Goal: Task Accomplishment & Management: Use online tool/utility

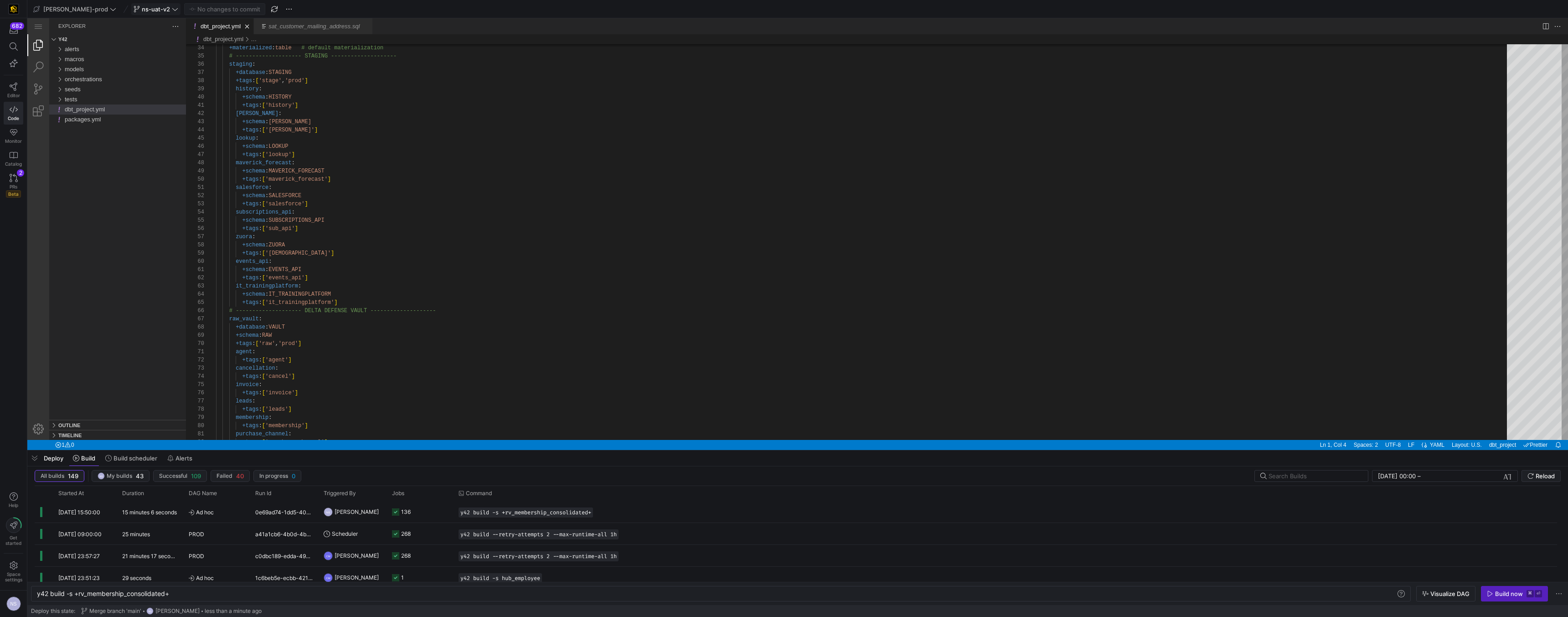
click at [137, 4] on span at bounding box center [155, 9] width 48 height 11
click at [194, 161] on span "about 6 hours ago" at bounding box center [205, 163] width 45 height 7
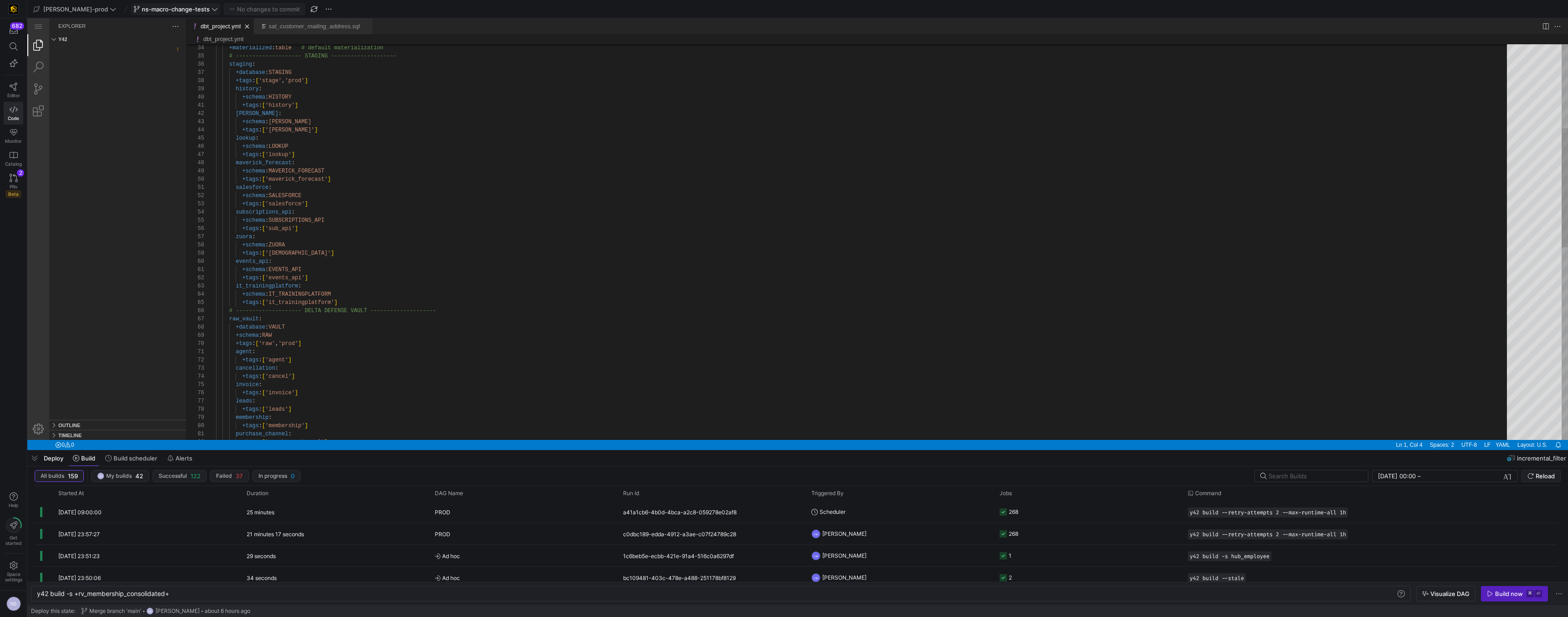
click at [162, 8] on span "ns-macro-change-tests" at bounding box center [176, 9] width 68 height 7
click at [158, 133] on div "main default about 22 hours ago" at bounding box center [170, 133] width 116 height 7
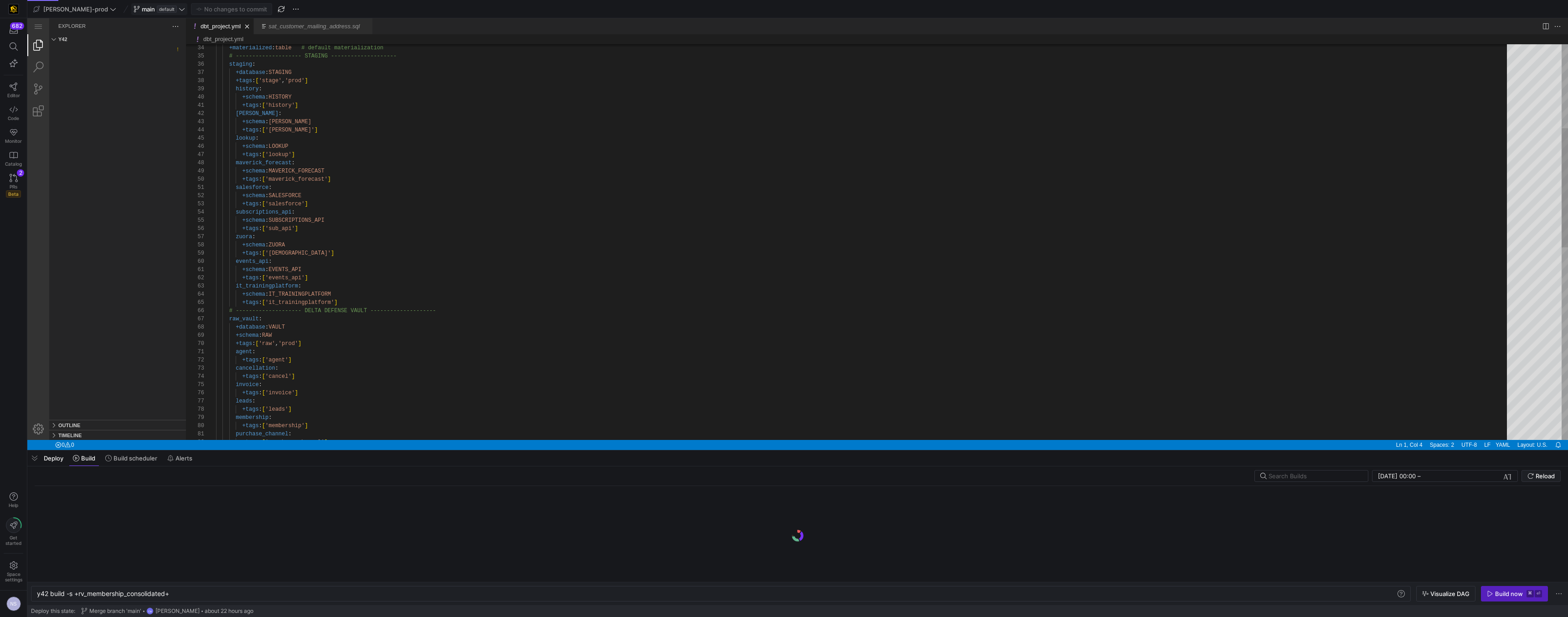
click at [157, 6] on span "default" at bounding box center [167, 9] width 20 height 7
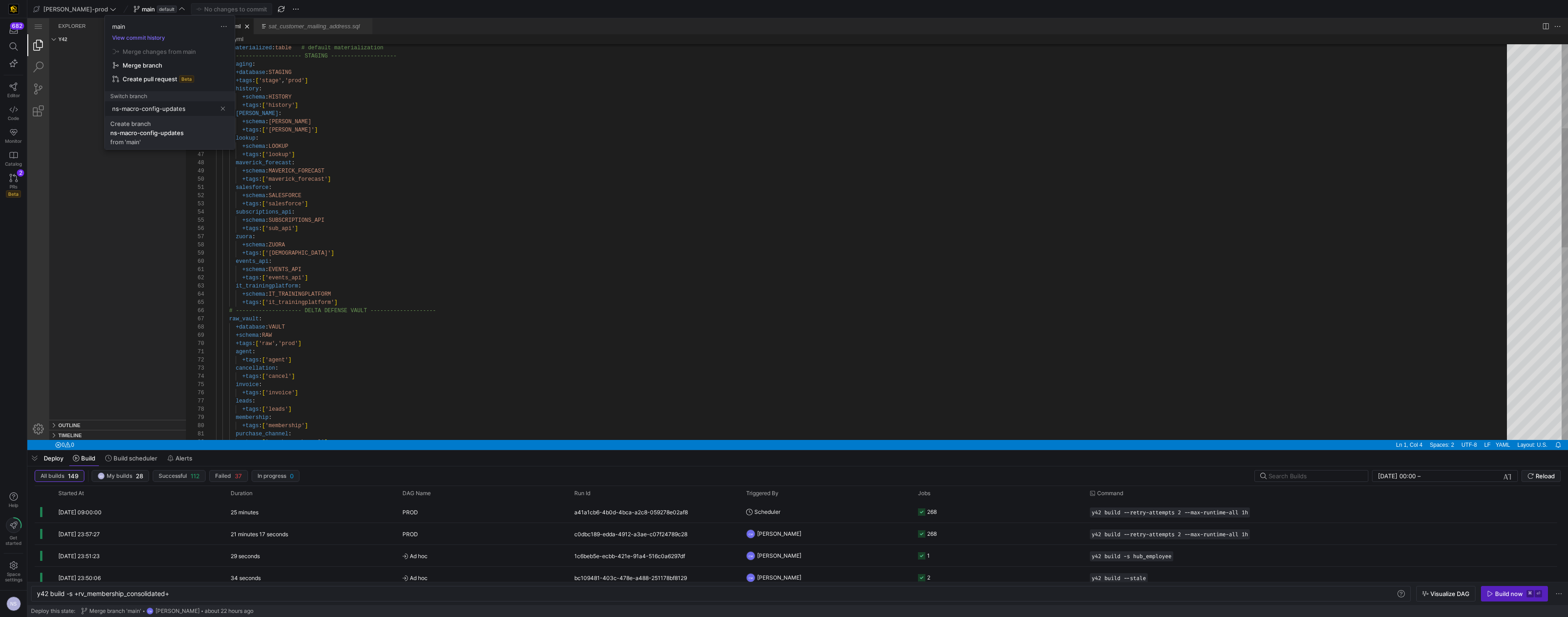
type input "ns-macro-config-updates"
click at [182, 136] on div "ns-macro-config-updates" at bounding box center [147, 132] width 74 height 7
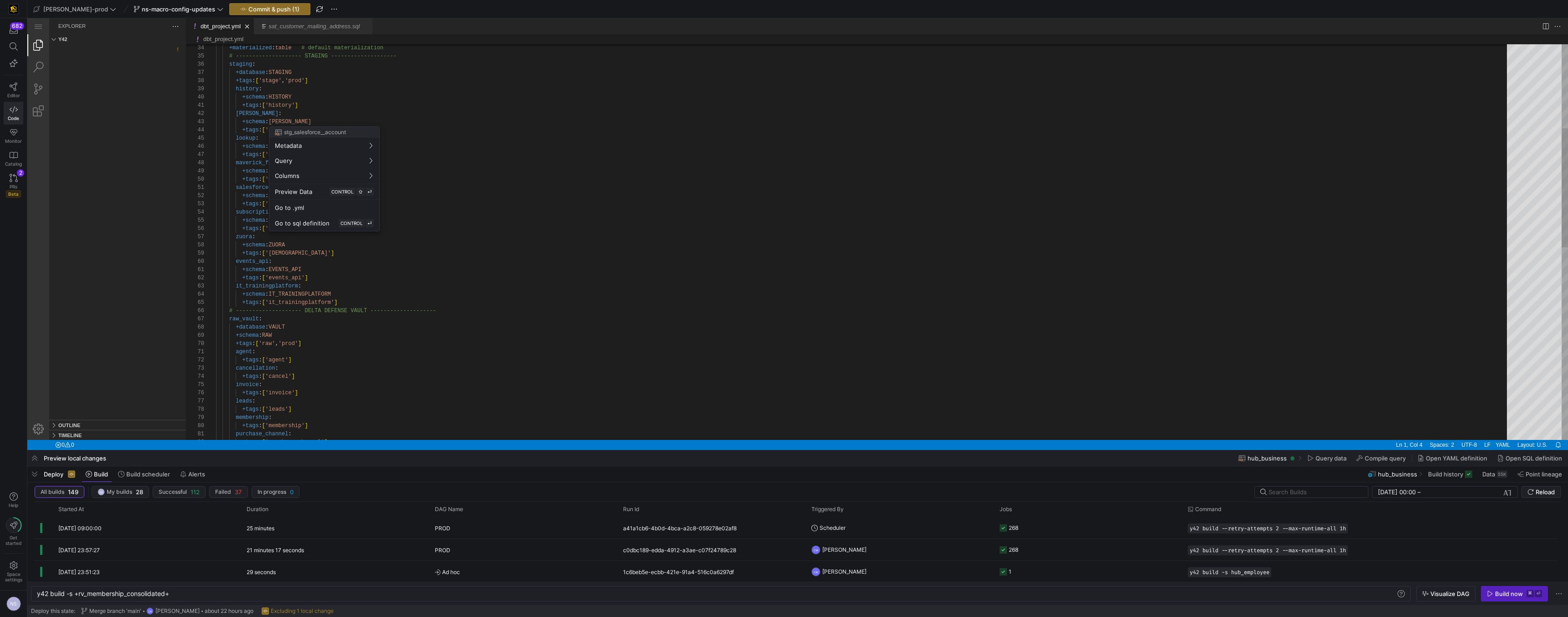
click at [573, 273] on div at bounding box center [784, 308] width 1568 height 617
click at [515, 334] on div at bounding box center [784, 308] width 1568 height 617
click at [12, 90] on icon at bounding box center [14, 86] width 8 height 8
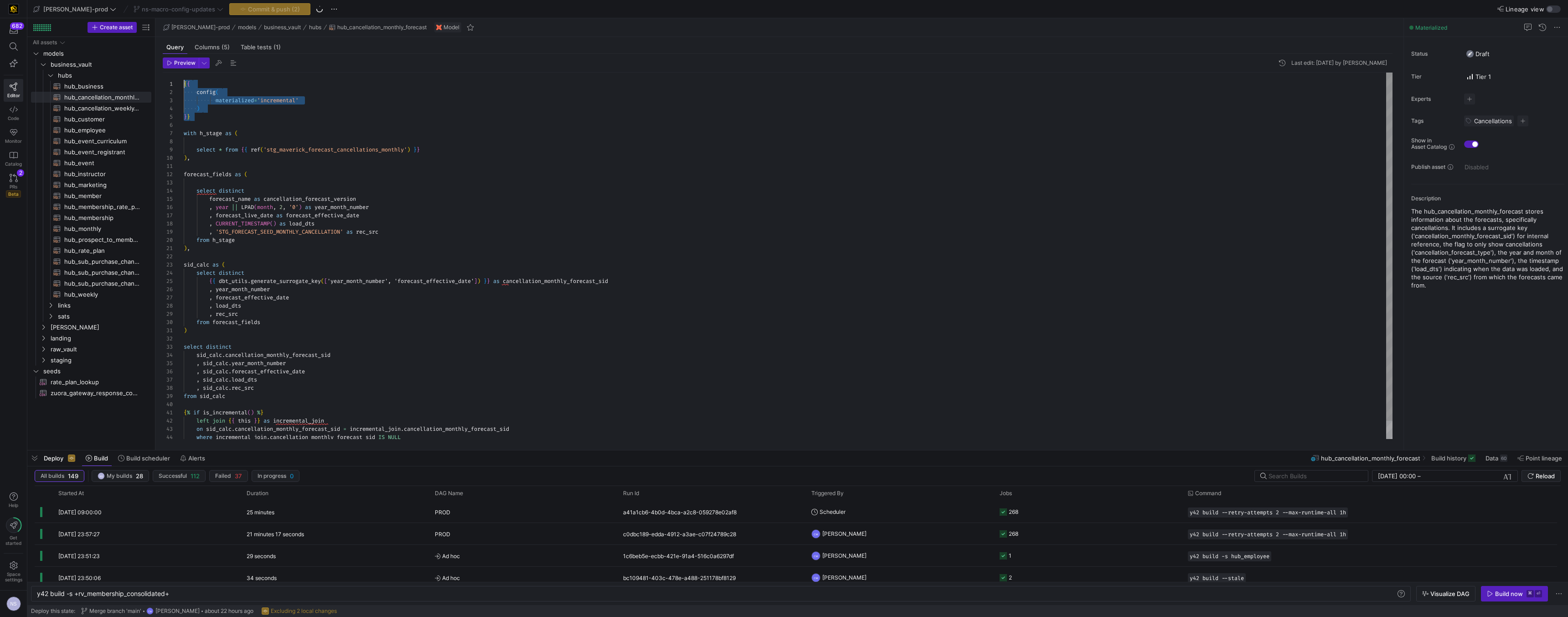
drag, startPoint x: 208, startPoint y: 116, endPoint x: 176, endPoint y: 80, distance: 48.2
click at [183, 80] on div "{ { config ( materialized = 'incremental' ) } } with h_stage as ( select * from…" at bounding box center [787, 265] width 1209 height 385
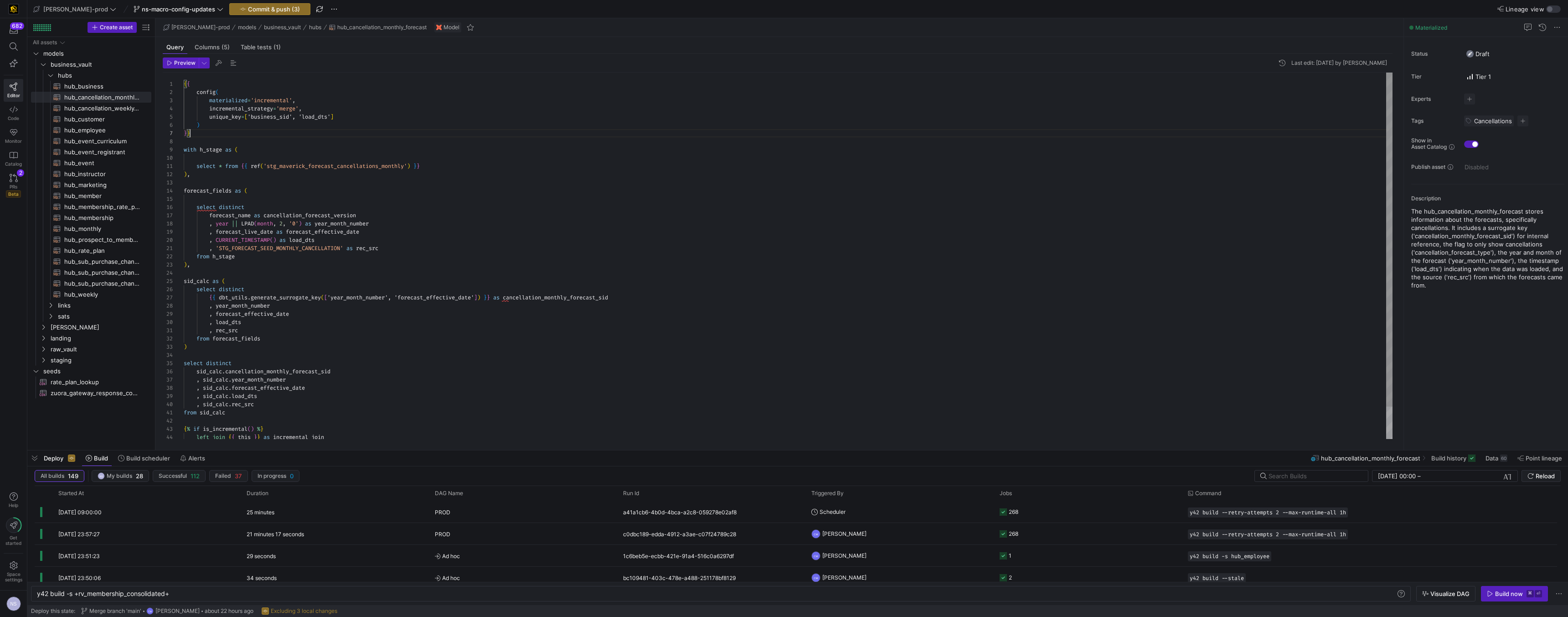
click at [584, 293] on div "{ { config ( materialized = 'incremental' , incremental_strategy = 'merge' , un…" at bounding box center [787, 273] width 1209 height 401
click at [276, 120] on div "{ { config ( materialized = 'incremental' , incremental_strategy = 'merge' , un…" at bounding box center [787, 273] width 1209 height 401
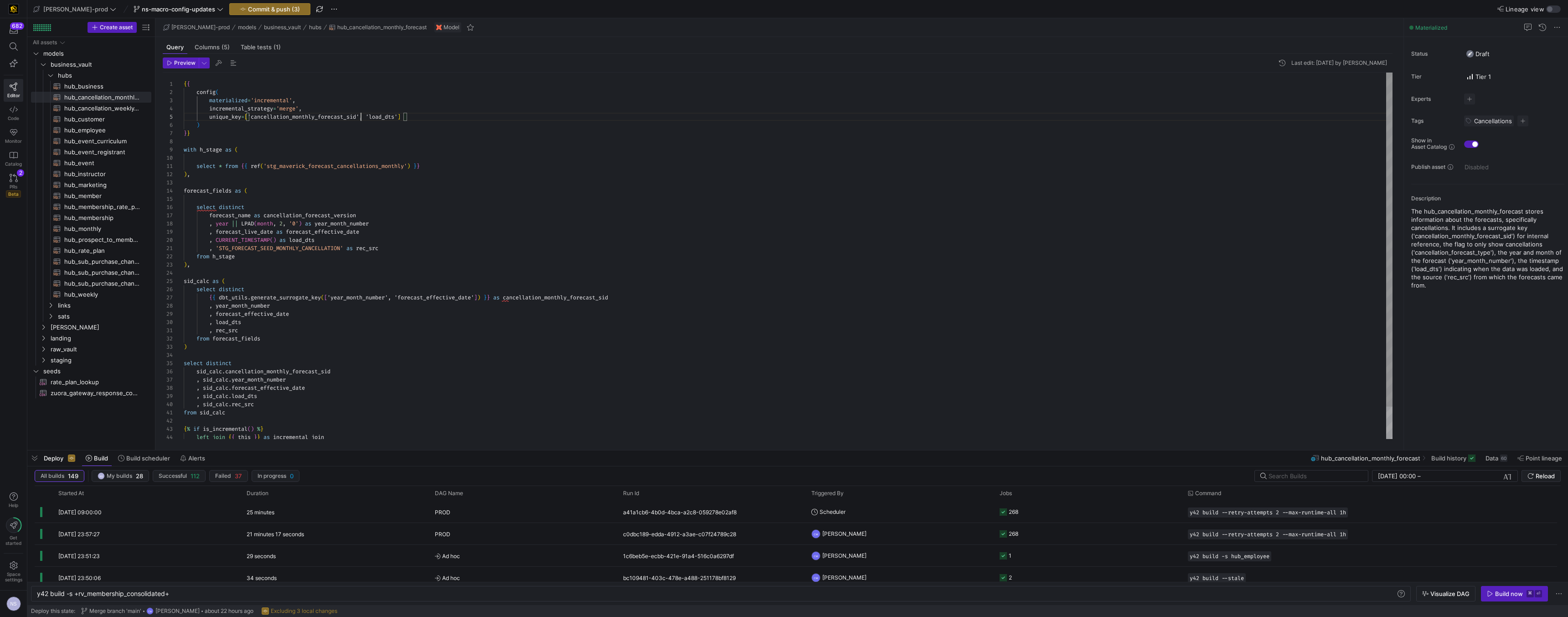
scroll to position [32, 177]
click at [113, 108] on span "hub_cancellation_weekly_forecast​​​​​​​​​​" at bounding box center [103, 108] width 76 height 11
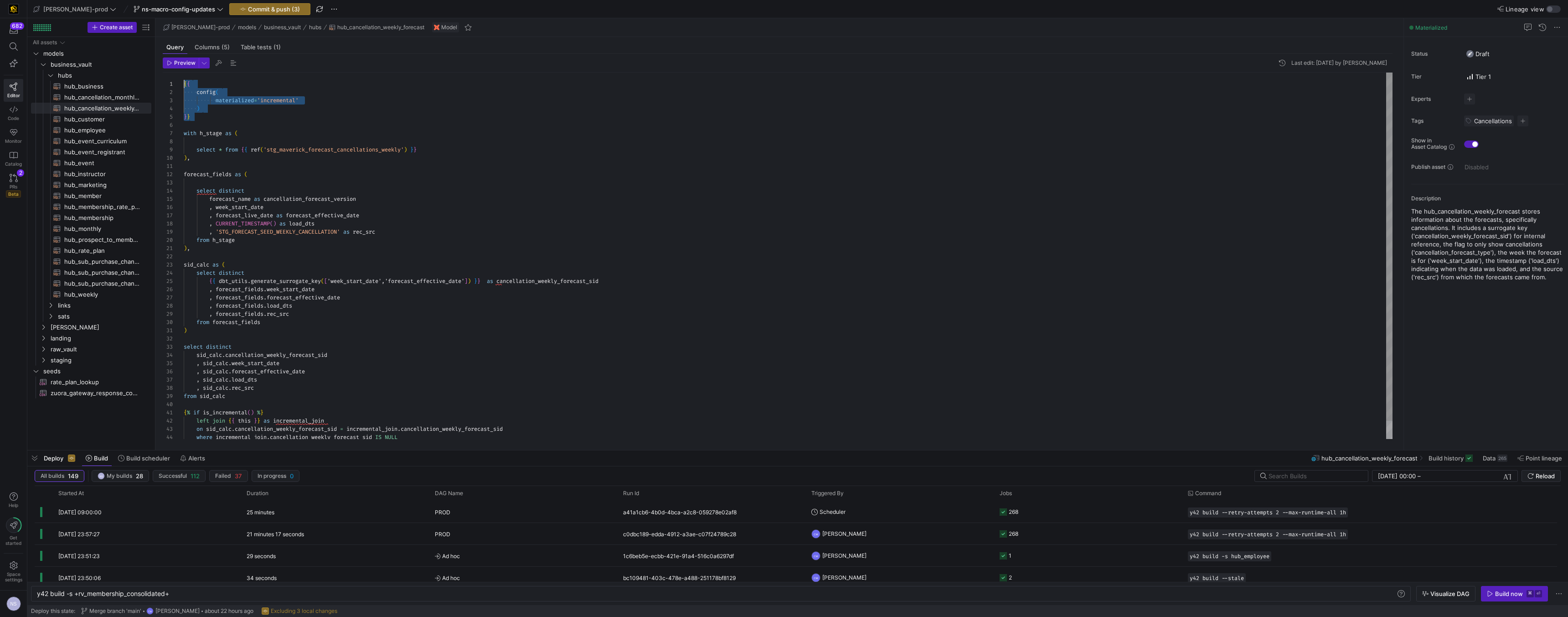
drag, startPoint x: 202, startPoint y: 118, endPoint x: 169, endPoint y: 74, distance: 55.0
click at [183, 74] on div "{ { config ( materialized = 'incremental' ) } } with h_stage as ( select * from…" at bounding box center [787, 265] width 1209 height 385
click at [89, 97] on span "hub_cancellation_monthly_forecast​​​​​​​​​​" at bounding box center [103, 97] width 76 height 11
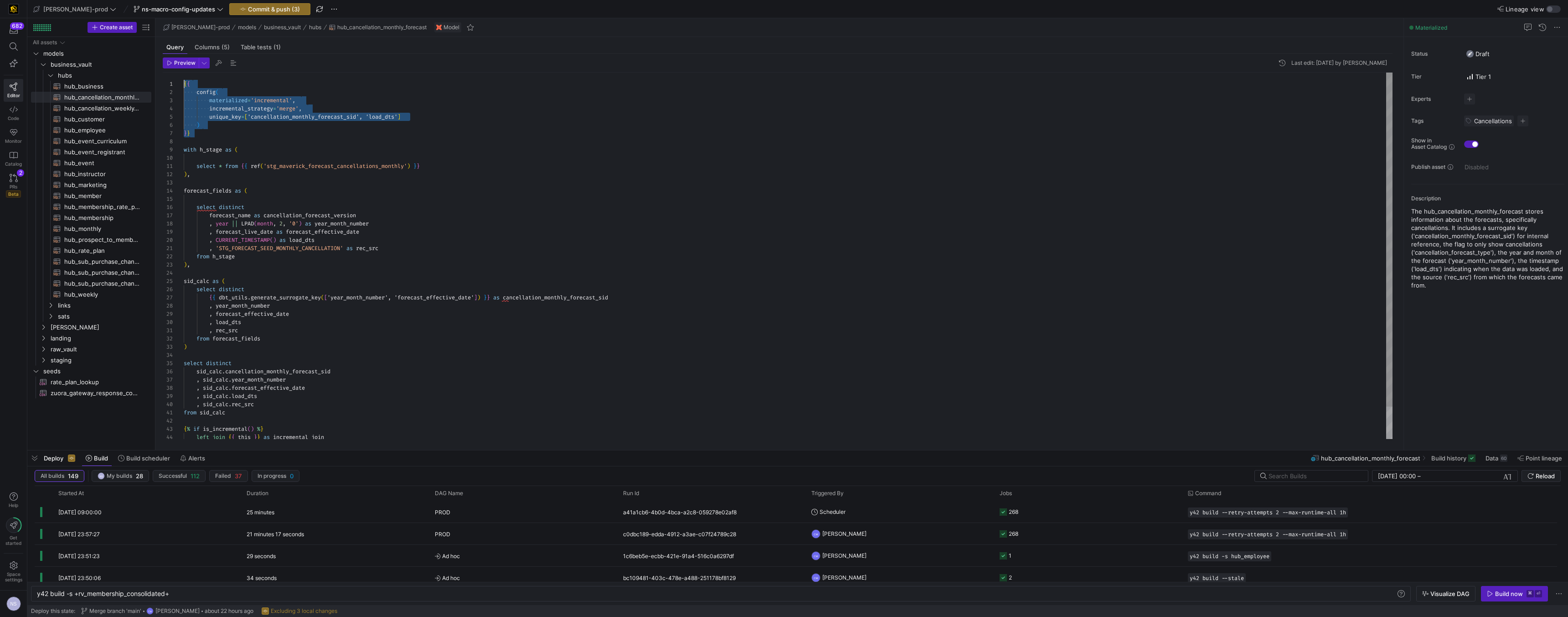
drag, startPoint x: 201, startPoint y: 132, endPoint x: 172, endPoint y: 71, distance: 67.5
click at [183, 73] on div "{ { config ( materialized = 'incremental' , incremental_strategy = 'merge' , un…" at bounding box center [787, 273] width 1209 height 401
click at [104, 105] on span "hub_cancellation_weekly_forecast​​​​​​​​​​" at bounding box center [103, 108] width 76 height 11
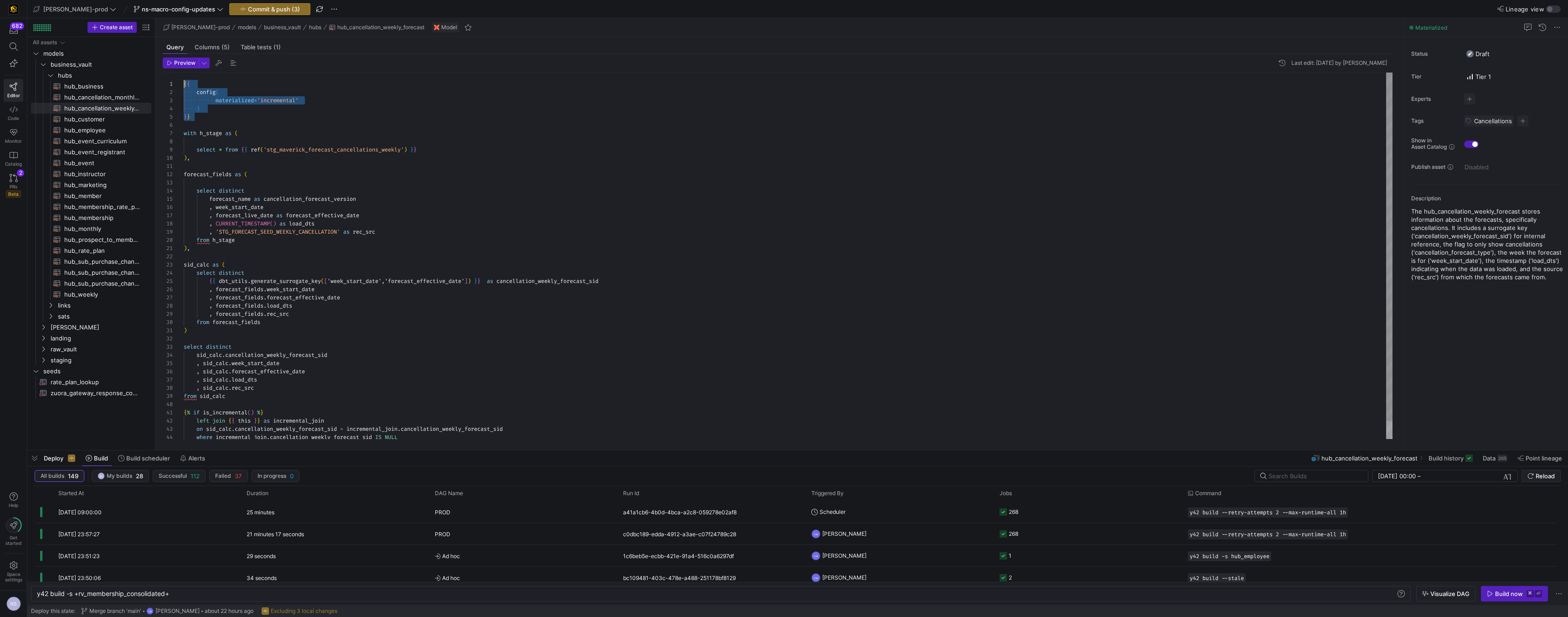
drag, startPoint x: 215, startPoint y: 119, endPoint x: 162, endPoint y: 77, distance: 67.6
click at [183, 77] on div "{ { config ( materialized = 'incremental' ) } } with h_stage as ( select * from…" at bounding box center [787, 265] width 1209 height 385
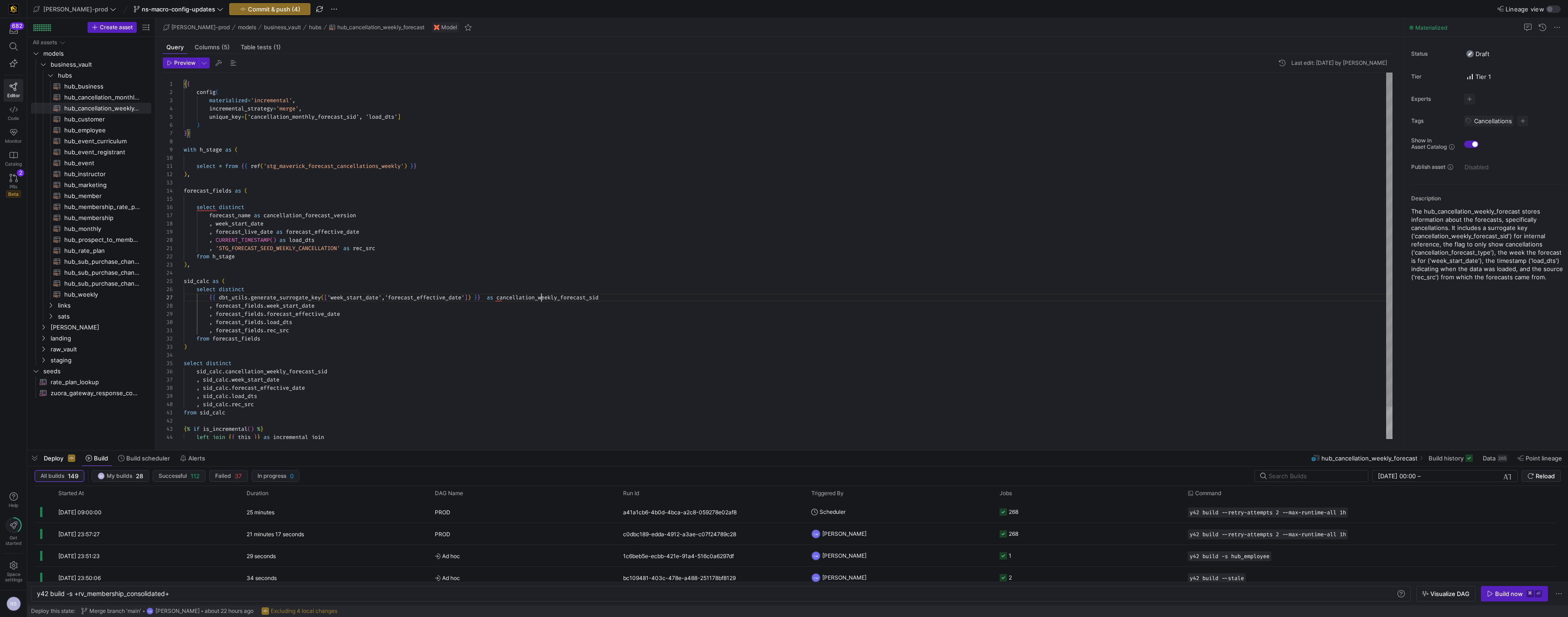
click at [540, 296] on div "{ { config ( materialized = 'incremental' , incremental_strategy = 'merge' , un…" at bounding box center [787, 273] width 1209 height 401
click at [297, 117] on div "{ { config ( materialized = 'incremental' , incremental_strategy = 'merge' , un…" at bounding box center [787, 273] width 1209 height 401
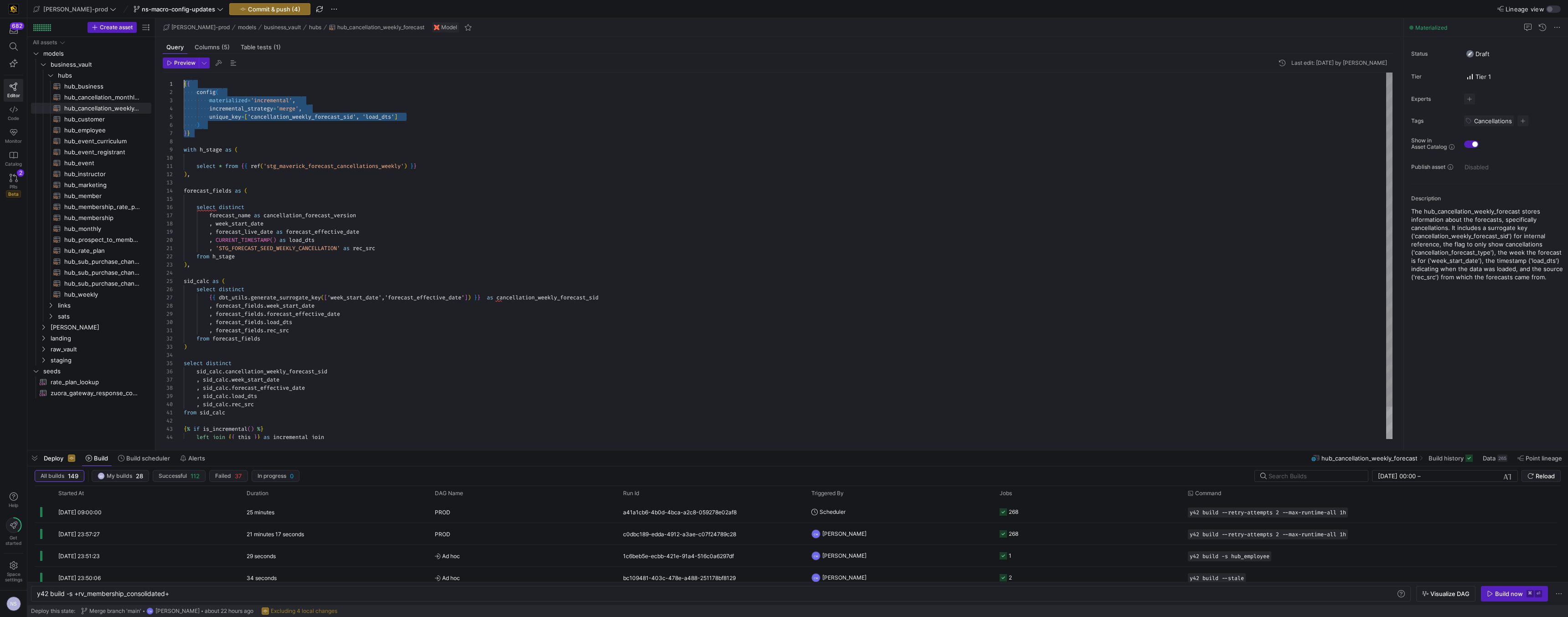
scroll to position [0, 0]
drag, startPoint x: 195, startPoint y: 130, endPoint x: 170, endPoint y: 78, distance: 57.7
click at [183, 78] on div "{ { config ( materialized = 'incremental' , incremental_strategy = 'merge' , un…" at bounding box center [787, 273] width 1209 height 401
click at [100, 117] on span "hub_customer​​​​​​​​​​" at bounding box center [103, 119] width 76 height 11
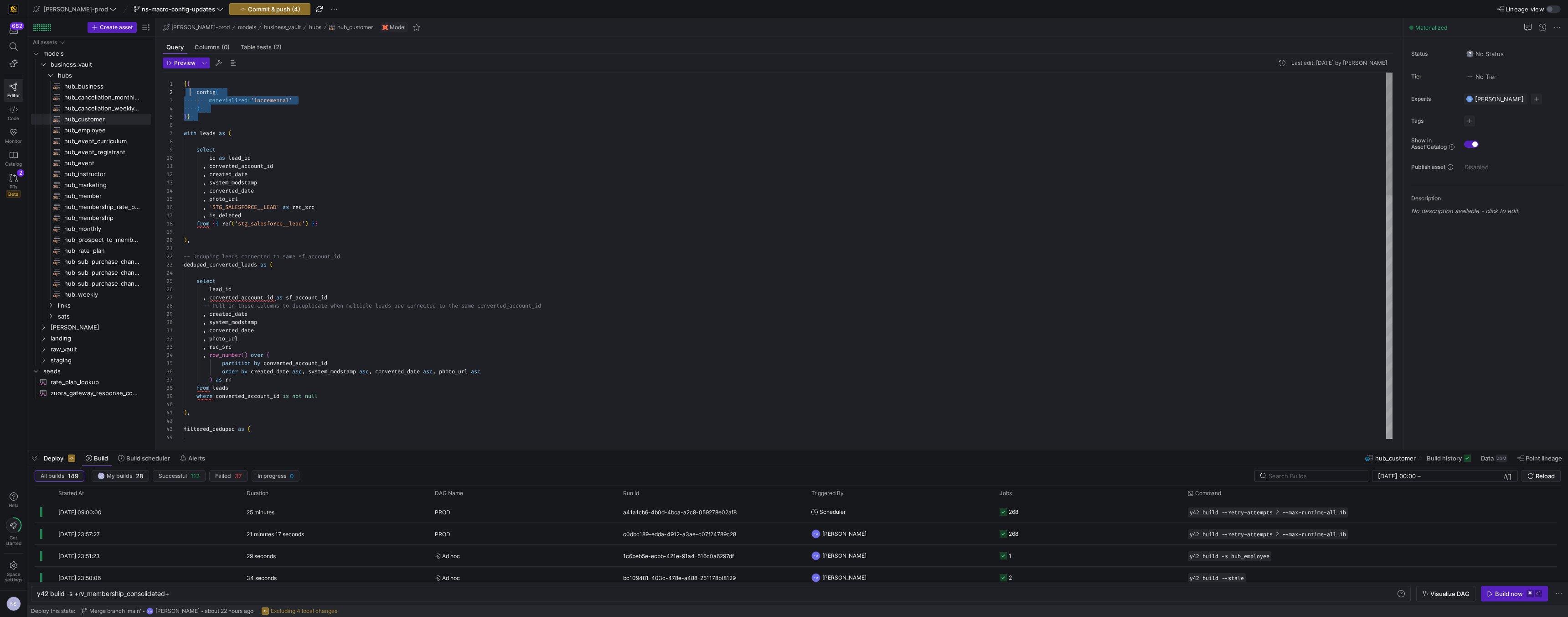
scroll to position [8, 0]
drag, startPoint x: 202, startPoint y: 120, endPoint x: 161, endPoint y: 78, distance: 58.7
click at [183, 78] on div "{ { config ( materialized = 'incremental' ) } } with leads as ( select id as le…" at bounding box center [787, 618] width 1209 height 1091
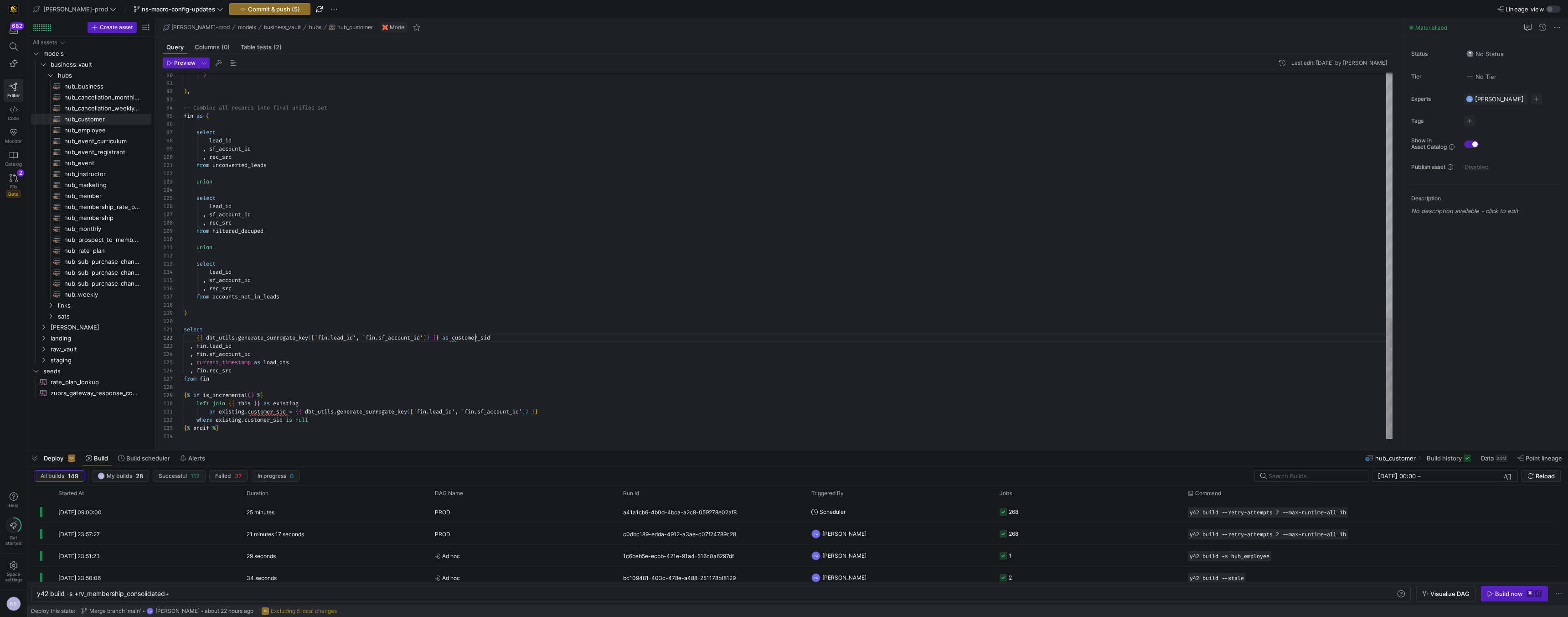
scroll to position [8, 292]
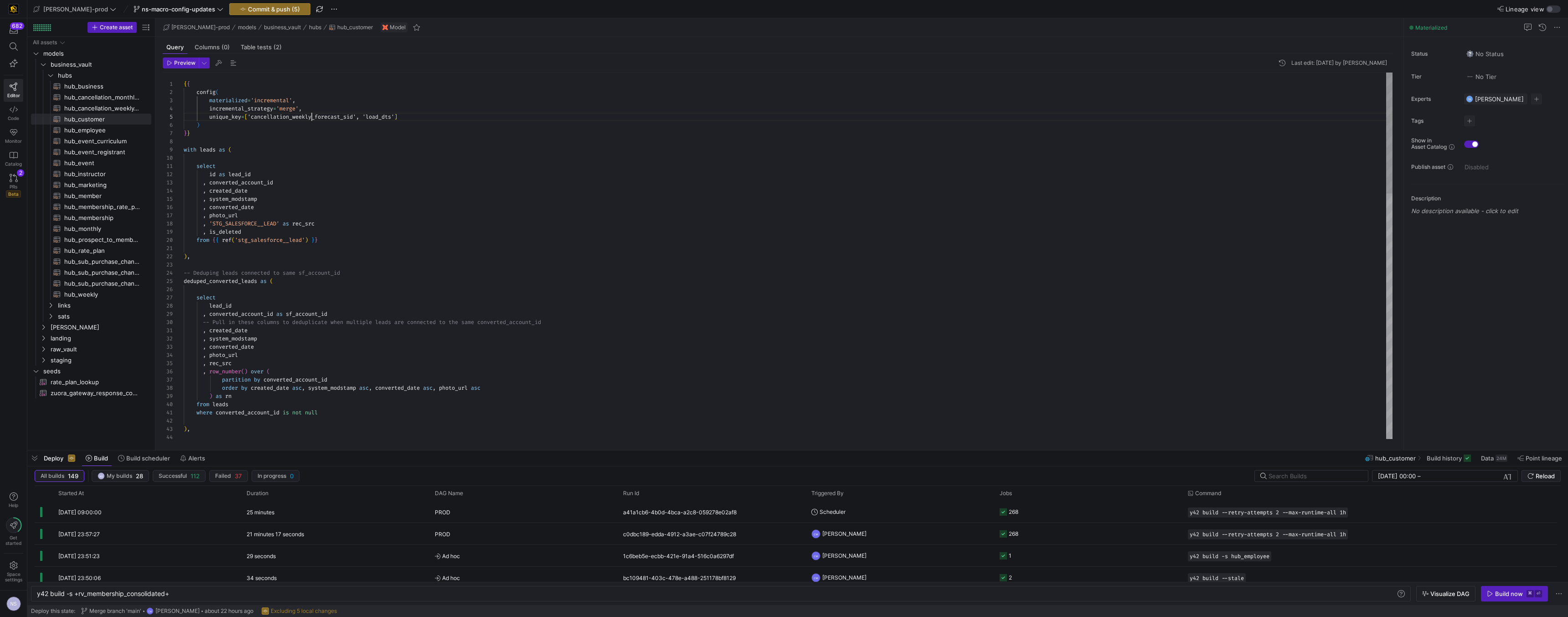
click at [311, 120] on div ") , , row_number ( ) over ( partition by converted_account_id order by created_…" at bounding box center [787, 626] width 1209 height 1107
drag, startPoint x: 195, startPoint y: 132, endPoint x: 167, endPoint y: 69, distance: 68.9
click at [183, 73] on div ") , , row_number ( ) over ( partition by converted_account_id order by created_…" at bounding box center [787, 626] width 1209 height 1107
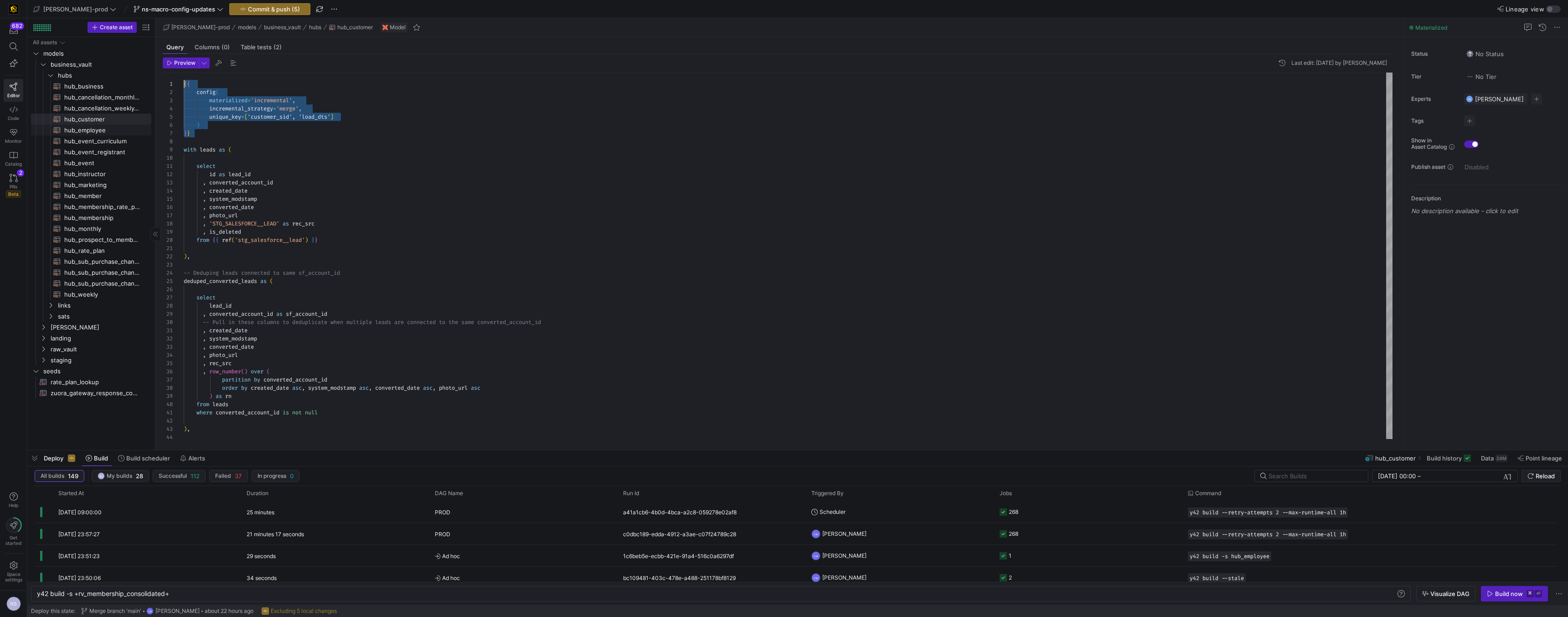
click at [96, 128] on span "hub_employee​​​​​​​​​​" at bounding box center [103, 129] width 76 height 11
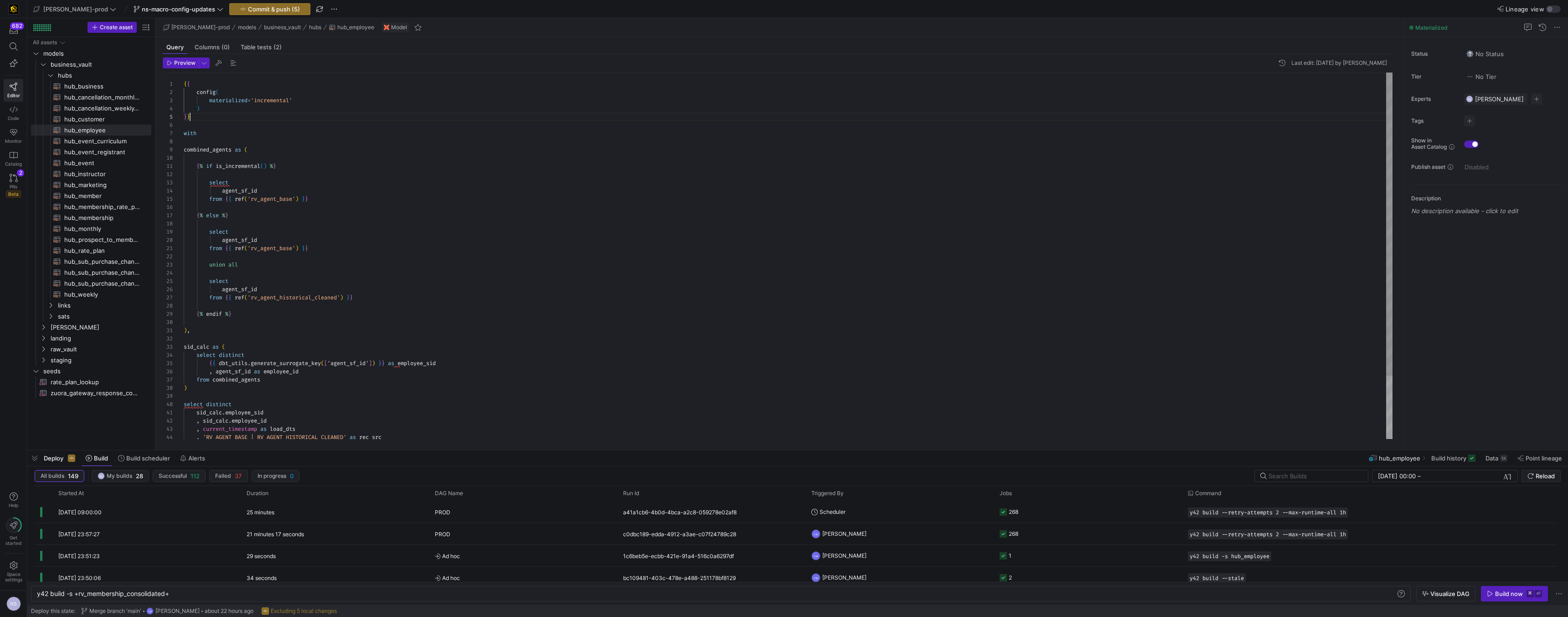
scroll to position [8, 0]
drag, startPoint x: 204, startPoint y: 116, endPoint x: 159, endPoint y: 78, distance: 58.9
click at [183, 78] on div "{ { config ( materialized = 'incremental' ) } } with combined_agents as ( { % i…" at bounding box center [787, 293] width 1209 height 442
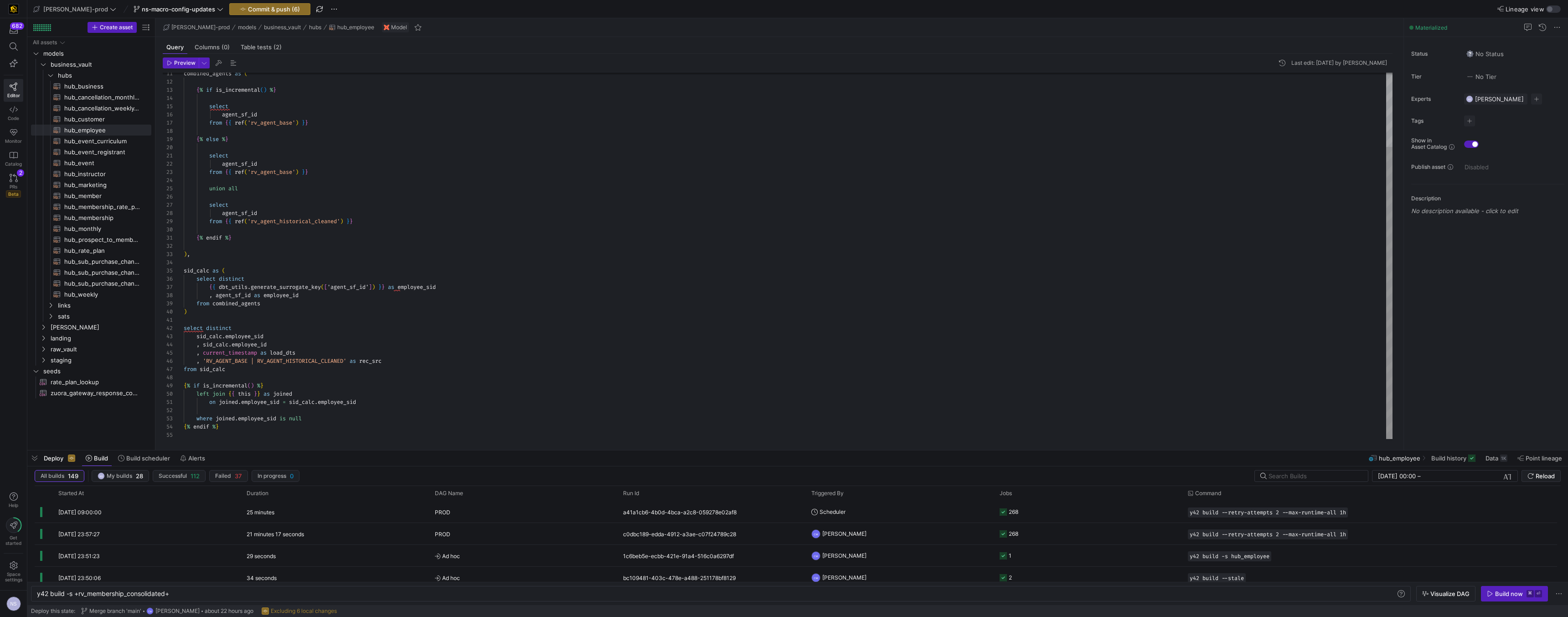
click at [423, 286] on div "combined_agents as ( { % if is_incremental ( ) % } select agent_sf_id from { { …" at bounding box center [787, 210] width 1209 height 459
click at [423, 286] on div "combined_agents as ( { % if is_incremental ( ) % } select agent_sf_id from { { …" at bounding box center [787, 213] width 1209 height 459
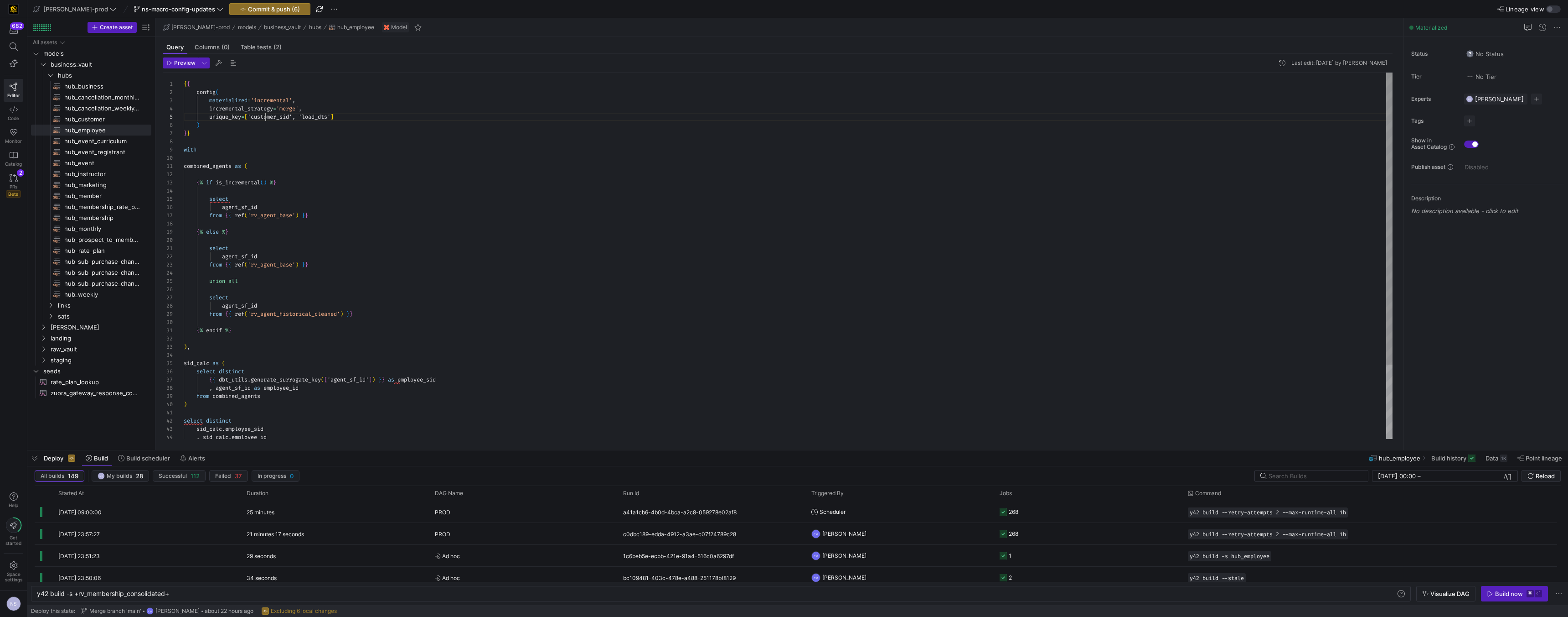
click at [267, 117] on div "combined_agents as ( { % if is_incremental ( ) % } select agent_sf_id from { { …" at bounding box center [787, 302] width 1209 height 459
drag, startPoint x: 211, startPoint y: 132, endPoint x: 170, endPoint y: 79, distance: 67.0
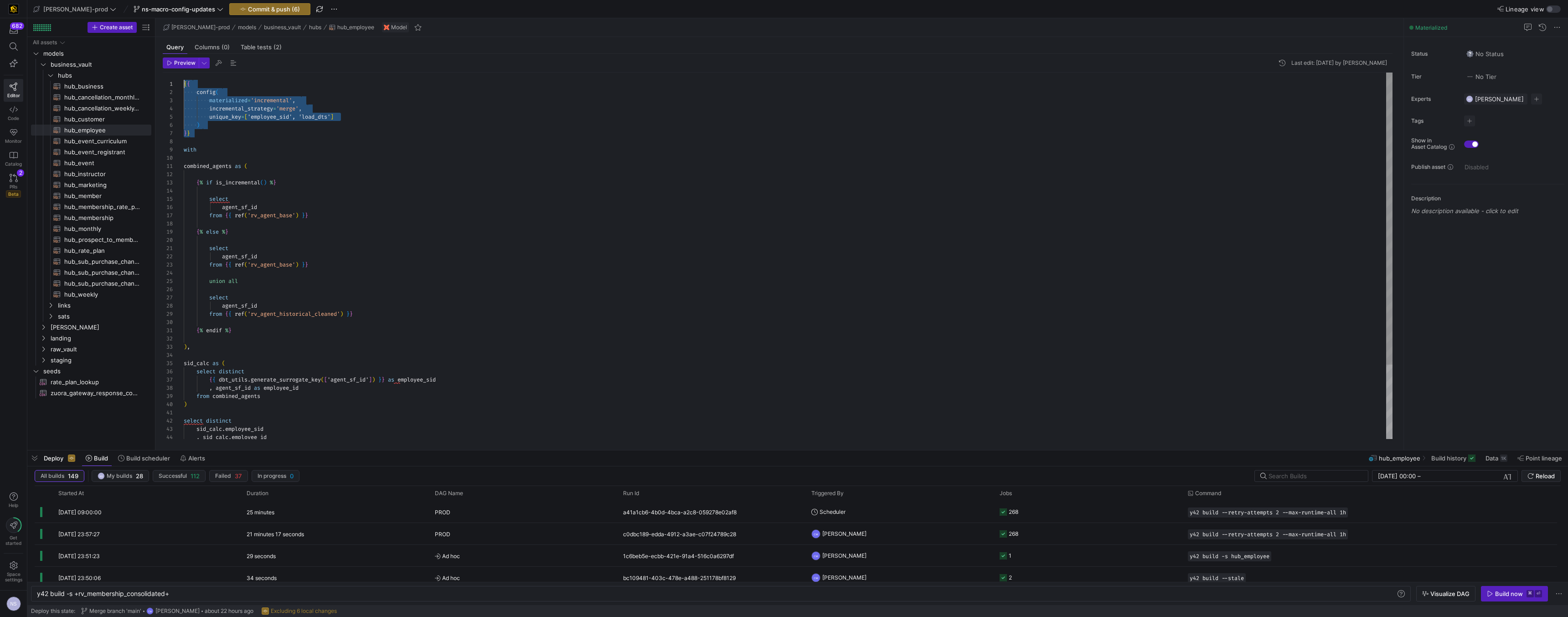
click at [183, 79] on div "combined_agents as ( { % if is_incremental ( ) % } select agent_sf_id from { { …" at bounding box center [787, 302] width 1209 height 459
click at [97, 137] on span "hub_event_curriculum​​​​​​​​​​" at bounding box center [103, 141] width 76 height 11
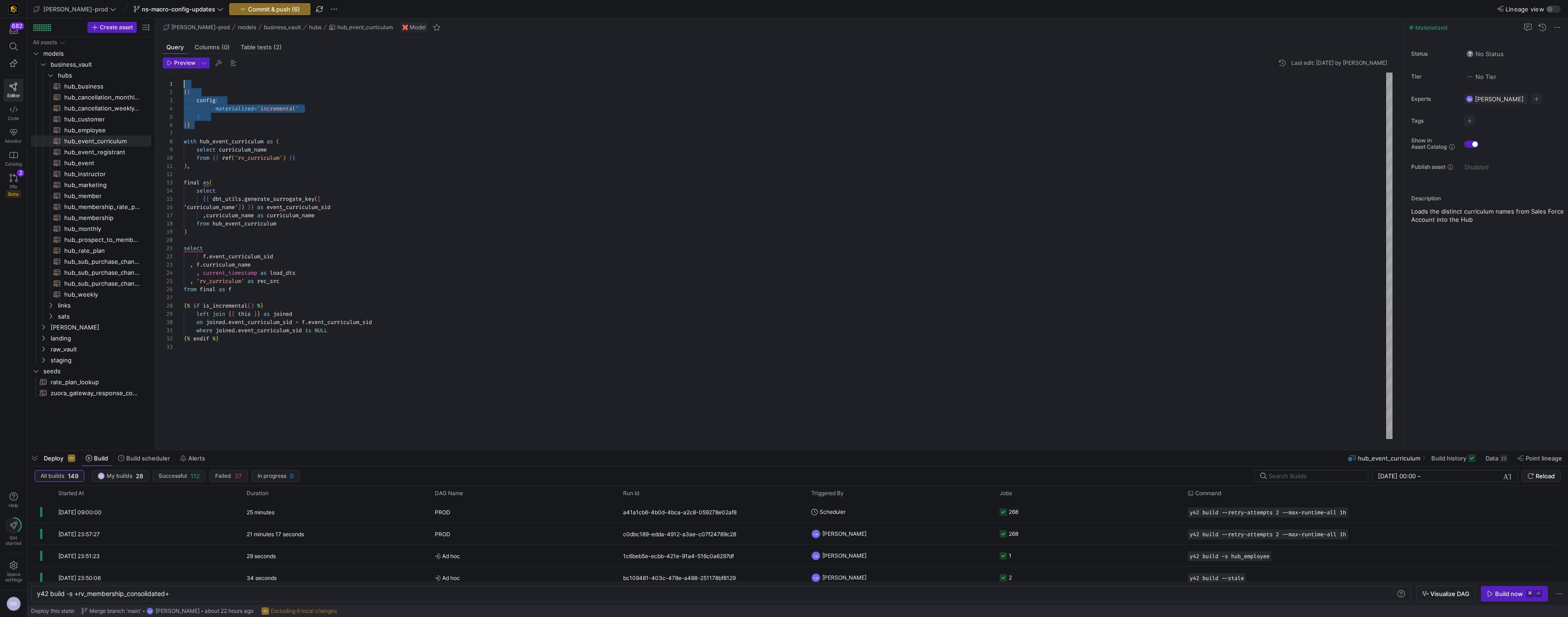
drag, startPoint x: 207, startPoint y: 126, endPoint x: 157, endPoint y: 75, distance: 71.4
click at [183, 75] on div "{ { config ( materialized = 'incremental' ) } } with hub_event_curriculum as ( …" at bounding box center [787, 255] width 1209 height 366
click at [322, 217] on div "{ { config ( materialized = 'incremental' , incremental_strategy = 'merge' , un…" at bounding box center [787, 255] width 1209 height 366
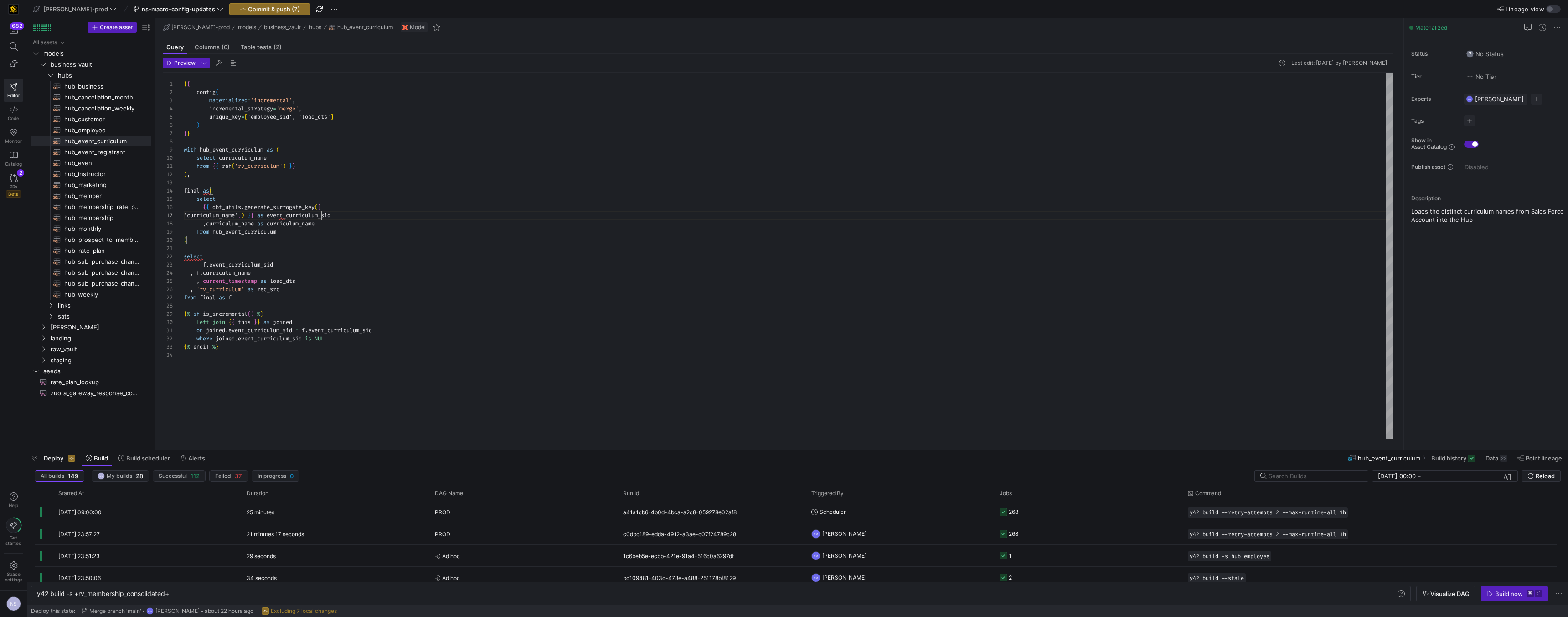
click at [322, 217] on div "{ { config ( materialized = 'incremental' , incremental_strategy = 'merge' , un…" at bounding box center [787, 255] width 1209 height 366
click at [276, 117] on div "{ { config ( materialized = 'incremental' , incremental_strategy = 'merge' , un…" at bounding box center [787, 255] width 1209 height 366
click at [110, 154] on span "hub_event_registrant​​​​​​​​​​" at bounding box center [103, 152] width 76 height 11
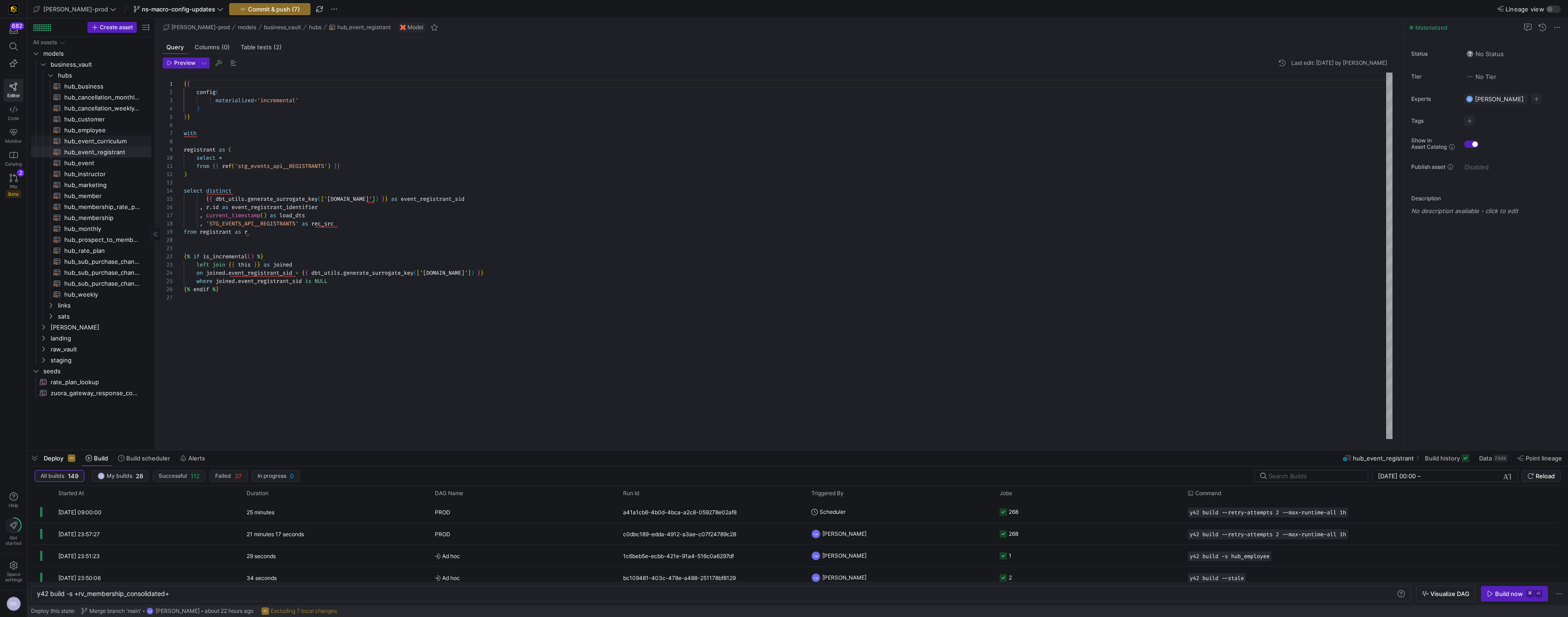
click at [125, 143] on span "hub_event_curriculum​​​​​​​​​​" at bounding box center [103, 141] width 76 height 11
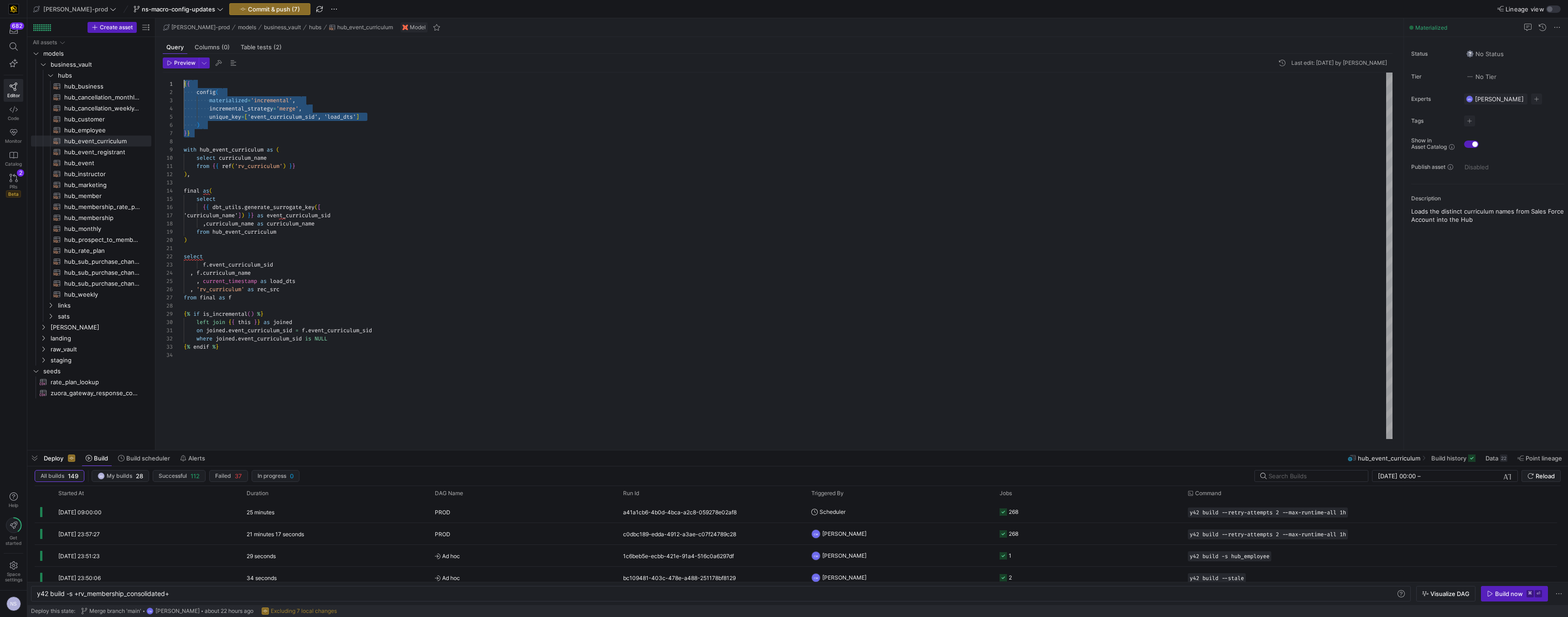
drag, startPoint x: 202, startPoint y: 133, endPoint x: 169, endPoint y: 86, distance: 57.4
click at [183, 86] on div "{ { config ( materialized = 'incremental' , incremental_strategy = 'merge' , un…" at bounding box center [787, 255] width 1209 height 366
click at [105, 150] on span "hub_event_registrant​​​​​​​​​​" at bounding box center [103, 152] width 76 height 11
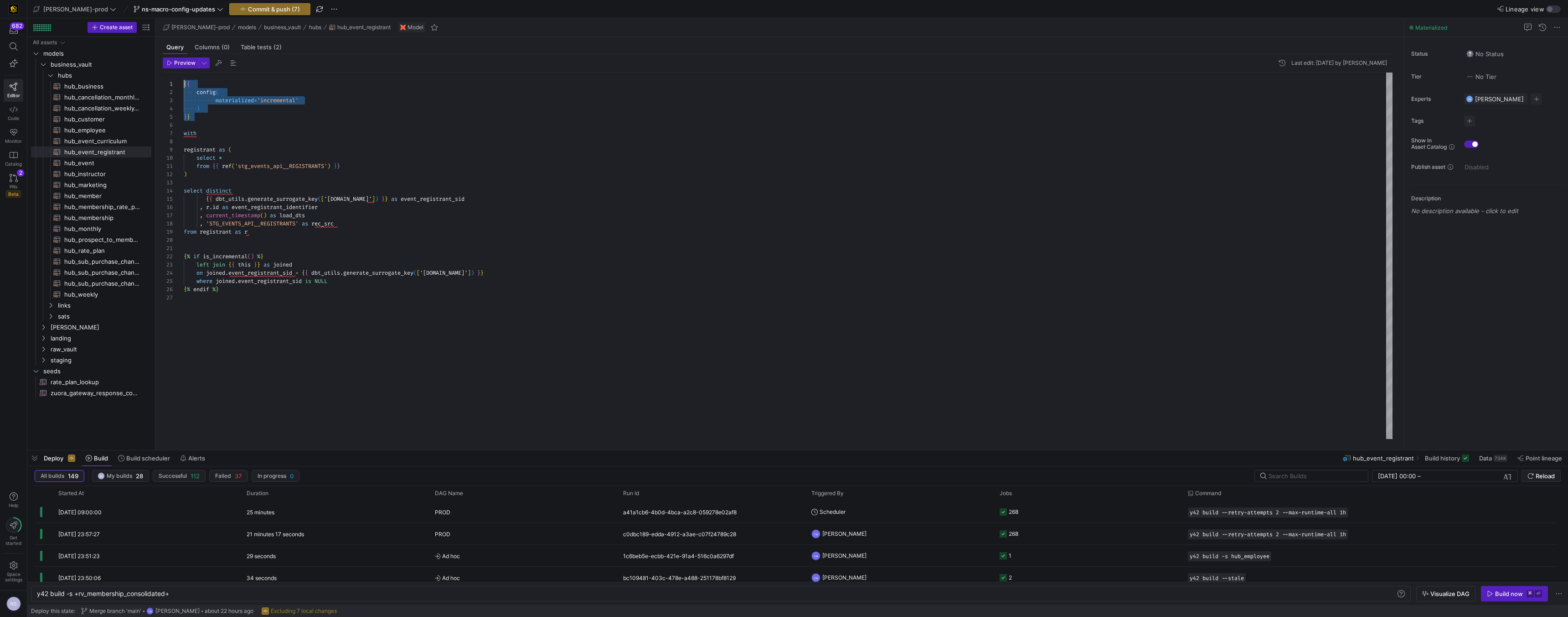
drag, startPoint x: 194, startPoint y: 119, endPoint x: 176, endPoint y: 74, distance: 48.5
click at [183, 74] on div "{ { config ( materialized = 'incremental' ) } } with registrant as ( select * f…" at bounding box center [787, 255] width 1209 height 366
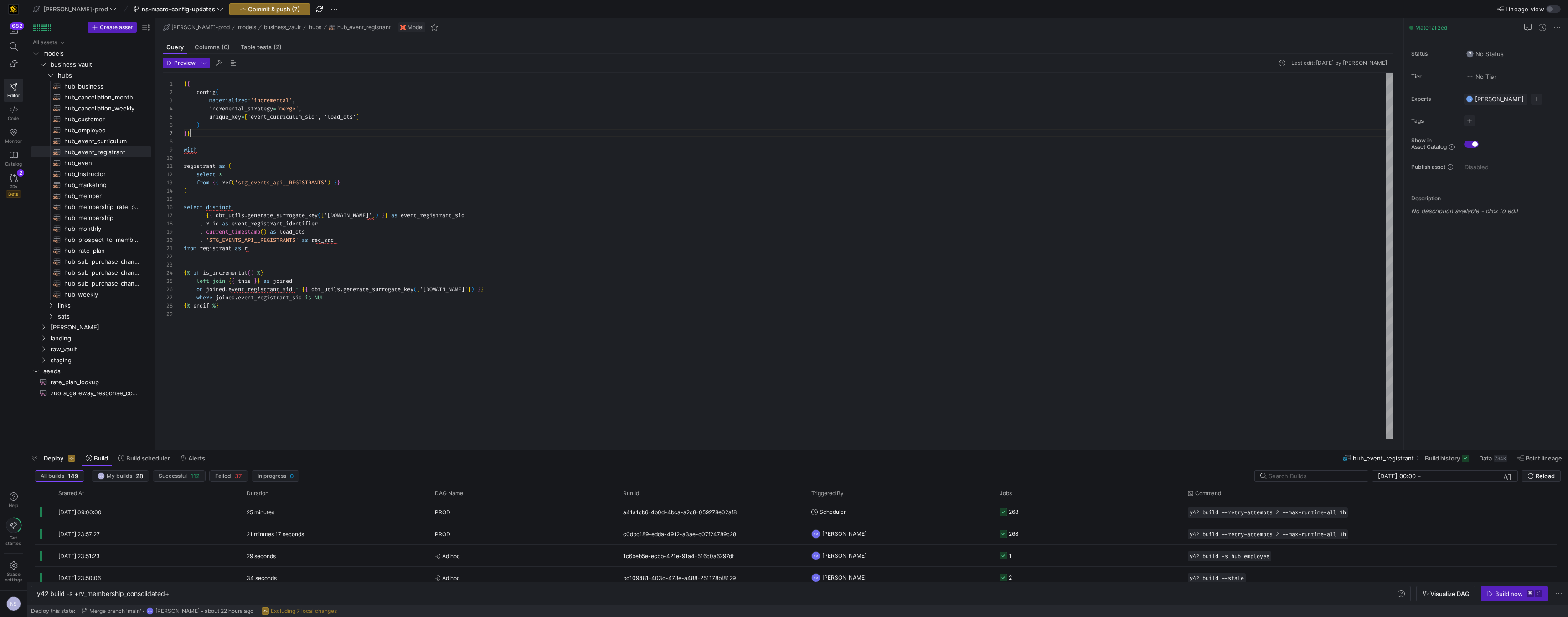
scroll to position [49, 7]
click at [419, 217] on div "{ { config ( materialized = 'incremental' , incremental_strategy = 'merge' , un…" at bounding box center [787, 255] width 1209 height 366
click at [289, 116] on div "{ { config ( materialized = 'incremental' , incremental_strategy = 'merge' , un…" at bounding box center [787, 255] width 1209 height 366
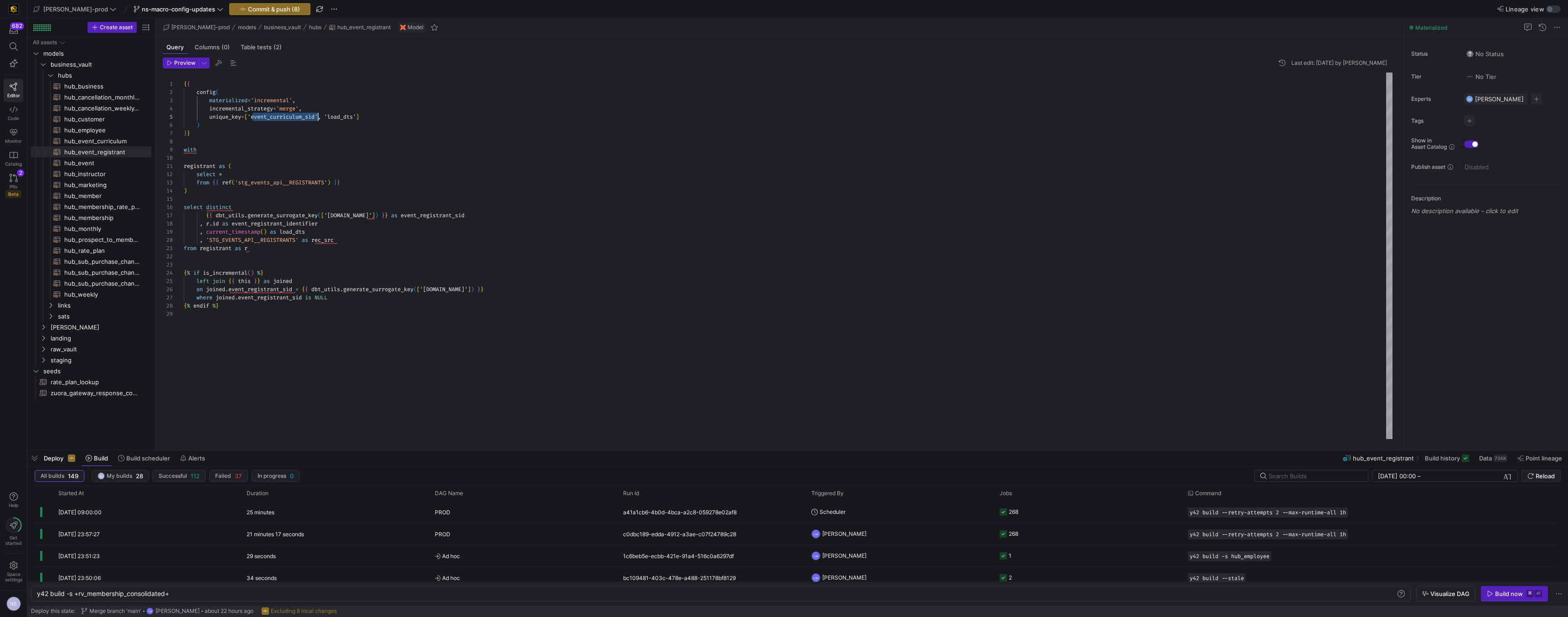
click at [289, 116] on div "{ { config ( materialized = 'incremental' , incremental_strategy = 'merge' , un…" at bounding box center [787, 255] width 1209 height 366
drag, startPoint x: 203, startPoint y: 132, endPoint x: 176, endPoint y: 77, distance: 61.3
click at [183, 77] on div "{ { config ( materialized = 'incremental' , incremental_strategy = 'merge' , un…" at bounding box center [787, 255] width 1209 height 366
click at [96, 161] on span "hub_event​​​​​​​​​​" at bounding box center [103, 163] width 76 height 11
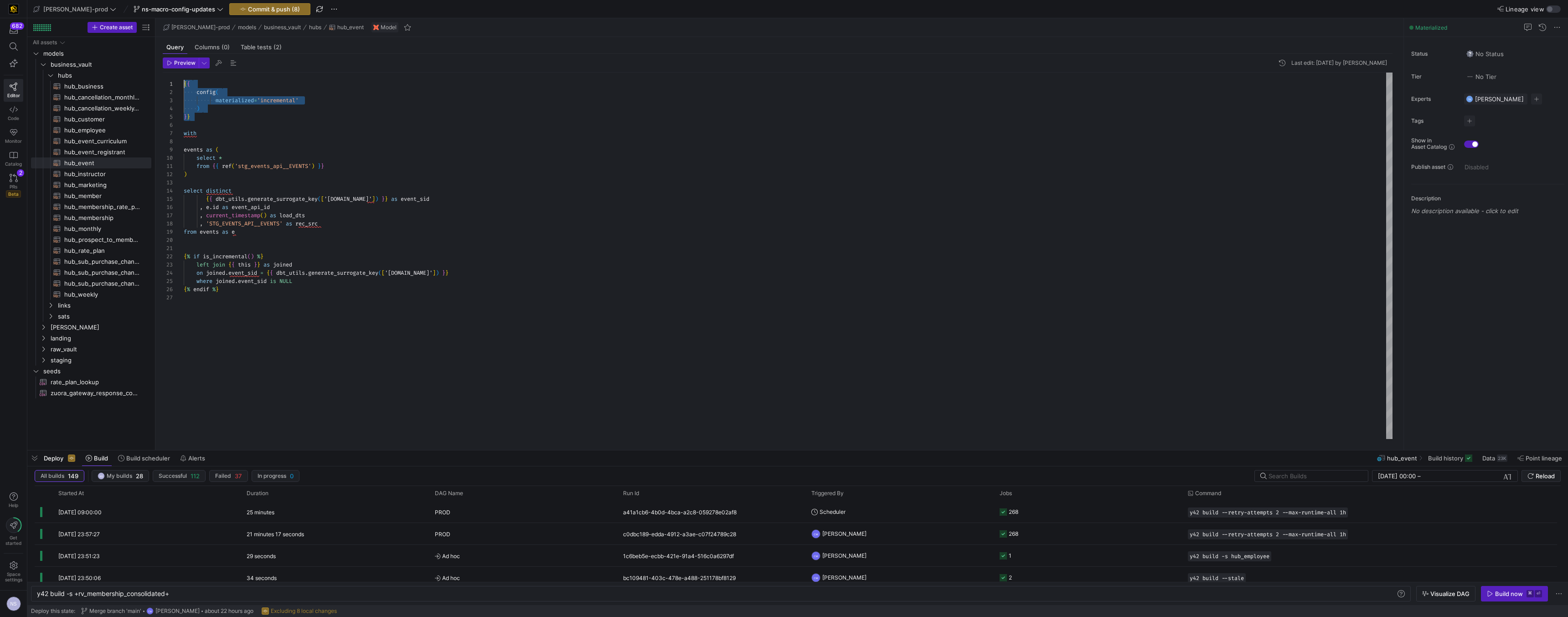
drag, startPoint x: 208, startPoint y: 119, endPoint x: 163, endPoint y: 81, distance: 58.9
click at [183, 81] on div "{ { config ( materialized = 'incremental' ) } } with events as ( select * from …" at bounding box center [787, 255] width 1209 height 366
click at [396, 212] on div "{ { config ( materialized = 'incremental' , incremental_strategy = 'merge' , un…" at bounding box center [787, 255] width 1209 height 366
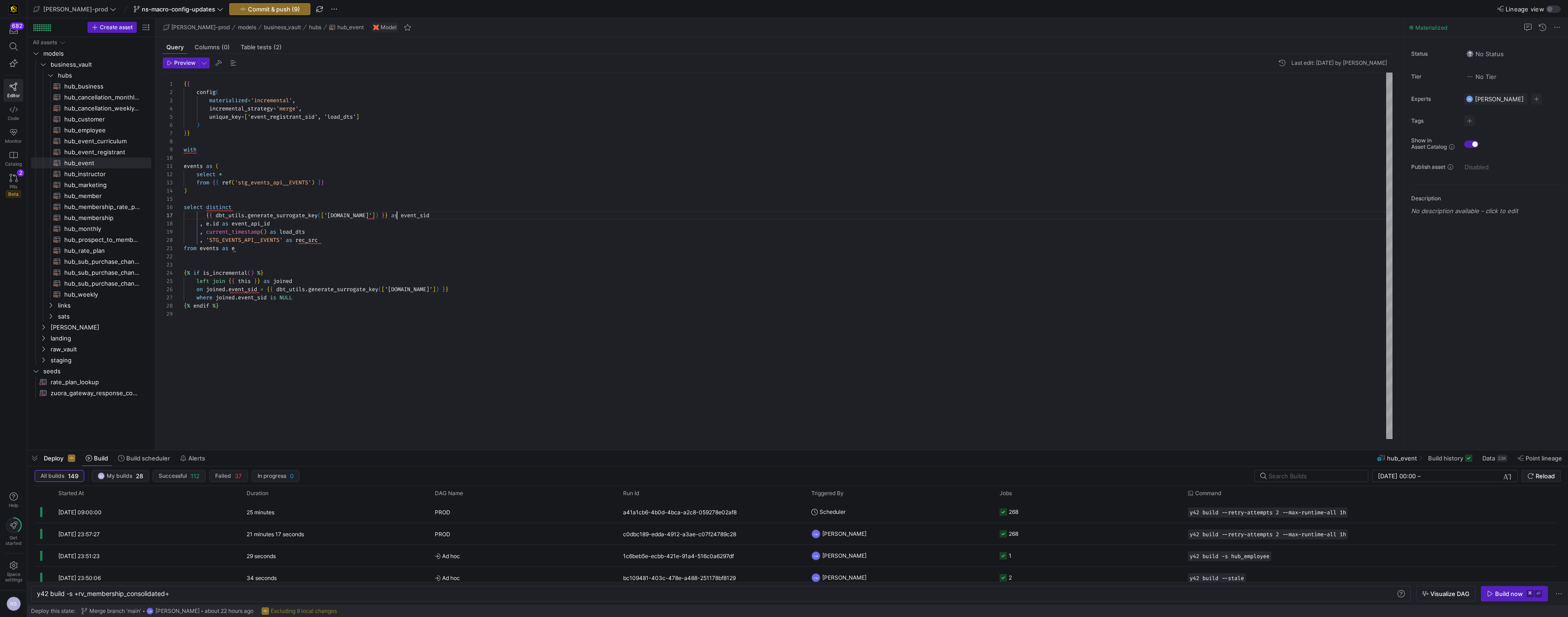
scroll to position [49, 223]
click at [295, 120] on div "{ { config ( materialized = 'incremental' , incremental_strategy = 'merge' , un…" at bounding box center [787, 255] width 1209 height 366
drag, startPoint x: 198, startPoint y: 134, endPoint x: 175, endPoint y: 69, distance: 68.9
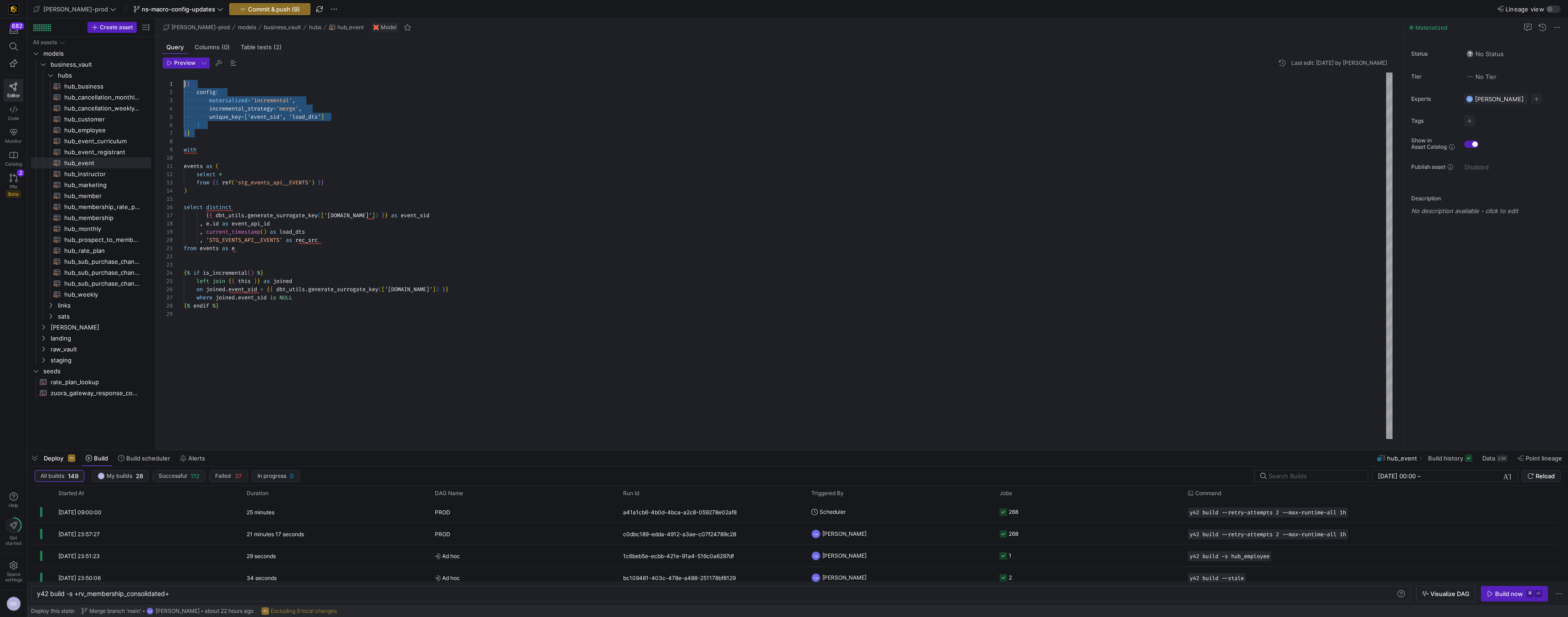
click at [183, 73] on div "{ { config ( materialized = 'incremental' , incremental_strategy = 'merge' , un…" at bounding box center [787, 255] width 1209 height 366
click at [104, 173] on span "hub_instructor​​​​​​​​​​" at bounding box center [103, 174] width 76 height 11
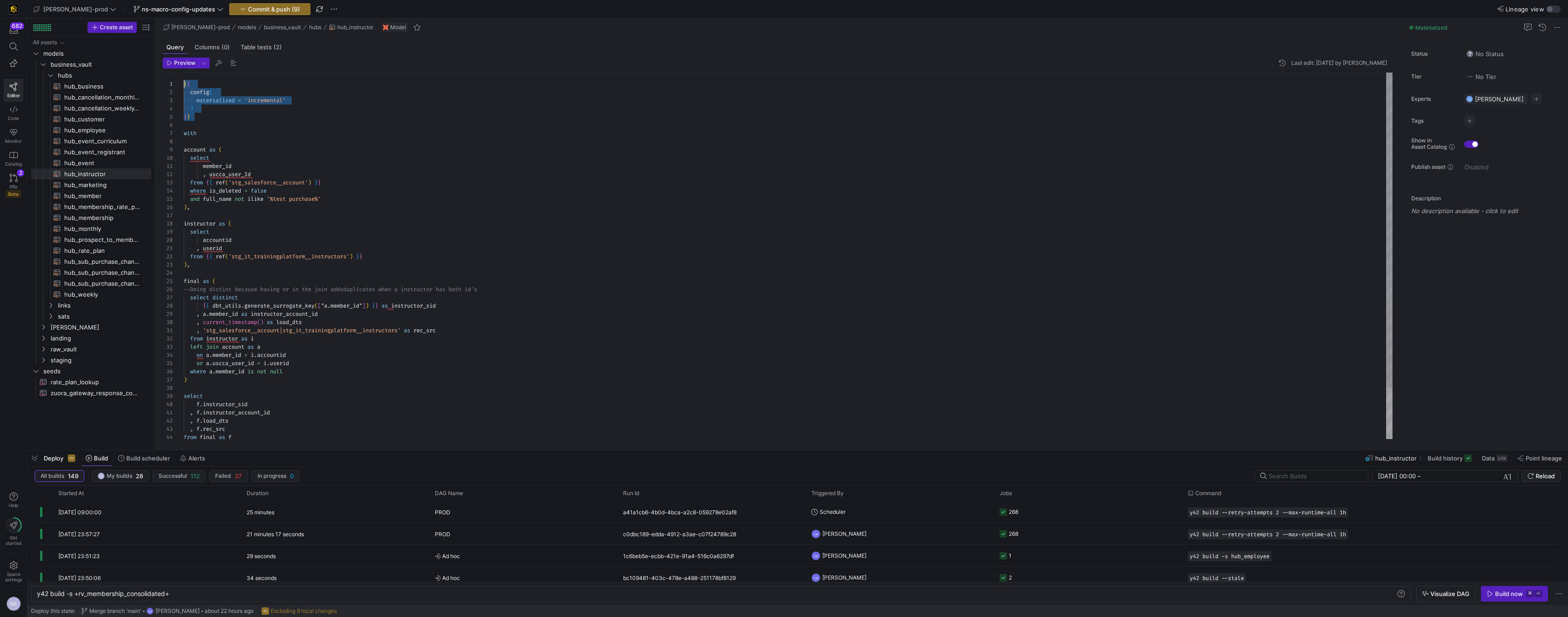
drag, startPoint x: 195, startPoint y: 118, endPoint x: 166, endPoint y: 73, distance: 53.5
click at [183, 73] on div "{ { config ( materialized = 'incremental' ) } } with account as ( select member…" at bounding box center [787, 285] width 1209 height 426
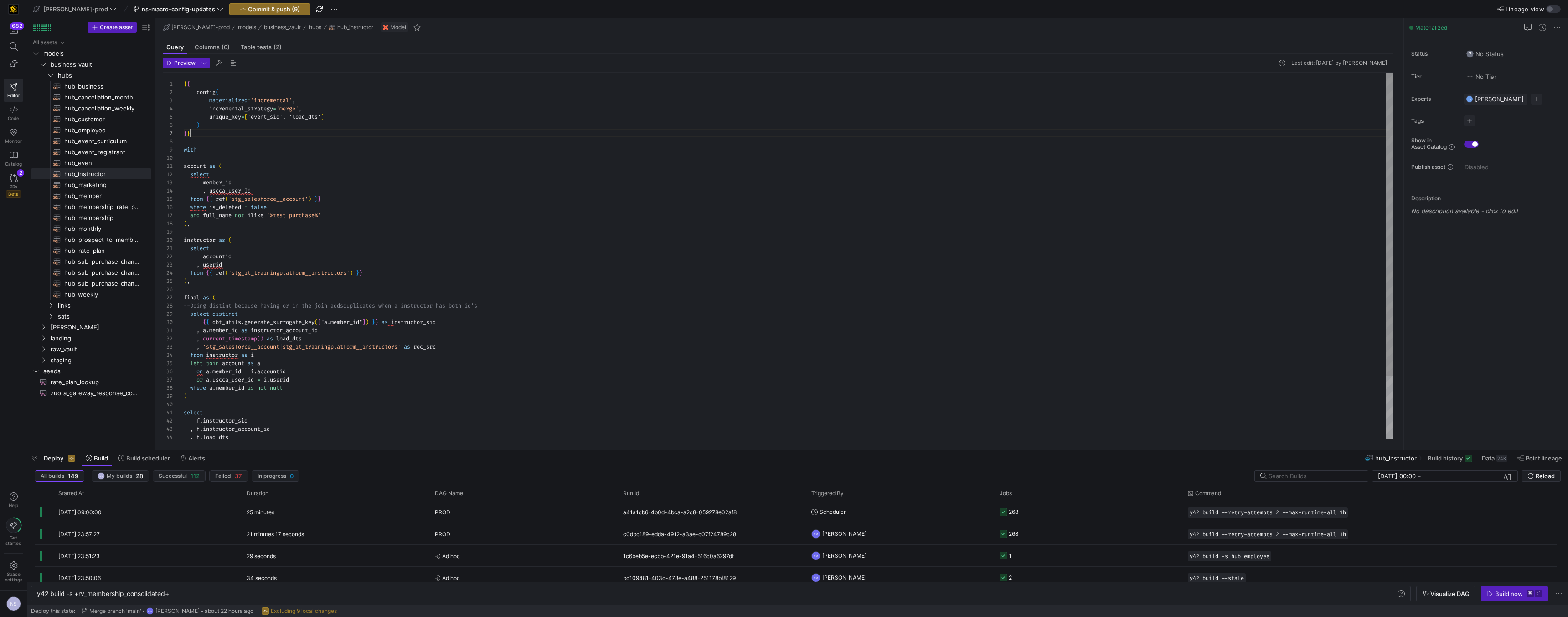
scroll to position [49, 7]
click at [430, 326] on div "{ { config ( materialized = 'incremental' , incremental_strategy = 'merge' , un…" at bounding box center [787, 293] width 1209 height 442
click at [270, 118] on div "{ { config ( materialized = 'incremental' , incremental_strategy = 'merge' , un…" at bounding box center [787, 293] width 1209 height 442
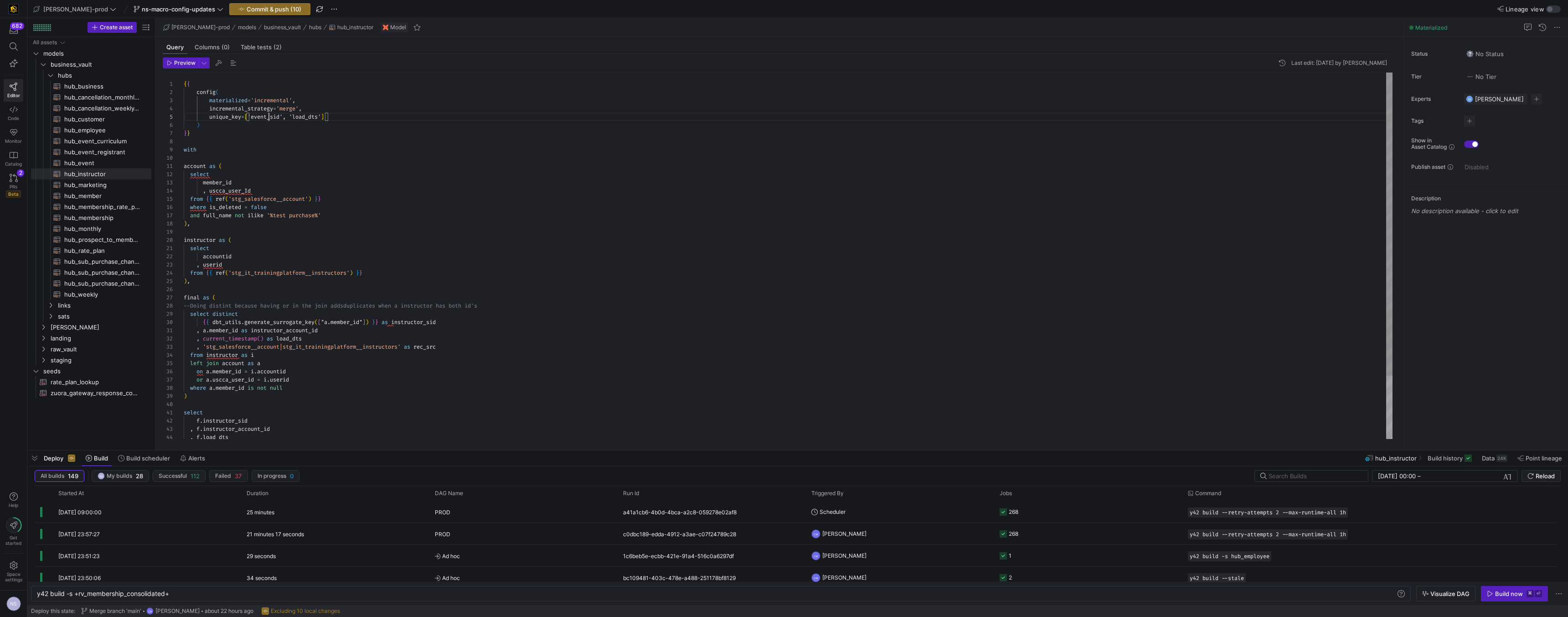
click at [270, 118] on div "{ { config ( materialized = 'incremental' , incremental_strategy = 'merge' , un…" at bounding box center [787, 293] width 1209 height 442
drag, startPoint x: 201, startPoint y: 132, endPoint x: 176, endPoint y: 77, distance: 60.4
click at [183, 77] on div "{ { config ( materialized = 'incremental' , incremental_strategy = 'merge' , un…" at bounding box center [787, 293] width 1209 height 442
click at [95, 184] on span "hub_marketing​​​​​​​​​​" at bounding box center [103, 184] width 76 height 11
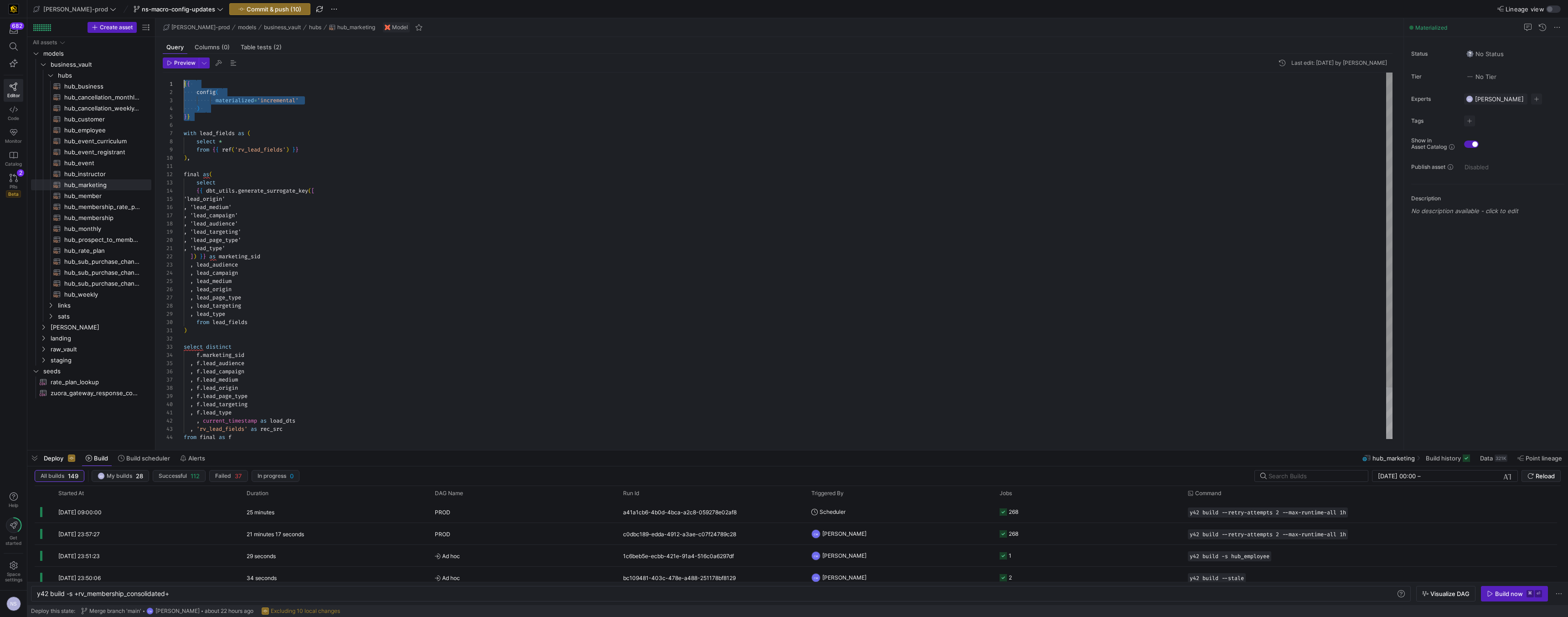
drag, startPoint x: 211, startPoint y: 119, endPoint x: 157, endPoint y: 74, distance: 70.3
click at [183, 74] on div "{ { config ( materialized = 'incremental' ) } } with lead_fields as ( select * …" at bounding box center [787, 285] width 1209 height 426
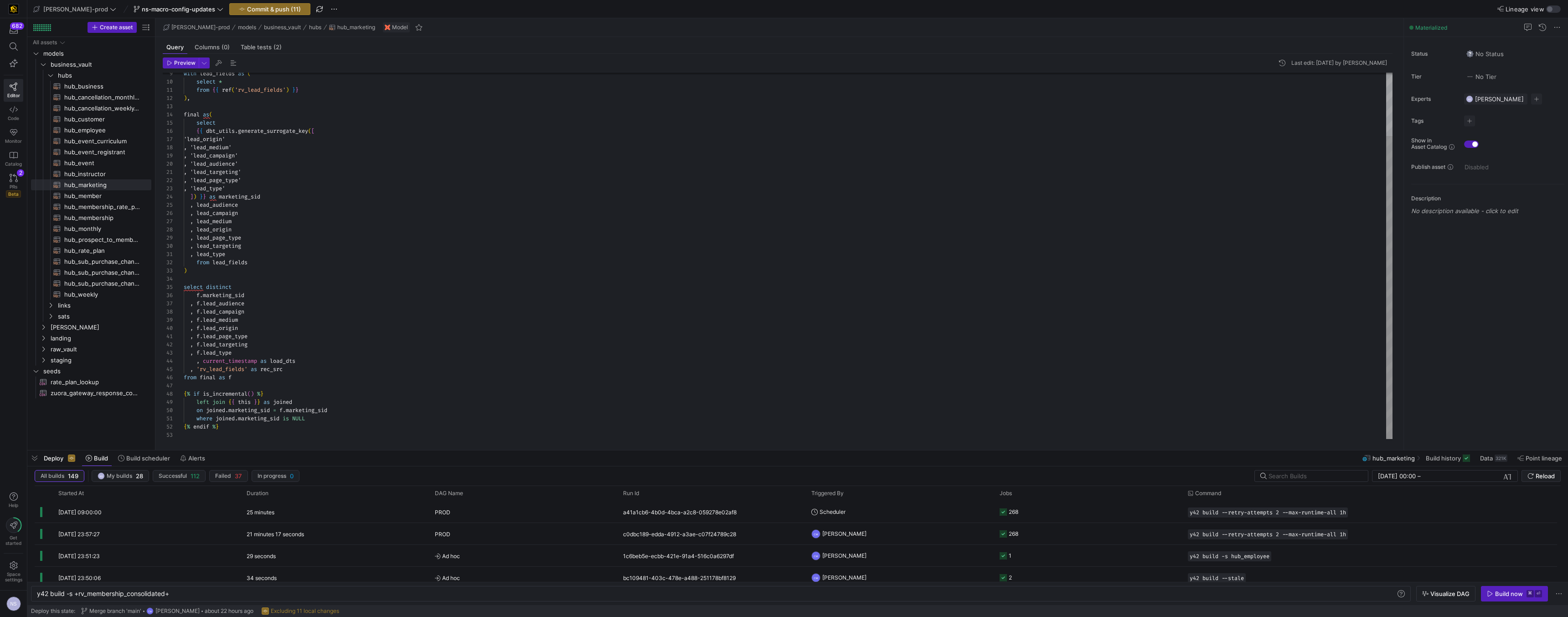
click at [238, 292] on div "with lead_fields as ( select * from { { ref ( 'rv_lead_fields' ) } } ) , final …" at bounding box center [787, 217] width 1209 height 442
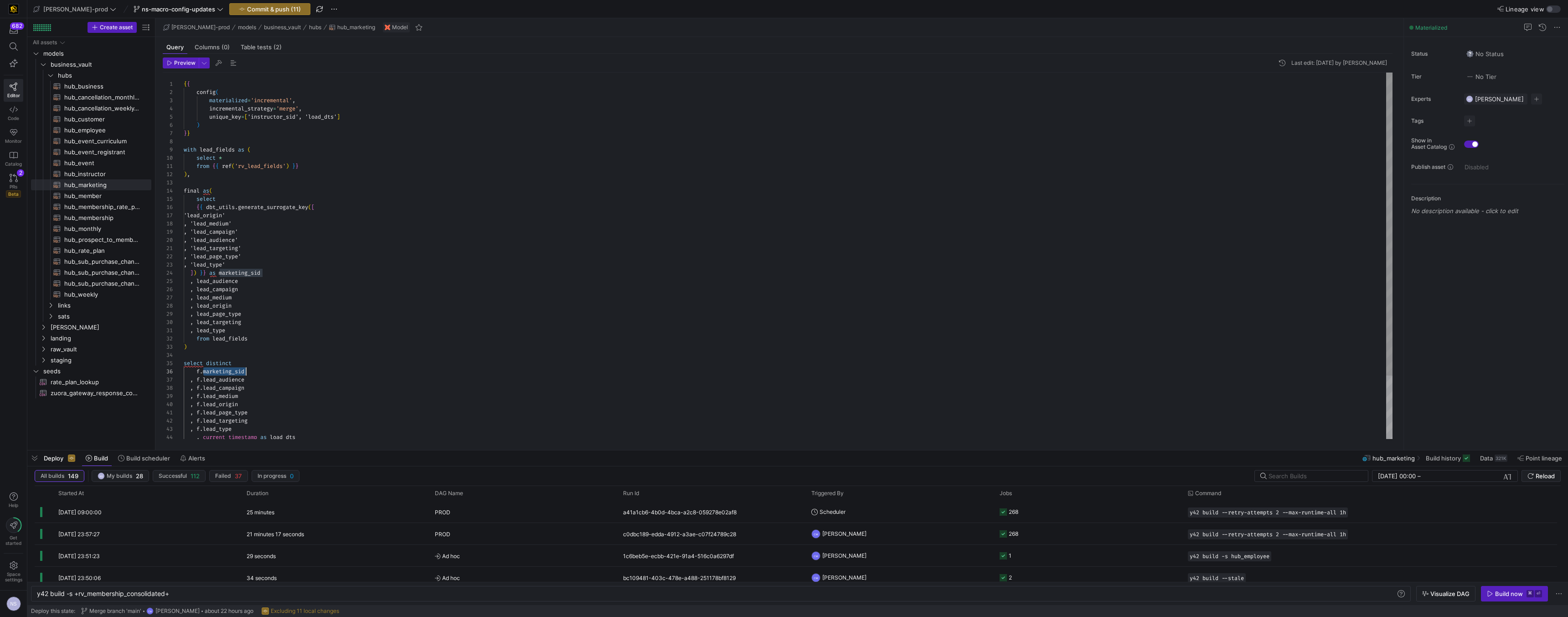
click at [276, 115] on div "with lead_fields as ( select * from { { ref ( 'rv_lead_fields' ) } } ) , final …" at bounding box center [787, 293] width 1209 height 442
drag, startPoint x: 208, startPoint y: 134, endPoint x: 172, endPoint y: 78, distance: 66.6
click at [183, 78] on div "with lead_fields as ( select * from { { ref ( 'rv_lead_fields' ) } } ) , final …" at bounding box center [787, 293] width 1209 height 442
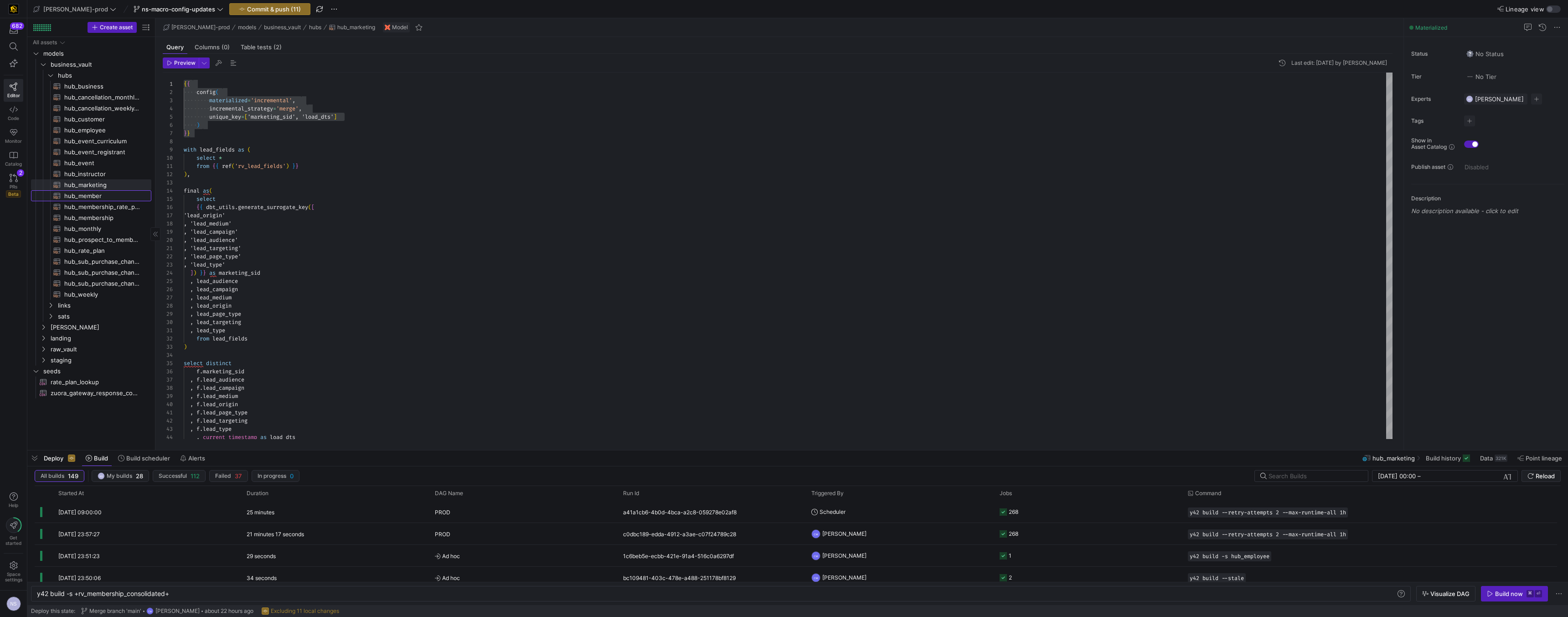
click at [107, 195] on span "hub_member​​​​​​​​​​" at bounding box center [103, 195] width 76 height 11
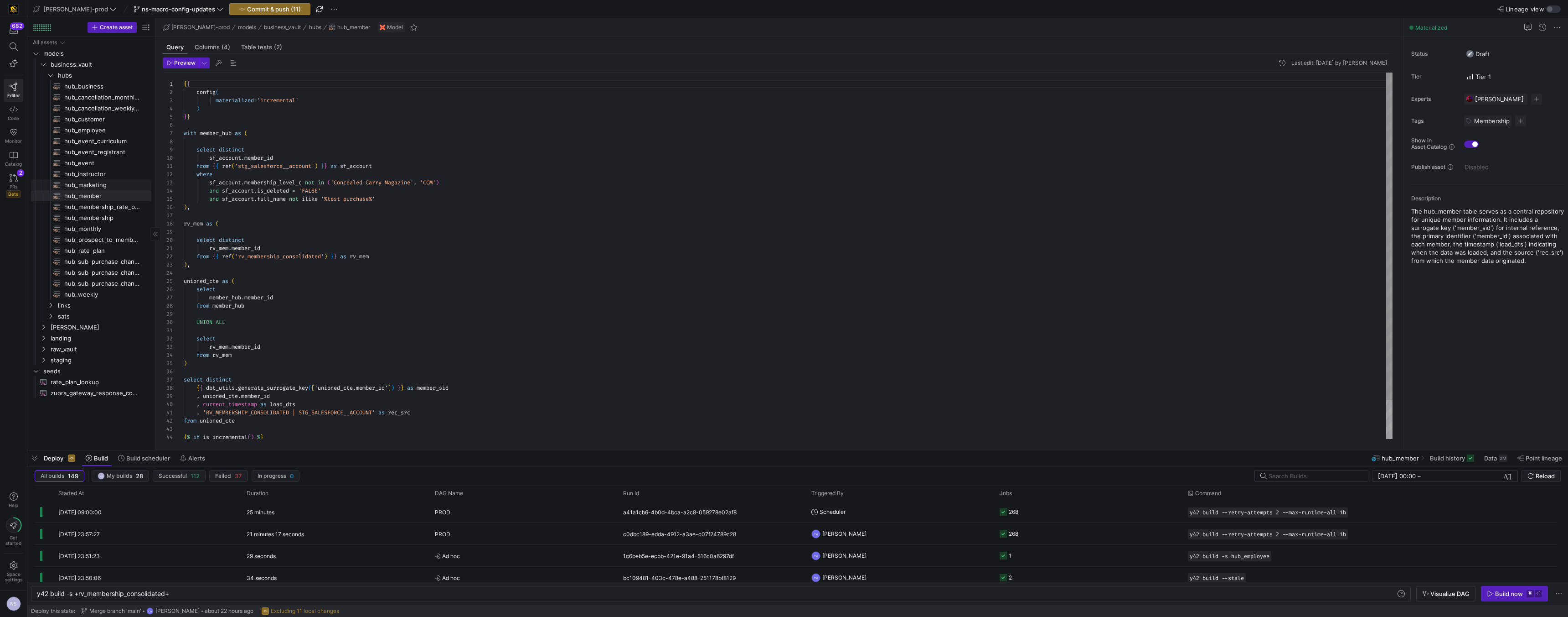
click at [109, 186] on span "hub_marketing​​​​​​​​​​" at bounding box center [103, 184] width 76 height 11
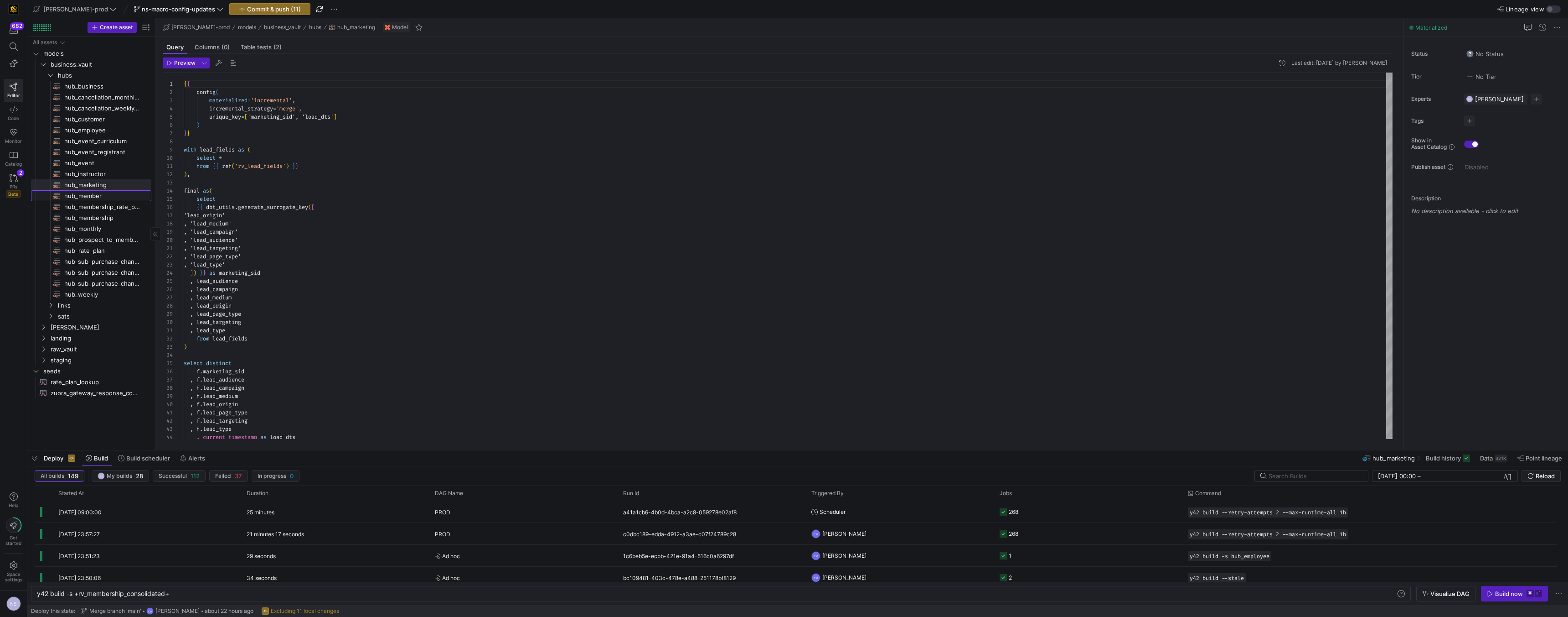
click at [106, 195] on span "hub_member​​​​​​​​​​" at bounding box center [103, 195] width 76 height 11
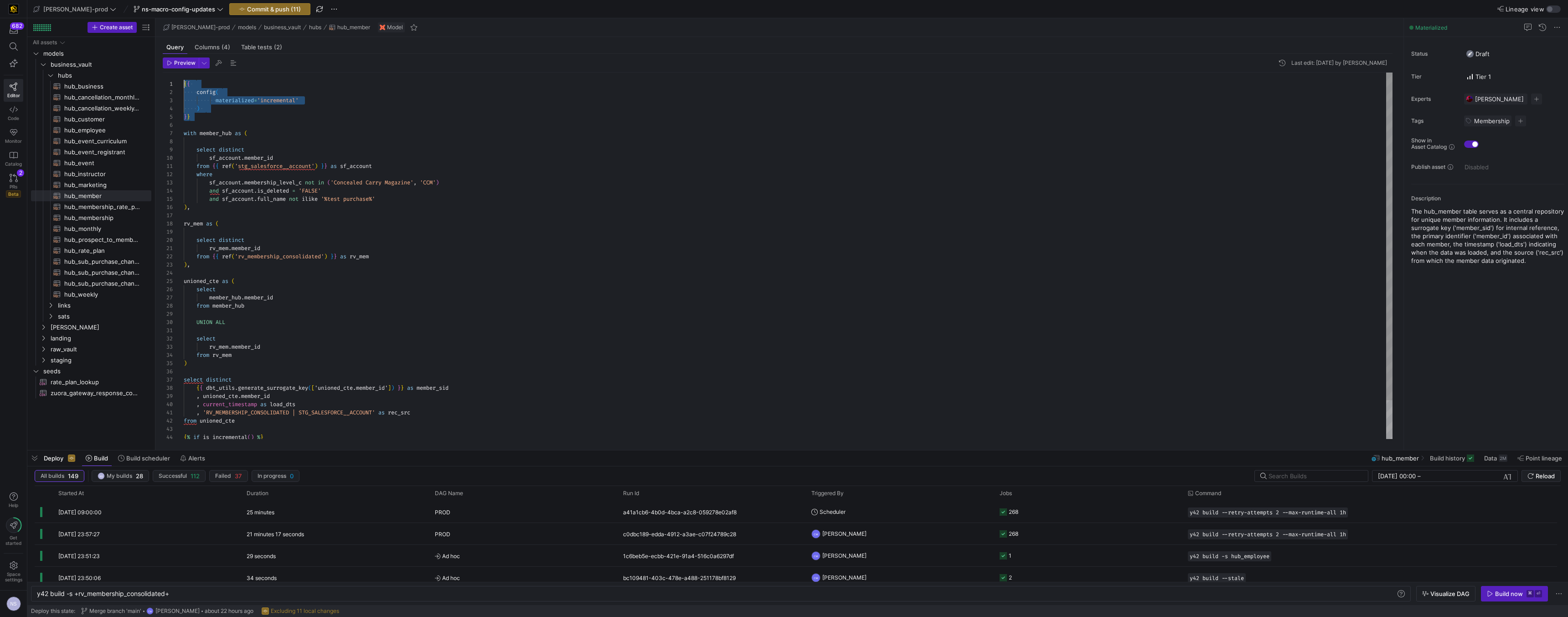
drag, startPoint x: 194, startPoint y: 118, endPoint x: 164, endPoint y: 73, distance: 54.1
click at [183, 73] on div "{ { config ( materialized = 'incremental' ) } } with member_hub as ( select dis…" at bounding box center [787, 278] width 1209 height 410
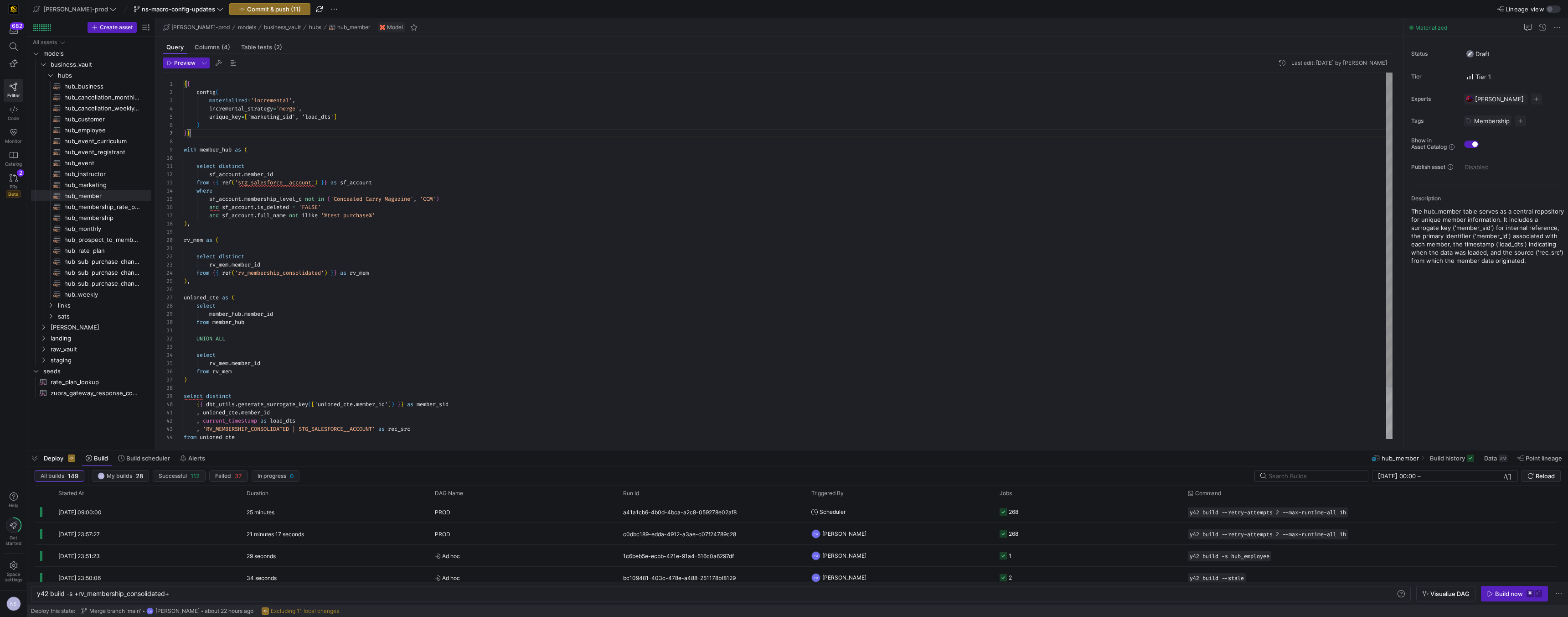
scroll to position [49, 7]
click at [434, 401] on div "{ { config ( materialized = 'incremental' , incremental_strategy = 'merge' , un…" at bounding box center [787, 285] width 1209 height 426
click at [279, 121] on div "{ { config ( materialized = 'incremental' , incremental_strategy = 'merge' , un…" at bounding box center [787, 285] width 1209 height 426
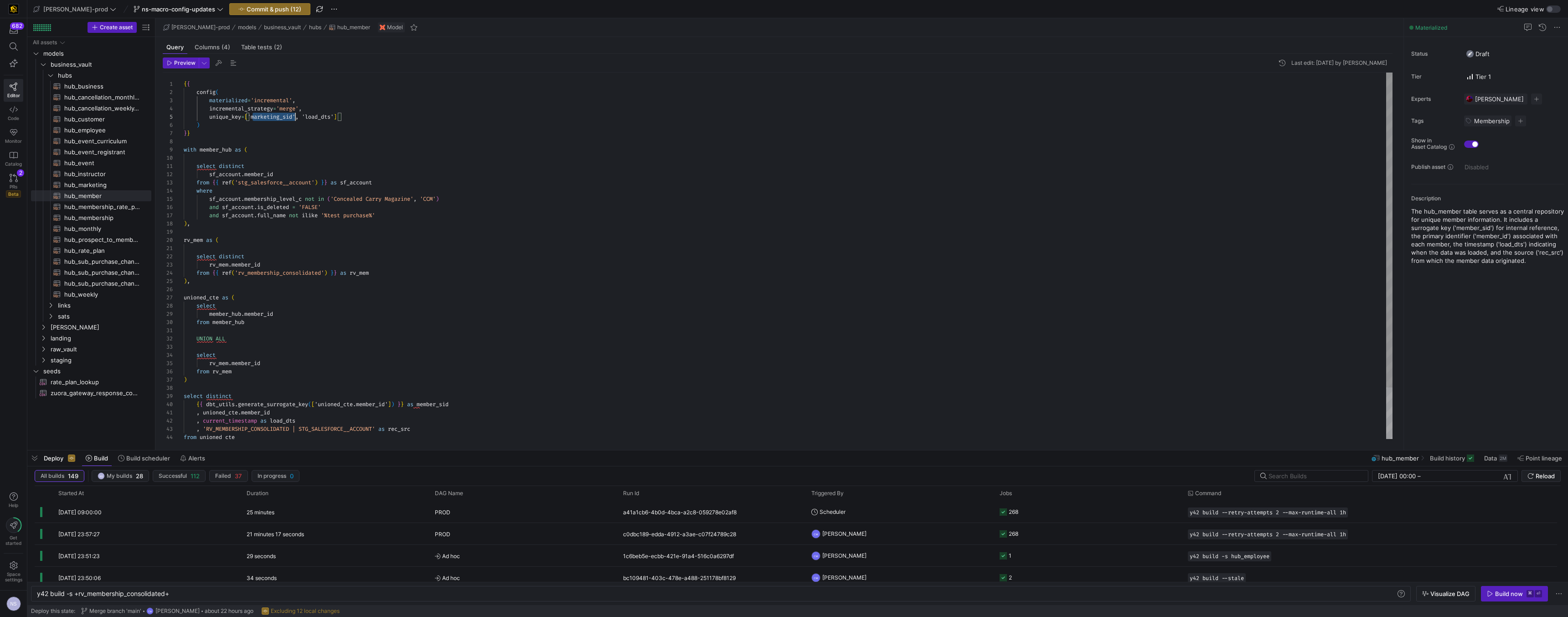
click at [279, 121] on div "{ { config ( materialized = 'incremental' , incremental_strategy = 'merge' , un…" at bounding box center [787, 285] width 1209 height 426
drag, startPoint x: 203, startPoint y: 132, endPoint x: 163, endPoint y: 75, distance: 69.6
click at [183, 75] on div "{ { config ( materialized = 'incremental' , incremental_strategy = 'merge' , un…" at bounding box center [787, 285] width 1209 height 426
click at [119, 203] on span "hub_membership_rate_plan​​​​​​​​​​" at bounding box center [103, 207] width 76 height 11
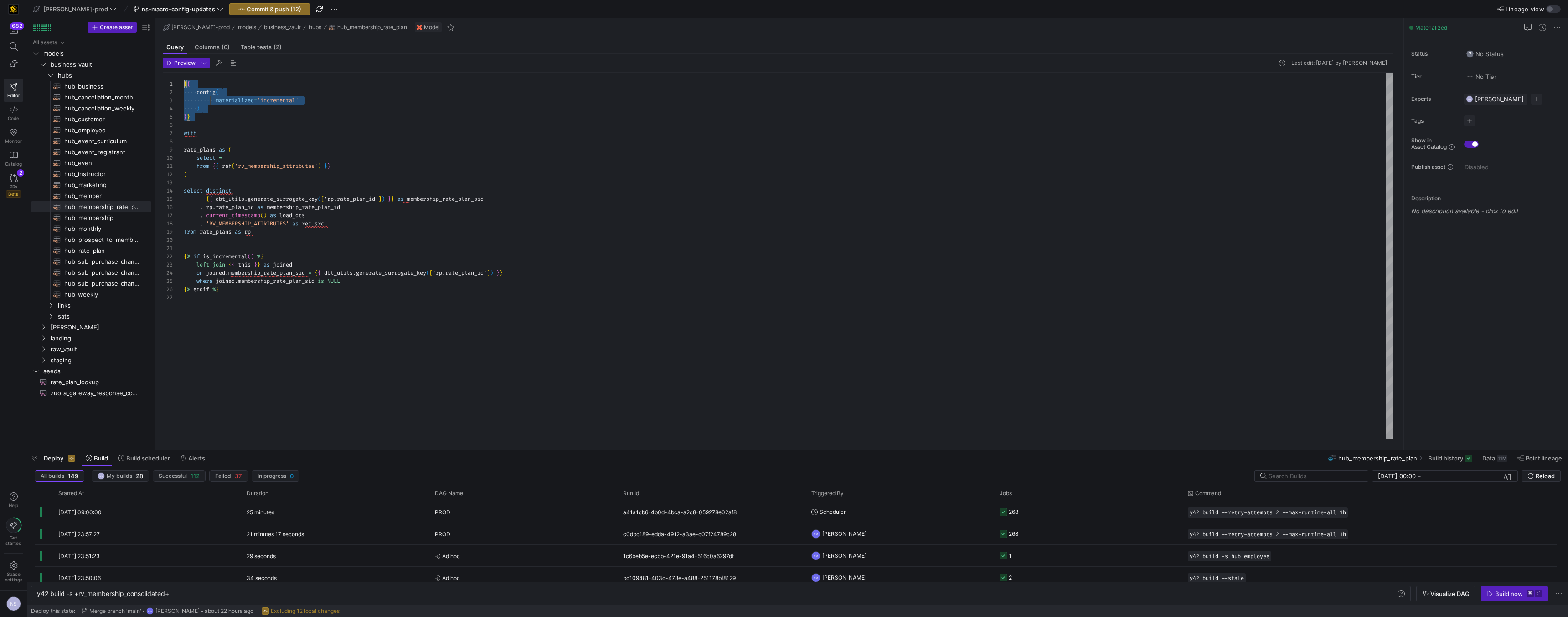
drag, startPoint x: 198, startPoint y: 118, endPoint x: 157, endPoint y: 70, distance: 63.1
click at [183, 73] on div "{ { config ( materialized = 'incremental' ) } } with rate_plans as ( select * f…" at bounding box center [787, 255] width 1209 height 366
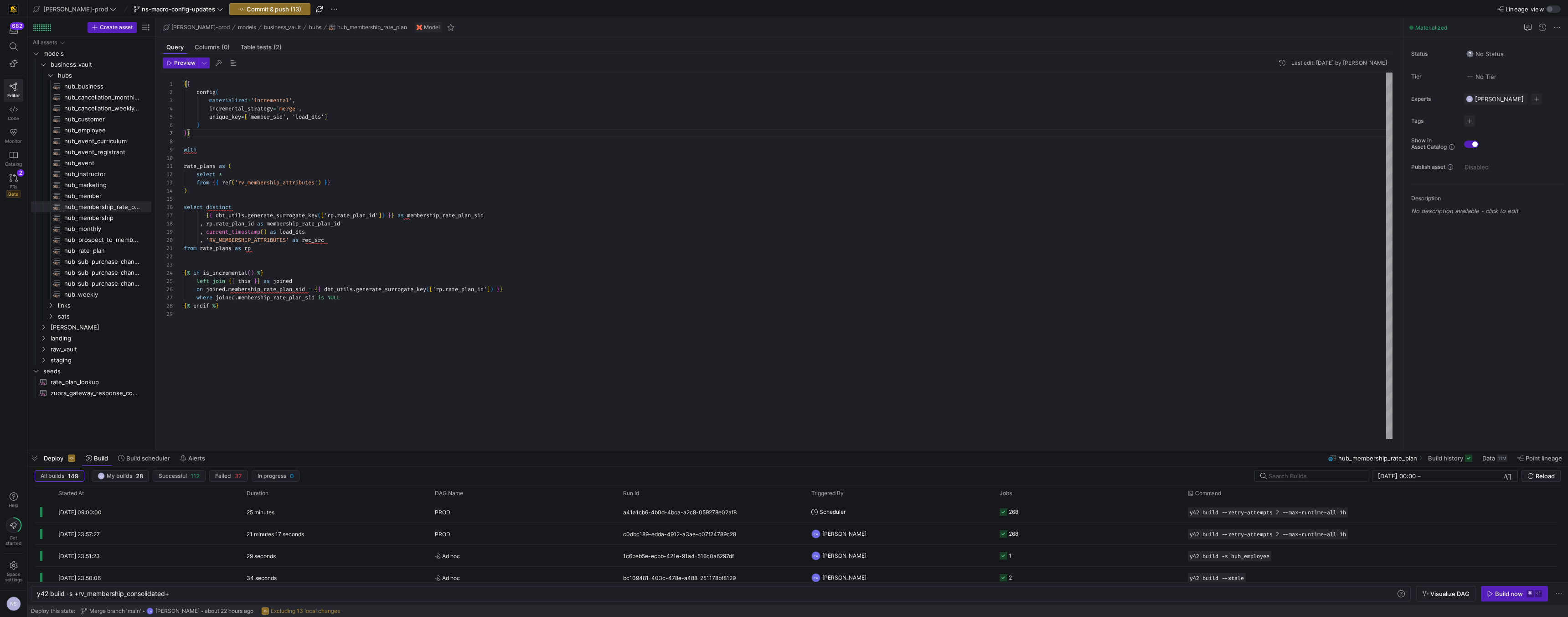
click at [210, 99] on div "{ { config ( materialized = 'incremental' , incremental_strategy = 'merge' , un…" at bounding box center [787, 255] width 1209 height 366
click at [430, 216] on div "{ { config ( materialized = 'incremental' , incremental_strategy = 'merge' , un…" at bounding box center [787, 255] width 1209 height 366
click at [430, 215] on div "{ { config ( materialized = 'incremental' , incremental_strategy = 'merge' , un…" at bounding box center [787, 255] width 1209 height 366
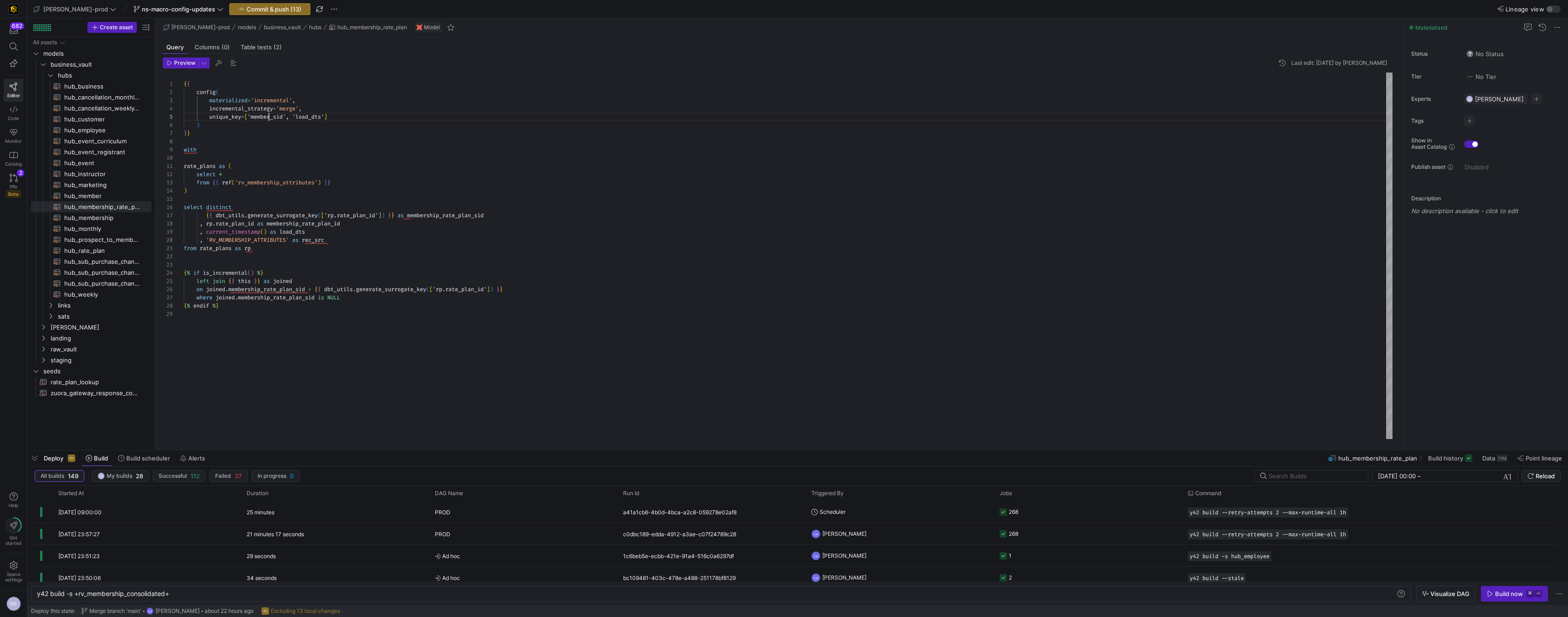
click at [269, 117] on div "{ { config ( materialized = 'incremental' , incremental_strategy = 'merge' , un…" at bounding box center [787, 255] width 1209 height 366
drag, startPoint x: 199, startPoint y: 130, endPoint x: 159, endPoint y: 71, distance: 71.3
click at [183, 73] on div "{ { config ( materialized = 'incremental' , incremental_strategy = 'merge' , un…" at bounding box center [787, 255] width 1209 height 366
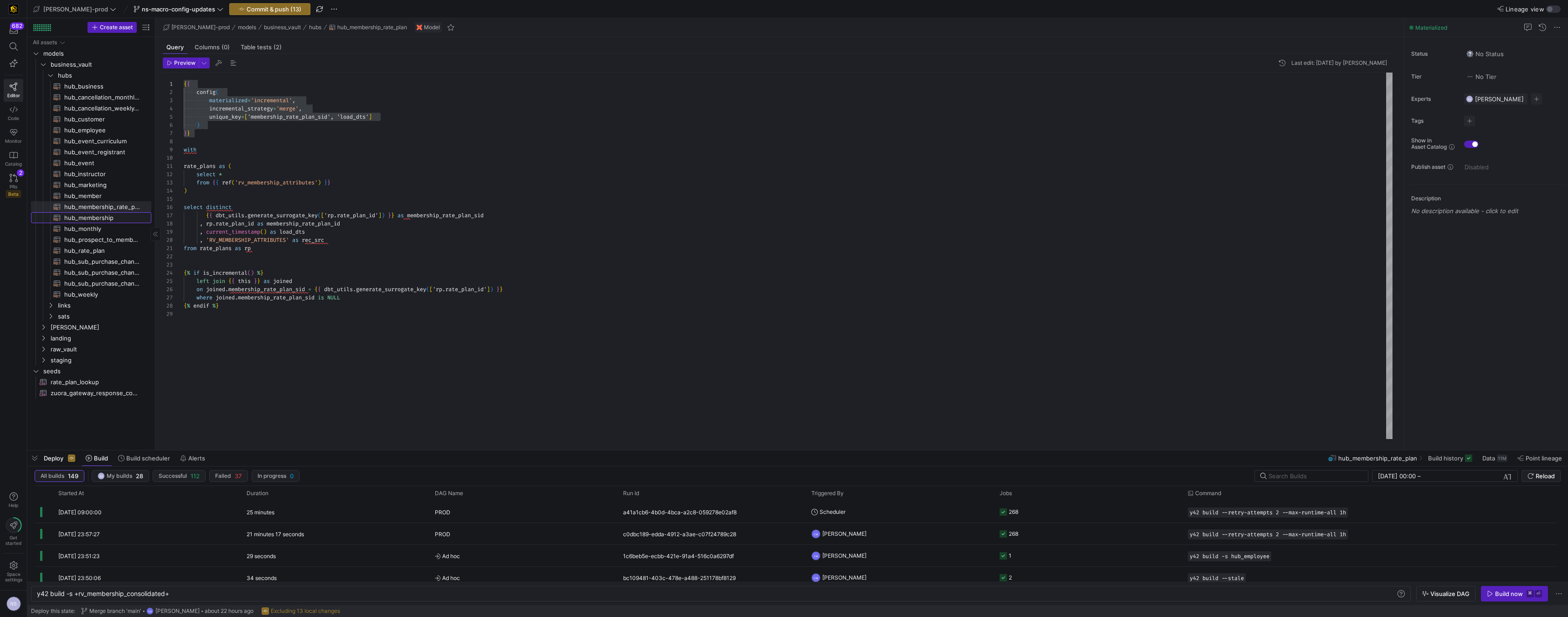
click at [113, 213] on span "hub_membership​​​​​​​​​​" at bounding box center [103, 218] width 76 height 11
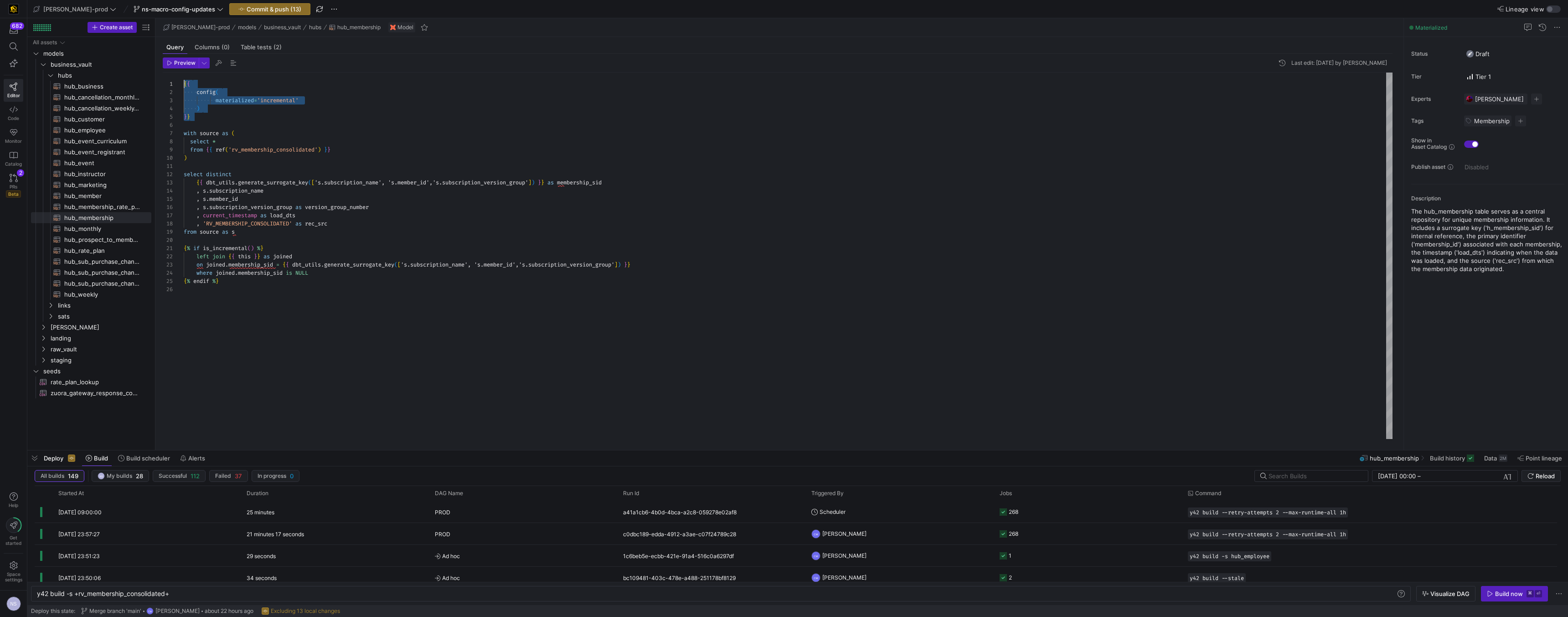
drag, startPoint x: 214, startPoint y: 116, endPoint x: 155, endPoint y: 69, distance: 75.4
click at [183, 73] on div "{ { config ( materialized = 'incremental' ) } } with source as ( select * from …" at bounding box center [787, 255] width 1209 height 366
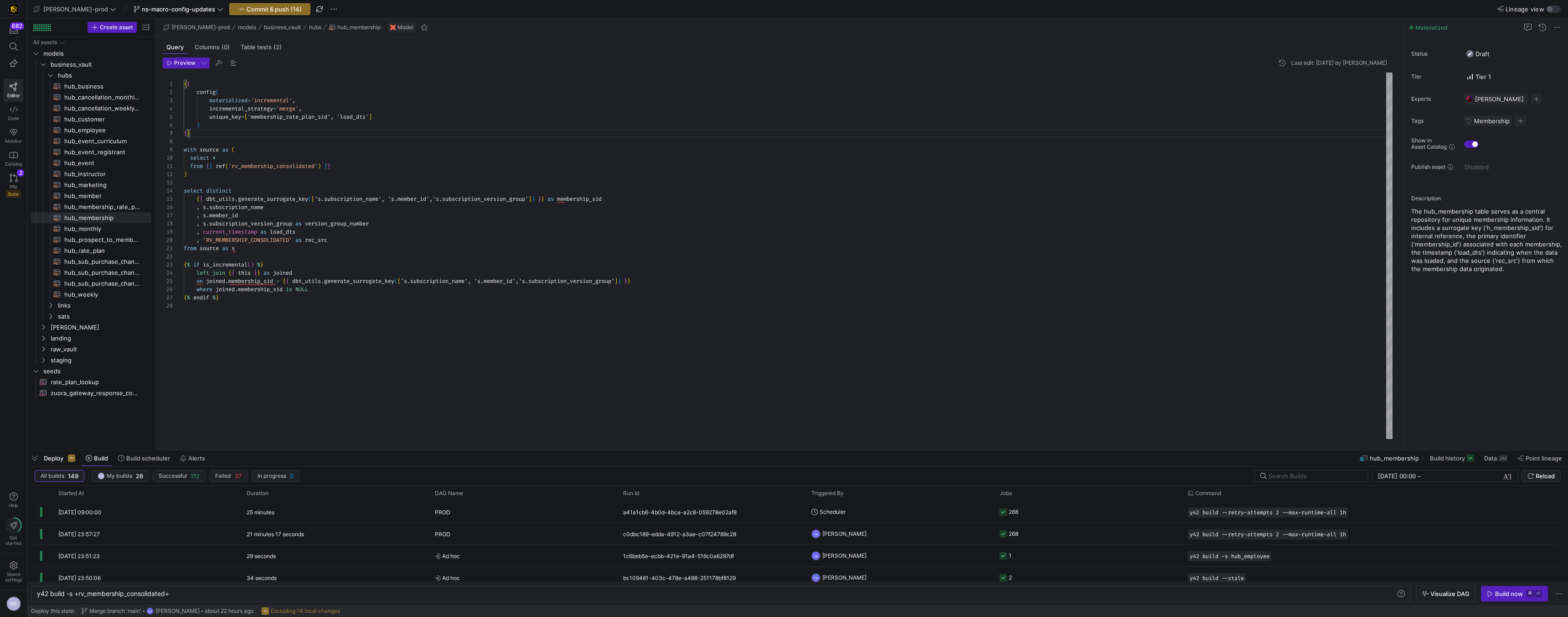
click at [594, 200] on div "{ { config ( materialized = 'incremental' , incremental_strategy = 'merge' , un…" at bounding box center [787, 255] width 1209 height 366
click at [595, 200] on div "{ { config ( materialized = 'incremental' , incremental_strategy = 'merge' , un…" at bounding box center [787, 255] width 1209 height 366
click at [307, 118] on div "{ { config ( materialized = 'incremental' , incremental_strategy = 'merge' , un…" at bounding box center [787, 255] width 1209 height 366
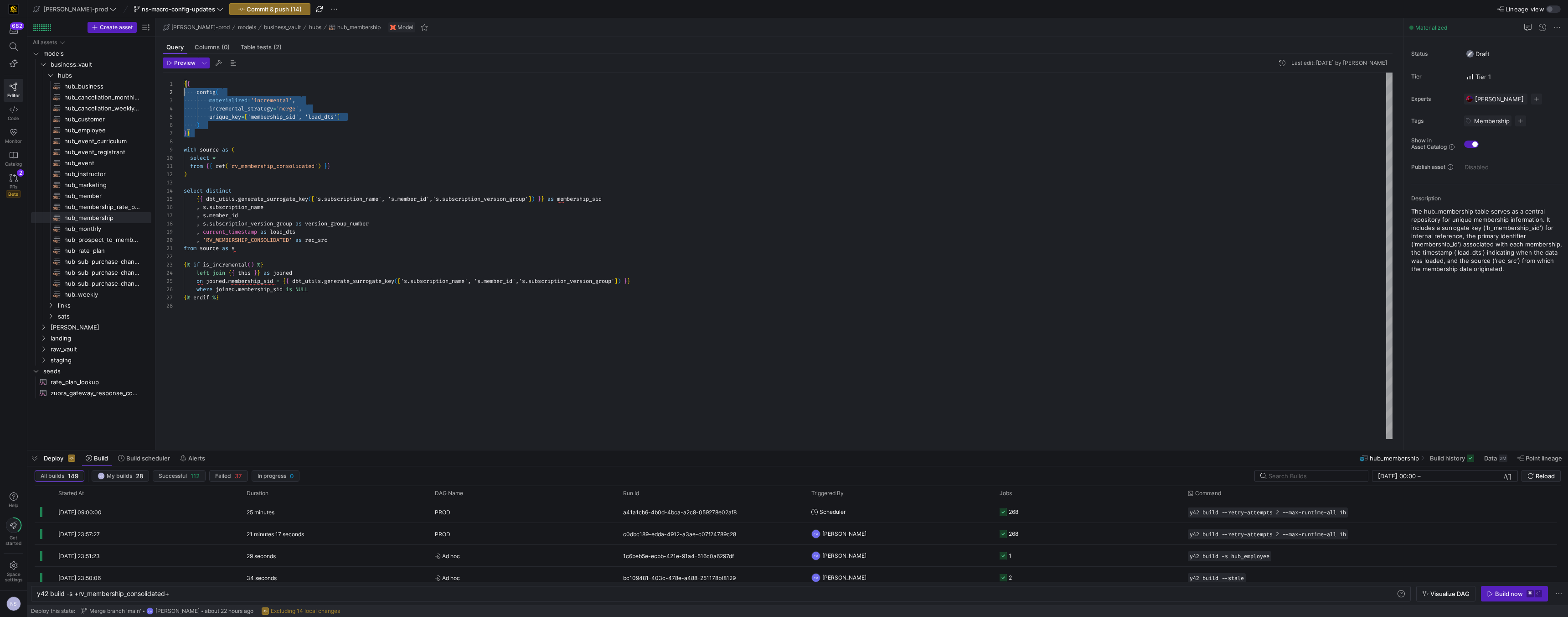
scroll to position [0, 0]
drag, startPoint x: 198, startPoint y: 132, endPoint x: 168, endPoint y: 77, distance: 62.6
click at [183, 77] on div "{ { config ( materialized = 'incremental' , incremental_strategy = 'merge' , un…" at bounding box center [787, 255] width 1209 height 366
click at [108, 230] on span "hub_monthly​​​​​​​​​​" at bounding box center [103, 229] width 76 height 11
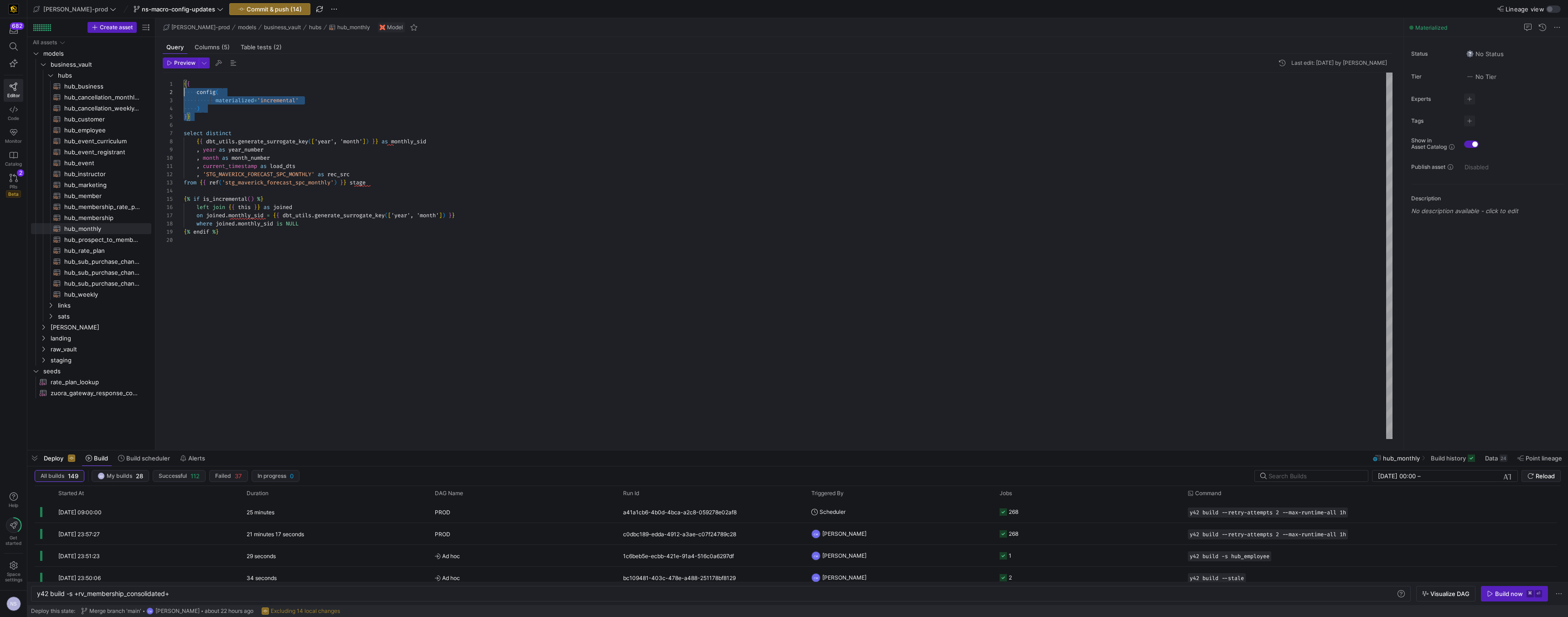
scroll to position [8, 0]
drag, startPoint x: 198, startPoint y: 116, endPoint x: 168, endPoint y: 85, distance: 43.1
click at [183, 85] on div "{ { config ( materialized = 'incremental' ) } } select distinct { { dbt_utils .…" at bounding box center [787, 255] width 1209 height 366
click at [407, 157] on div "{ { config ( materialized = 'incremental' , incremental_strategy = 'merge' , un…" at bounding box center [787, 255] width 1209 height 366
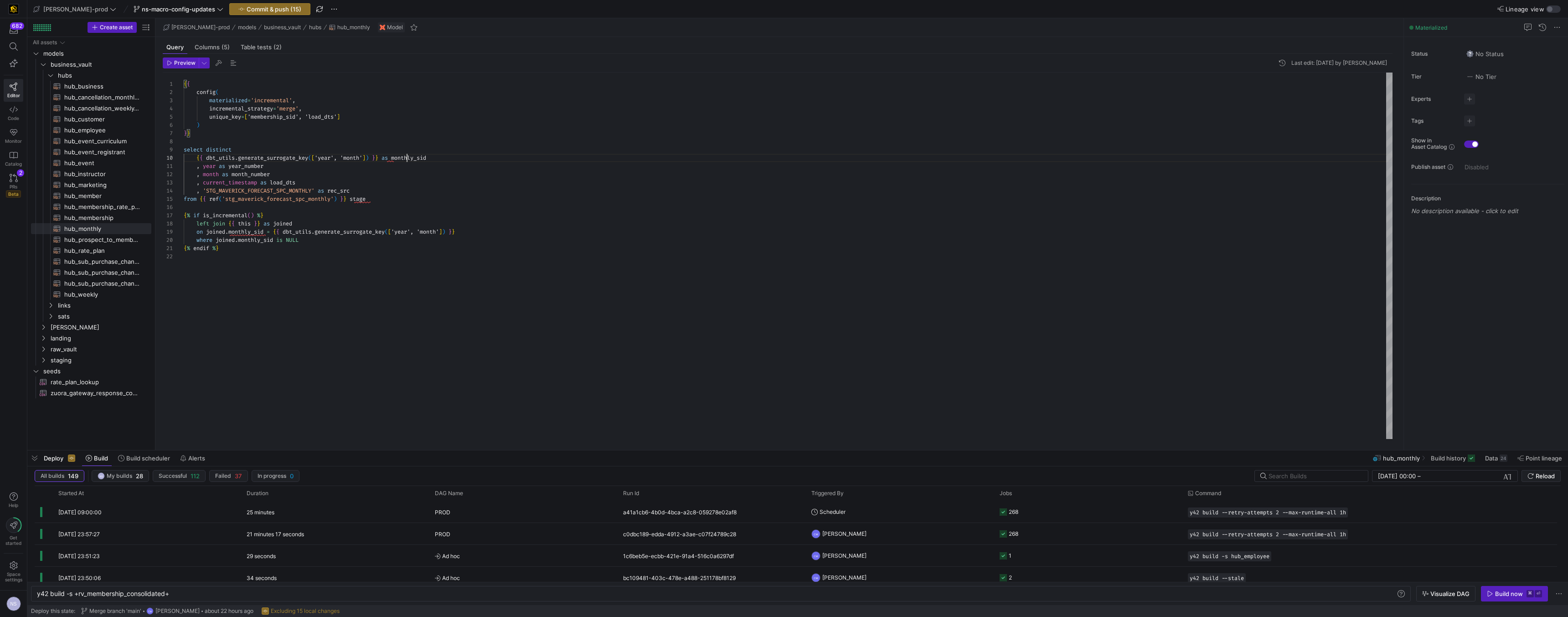
scroll to position [74, 249]
click at [407, 157] on div "{ { config ( materialized = 'incremental' , incremental_strategy = 'merge' , un…" at bounding box center [787, 255] width 1209 height 366
click at [266, 118] on div "{ { config ( materialized = 'incremental' , incremental_strategy = 'merge' , un…" at bounding box center [787, 255] width 1209 height 366
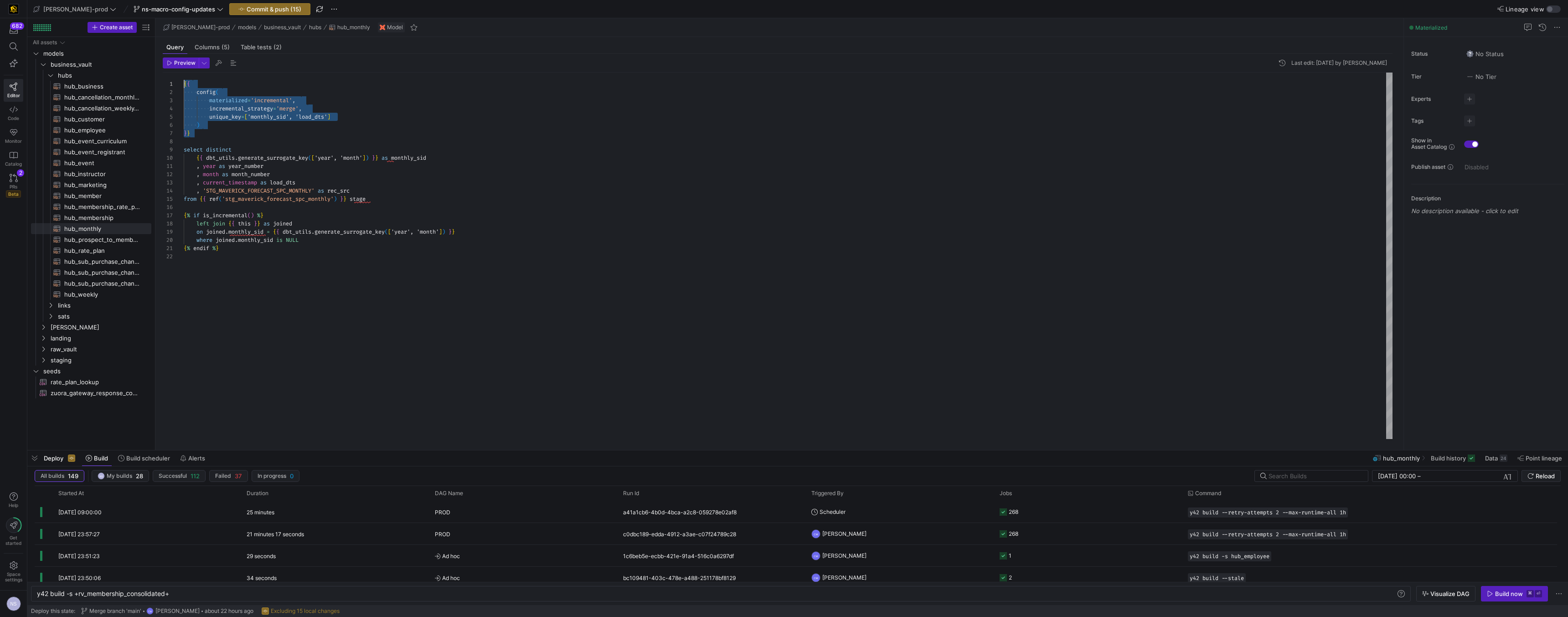
drag, startPoint x: 193, startPoint y: 133, endPoint x: 175, endPoint y: 77, distance: 58.8
click at [183, 77] on div "{ { config ( materialized = 'incremental' , incremental_strategy = 'merge' , un…" at bounding box center [787, 255] width 1209 height 366
click at [99, 238] on span "hub_prospect_to_member_conversion​​​​​​​​​​" at bounding box center [103, 239] width 76 height 11
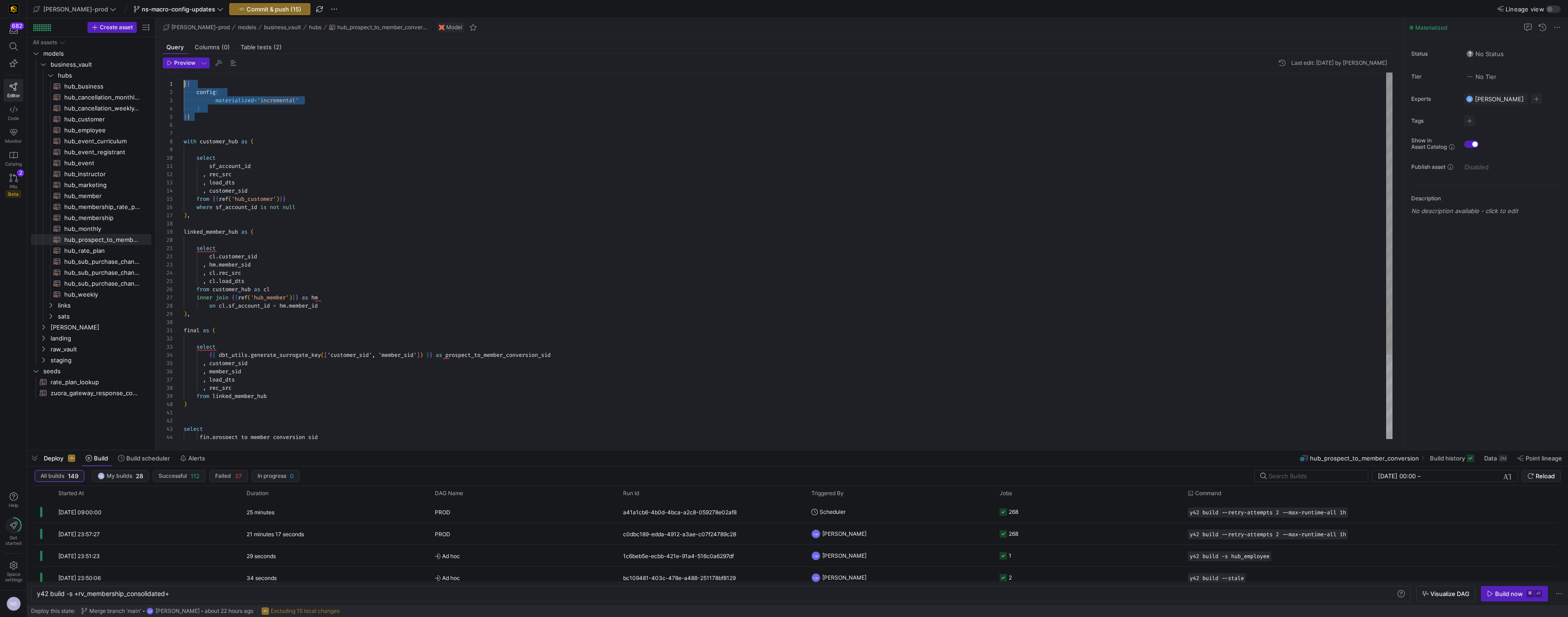
drag, startPoint x: 200, startPoint y: 118, endPoint x: 169, endPoint y: 72, distance: 55.5
click at [183, 73] on div "{ { config ( materialized = 'incremental' ) } } with customer_hub as ( select s…" at bounding box center [787, 310] width 1209 height 475
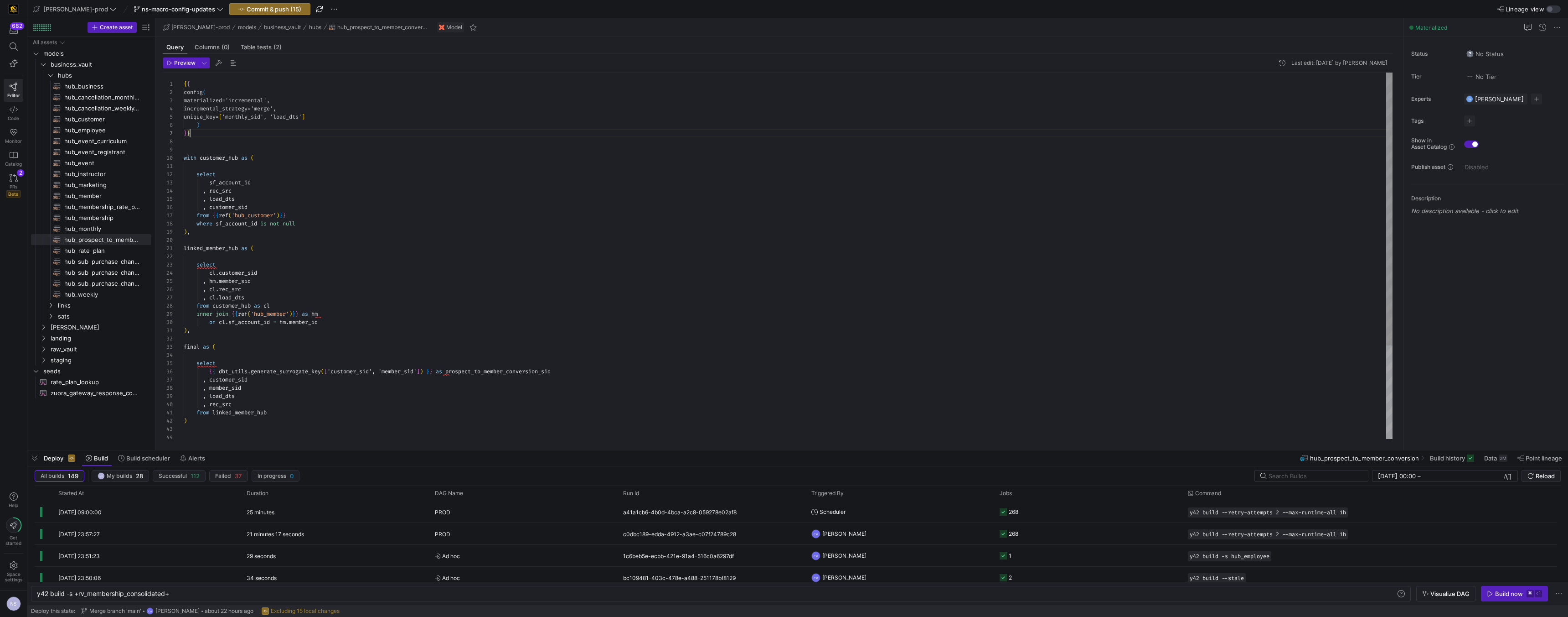
scroll to position [49, 7]
click at [520, 373] on div "{ { config ( materialized = 'incremental' , incremental_strategy = 'merge' , un…" at bounding box center [787, 318] width 1209 height 491
click at [272, 118] on div "{ { config ( materialized = 'incremental' , incremental_strategy = 'merge' , un…" at bounding box center [787, 318] width 1209 height 491
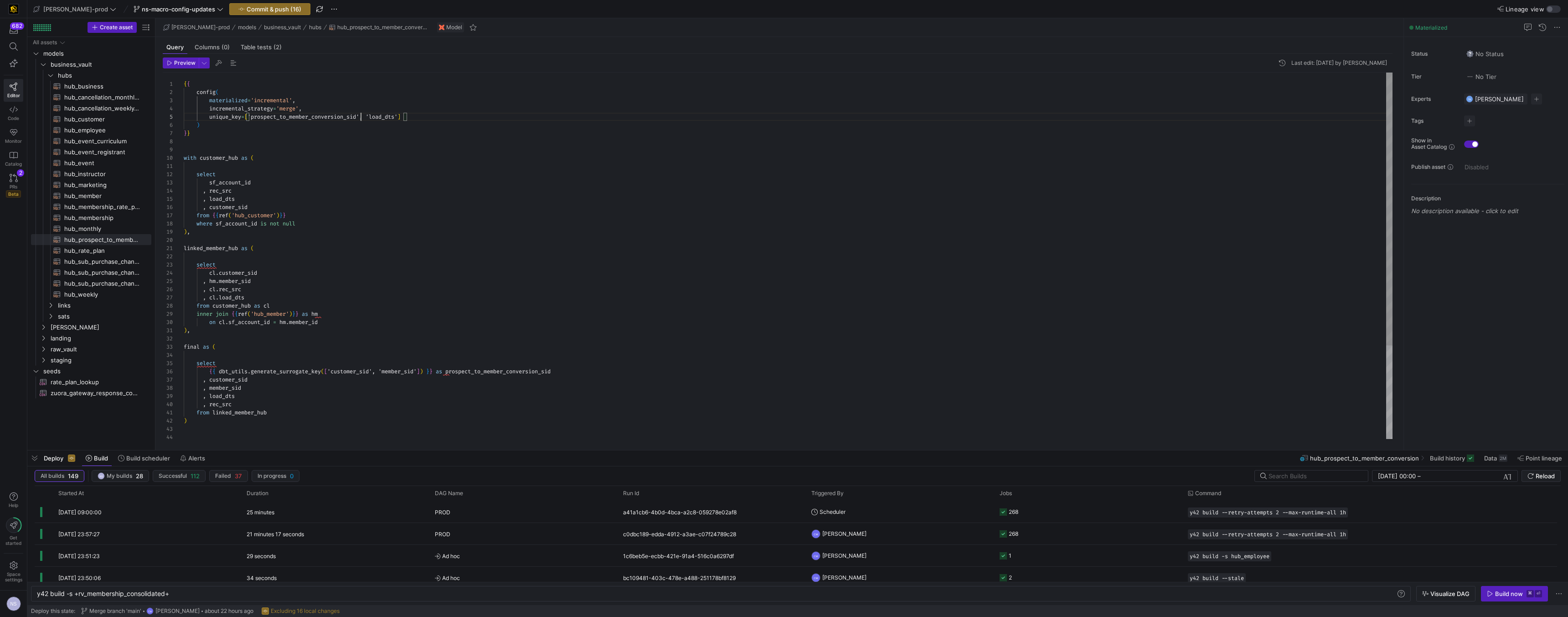
scroll to position [0, 0]
drag, startPoint x: 225, startPoint y: 132, endPoint x: 162, endPoint y: 75, distance: 85.0
click at [183, 75] on div "{ { config ( materialized = 'incremental' , incremental_strategy = 'merge' , un…" at bounding box center [787, 318] width 1209 height 491
click at [87, 254] on span "hub_rate_plan​​​​​​​​​​" at bounding box center [103, 250] width 76 height 11
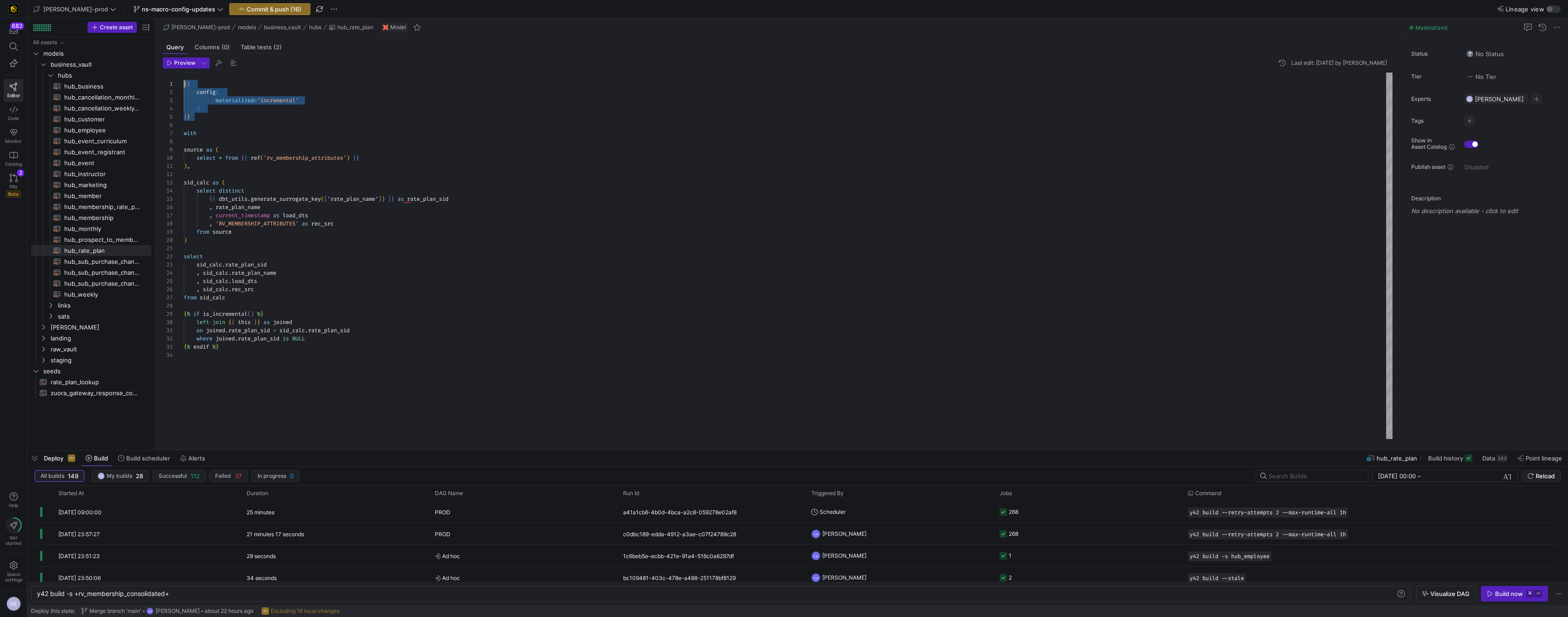
drag, startPoint x: 201, startPoint y: 117, endPoint x: 167, endPoint y: 81, distance: 49.5
click at [183, 81] on div "{ { config ( materialized = 'incremental' ) } } with source as ( select * from …" at bounding box center [787, 255] width 1209 height 366
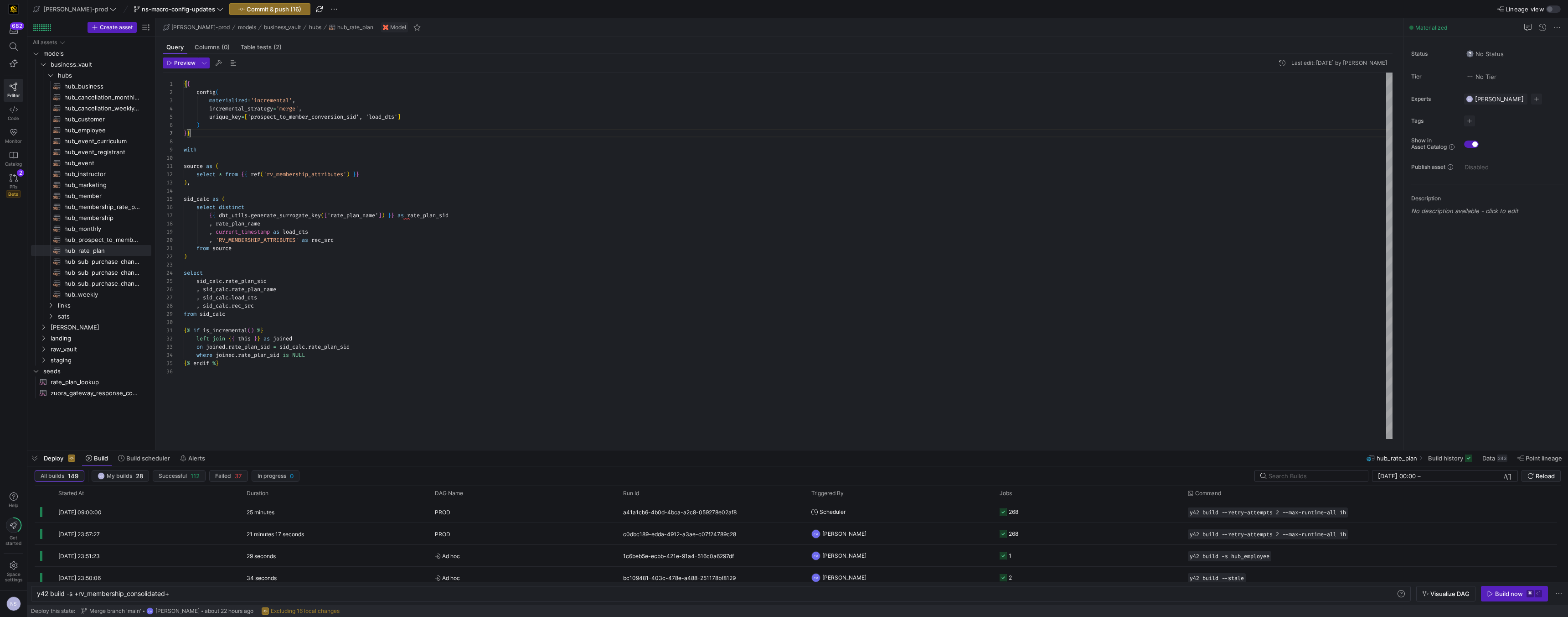
scroll to position [49, 7]
click at [436, 216] on div "{ { config ( materialized = 'incremental' , incremental_strategy = 'merge' , un…" at bounding box center [787, 255] width 1209 height 366
click at [320, 117] on div "{ { config ( materialized = 'incremental' , incremental_strategy = 'merge' , un…" at bounding box center [787, 255] width 1209 height 366
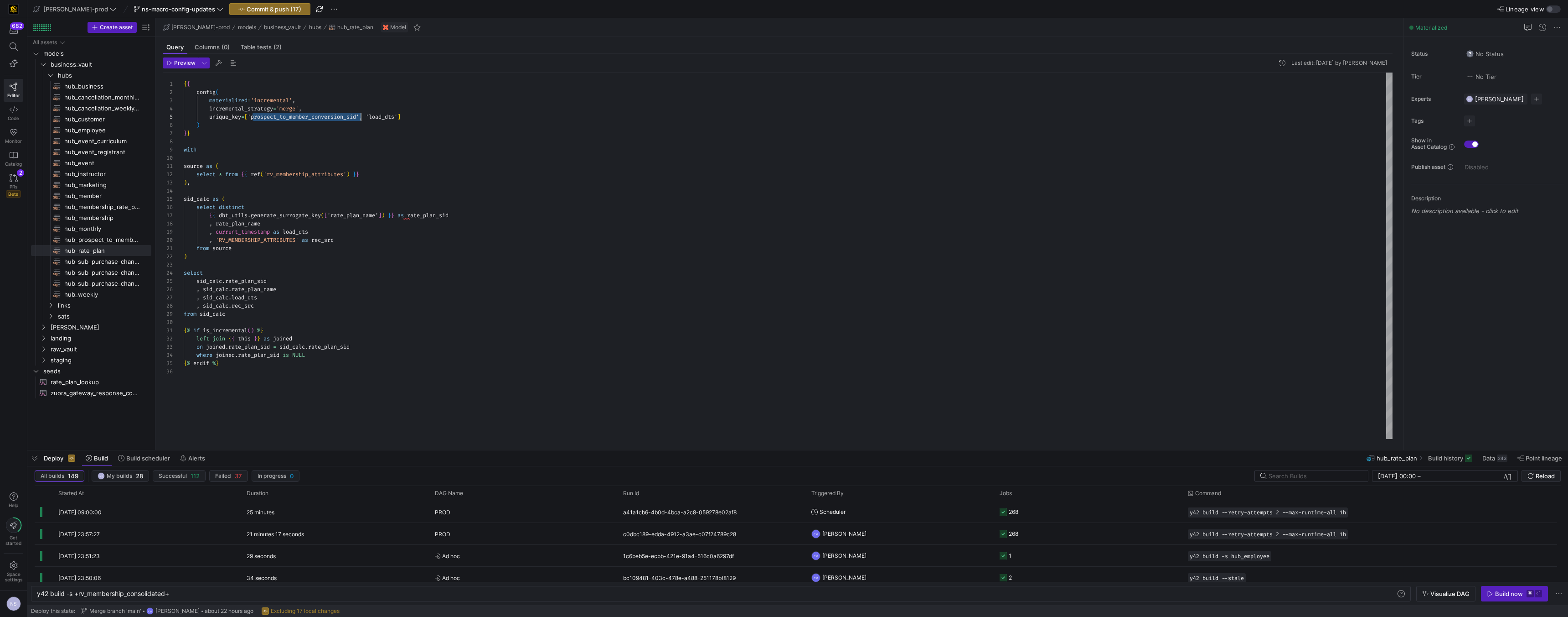
click at [320, 117] on div "{ { config ( materialized = 'incremental' , incremental_strategy = 'merge' , un…" at bounding box center [787, 255] width 1209 height 366
drag, startPoint x: 199, startPoint y: 133, endPoint x: 167, endPoint y: 74, distance: 67.1
click at [183, 74] on div "{ { config ( materialized = 'incremental' , incremental_strategy = 'merge' , un…" at bounding box center [787, 255] width 1209 height 366
click at [105, 261] on span "hub_sub_purchase_channel_monthly_forecast​​​​​​​​​​" at bounding box center [103, 261] width 76 height 11
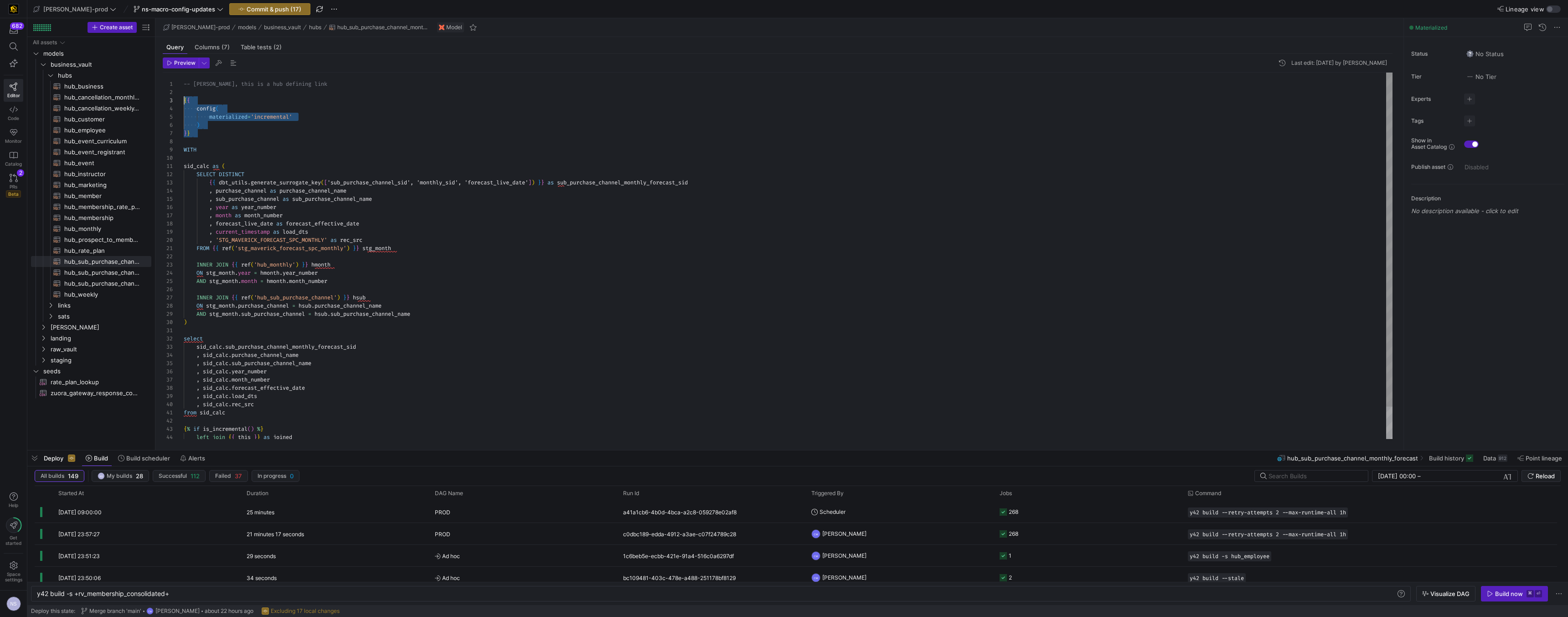
drag, startPoint x: 201, startPoint y: 137, endPoint x: 163, endPoint y: 98, distance: 54.5
click at [183, 98] on div "-- Per Gary, this is a hub defining link { { config ( materialized = 'increment…" at bounding box center [787, 273] width 1209 height 401
click at [647, 194] on div "-- Per Gary, this is a hub defining link { { config ( materialized = 'increment…" at bounding box center [787, 278] width 1209 height 410
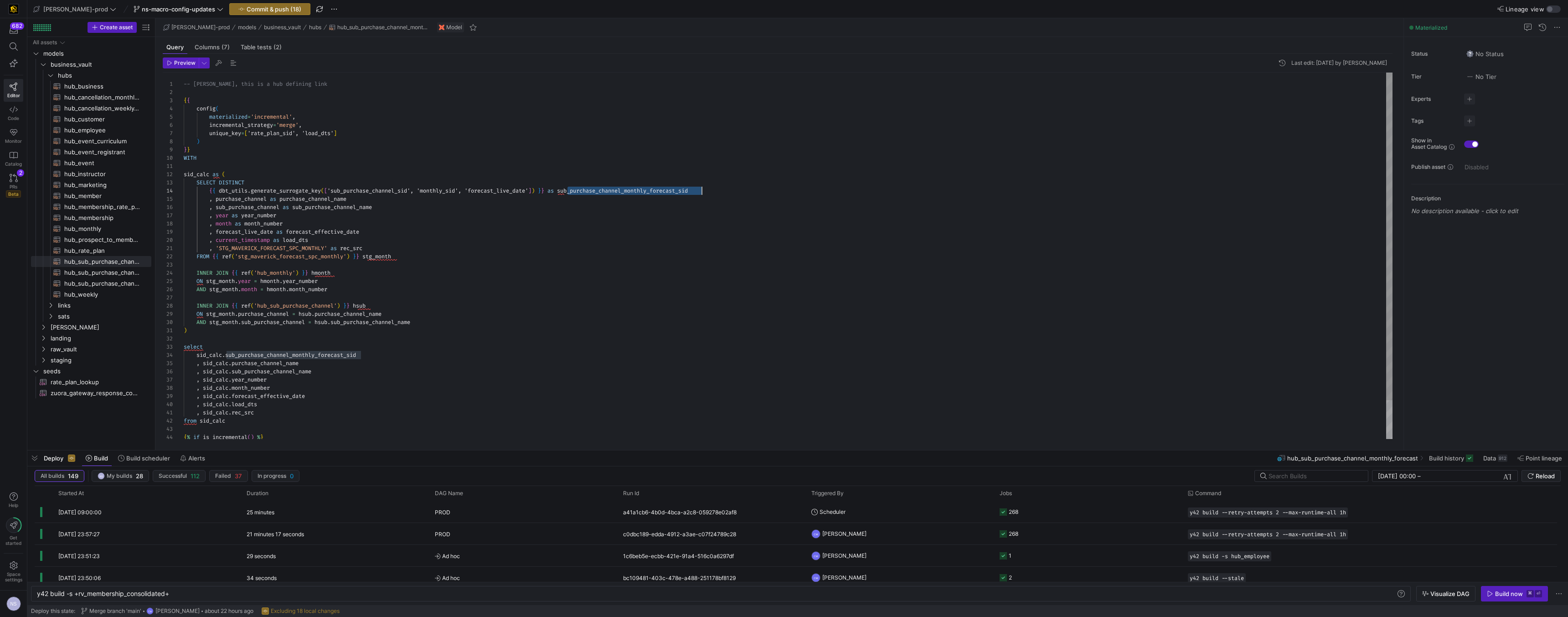
click at [647, 194] on div "-- Per Gary, this is a hub defining link { { config ( materialized = 'increment…" at bounding box center [787, 278] width 1209 height 410
click at [285, 136] on div "-- Per Gary, this is a hub defining link { { config ( materialized = 'increment…" at bounding box center [787, 278] width 1209 height 410
click at [208, 147] on div "-- Per Gary, this is a hub defining link { { config ( materialized = 'increment…" at bounding box center [787, 278] width 1209 height 410
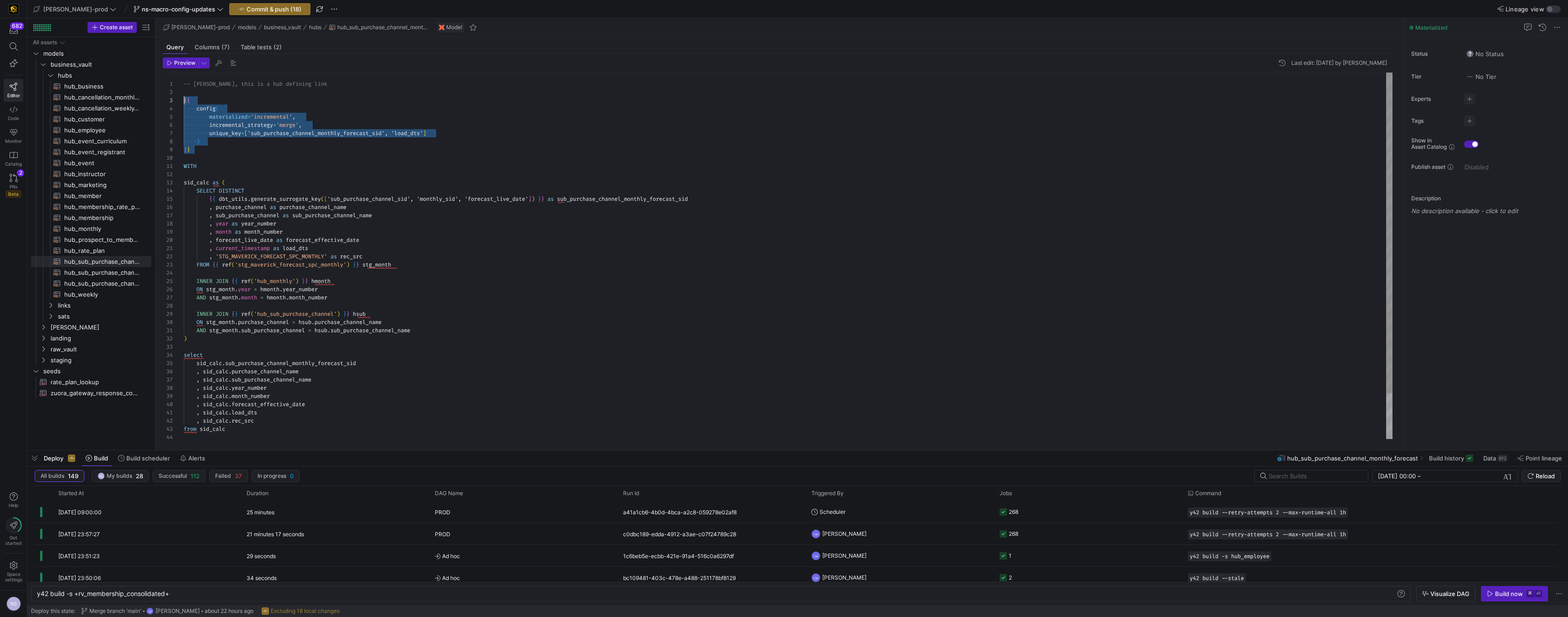
drag, startPoint x: 200, startPoint y: 149, endPoint x: 175, endPoint y: 98, distance: 56.8
click at [183, 98] on div "-- Per Gary, this is a hub defining link { { config ( materialized = 'increment…" at bounding box center [787, 282] width 1209 height 418
click at [95, 274] on span "hub_sub_purchase_channel_weekly_forecast​​​​​​​​​​" at bounding box center [103, 272] width 76 height 11
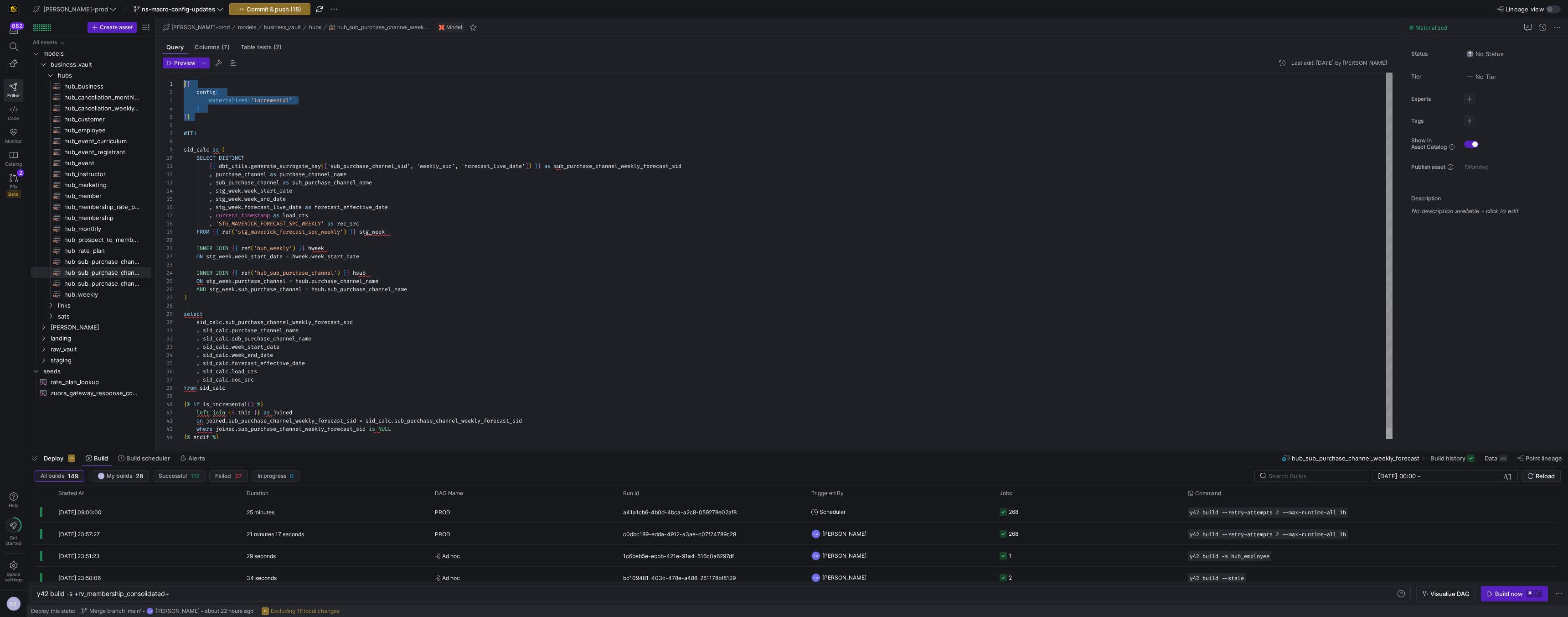
drag, startPoint x: 204, startPoint y: 114, endPoint x: 170, endPoint y: 75, distance: 51.7
click at [183, 75] on div "{ { config ( materialized = 'incremental' ) } } WITH sid_calc as ( SELECT DISTI…" at bounding box center [787, 261] width 1209 height 377
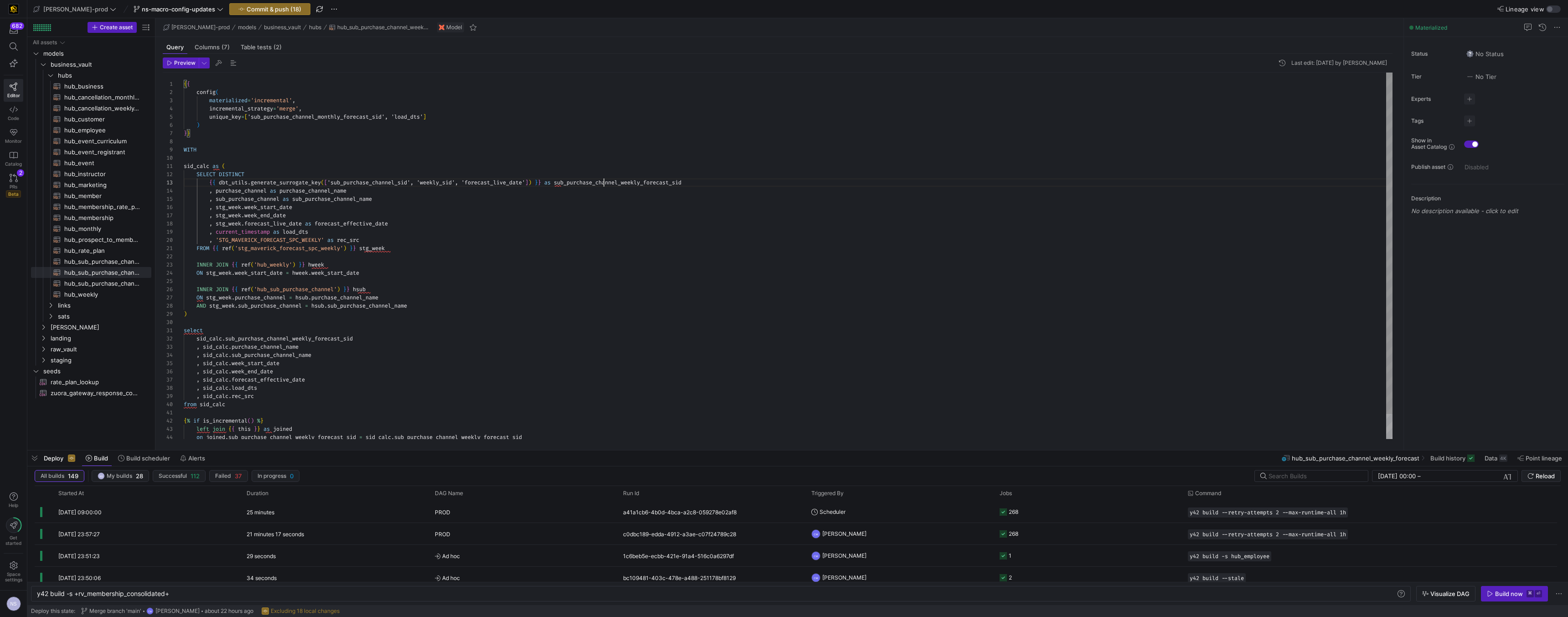
click at [605, 181] on div "{ { config ( materialized = 'incremental' , incremental_strategy = 'merge' , un…" at bounding box center [787, 269] width 1209 height 393
click at [332, 120] on div "{ { config ( materialized = 'incremental' , incremental_strategy = 'merge' , un…" at bounding box center [787, 269] width 1209 height 393
drag, startPoint x: 223, startPoint y: 135, endPoint x: 163, endPoint y: 79, distance: 82.1
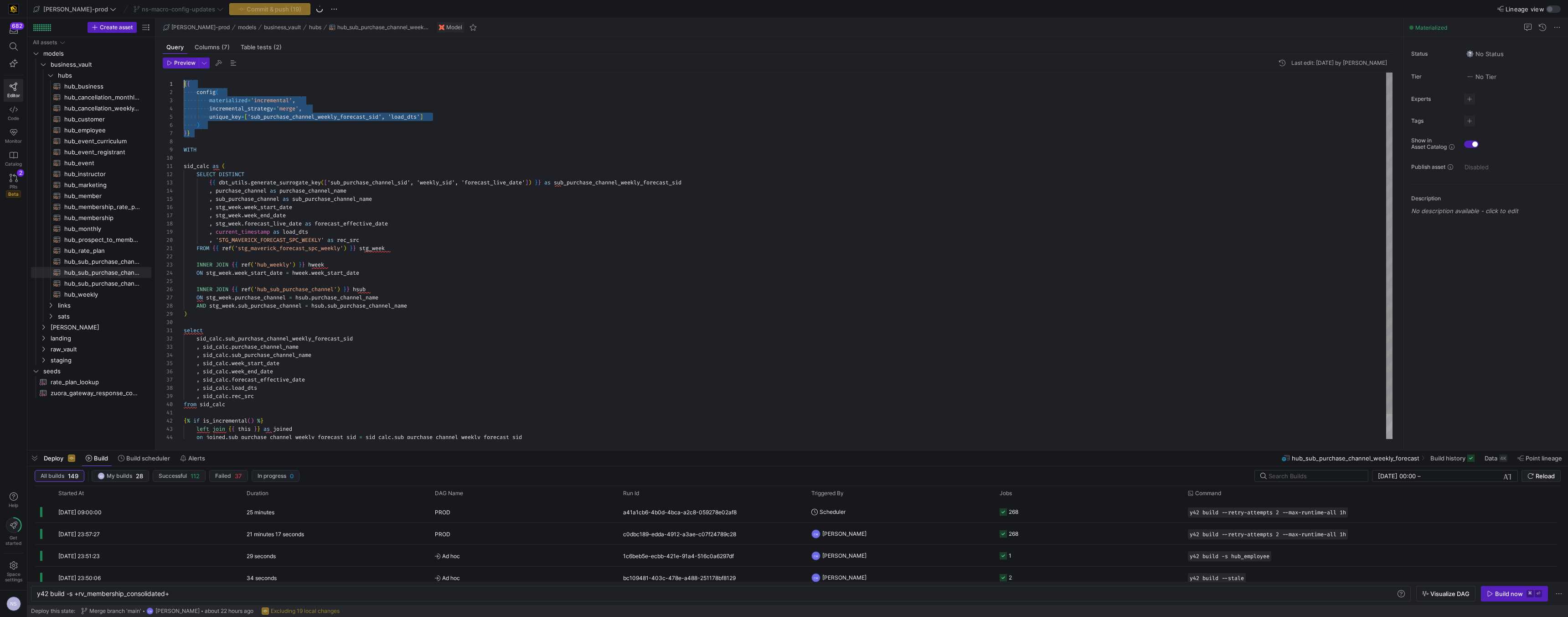
click at [183, 79] on div "{ { config ( materialized = 'incremental' , incremental_strategy = 'merge' , un…" at bounding box center [787, 269] width 1209 height 393
click at [73, 285] on span "hub_sub_purchase_channel​​​​​​​​​​" at bounding box center [103, 283] width 76 height 11
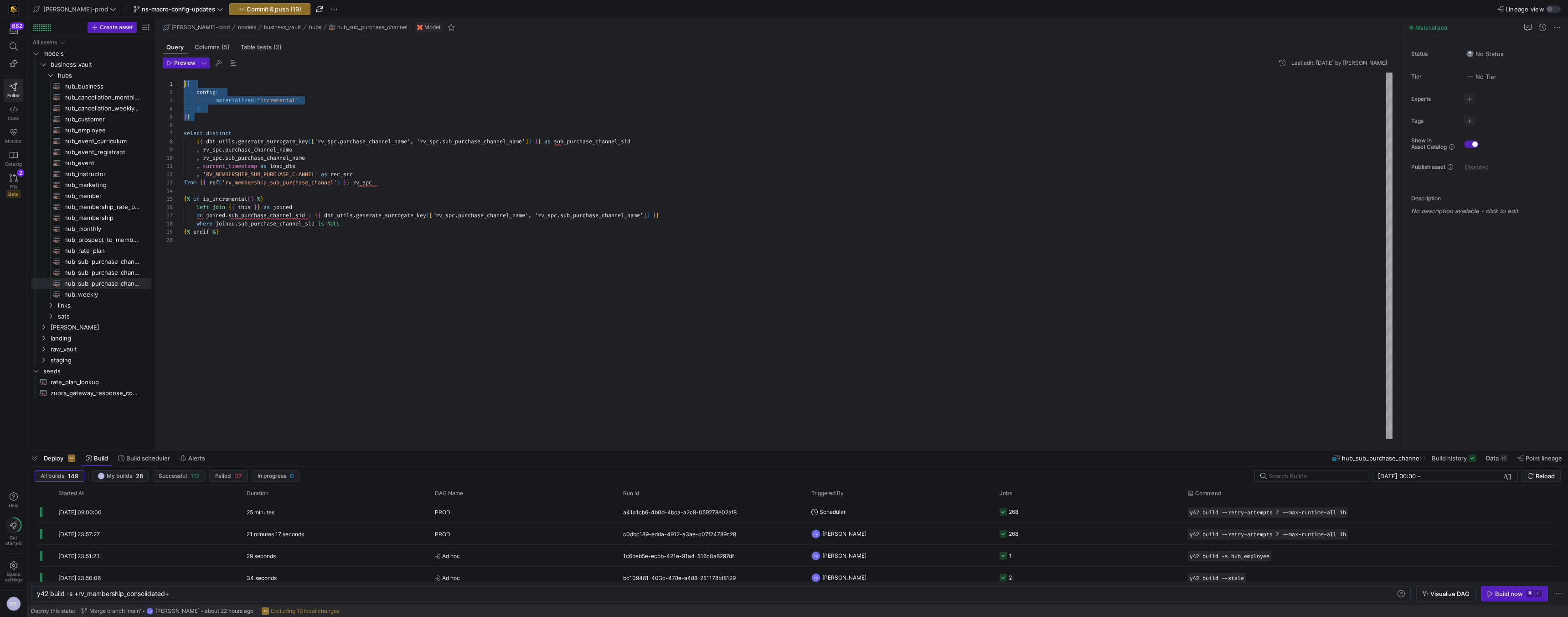
drag, startPoint x: 202, startPoint y: 120, endPoint x: 161, endPoint y: 58, distance: 74.3
click at [183, 73] on div "{ { config ( materialized = 'incremental' ) } } select distinct { { dbt_utils .…" at bounding box center [787, 255] width 1209 height 366
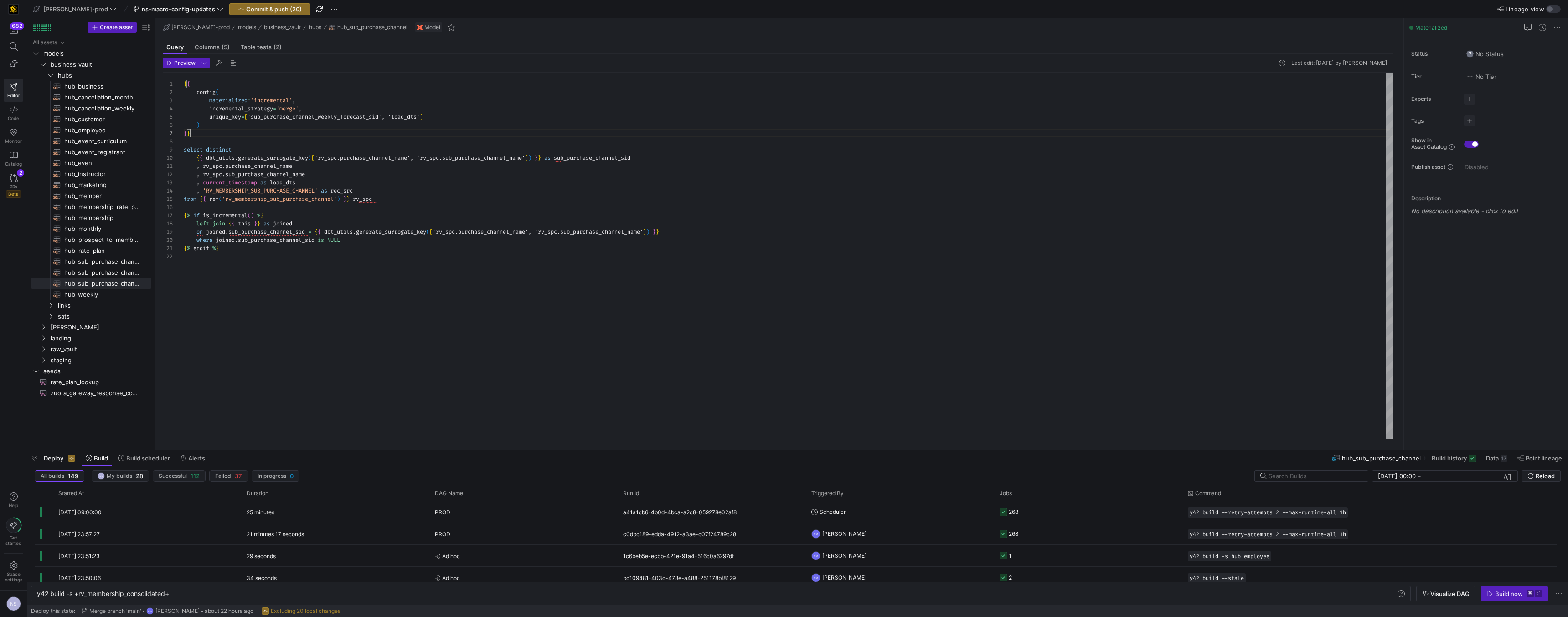
click at [582, 158] on div "{ { config ( materialized = 'incremental' , incremental_strategy = 'merge' , un…" at bounding box center [787, 255] width 1209 height 366
click at [281, 116] on div "{ { config ( materialized = 'incremental' , incremental_strategy = 'merge' , un…" at bounding box center [787, 255] width 1209 height 366
drag, startPoint x: 208, startPoint y: 131, endPoint x: 176, endPoint y: 79, distance: 61.1
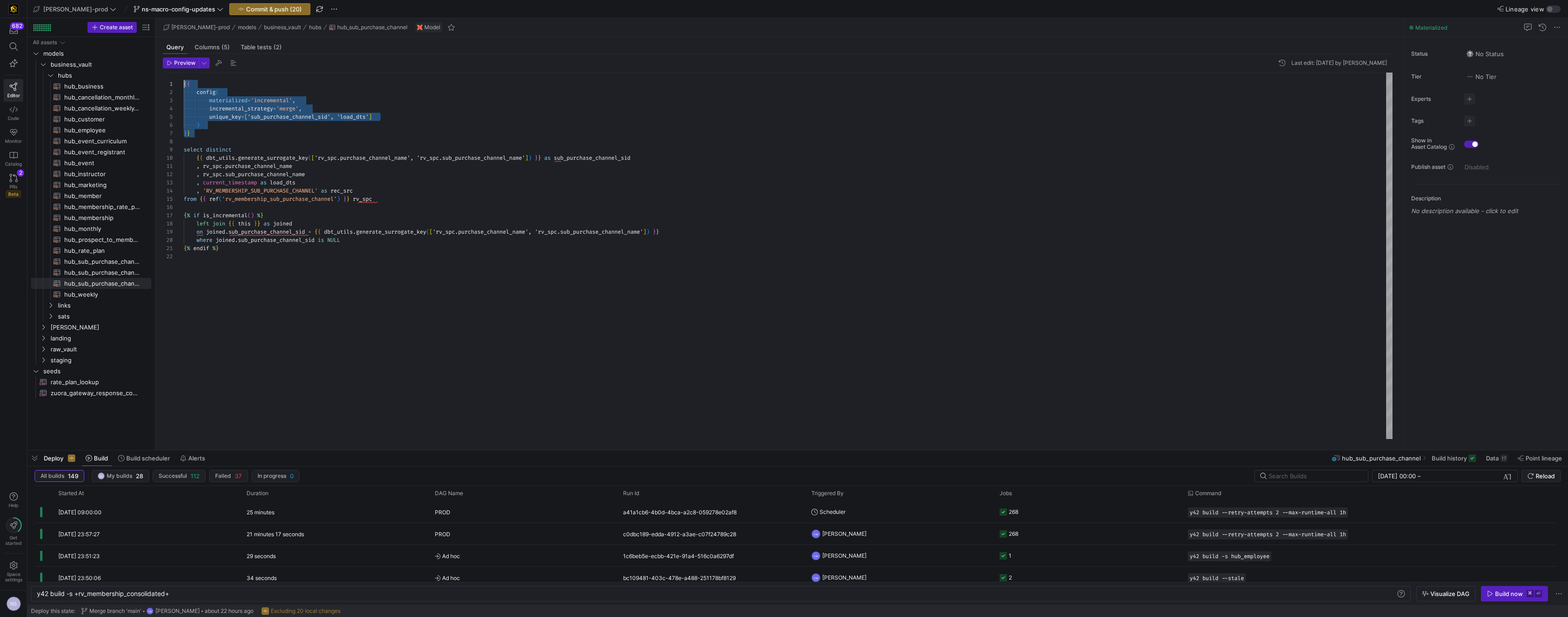
click at [183, 79] on div "{ { config ( materialized = 'incremental' , incremental_strategy = 'merge' , un…" at bounding box center [787, 255] width 1209 height 366
click at [98, 295] on span "hub_weekly​​​​​​​​​​" at bounding box center [103, 294] width 76 height 11
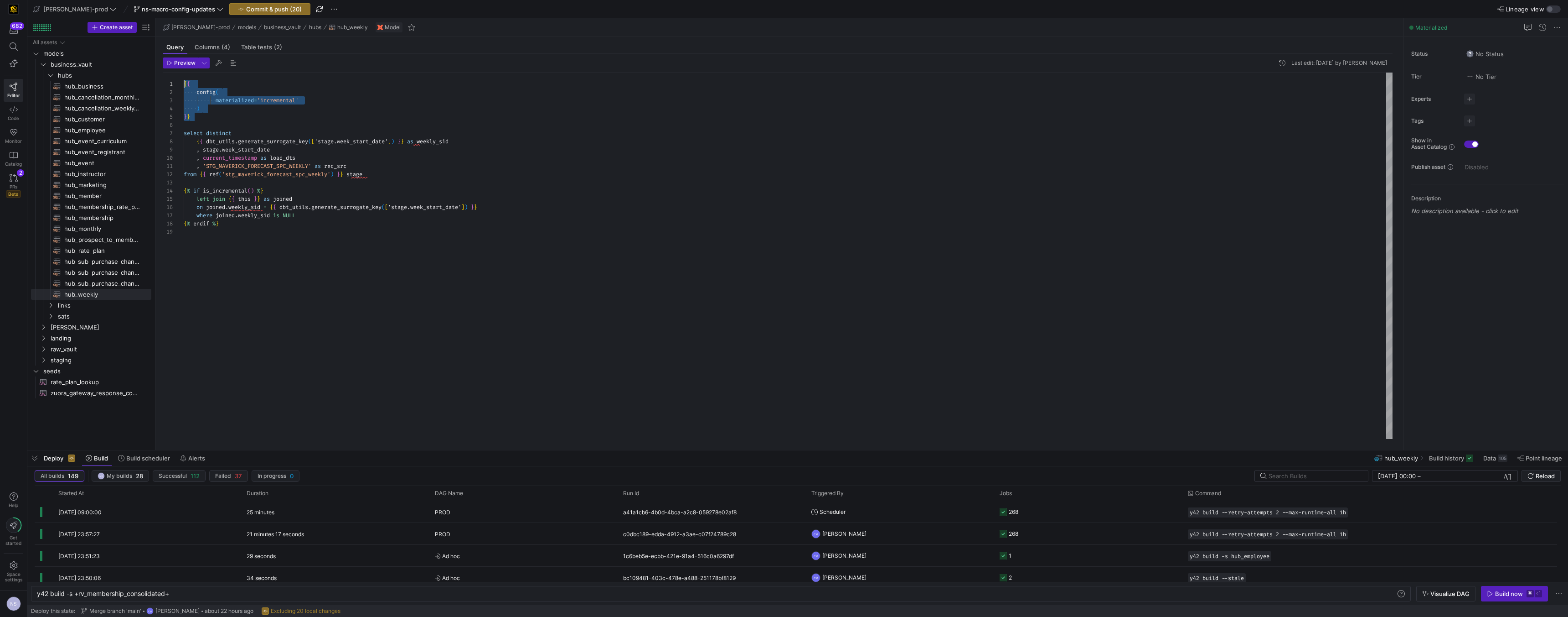
drag, startPoint x: 209, startPoint y: 117, endPoint x: 168, endPoint y: 77, distance: 57.3
click at [183, 77] on div "{ { config ( materialized = 'incremental' ) } } select distinct { { dbt_utils .…" at bounding box center [787, 255] width 1209 height 366
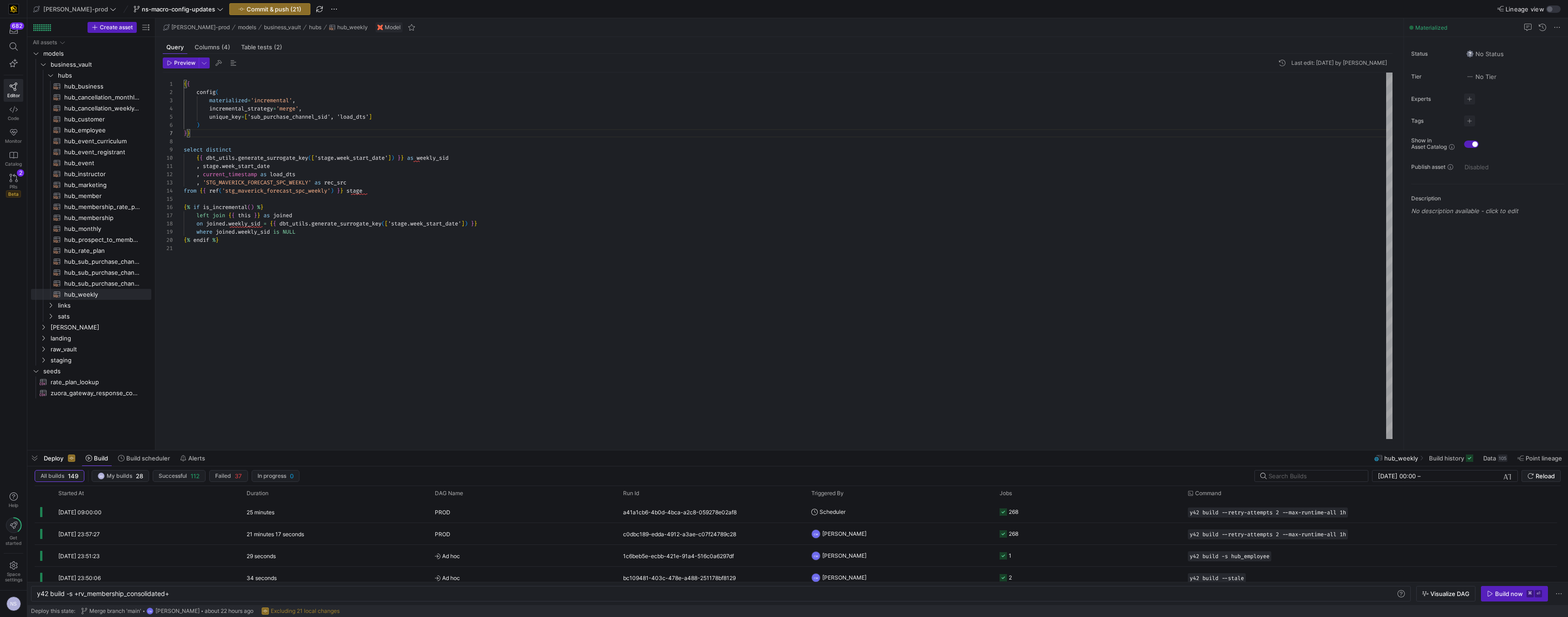
click at [437, 157] on div "{ { config ( materialized = 'incremental' , incremental_strategy = 'merge' , un…" at bounding box center [787, 255] width 1209 height 366
click at [298, 121] on div "{ { config ( materialized = 'incremental' , incremental_strategy = 'merge' , un…" at bounding box center [787, 255] width 1209 height 366
click at [297, 115] on div "{ { config ( materialized = 'incremental' , incremental_strategy = 'merge' , un…" at bounding box center [787, 255] width 1209 height 366
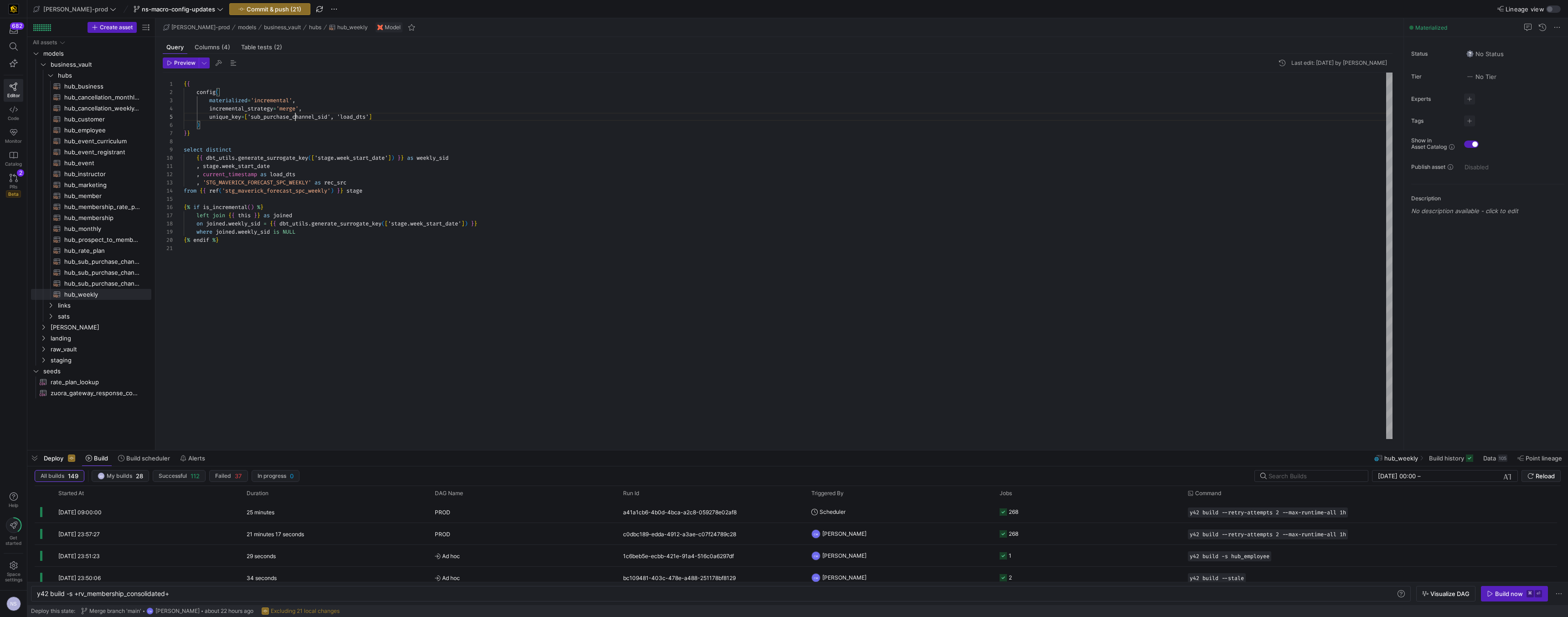
click at [297, 115] on div "{ { config ( materialized = 'incremental' , incremental_strategy = 'merge' , un…" at bounding box center [787, 255] width 1209 height 366
drag, startPoint x: 215, startPoint y: 130, endPoint x: 176, endPoint y: 76, distance: 66.6
click at [183, 76] on div "{ { config ( materialized = 'incremental' , incremental_strategy = 'merge' , un…" at bounding box center [787, 255] width 1209 height 366
click at [70, 72] on span "hubs" at bounding box center [93, 76] width 71 height 11
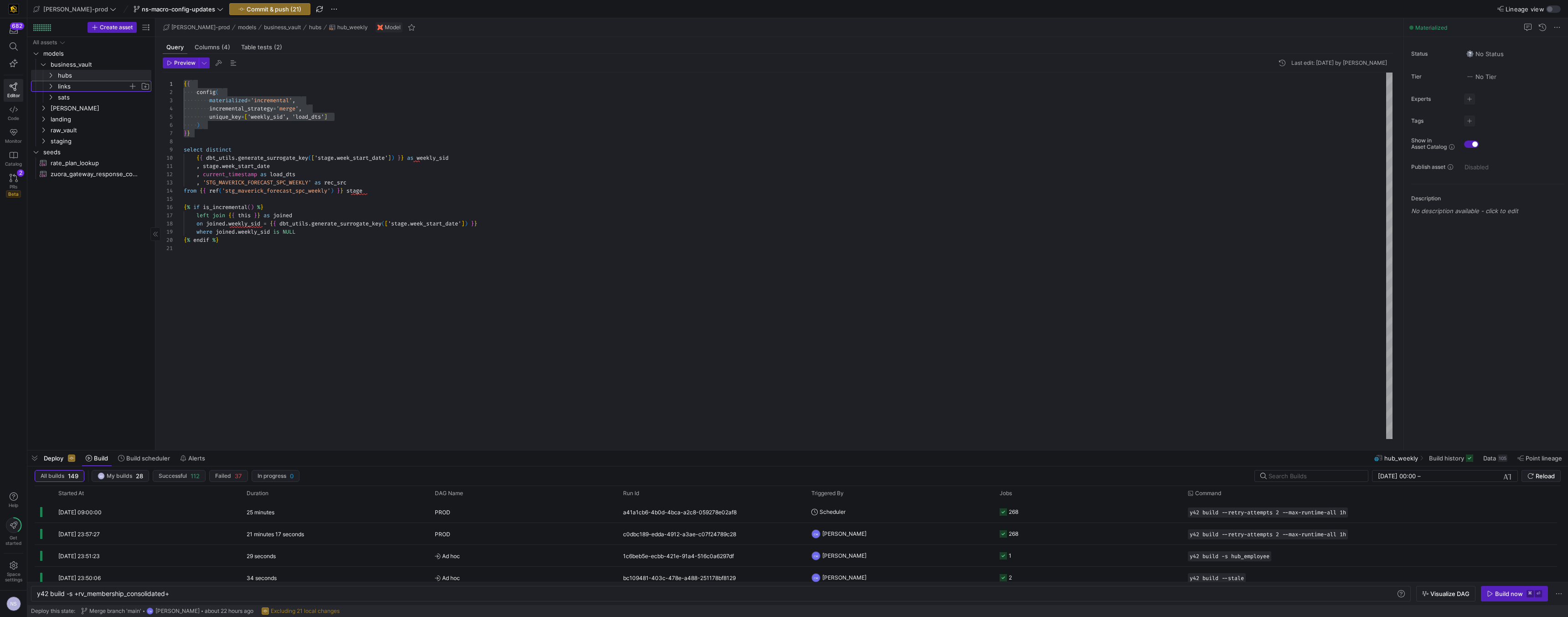
click at [72, 84] on span "links" at bounding box center [93, 86] width 71 height 11
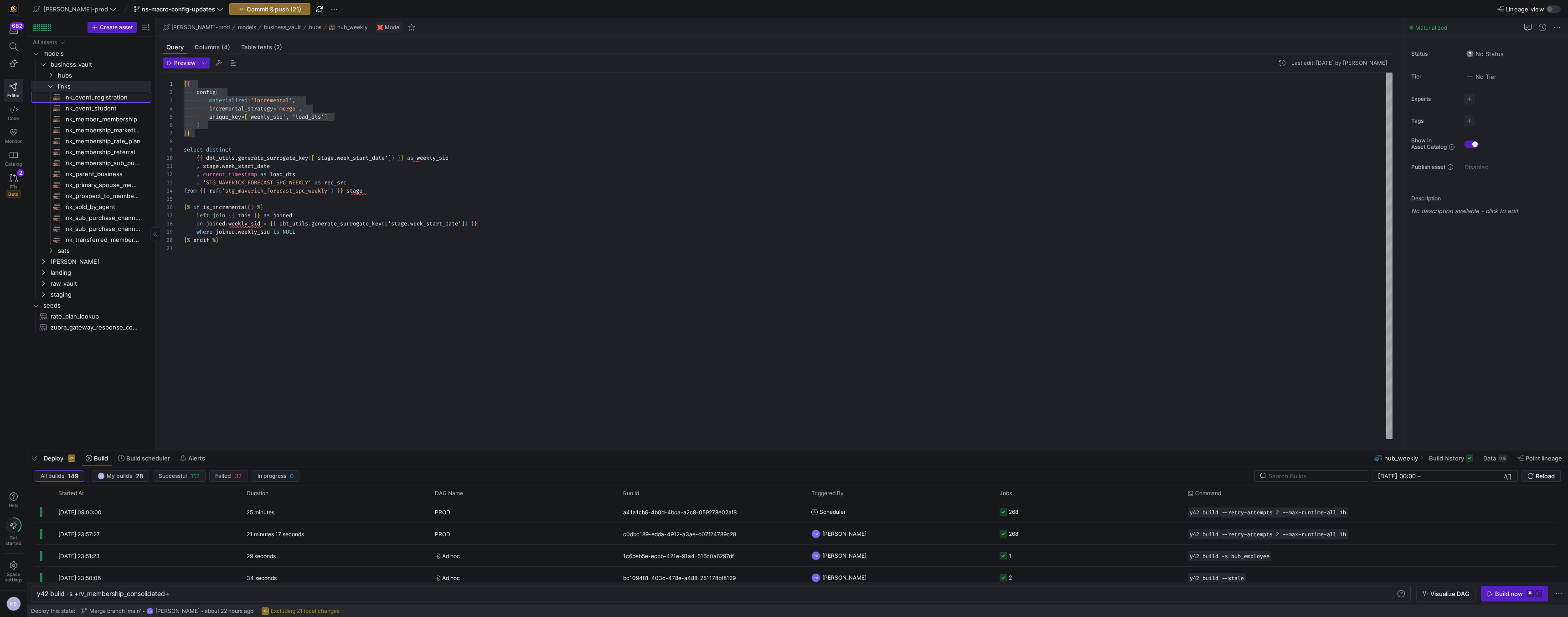
click at [95, 97] on span "lnk_event_registration​​​​​​​​​​" at bounding box center [103, 97] width 76 height 11
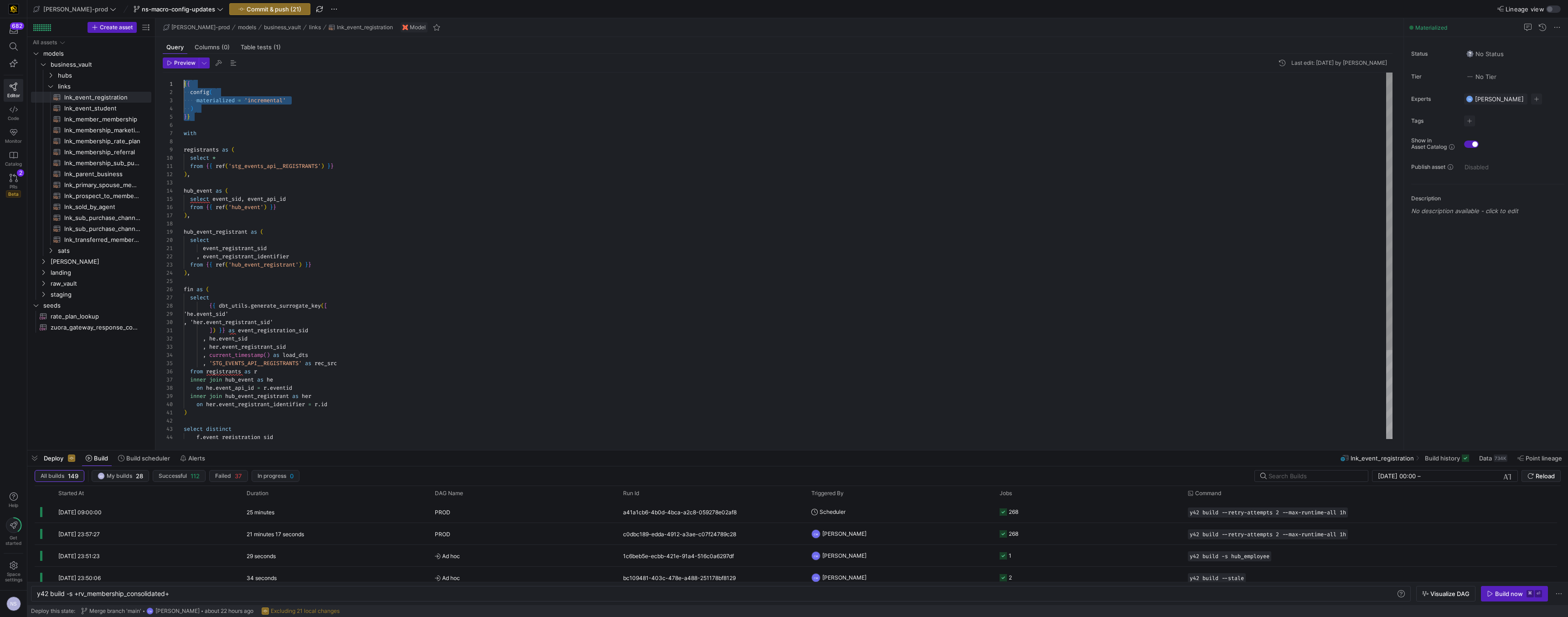
drag, startPoint x: 213, startPoint y: 121, endPoint x: 163, endPoint y: 77, distance: 66.6
click at [183, 77] on div "{ { config ( materialized = 'incremental' ) } } with registrants as ( select * …" at bounding box center [787, 314] width 1209 height 484
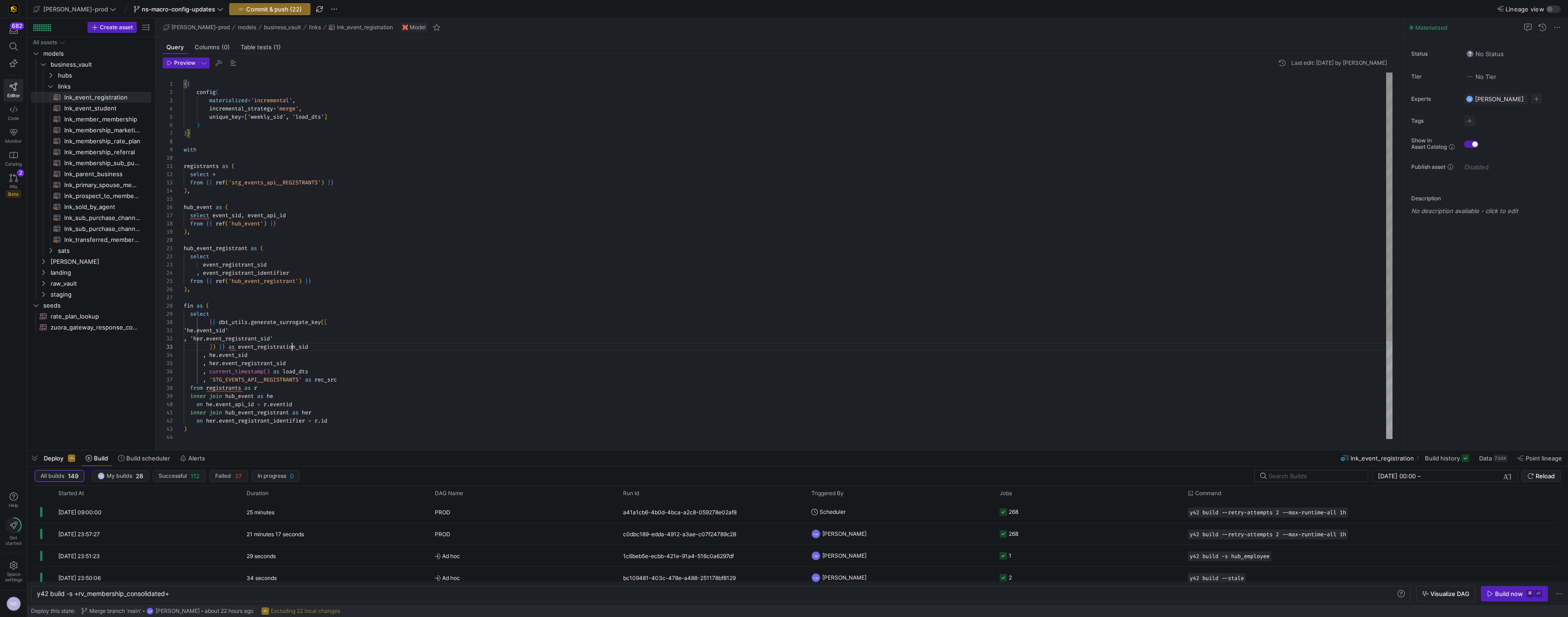
click at [290, 344] on div "{ { config ( materialized = 'incremental' , incremental_strategy = 'merge' , un…" at bounding box center [787, 323] width 1209 height 500
click at [264, 117] on div "{ { config ( materialized = 'incremental' , incremental_strategy = 'merge' , un…" at bounding box center [787, 323] width 1209 height 500
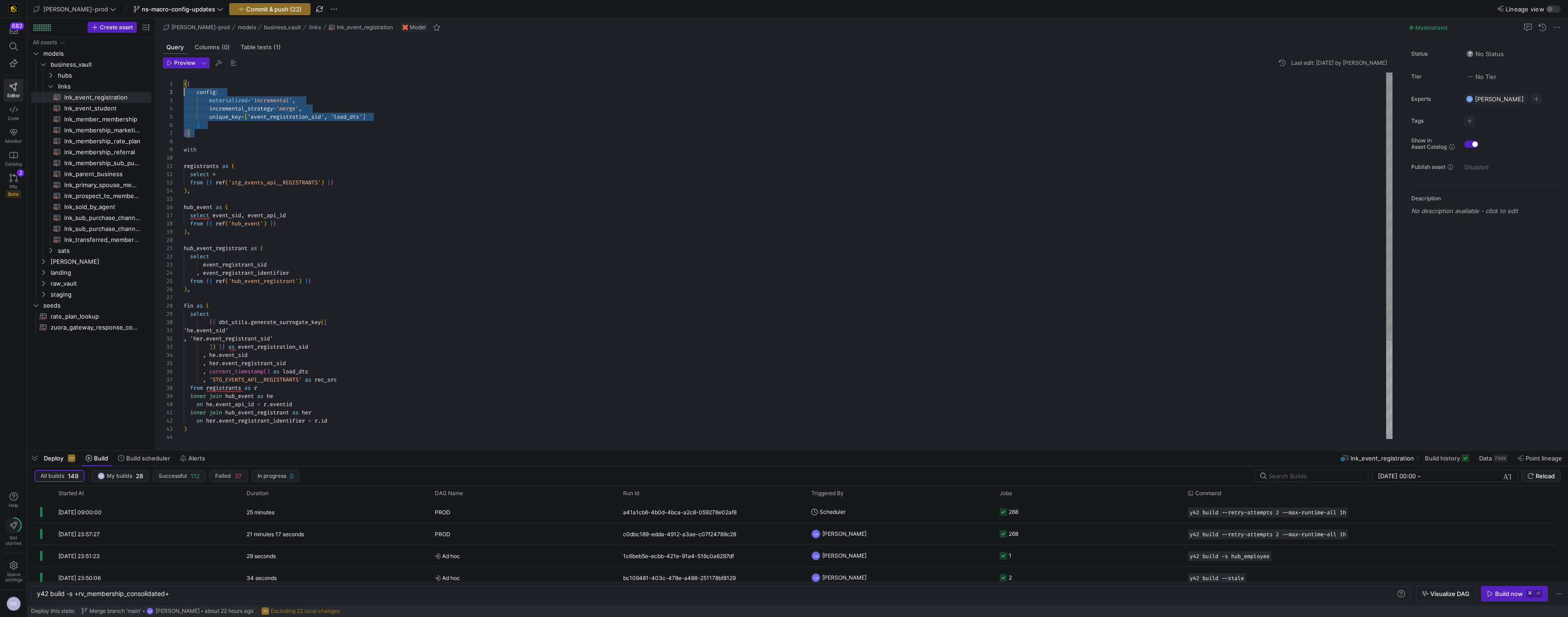
scroll to position [0, 0]
drag, startPoint x: 199, startPoint y: 134, endPoint x: 169, endPoint y: 72, distance: 68.9
click at [183, 73] on div "{ { config ( materialized = 'incremental' , incremental_strategy = 'merge' , un…" at bounding box center [787, 323] width 1209 height 500
click at [124, 107] on span "lnk_event_student​​​​​​​​​​" at bounding box center [103, 108] width 76 height 11
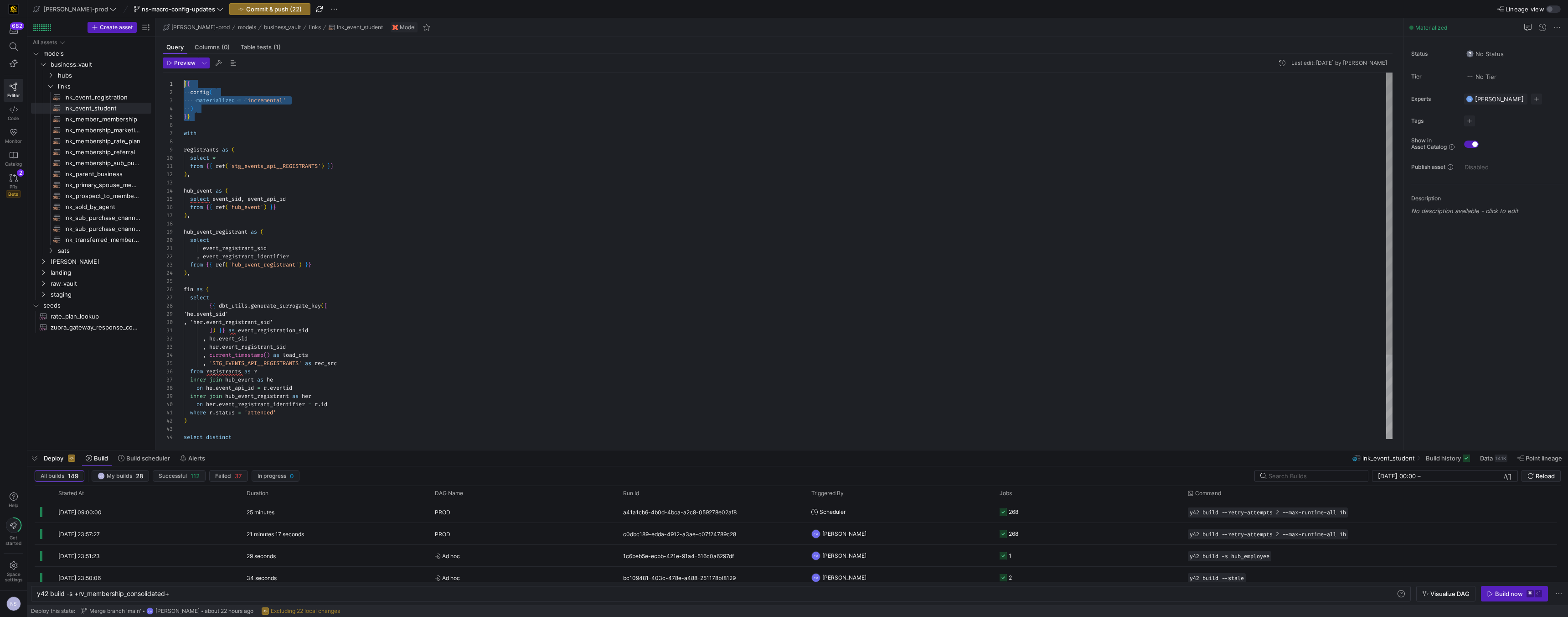
drag, startPoint x: 202, startPoint y: 118, endPoint x: 163, endPoint y: 78, distance: 55.9
click at [183, 78] on div "{ { config ( materialized = 'incremental' ) } } with registrants as ( select * …" at bounding box center [787, 310] width 1209 height 475
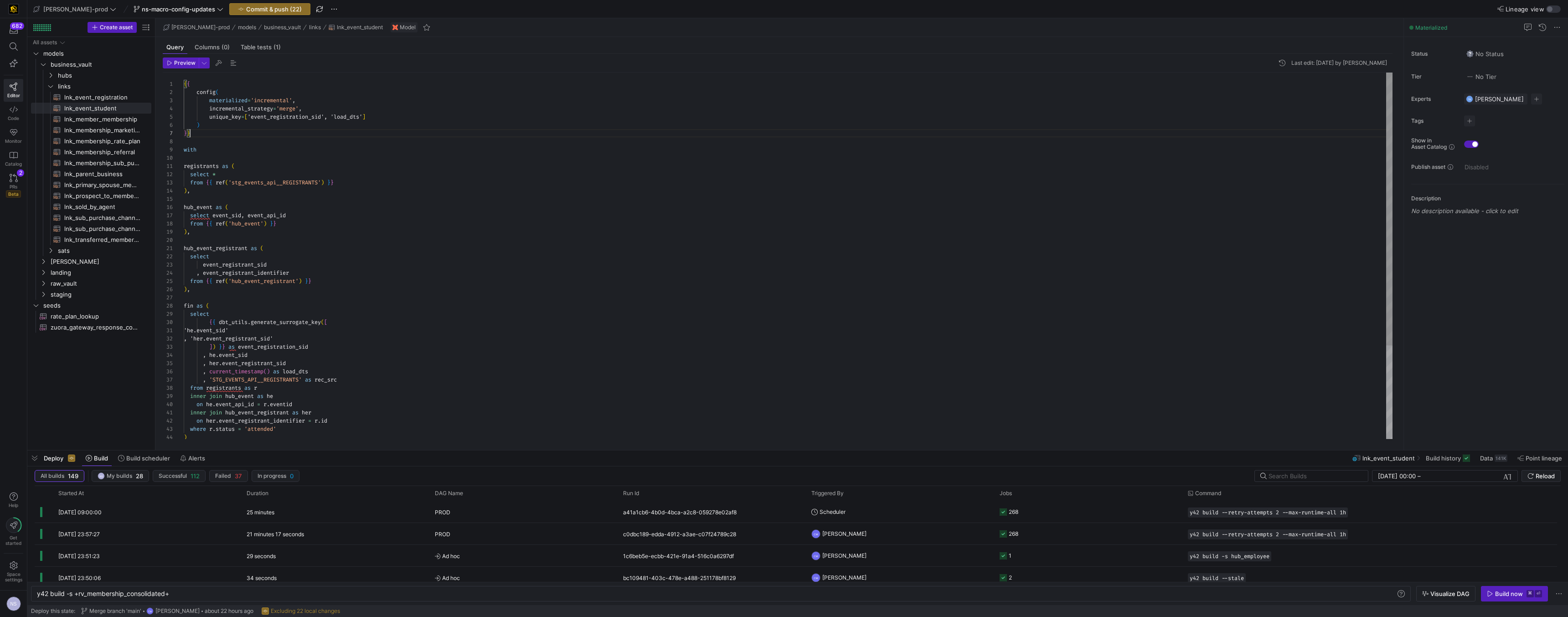
scroll to position [49, 7]
click at [271, 349] on div "{ { config ( materialized = 'incremental' , incremental_strategy = 'merge' , un…" at bounding box center [787, 318] width 1209 height 491
click at [278, 117] on div "{ { config ( materialized = 'incremental' , incremental_strategy = 'merge' , un…" at bounding box center [787, 318] width 1209 height 491
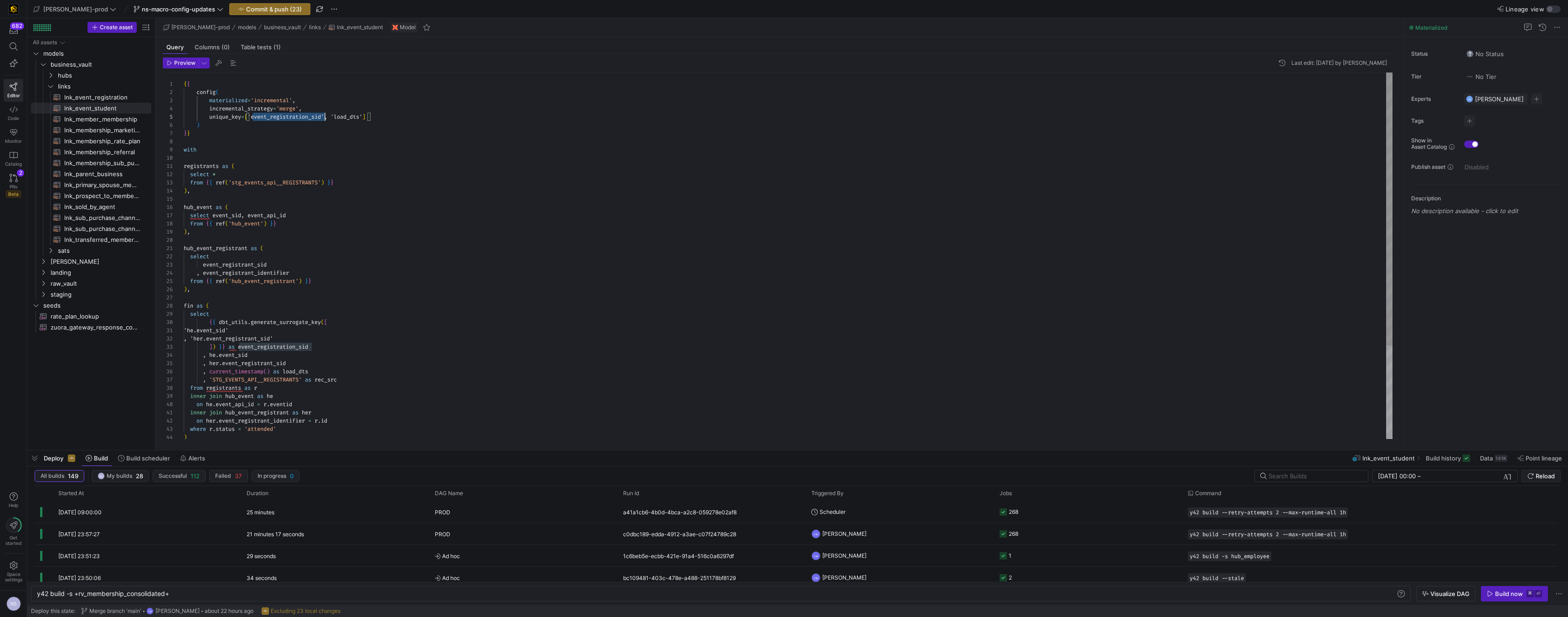
click at [278, 117] on div "{ { config ( materialized = 'incremental' , incremental_strategy = 'merge' , un…" at bounding box center [787, 318] width 1209 height 491
click at [120, 97] on span "lnk_event_registration​​​​​​​​​​" at bounding box center [103, 97] width 76 height 11
click at [124, 109] on span "lnk_event_student​​​​​​​​​​" at bounding box center [103, 108] width 76 height 11
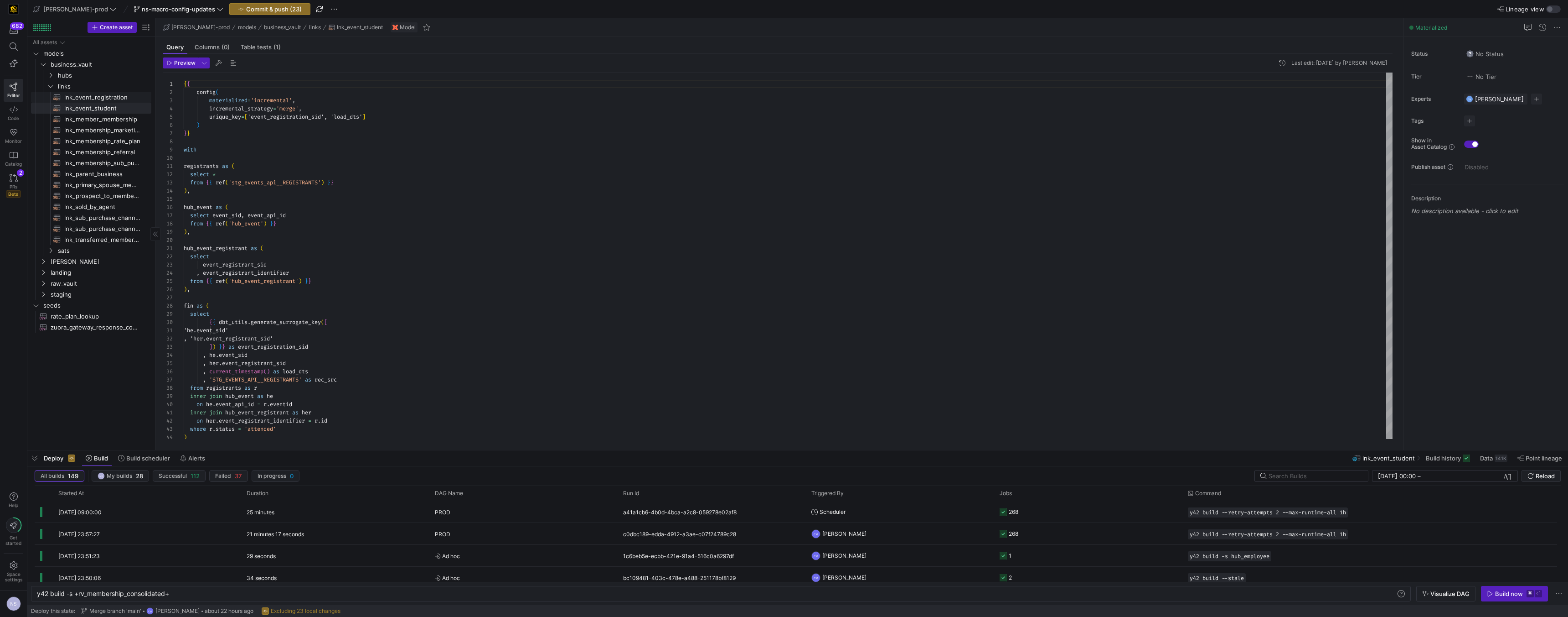
click at [122, 97] on span "lnk_event_registration​​​​​​​​​​" at bounding box center [103, 97] width 76 height 11
click at [123, 107] on span "lnk_event_student​​​​​​​​​​" at bounding box center [103, 108] width 76 height 11
click at [116, 117] on span "lnk_member_membership​​​​​​​​​​" at bounding box center [103, 119] width 76 height 11
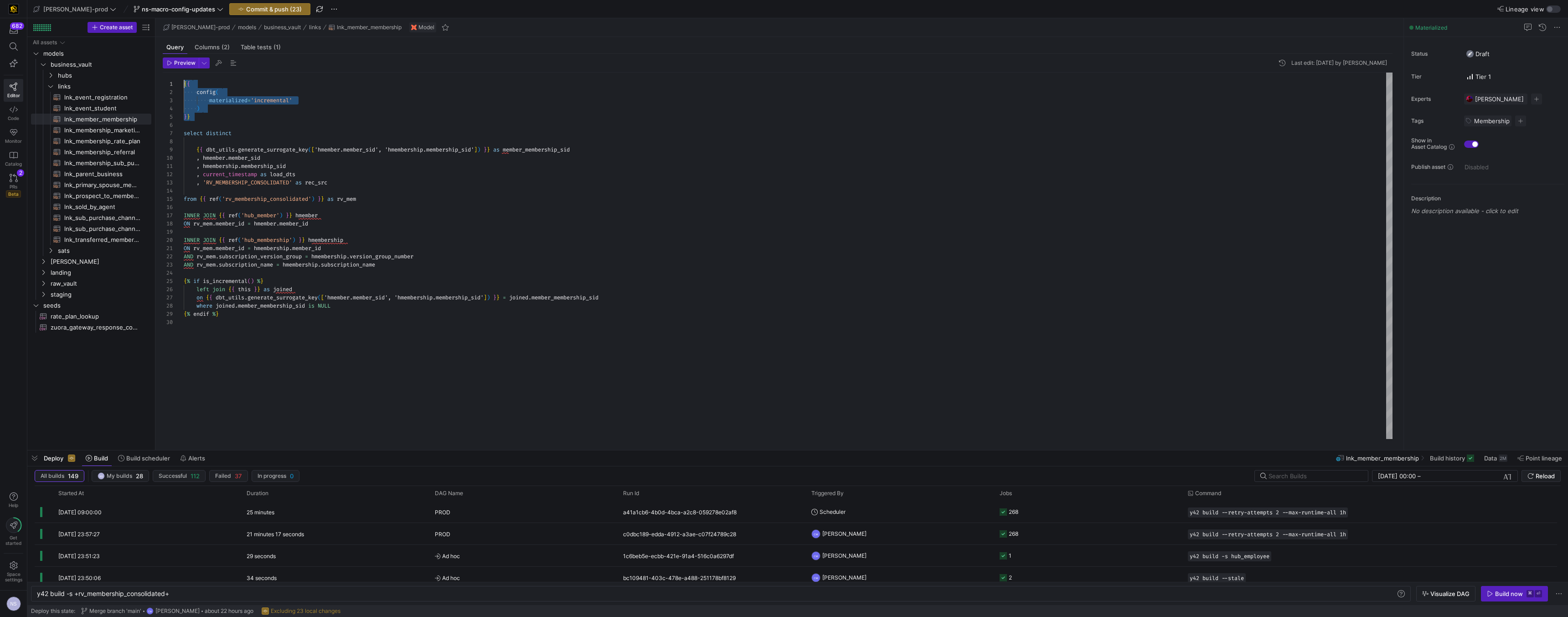
drag, startPoint x: 202, startPoint y: 119, endPoint x: 166, endPoint y: 83, distance: 50.9
click at [183, 83] on div "{ { config ( materialized = 'incremental' ) } } select distinct { { dbt_utils .…" at bounding box center [787, 255] width 1209 height 366
click at [114, 108] on span "lnk_event_student​​​​​​​​​​" at bounding box center [103, 108] width 76 height 11
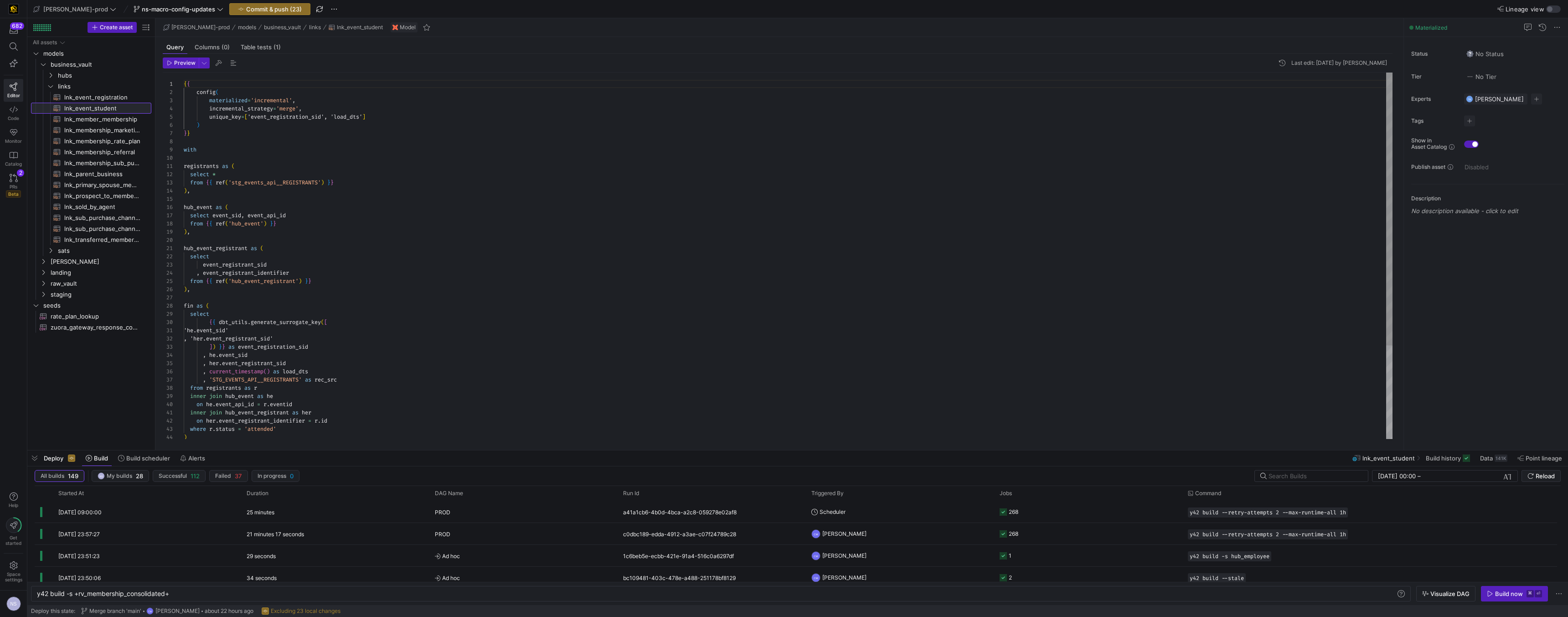
scroll to position [82, 0]
click at [207, 130] on div "{ { config ( materialized = 'incremental' , incremental_strategy = 'merge' , un…" at bounding box center [787, 318] width 1209 height 491
drag, startPoint x: 204, startPoint y: 132, endPoint x: 175, endPoint y: 83, distance: 56.9
click at [183, 83] on div "{ { config ( materialized = 'incremental' , incremental_strategy = 'merge' , un…" at bounding box center [787, 318] width 1209 height 491
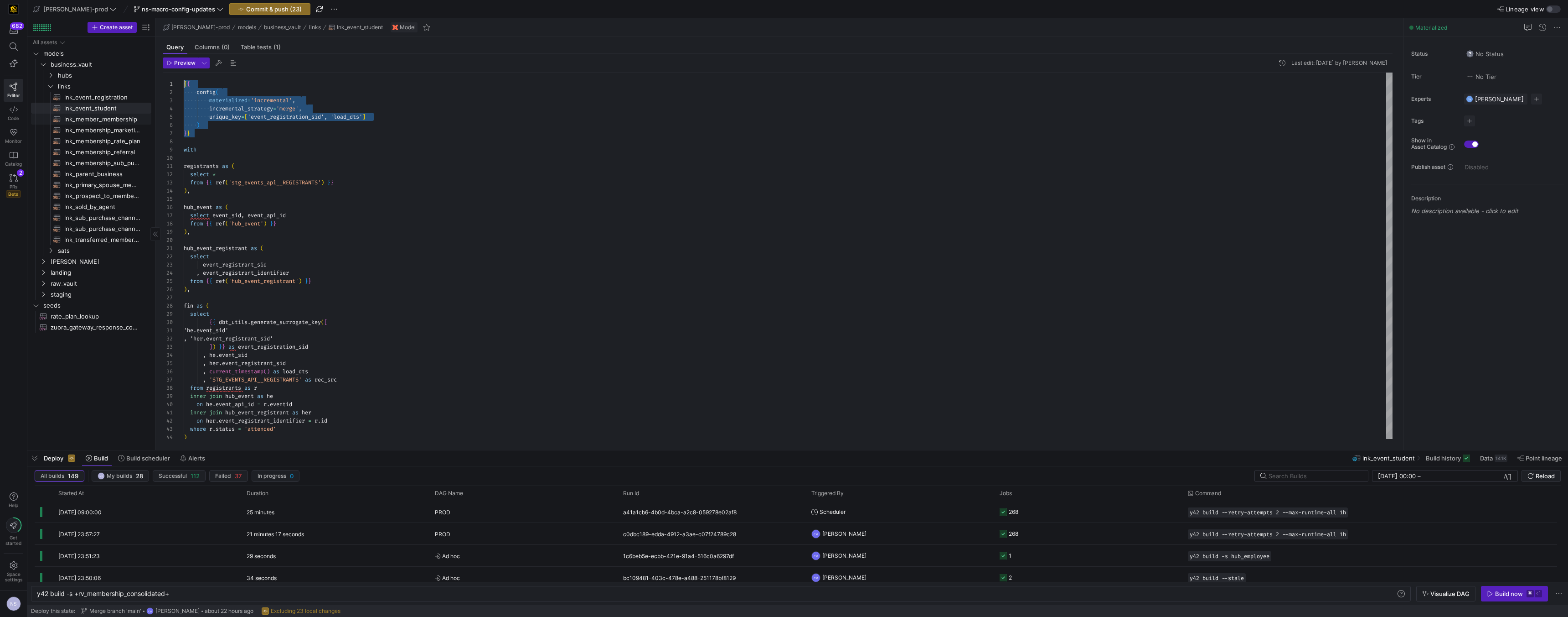
click at [111, 118] on span "lnk_member_membership​​​​​​​​​​" at bounding box center [103, 119] width 76 height 11
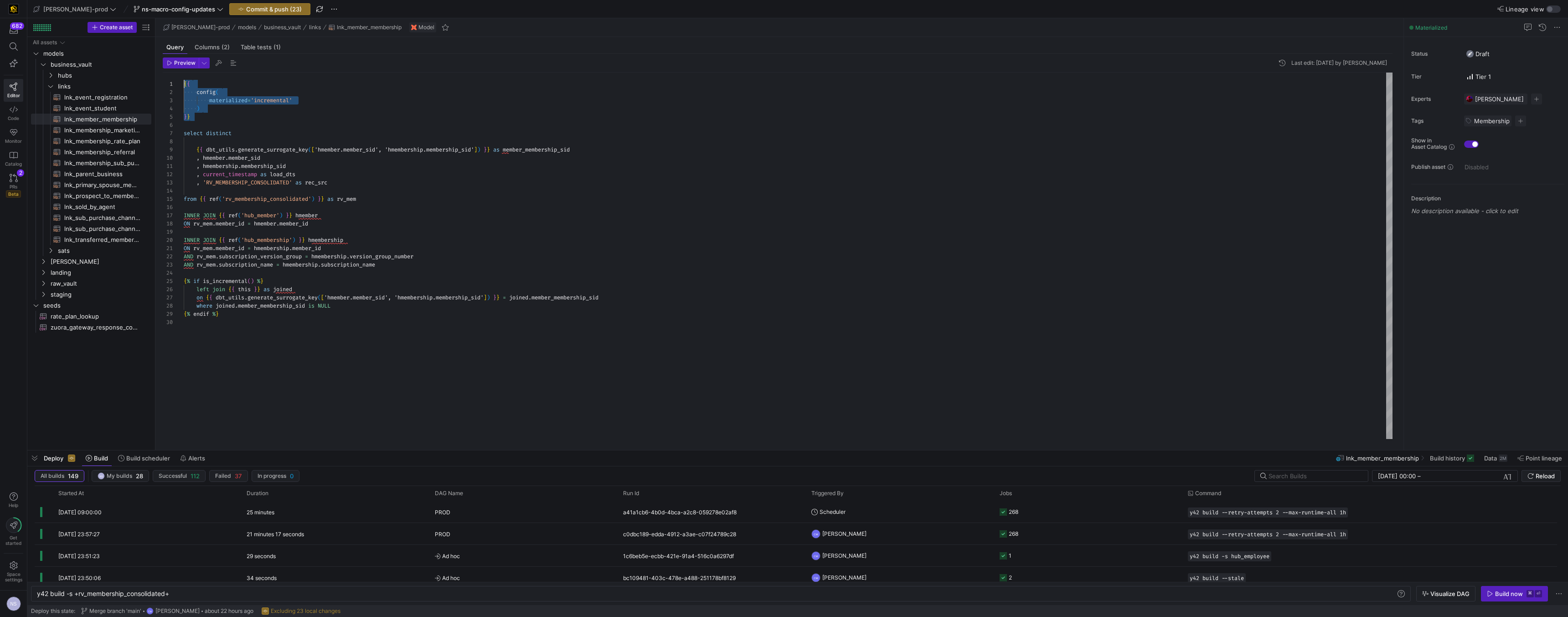
drag, startPoint x: 212, startPoint y: 115, endPoint x: 162, endPoint y: 79, distance: 61.6
click at [183, 79] on div "{ { config ( materialized = 'incremental' ) } } select distinct { { dbt_utils .…" at bounding box center [787, 255] width 1209 height 366
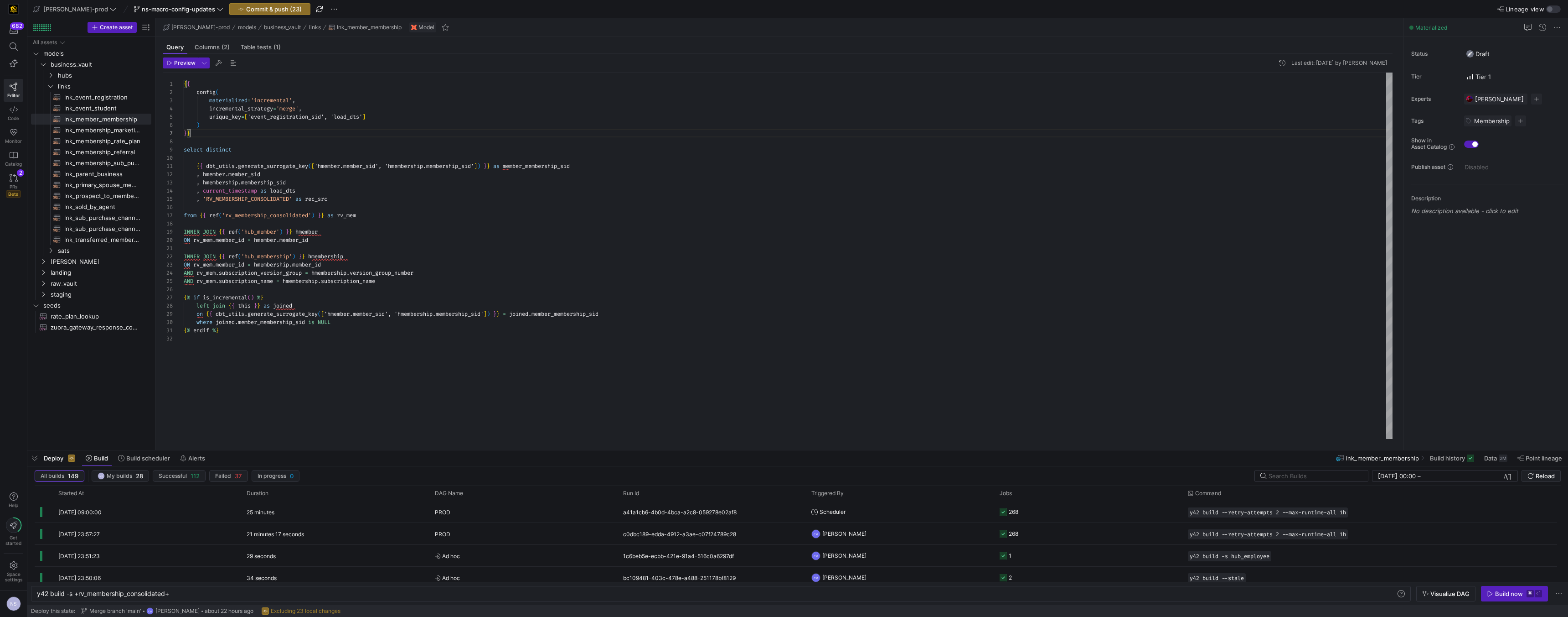
scroll to position [49, 7]
click at [543, 164] on div "{ { config ( materialized = 'incremental' , incremental_strategy = 'merge' , un…" at bounding box center [787, 255] width 1209 height 366
click at [299, 116] on div "{ { config ( materialized = 'incremental' , incremental_strategy = 'merge' , un…" at bounding box center [787, 255] width 1209 height 366
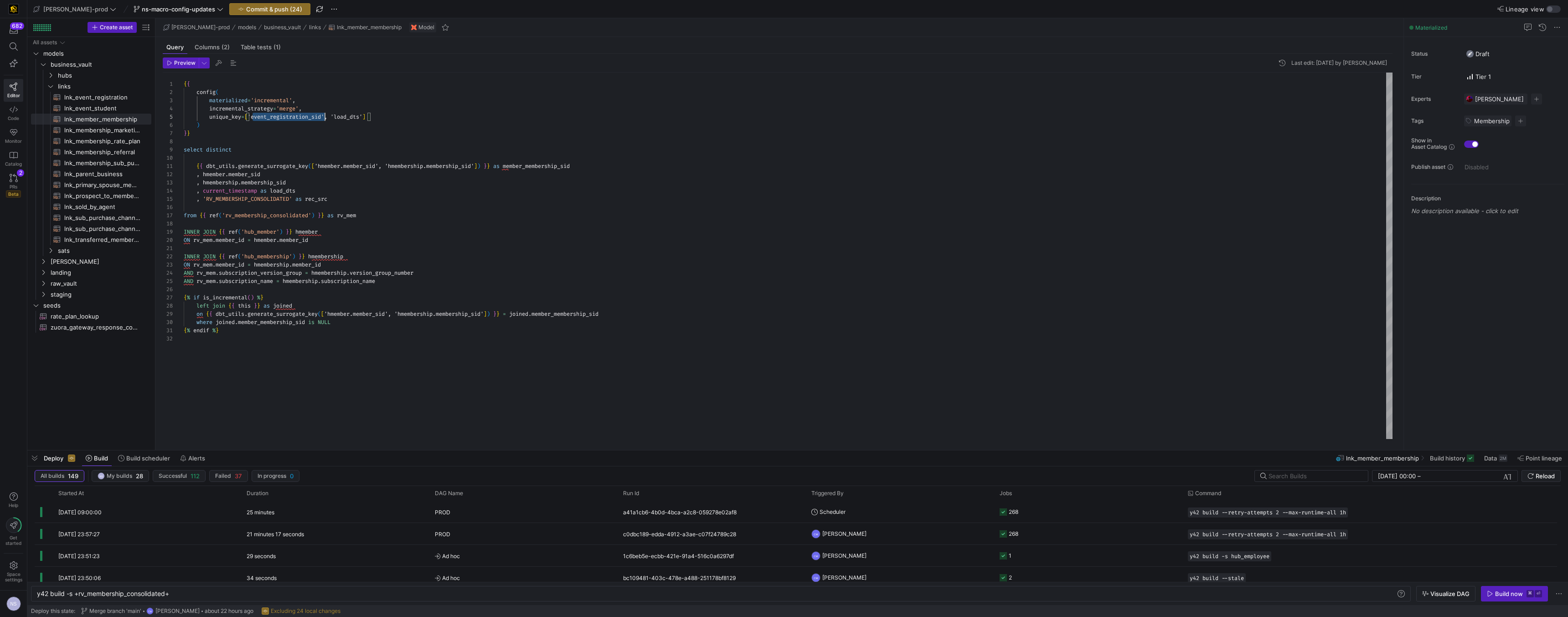
click at [299, 116] on div "{ { config ( materialized = 'incremental' , incremental_strategy = 'merge' , un…" at bounding box center [787, 255] width 1209 height 366
drag, startPoint x: 201, startPoint y: 132, endPoint x: 163, endPoint y: 74, distance: 69.3
click at [183, 74] on div "{ { config ( materialized = 'incremental' , incremental_strategy = 'merge' , un…" at bounding box center [787, 255] width 1209 height 366
click at [112, 129] on span "lnk_membership_marketing​​​​​​​​​​" at bounding box center [103, 129] width 76 height 11
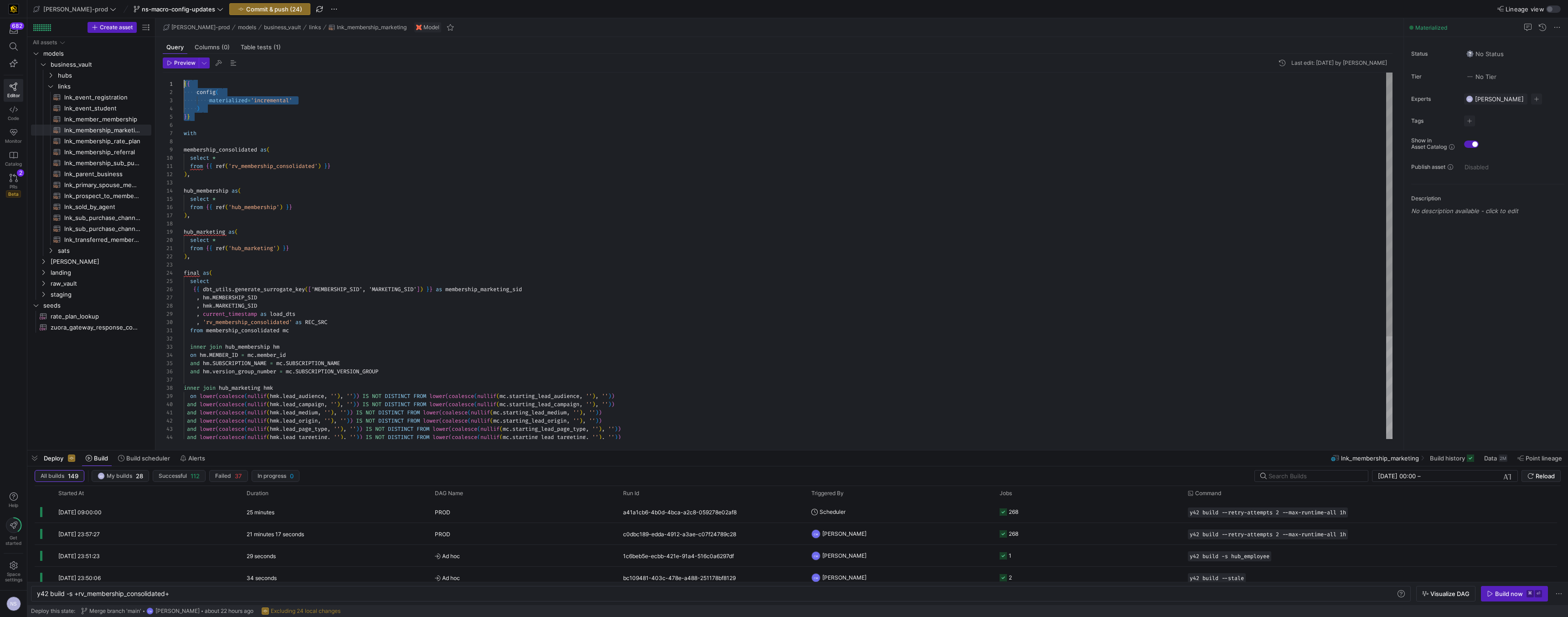
drag, startPoint x: 207, startPoint y: 118, endPoint x: 158, endPoint y: 69, distance: 69.3
click at [183, 73] on div "{ { config ( materialized = 'incremental' ) } } with membership_consolidated as…" at bounding box center [787, 327] width 1209 height 508
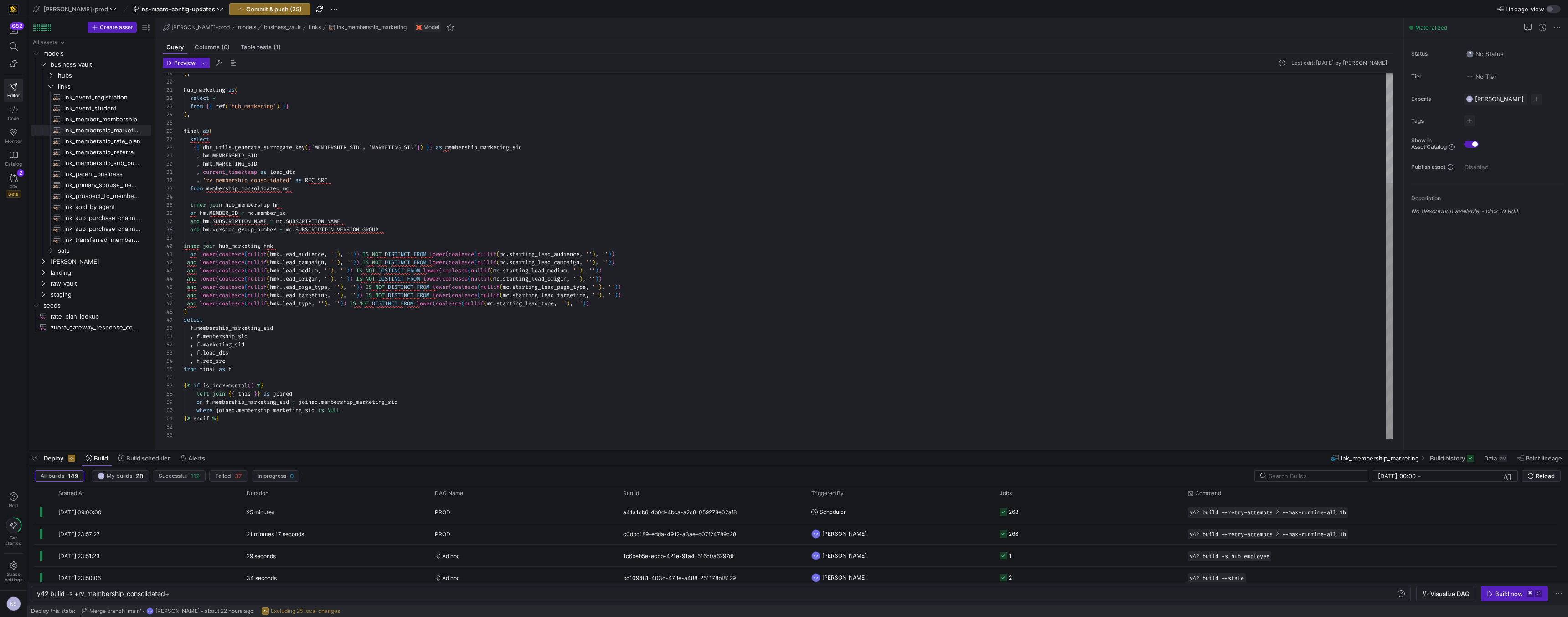
click at [370, 403] on div ") , hub_marketing as ( select * from { { ref ( 'hub_marketing' ) } } ) , final …" at bounding box center [787, 177] width 1209 height 525
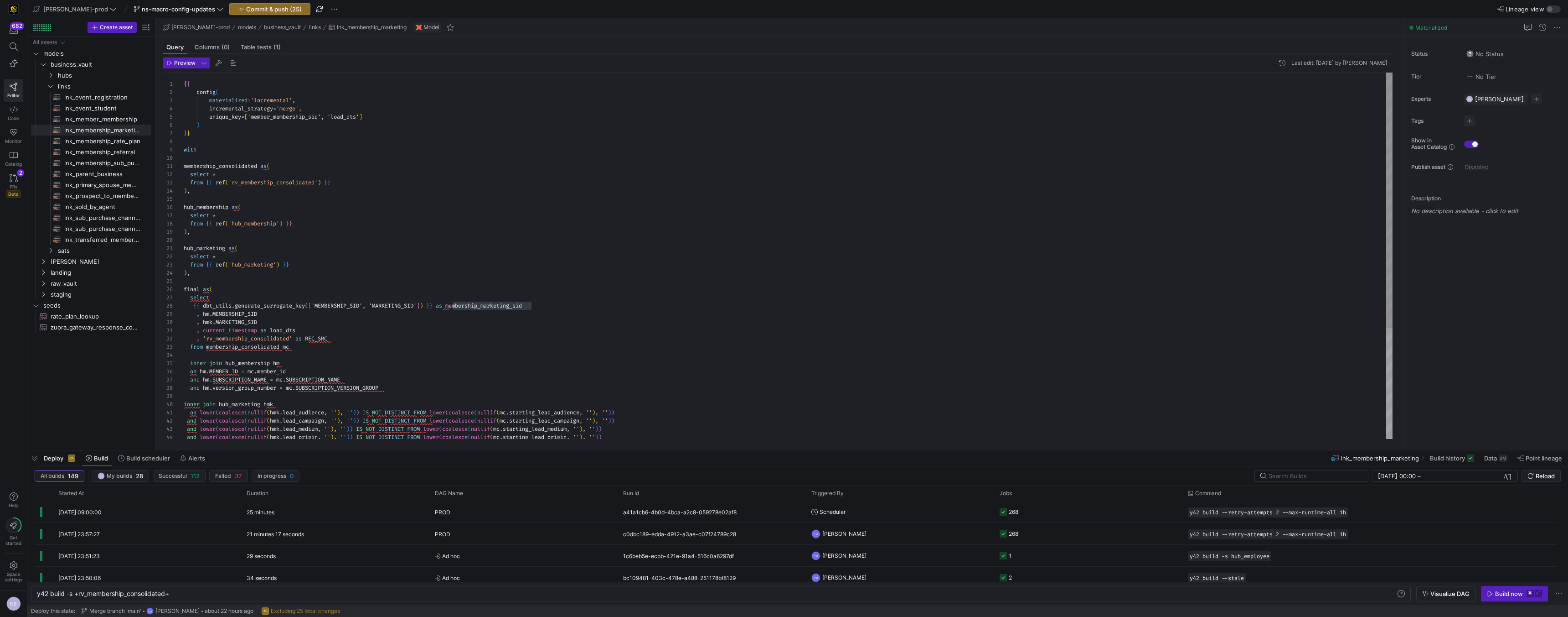
click at [304, 116] on div ") , hub_marketing as ( select * from { { ref ( 'hub_marketing' ) } } ) , final …" at bounding box center [787, 334] width 1209 height 525
drag, startPoint x: 221, startPoint y: 140, endPoint x: 168, endPoint y: 84, distance: 77.1
click at [183, 84] on div ") , hub_marketing as ( select * from { { ref ( 'hub_marketing' ) } } ) , final …" at bounding box center [787, 332] width 1209 height 525
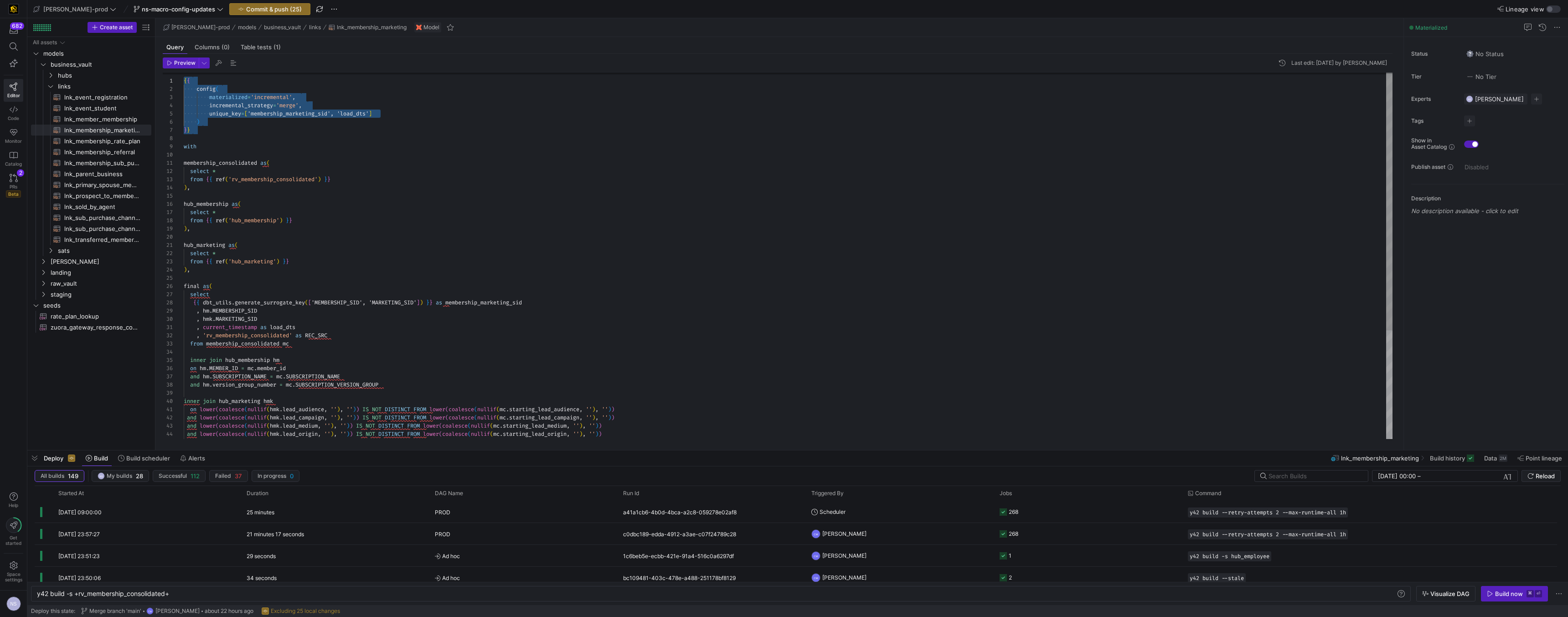
click at [221, 138] on div ") , hub_marketing as ( select * from { { ref ( 'hub_marketing' ) } } ) , final …" at bounding box center [787, 332] width 1209 height 525
click at [218, 134] on div ") , hub_marketing as ( select * from { { ref ( 'hub_marketing' ) } } ) , final …" at bounding box center [787, 332] width 1209 height 525
drag, startPoint x: 215, startPoint y: 129, endPoint x: 149, endPoint y: 72, distance: 87.2
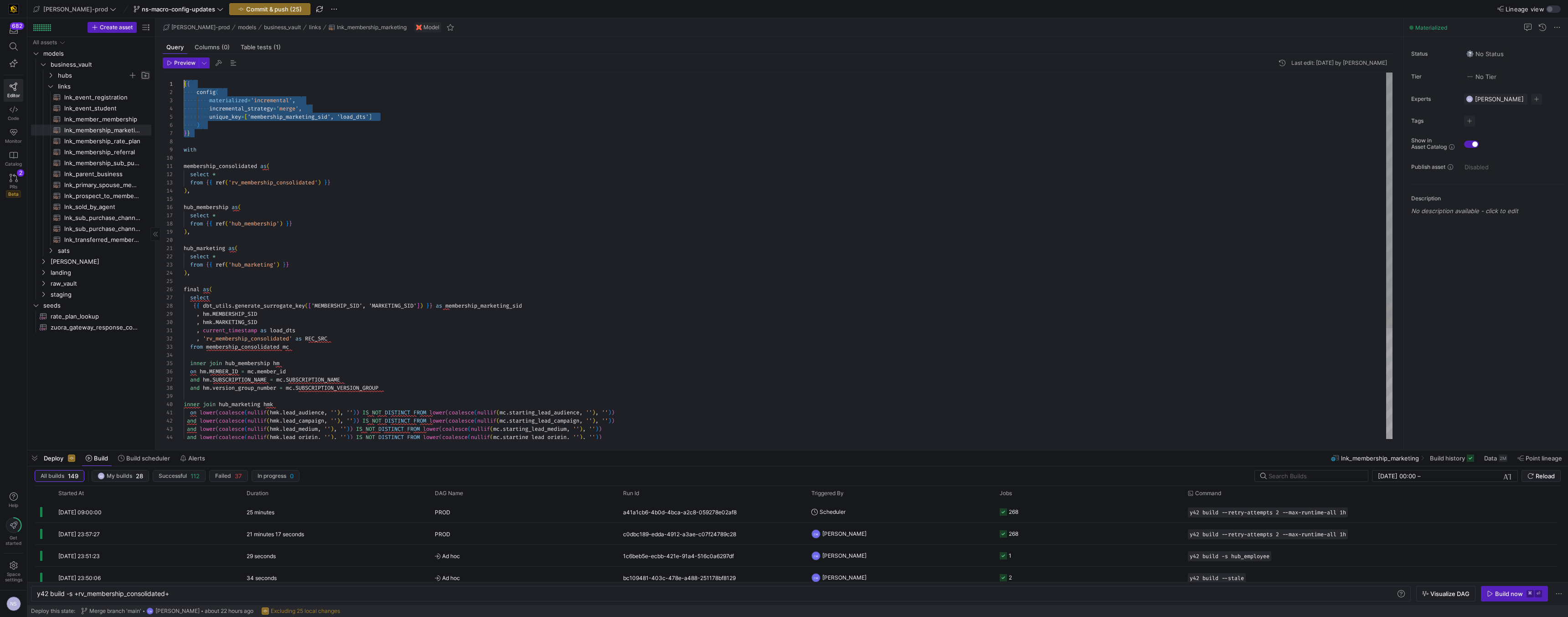
click at [183, 73] on div ") , hub_marketing as ( select * from { { ref ( 'hub_marketing' ) } } ) , final …" at bounding box center [787, 334] width 1209 height 525
click at [115, 143] on span "lnk_membership_rate_plan​​​​​​​​​​" at bounding box center [103, 141] width 76 height 11
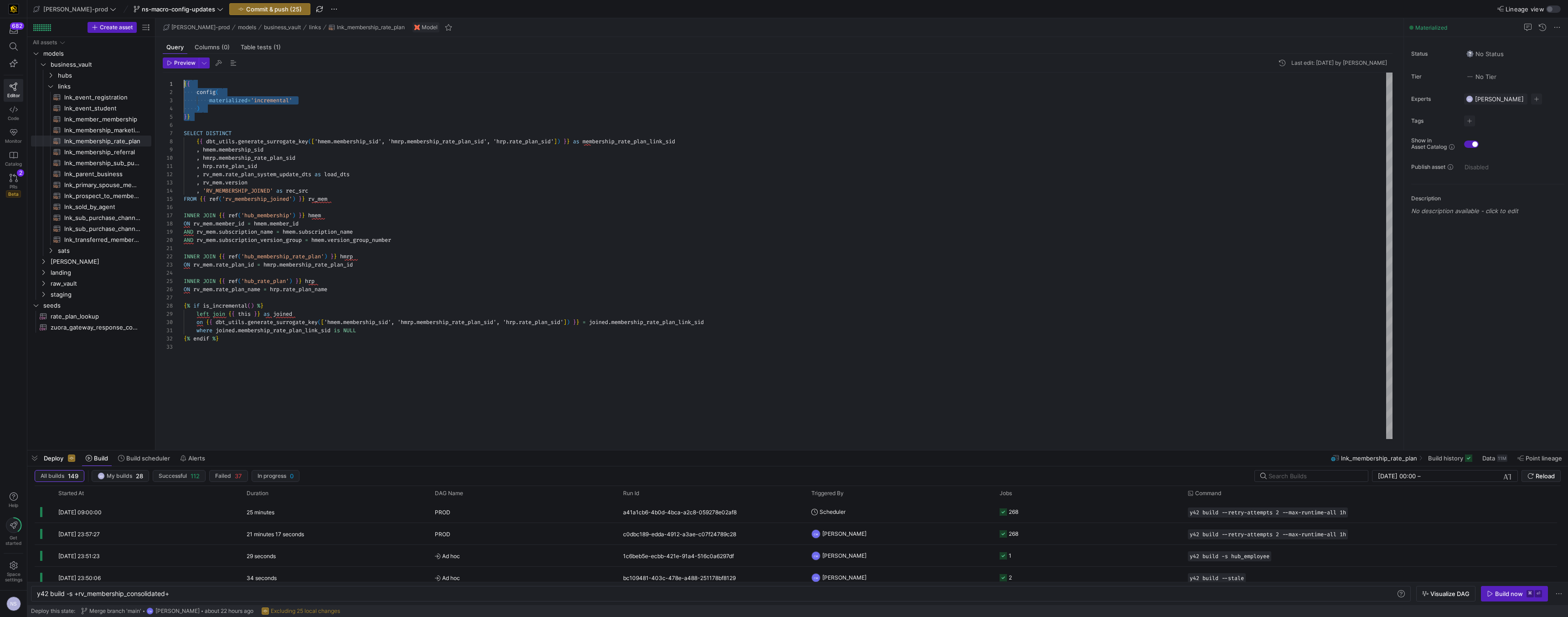
drag, startPoint x: 215, startPoint y: 120, endPoint x: 159, endPoint y: 77, distance: 70.6
click at [183, 77] on div "{ { config ( materialized = 'incremental' ) } } SELECT DISTINCT { { dbt_utils .…" at bounding box center [787, 255] width 1209 height 366
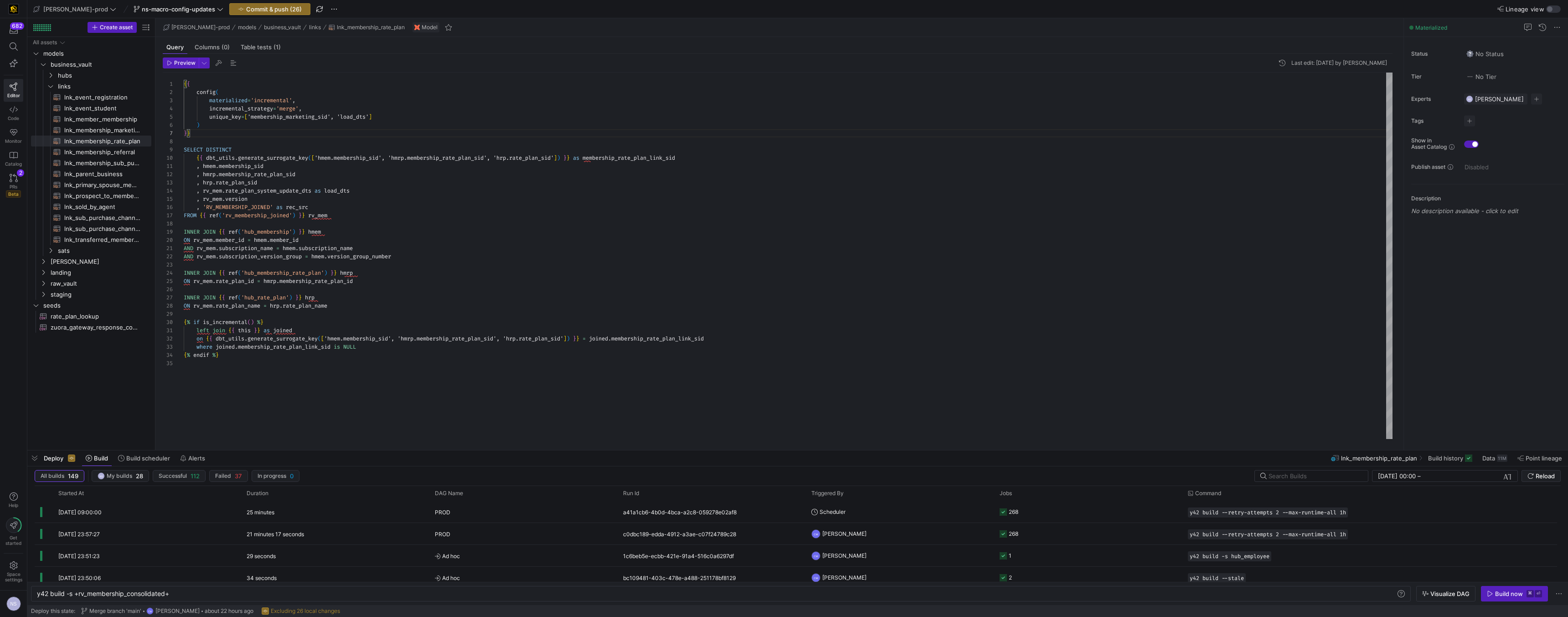
click at [642, 158] on div "{ { config ( materialized = 'incremental' , incremental_strategy = 'merge' , un…" at bounding box center [787, 255] width 1209 height 366
click at [294, 122] on div "{ { config ( materialized = 'incremental' , incremental_strategy = 'merge' , un…" at bounding box center [787, 255] width 1209 height 366
click at [297, 120] on div "{ { config ( materialized = 'incremental' , incremental_strategy = 'merge' , un…" at bounding box center [787, 255] width 1209 height 366
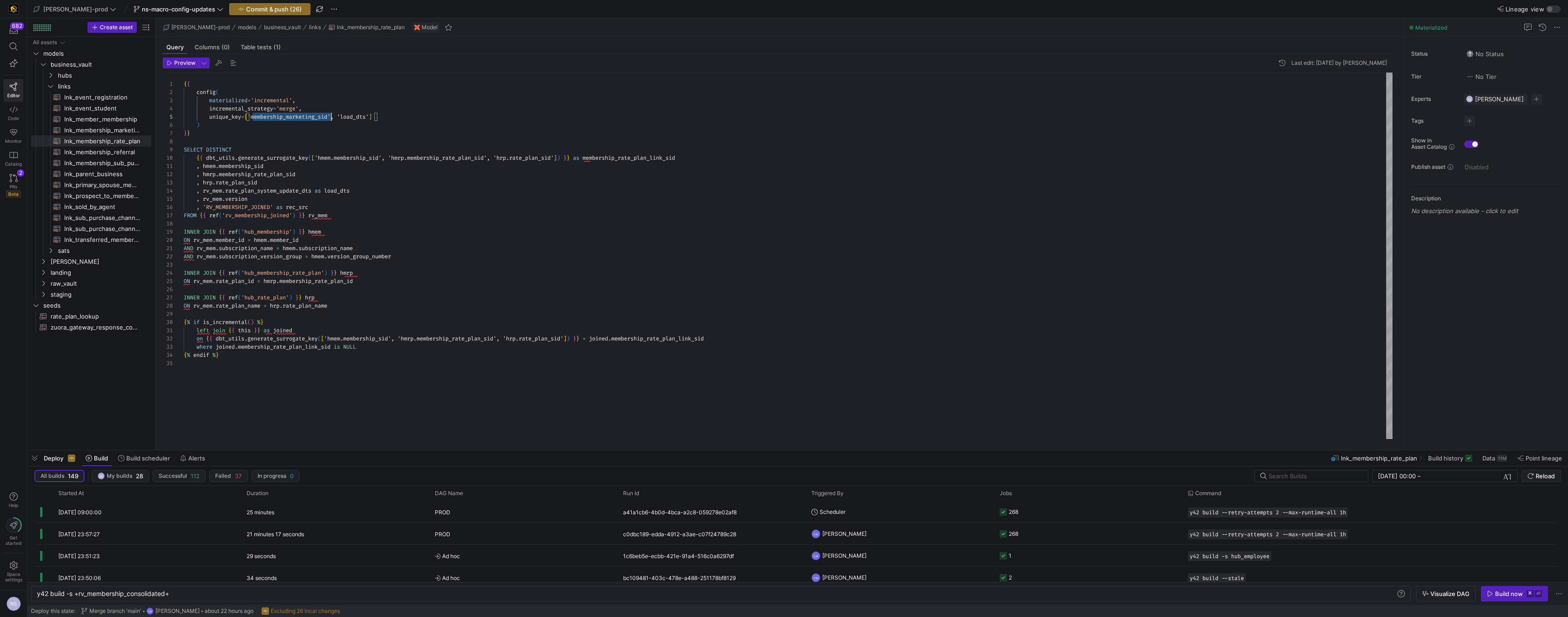
click at [297, 120] on div "{ { config ( materialized = 'incremental' , incremental_strategy = 'merge' , un…" at bounding box center [787, 255] width 1209 height 366
drag, startPoint x: 212, startPoint y: 130, endPoint x: 142, endPoint y: 101, distance: 75.8
click at [169, 74] on div "1 2 3 4 5 8 9 10 11 12 13 14 15 16 17 18 19 20 21 22 23 24 25 26 27 28 29 30 31…" at bounding box center [778, 255] width 1230 height 366
click at [112, 150] on span "lnk_membership_referral​​​​​​​​​​" at bounding box center [103, 152] width 76 height 11
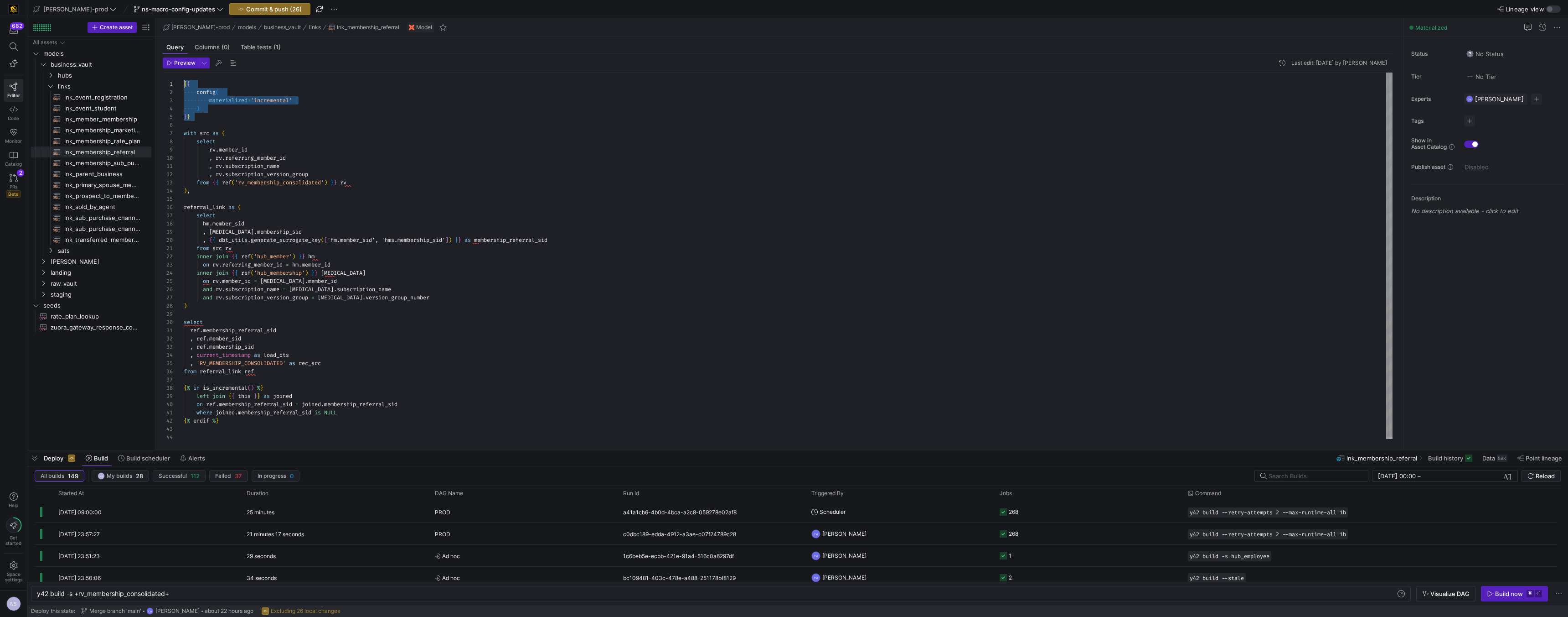
drag, startPoint x: 205, startPoint y: 115, endPoint x: 152, endPoint y: 75, distance: 66.4
click at [183, 75] on div "{ { config ( materialized = 'incremental' ) } } with src as ( select rv . membe…" at bounding box center [787, 257] width 1209 height 369
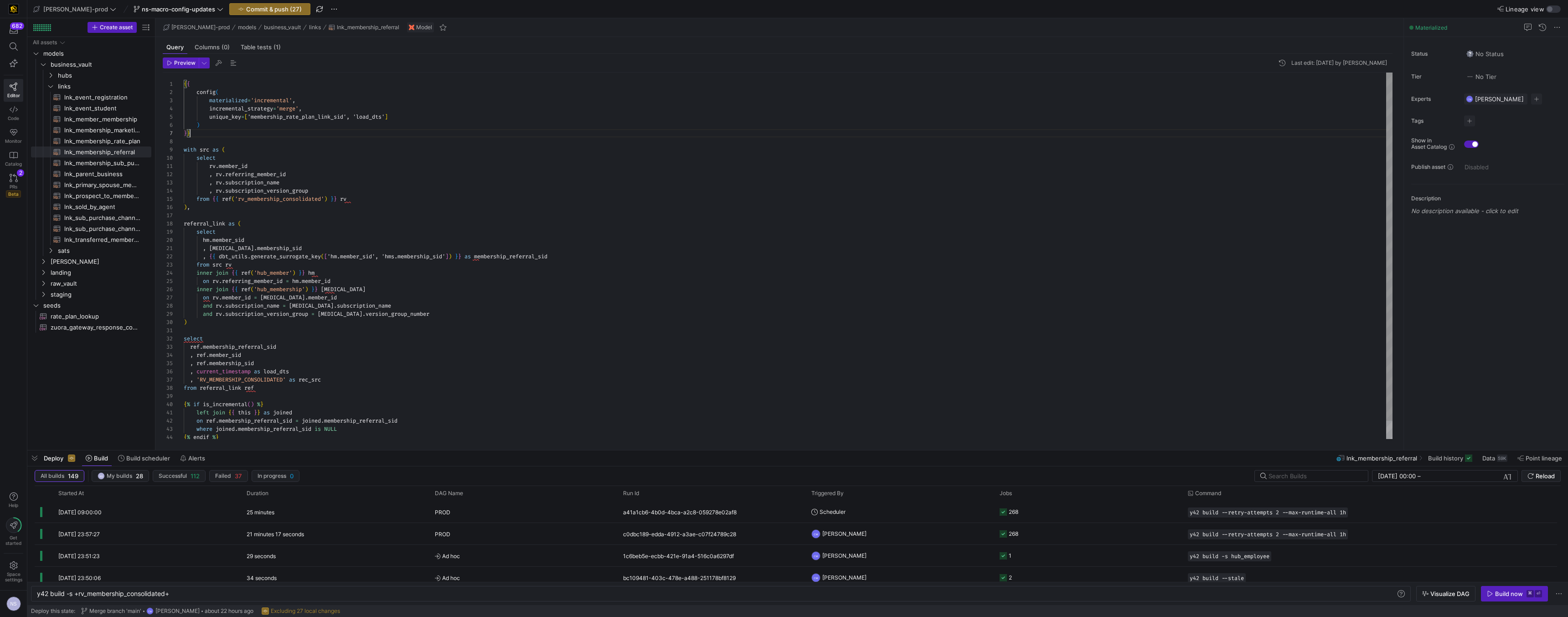
click at [509, 257] on div "{ { config ( materialized = 'incremental' , incremental_strategy = 'merge' , un…" at bounding box center [787, 265] width 1209 height 385
click at [309, 120] on div "{ { config ( materialized = 'incremental' , incremental_strategy = 'merge' , un…" at bounding box center [787, 265] width 1209 height 385
drag, startPoint x: 202, startPoint y: 132, endPoint x: 164, endPoint y: 72, distance: 71.0
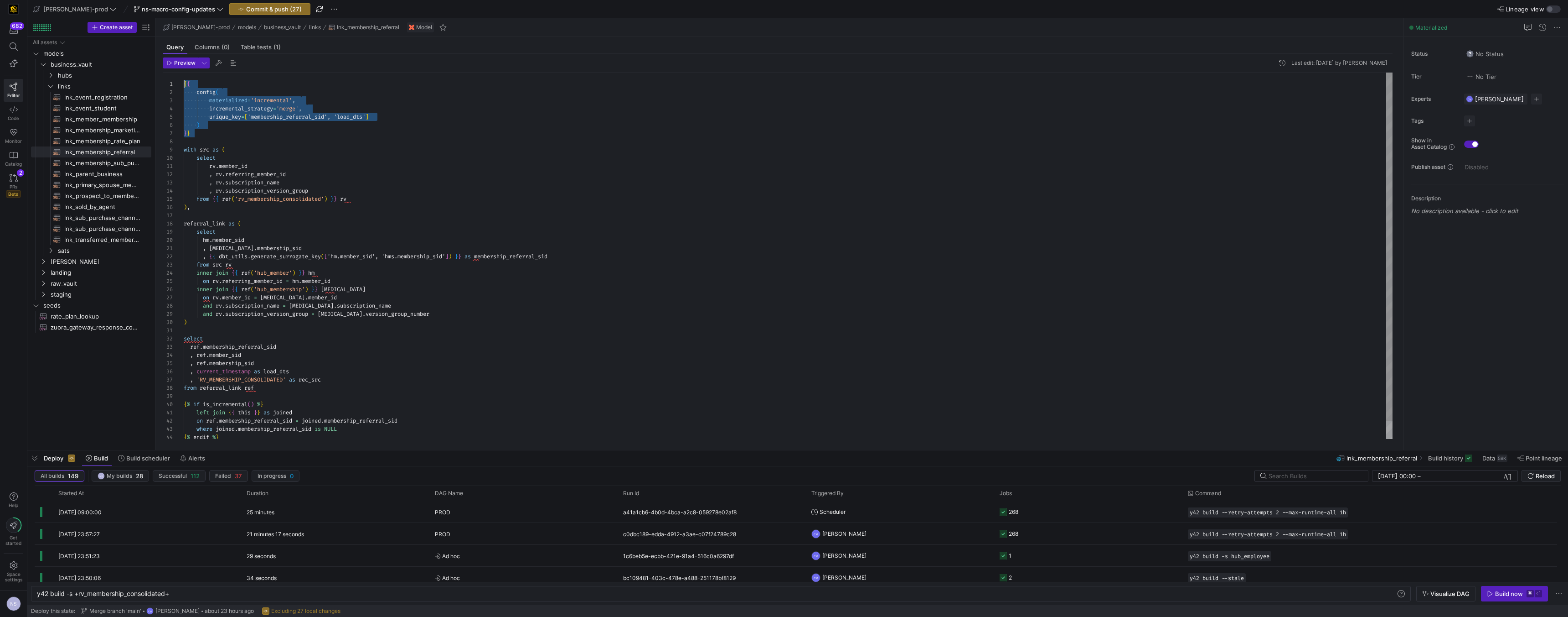
click at [183, 73] on div "{ { config ( materialized = 'incremental' , incremental_strategy = 'merge' , un…" at bounding box center [787, 265] width 1209 height 385
click at [87, 166] on span "lnk_membership_sub_purchase_channel​​​​​​​​​​" at bounding box center [103, 163] width 76 height 11
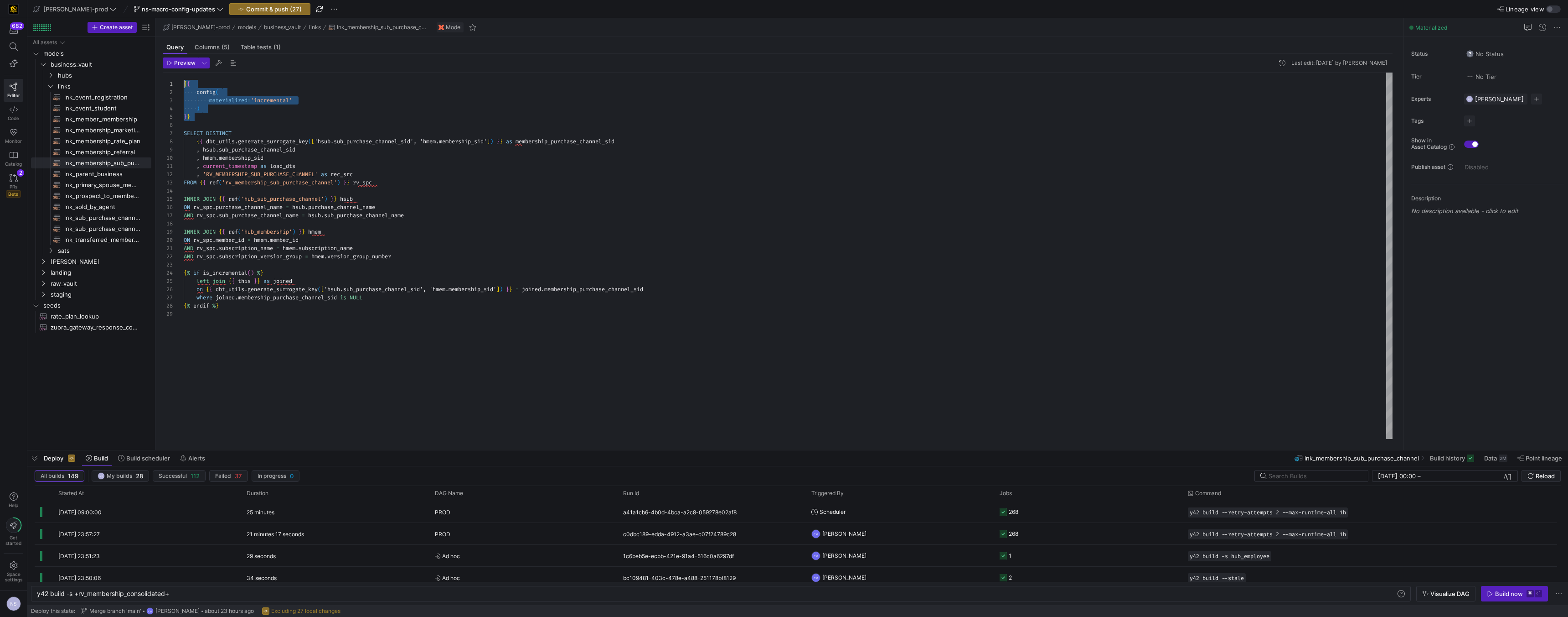
drag, startPoint x: 219, startPoint y: 117, endPoint x: 167, endPoint y: 75, distance: 66.8
click at [183, 75] on div "{ { config ( materialized = 'incremental' ) } } SELECT DISTINCT { { dbt_utils .…" at bounding box center [787, 255] width 1209 height 366
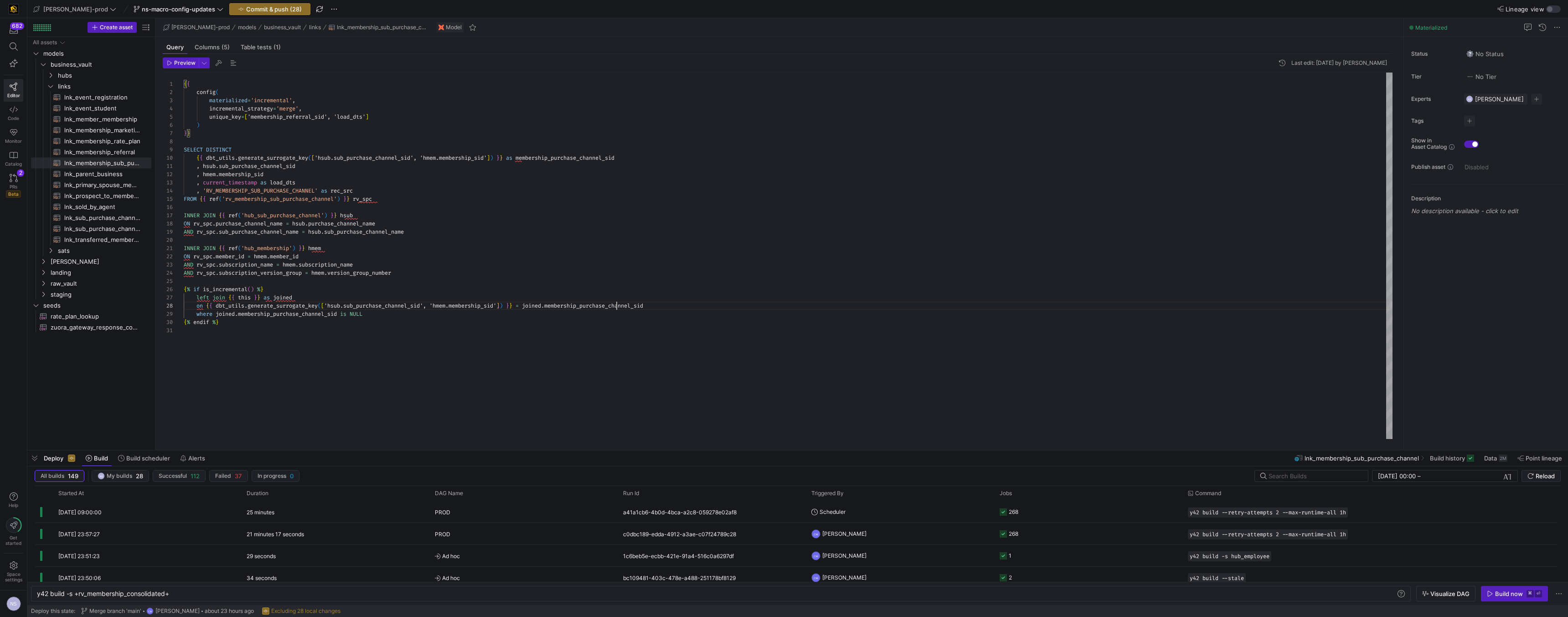
click at [616, 302] on div "{ { config ( materialized = 'incremental' , incremental_strategy = 'merge' , un…" at bounding box center [787, 255] width 1209 height 366
click at [298, 115] on div "{ { config ( materialized = 'incremental' , incremental_strategy = 'merge' , un…" at bounding box center [787, 255] width 1209 height 366
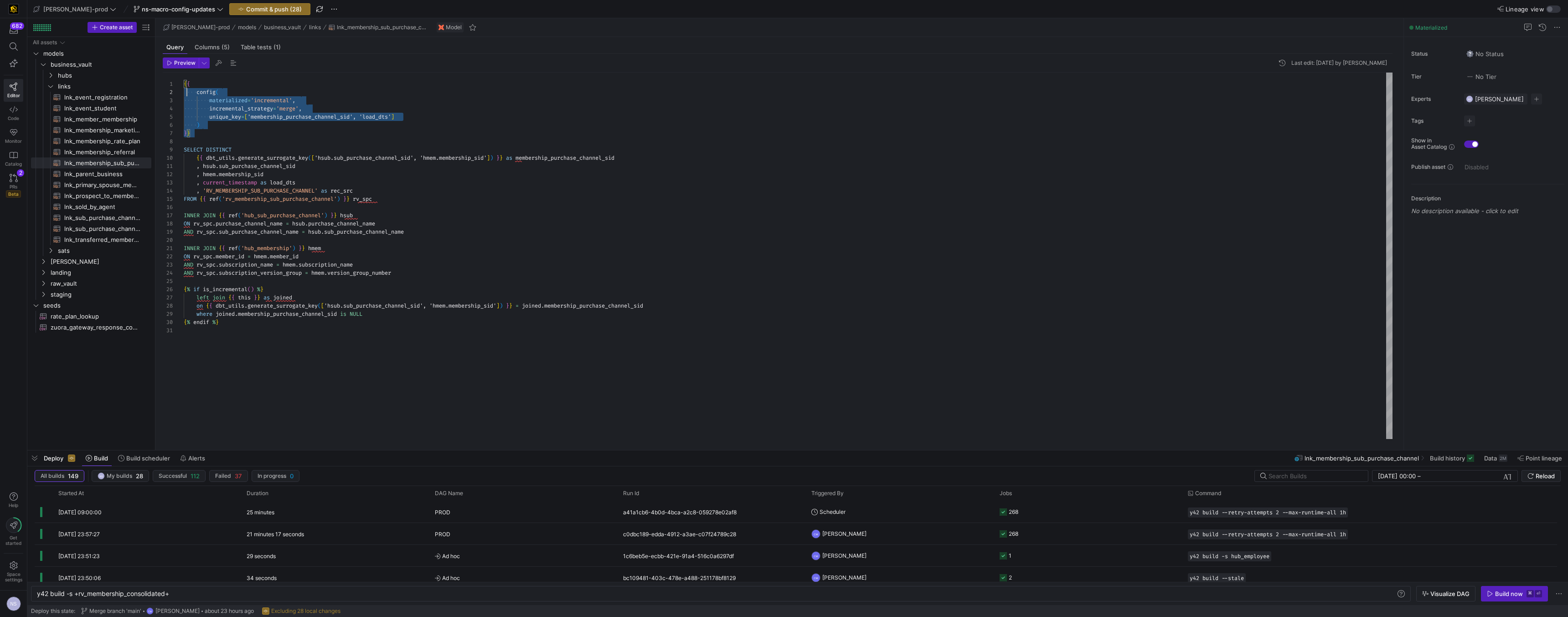
scroll to position [0, 0]
drag, startPoint x: 203, startPoint y: 130, endPoint x: 163, endPoint y: 54, distance: 85.9
click at [183, 73] on div "{ { config ( materialized = 'incremental' , incremental_strategy = 'merge' , un…" at bounding box center [787, 255] width 1209 height 366
click at [110, 173] on span "lnk_parent_business​​​​​​​​​​" at bounding box center [103, 174] width 76 height 11
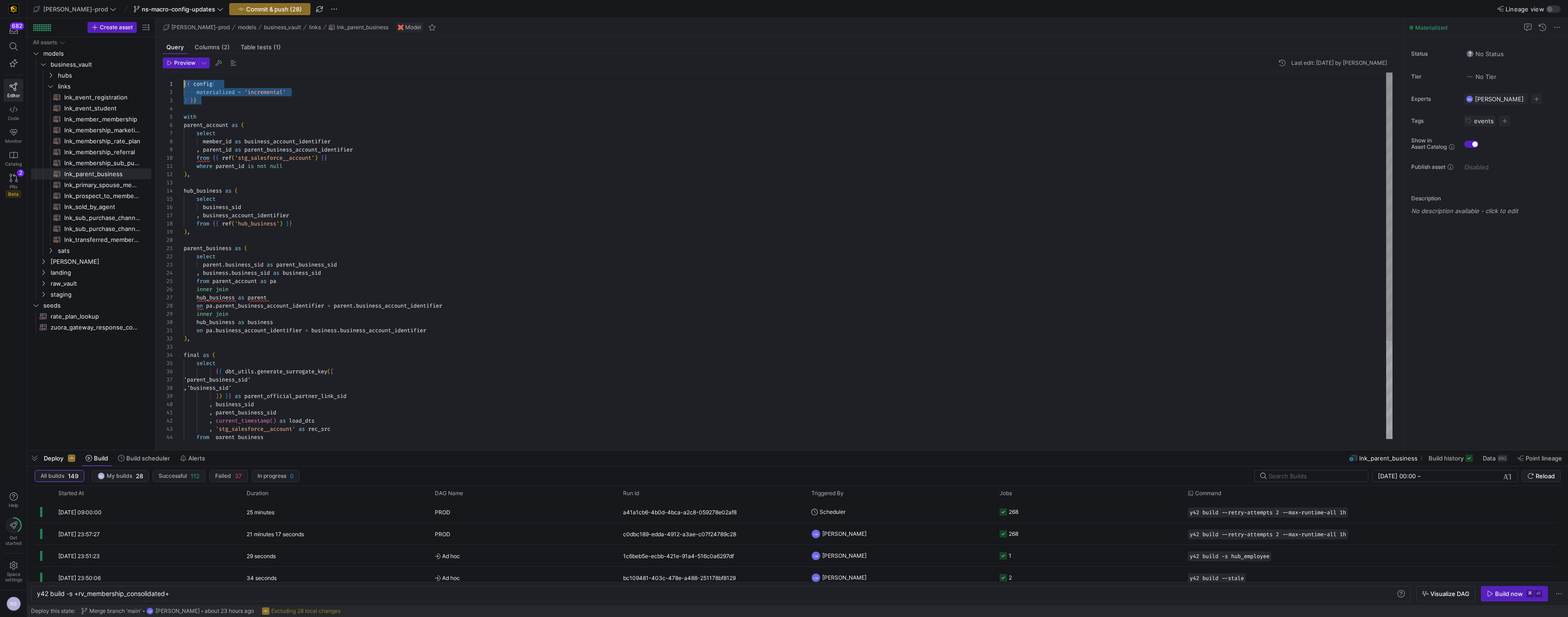
drag, startPoint x: 208, startPoint y: 100, endPoint x: 158, endPoint y: 75, distance: 55.9
click at [183, 75] on div "{ { config ( materialized = 'incremental' ) } } with parent_account as ( select…" at bounding box center [787, 323] width 1209 height 500
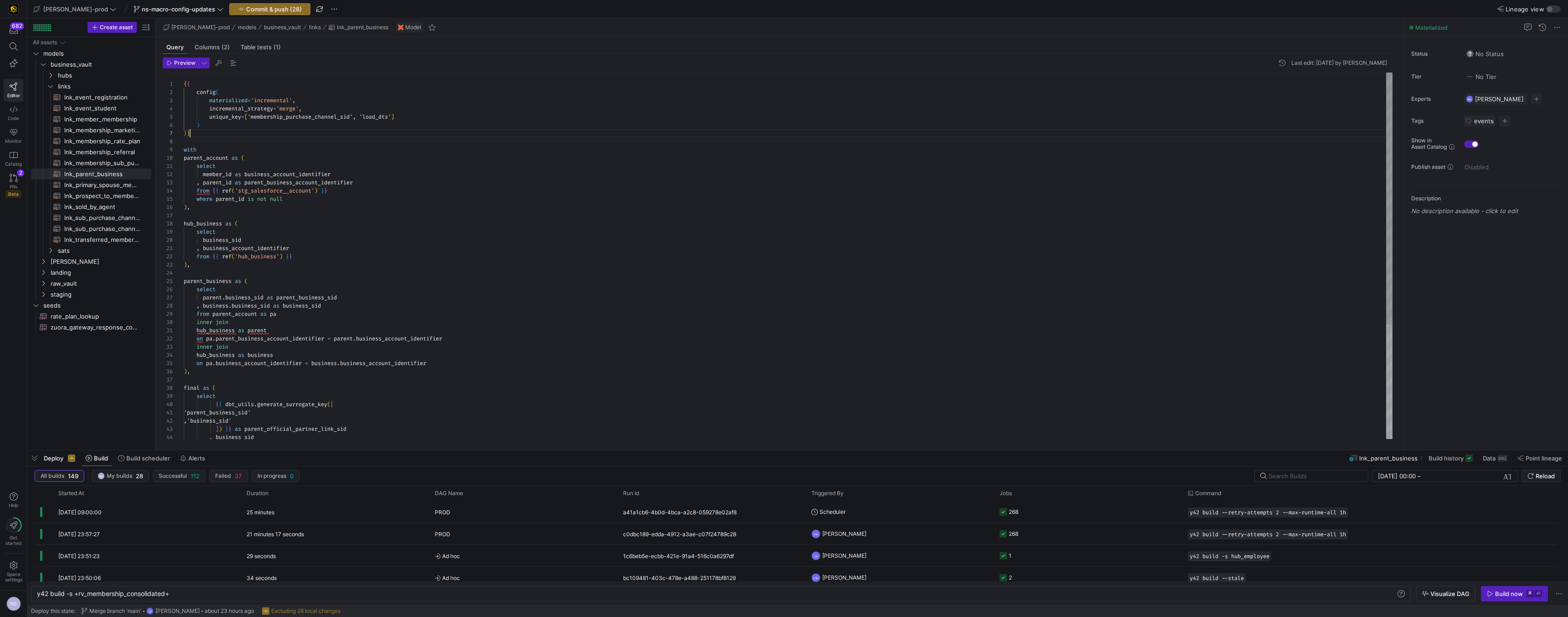
scroll to position [49, 7]
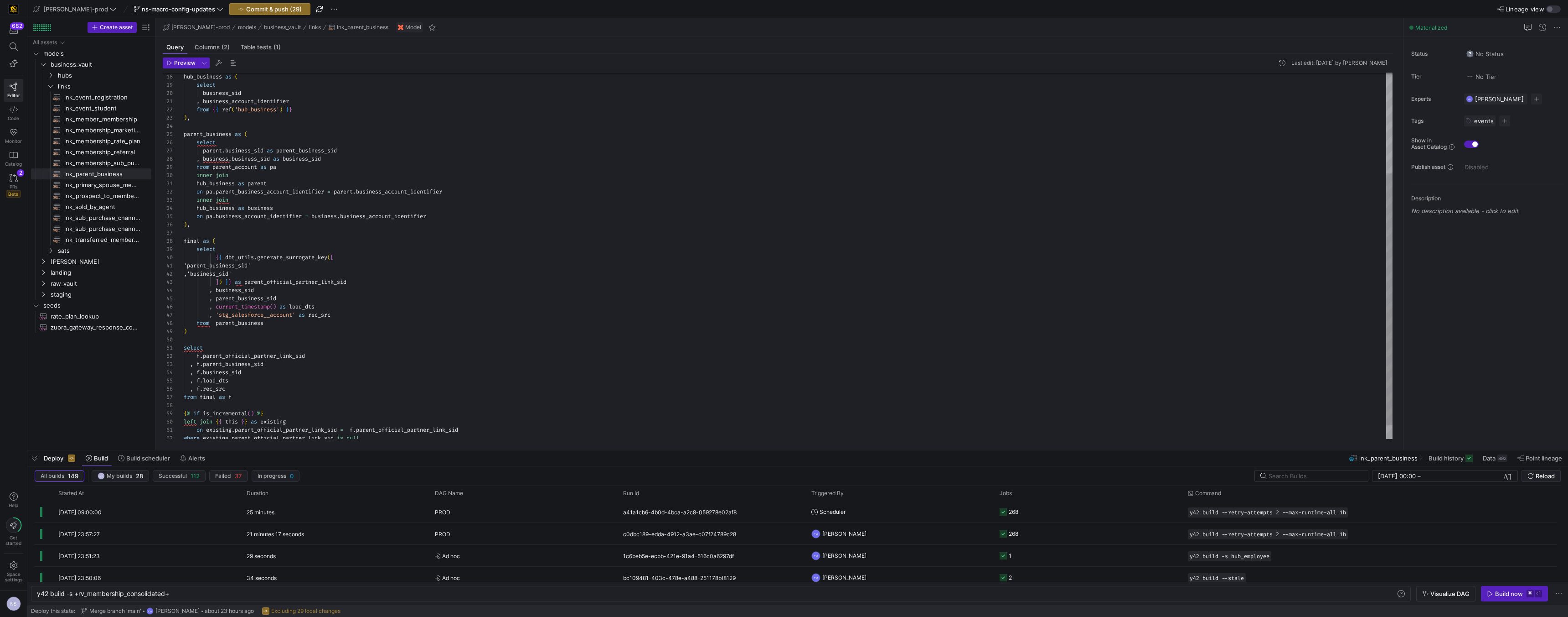
click at [305, 283] on div "business_sid , business_account_identifier from { { ref ( 'hub_business' ) } } …" at bounding box center [787, 191] width 1209 height 533
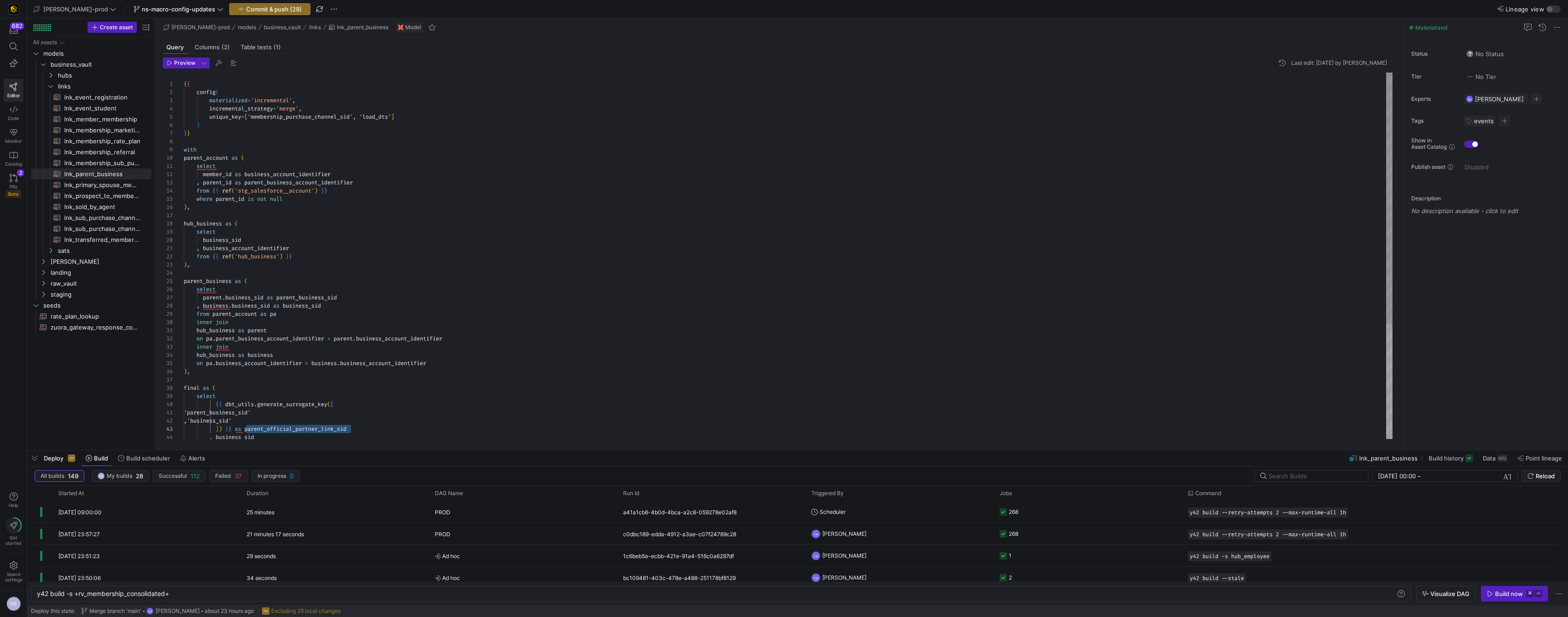
click at [307, 119] on div "business_sid , business_account_identifier from { { ref ( 'hub_business' ) } } …" at bounding box center [787, 338] width 1209 height 533
drag, startPoint x: 198, startPoint y: 136, endPoint x: 168, endPoint y: 71, distance: 71.6
click at [183, 73] on div "business_sid , business_account_identifier from { { ref ( 'hub_business' ) } } …" at bounding box center [787, 338] width 1209 height 533
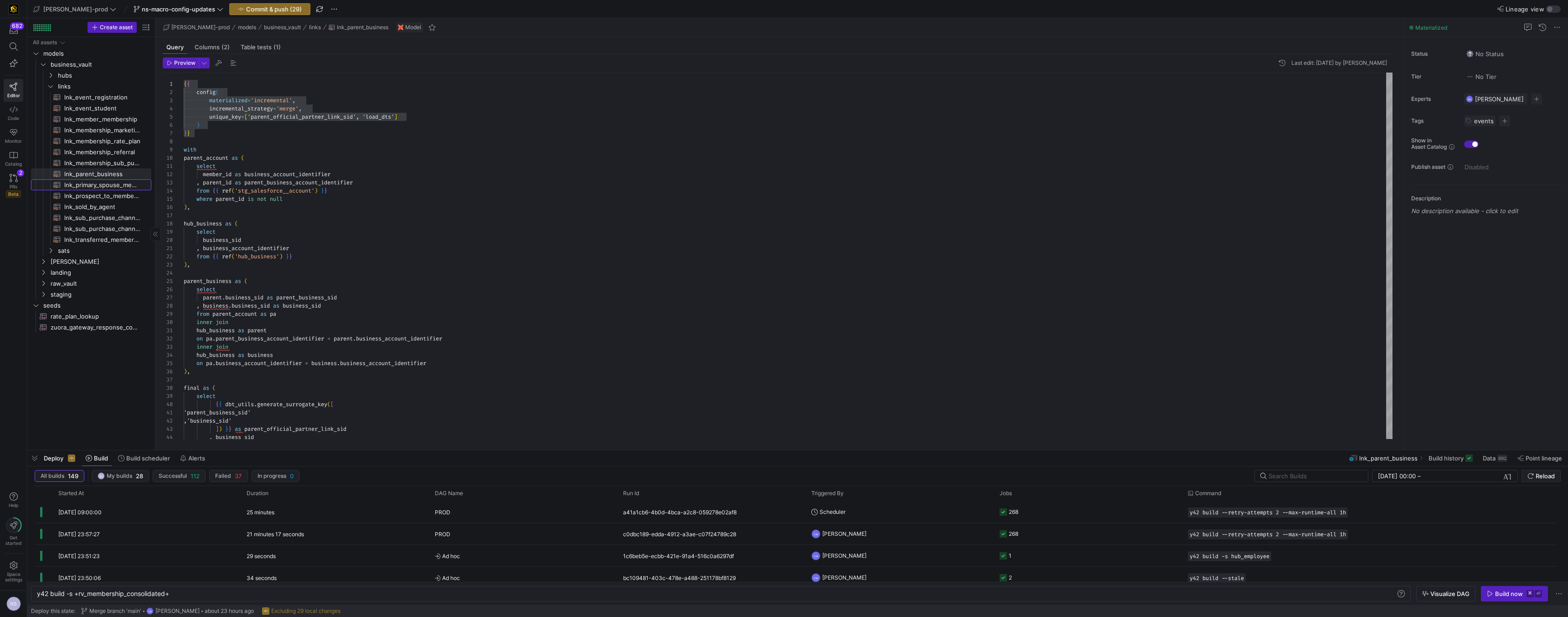
click at [121, 184] on span "lnk_primary_spouse_member_grouping​​​​​​​​​​" at bounding box center [103, 184] width 76 height 11
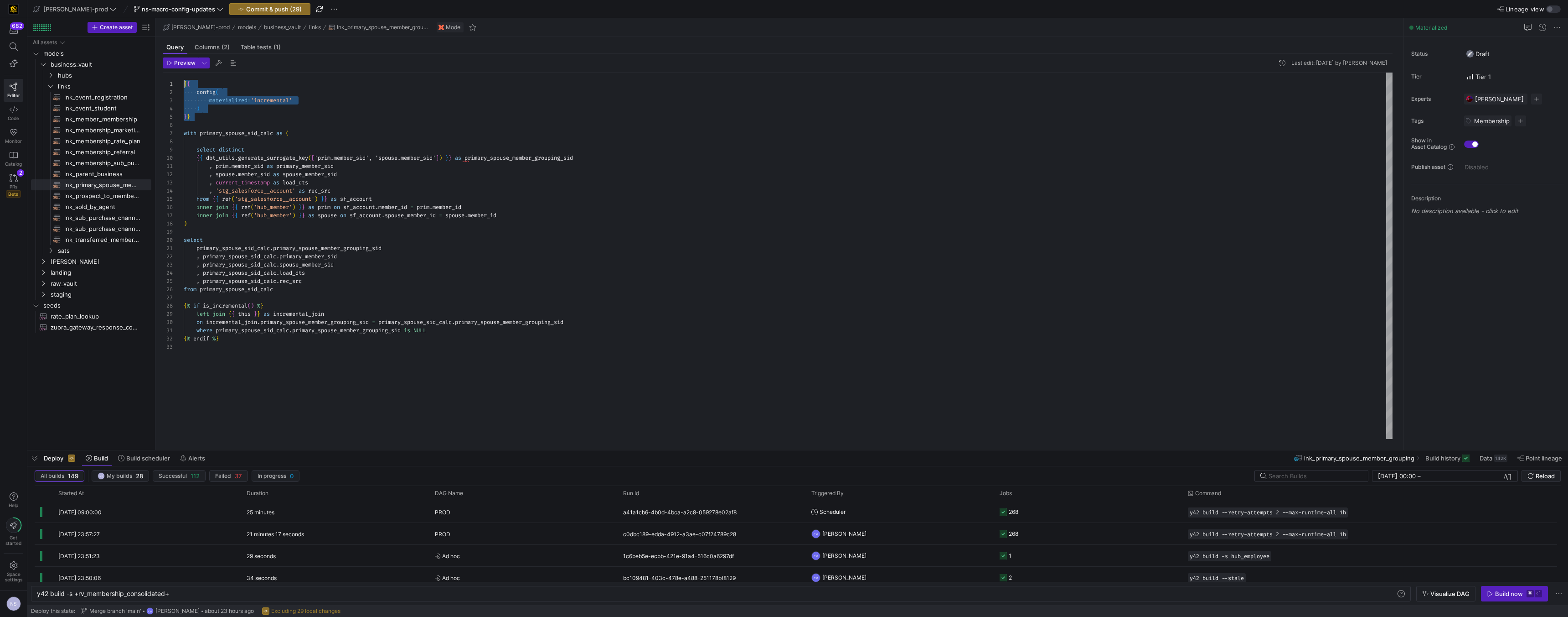
drag, startPoint x: 214, startPoint y: 116, endPoint x: 140, endPoint y: 62, distance: 91.6
click at [183, 73] on div "{ { config ( materialized = 'incremental' ) } } with primary_spouse_sid_calc as…" at bounding box center [787, 255] width 1209 height 366
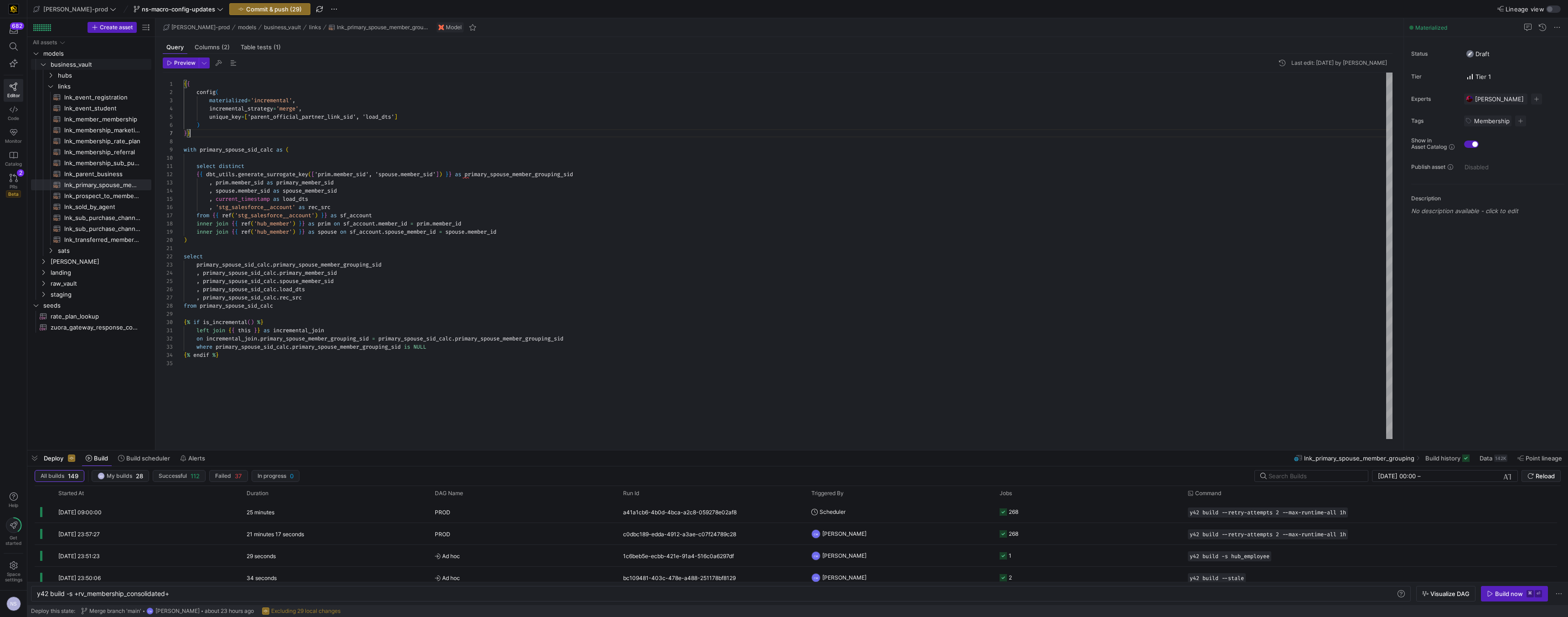
scroll to position [49, 7]
click at [508, 175] on div "{ { config ( materialized = 'incremental' , incremental_strategy = 'merge' , un…" at bounding box center [787, 255] width 1209 height 366
click at [320, 117] on div "{ { config ( materialized = 'incremental' , incremental_strategy = 'merge' , un…" at bounding box center [787, 255] width 1209 height 366
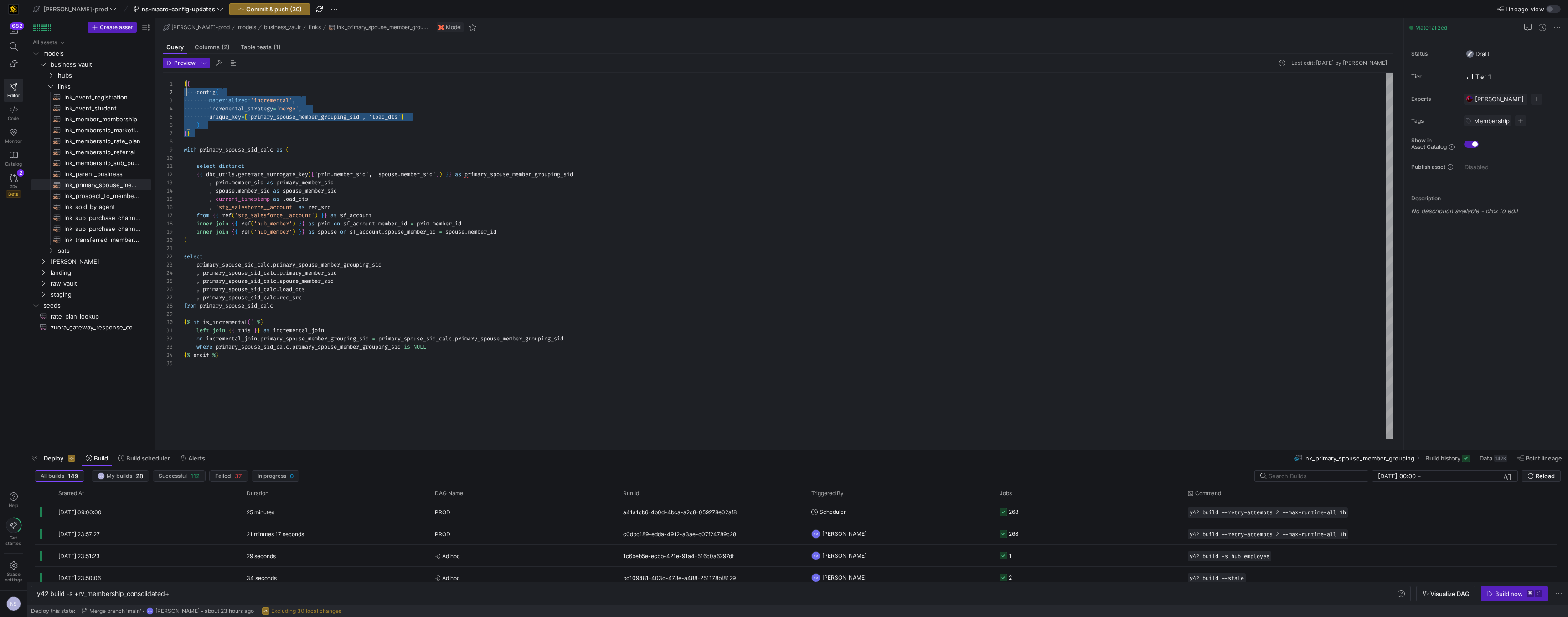
scroll to position [0, 0]
drag, startPoint x: 203, startPoint y: 134, endPoint x: 173, endPoint y: 70, distance: 70.7
click at [183, 73] on div "{ { config ( materialized = 'incremental' , incremental_strategy = 'merge' , un…" at bounding box center [787, 255] width 1209 height 366
click at [101, 192] on span "lnk_prospect_to_member_conversion​​​​​​​​​​" at bounding box center [103, 195] width 76 height 11
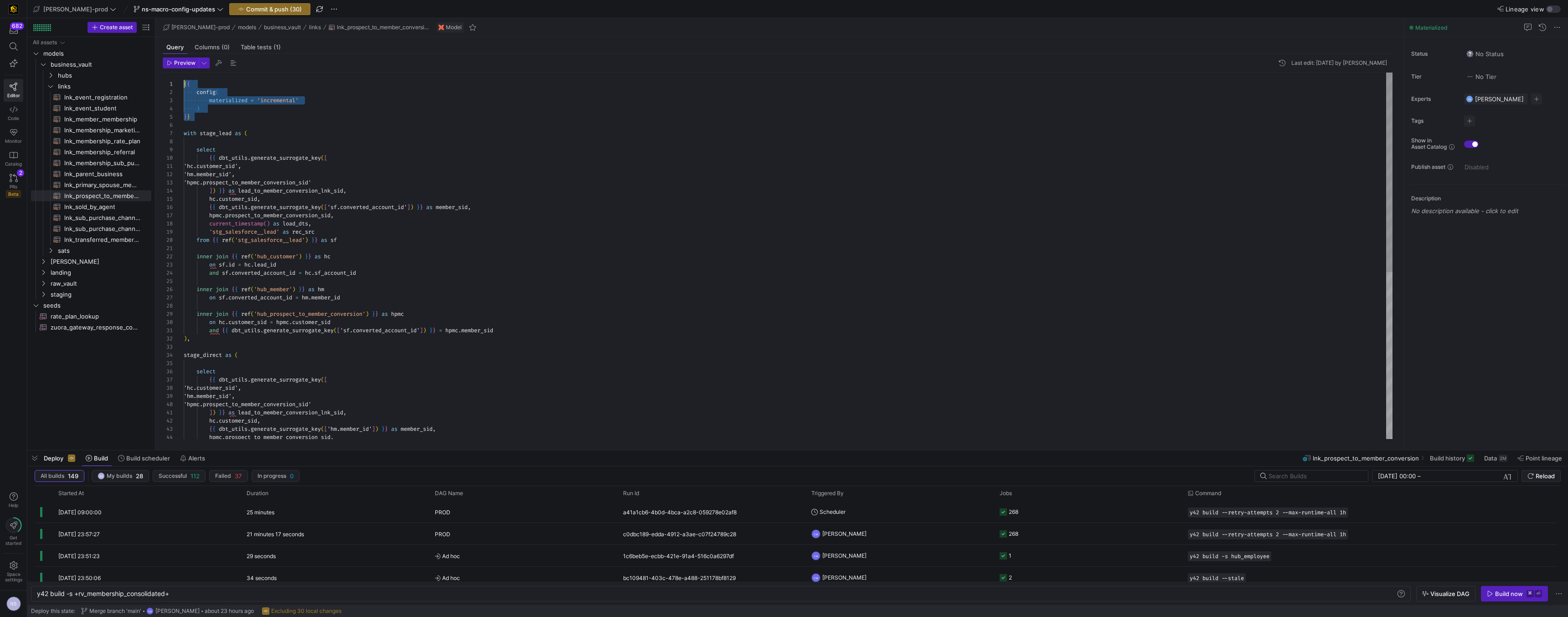
drag, startPoint x: 209, startPoint y: 117, endPoint x: 155, endPoint y: 67, distance: 73.6
click at [183, 73] on div "{ { config ( materialized = 'incremental' ) } } with stage_lead as ( select { {…" at bounding box center [787, 408] width 1209 height 672
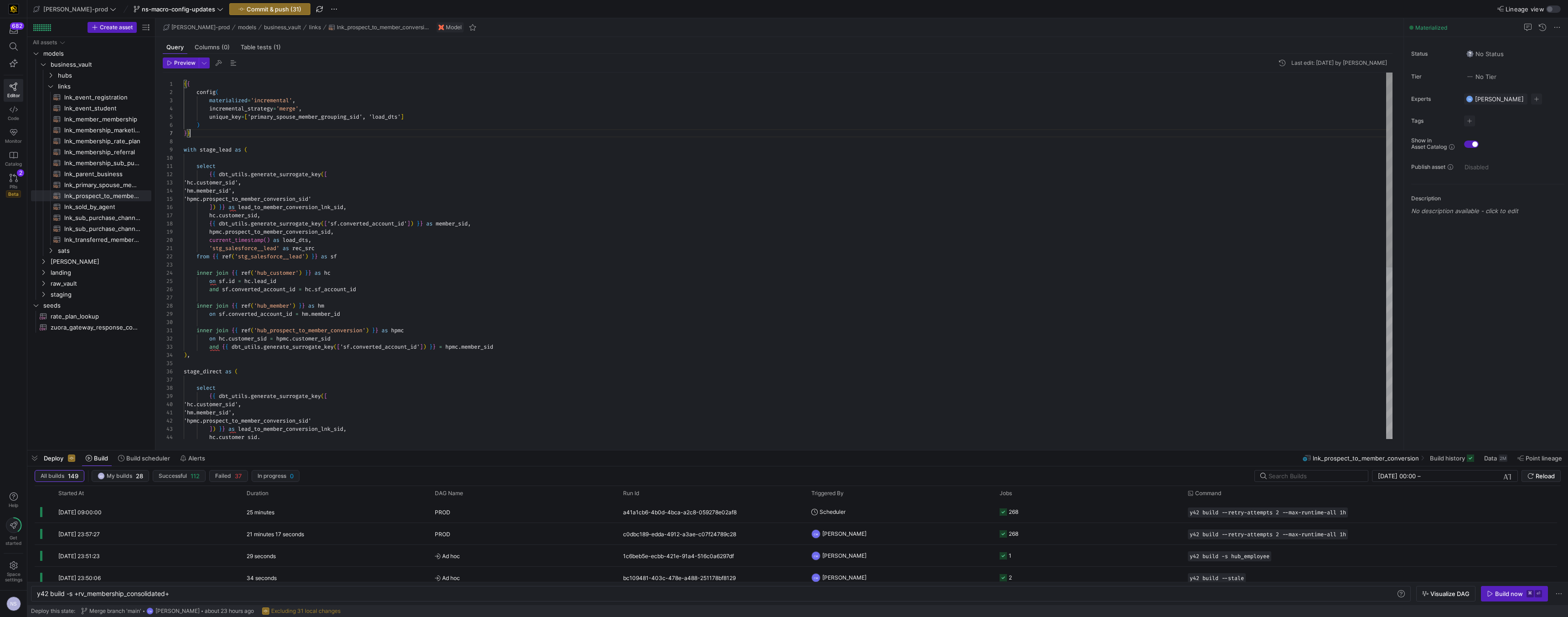
click at [293, 206] on div "{ { config ( materialized = 'incremental' , incremental_strategy = 'merge' , un…" at bounding box center [787, 417] width 1209 height 689
click at [295, 119] on div "{ { config ( materialized = 'incremental' , incremental_strategy = 'merge' , un…" at bounding box center [787, 417] width 1209 height 689
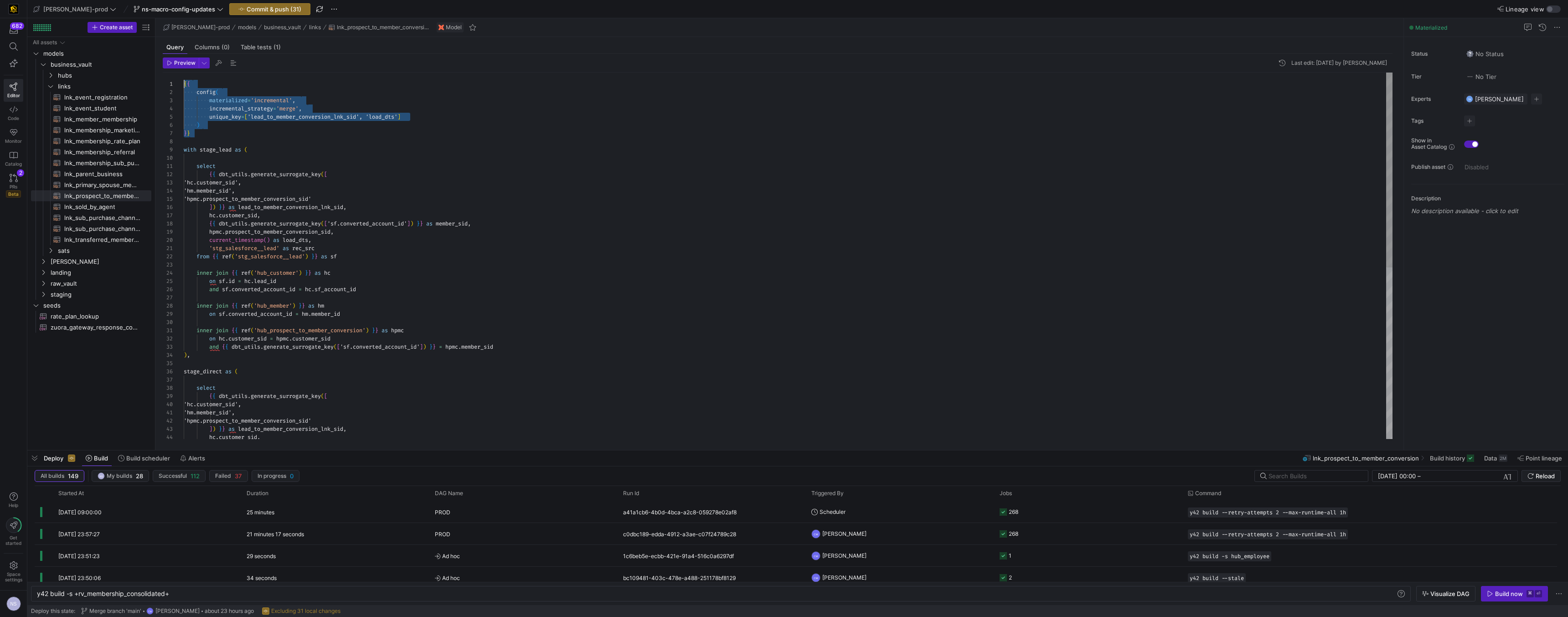
drag, startPoint x: 198, startPoint y: 130, endPoint x: 170, endPoint y: 71, distance: 65.3
click at [183, 73] on div "{ { config ( materialized = 'incremental' , incremental_strategy = 'merge' , un…" at bounding box center [787, 417] width 1209 height 689
click at [97, 206] on span "lnk_sold_by_agent​​​​​​​​​​" at bounding box center [103, 207] width 76 height 11
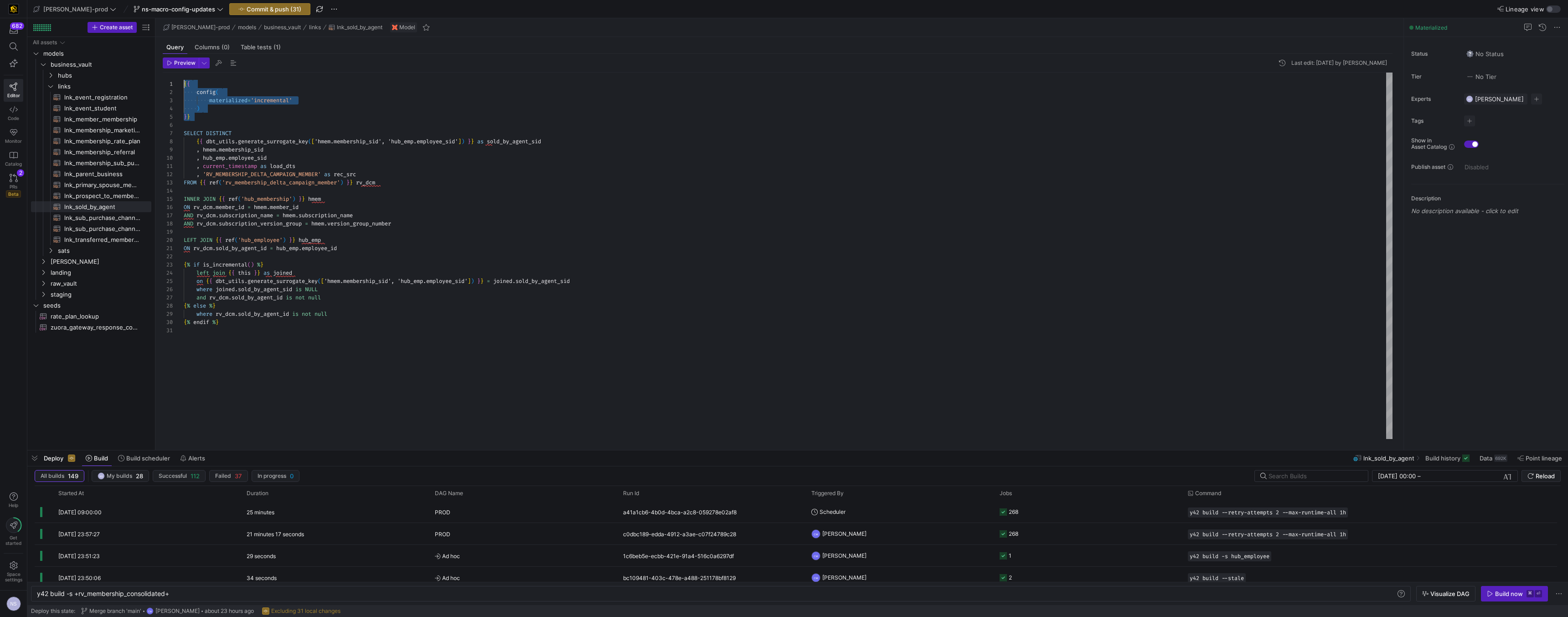
drag, startPoint x: 201, startPoint y: 117, endPoint x: 155, endPoint y: 75, distance: 62.3
click at [183, 75] on div "{ { config ( materialized = 'incremental' ) } } SELECT DISTINCT { { dbt_utils .…" at bounding box center [787, 255] width 1209 height 366
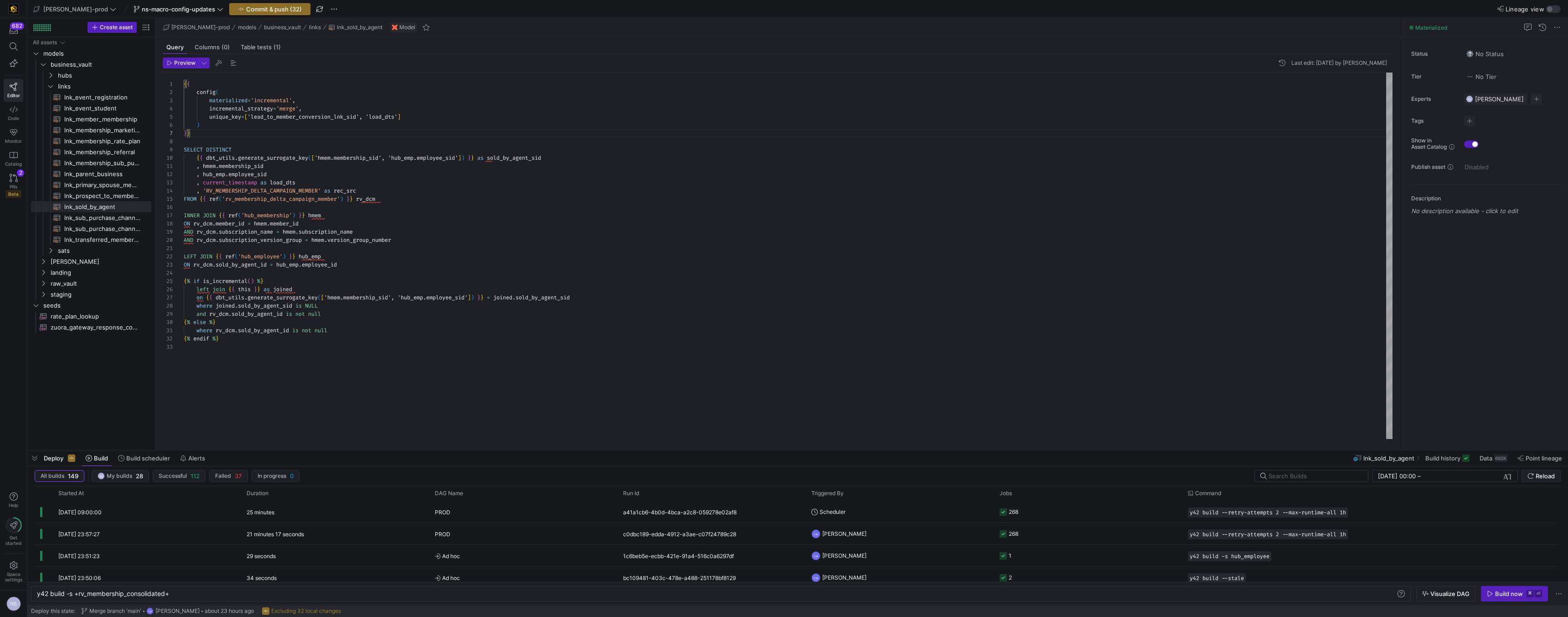
click at [512, 160] on div "{ { config ( materialized = 'incremental' , incremental_strategy = 'merge' , un…" at bounding box center [787, 255] width 1209 height 366
click at [308, 119] on div "{ { config ( materialized = 'incremental' , incremental_strategy = 'merge' , un…" at bounding box center [787, 255] width 1209 height 366
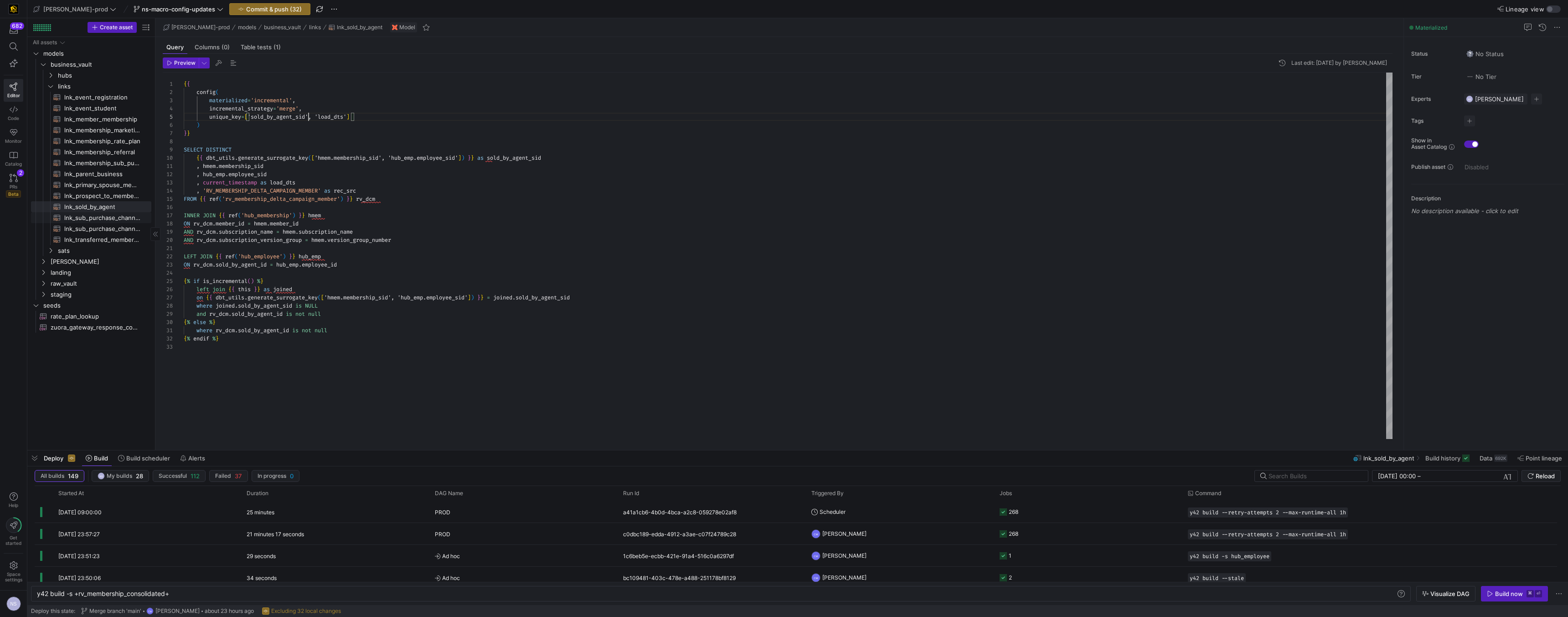
click at [120, 217] on span "lnk_sub_purchase_channel_monthly_forecast​​​​​​​​​​" at bounding box center [103, 218] width 76 height 11
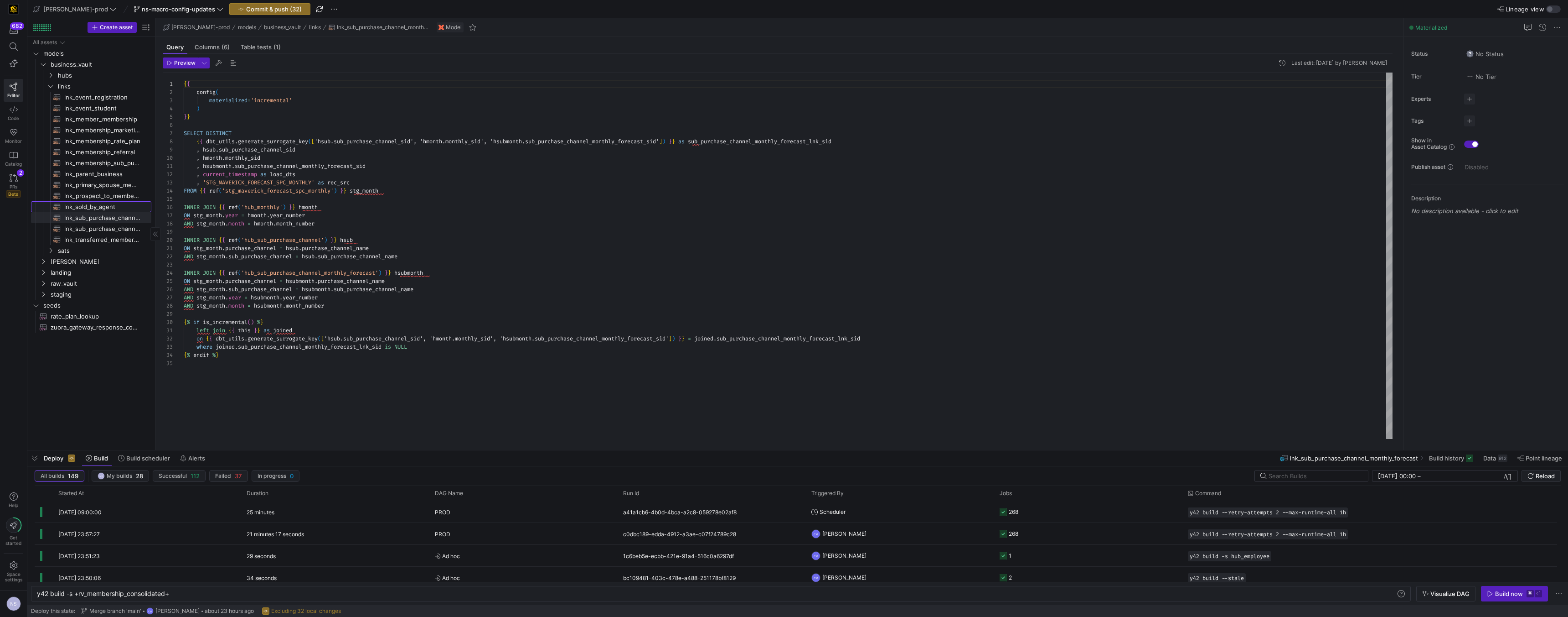
click at [110, 207] on span "lnk_sold_by_agent​​​​​​​​​​" at bounding box center [103, 207] width 76 height 11
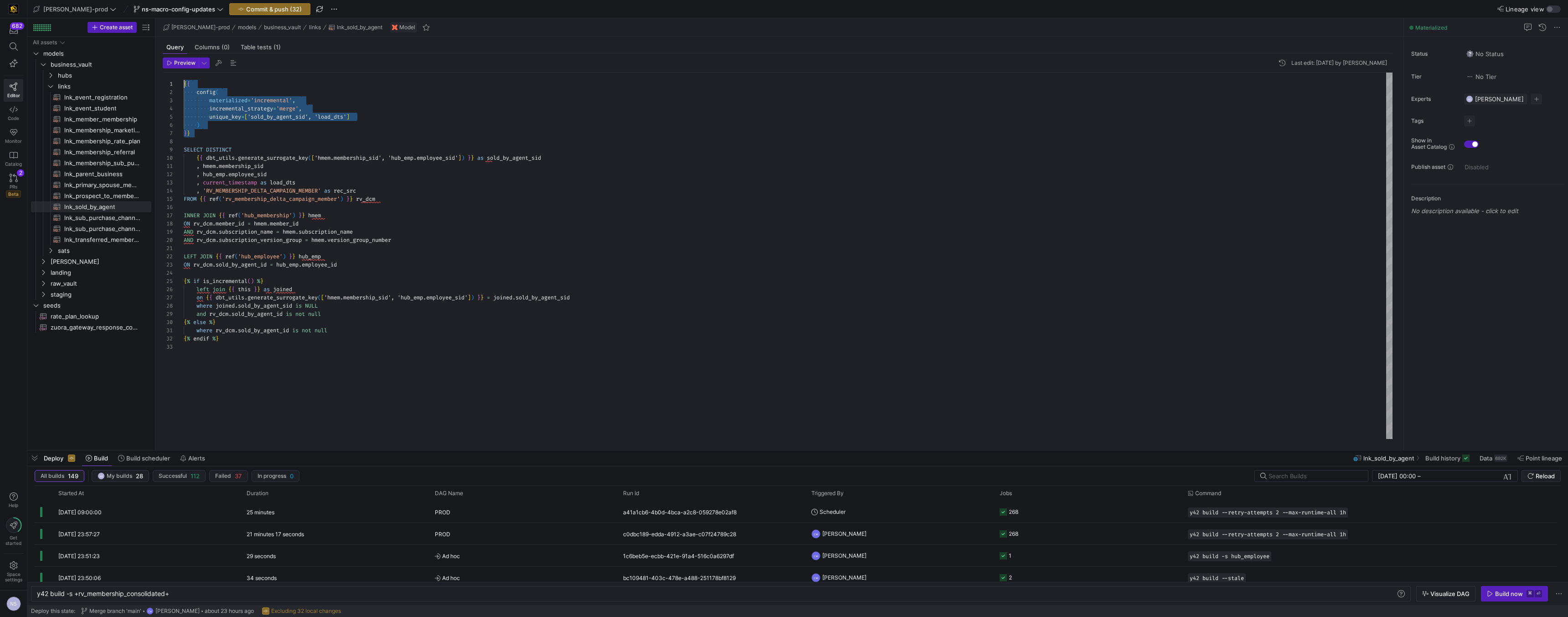
drag, startPoint x: 193, startPoint y: 132, endPoint x: 163, endPoint y: 49, distance: 88.3
click at [183, 73] on div "{ { config ( materialized = 'incremental' , incremental_strategy = 'merge' , un…" at bounding box center [787, 255] width 1209 height 366
click at [113, 216] on span "lnk_sub_purchase_channel_monthly_forecast​​​​​​​​​​" at bounding box center [103, 218] width 76 height 11
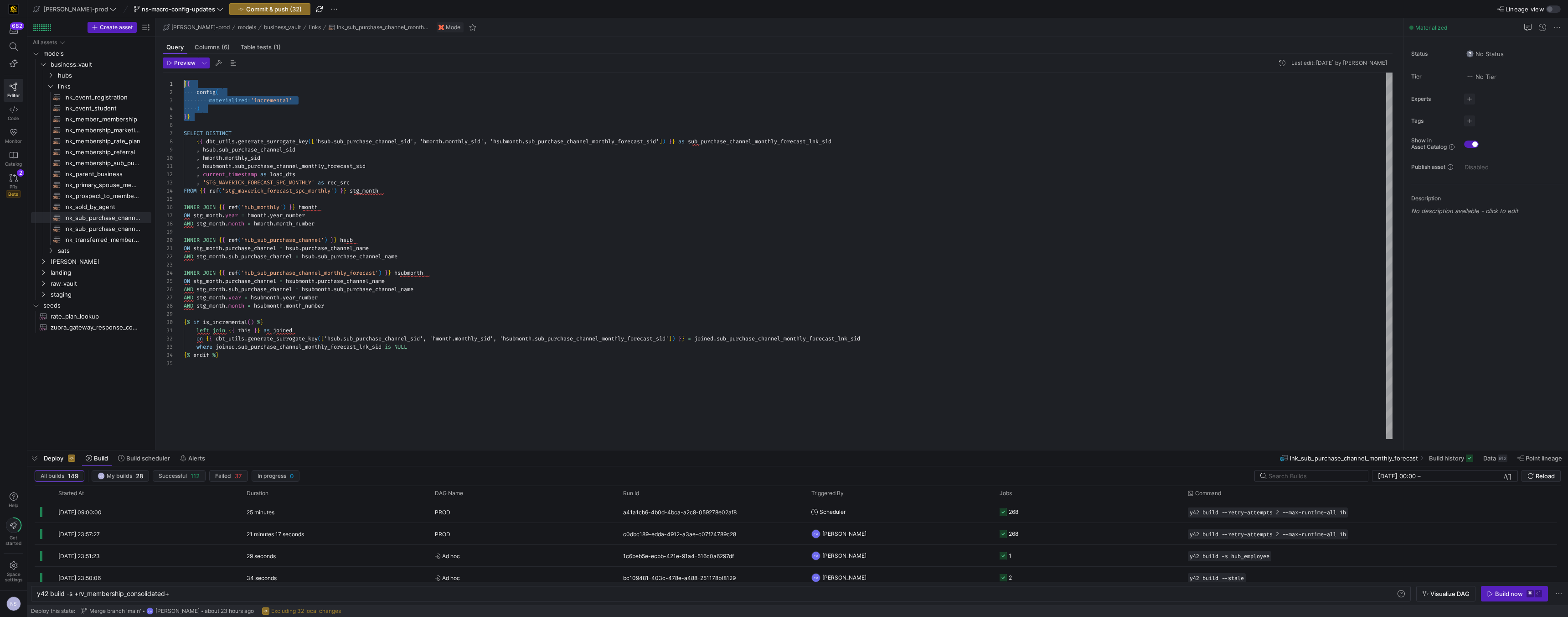
drag, startPoint x: 205, startPoint y: 118, endPoint x: 166, endPoint y: 68, distance: 63.4
click at [183, 73] on div "{ { config ( materialized = 'incremental' ) } } SELECT DISTINCT { { dbt_utils .…" at bounding box center [787, 255] width 1209 height 366
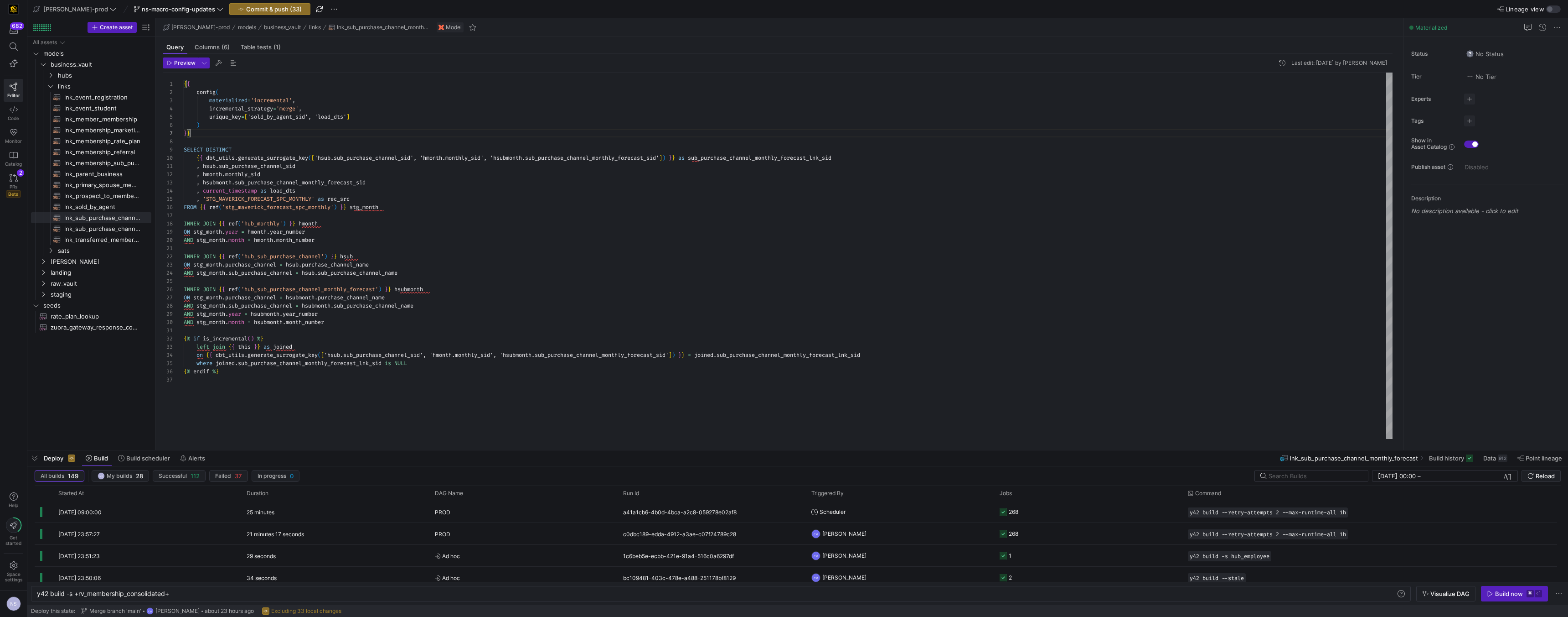
click at [803, 161] on div "{ { config ( materialized = 'incremental' , incremental_strategy = 'merge' , un…" at bounding box center [787, 255] width 1209 height 366
click at [292, 119] on div "{ { config ( materialized = 'incremental' , incremental_strategy = 'merge' , un…" at bounding box center [787, 255] width 1209 height 366
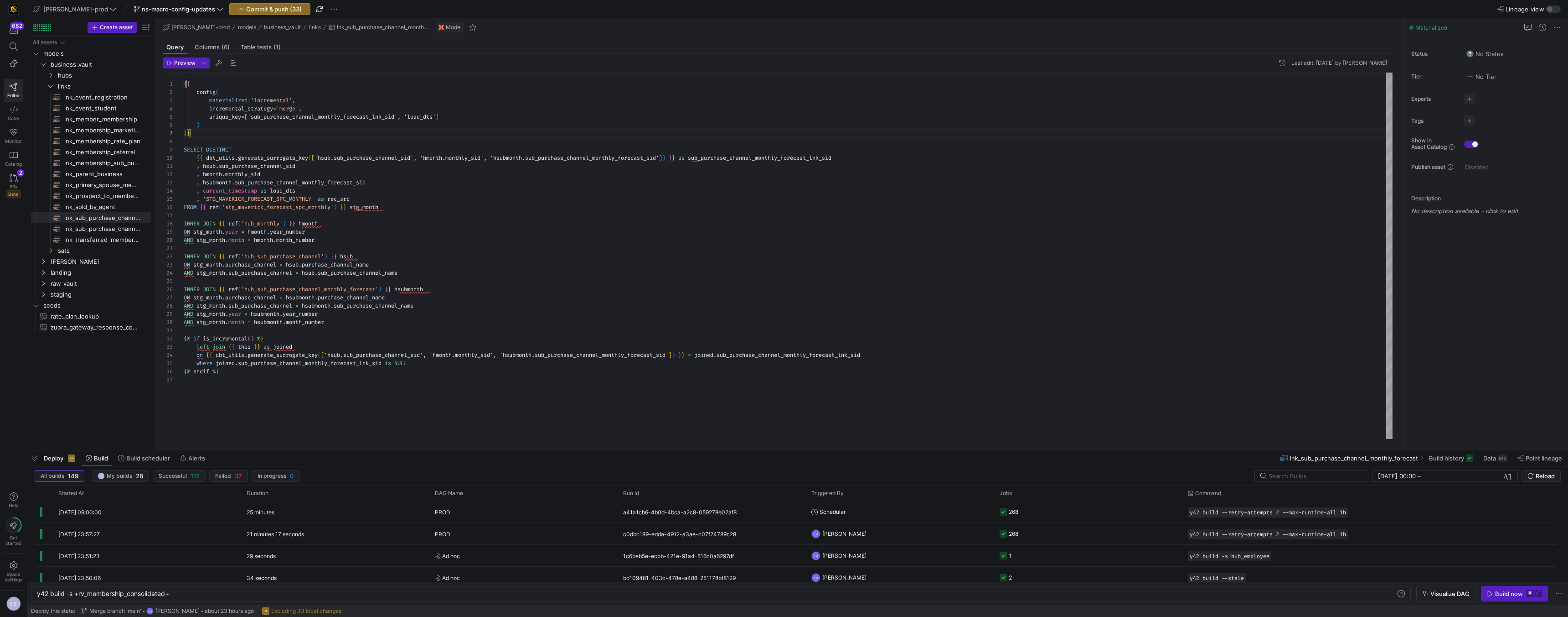
scroll to position [0, 0]
drag, startPoint x: 198, startPoint y: 132, endPoint x: 168, endPoint y: 69, distance: 69.8
click at [183, 73] on div "{ { config ( materialized = 'incremental' , incremental_strategy = 'merge' , un…" at bounding box center [787, 255] width 1209 height 366
click at [88, 227] on span "lnk_sub_purchase_channel_weekly_forecast​​​​​​​​​​" at bounding box center [103, 229] width 76 height 11
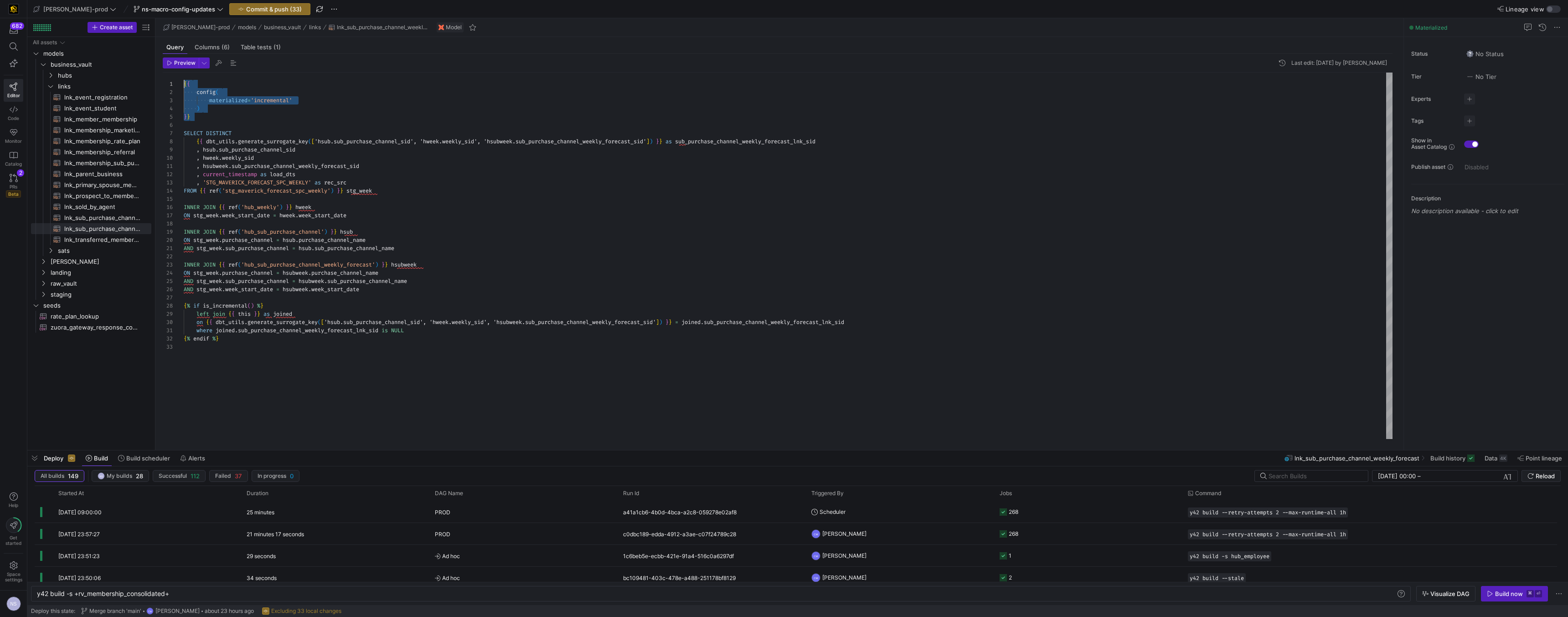
drag, startPoint x: 214, startPoint y: 118, endPoint x: 163, endPoint y: 72, distance: 68.7
click at [183, 73] on div "{ { config ( materialized = 'incremental' ) } } SELECT DISTINCT { { dbt_utils .…" at bounding box center [787, 255] width 1209 height 366
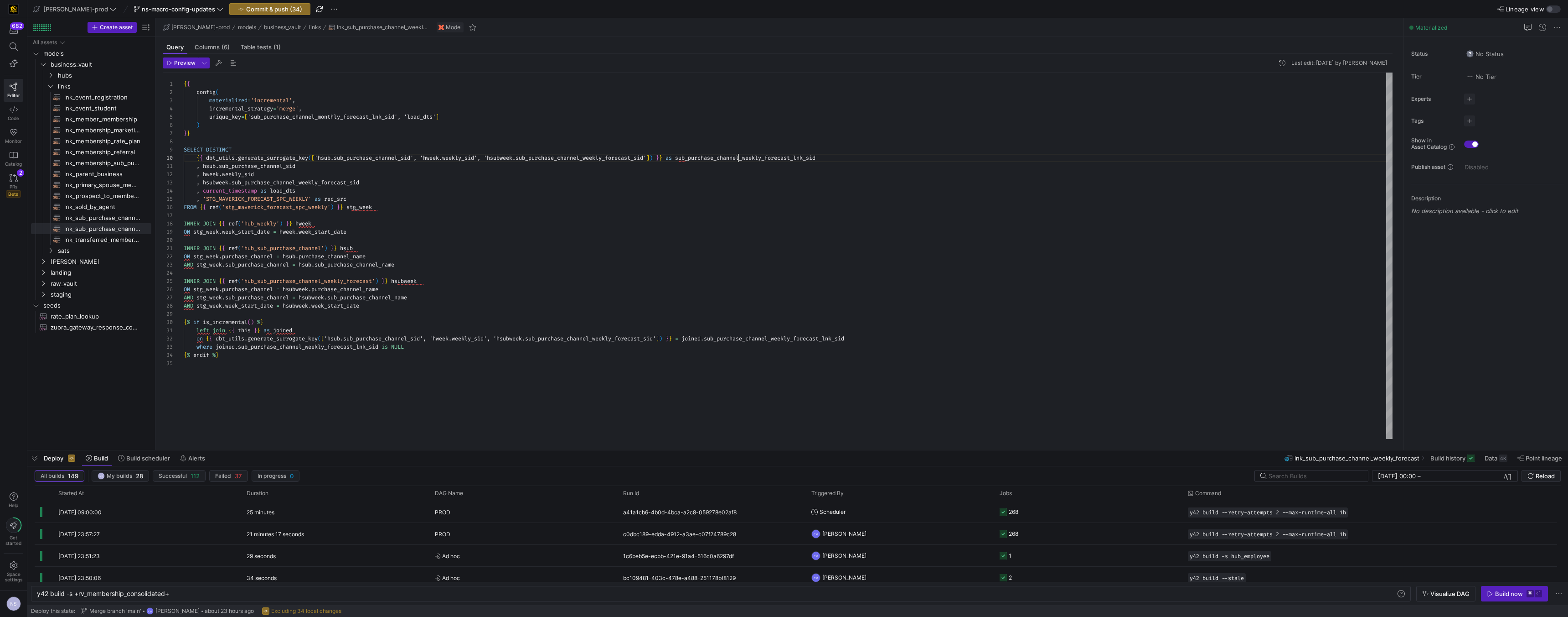
click at [736, 161] on div "{ { config ( materialized = 'incremental' , incremental_strategy = 'merge' , un…" at bounding box center [787, 255] width 1209 height 366
click at [360, 120] on div "{ { config ( materialized = 'incremental' , incremental_strategy = 'merge' , un…" at bounding box center [787, 255] width 1209 height 366
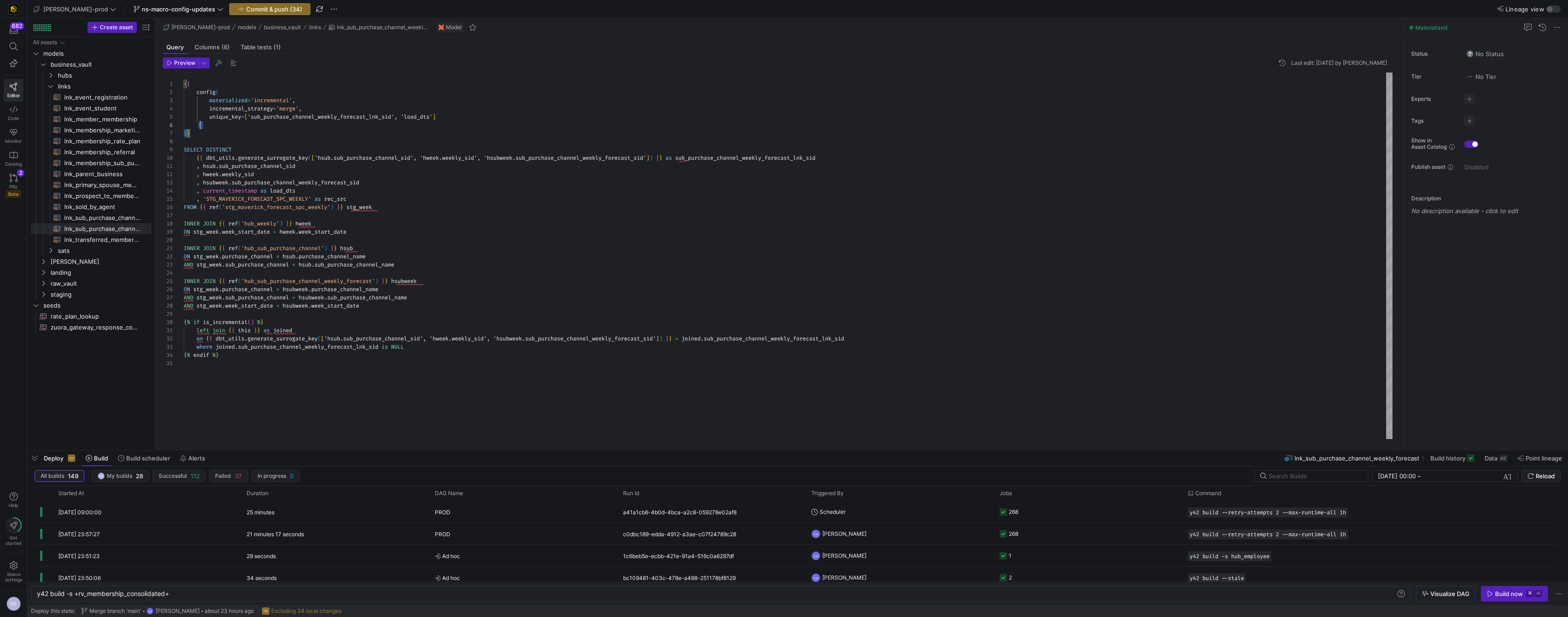
scroll to position [0, 0]
drag, startPoint x: 207, startPoint y: 132, endPoint x: 164, endPoint y: 74, distance: 72.2
click at [183, 74] on div "{ { config ( materialized = 'incremental' , incremental_strategy = 'merge' , un…" at bounding box center [787, 255] width 1209 height 366
click at [110, 241] on span "lnk_transferred_membership​​​​​​​​​​" at bounding box center [103, 239] width 76 height 11
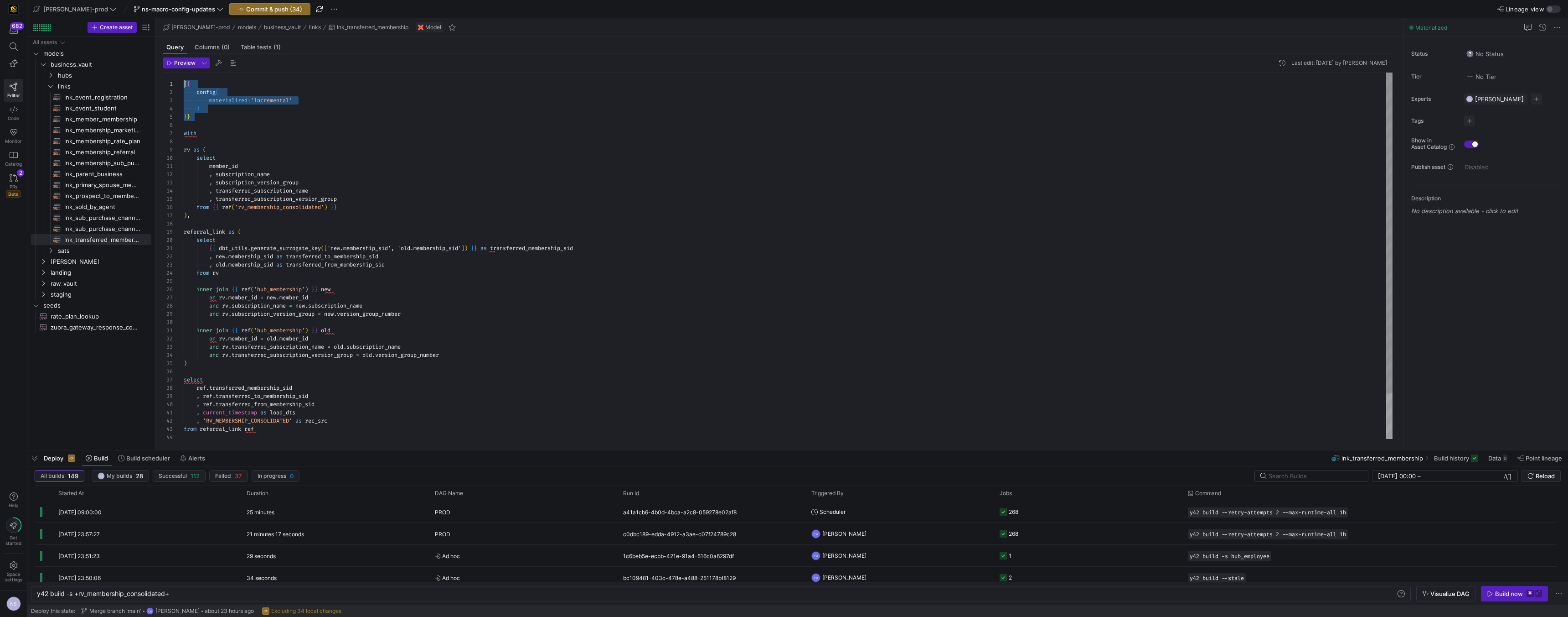
drag, startPoint x: 211, startPoint y: 117, endPoint x: 161, endPoint y: 69, distance: 69.3
click at [183, 73] on div "{ { config ( materialized = 'incremental' ) } } with rv as ( select member_id ,…" at bounding box center [787, 282] width 1209 height 418
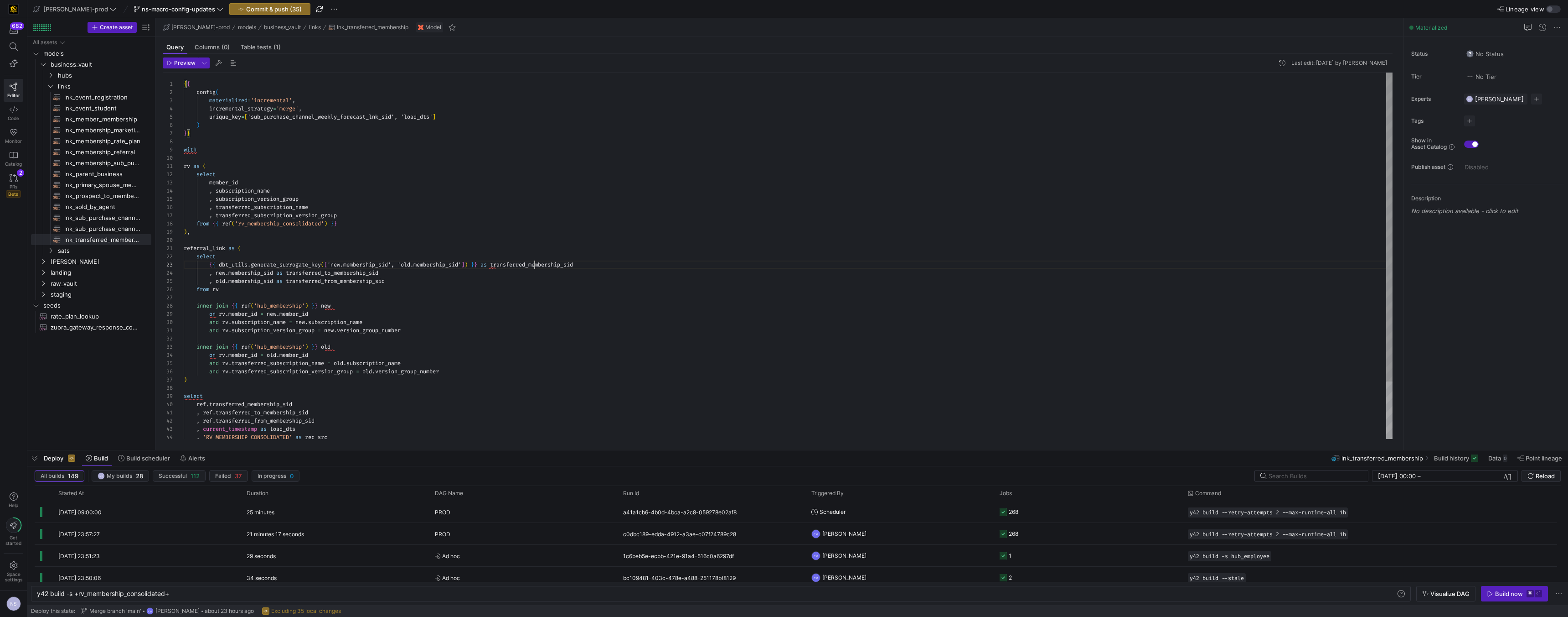
click at [534, 264] on div "{ { config ( materialized = 'incremental' , incremental_strategy = 'merge' , un…" at bounding box center [787, 289] width 1209 height 435
click at [357, 115] on div "{ { config ( materialized = 'incremental' , incremental_strategy = 'merge' , un…" at bounding box center [787, 289] width 1209 height 435
drag, startPoint x: 200, startPoint y: 130, endPoint x: 166, endPoint y: 74, distance: 65.5
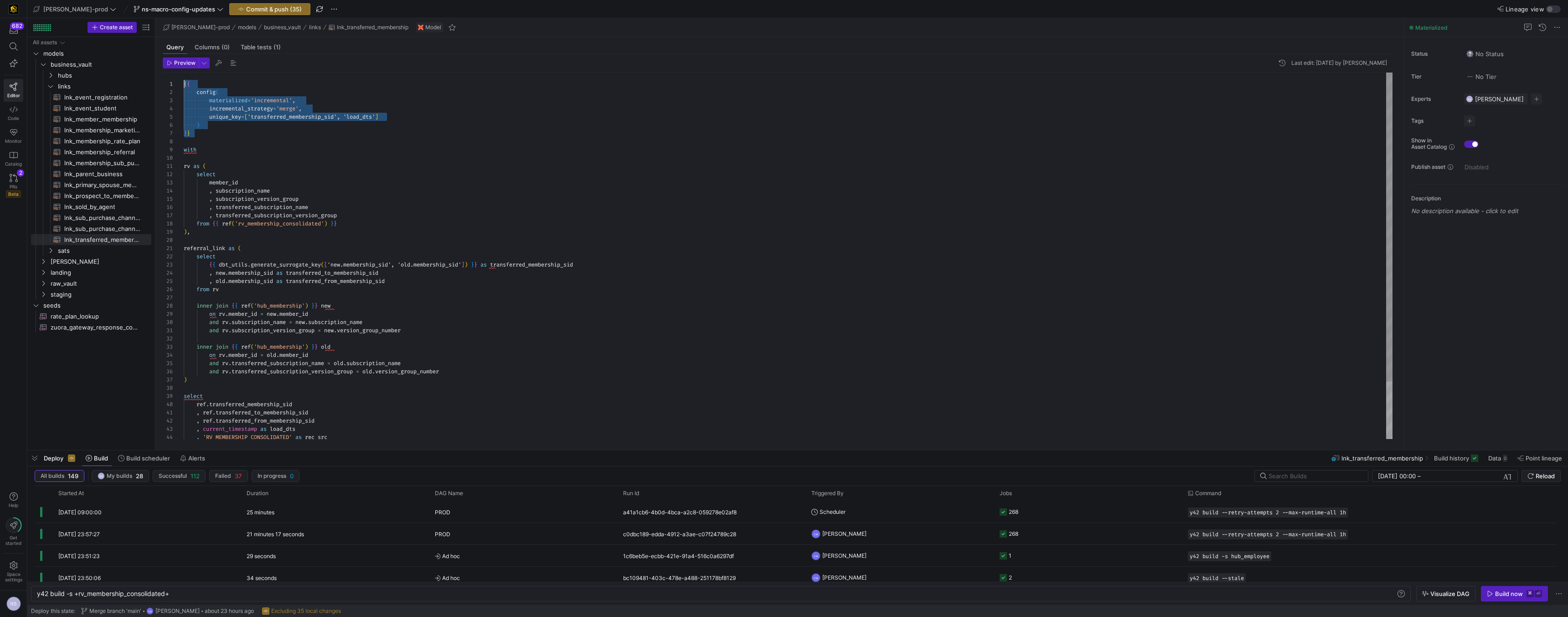
click at [183, 74] on div "{ { config ( materialized = 'incremental' , incremental_strategy = 'merge' , un…" at bounding box center [787, 289] width 1209 height 435
click at [74, 88] on span "links" at bounding box center [93, 86] width 71 height 11
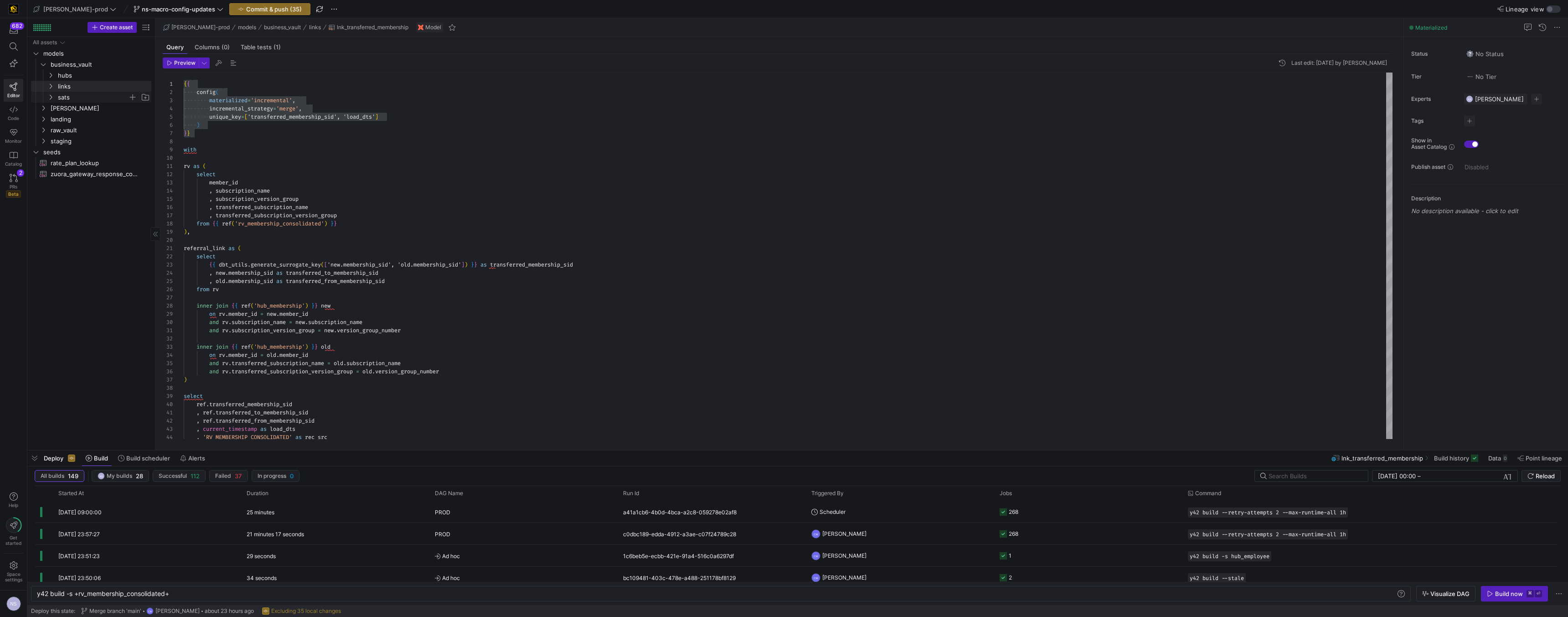
click at [68, 98] on span "sats" at bounding box center [93, 97] width 71 height 11
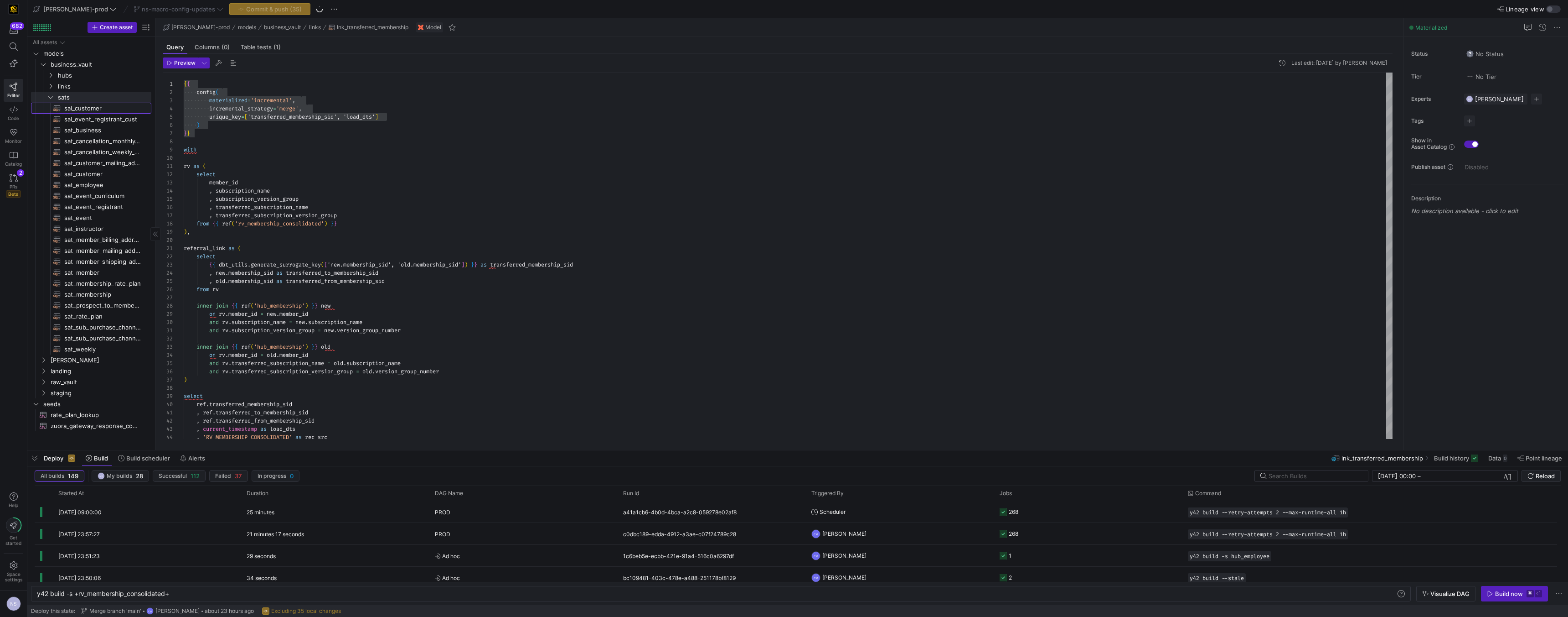
click at [69, 107] on span "sal_customer​​​​​​​​​​" at bounding box center [103, 108] width 76 height 11
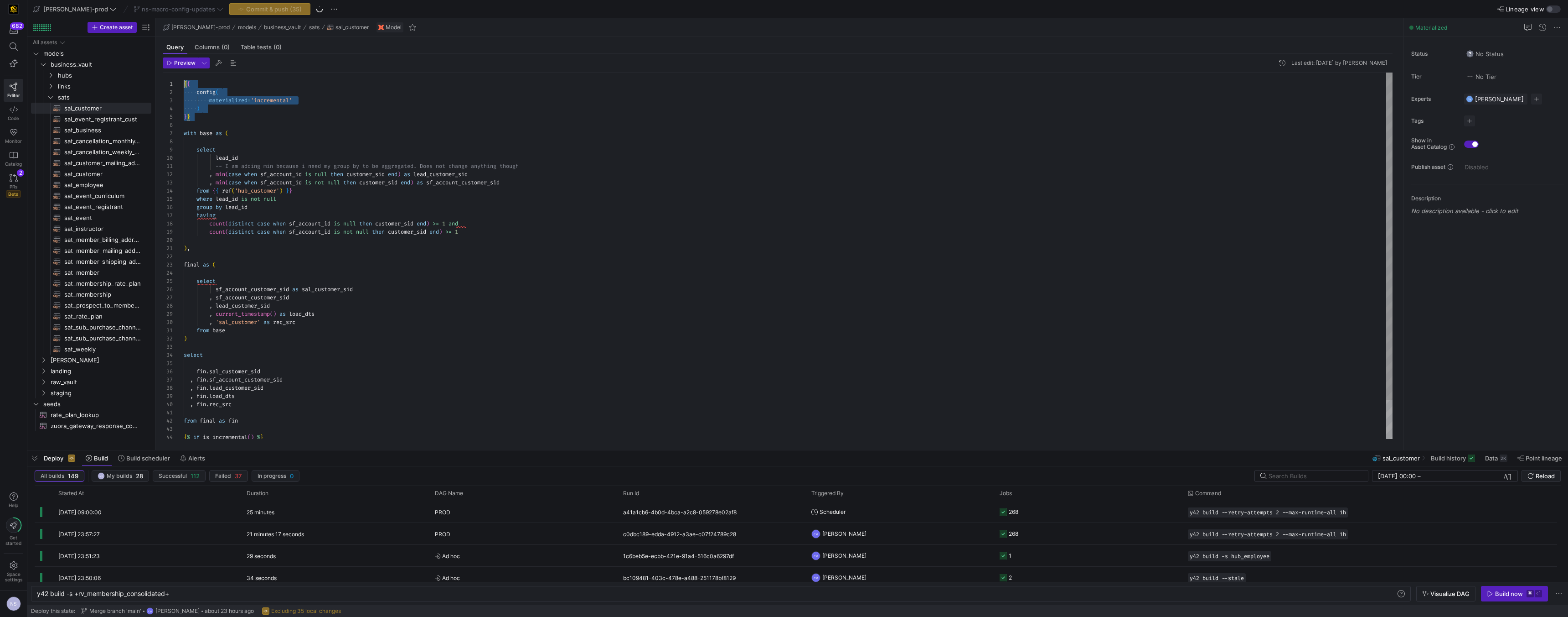
drag, startPoint x: 199, startPoint y: 117, endPoint x: 161, endPoint y: 72, distance: 58.9
click at [183, 73] on div "{ { config ( materialized = 'incremental' ) } } with base as ( select lead_id -…" at bounding box center [787, 278] width 1209 height 410
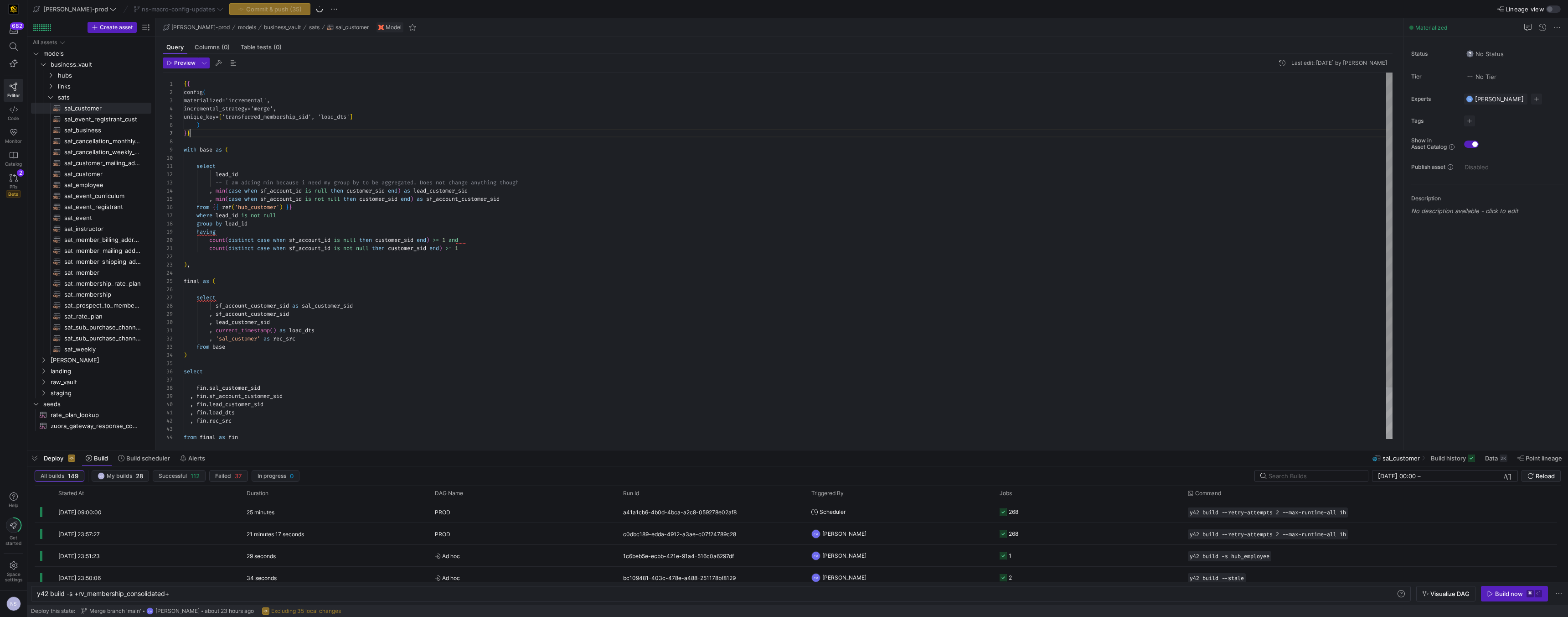
scroll to position [49, 7]
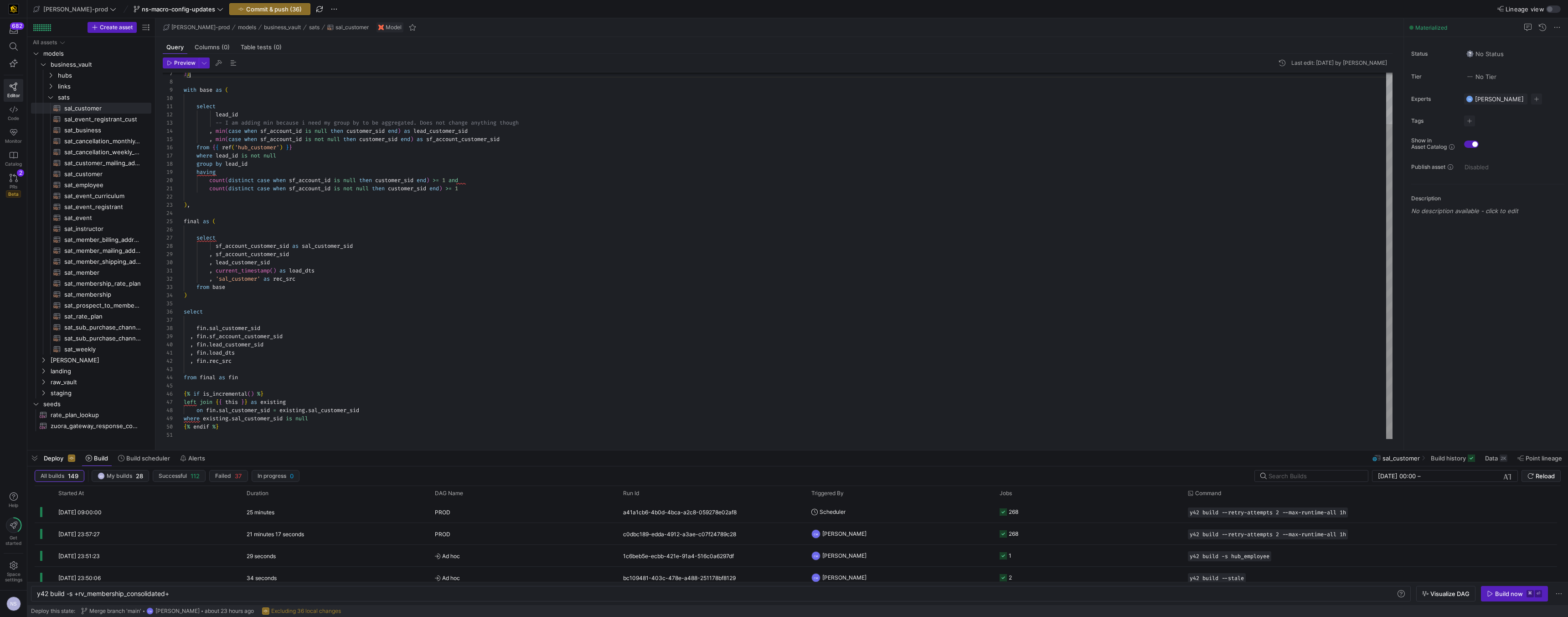
click at [350, 407] on div "with base as ( select lead_id -- I am adding min because i need my group by to …" at bounding box center [787, 226] width 1209 height 426
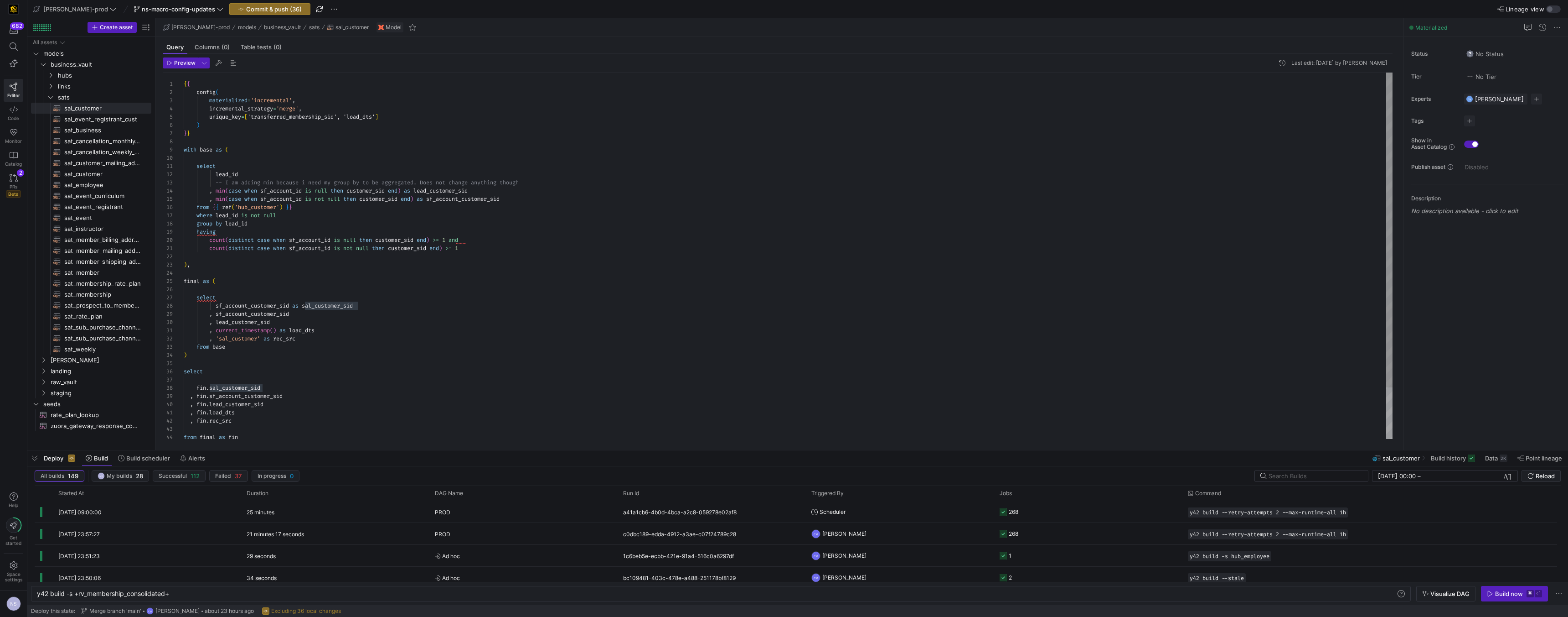
click at [286, 117] on div "with base as ( select lead_id -- I am adding min because i need my group by to …" at bounding box center [787, 285] width 1209 height 426
drag, startPoint x: 201, startPoint y: 130, endPoint x: 173, endPoint y: 77, distance: 59.9
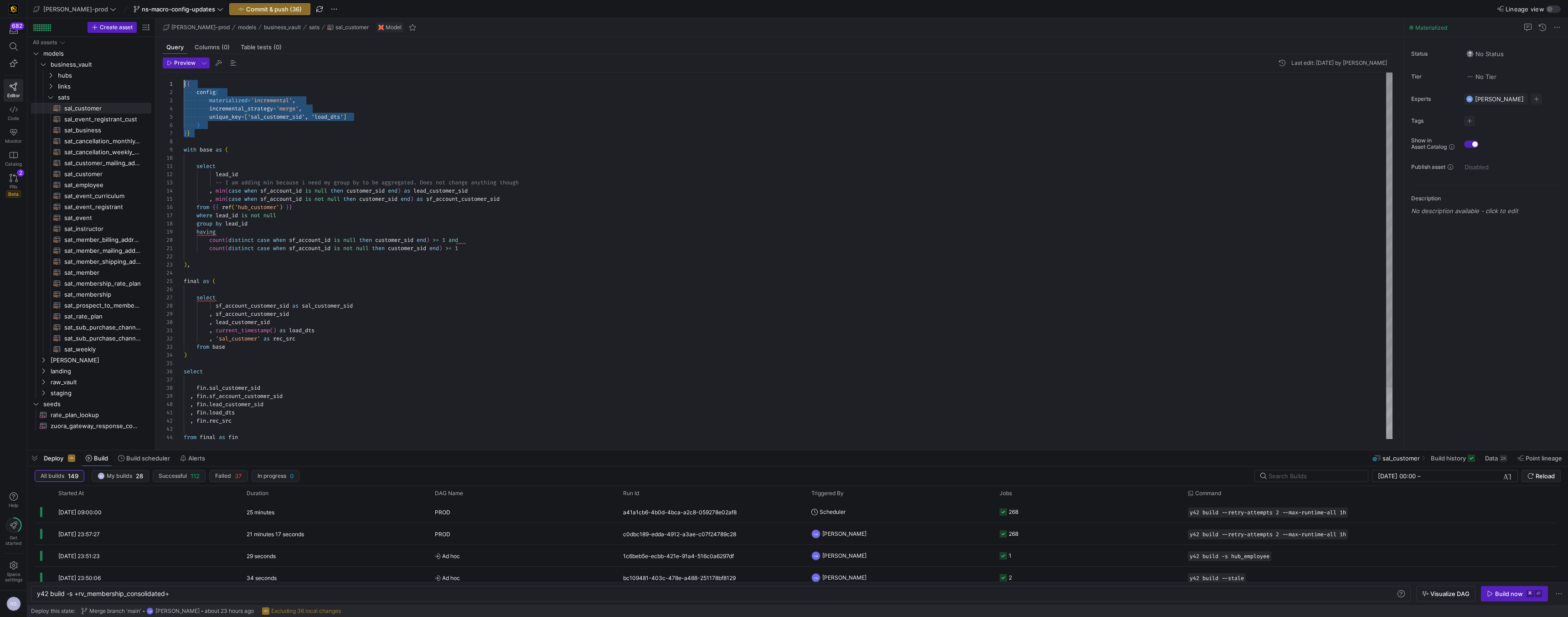
click at [183, 77] on div "with base as ( select lead_id -- I am adding min because i need my group by to …" at bounding box center [787, 285] width 1209 height 426
click at [99, 116] on span "sal_event_registrant_cust​​​​​​​​​​" at bounding box center [103, 119] width 76 height 11
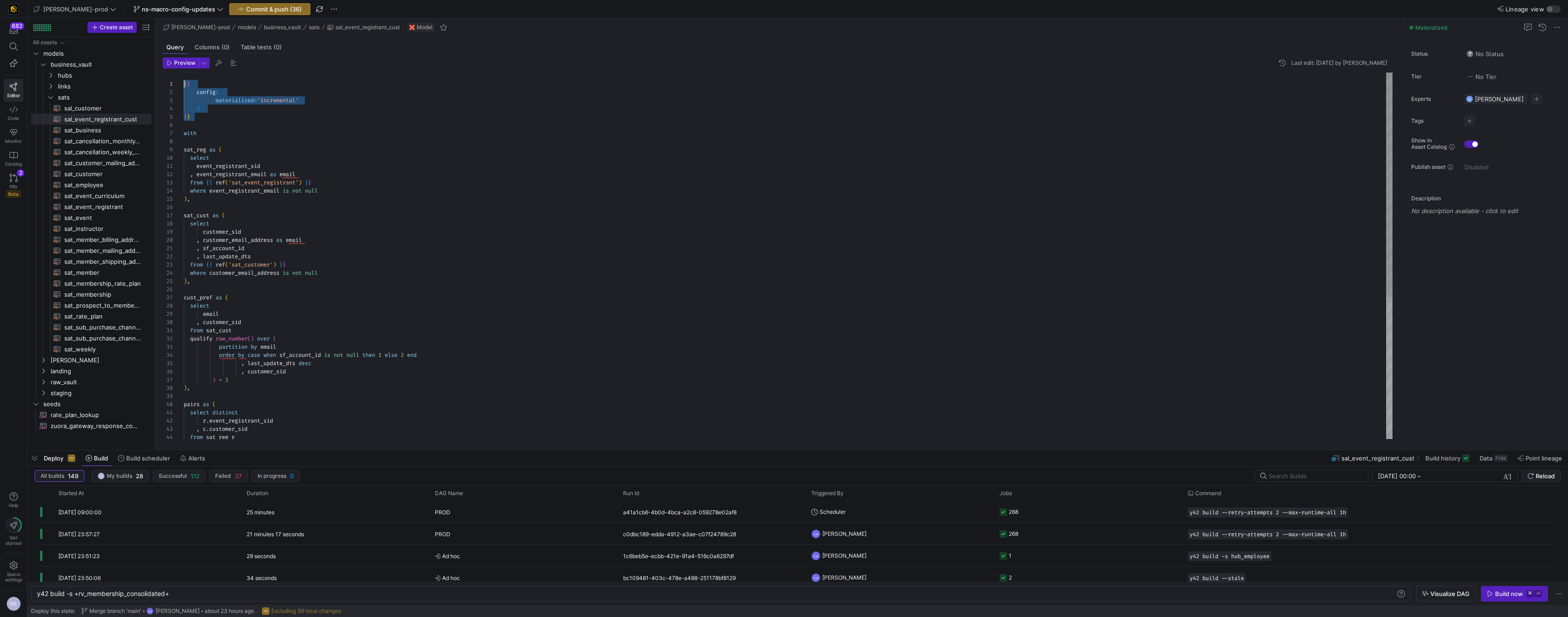
drag, startPoint x: 205, startPoint y: 119, endPoint x: 157, endPoint y: 76, distance: 64.4
click at [183, 76] on div "{ { config ( materialized = 'incremental' ) } } with sat_reg as ( select event_…" at bounding box center [787, 372] width 1209 height 598
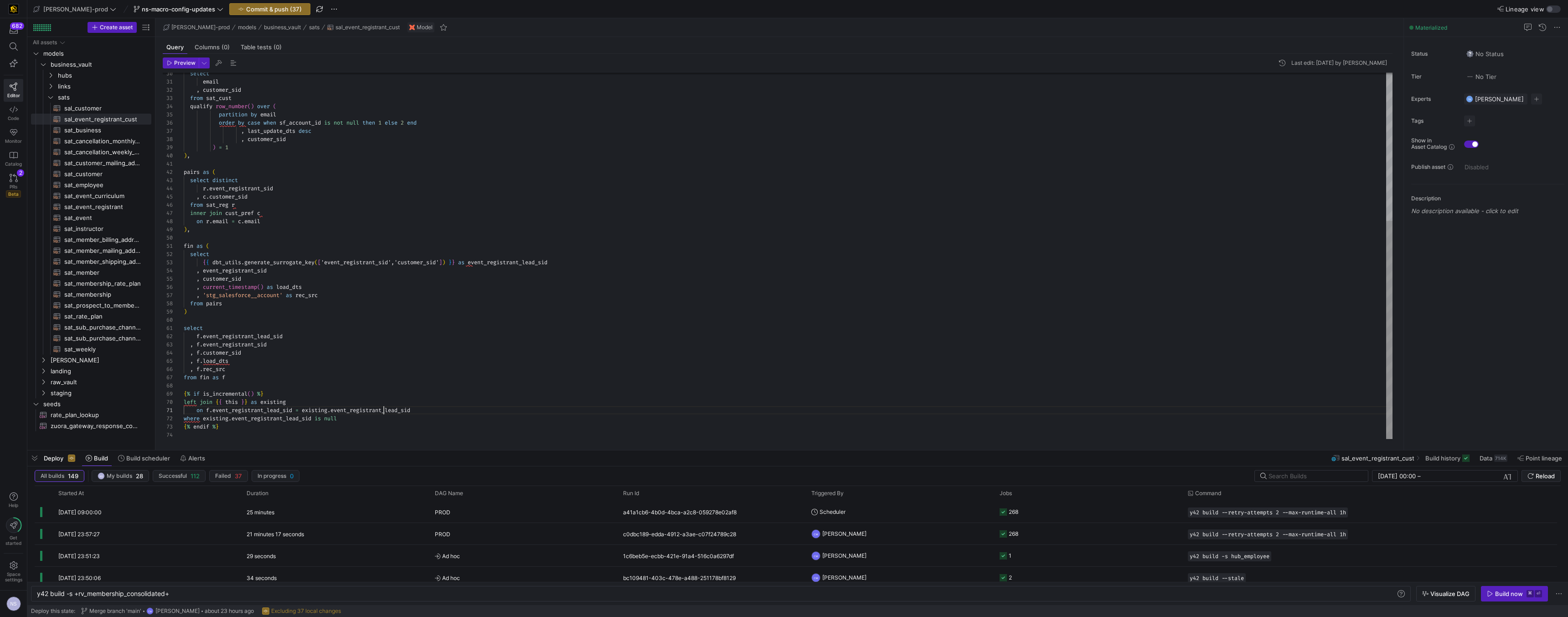
click at [382, 411] on div "select email , customer_sid from sat_cust qualify row_number ( ) over ( partiti…" at bounding box center [787, 131] width 1209 height 615
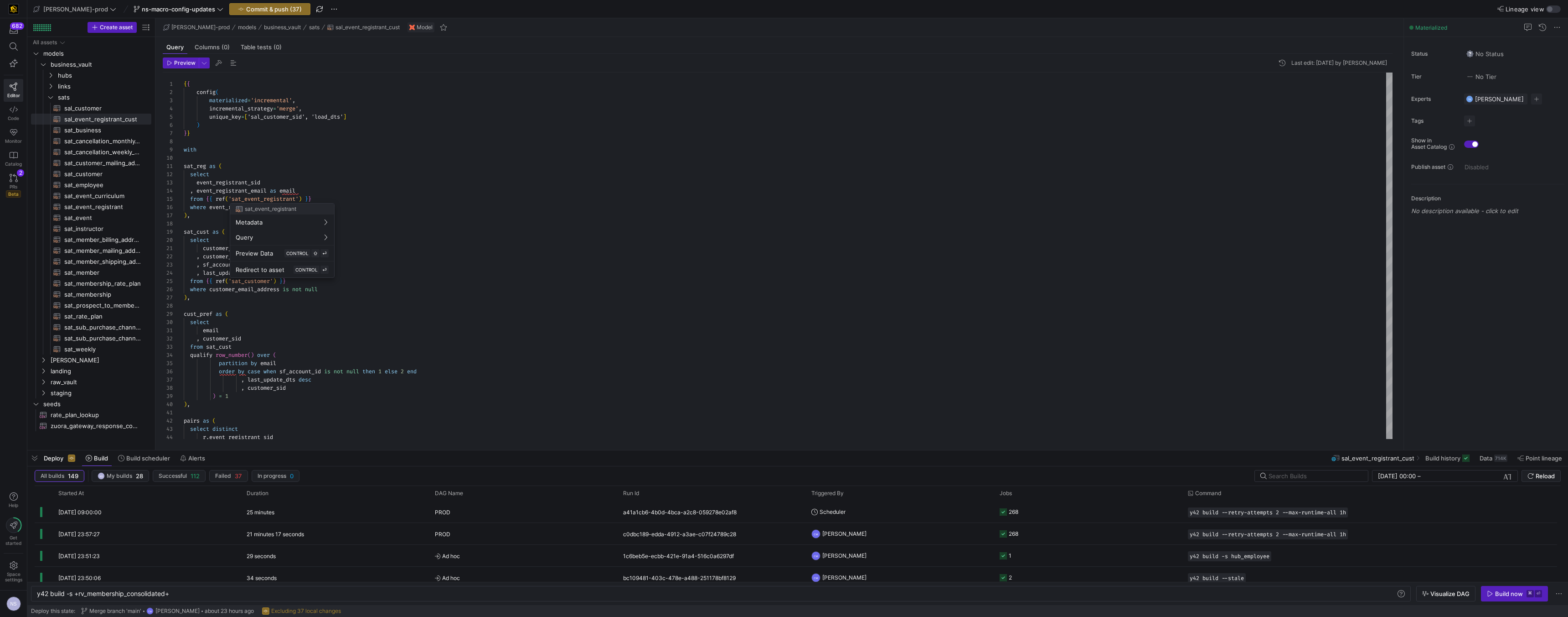
click at [270, 113] on div at bounding box center [784, 308] width 1568 height 617
click at [267, 116] on div "select email , customer_sid from sat_cust qualify row_number ( ) over ( partiti…" at bounding box center [787, 380] width 1209 height 615
drag, startPoint x: 195, startPoint y: 133, endPoint x: 156, endPoint y: 92, distance: 56.6
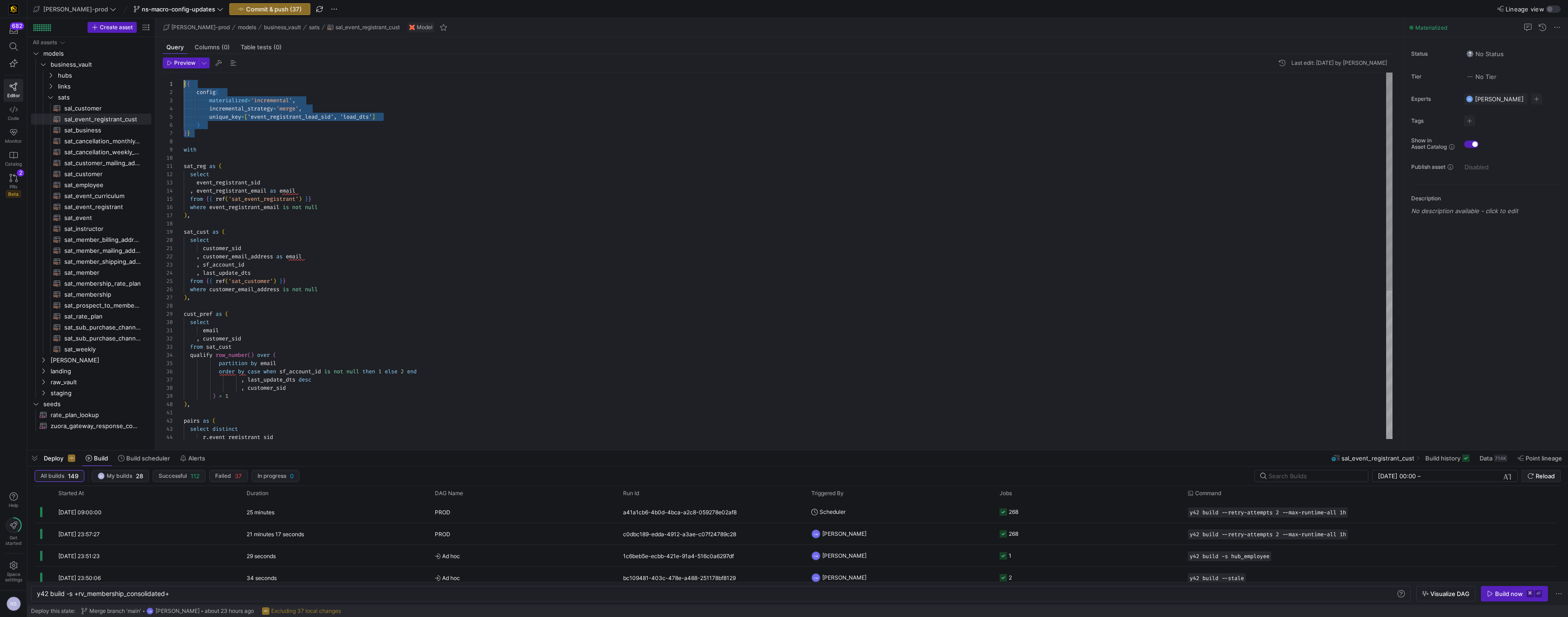
click at [167, 79] on div "30 31 32 33 34 35 36 37 38 39 40 41 42 43 44 26 27 28 29 18 19 20 21 22 23 24 2…" at bounding box center [778, 255] width 1230 height 366
click at [98, 136] on span "sat_cancellation_monthly_forecast​​​​​​​​​​" at bounding box center [103, 141] width 76 height 11
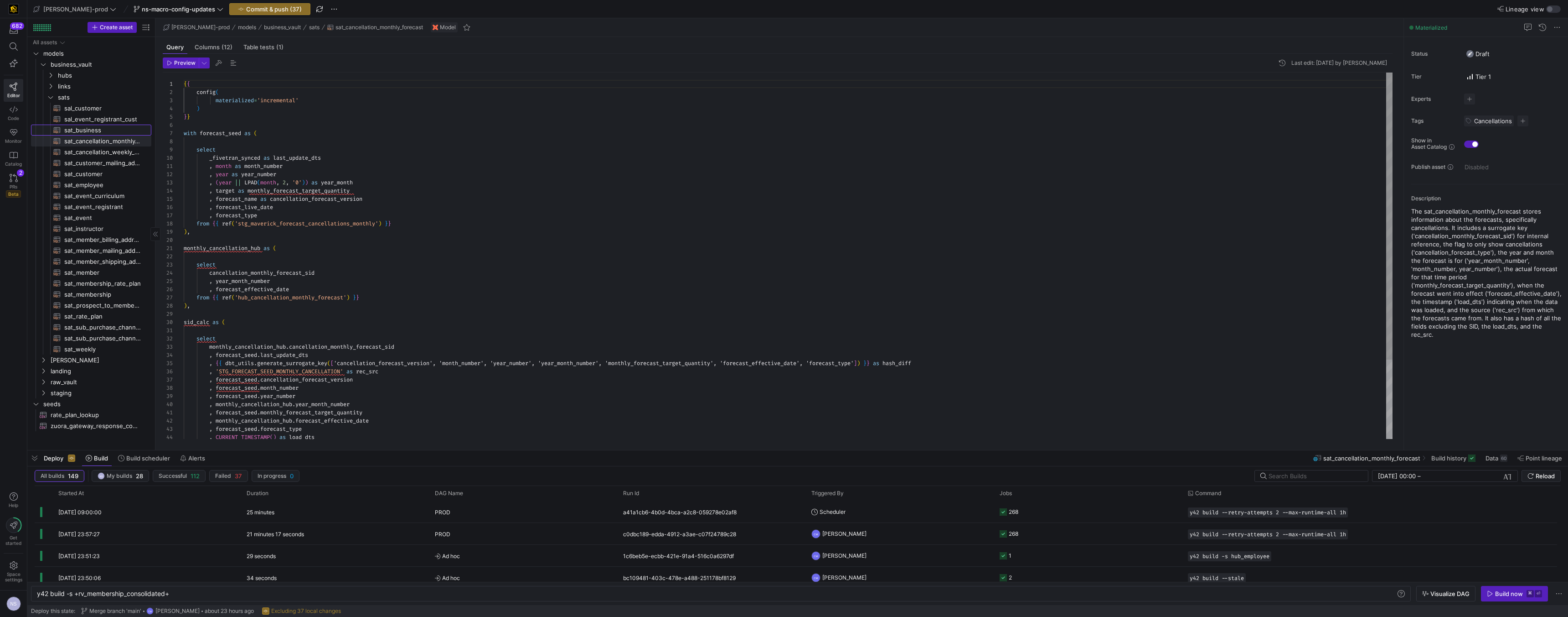
click at [98, 130] on span "sat_business​​​​​​​​​​" at bounding box center [103, 129] width 76 height 11
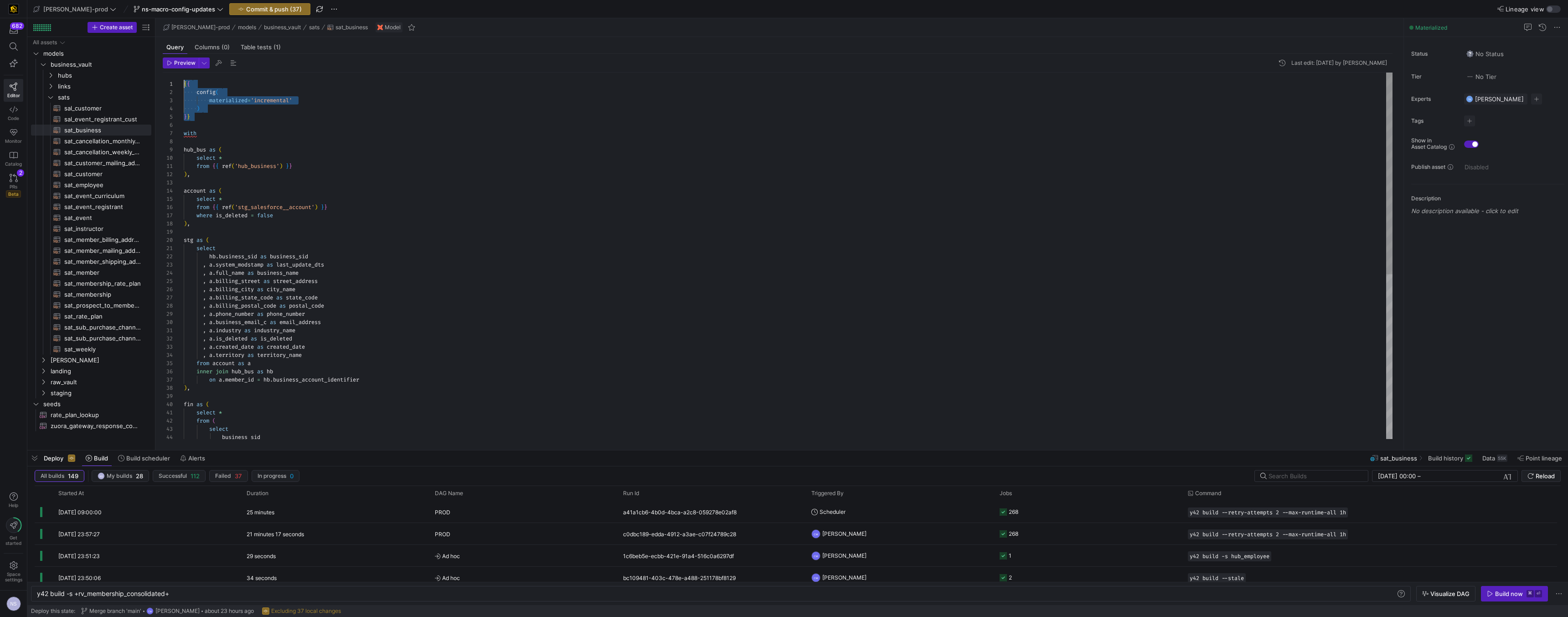
drag, startPoint x: 209, startPoint y: 118, endPoint x: 161, endPoint y: 75, distance: 64.4
click at [183, 75] on div "{ { config ( materialized = 'incremental' ) } } with hub_bus as ( select * from…" at bounding box center [787, 404] width 1209 height 664
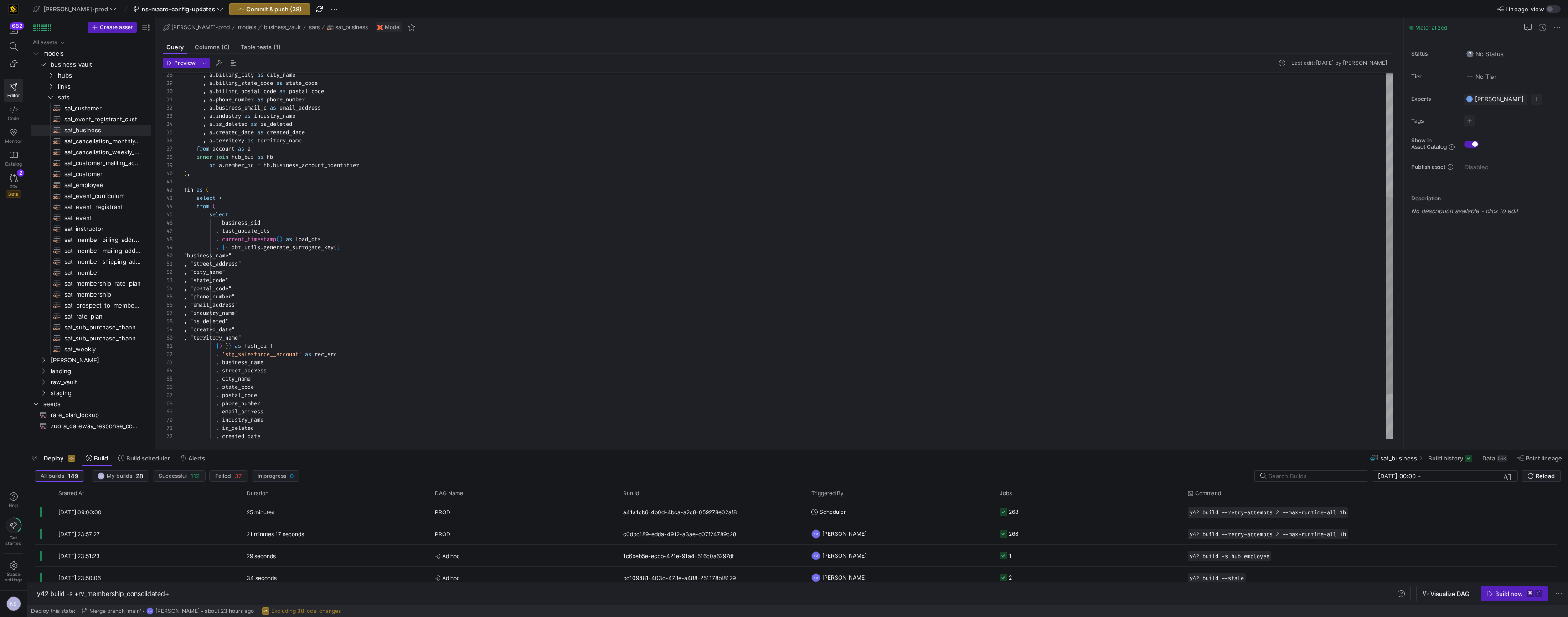
click at [261, 347] on div ", a . billing_city as city_name , a . billing_state_code as state_code , a . bi…" at bounding box center [787, 182] width 1209 height 681
click at [253, 222] on div ", a . billing_city as city_name , a . billing_state_code as state_code , a . bi…" at bounding box center [787, 182] width 1209 height 681
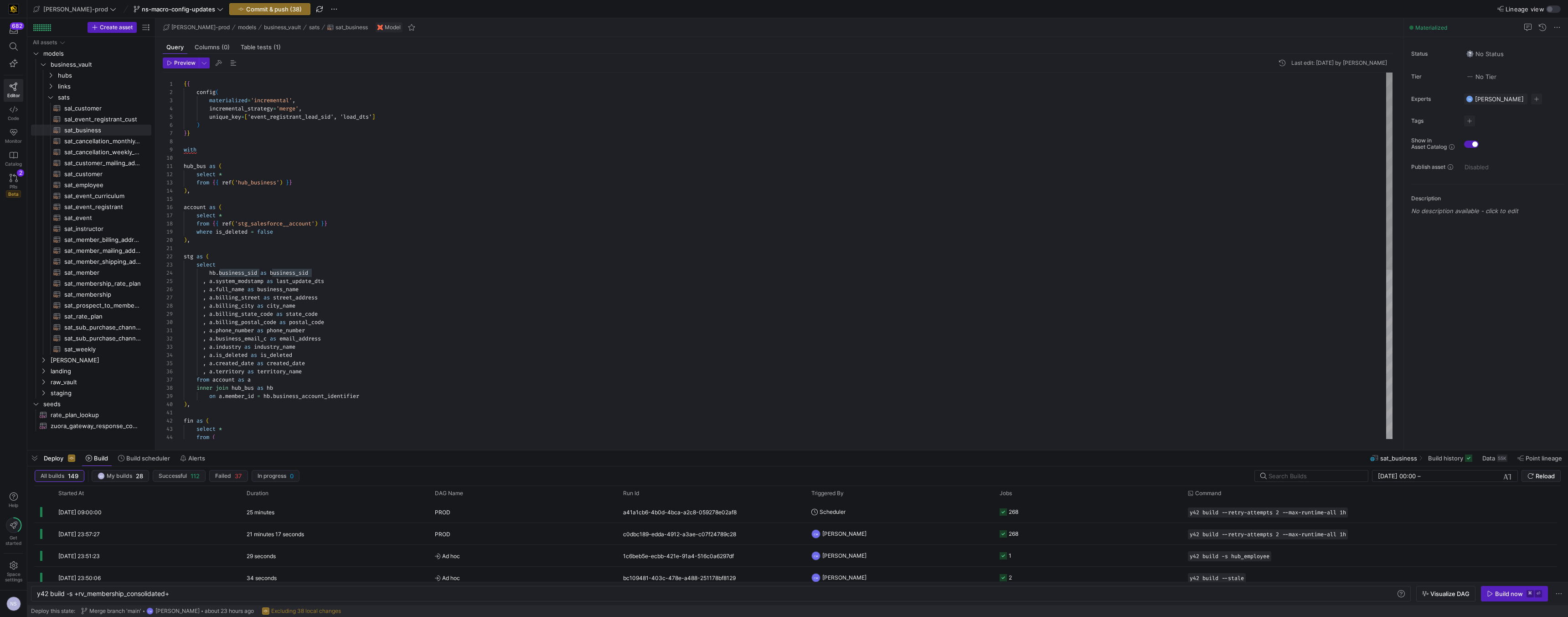
click at [279, 117] on div "inner join hub_bus as hb on a . member_id = hb . business_account_identifier ) …" at bounding box center [787, 413] width 1209 height 681
drag, startPoint x: 198, startPoint y: 133, endPoint x: 161, endPoint y: 66, distance: 76.5
click at [183, 73] on div "inner join hub_bus as hb on a . member_id = hb . business_account_identifier ) …" at bounding box center [787, 413] width 1209 height 681
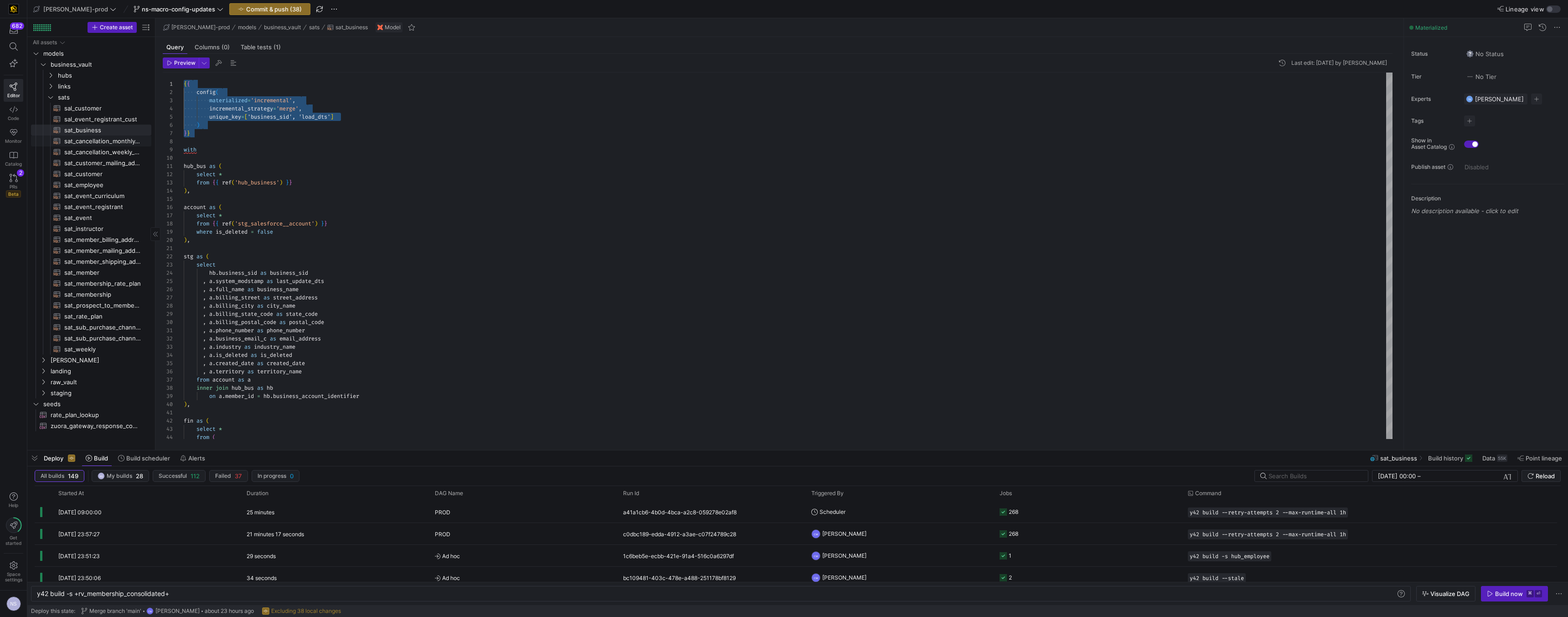
click at [121, 143] on span "sat_cancellation_monthly_forecast​​​​​​​​​​" at bounding box center [103, 141] width 76 height 11
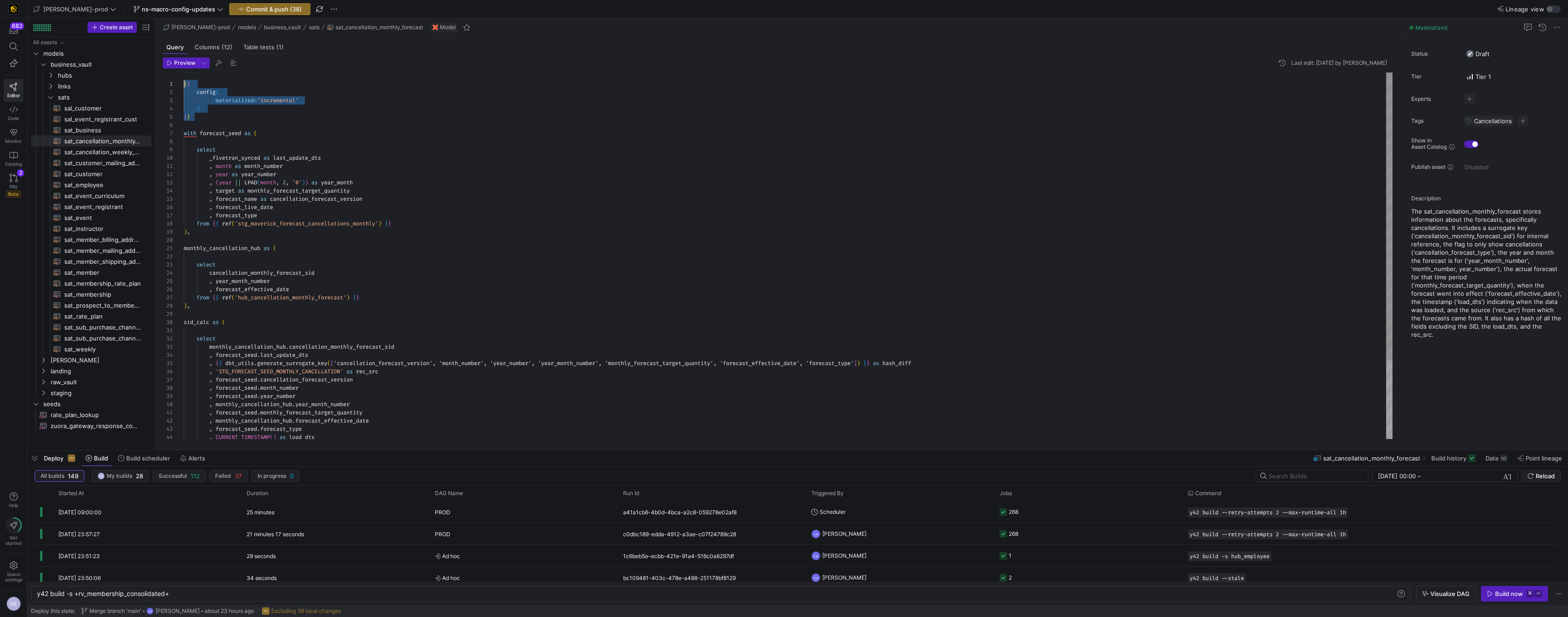
drag, startPoint x: 198, startPoint y: 116, endPoint x: 145, endPoint y: 62, distance: 75.7
click at [183, 73] on div "{ { config ( materialized = 'incremental' ) } } with forecast_seed as ( select …" at bounding box center [787, 306] width 1209 height 467
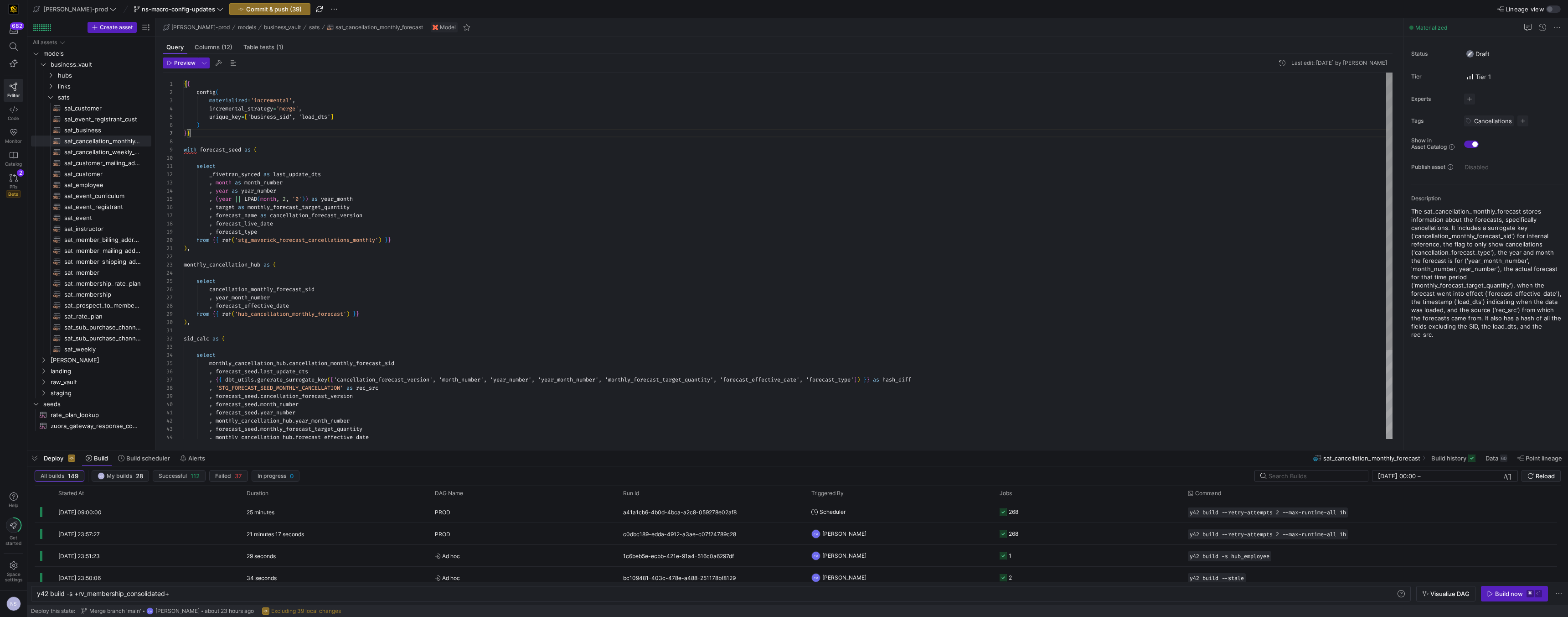
click at [379, 363] on div "{ { config ( materialized = 'incremental' , incremental_strategy = 'merge' , un…" at bounding box center [787, 314] width 1209 height 484
click at [270, 117] on div "{ { config ( materialized = 'incremental' , incremental_strategy = 'merge' , un…" at bounding box center [787, 314] width 1209 height 484
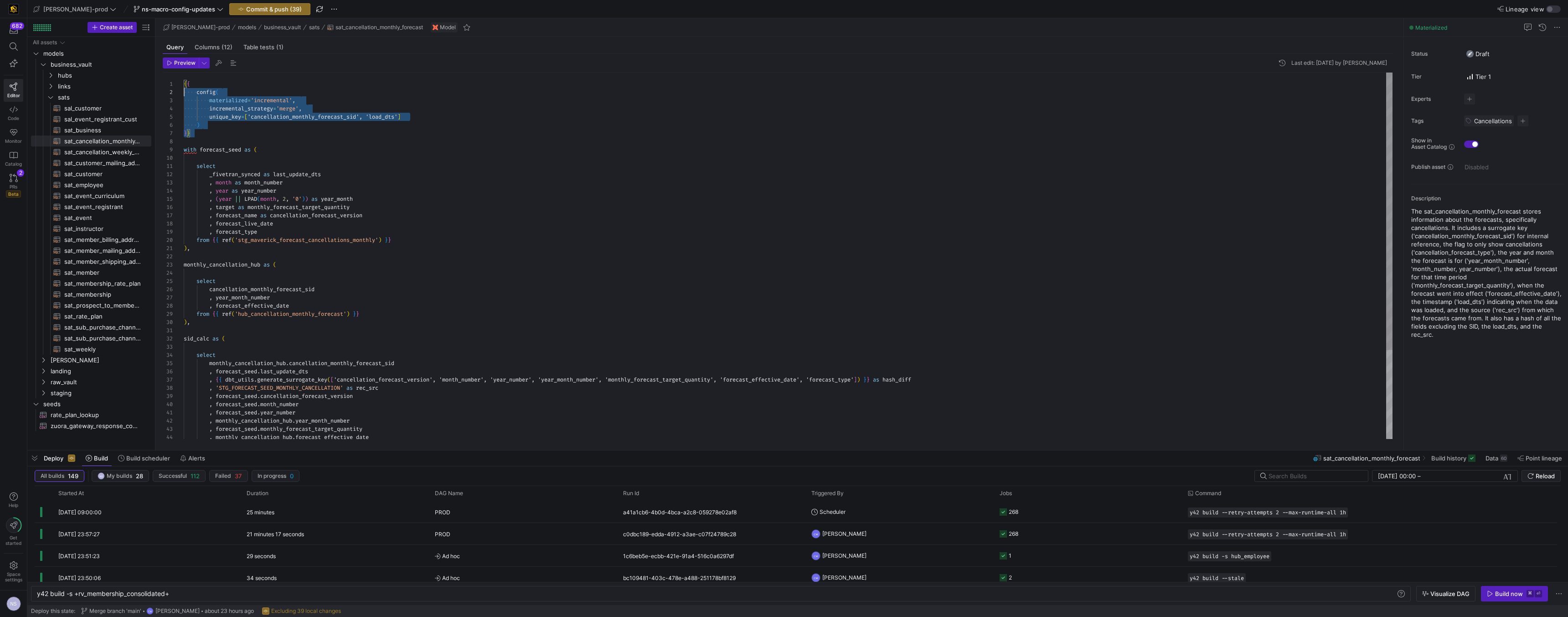
scroll to position [0, 0]
drag, startPoint x: 201, startPoint y: 131, endPoint x: 163, endPoint y: 79, distance: 64.4
click at [183, 79] on div "{ { config ( materialized = 'incremental' , incremental_strategy = 'merge' , un…" at bounding box center [787, 310] width 1209 height 484
click at [93, 154] on span "sat_cancellation_weekly_forecast​​​​​​​​​​" at bounding box center [103, 152] width 76 height 11
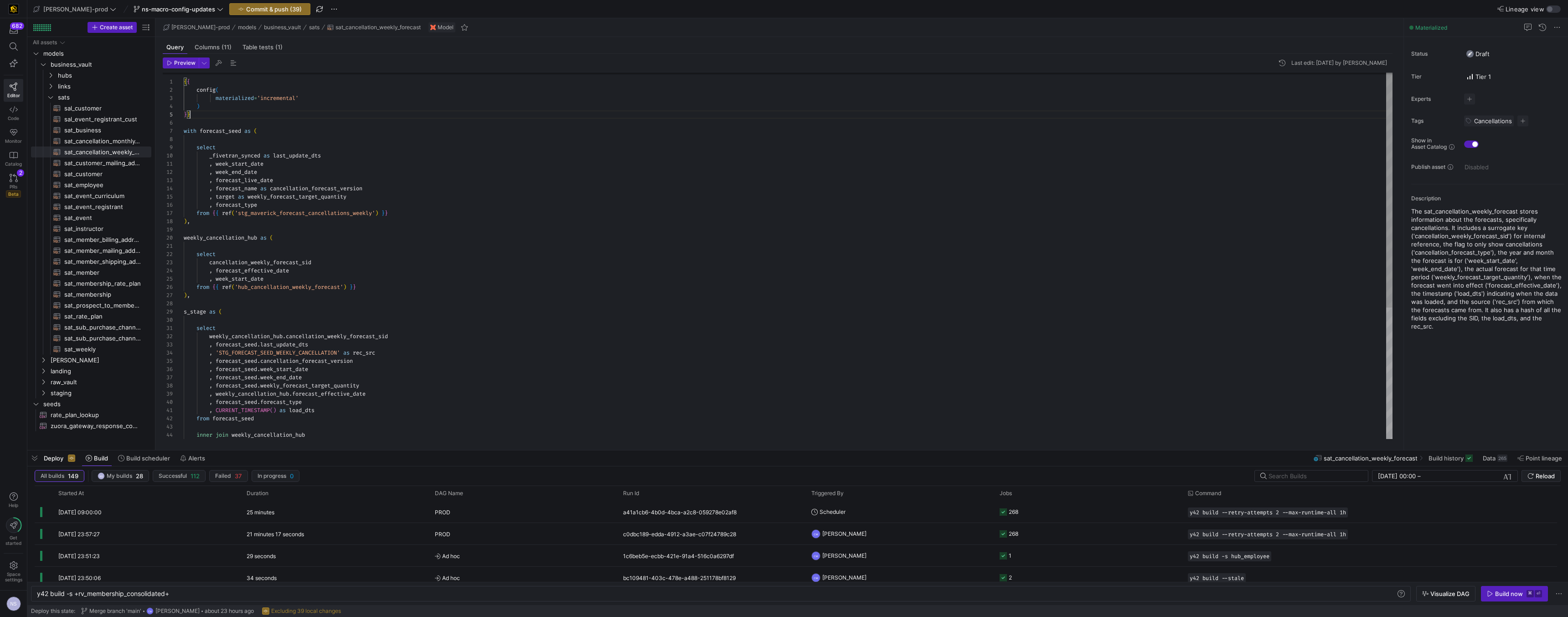
scroll to position [8, 0]
drag, startPoint x: 200, startPoint y: 116, endPoint x: 169, endPoint y: 79, distance: 48.3
click at [183, 79] on div "{ { config ( materialized = 'incremental' ) } } with forecast_seed as ( select …" at bounding box center [787, 357] width 1209 height 574
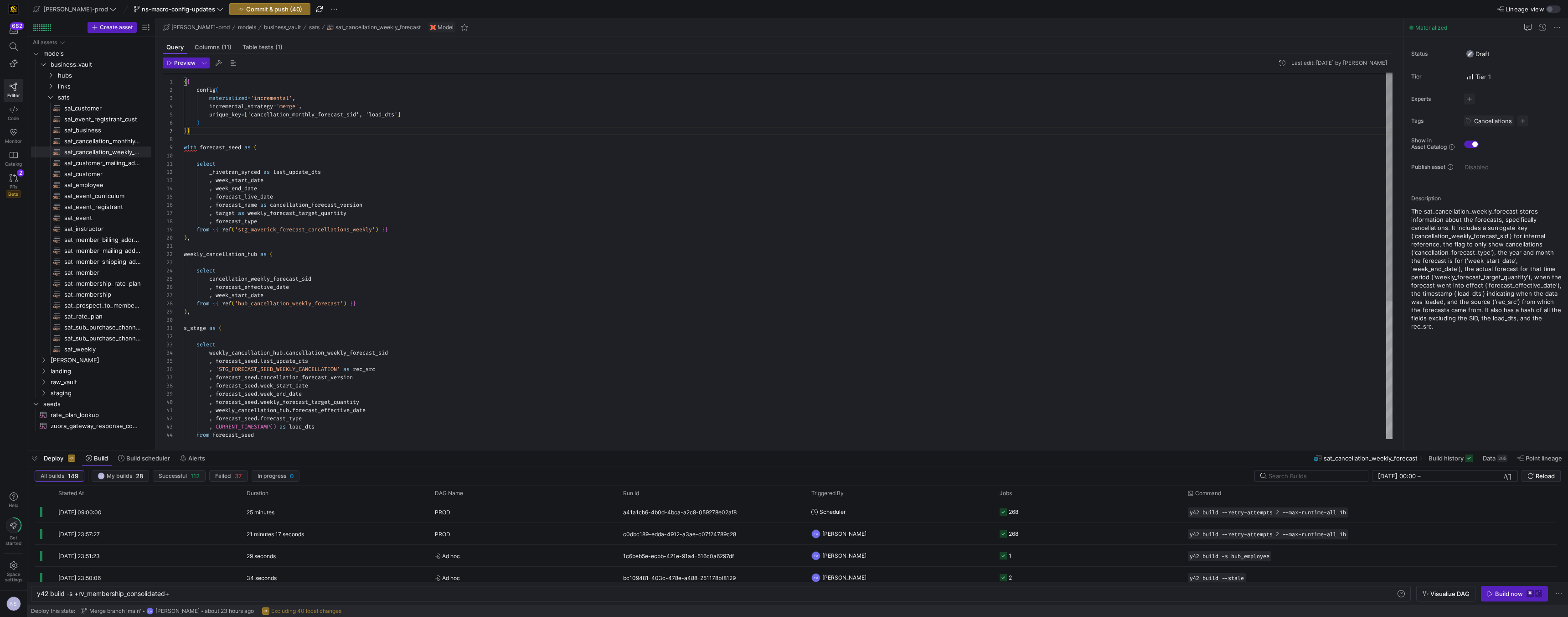
click at [379, 356] on div "{ { config ( materialized = 'incremental' , incremental_strategy = 'merge' , un…" at bounding box center [787, 366] width 1209 height 591
click at [379, 356] on div "{ { config ( materialized = 'incremental' , incremental_strategy = 'merge' , un…" at bounding box center [787, 367] width 1209 height 591
click at [282, 112] on div "{ { config ( materialized = 'incremental' , incremental_strategy = 'merge' , un…" at bounding box center [787, 363] width 1209 height 591
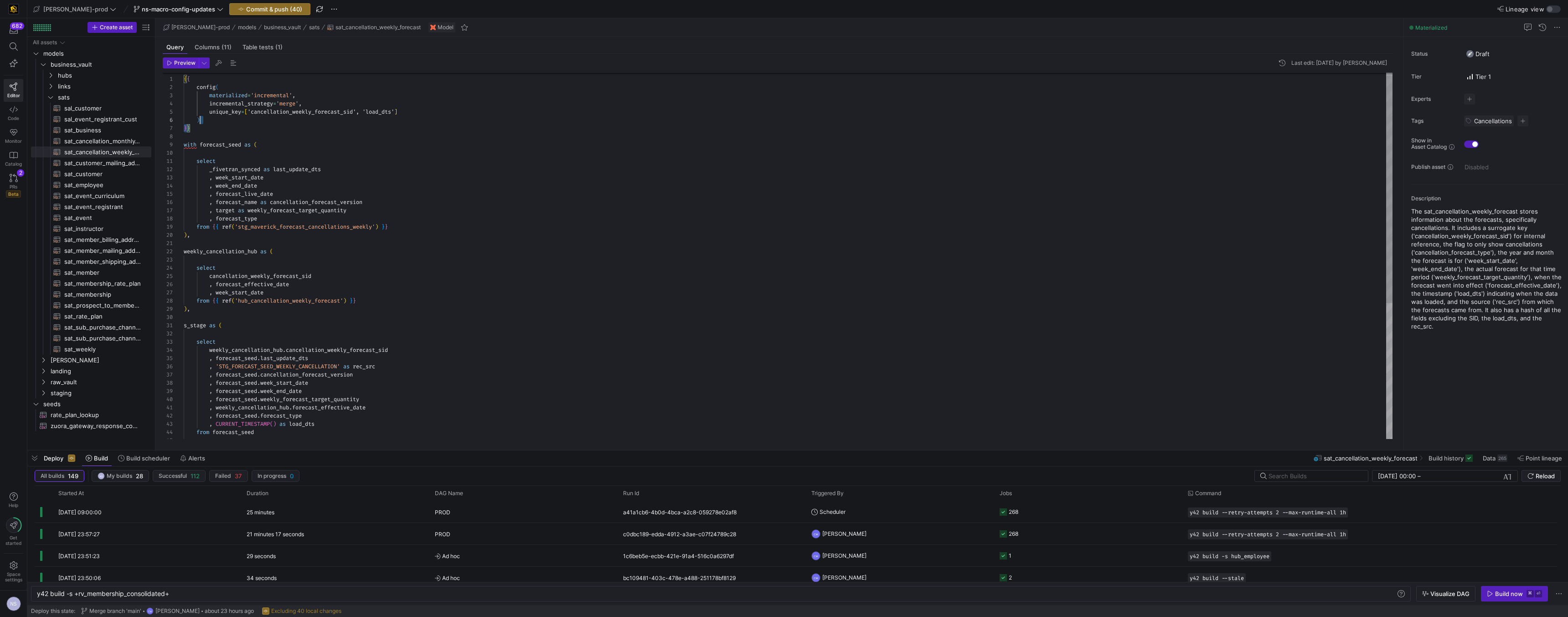
scroll to position [0, 0]
drag, startPoint x: 211, startPoint y: 129, endPoint x: 136, endPoint y: 61, distance: 101.2
click at [136, 61] on as-split "Create asset Drag here to set row groups Drag here to set column labels Group 1…" at bounding box center [798, 234] width 1542 height 432
click at [114, 159] on span "sat_customer_mailing_address​​​​​​​​​​" at bounding box center [103, 163] width 76 height 11
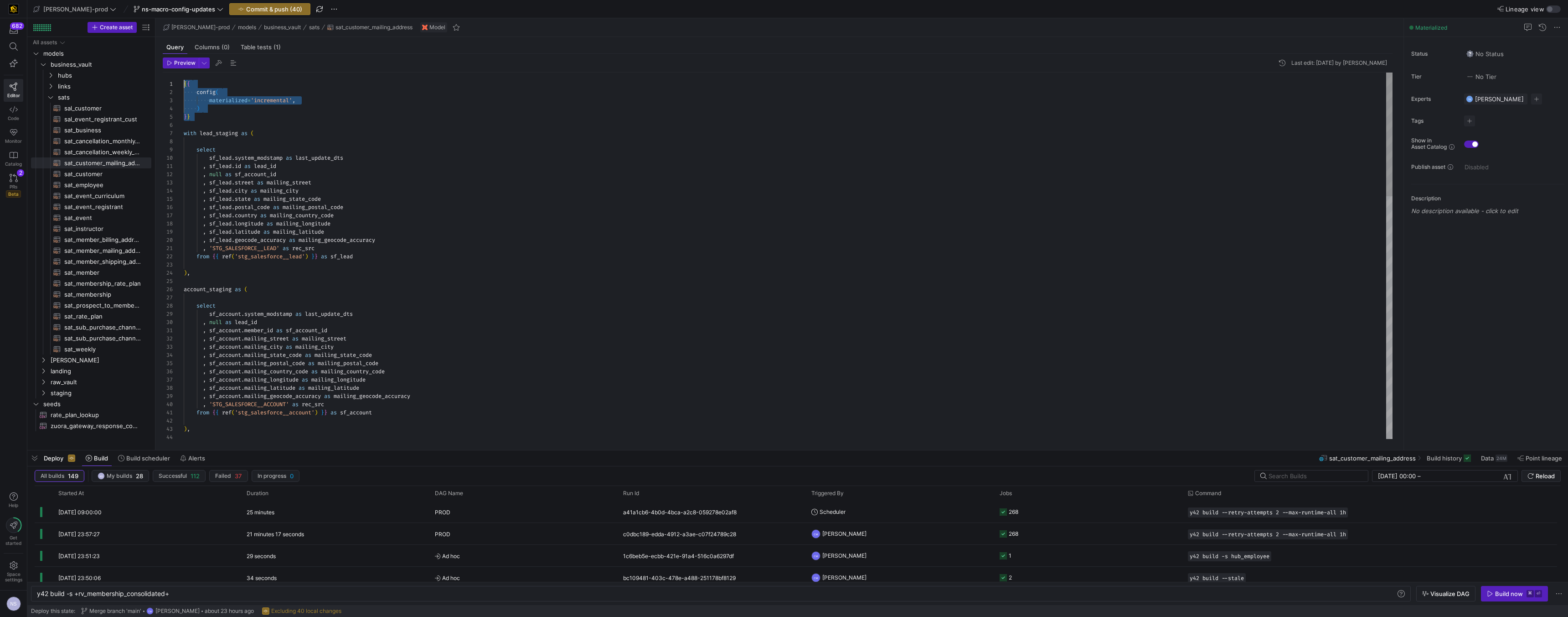
drag, startPoint x: 196, startPoint y: 119, endPoint x: 163, endPoint y: 76, distance: 54.2
click at [183, 76] on div "{ { config ( materialized = 'incremental' , ) } } with lead_staging as ( select…" at bounding box center [787, 614] width 1209 height 1083
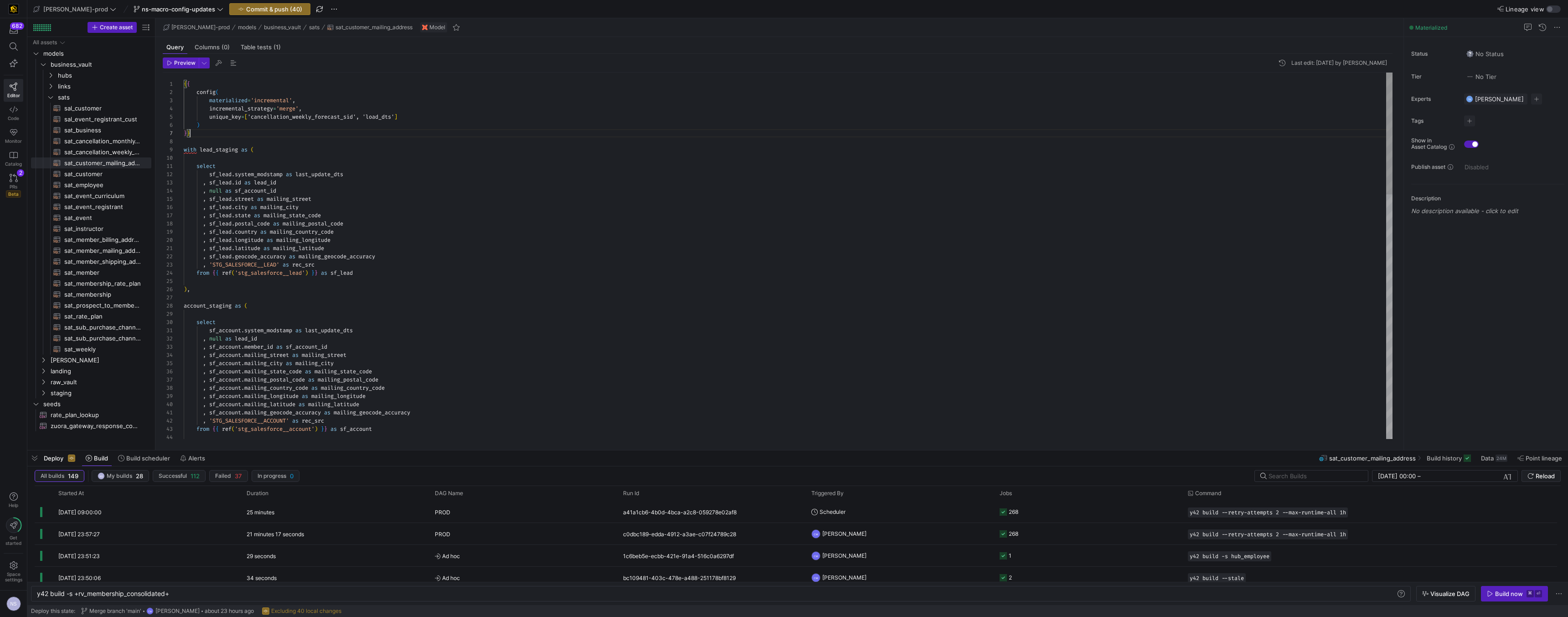
scroll to position [49, 7]
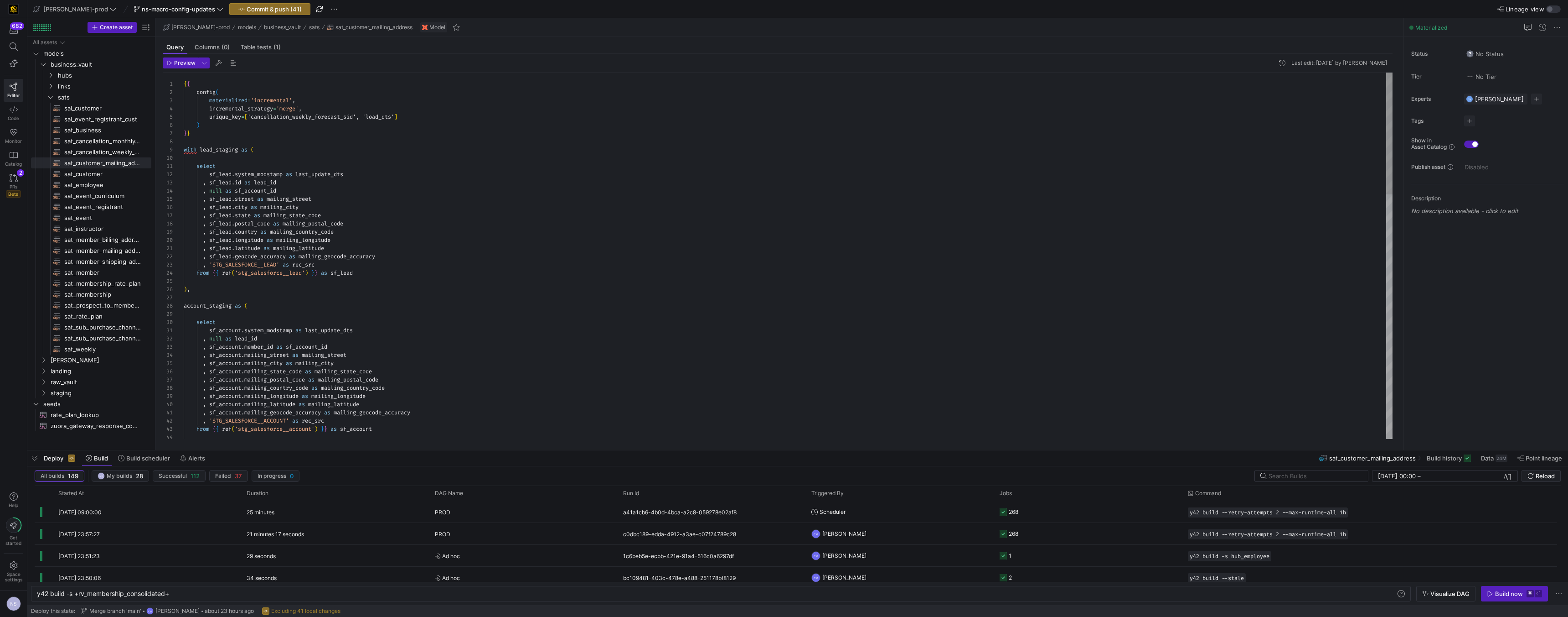
click at [290, 116] on div ", 'STG_SALESFORCE__ACCOUNT' as rec_src from { { ref ( 'stg_salesforce__account'…" at bounding box center [787, 622] width 1209 height 1100
drag, startPoint x: 204, startPoint y: 131, endPoint x: 169, endPoint y: 77, distance: 64.4
click at [183, 77] on div ", 'STG_SALESFORCE__ACCOUNT' as rec_src from { { ref ( 'stg_salesforce__account'…" at bounding box center [787, 622] width 1209 height 1100
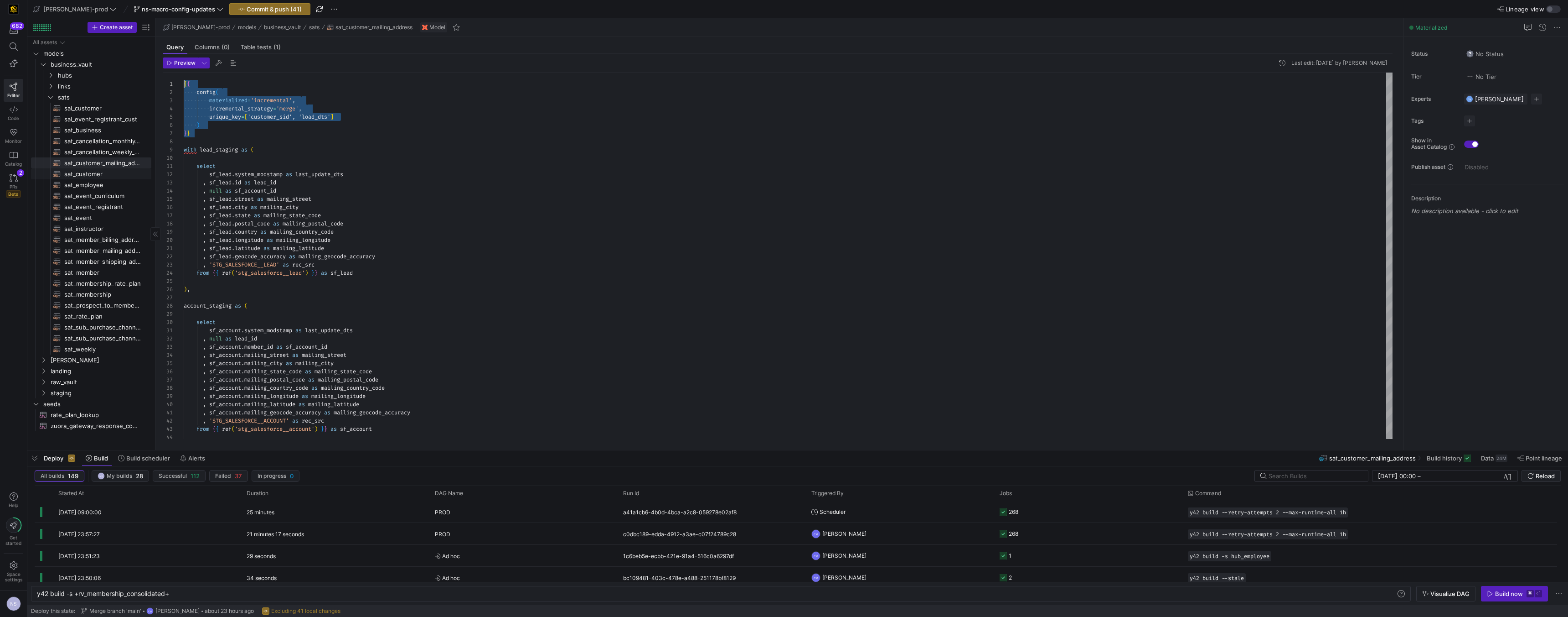
click at [104, 176] on span "sat_customer​​​​​​​​​​" at bounding box center [103, 174] width 76 height 11
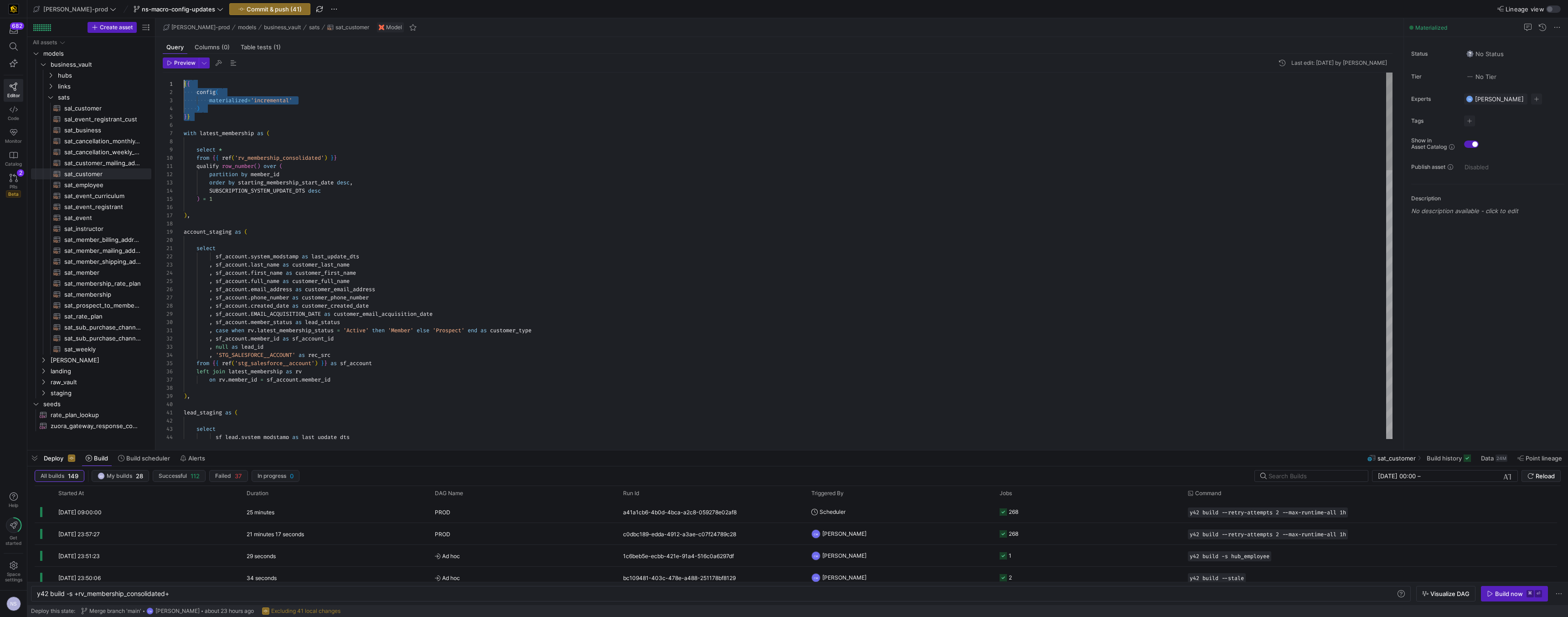
drag, startPoint x: 204, startPoint y: 118, endPoint x: 153, endPoint y: 69, distance: 70.7
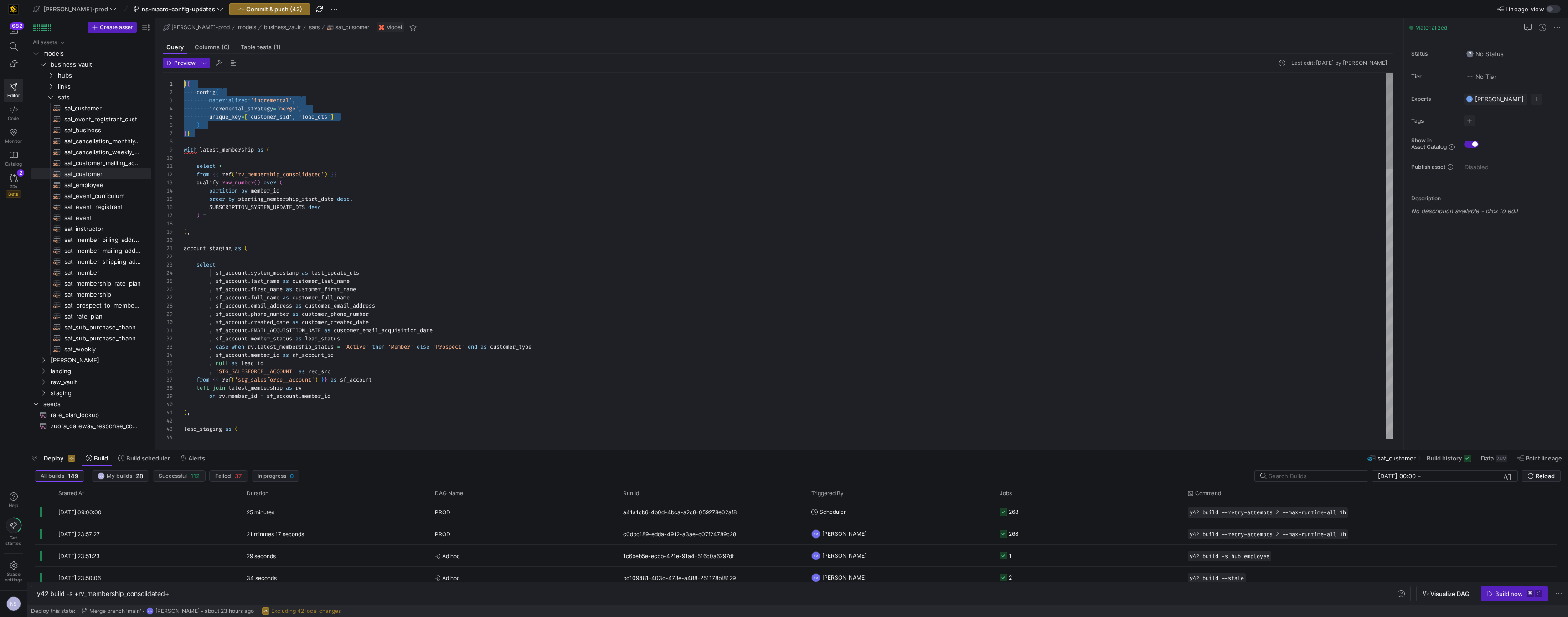
drag, startPoint x: 199, startPoint y: 132, endPoint x: 146, endPoint y: 71, distance: 80.8
click at [110, 180] on span "sat_employee​​​​​​​​​​" at bounding box center [103, 184] width 76 height 11
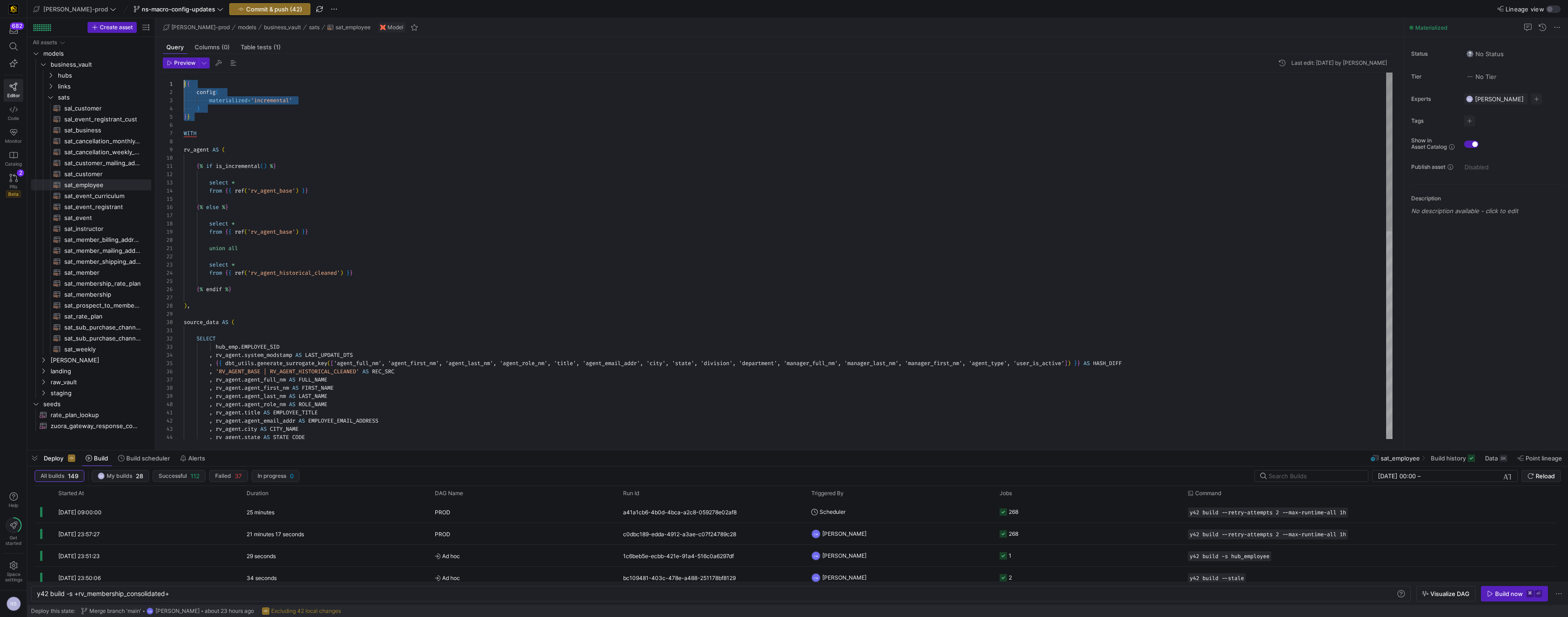
drag, startPoint x: 198, startPoint y: 120, endPoint x: 153, endPoint y: 54, distance: 79.9
click at [183, 73] on div "{ { config ( materialized = 'incremental' ) } } WITH rv_agent AS ( { % if is_in…" at bounding box center [787, 494] width 1209 height 845
drag, startPoint x: 280, startPoint y: 115, endPoint x: 254, endPoint y: 116, distance: 26.0
click at [254, 116] on div "{ { config ( materialized = 'incremental' , incremental_strategy = 'merge' , un…" at bounding box center [787, 503] width 1209 height 861
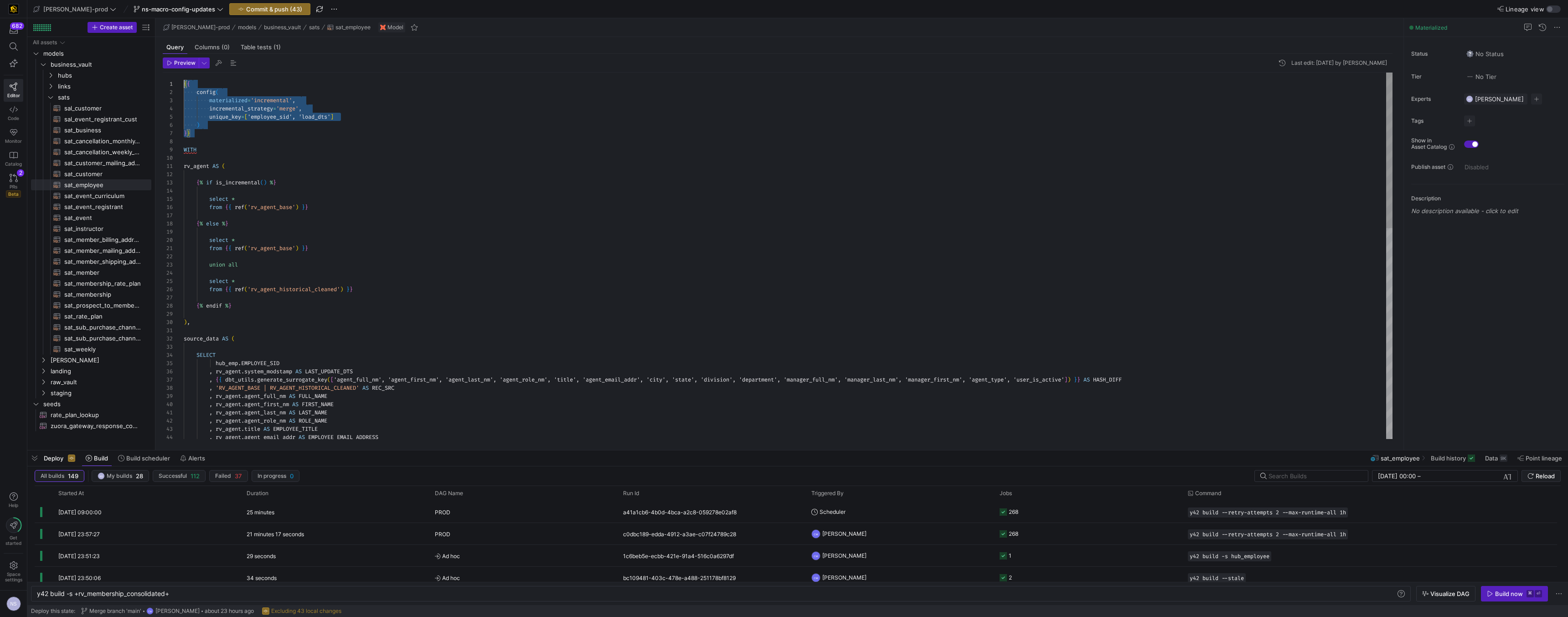
scroll to position [0, 0]
drag, startPoint x: 197, startPoint y: 134, endPoint x: 156, endPoint y: 62, distance: 82.9
click at [183, 73] on div "{ { config ( materialized = 'incremental' , incremental_strategy = 'merge' , un…" at bounding box center [787, 503] width 1209 height 861
click at [111, 194] on span "sat_event_curriculum​​​​​​​​​​" at bounding box center [103, 195] width 76 height 11
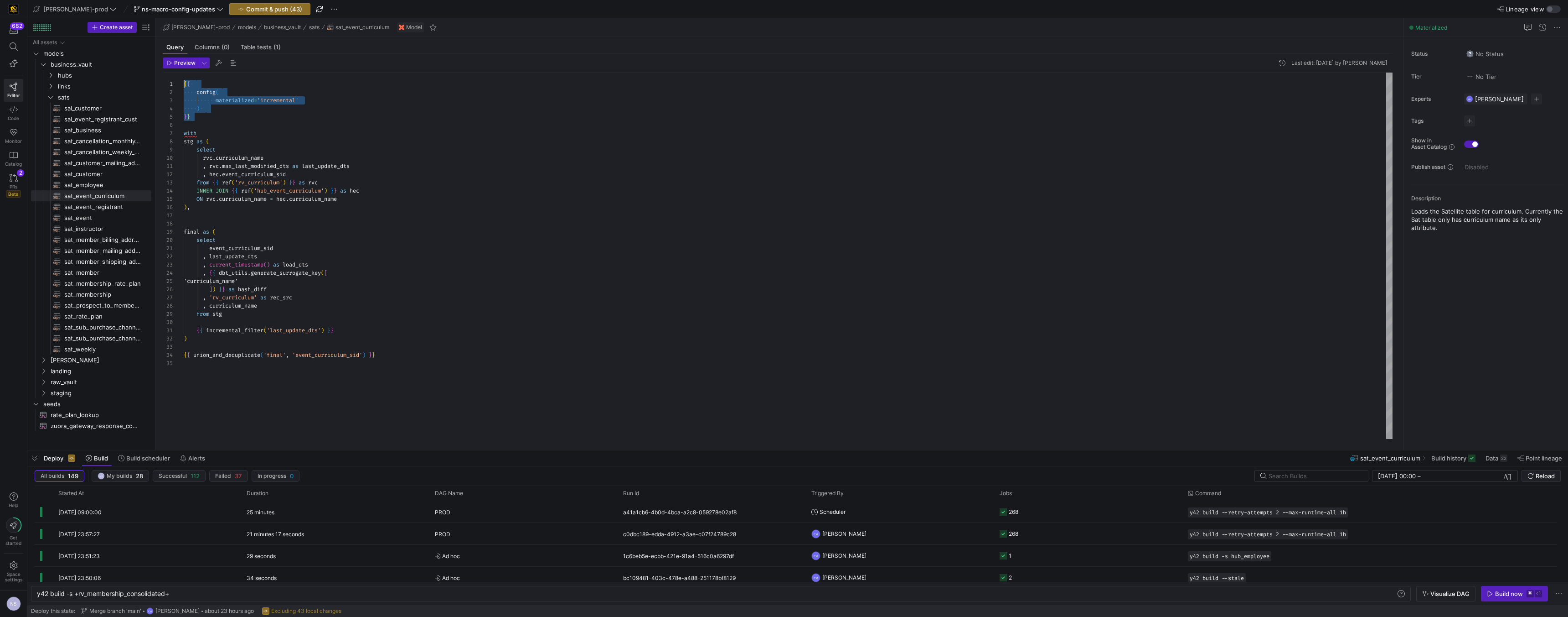
drag, startPoint x: 199, startPoint y: 115, endPoint x: 158, endPoint y: 41, distance: 84.6
click at [183, 73] on div "{ { config ( materialized = 'incremental' ) } } with stg as ( select rvc . curr…" at bounding box center [787, 255] width 1209 height 366
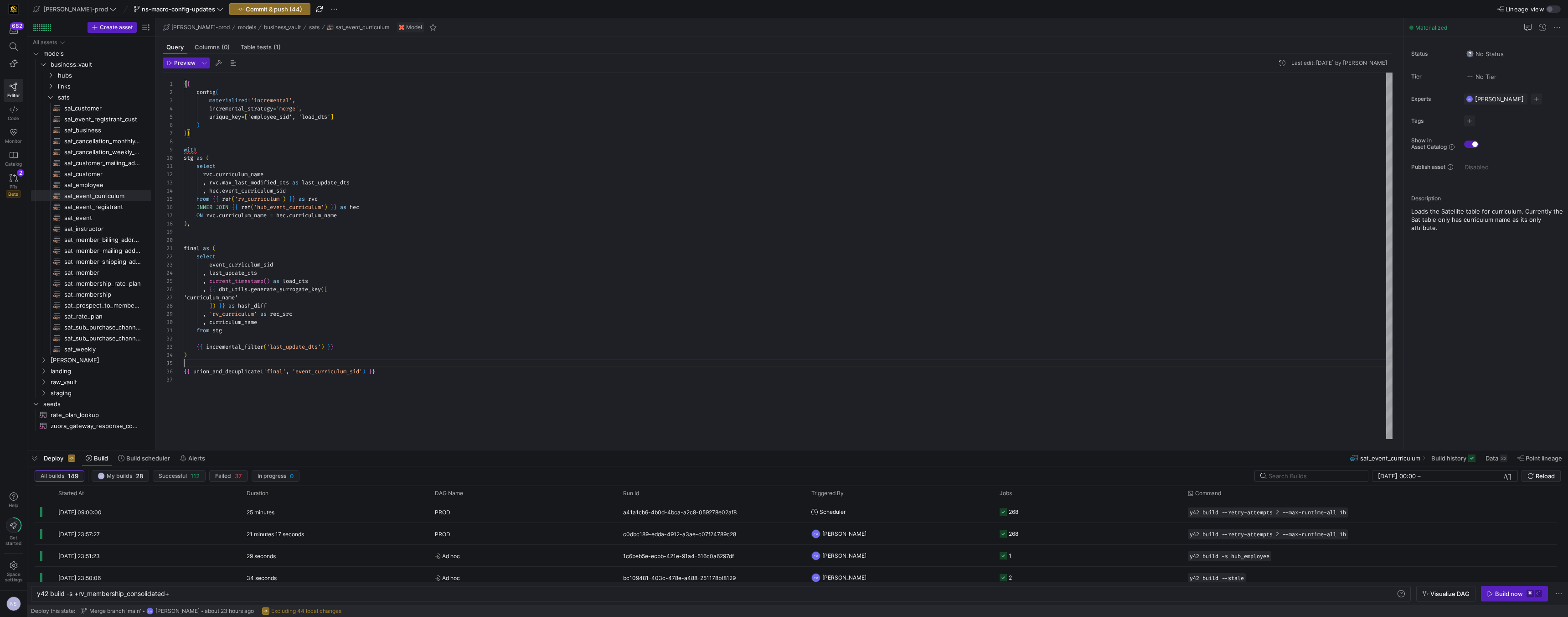
scroll to position [32, 0]
click at [331, 366] on div "{ { config ( materialized = 'incremental' , incremental_strategy = 'merge' , un…" at bounding box center [787, 255] width 1209 height 366
click at [331, 371] on div "{ { config ( materialized = 'incremental' , incremental_strategy = 'merge' , un…" at bounding box center [787, 255] width 1209 height 366
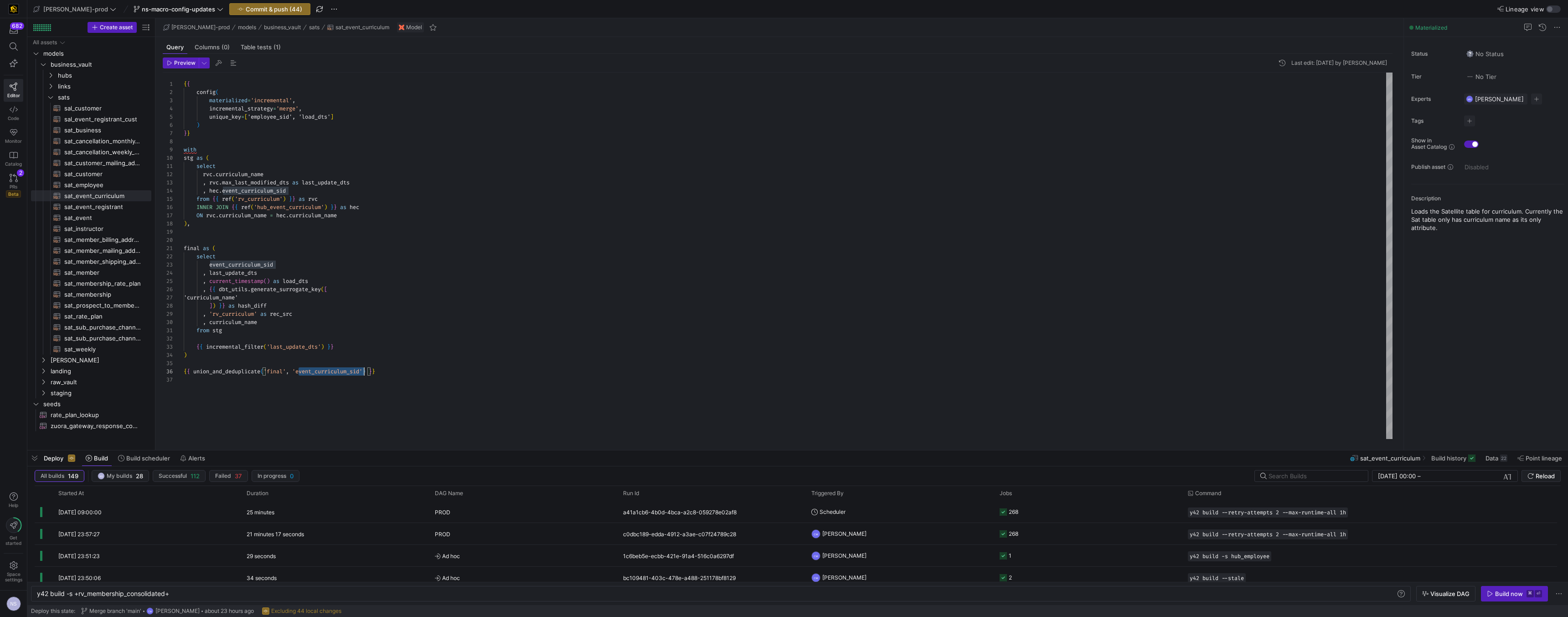
click at [331, 371] on div "{ { config ( materialized = 'incremental' , incremental_strategy = 'merge' , un…" at bounding box center [787, 255] width 1209 height 366
click at [269, 115] on div "{ { config ( materialized = 'incremental' , incremental_strategy = 'merge' , un…" at bounding box center [787, 255] width 1209 height 366
drag, startPoint x: 204, startPoint y: 132, endPoint x: 163, endPoint y: 72, distance: 72.7
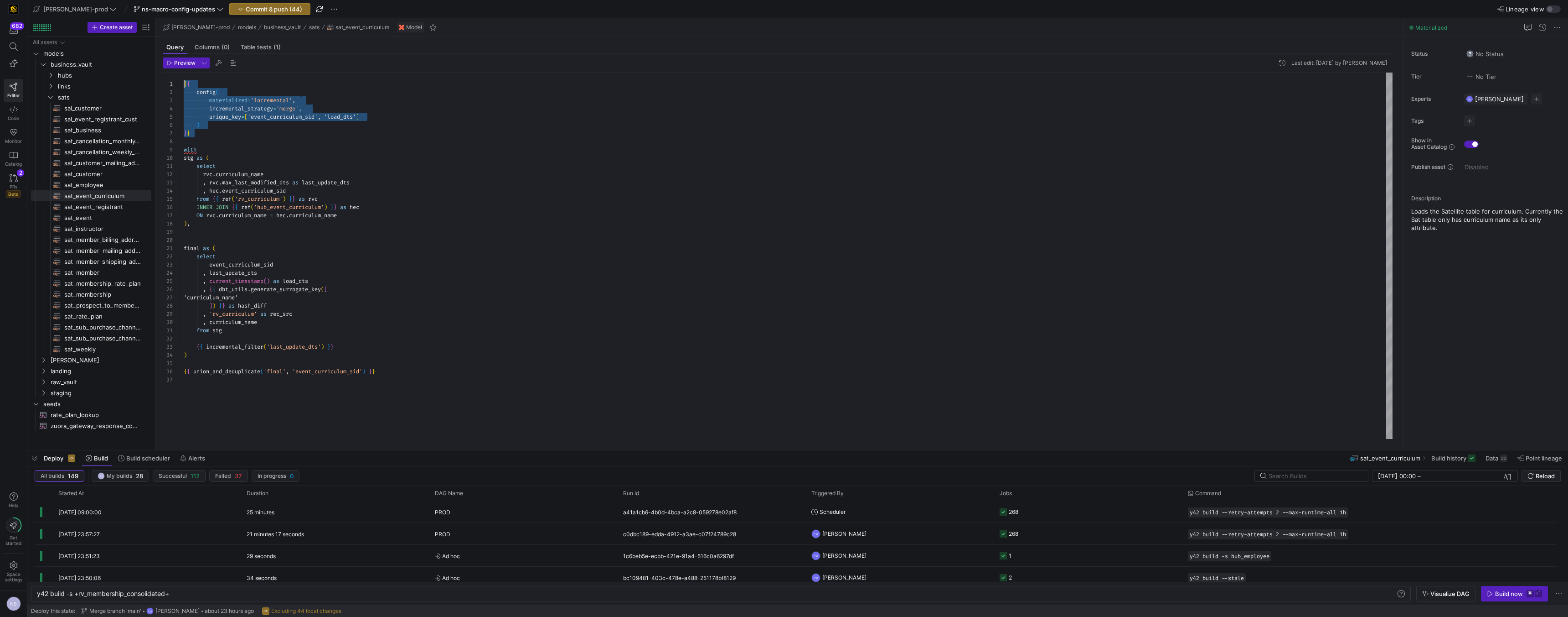
click at [183, 73] on div "{ { config ( materialized = 'incremental' , incremental_strategy = 'merge' , un…" at bounding box center [787, 255] width 1209 height 366
click at [97, 203] on span "sat_event_registrant​​​​​​​​​​" at bounding box center [103, 207] width 76 height 11
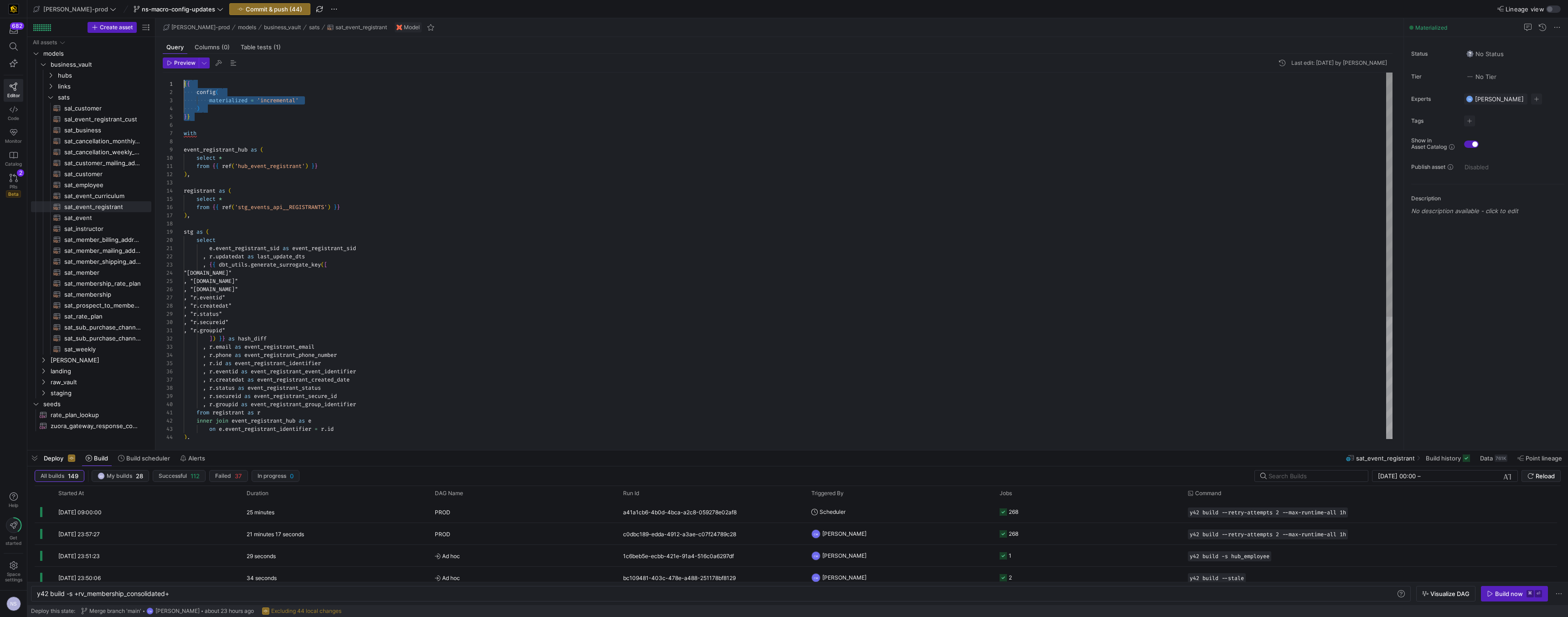
drag, startPoint x: 197, startPoint y: 117, endPoint x: 153, endPoint y: 65, distance: 68.1
click at [183, 73] on div "{ { config ( materialized = 'incremental' ) } } with event_registrant_hub as ( …" at bounding box center [787, 347] width 1209 height 549
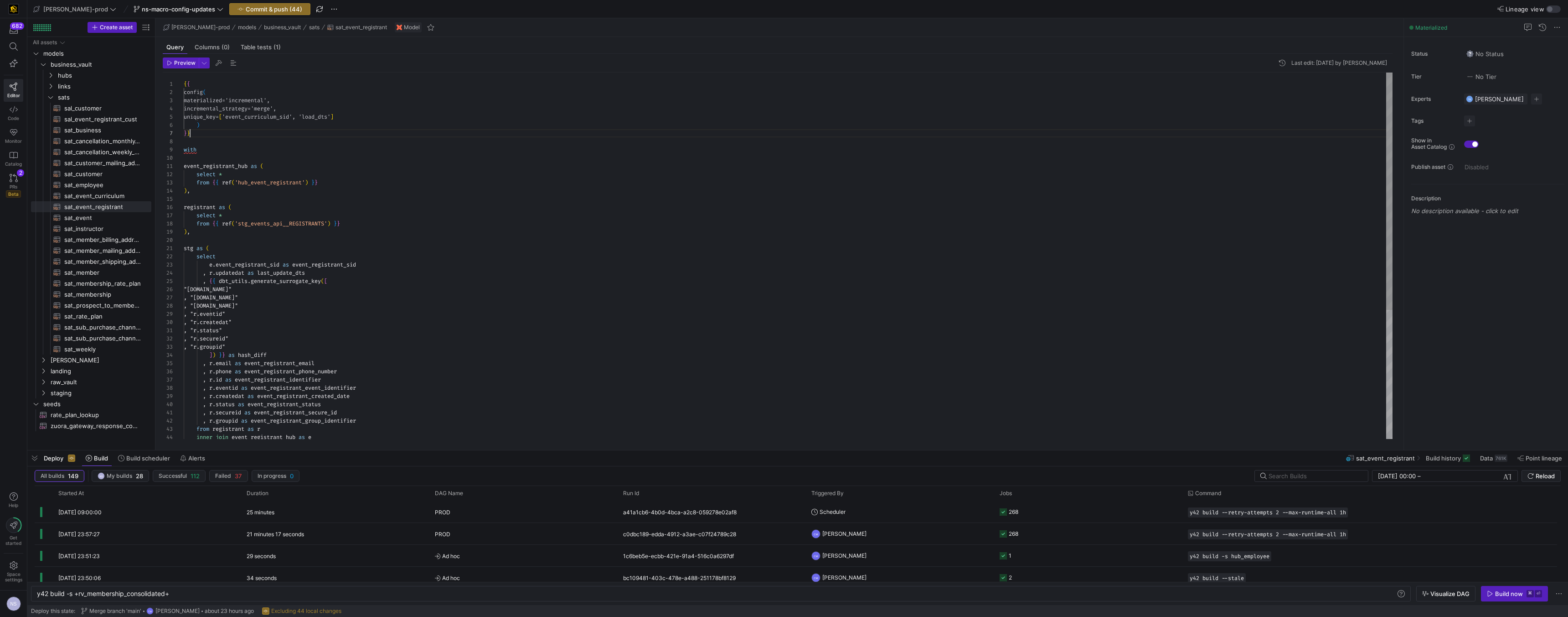
scroll to position [49, 7]
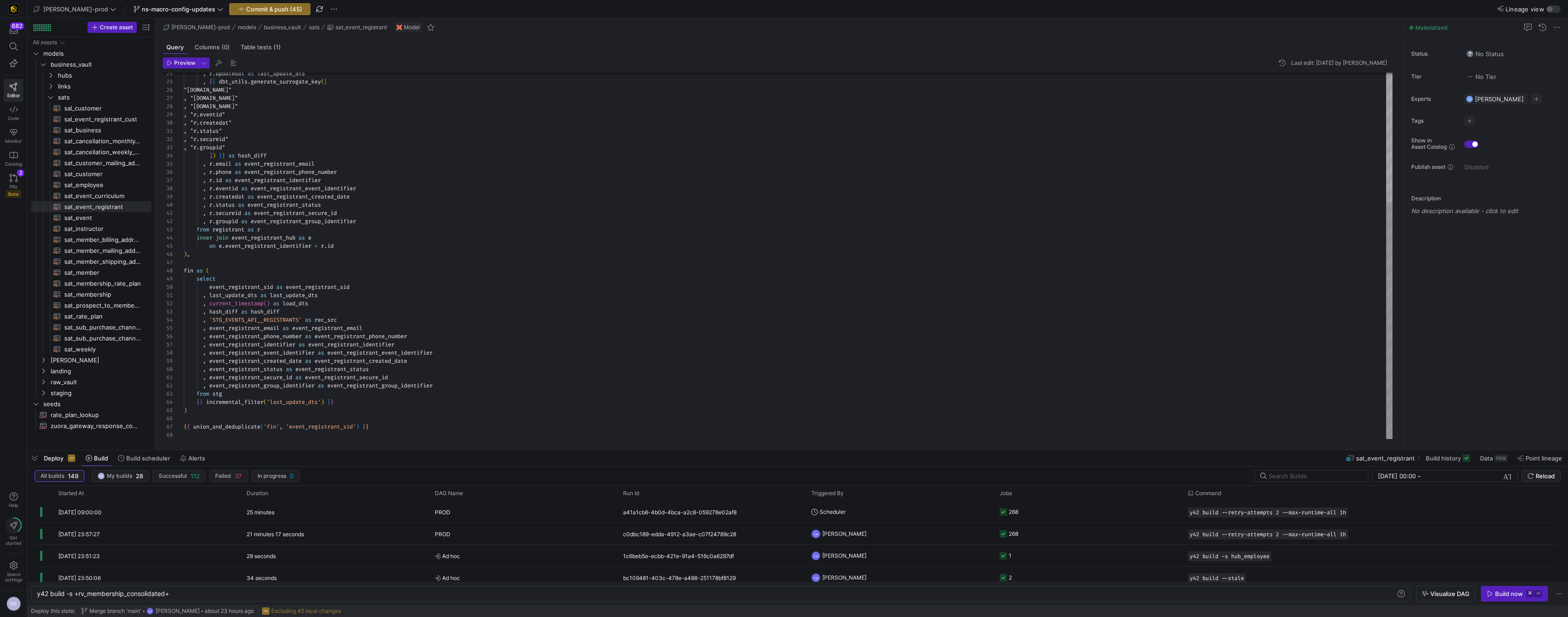
click at [343, 425] on div ", r . updatedat as last_update_dts , { { dbt_utils . generate_surrogate_key ( […" at bounding box center [787, 156] width 1209 height 566
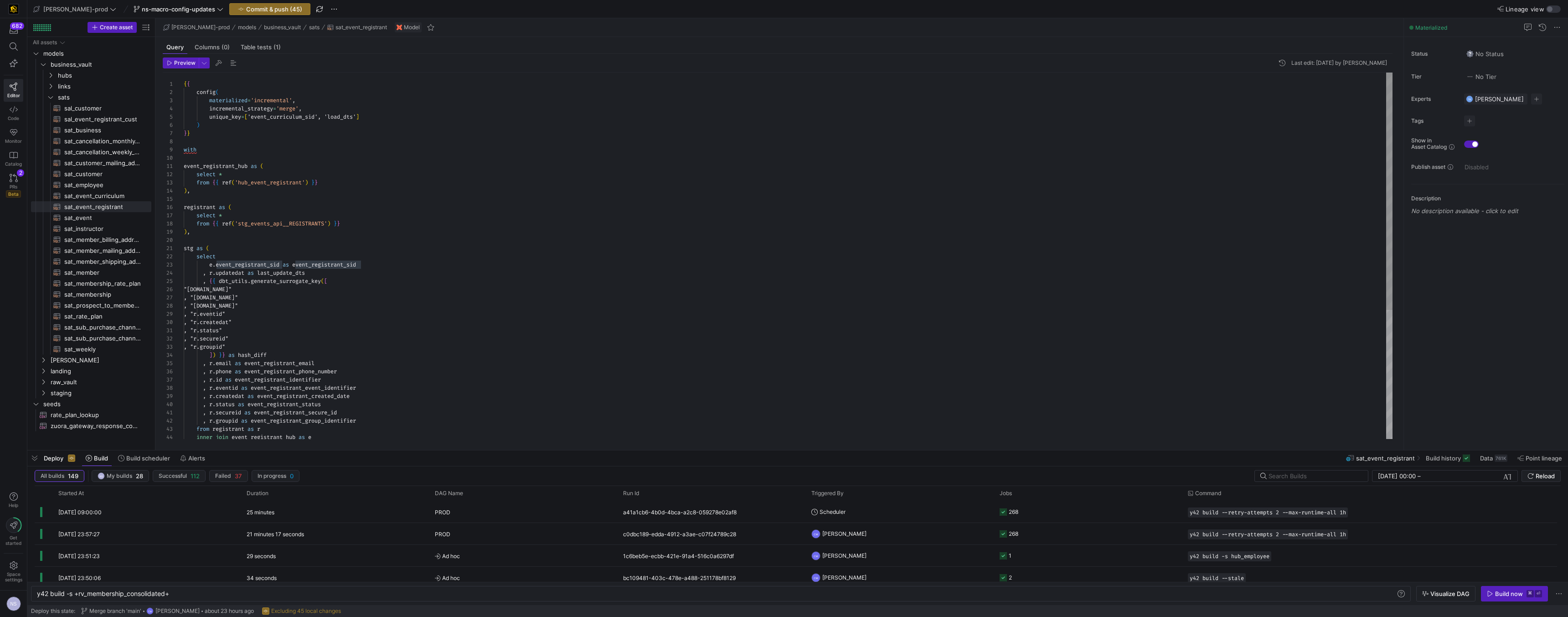
click at [269, 112] on div ", r . updatedat as last_update_dts , { { dbt_utils . generate_surrogate_key ( […" at bounding box center [787, 355] width 1209 height 566
click at [268, 116] on div ", r . updatedat as last_update_dts , { { dbt_utils . generate_surrogate_key ( […" at bounding box center [787, 355] width 1209 height 566
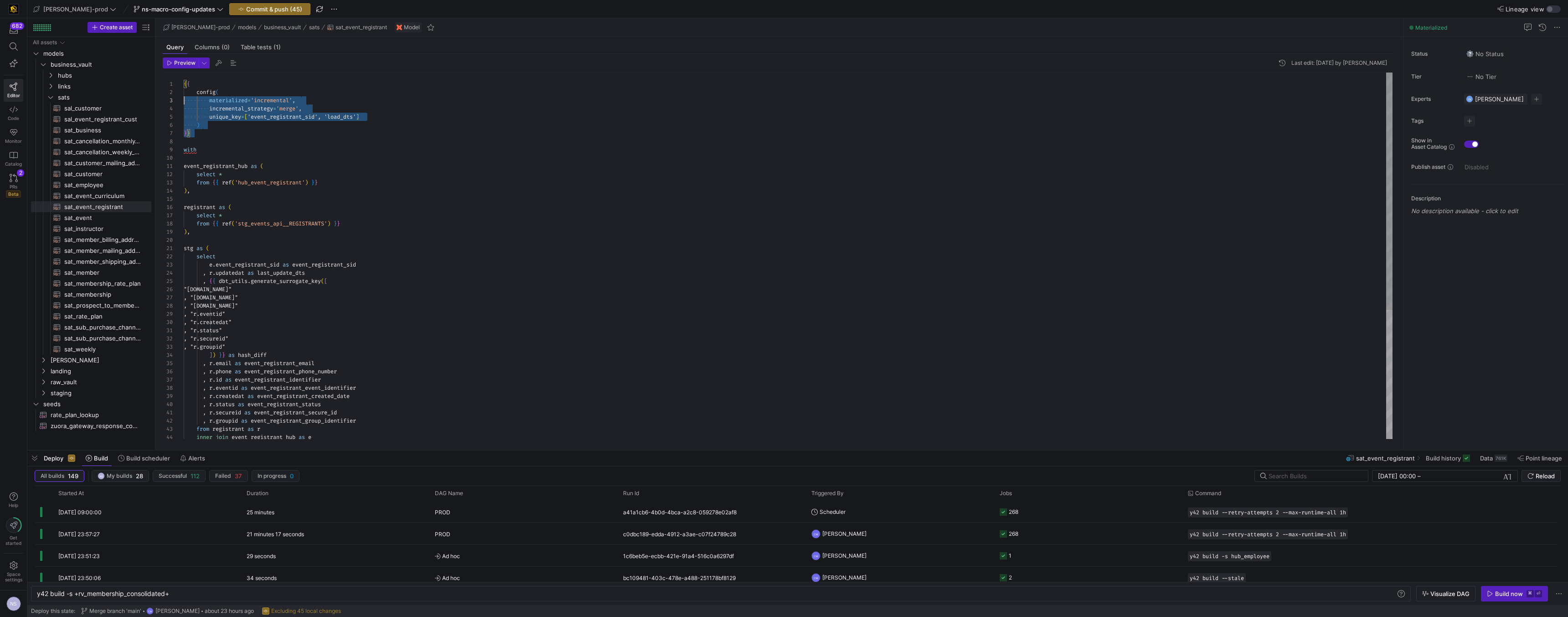
scroll to position [0, 0]
drag, startPoint x: 195, startPoint y: 133, endPoint x: 166, endPoint y: 62, distance: 76.7
click at [183, 73] on div ", r . updatedat as last_update_dts , { { dbt_utils . generate_surrogate_key ( […" at bounding box center [787, 355] width 1209 height 566
click at [104, 216] on span "sat_event​​​​​​​​​​" at bounding box center [103, 218] width 76 height 11
type textarea "{{ config( materialized='incremental' ) }} with event_hub as ( select *"
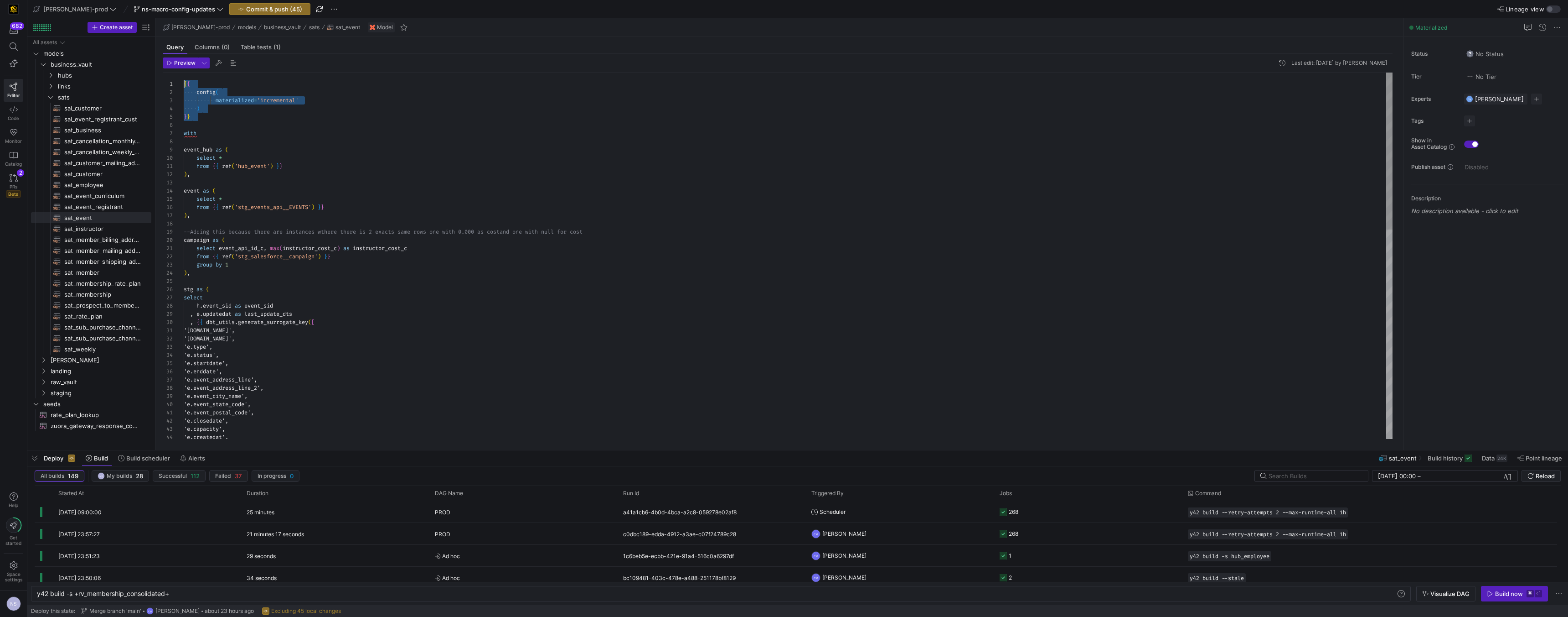
scroll to position [0, 42]
click at [183, 73] on div "{ { config ( materialized = 'incremental' ) } } with event_hub as ( select * fr…" at bounding box center [787, 498] width 1209 height 852
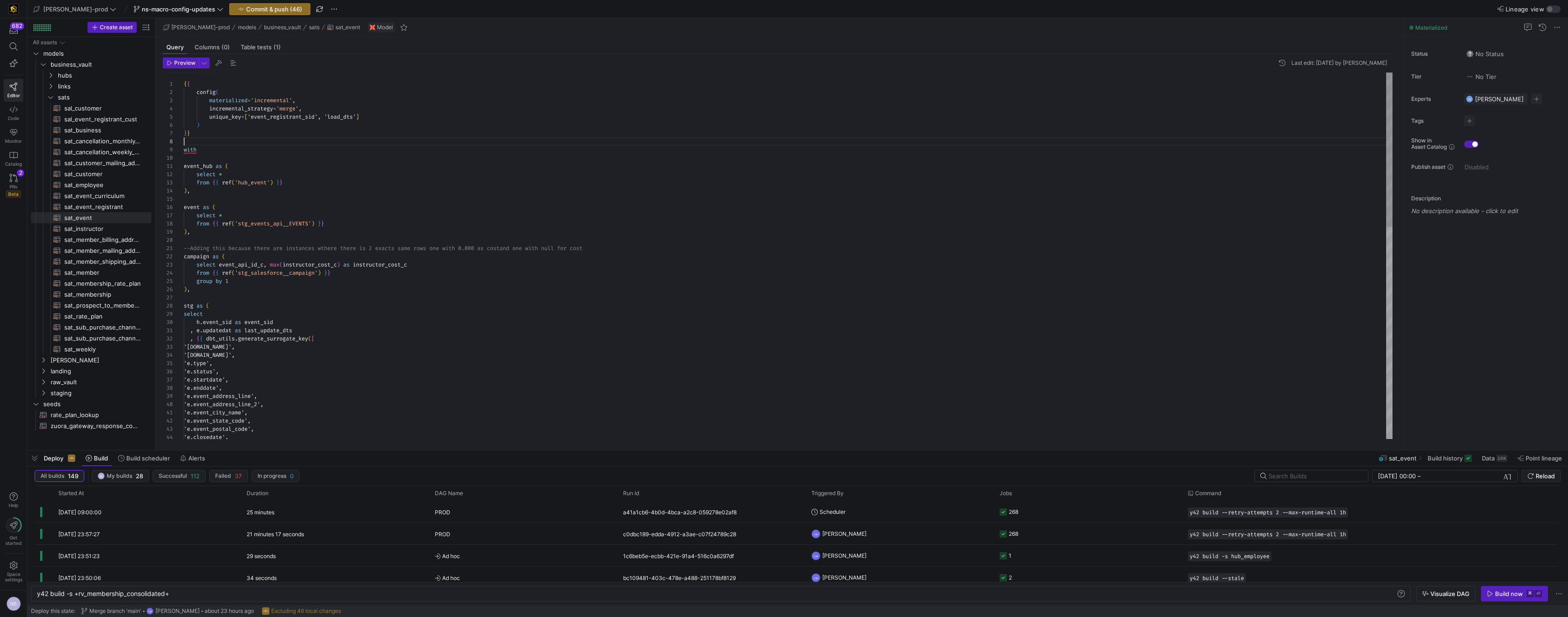
scroll to position [58, 0]
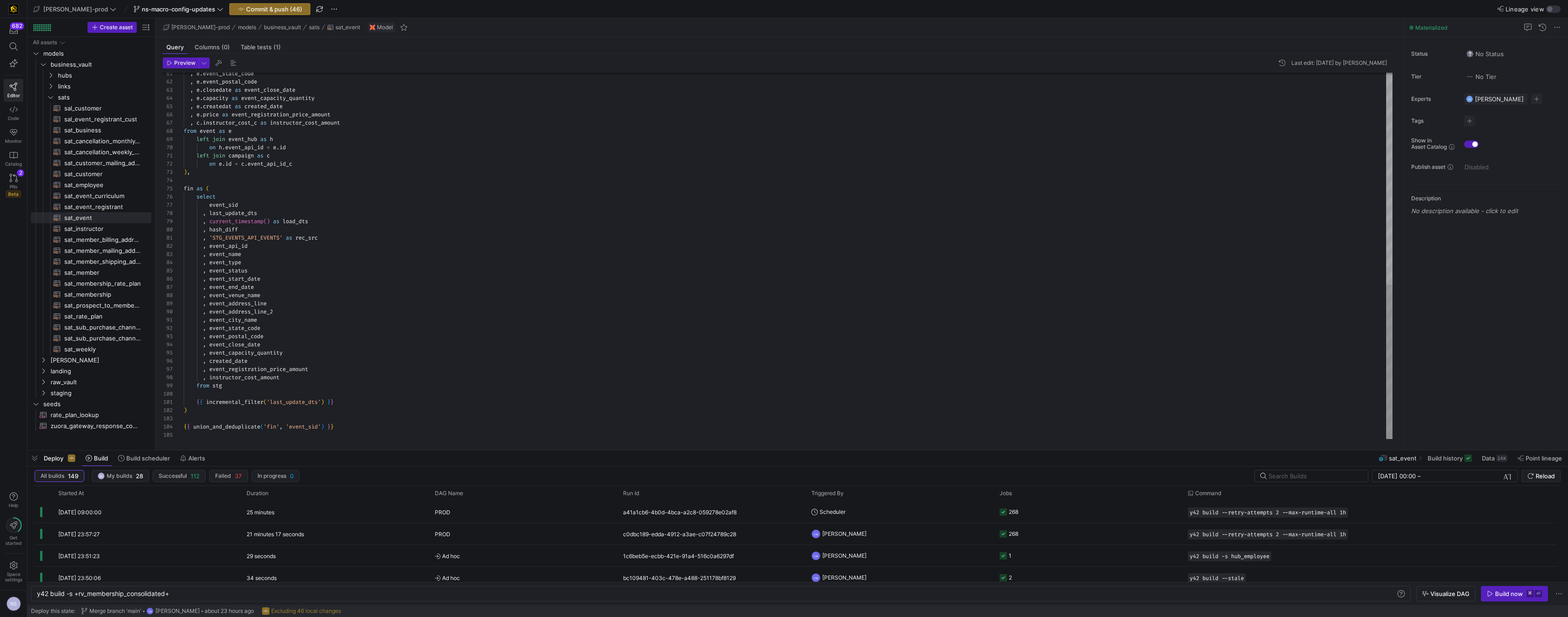
click at [312, 428] on div ", e . event_state_code , e . event_postal_code , e . closedate as event_close_d…" at bounding box center [787, 4] width 1209 height 869
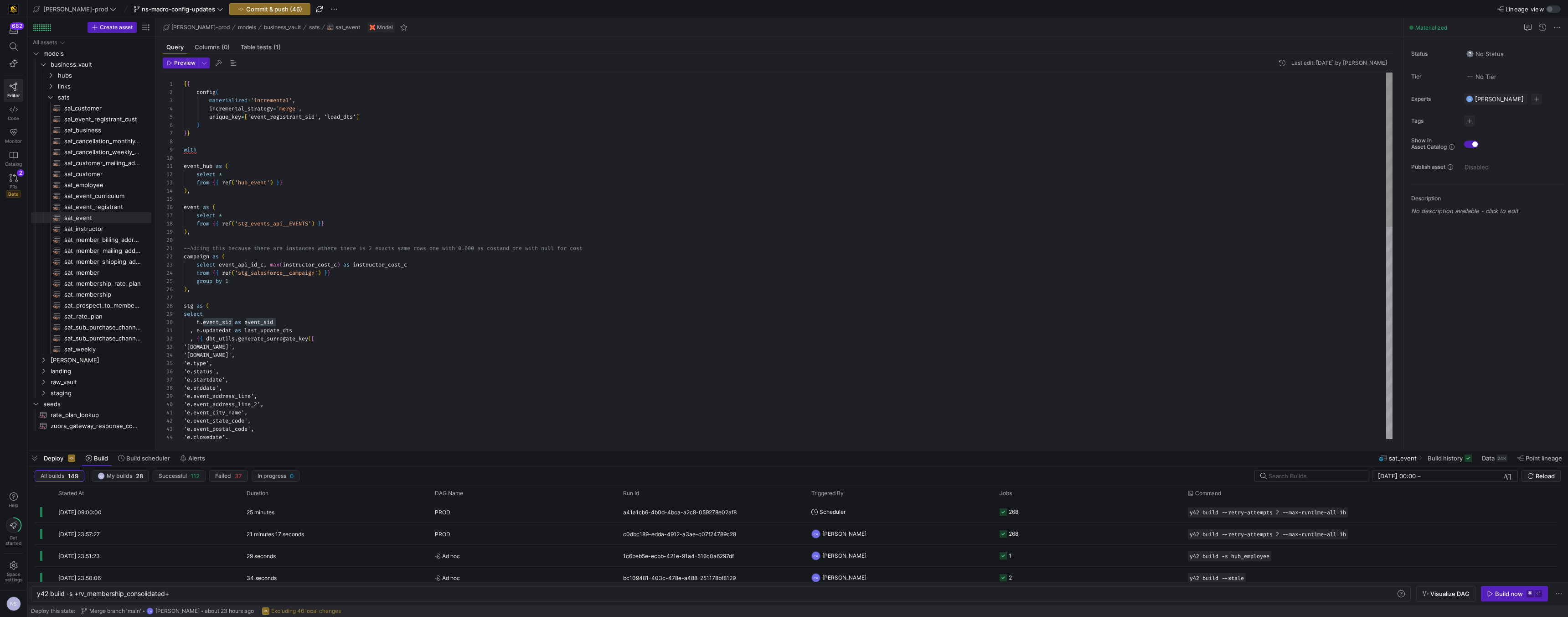
click at [276, 117] on div "'e.event_city_name', 'e.event_state_code', 'e.event_postal_code', 'e.closedate'…" at bounding box center [787, 507] width 1209 height 869
drag, startPoint x: 211, startPoint y: 135, endPoint x: 159, endPoint y: 71, distance: 82.5
click at [183, 73] on div "'e.event_city_name', 'e.event_state_code', 'e.event_postal_code', 'e.closedate'…" at bounding box center [787, 507] width 1209 height 869
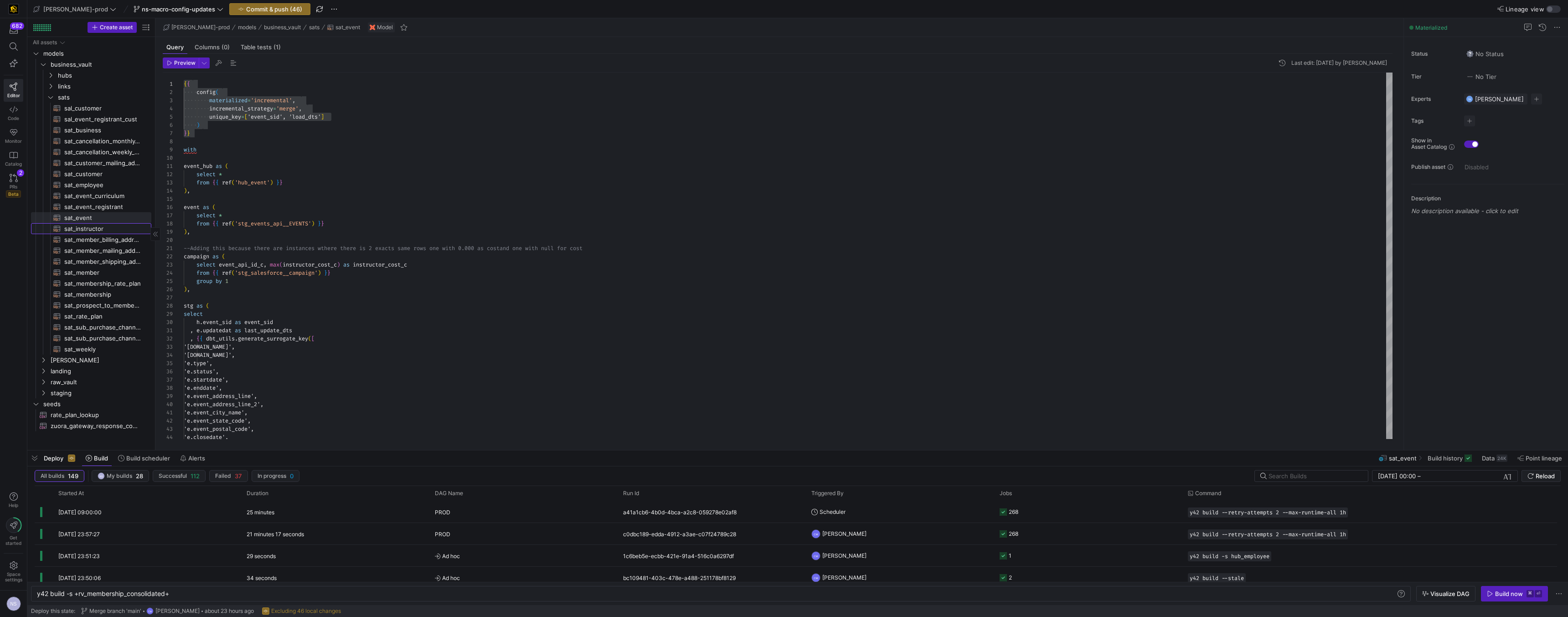
click at [81, 230] on span "sat_instructor​​​​​​​​​​" at bounding box center [103, 229] width 76 height 11
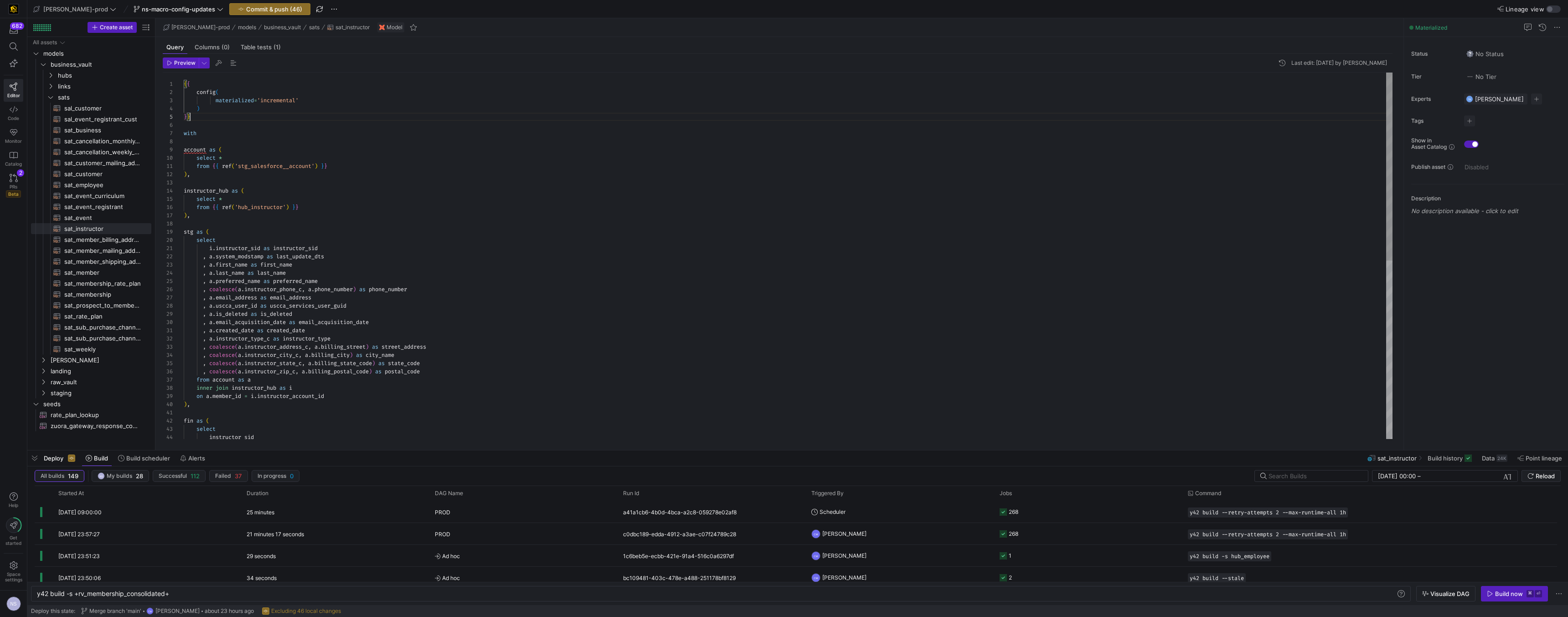
click at [230, 113] on div "{ { config ( materialized = 'incremental' ) } } with account as ( select * from…" at bounding box center [787, 429] width 1209 height 713
drag, startPoint x: 223, startPoint y: 116, endPoint x: 168, endPoint y: 70, distance: 71.7
click at [183, 73] on div "{ { config ( materialized = 'incremental' ) } } with account as ( select * from…" at bounding box center [787, 429] width 1209 height 713
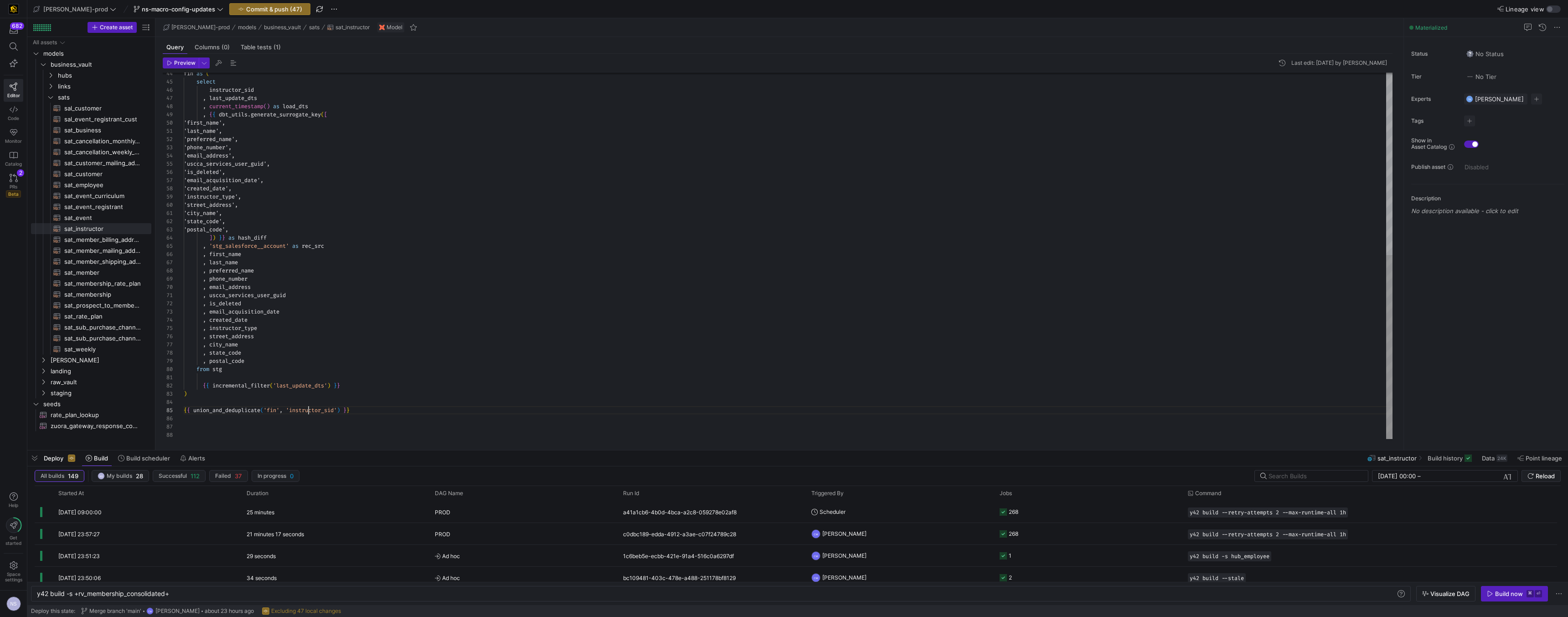
click at [309, 411] on div "fin as ( select instructor_sid , last_update_dts , current_timestamp ( ) as loa…" at bounding box center [787, 74] width 1209 height 730
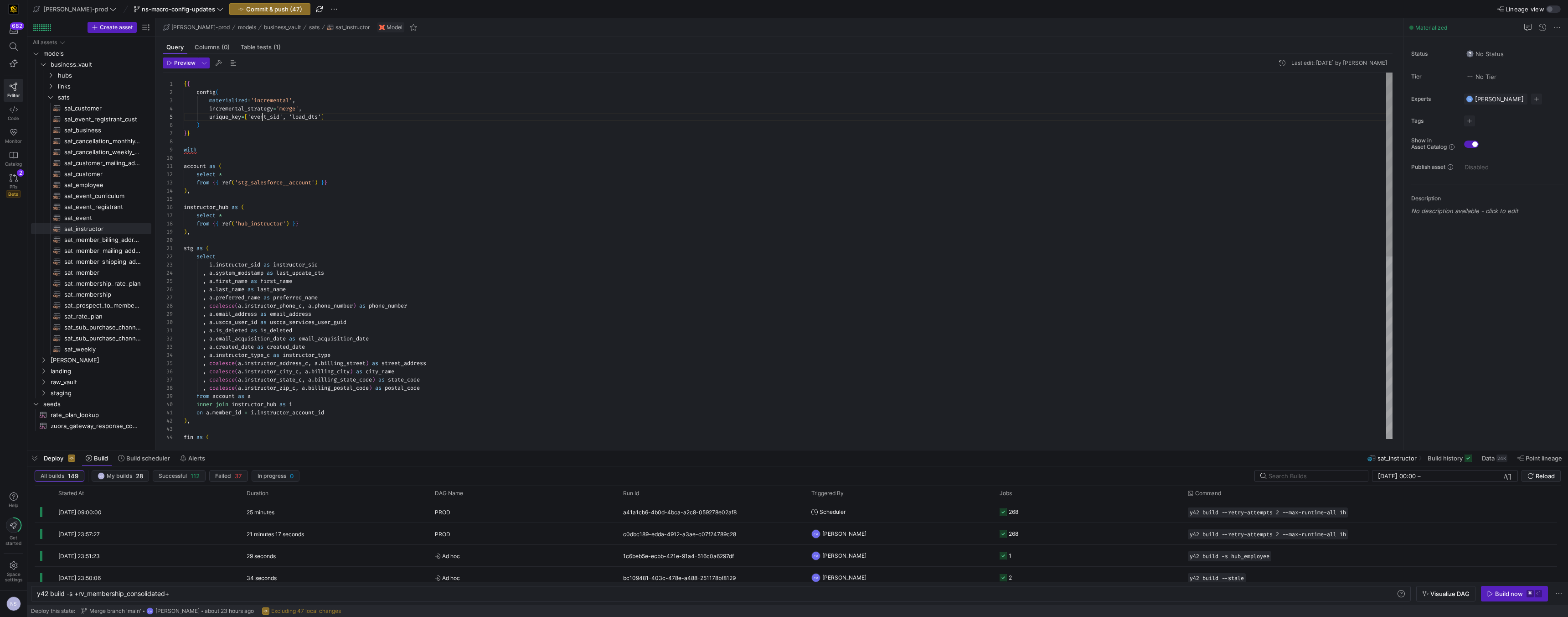
click at [262, 115] on div "fin as ( ) , , coalesce ( a . instructor_zip_c , a . billing_postal_code ) as p…" at bounding box center [787, 437] width 1209 height 730
drag, startPoint x: 199, startPoint y: 133, endPoint x: 156, endPoint y: 75, distance: 72.2
click at [183, 75] on div "fin as ( ) , , coalesce ( a . instructor_zip_c , a . billing_postal_code ) as p…" at bounding box center [787, 437] width 1209 height 730
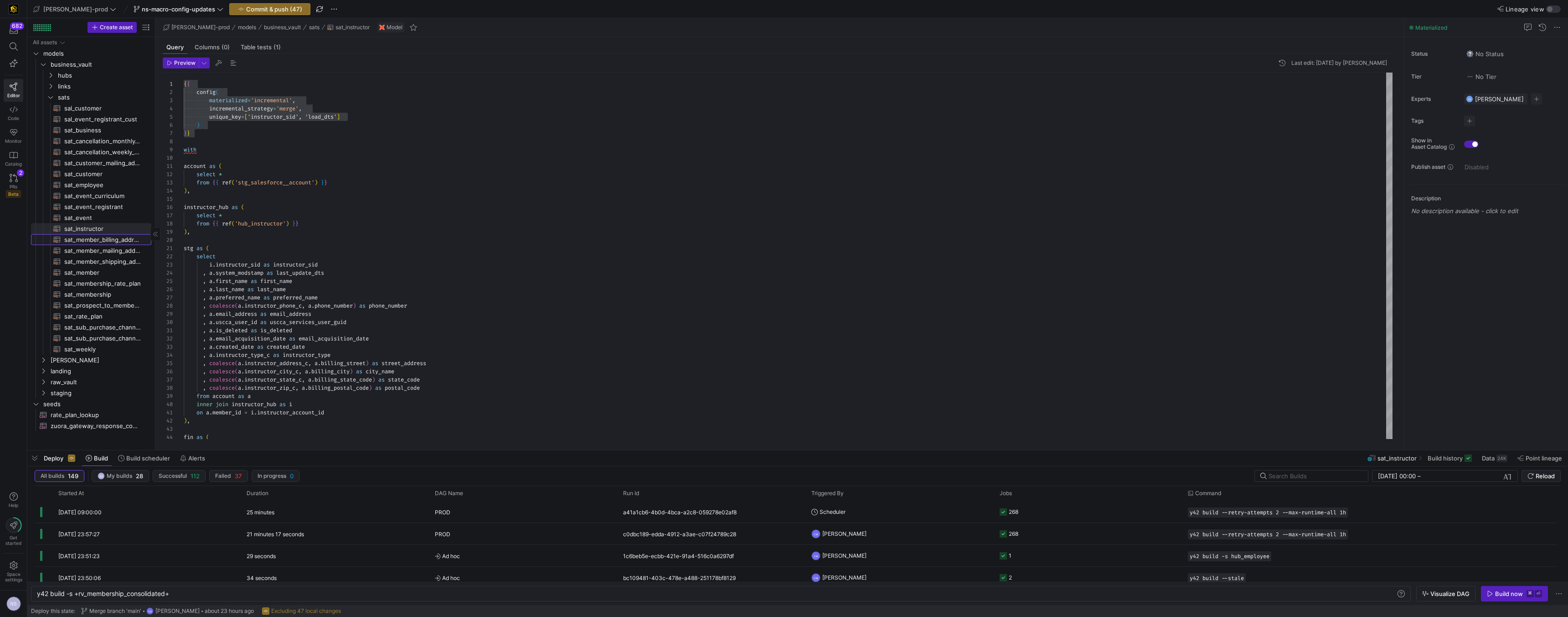
click at [95, 241] on span "sat_member_billing_address​​​​​​​​​​" at bounding box center [103, 239] width 76 height 11
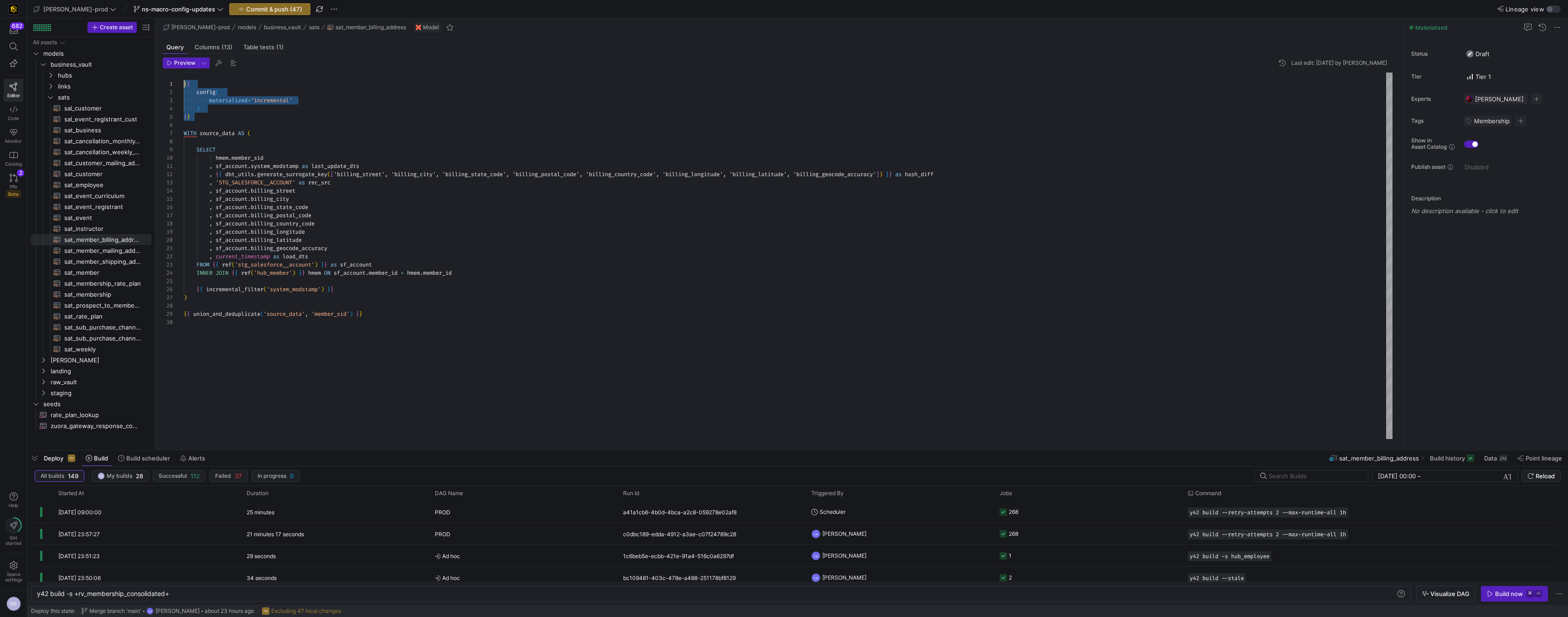
drag, startPoint x: 201, startPoint y: 118, endPoint x: 175, endPoint y: 65, distance: 59.0
click at [183, 73] on div "{ { config ( materialized = 'incremental' ) } } WITH source_data AS ( SELECT hm…" at bounding box center [787, 255] width 1209 height 366
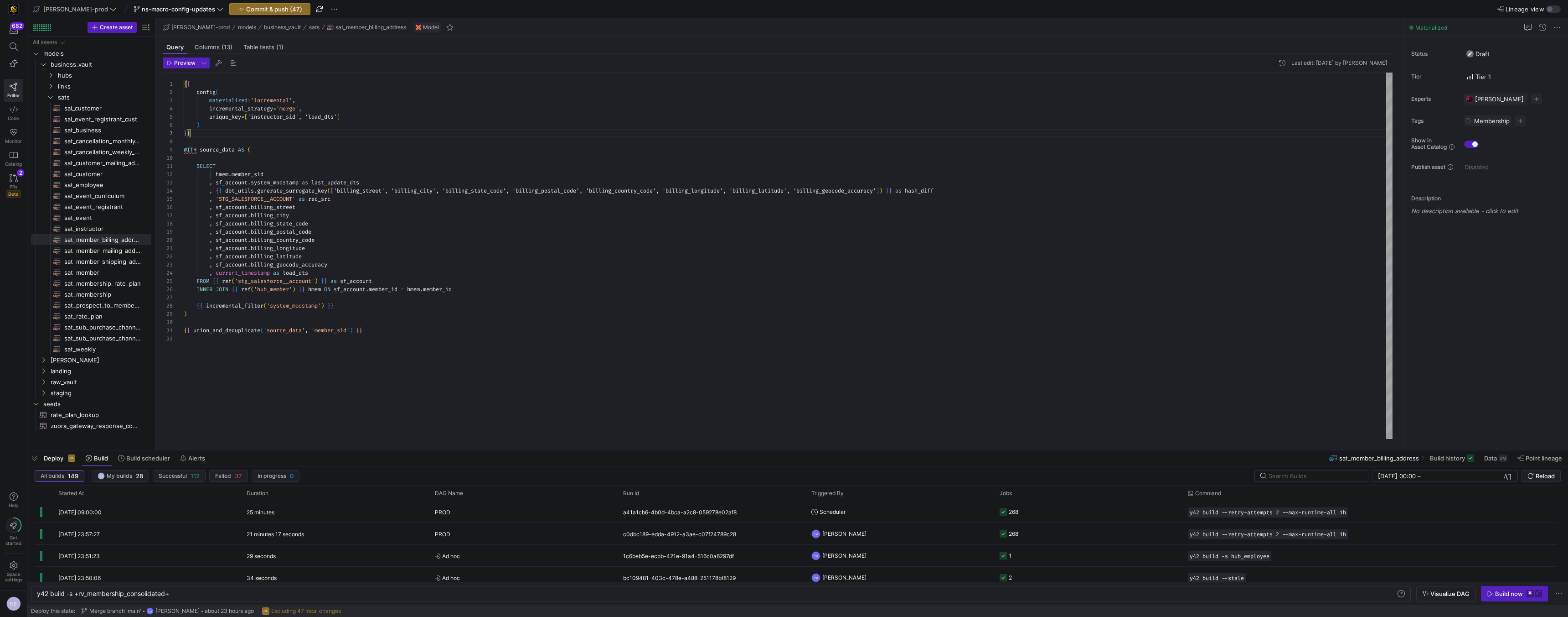
scroll to position [49, 7]
click at [333, 332] on div "{ { config ( materialized = 'incremental' , incremental_strategy = 'merge' , un…" at bounding box center [787, 255] width 1209 height 366
click at [277, 119] on div "{ { config ( materialized = 'incremental' , incremental_strategy = 'merge' , un…" at bounding box center [787, 255] width 1209 height 366
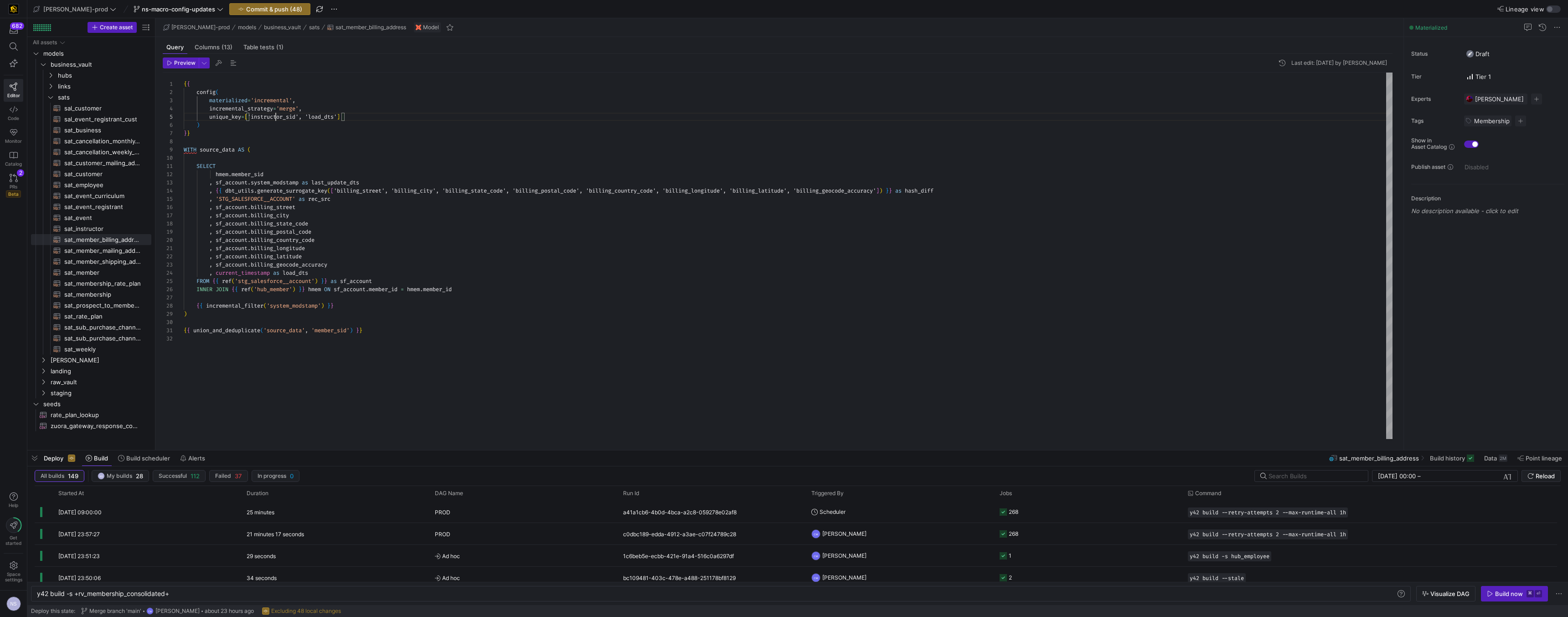
click at [277, 119] on div "{ { config ( materialized = 'incremental' , incremental_strategy = 'merge' , un…" at bounding box center [787, 255] width 1209 height 366
drag, startPoint x: 206, startPoint y: 136, endPoint x: 157, endPoint y: 72, distance: 80.6
click at [183, 73] on div "{ { config ( materialized = 'incremental' , incremental_strategy = 'merge' , un…" at bounding box center [787, 255] width 1209 height 366
click at [115, 254] on span "sat_member_mailing_address​​​​​​​​​​" at bounding box center [103, 250] width 76 height 11
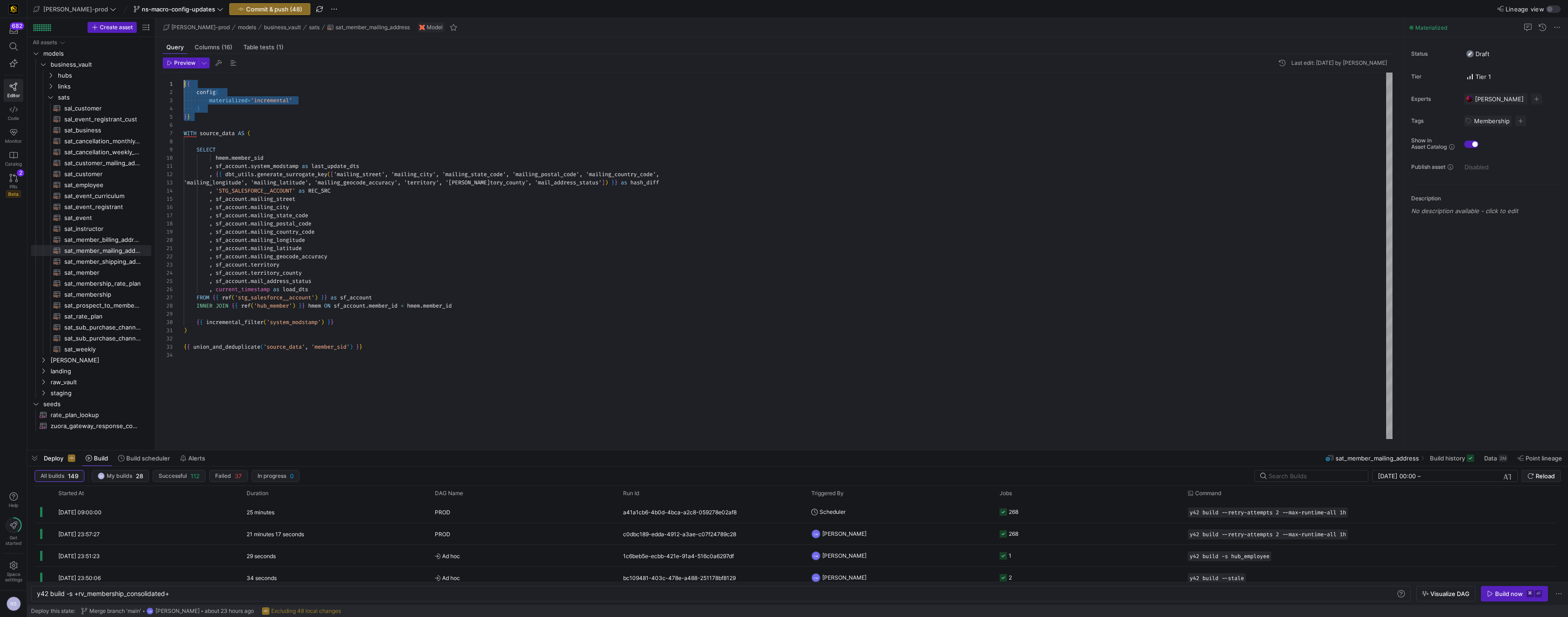
drag, startPoint x: 208, startPoint y: 117, endPoint x: 153, endPoint y: 70, distance: 72.3
click at [183, 73] on div "{ { config ( materialized = 'incremental' ) } } WITH source_data AS ( SELECT hm…" at bounding box center [787, 255] width 1209 height 366
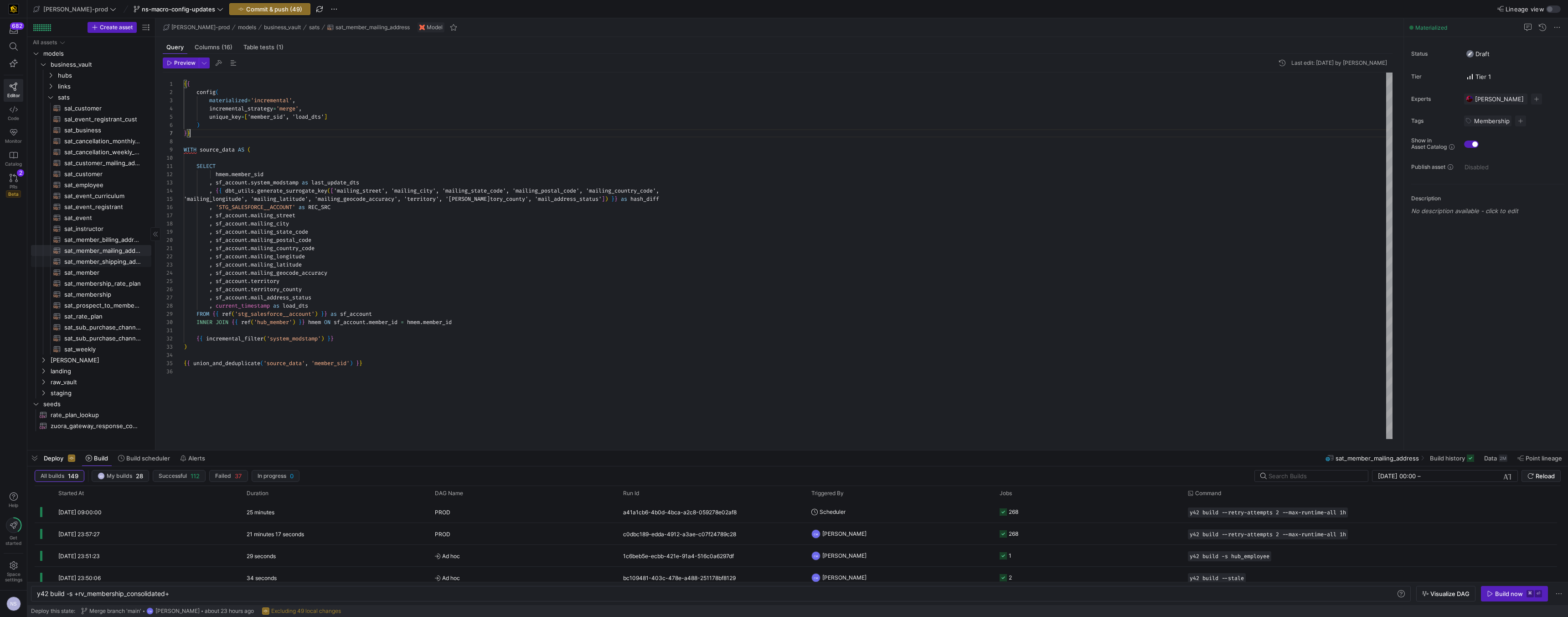
click at [101, 265] on span "sat_member_shipping_address​​​​​​​​​​" at bounding box center [103, 261] width 76 height 11
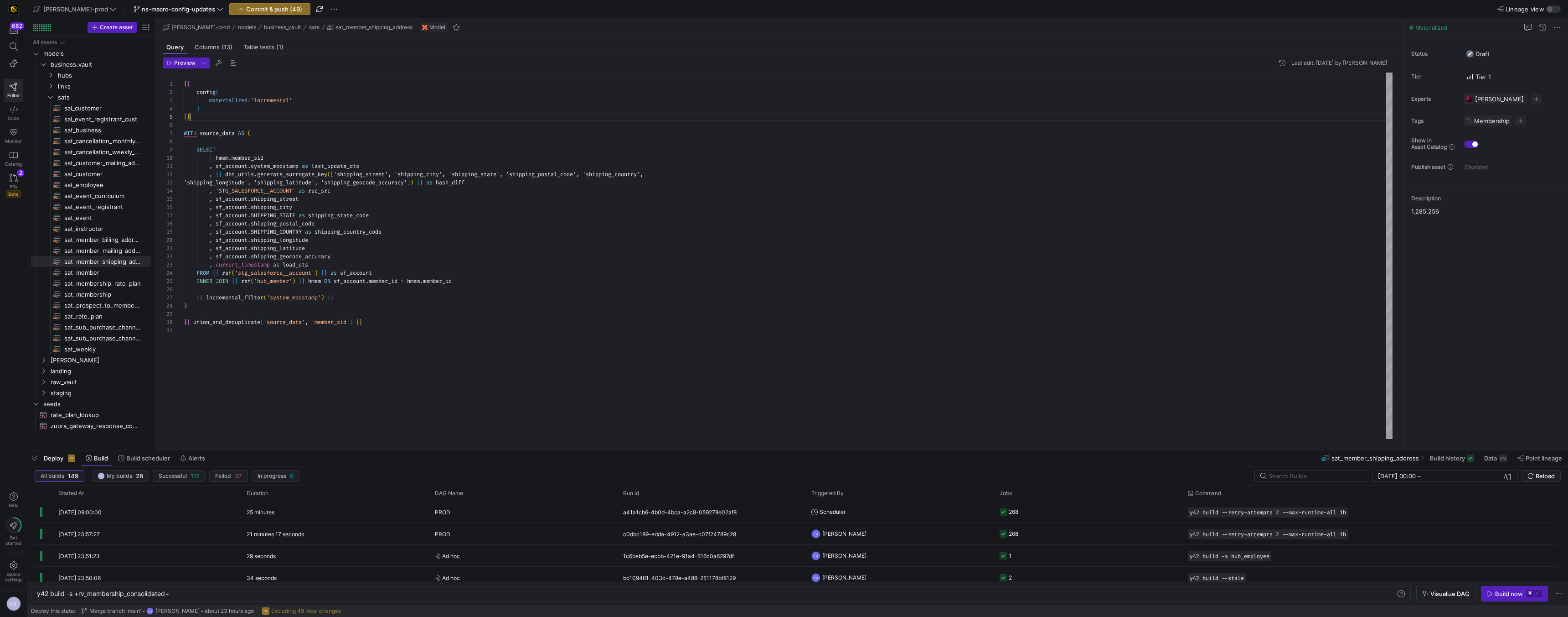
scroll to position [8, 0]
drag, startPoint x: 196, startPoint y: 121, endPoint x: 157, endPoint y: 59, distance: 73.2
click at [183, 73] on div "{ { config ( materialized = 'incremental' ) } } WITH source_data AS ( SELECT hm…" at bounding box center [787, 255] width 1209 height 366
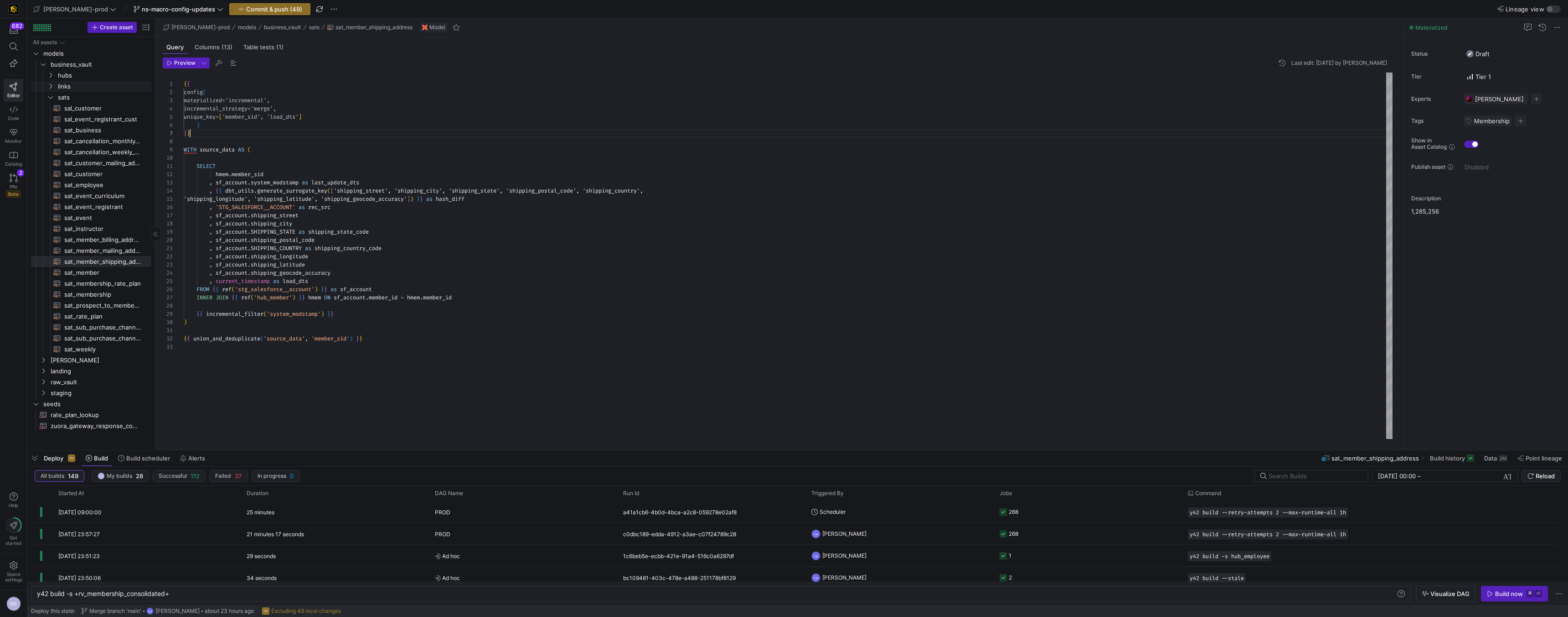
scroll to position [49, 7]
click at [106, 269] on span "sat_member​​​​​​​​​​" at bounding box center [103, 272] width 76 height 11
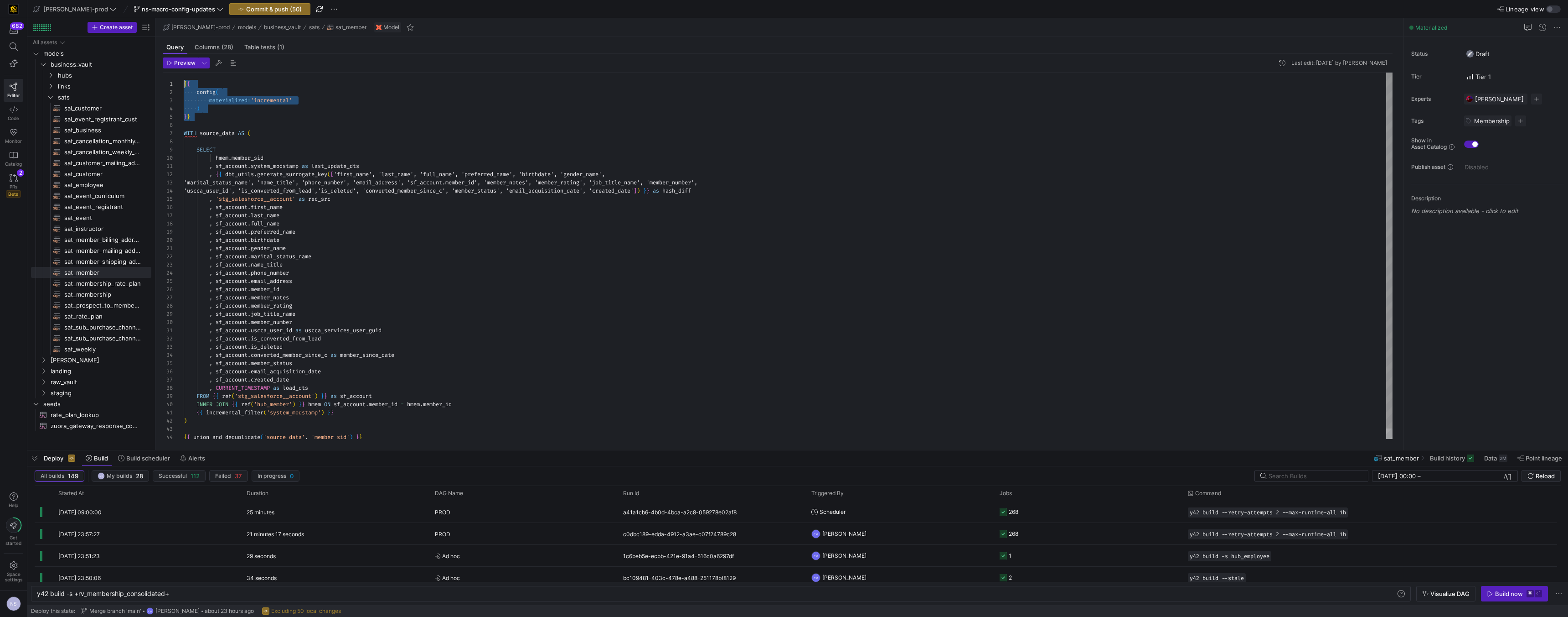
drag, startPoint x: 209, startPoint y: 116, endPoint x: 165, endPoint y: 63, distance: 68.9
click at [183, 73] on div "{ { config ( materialized = 'incremental' ) } } WITH source_data AS ( SELECT hm…" at bounding box center [787, 261] width 1209 height 377
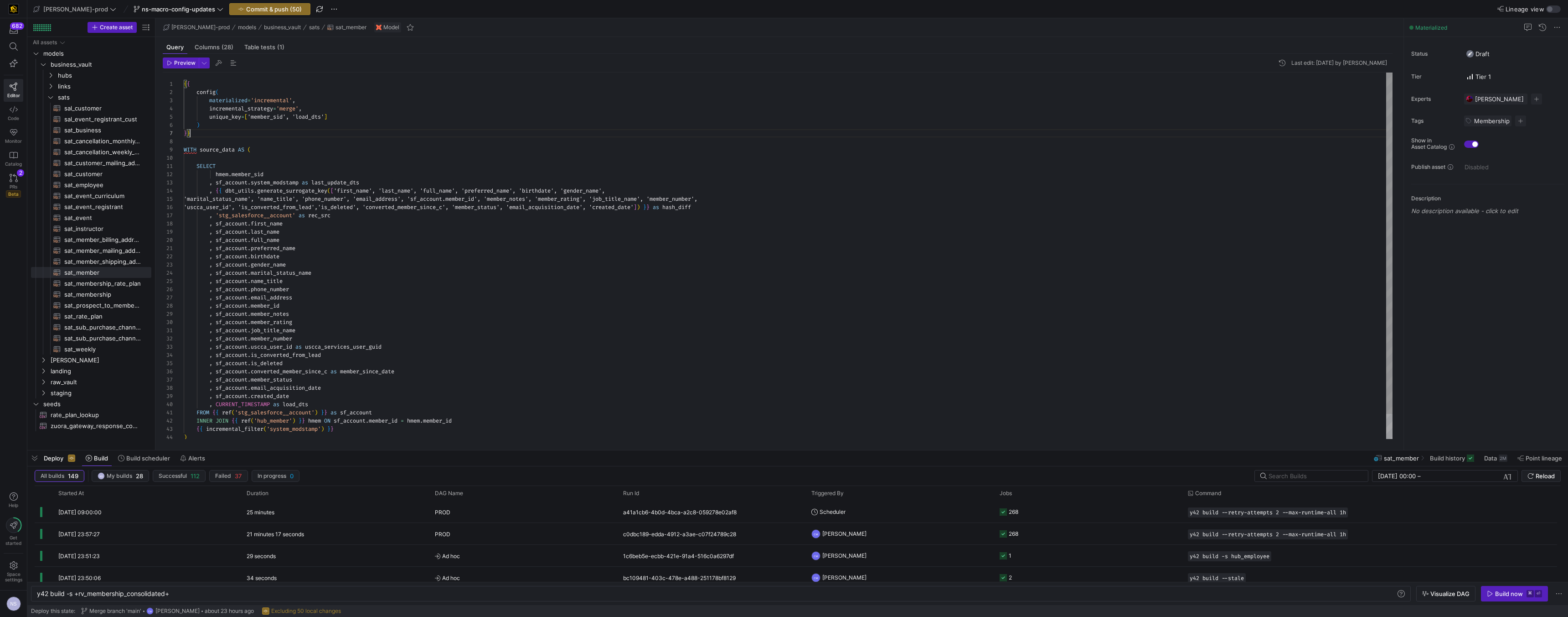
scroll to position [49, 7]
click at [102, 284] on span "sat_membership_rate_plan​​​​​​​​​​" at bounding box center [103, 283] width 76 height 11
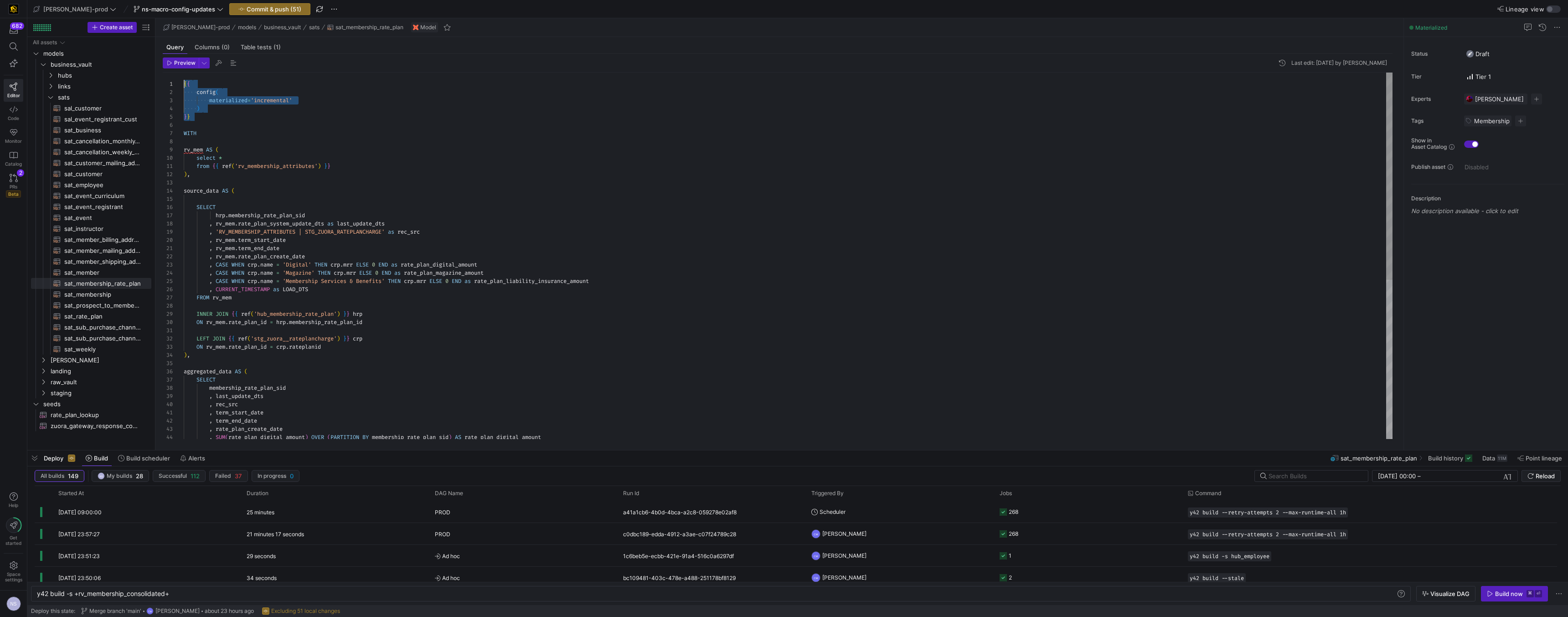
drag, startPoint x: 193, startPoint y: 116, endPoint x: 163, endPoint y: 72, distance: 53.3
click at [183, 73] on div "{ { config ( materialized = 'incremental' ) } } WITH rv_mem AS ( select * from …" at bounding box center [787, 396] width 1209 height 647
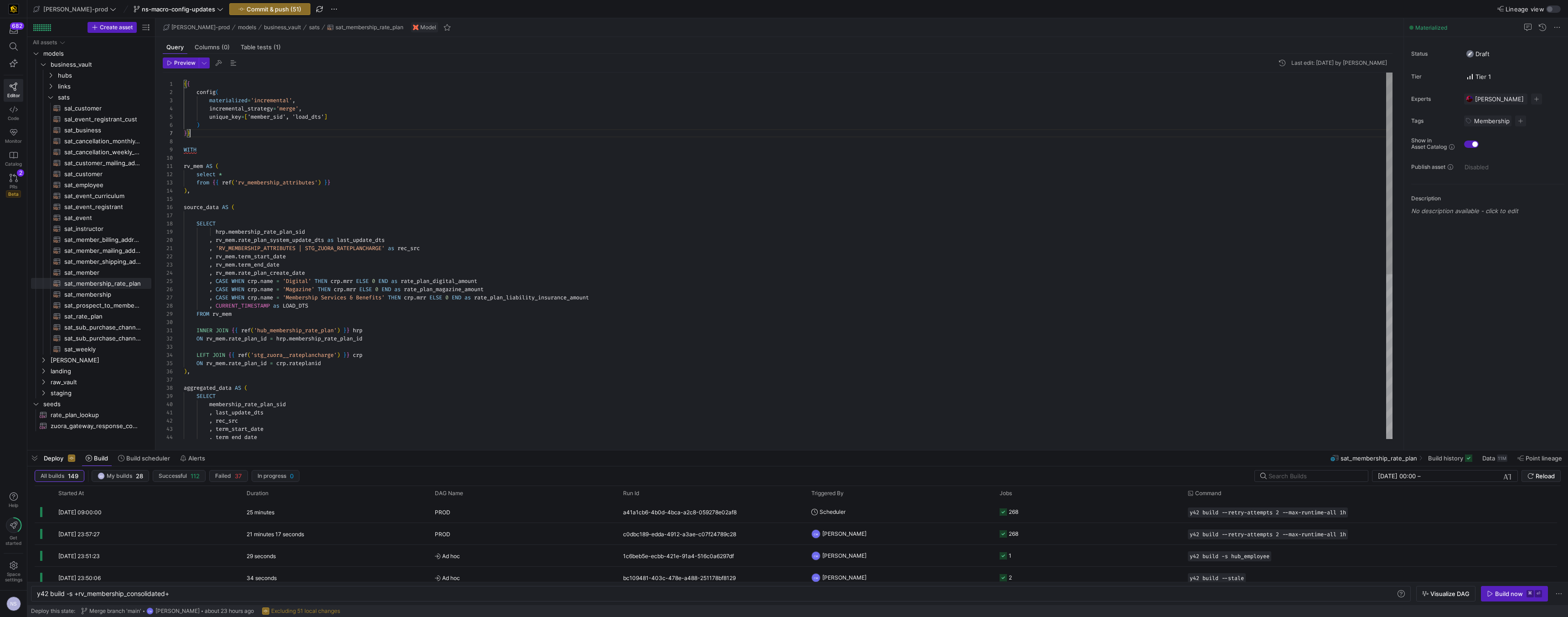
scroll to position [49, 7]
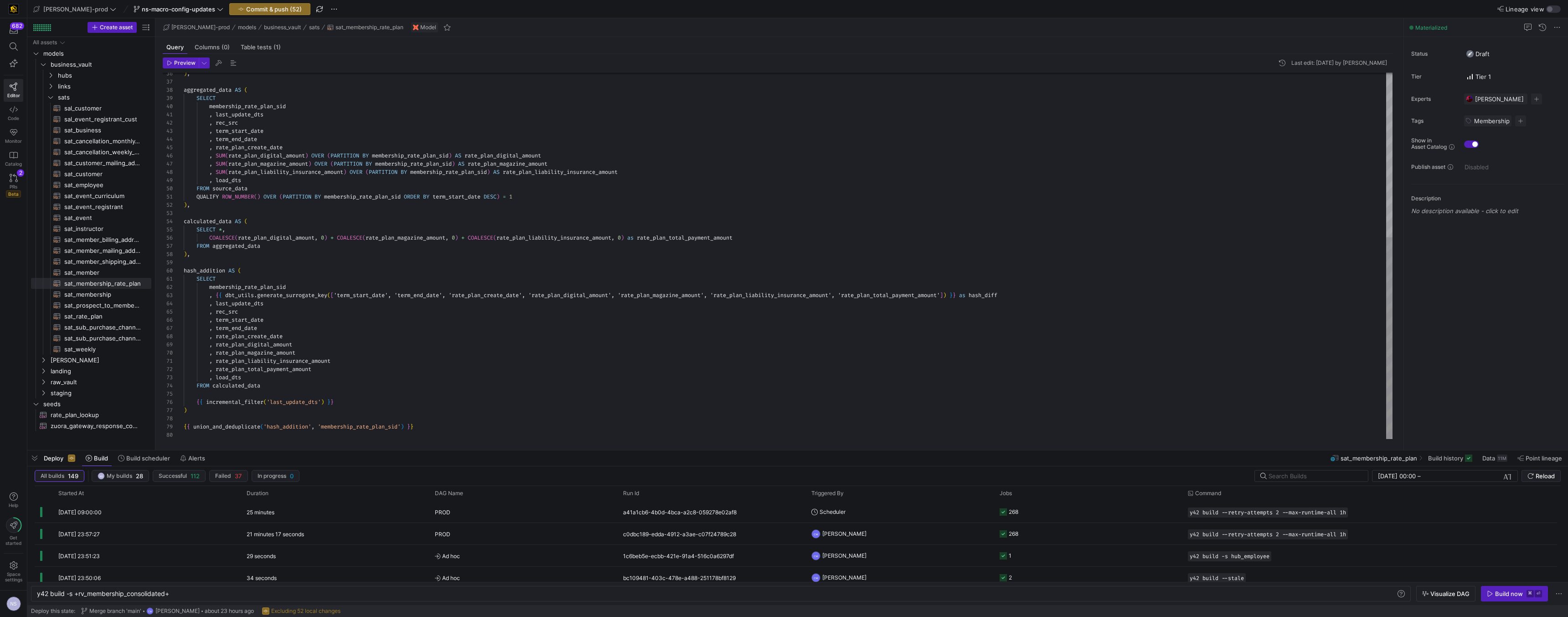
click at [391, 424] on div ") , aggregated_data AS ( SELECT membership_rate_plan_sid , last_update_dts , re…" at bounding box center [787, 106] width 1209 height 664
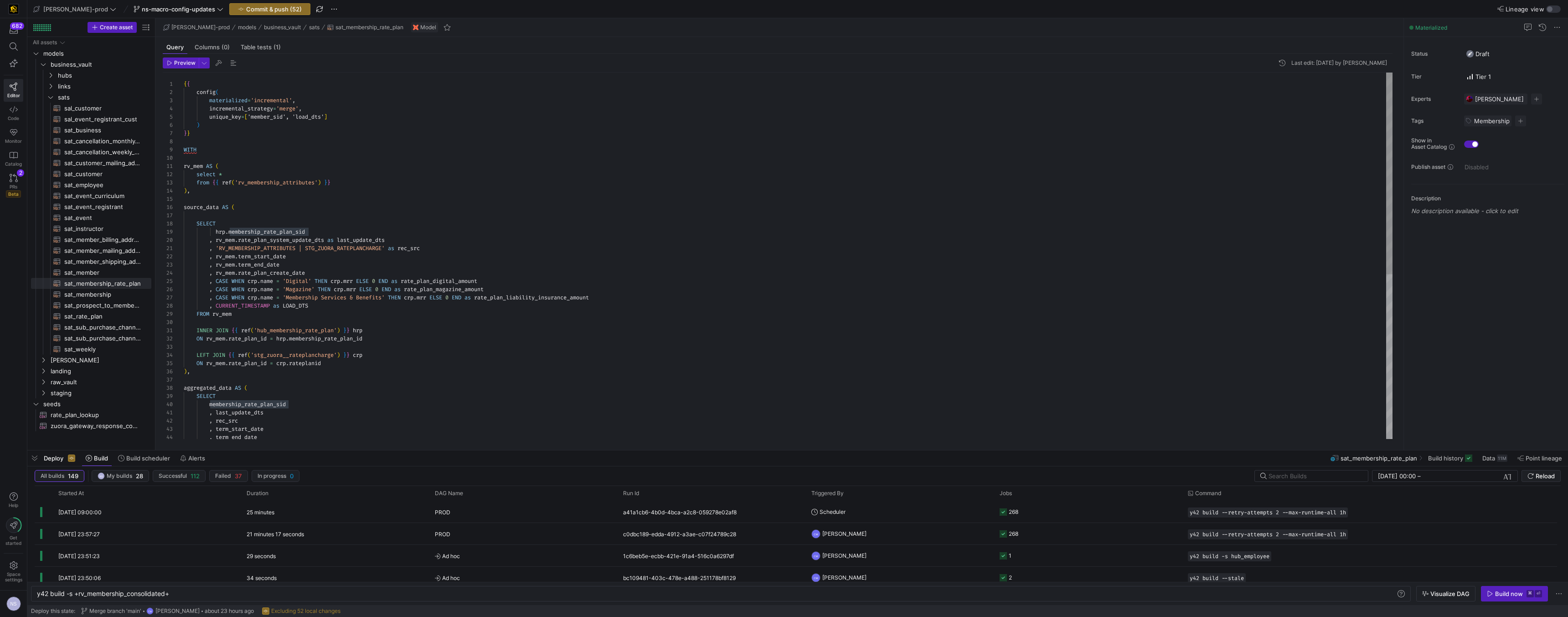
click at [269, 116] on div ") , aggregated_data AS ( SELECT membership_rate_plan_sid , last_update_dts , re…" at bounding box center [787, 404] width 1209 height 664
drag, startPoint x: 211, startPoint y: 133, endPoint x: 156, endPoint y: 66, distance: 86.7
click at [156, 60] on div "Preview Last edit: Tuesday 26 August 2025 by Noah Streveler 36 37 38 39 40 41 4…" at bounding box center [778, 248] width 1244 height 388
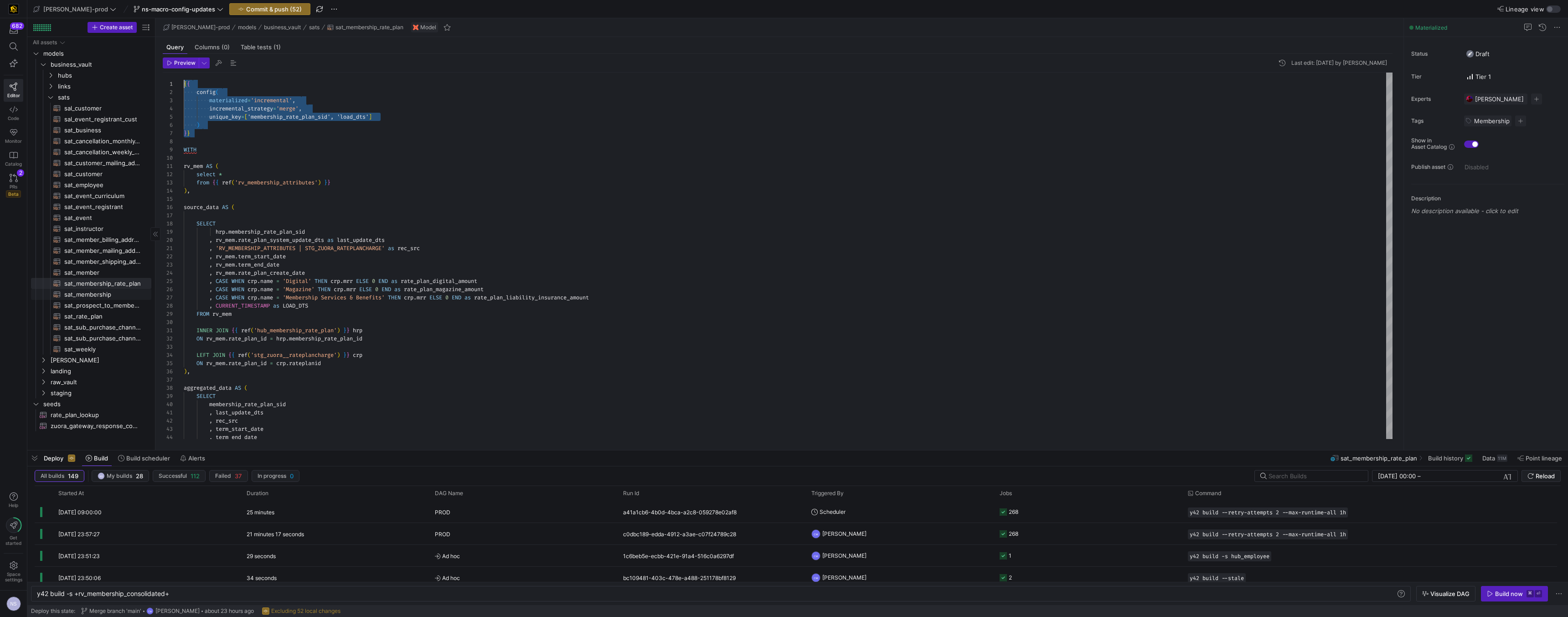
click at [107, 290] on span "sat_membership​​​​​​​​​​" at bounding box center [103, 294] width 76 height 11
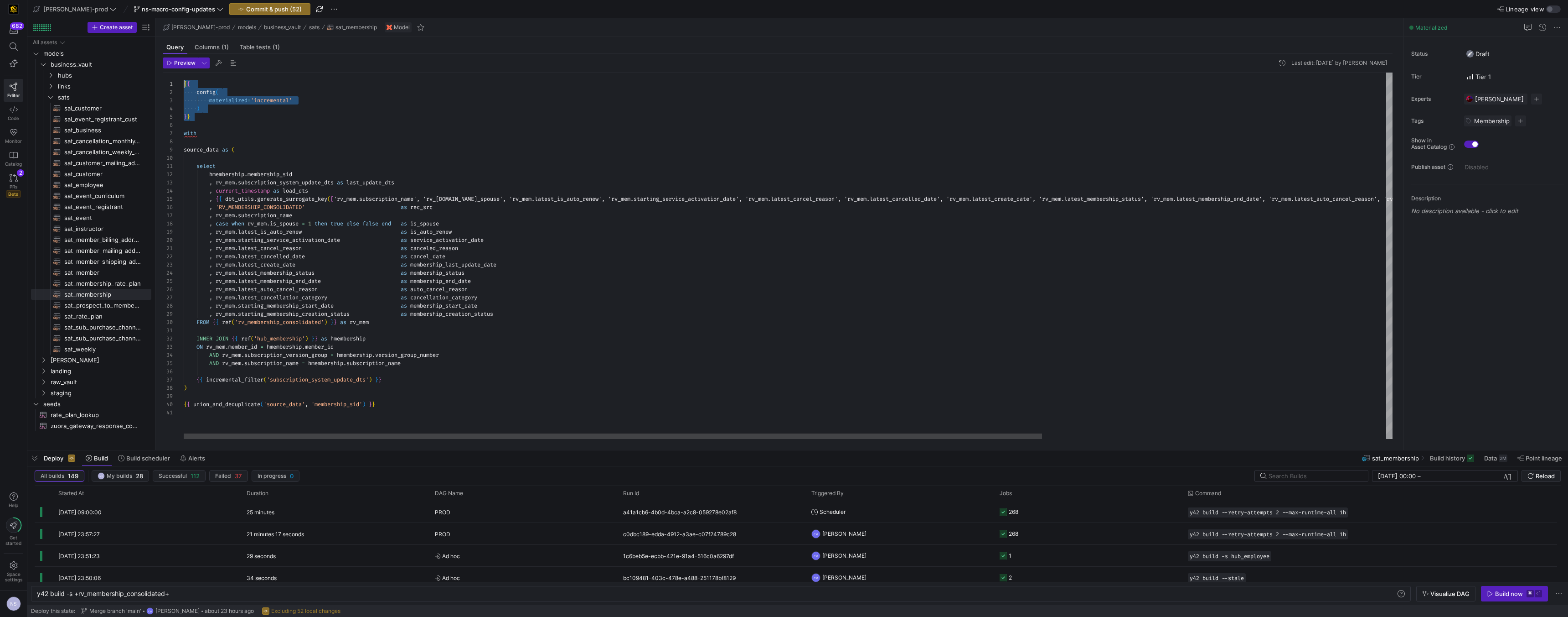
drag, startPoint x: 202, startPoint y: 119, endPoint x: 141, endPoint y: 51, distance: 91.4
click at [183, 73] on div "{ { config ( materialized = 'incremental' ) } } with source_data as ( select hm…" at bounding box center [1030, 255] width 1694 height 366
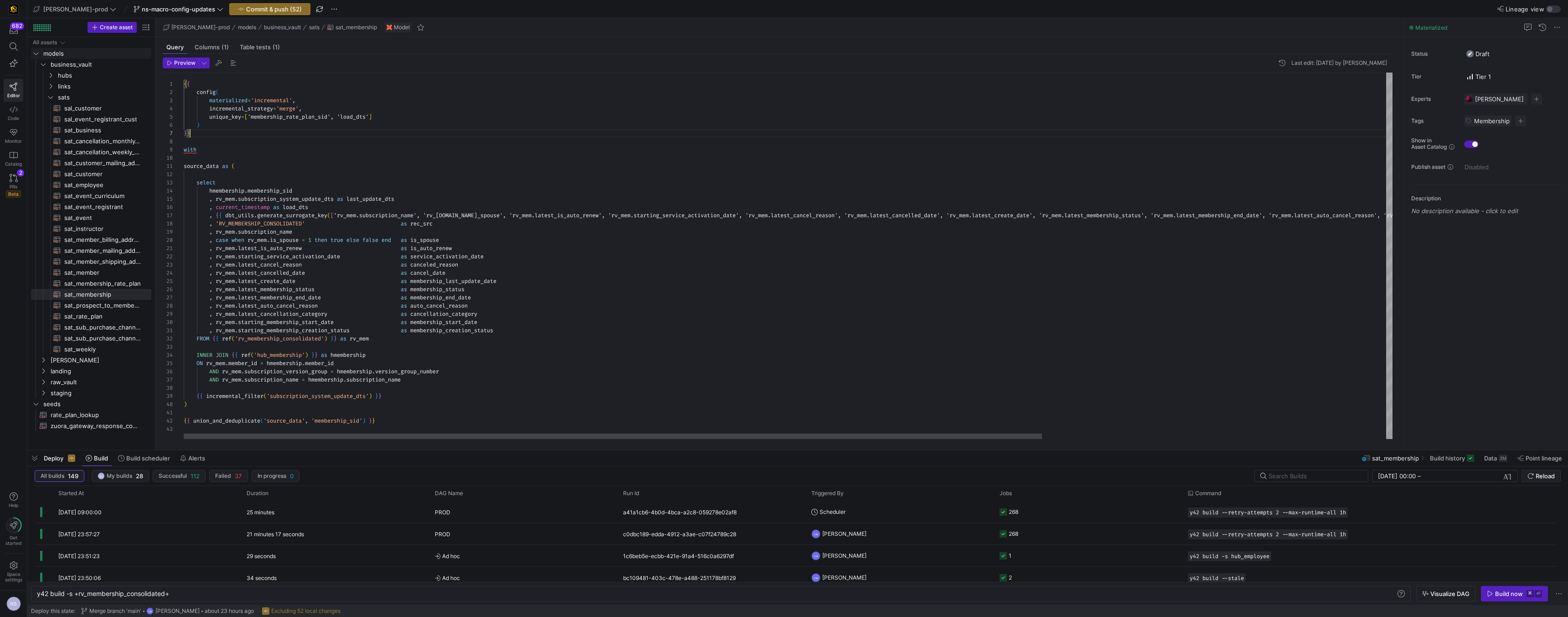
scroll to position [49, 7]
click at [343, 420] on span "'membership_sid'" at bounding box center [337, 420] width 51 height 7
click at [342, 421] on div "{ { config ( materialized = 'incremental' , incremental_strategy = 'merge' , un…" at bounding box center [1030, 255] width 1694 height 366
click at [348, 418] on div "{ { config ( materialized = 'incremental' , incremental_strategy = 'merge' , un…" at bounding box center [1030, 255] width 1694 height 366
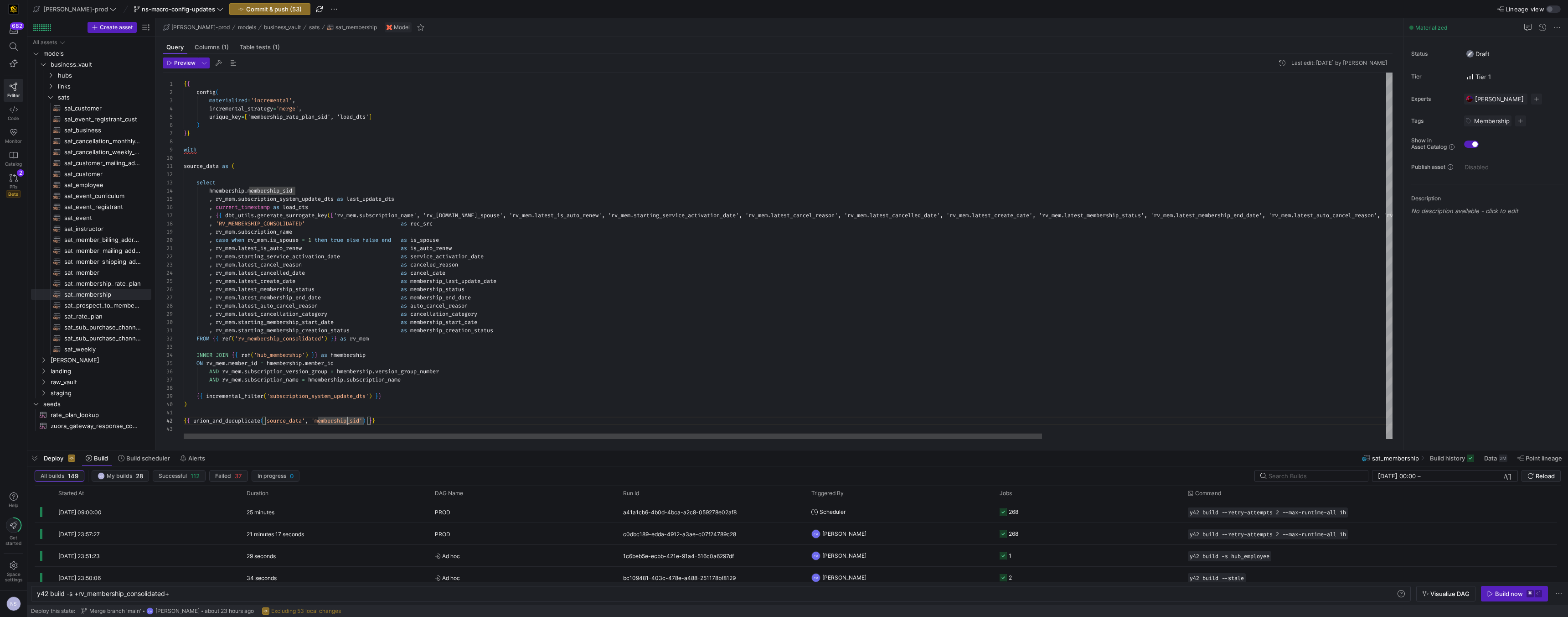
click at [348, 418] on div "{ { config ( materialized = 'incremental' , incremental_strategy = 'merge' , un…" at bounding box center [1030, 255] width 1694 height 366
click at [263, 117] on div "{ { config ( materialized = 'incremental' , incremental_strategy = 'merge' , un…" at bounding box center [1022, 255] width 1694 height 366
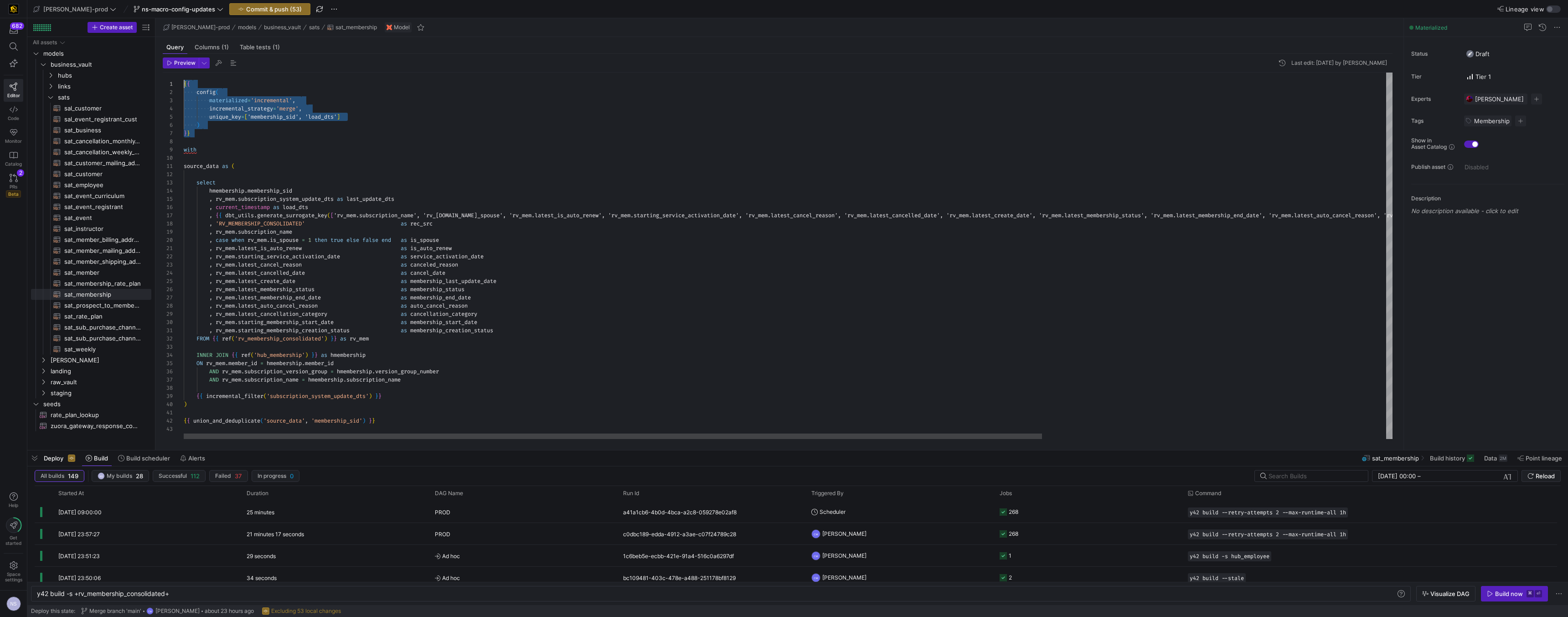
drag, startPoint x: 208, startPoint y: 132, endPoint x: 150, endPoint y: 72, distance: 83.5
click at [183, 73] on div "{ { config ( materialized = 'incremental' , incremental_strategy = 'merge' , un…" at bounding box center [1030, 255] width 1694 height 366
click at [97, 306] on span "sat_prospect_to_member_conversion​​​​​​​​​​" at bounding box center [103, 305] width 76 height 11
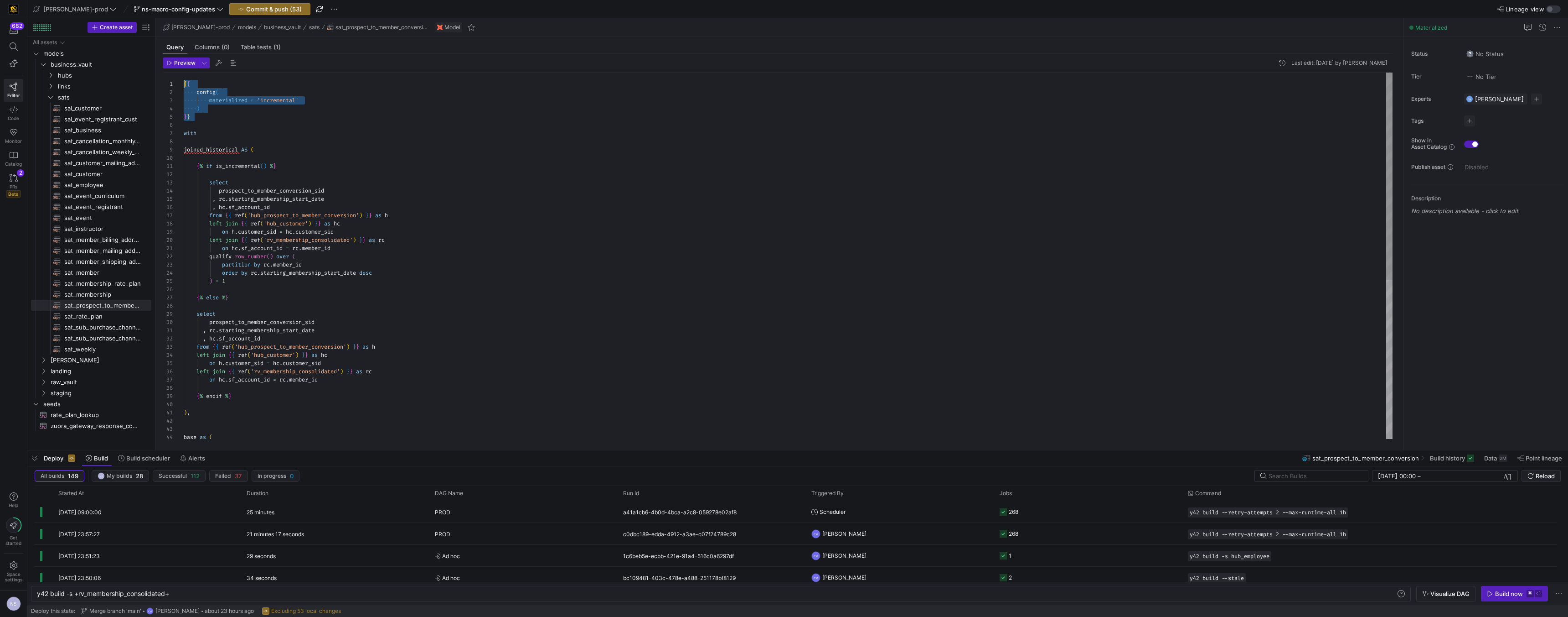
drag, startPoint x: 205, startPoint y: 115, endPoint x: 176, endPoint y: 75, distance: 49.4
click at [183, 75] on div "{ { config ( materialized = 'incremental' ) } } with joined_historical AS ( { %…" at bounding box center [787, 396] width 1209 height 647
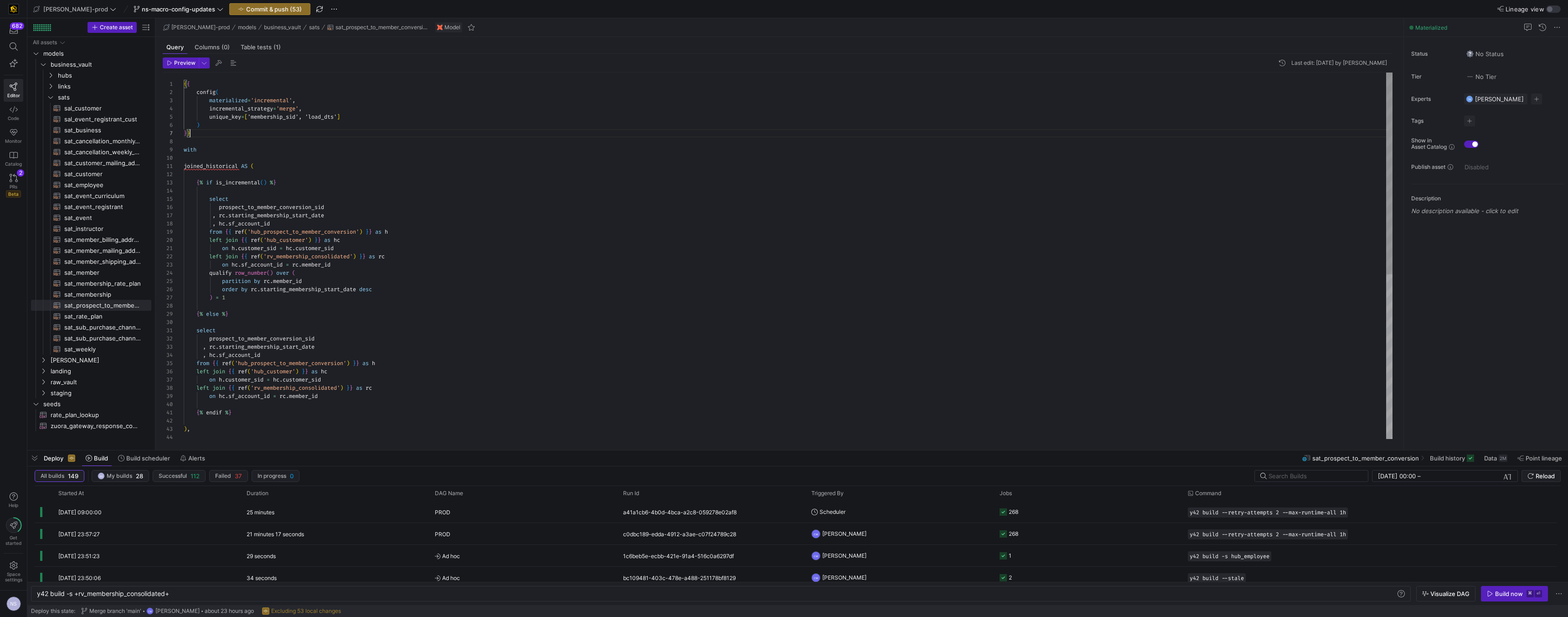
scroll to position [49, 7]
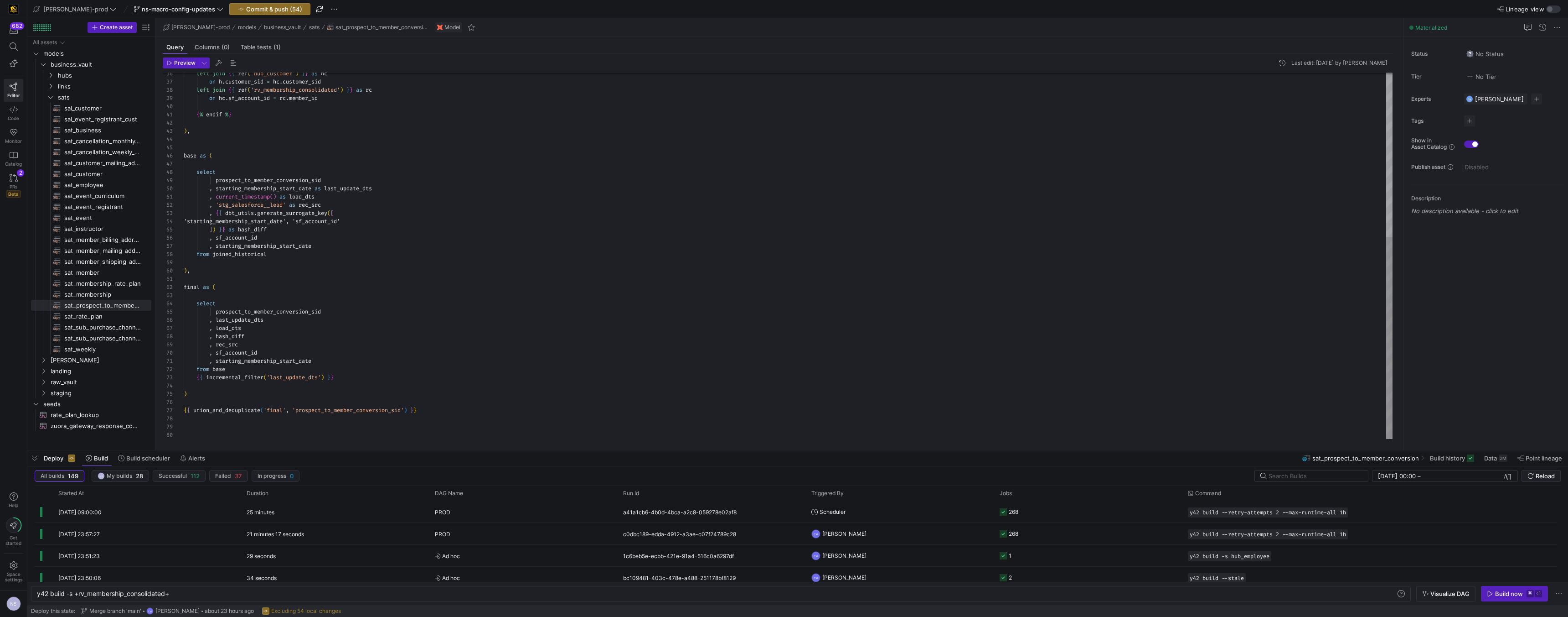
click at [376, 410] on div "left join { { ref ( 'hub_customer' ) } } as hc on h . customer_sid = hc . custo…" at bounding box center [787, 106] width 1209 height 664
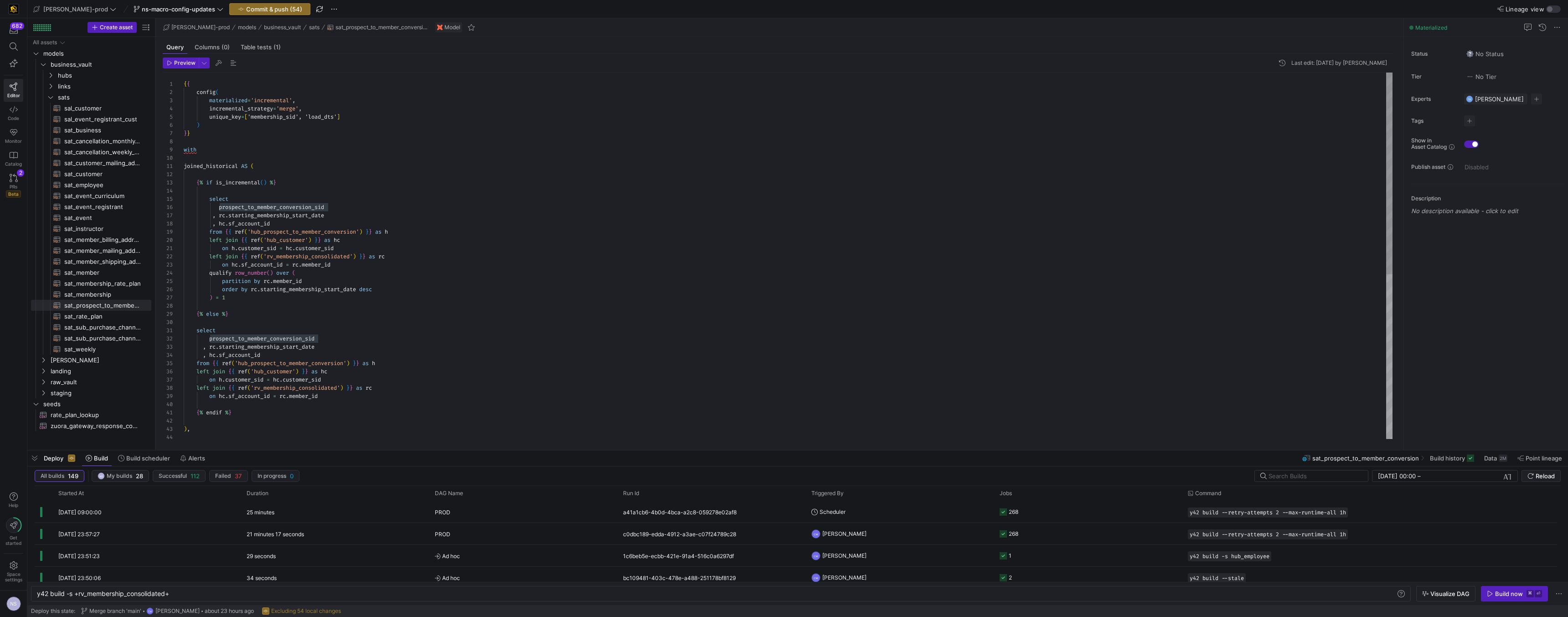
click at [278, 117] on div "left join { { ref ( 'hub_customer' ) } } as hc on h . customer_sid = hc . custo…" at bounding box center [787, 404] width 1209 height 664
drag, startPoint x: 196, startPoint y: 133, endPoint x: 158, endPoint y: 63, distance: 79.6
click at [183, 73] on div "left join { { ref ( 'hub_customer' ) } } as hc on h . customer_sid = hc . custo…" at bounding box center [787, 404] width 1209 height 664
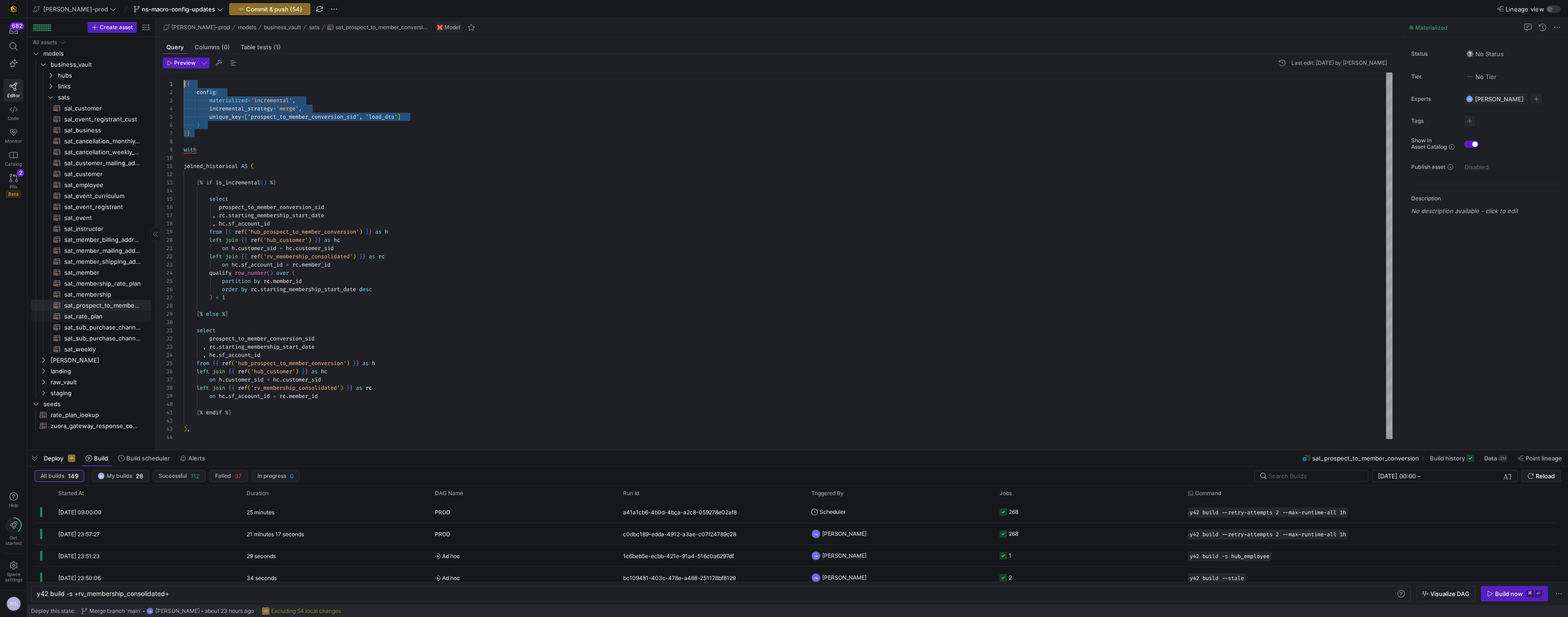
click at [97, 317] on span "sat_rate_plan​​​​​​​​​​" at bounding box center [103, 316] width 76 height 11
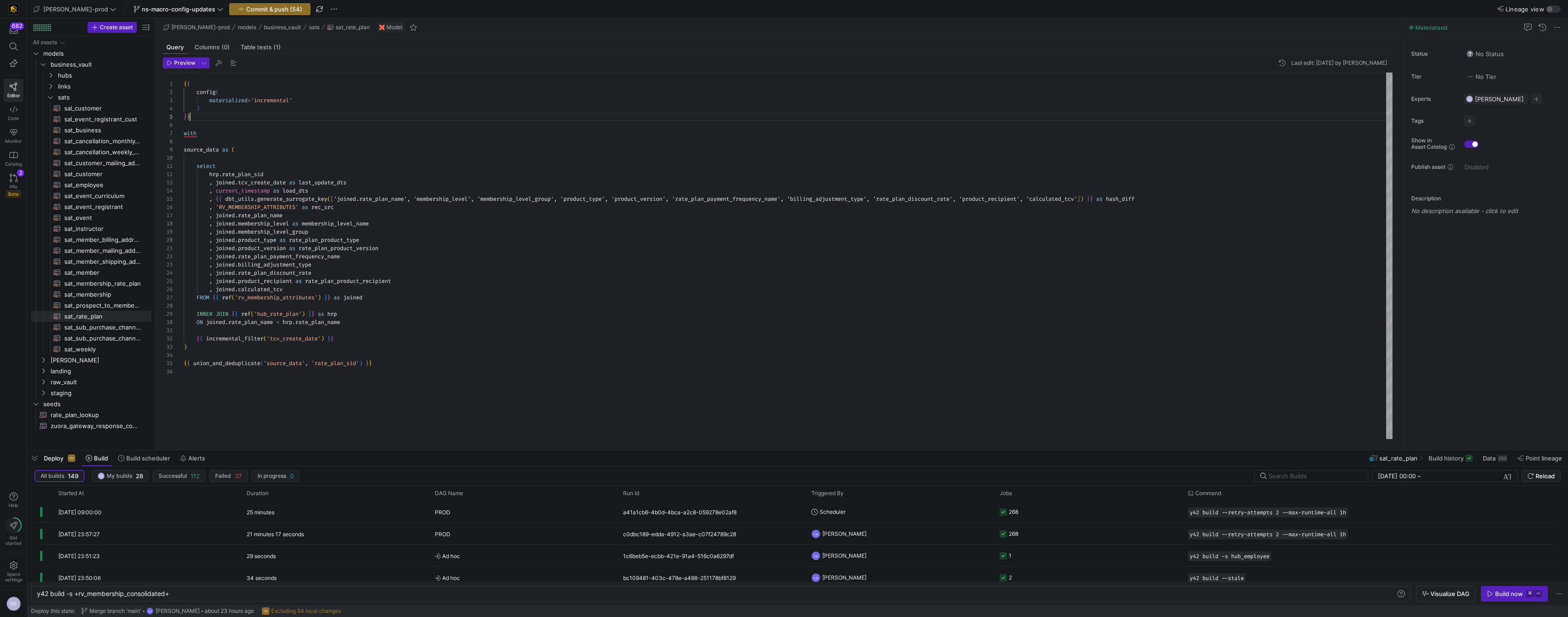
scroll to position [8, 0]
drag, startPoint x: 202, startPoint y: 117, endPoint x: 174, endPoint y: 80, distance: 46.4
click at [183, 80] on div "{ { config ( materialized = 'incremental' ) } } with source_data as ( select hr…" at bounding box center [787, 255] width 1209 height 366
click at [348, 383] on div "{ { config ( materialized = 'incremental' , incremental_strategy = 'merge' , un…" at bounding box center [787, 255] width 1209 height 366
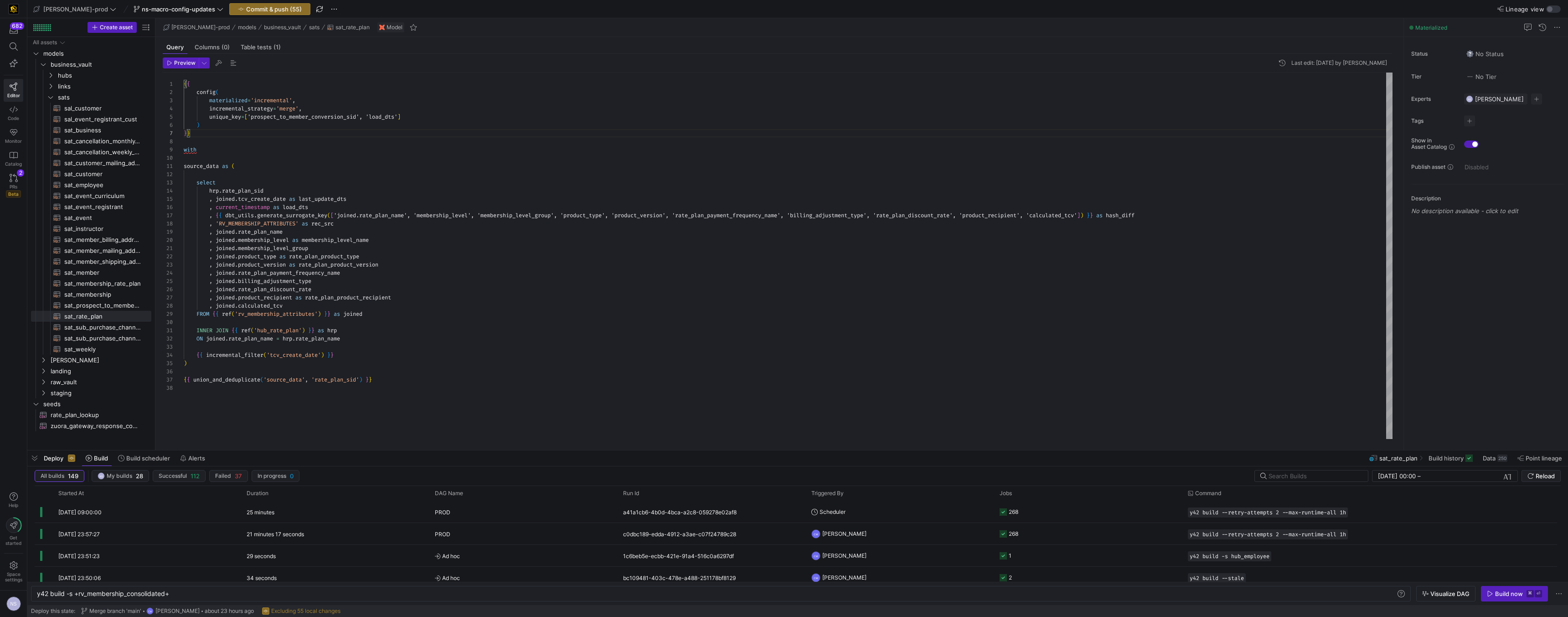
scroll to position [49, 164]
drag, startPoint x: 348, startPoint y: 383, endPoint x: 348, endPoint y: 390, distance: 7.0
click at [348, 388] on div "{ { config ( materialized = 'incremental' , incremental_strategy = 'merge' , un…" at bounding box center [787, 255] width 1209 height 366
click at [346, 381] on div "{ { config ( materialized = 'incremental' , incremental_strategy = 'merge' , un…" at bounding box center [787, 255] width 1209 height 366
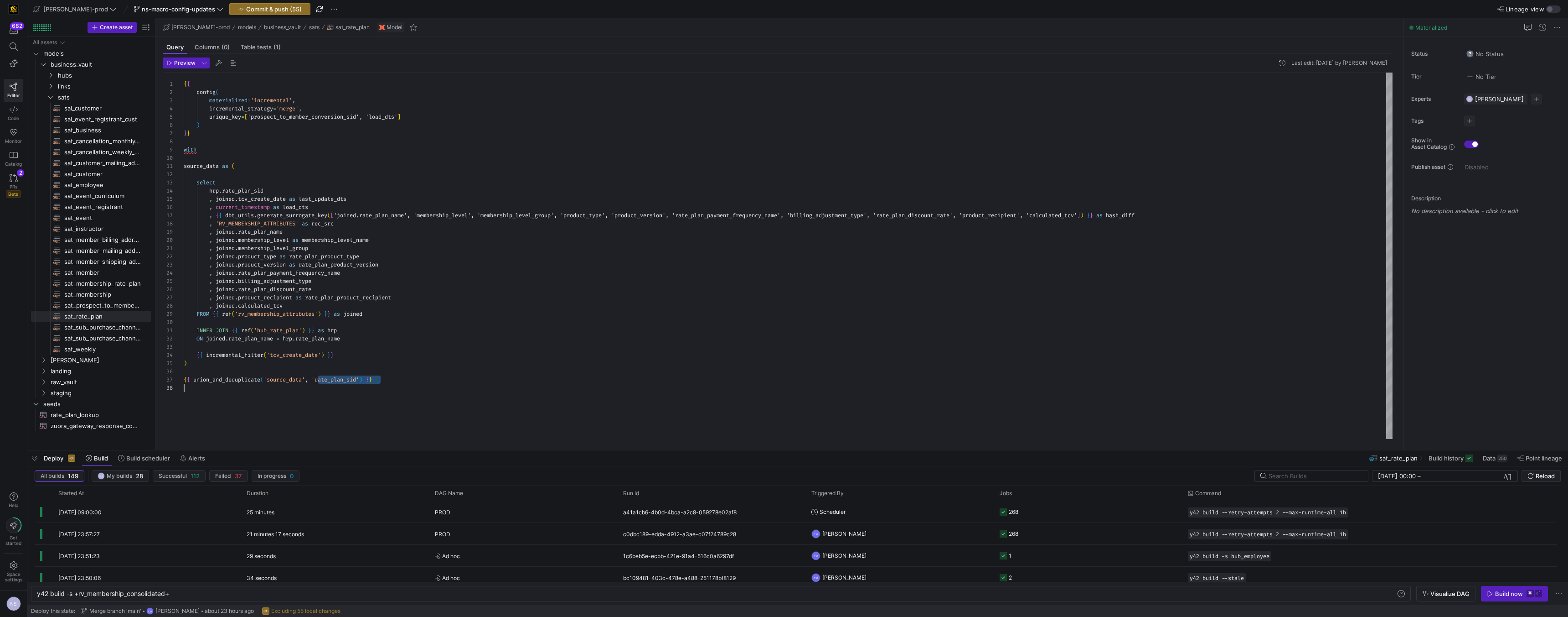
scroll to position [49, 177]
click at [346, 381] on div "{ { config ( materialized = 'incremental' , incremental_strategy = 'merge' , un…" at bounding box center [787, 255] width 1209 height 366
click at [278, 118] on div "{ { config ( materialized = 'incremental' , incremental_strategy = 'merge' , un…" at bounding box center [787, 255] width 1209 height 366
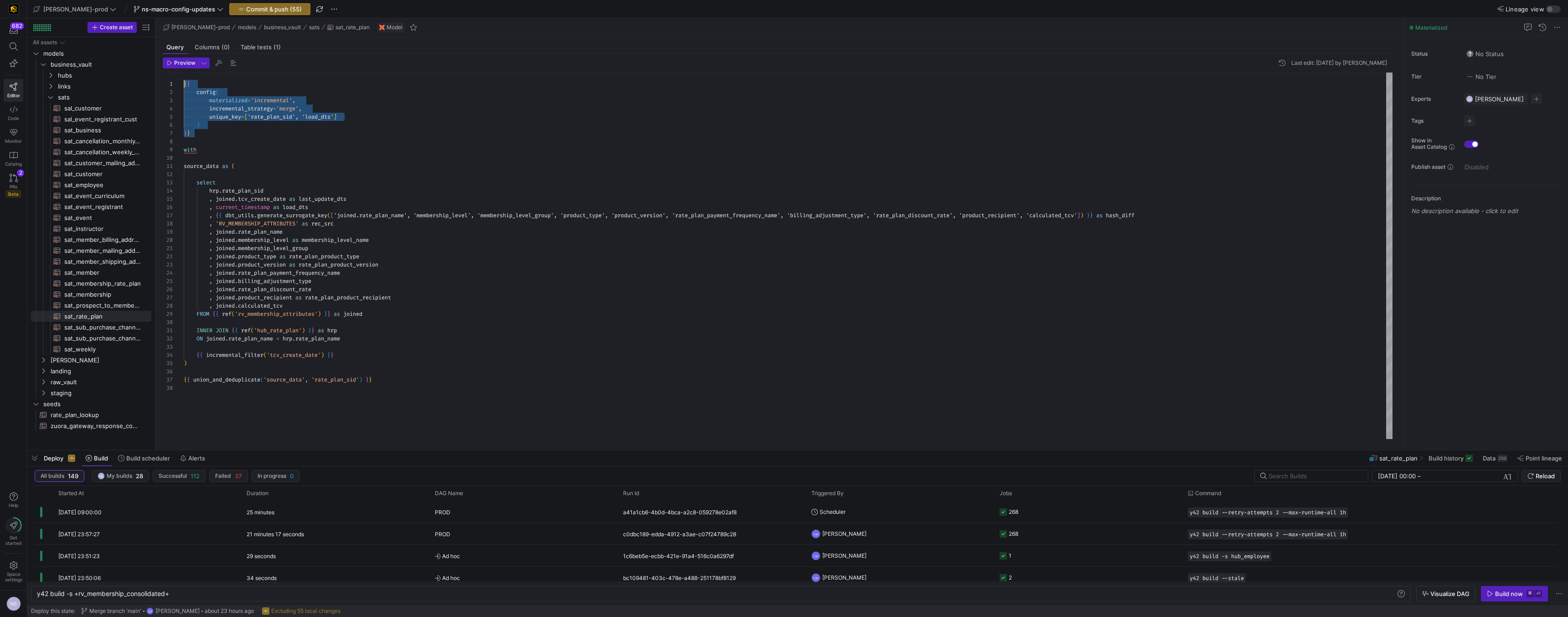
drag, startPoint x: 203, startPoint y: 132, endPoint x: 160, endPoint y: 81, distance: 66.7
click at [183, 81] on div "{ { config ( materialized = 'incremental' , incremental_strategy = 'merge' , un…" at bounding box center [787, 255] width 1209 height 366
click at [110, 329] on span "sat_sub_purchase_channel_monthly_forecast​​​​​​​​​​" at bounding box center [103, 327] width 76 height 11
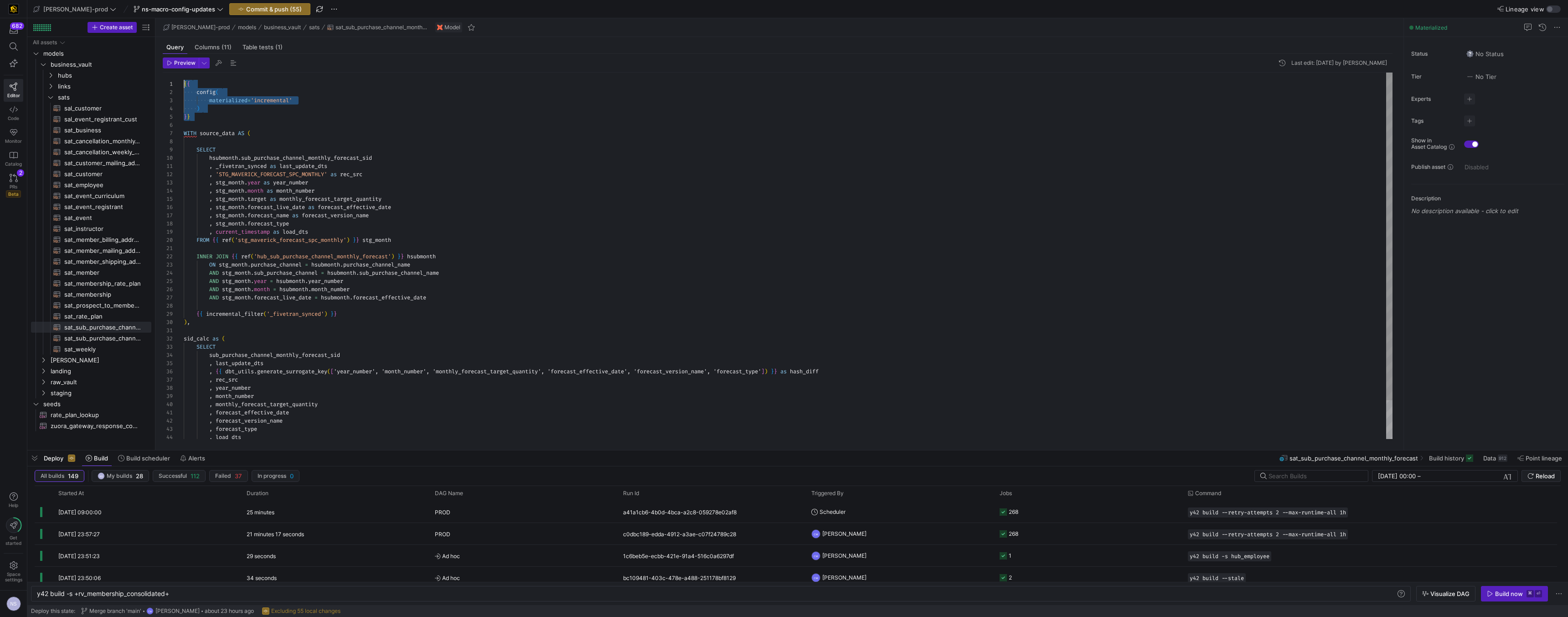
drag, startPoint x: 213, startPoint y: 117, endPoint x: 154, endPoint y: 67, distance: 77.3
click at [183, 73] on div "{ { config ( materialized = 'incremental' ) } } WITH source_data AS ( SELECT hs…" at bounding box center [787, 278] width 1209 height 410
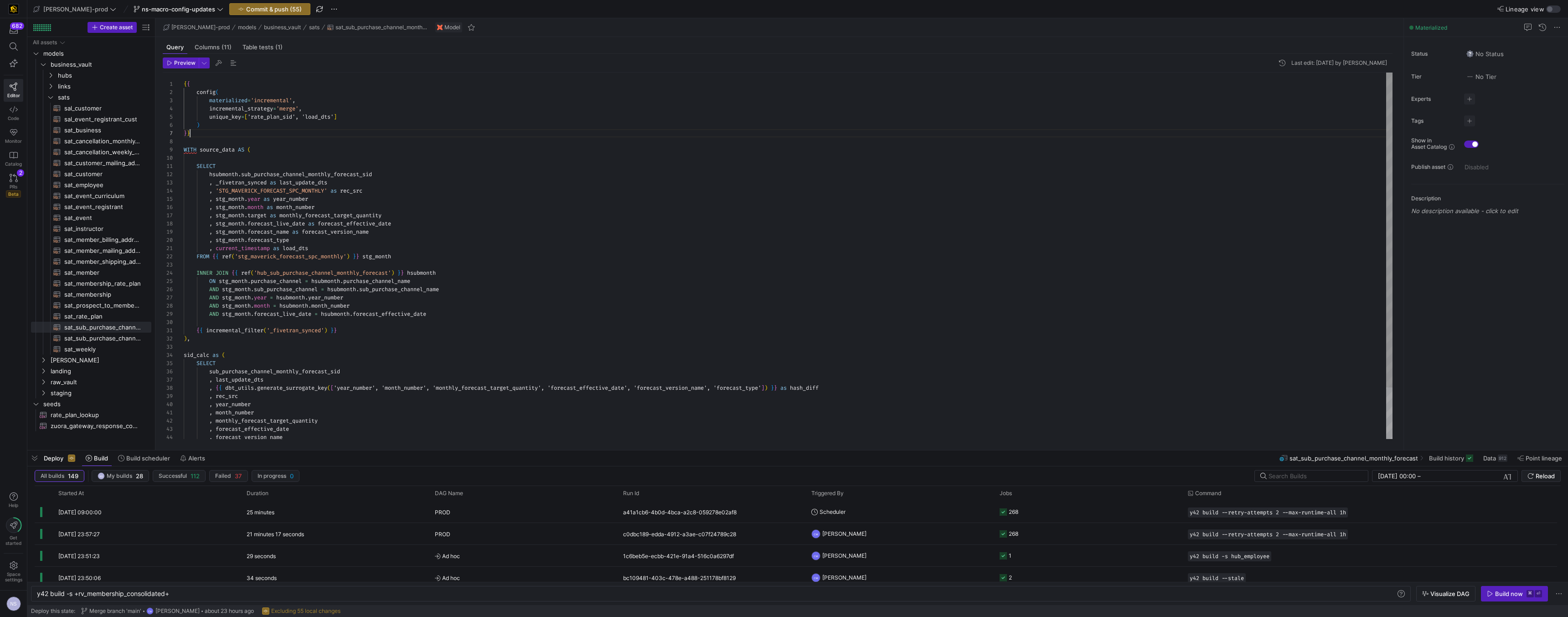
scroll to position [49, 7]
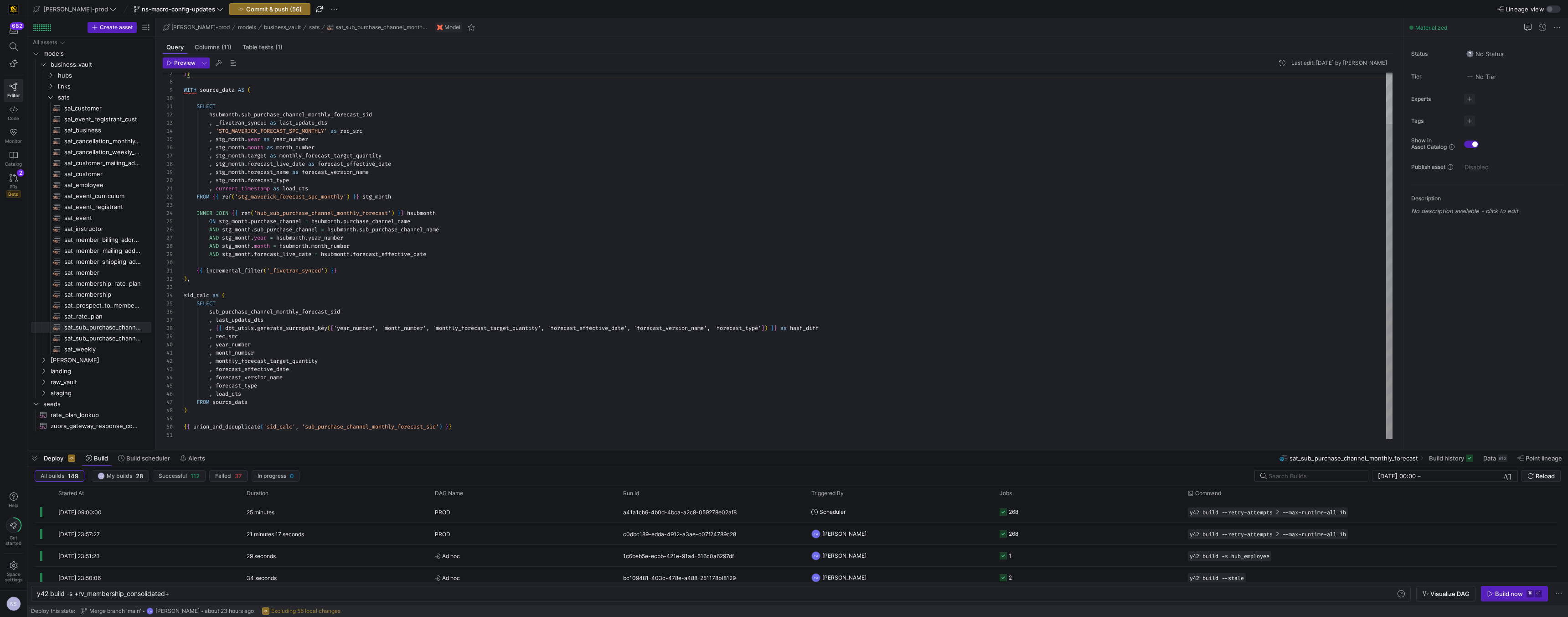
click at [417, 424] on div "WITH source_data AS ( SELECT hsubmonth . sub_purchase_channel_monthly_forecast_…" at bounding box center [787, 226] width 1209 height 426
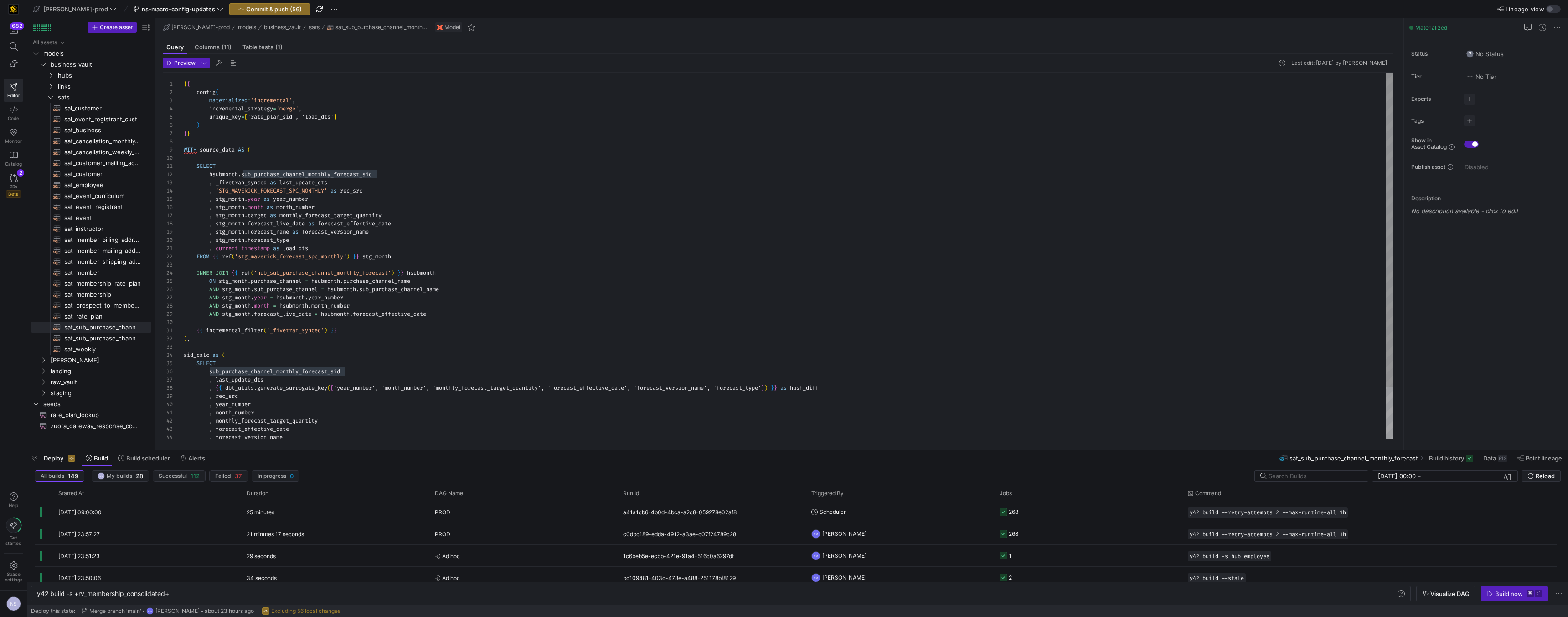
click at [277, 117] on div "WITH source_data AS ( SELECT hsubmonth . sub_purchase_channel_monthly_forecast_…" at bounding box center [787, 285] width 1209 height 426
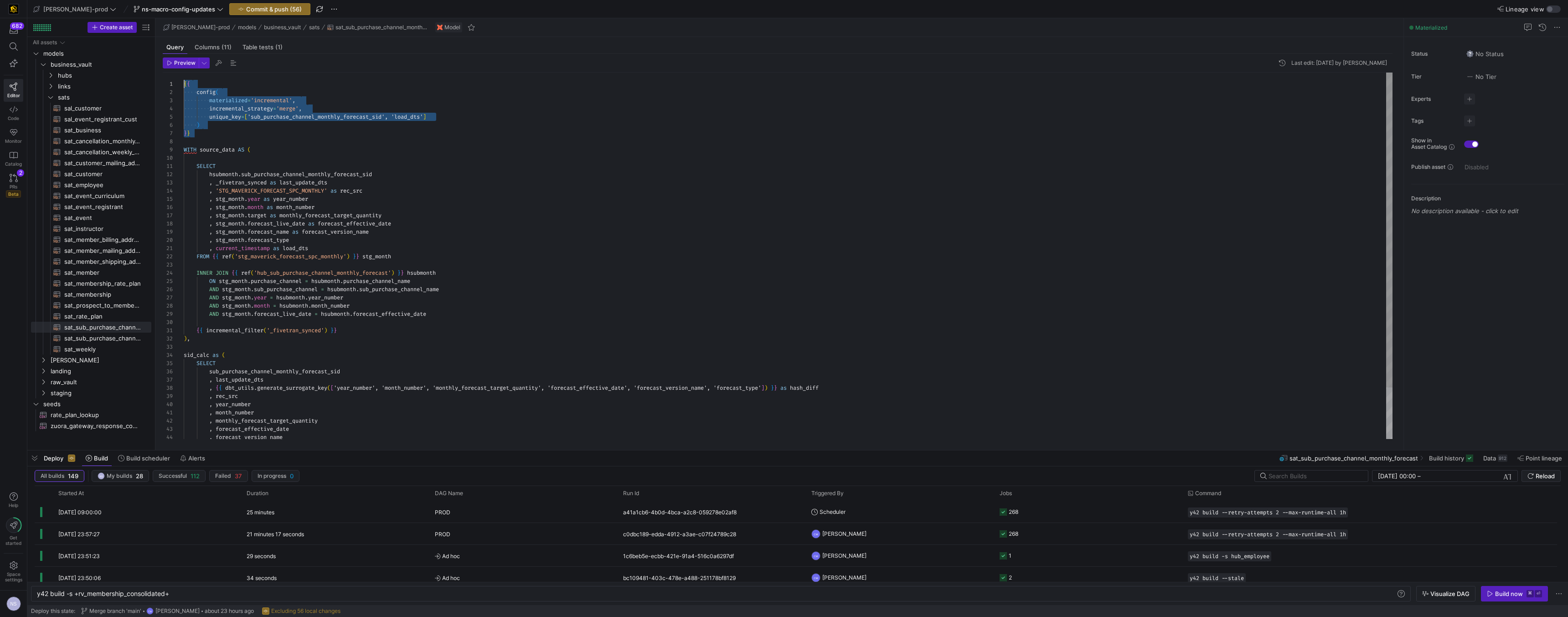
drag, startPoint x: 198, startPoint y: 131, endPoint x: 162, endPoint y: 65, distance: 75.2
click at [183, 73] on div "WITH source_data AS ( SELECT hsubmonth . sub_purchase_channel_monthly_forecast_…" at bounding box center [787, 285] width 1209 height 426
click at [100, 335] on span "sat_sub_purchase_channel_weekly_forecast​​​​​​​​​​" at bounding box center [103, 337] width 76 height 11
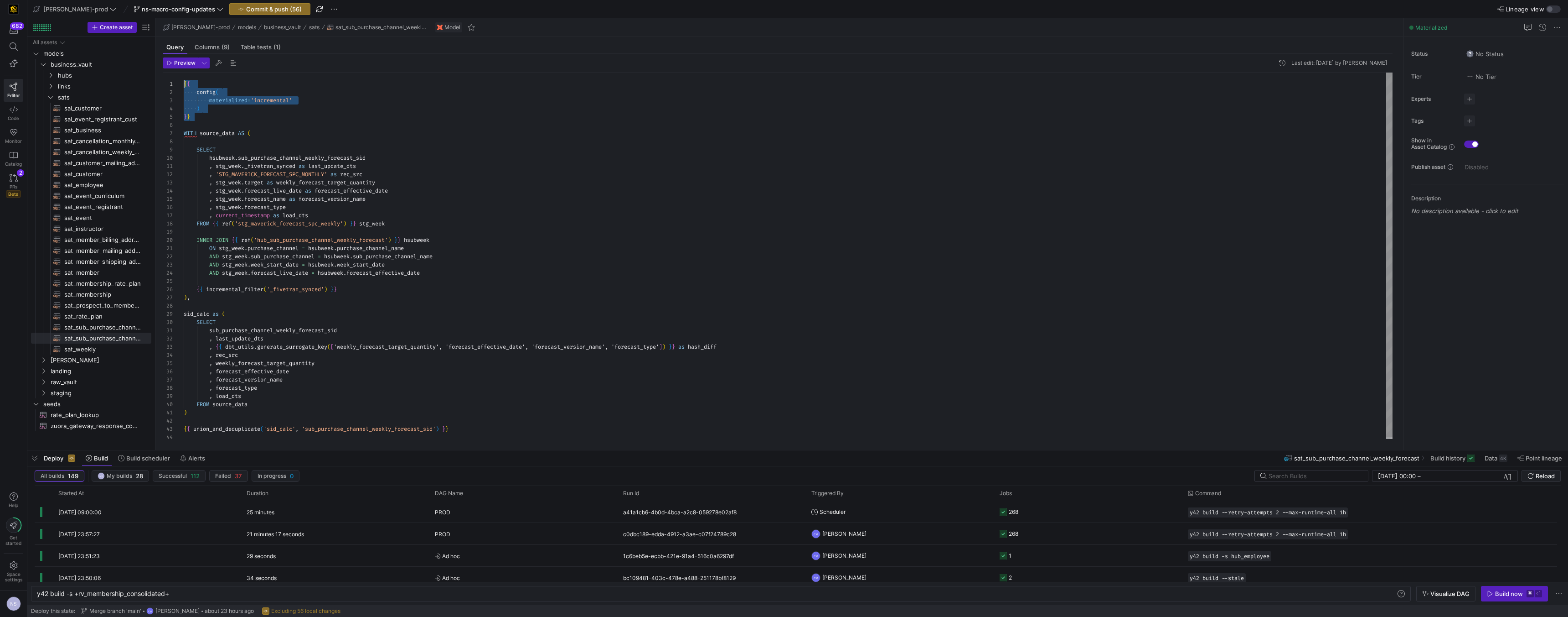
drag, startPoint x: 192, startPoint y: 117, endPoint x: 163, endPoint y: 78, distance: 48.6
click at [183, 78] on div "{ { config ( materialized = 'incremental' ) } } WITH source_data AS ( SELECT hs…" at bounding box center [787, 257] width 1209 height 369
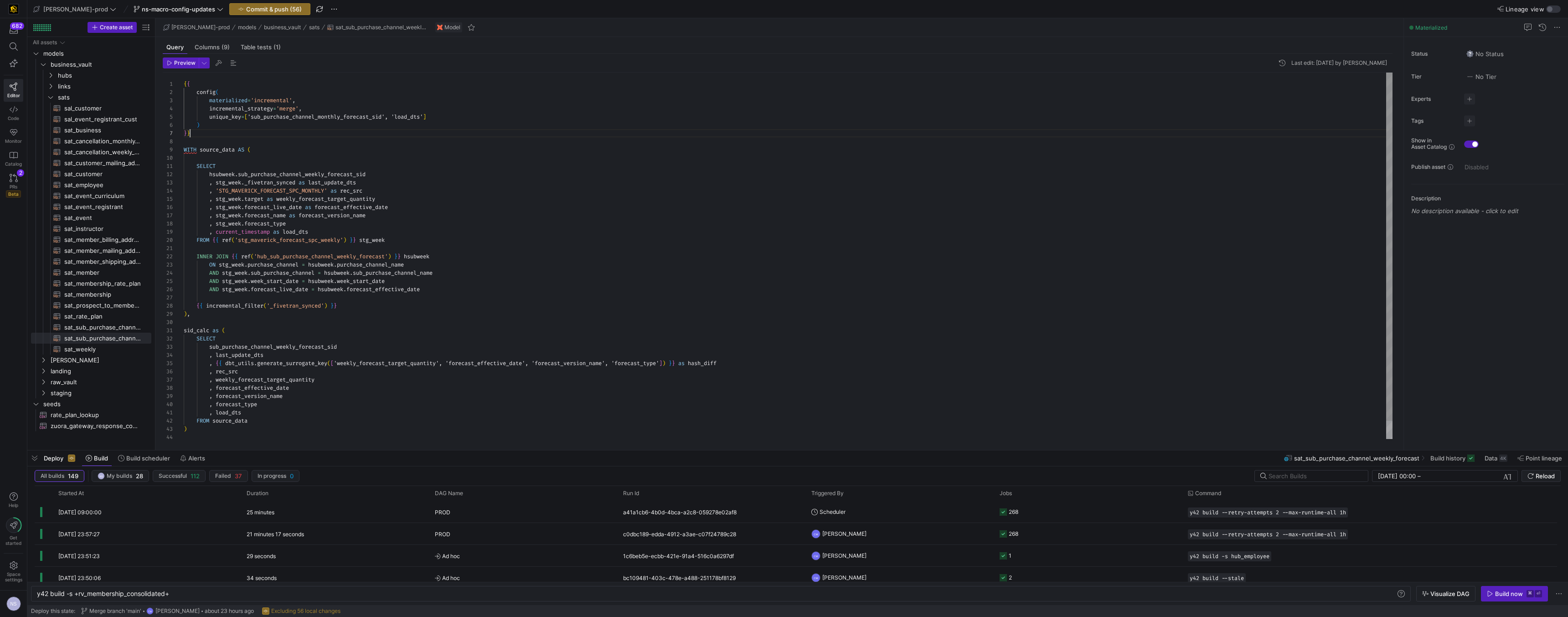
scroll to position [49, 7]
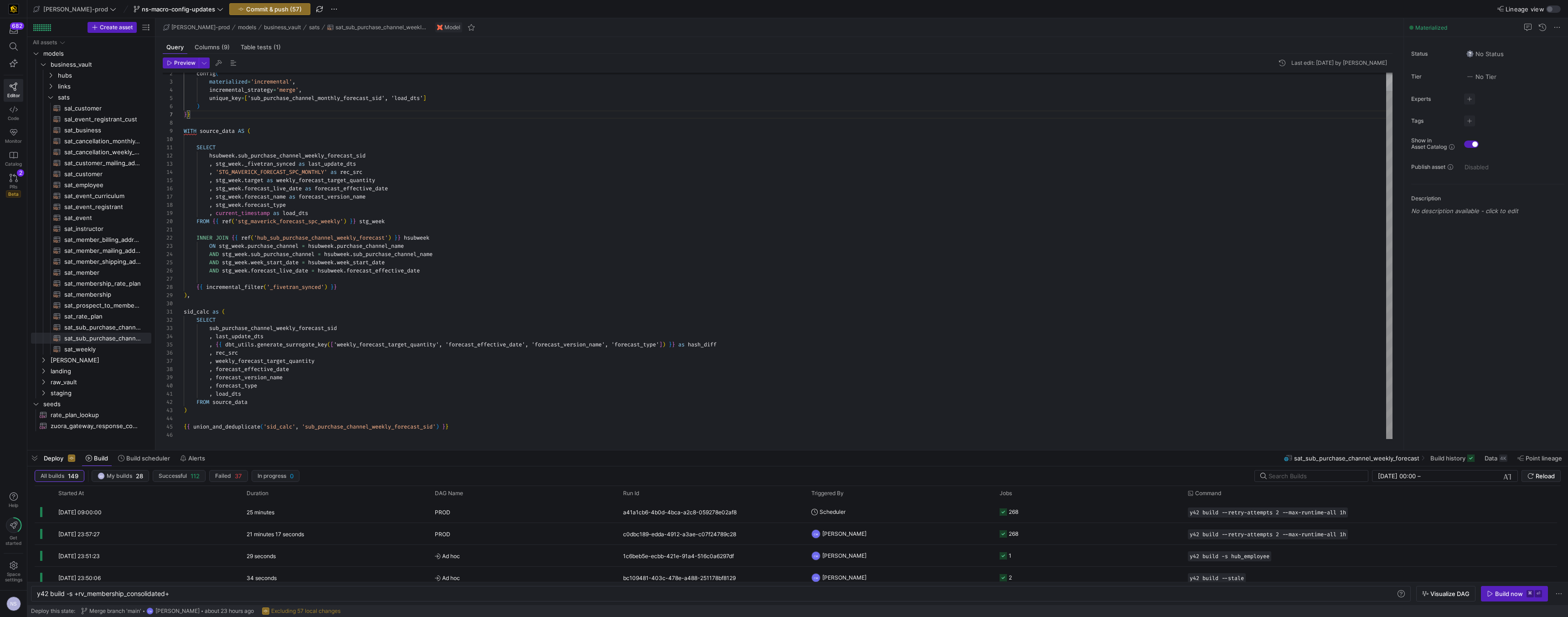
click at [403, 428] on div "config ( materialized = 'incremental' , incremental_strategy = 'merge' , unique…" at bounding box center [787, 246] width 1209 height 385
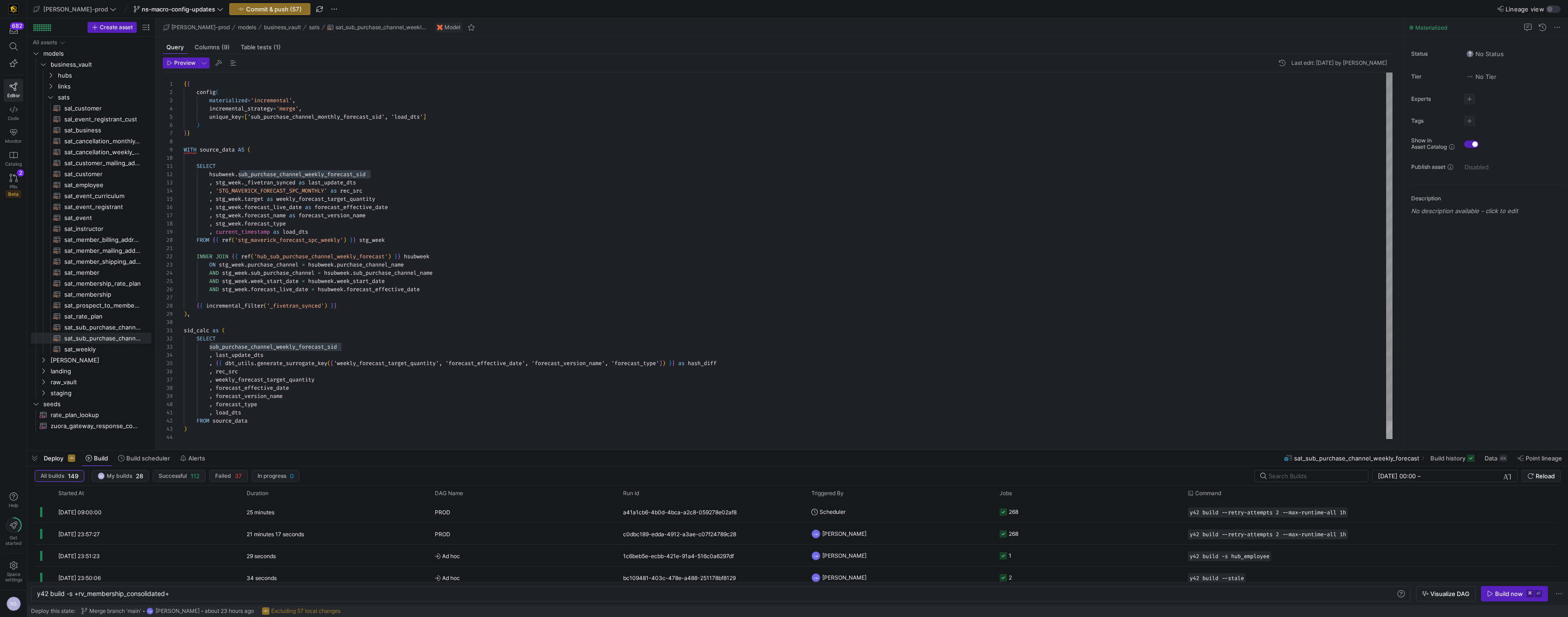
click at [324, 118] on div "config ( materialized = 'incremental' , incremental_strategy = 'merge' , unique…" at bounding box center [787, 265] width 1209 height 385
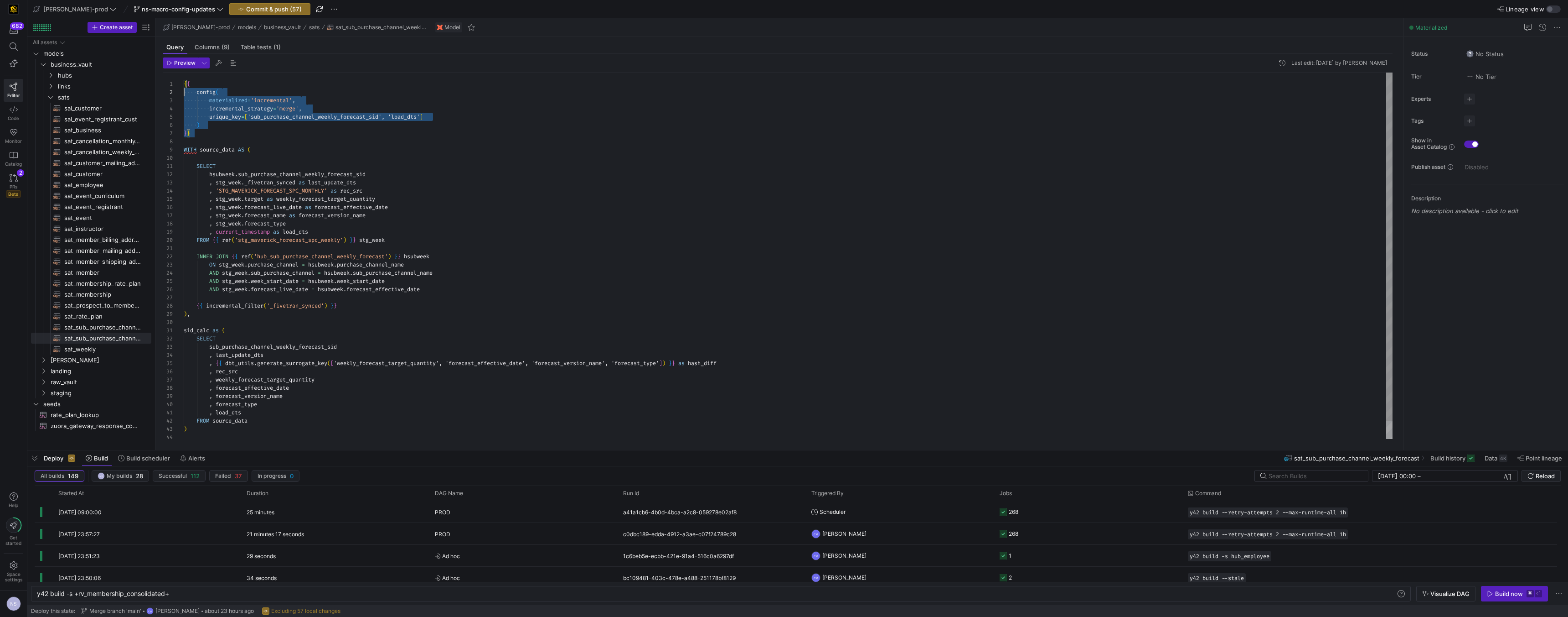
scroll to position [0, 0]
drag, startPoint x: 210, startPoint y: 133, endPoint x: 159, endPoint y: 78, distance: 75.0
click at [183, 78] on div "config ( materialized = 'incremental' , incremental_strategy = 'merge' , unique…" at bounding box center [787, 265] width 1209 height 385
click at [112, 350] on span "sat_weekly​​​​​​​​​​" at bounding box center [103, 349] width 76 height 11
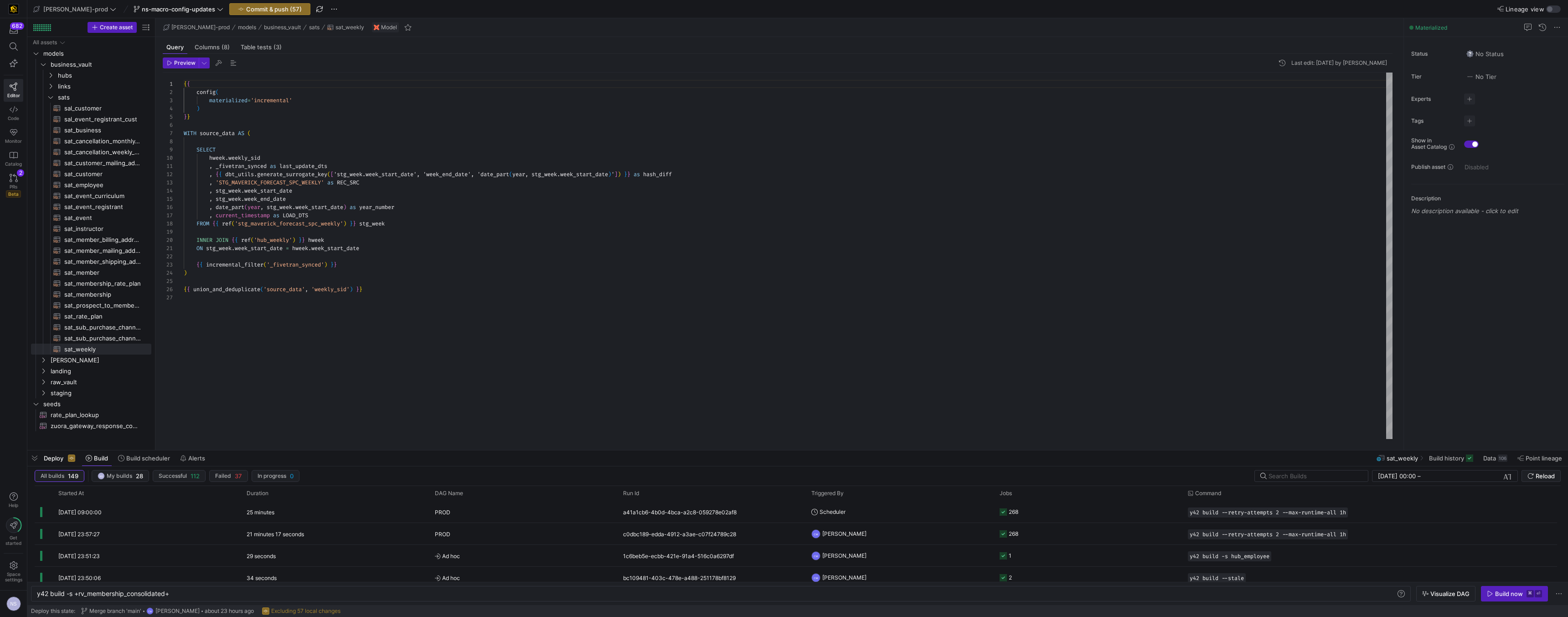
scroll to position [41, 0]
click at [202, 121] on div "{ { config ( materialized = 'incremental' ) } } WITH source_data AS ( SELECT hw…" at bounding box center [787, 255] width 1209 height 366
drag, startPoint x: 202, startPoint y: 117, endPoint x: 173, endPoint y: 79, distance: 47.8
click at [183, 79] on div "{ { config ( materialized = 'incremental' ) } } WITH source_data AS ( SELECT hw…" at bounding box center [787, 255] width 1209 height 366
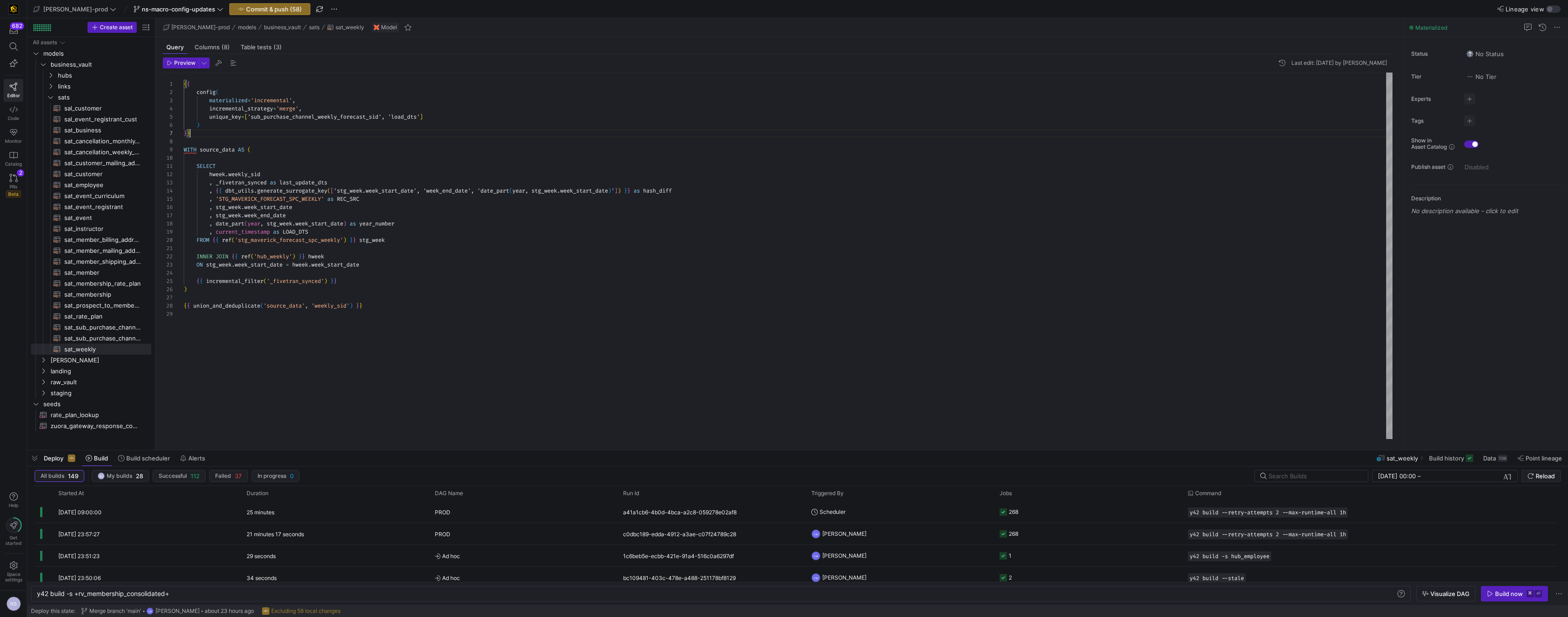
click at [339, 308] on div "{ { config ( materialized = 'incremental' , incremental_strategy = 'merge' , un…" at bounding box center [787, 255] width 1209 height 366
click at [349, 118] on div "{ { config ( materialized = 'incremental' , incremental_strategy = 'merge' , un…" at bounding box center [787, 255] width 1209 height 366
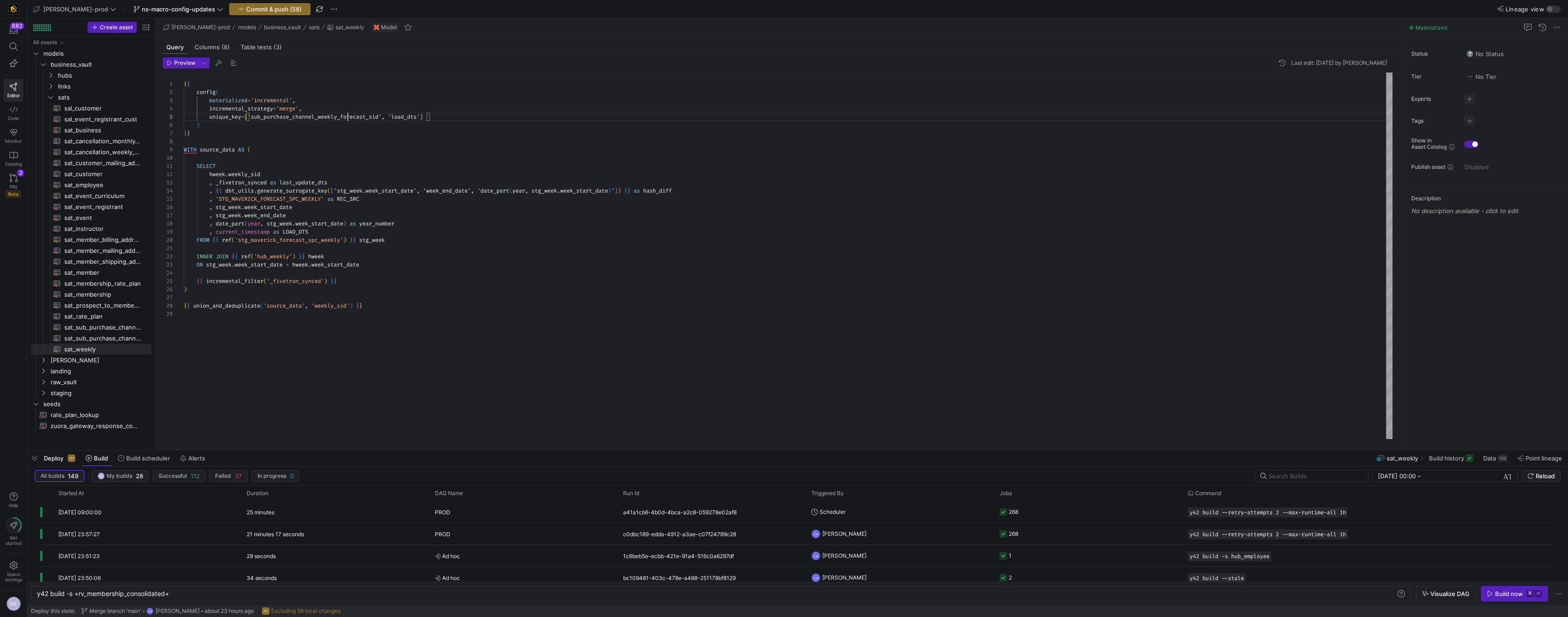
type textarea "{{ config( materialized='incremental', incremental_strategy='merge', unique_key…"
click at [267, 9] on span "Commit & push (58)" at bounding box center [274, 9] width 56 height 7
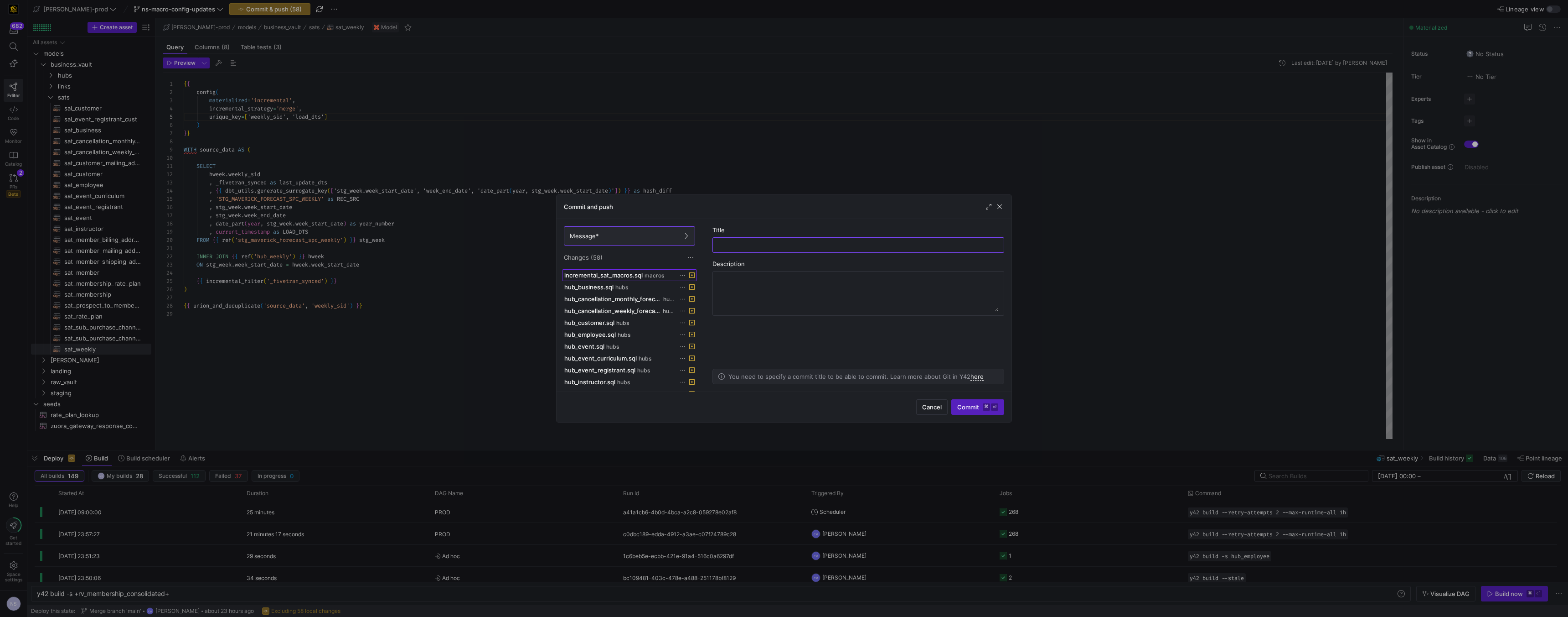
click at [629, 272] on span "incremental_sat_macros.sql" at bounding box center [604, 275] width 78 height 7
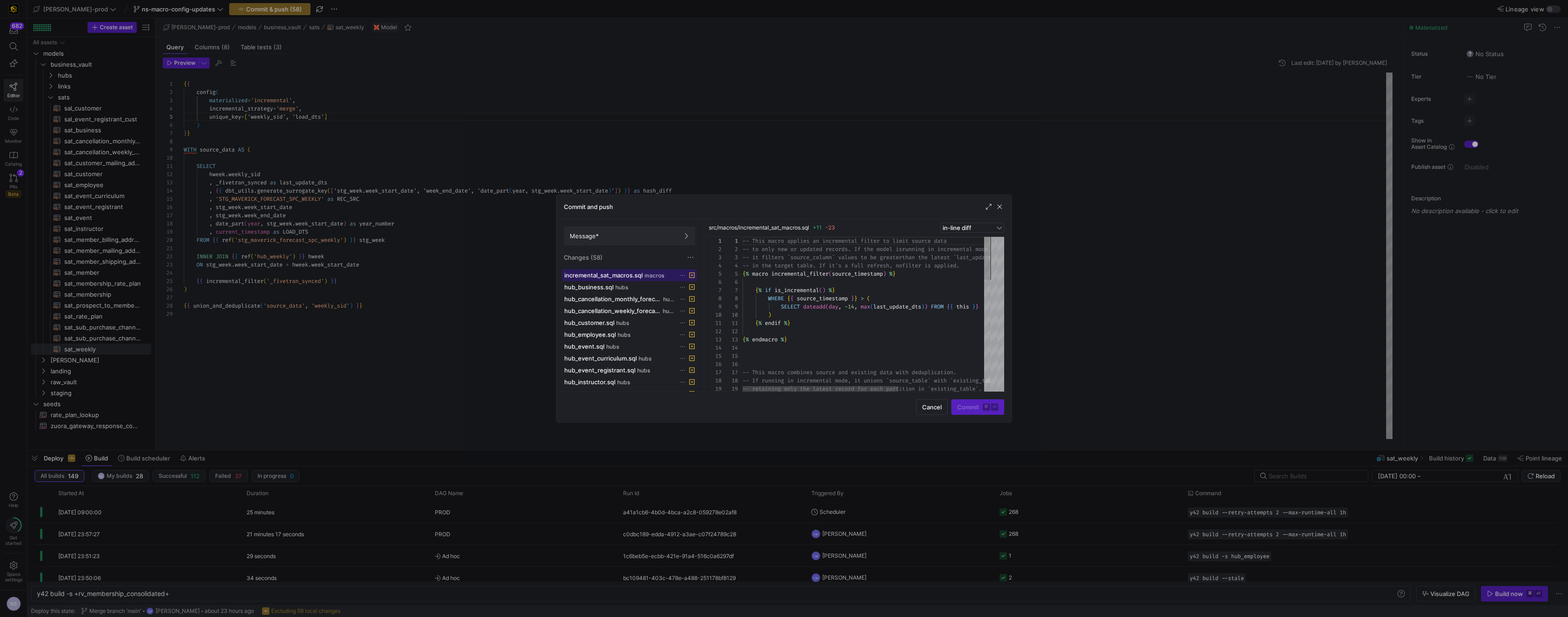
scroll to position [74, 0]
click at [667, 239] on span at bounding box center [630, 235] width 130 height 19
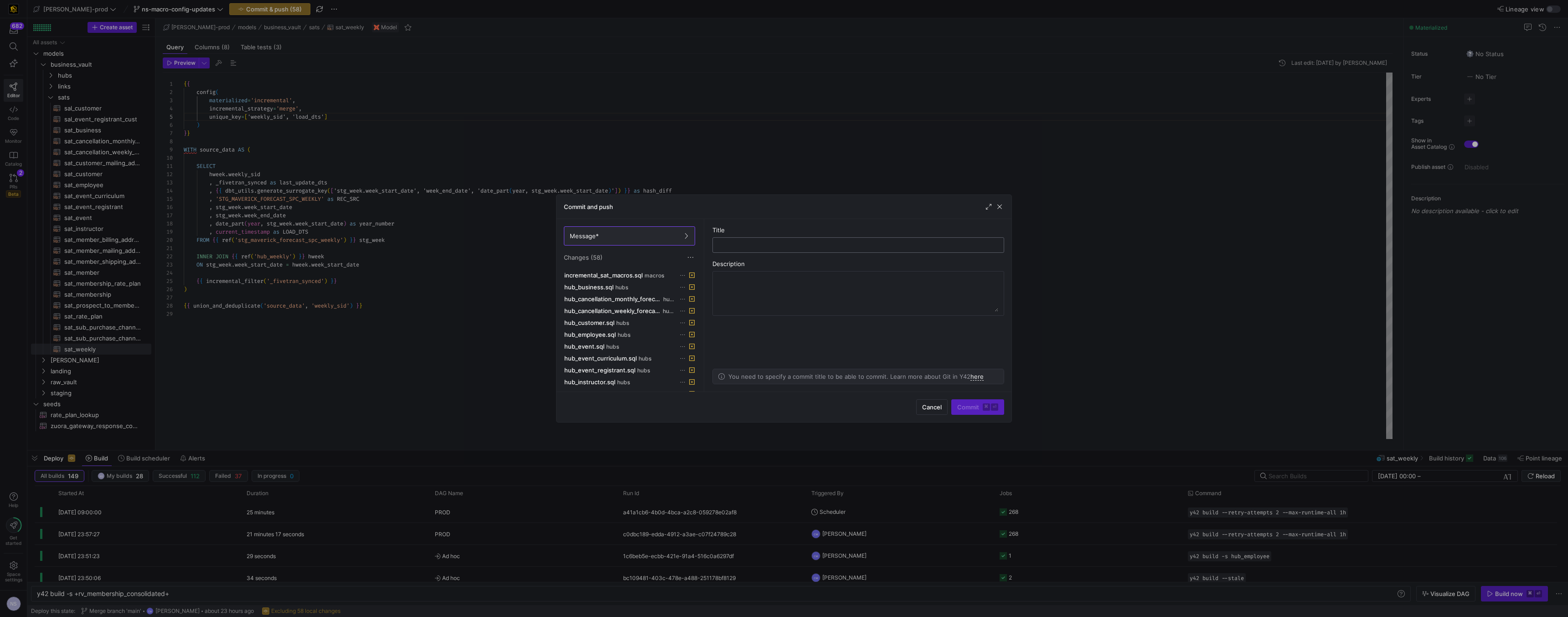
click at [775, 241] on input "text" at bounding box center [859, 244] width 277 height 7
type input "updating the incremental models"
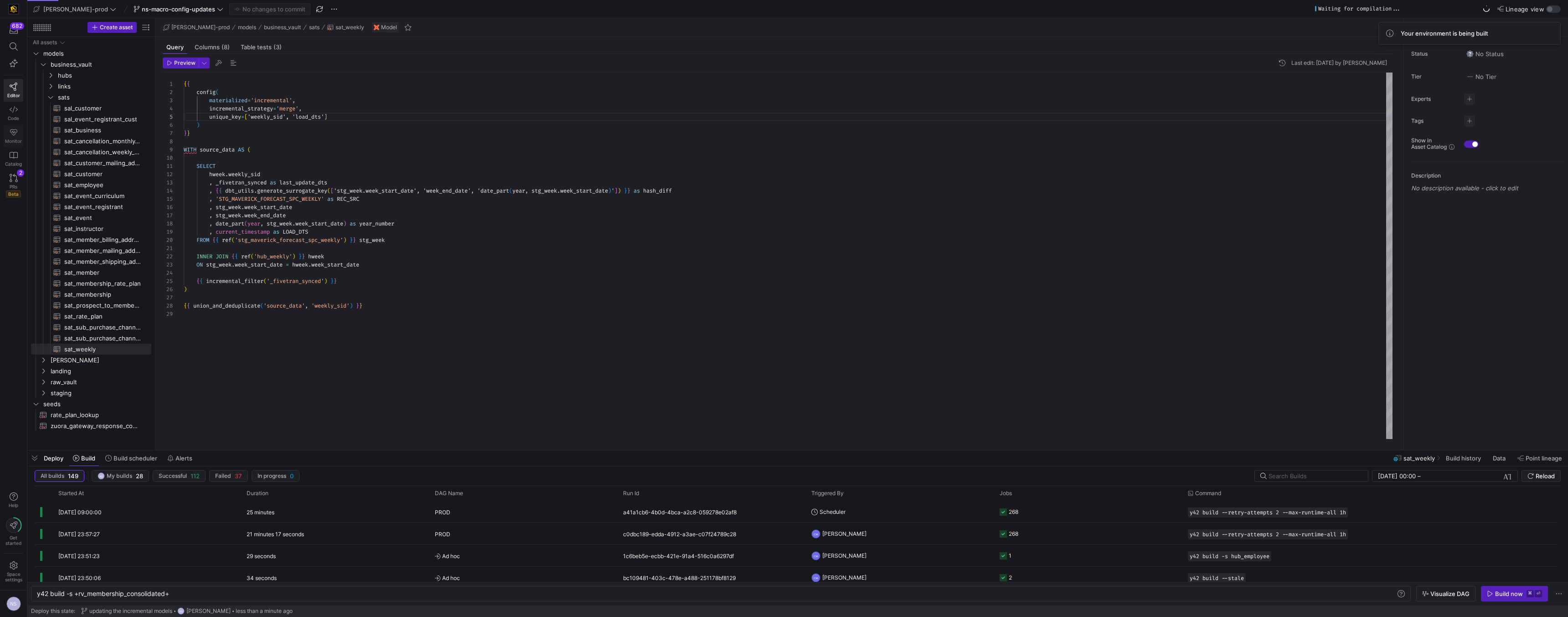
click at [11, 132] on icon at bounding box center [14, 132] width 8 height 8
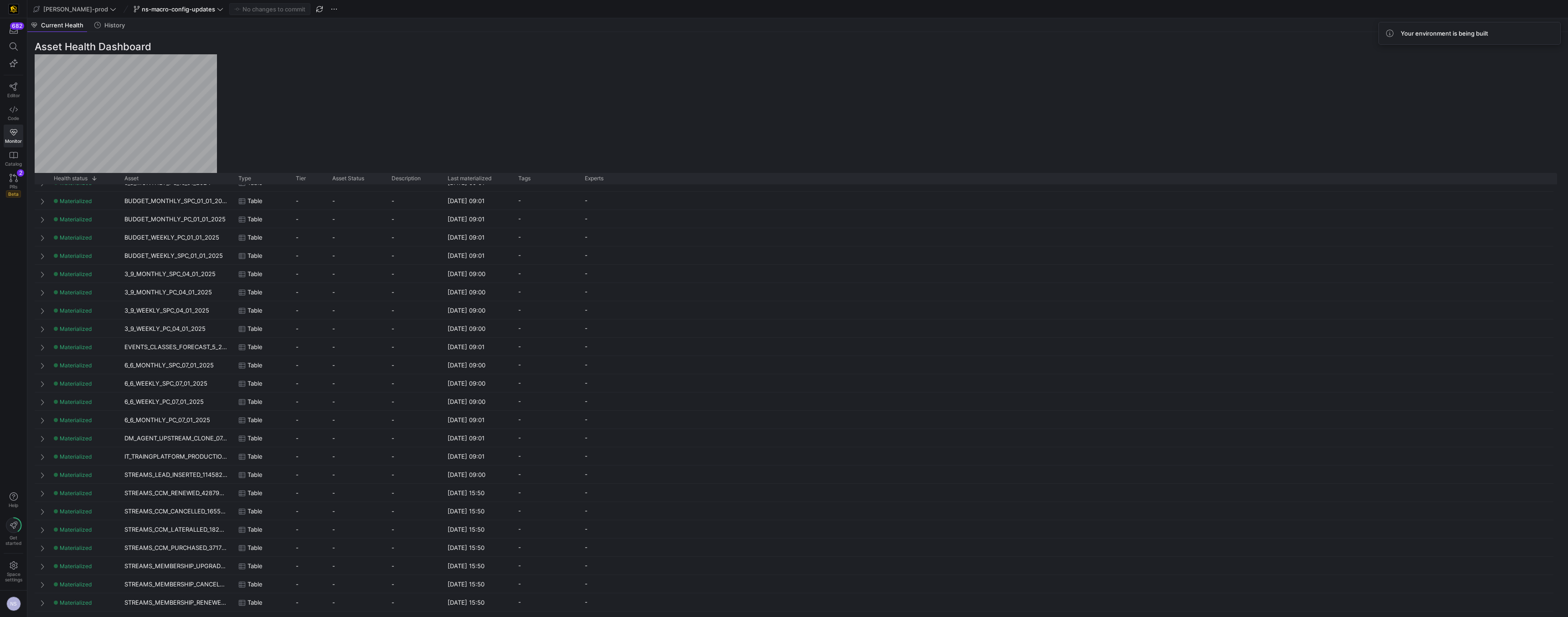
scroll to position [1734, 0]
click at [17, 110] on icon at bounding box center [14, 109] width 8 height 8
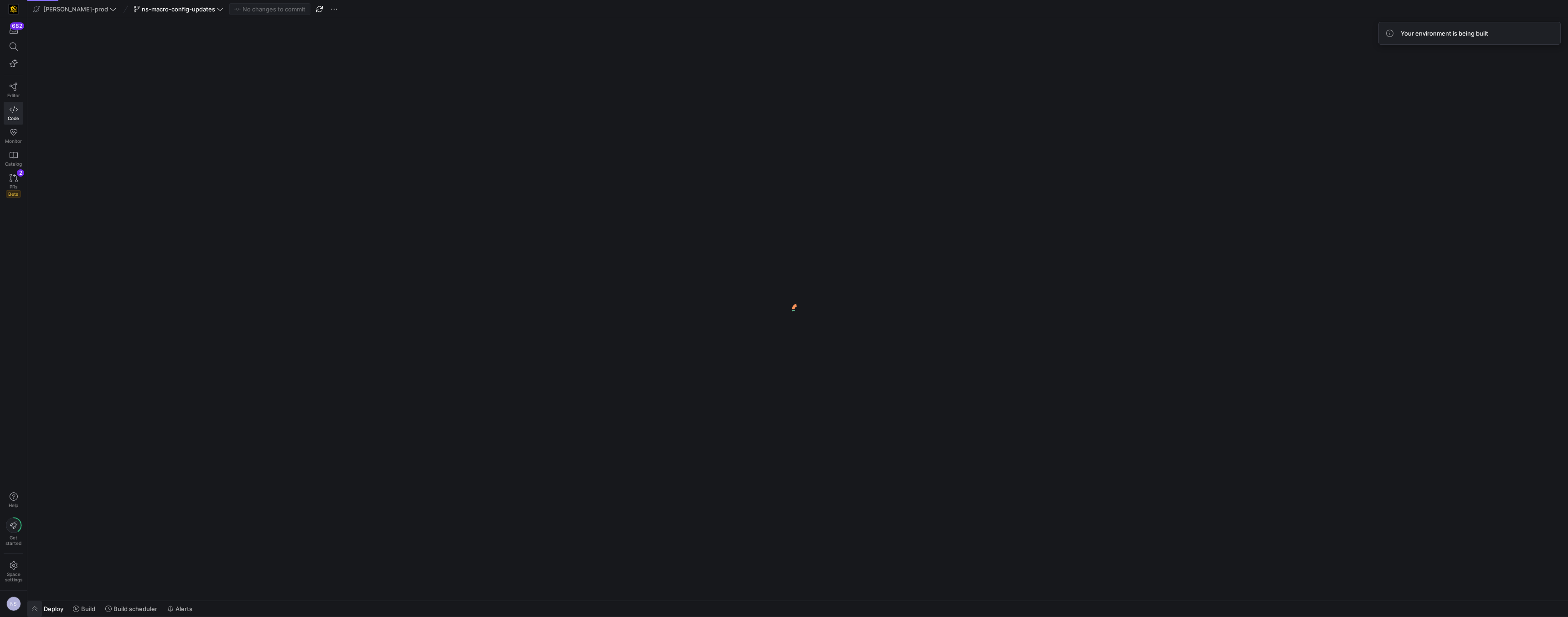
click at [38, 605] on span "button" at bounding box center [34, 608] width 15 height 16
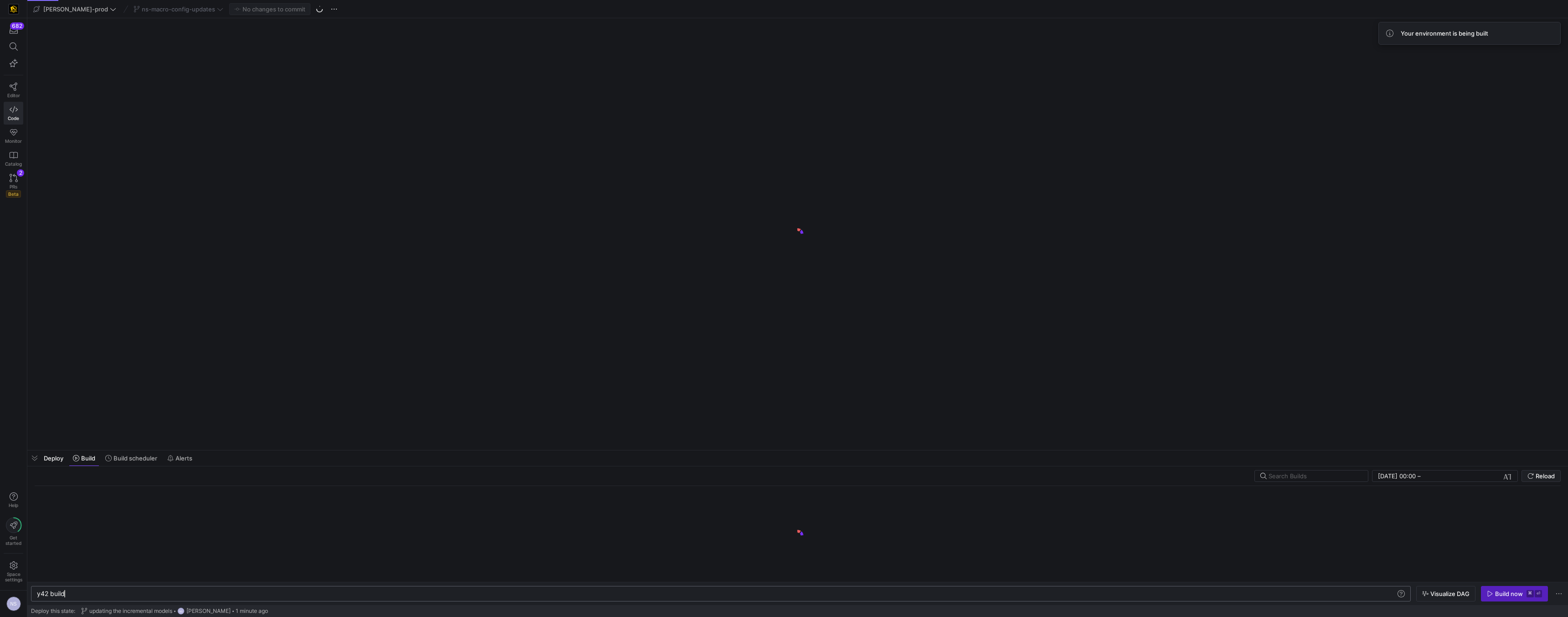
click at [126, 591] on div "y42 build" at bounding box center [717, 592] width 1359 height 7
type textarea "y42 build --stale"
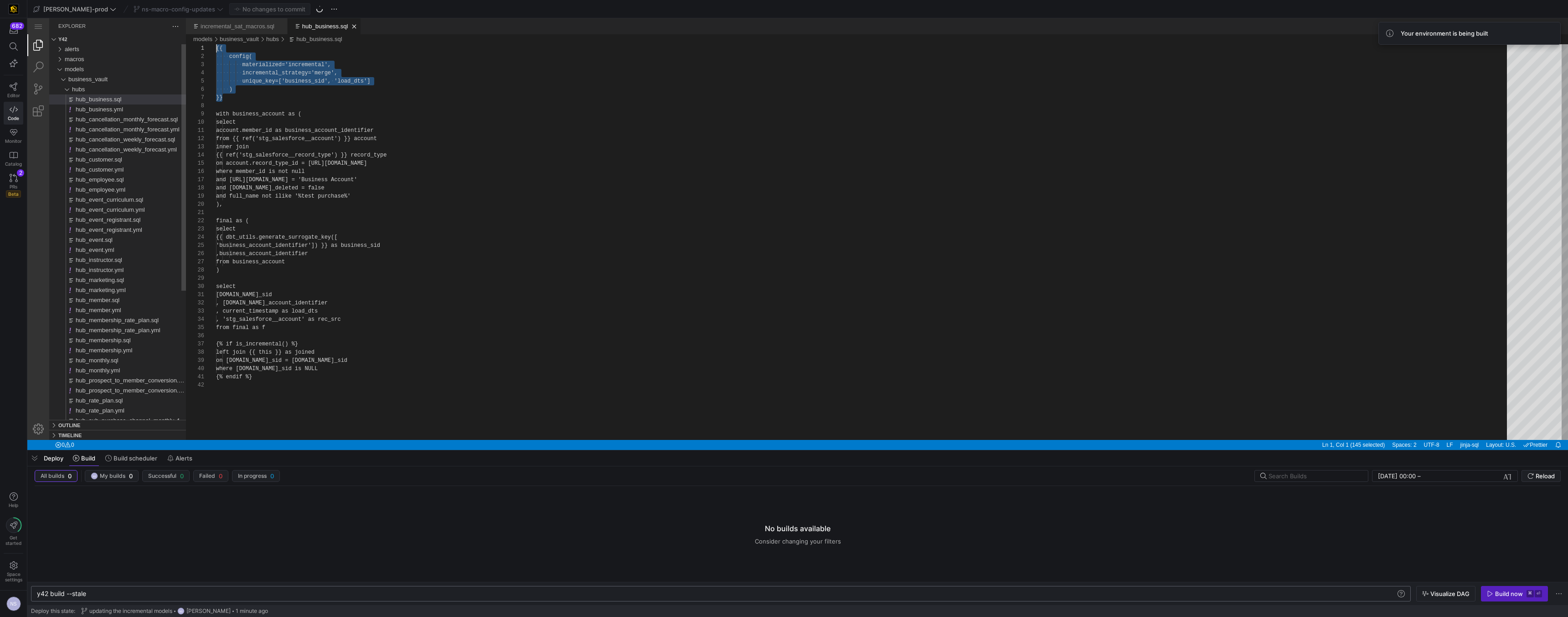
scroll to position [0, 0]
type textarea "{% endif %}"
drag, startPoint x: 697, startPoint y: 401, endPoint x: 670, endPoint y: 383, distance: 32.4
click at [697, 401] on div "{{ config ( materialized = 'incremental' , incremental_strategy = 'merge' , uni…" at bounding box center [864, 410] width 1297 height 732
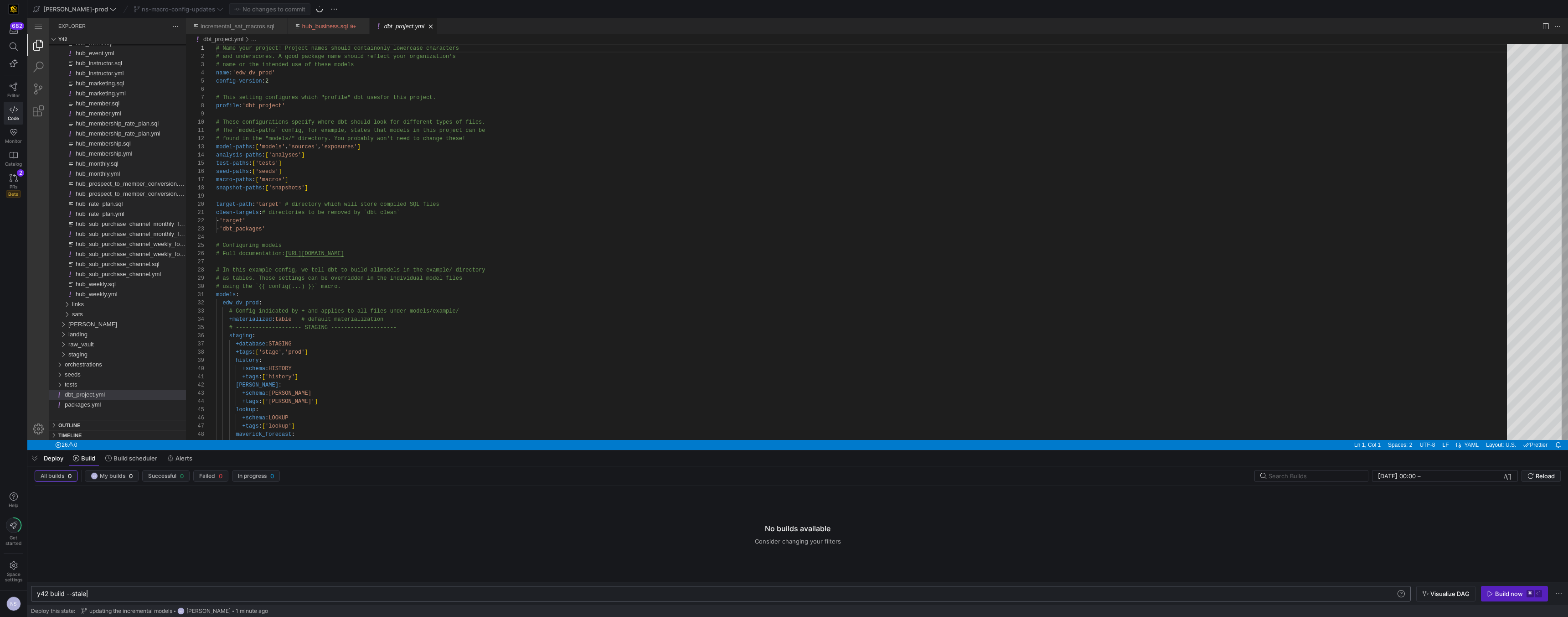
scroll to position [0, 49]
click at [123, 592] on div "y42 build --stale" at bounding box center [717, 592] width 1359 height 7
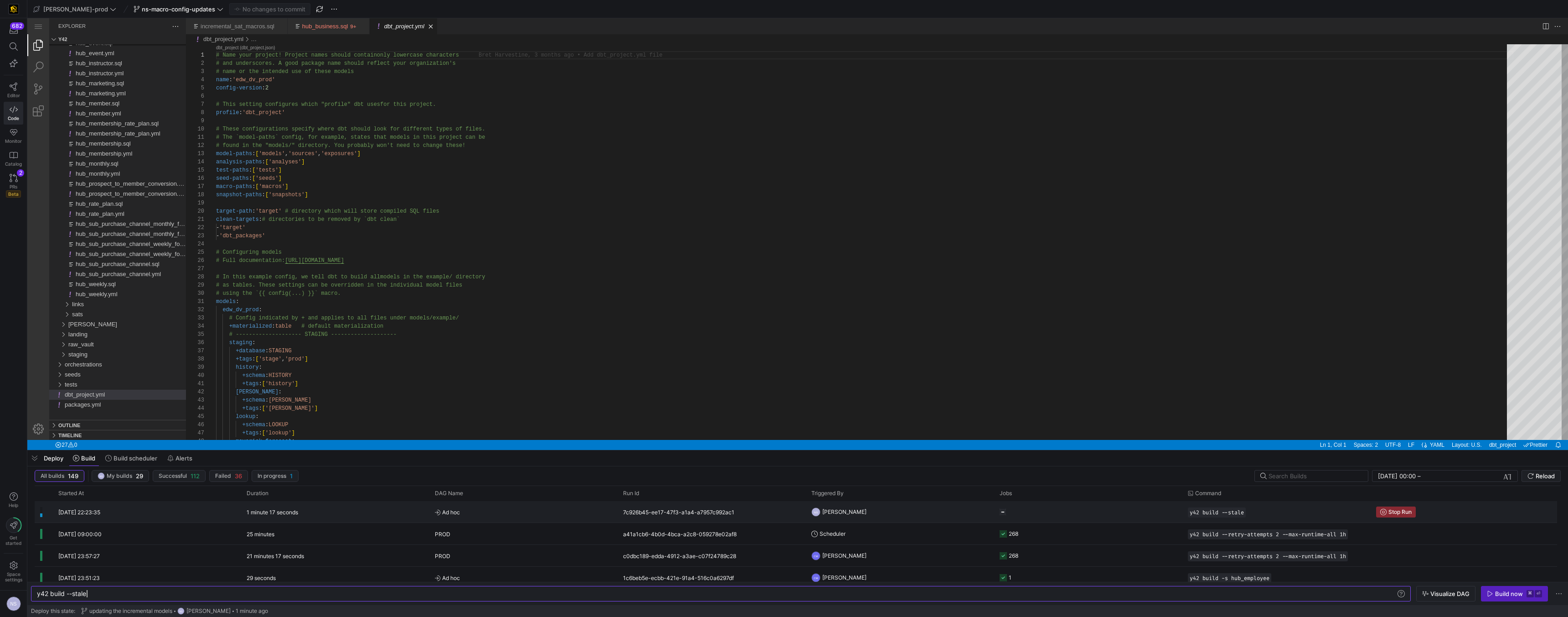
click at [1035, 514] on y42-job-status-cell-renderer at bounding box center [1088, 511] width 177 height 21
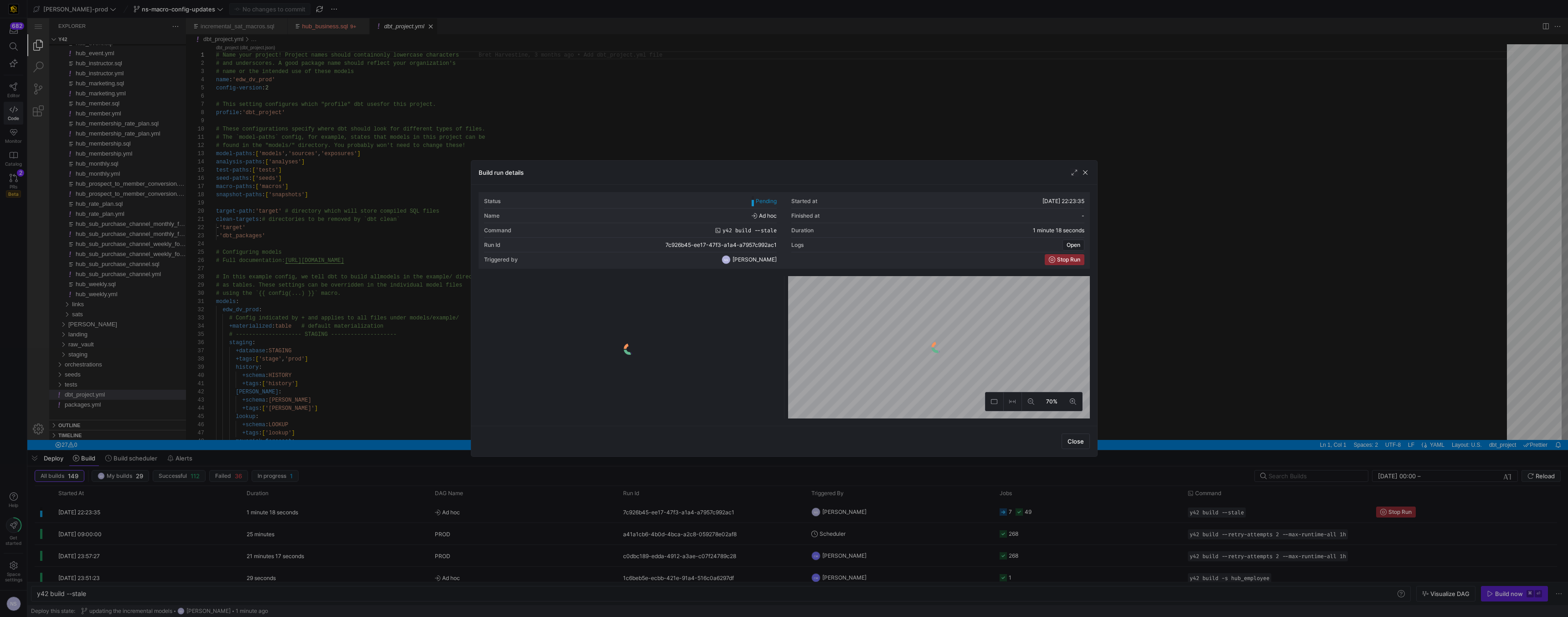
click at [1204, 351] on div at bounding box center [784, 308] width 1568 height 617
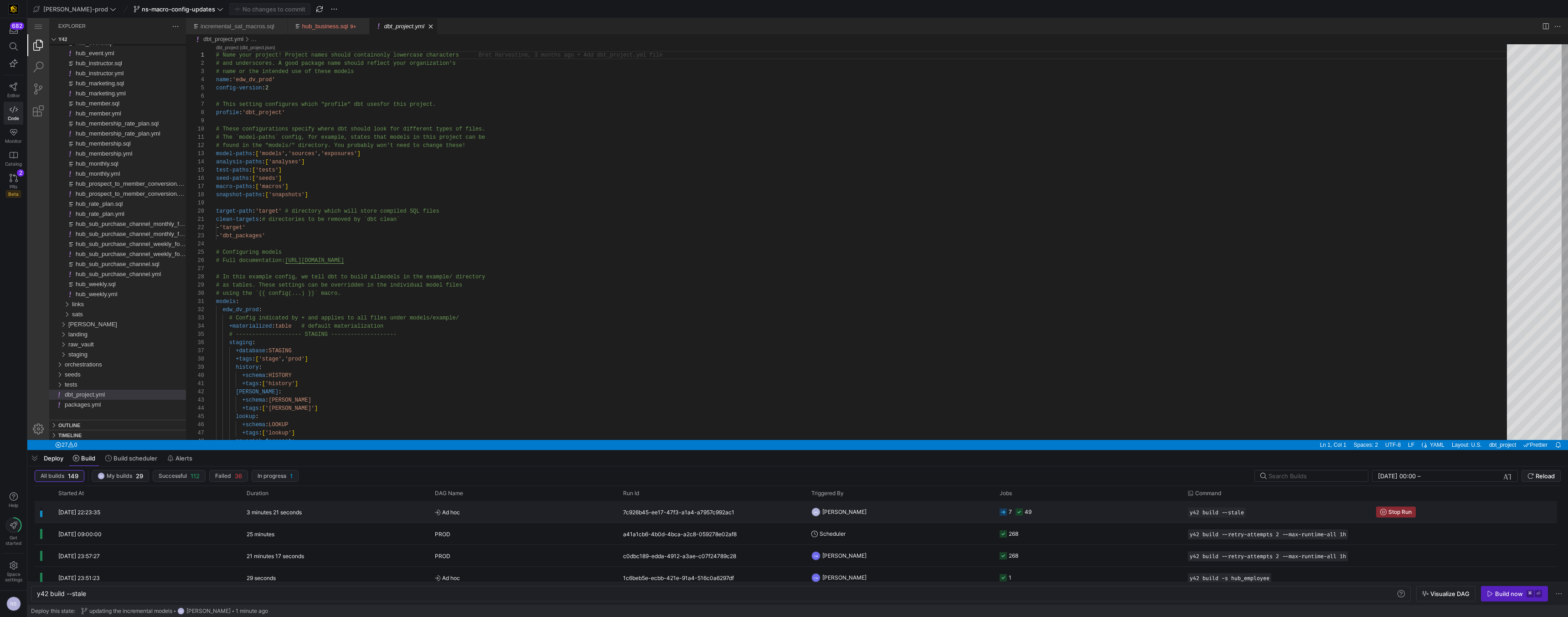
click at [883, 508] on y42-orchestration-triggered-by "NS [PERSON_NAME]" at bounding box center [900, 511] width 177 height 21
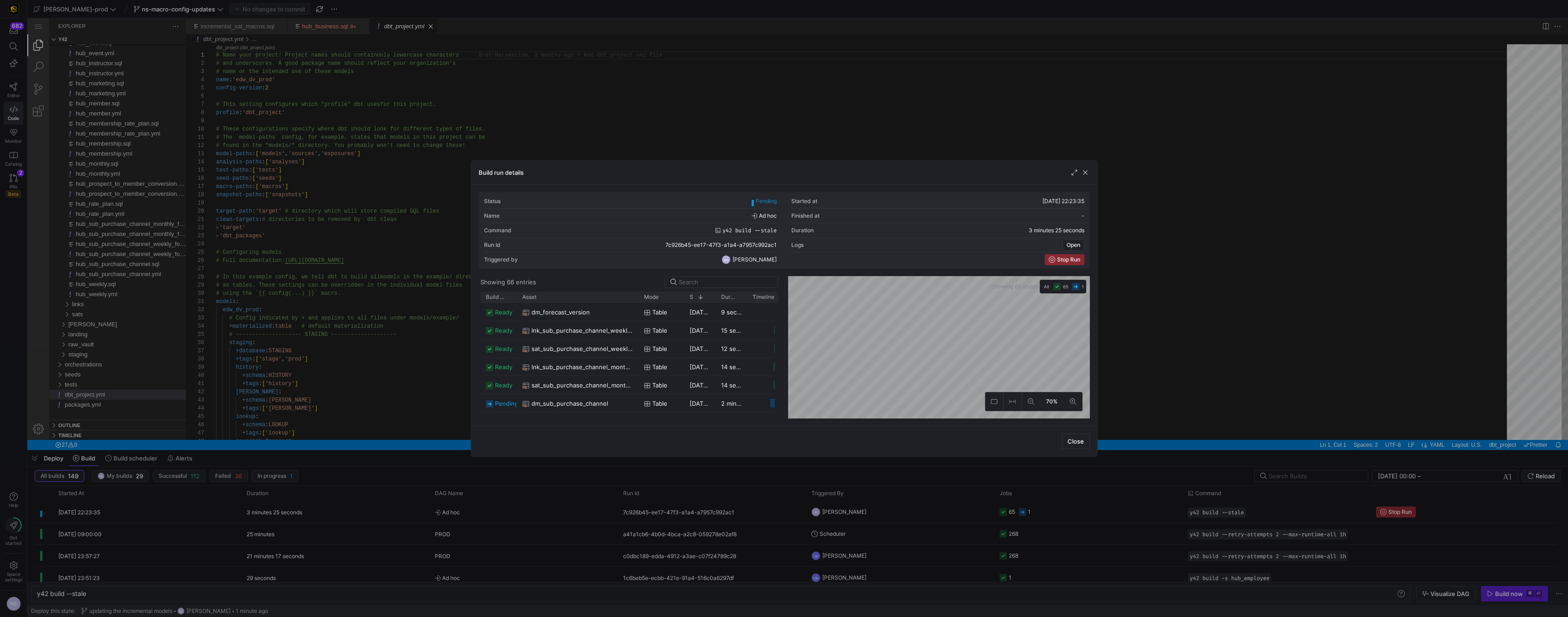
drag, startPoint x: 548, startPoint y: 297, endPoint x: 638, endPoint y: 303, distance: 90.2
click at [638, 303] on div "Build status Asset Mode 1" at bounding box center [630, 354] width 298 height 127
click at [1360, 403] on div at bounding box center [784, 308] width 1568 height 617
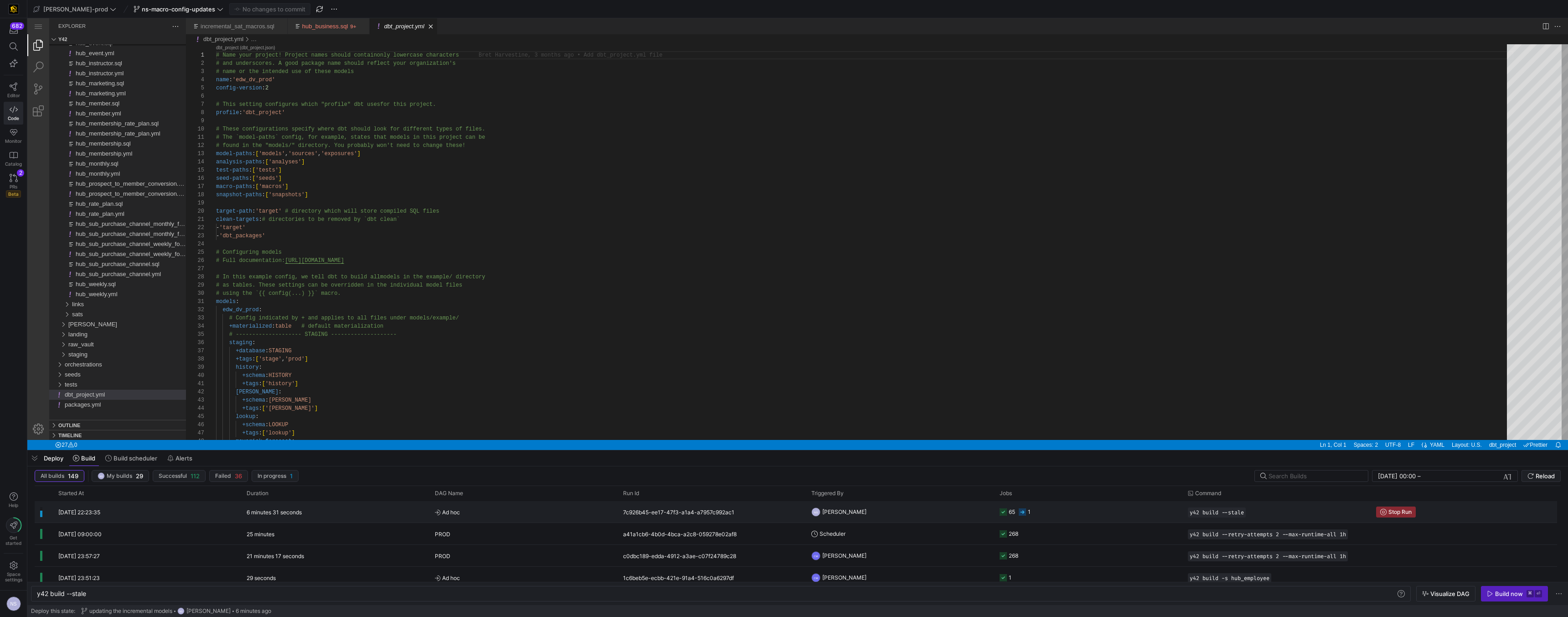
click at [954, 515] on y42-orchestration-triggered-by "NS [PERSON_NAME]" at bounding box center [900, 511] width 177 height 21
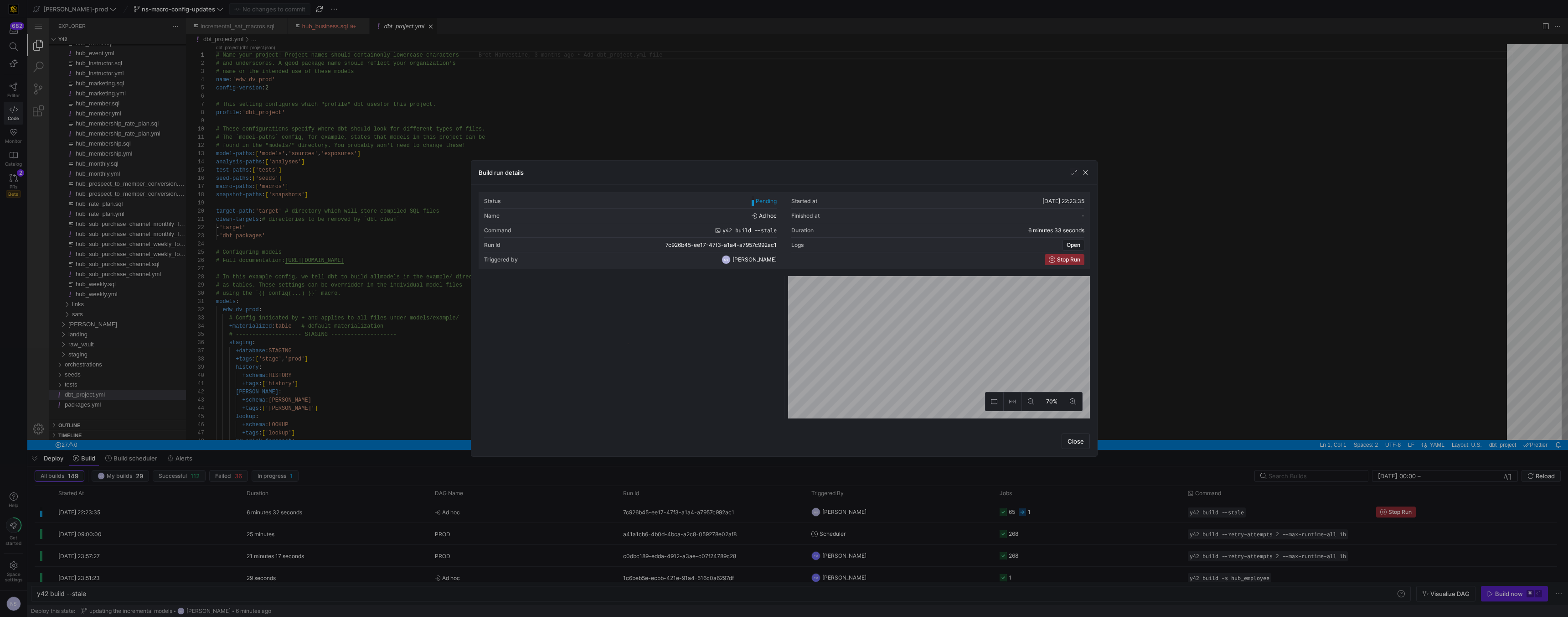
click at [952, 510] on div at bounding box center [784, 308] width 1568 height 617
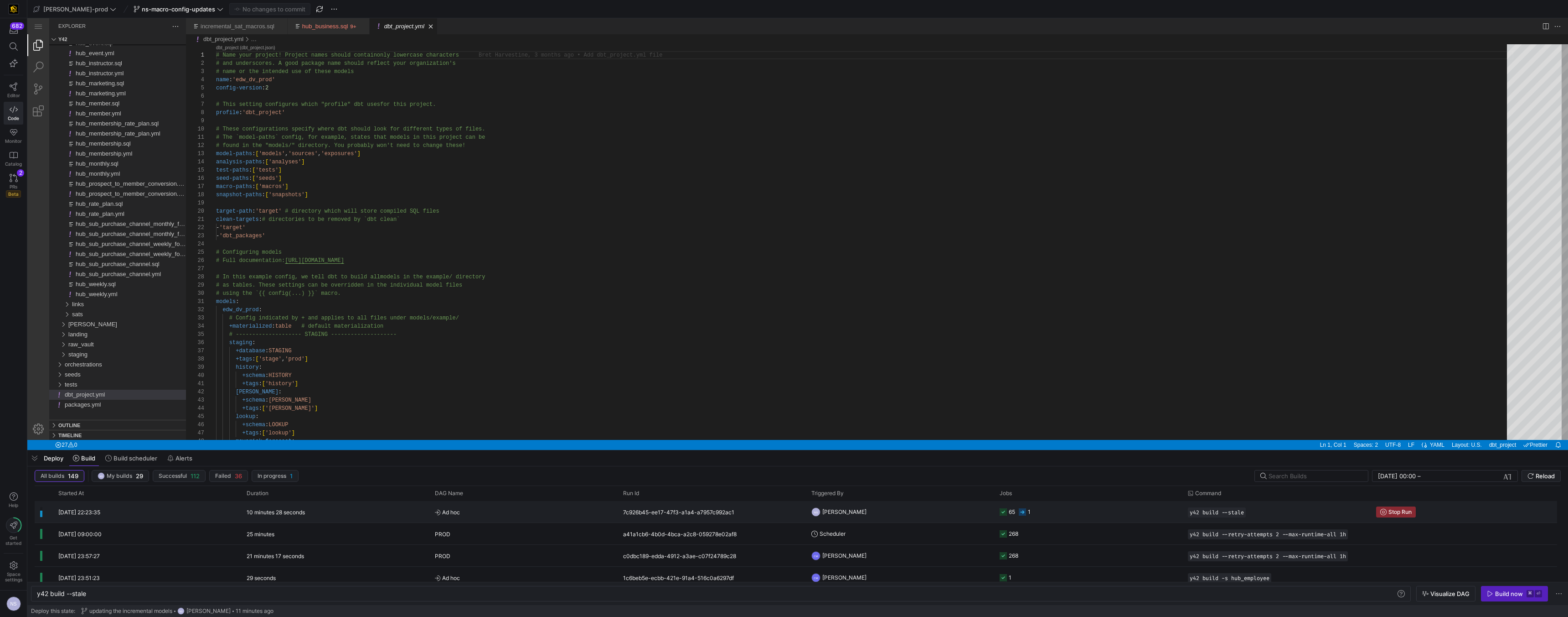
click at [977, 511] on y42-orchestration-triggered-by "NS [PERSON_NAME]" at bounding box center [900, 511] width 177 height 21
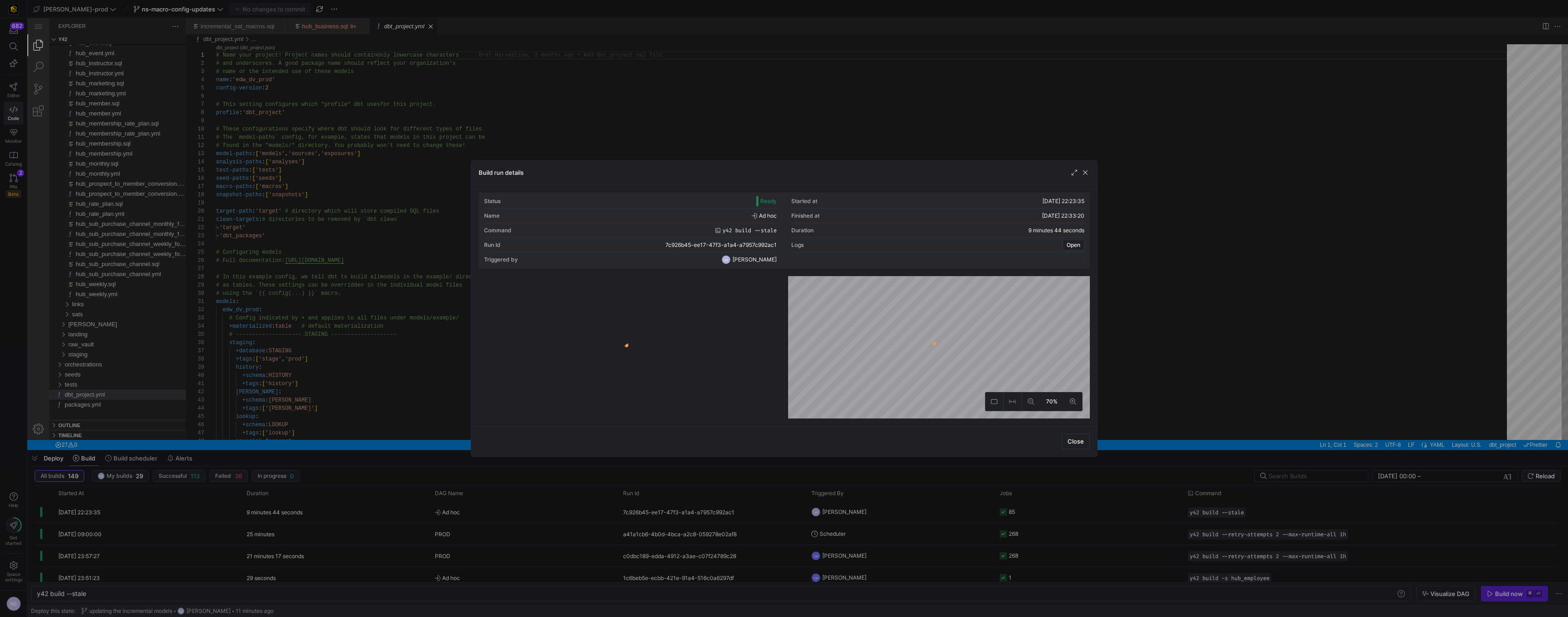
click at [930, 510] on div at bounding box center [784, 308] width 1568 height 617
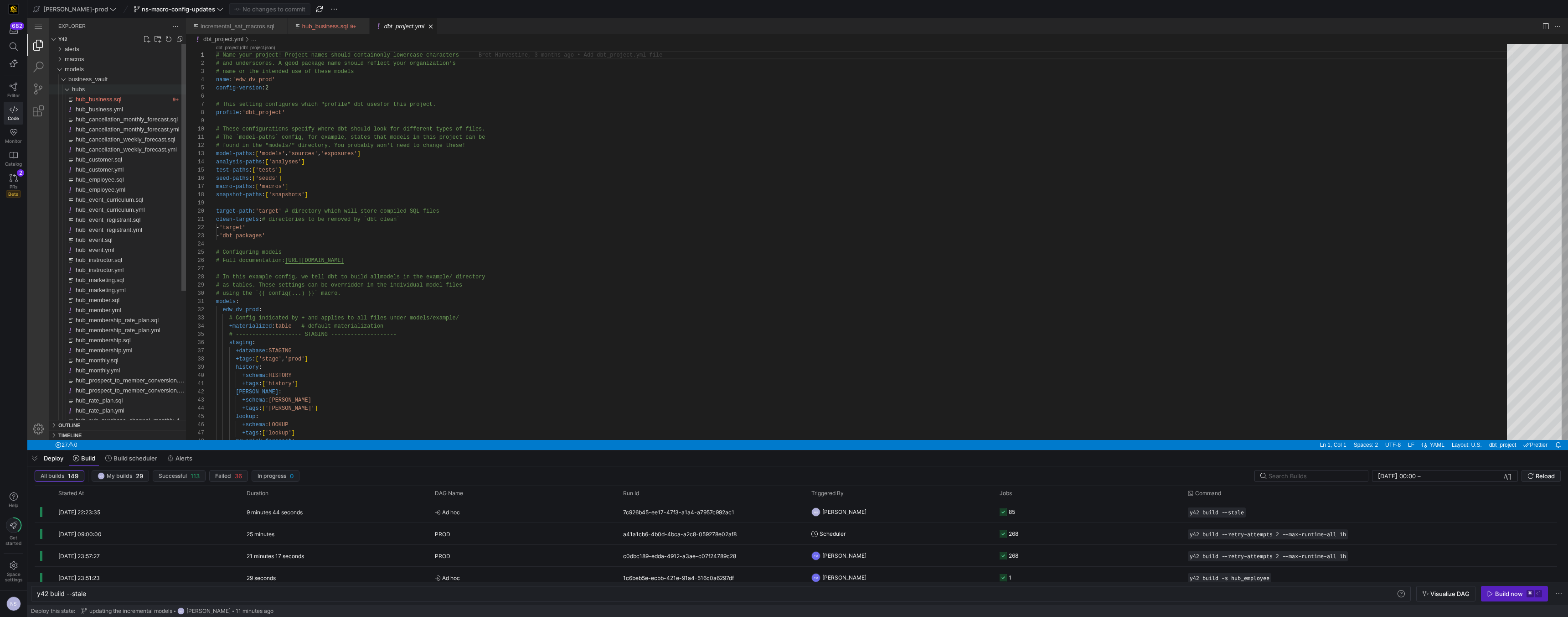
click at [72, 86] on div "hubs" at bounding box center [62, 89] width 21 height 10
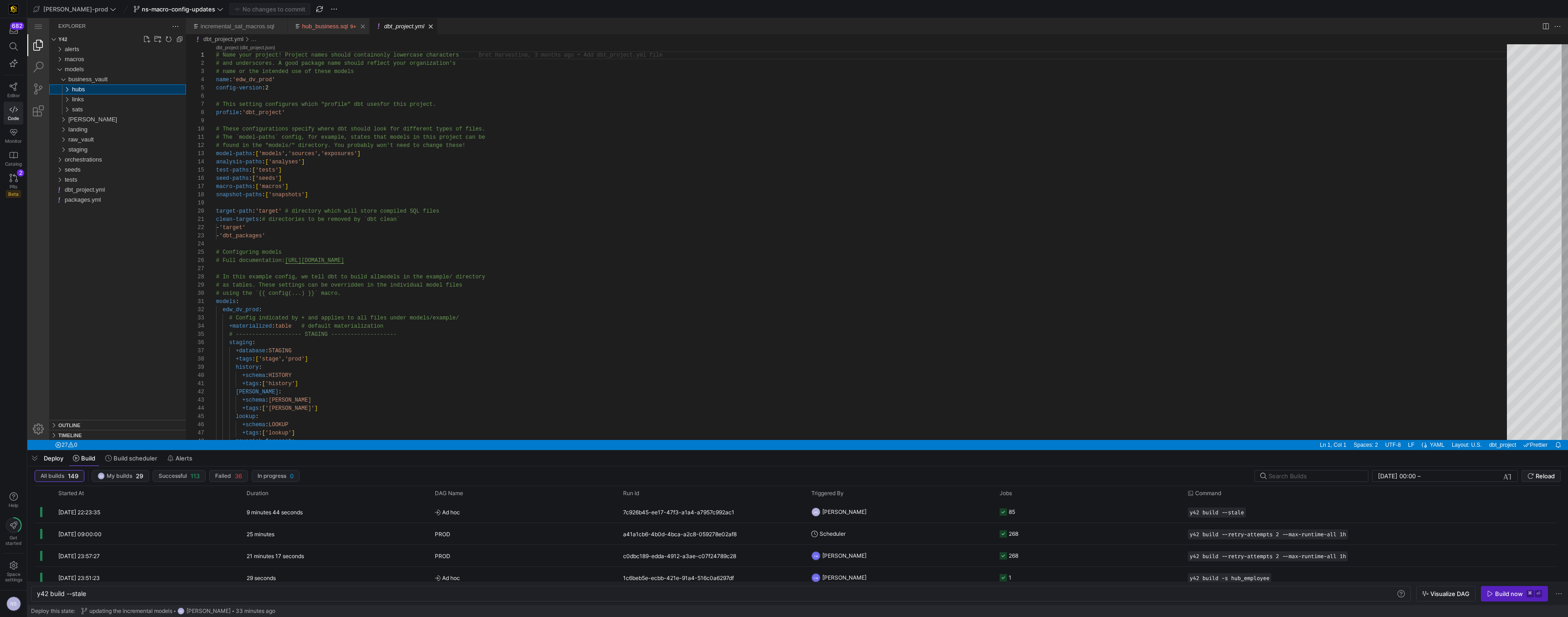
scroll to position [0, 49]
click at [90, 107] on div "sats" at bounding box center [128, 109] width 114 height 10
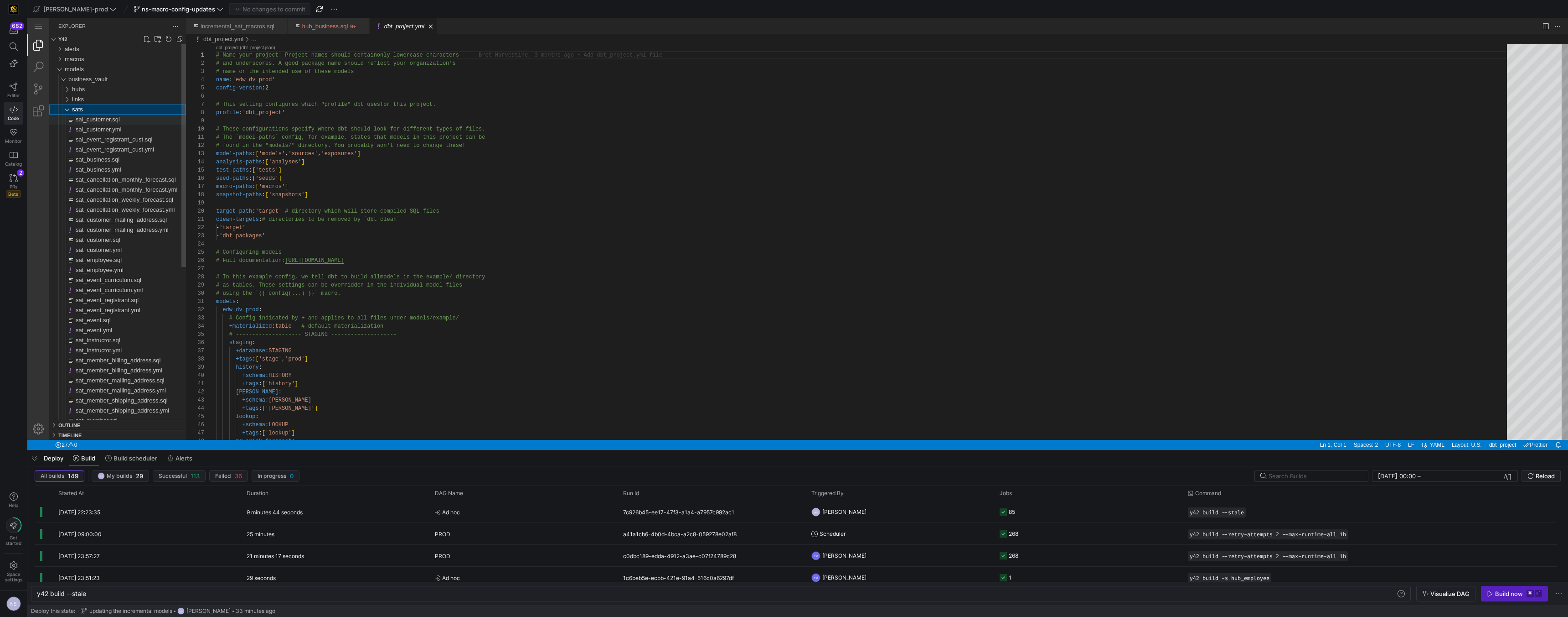
click at [117, 121] on span "sal_customer.sql" at bounding box center [97, 119] width 44 height 7
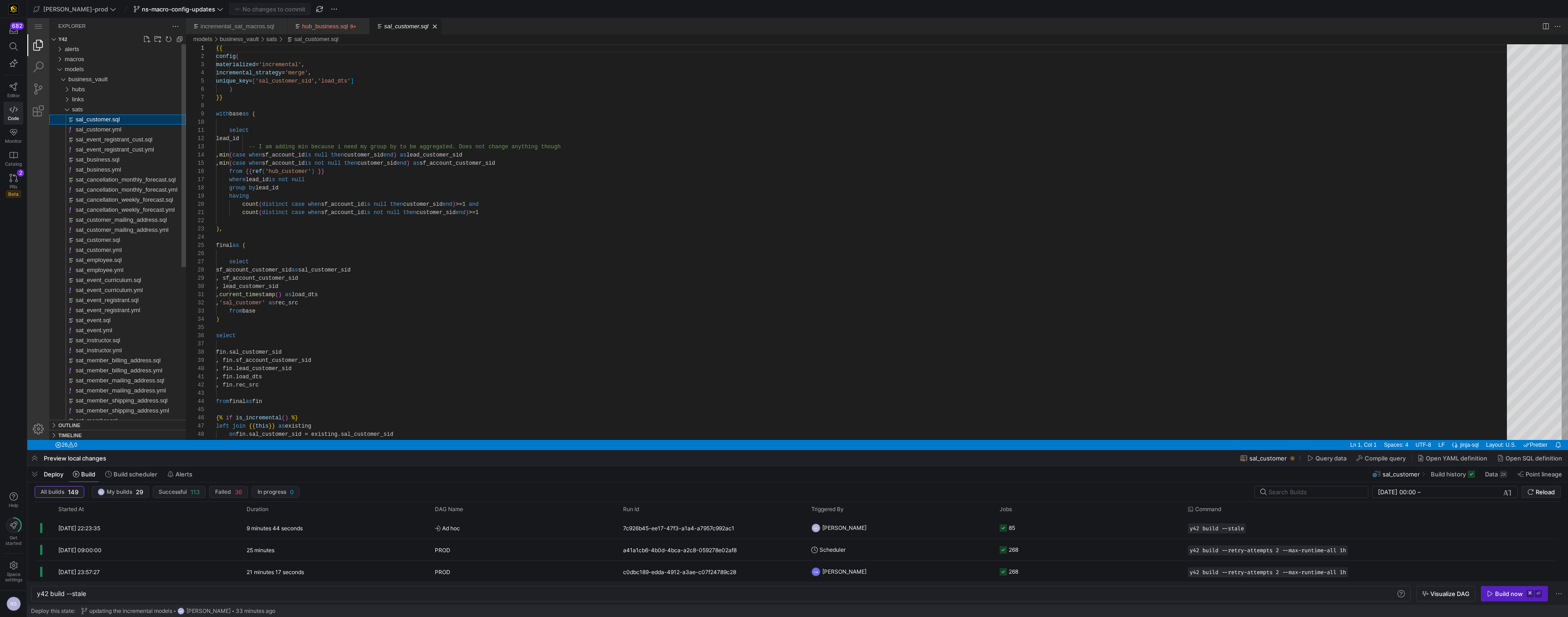
scroll to position [82, 0]
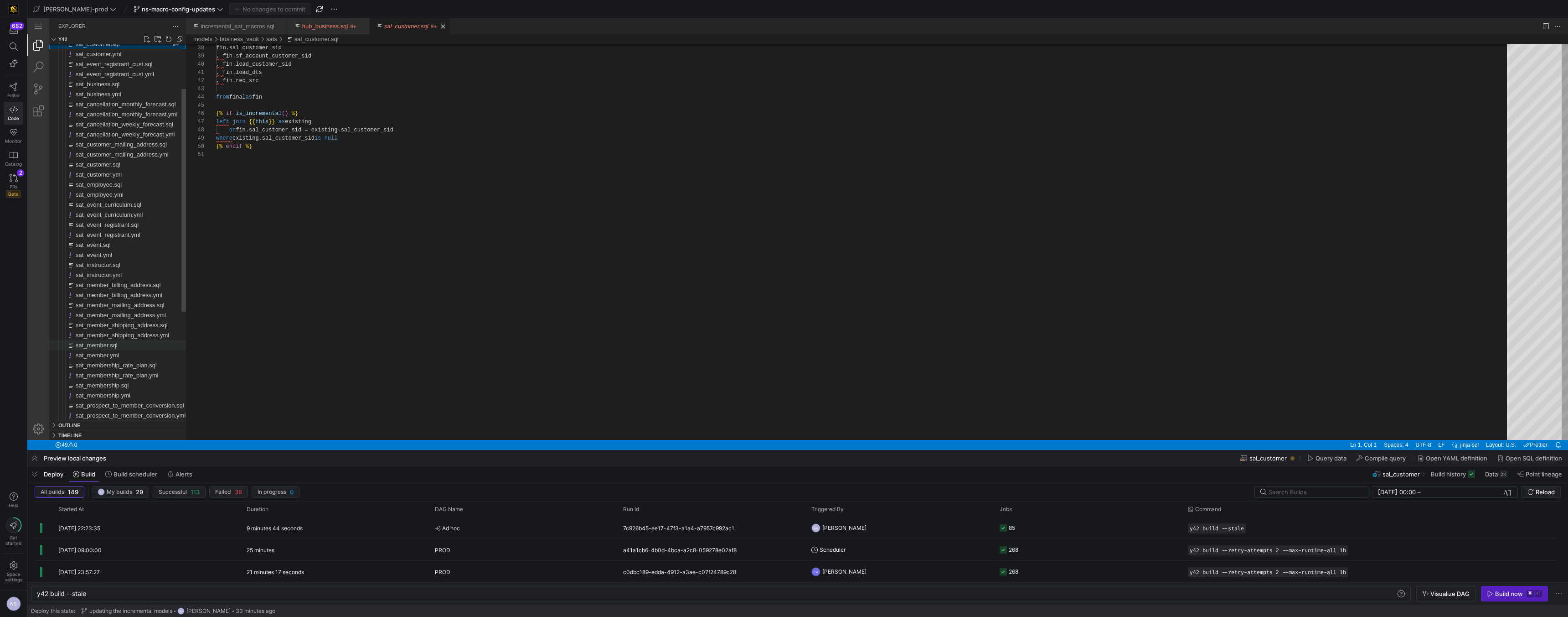
click at [117, 341] on span "sat_member.sql" at bounding box center [96, 344] width 42 height 7
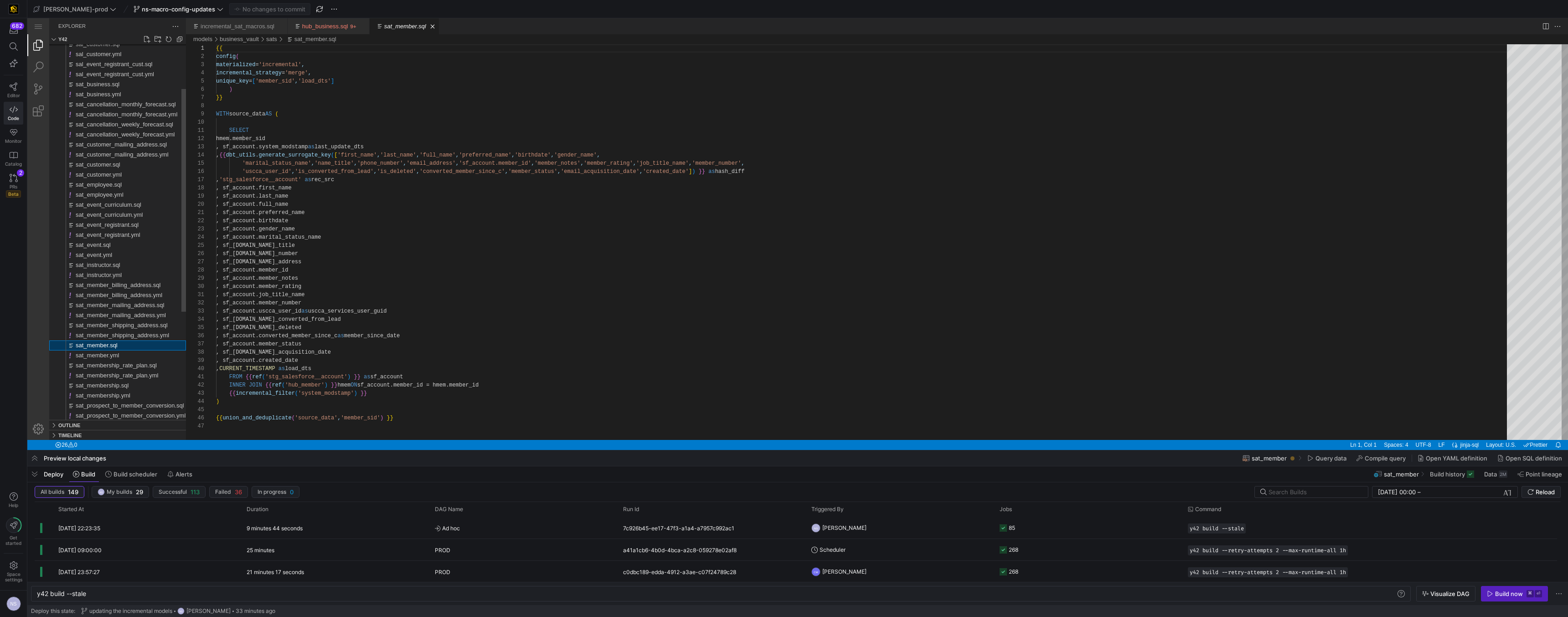
scroll to position [82, 0]
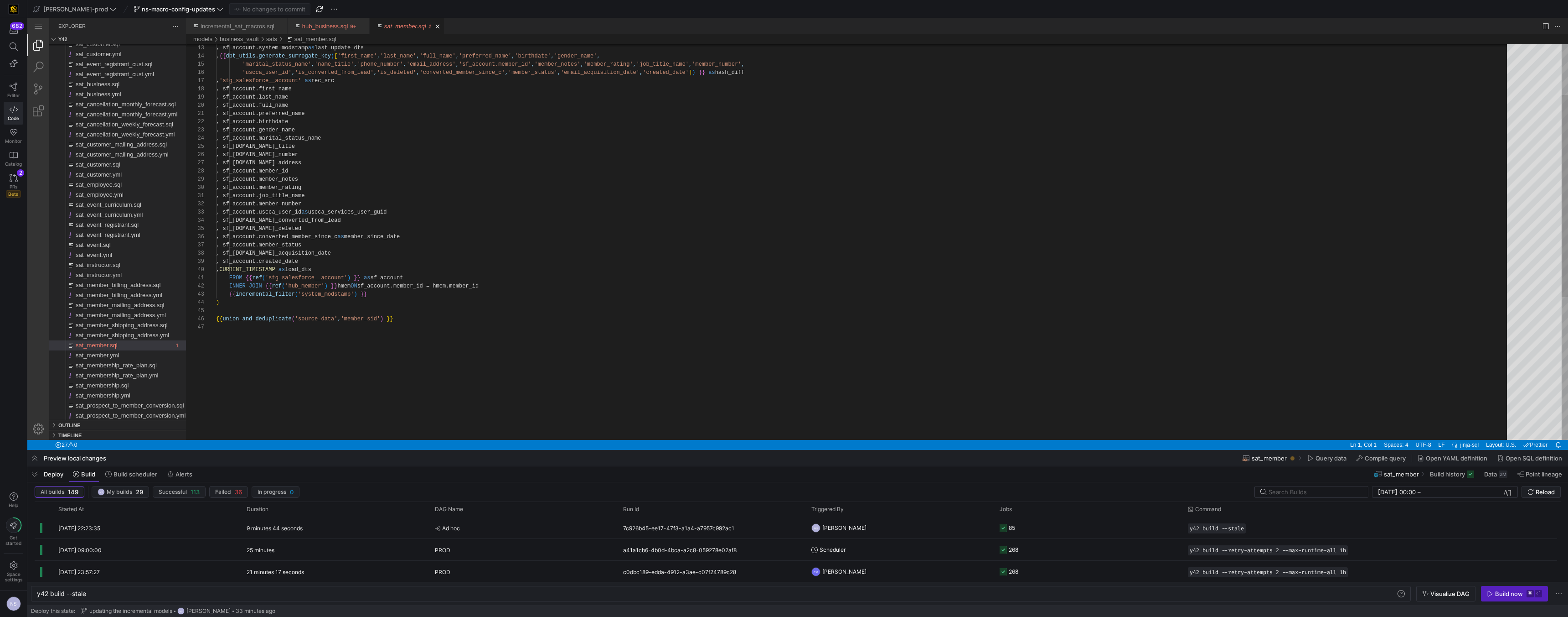
type textarea "FROM {{ ref('stg_salesforce__account') }} as sf_account INNER JOIN {{ ref('hub_…"
drag, startPoint x: 379, startPoint y: 294, endPoint x: 230, endPoint y: 293, distance: 149.0
click at [425, 327] on div ", sf_account.system_modstamp as last_update_dts , {{ dbt_utils.generate_surroga…" at bounding box center [864, 332] width 1297 height 773
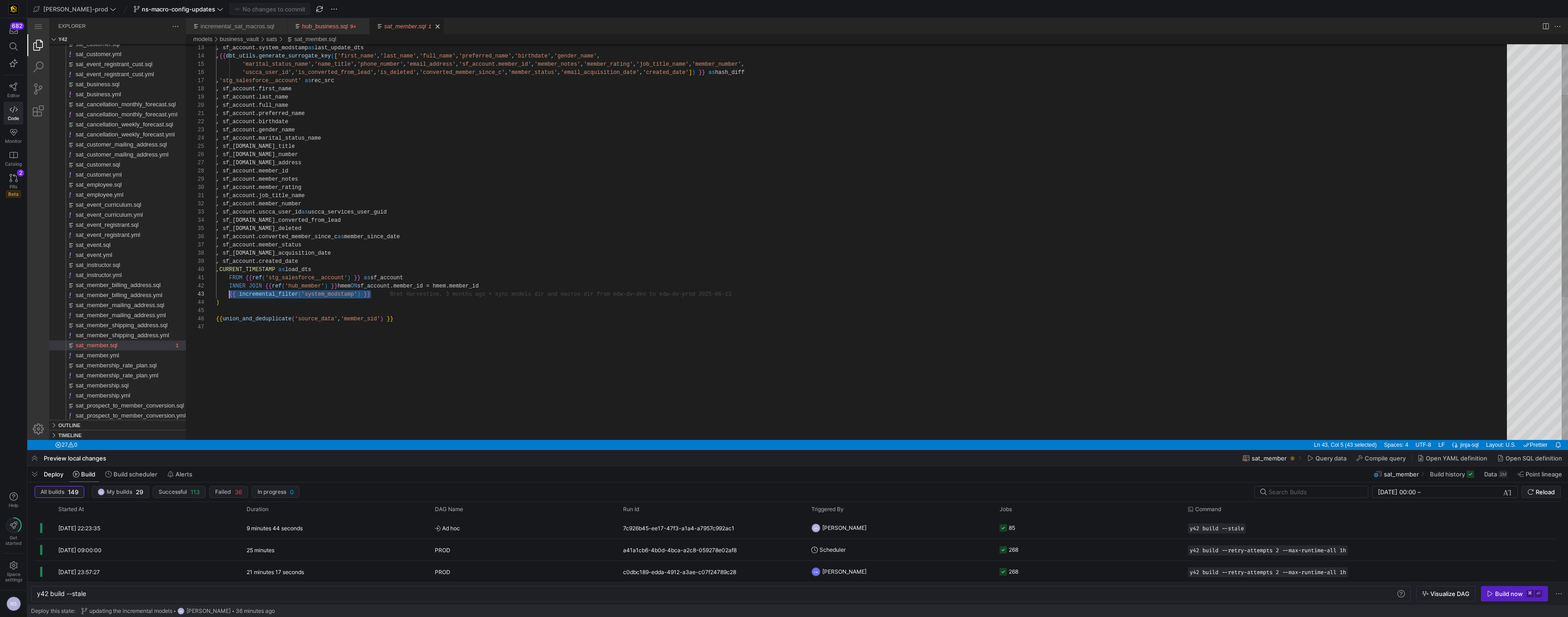
drag, startPoint x: 379, startPoint y: 295, endPoint x: 230, endPoint y: 292, distance: 149.0
drag, startPoint x: 430, startPoint y: 319, endPoint x: 165, endPoint y: 322, distance: 265.0
click at [165, 322] on span "sat_member_shipping_address.sql" at bounding box center [122, 325] width 92 height 7
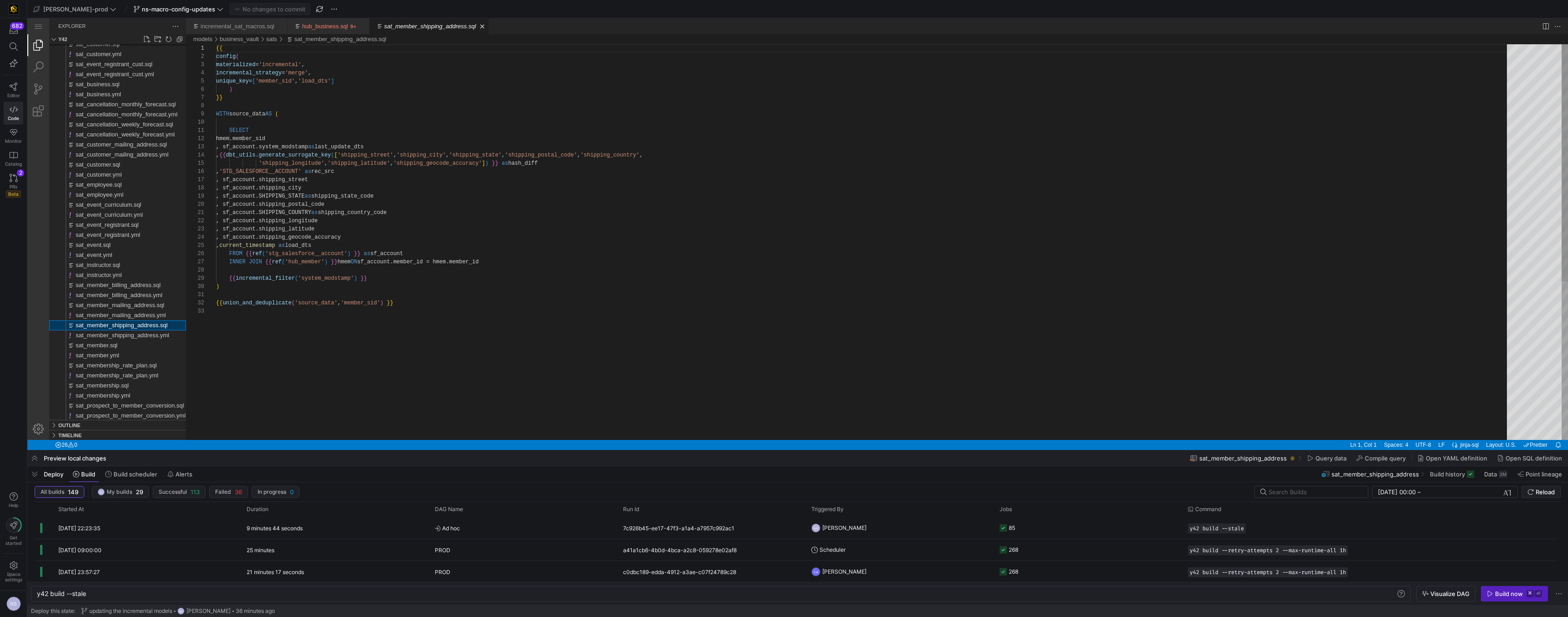
scroll to position [82, 0]
type textarea "{{ union_and_deduplicate('source_data', 'member_sid') }}"
drag, startPoint x: 413, startPoint y: 304, endPoint x: 153, endPoint y: 299, distance: 260.0
click at [13, 140] on span "Monitor" at bounding box center [13, 141] width 17 height 6
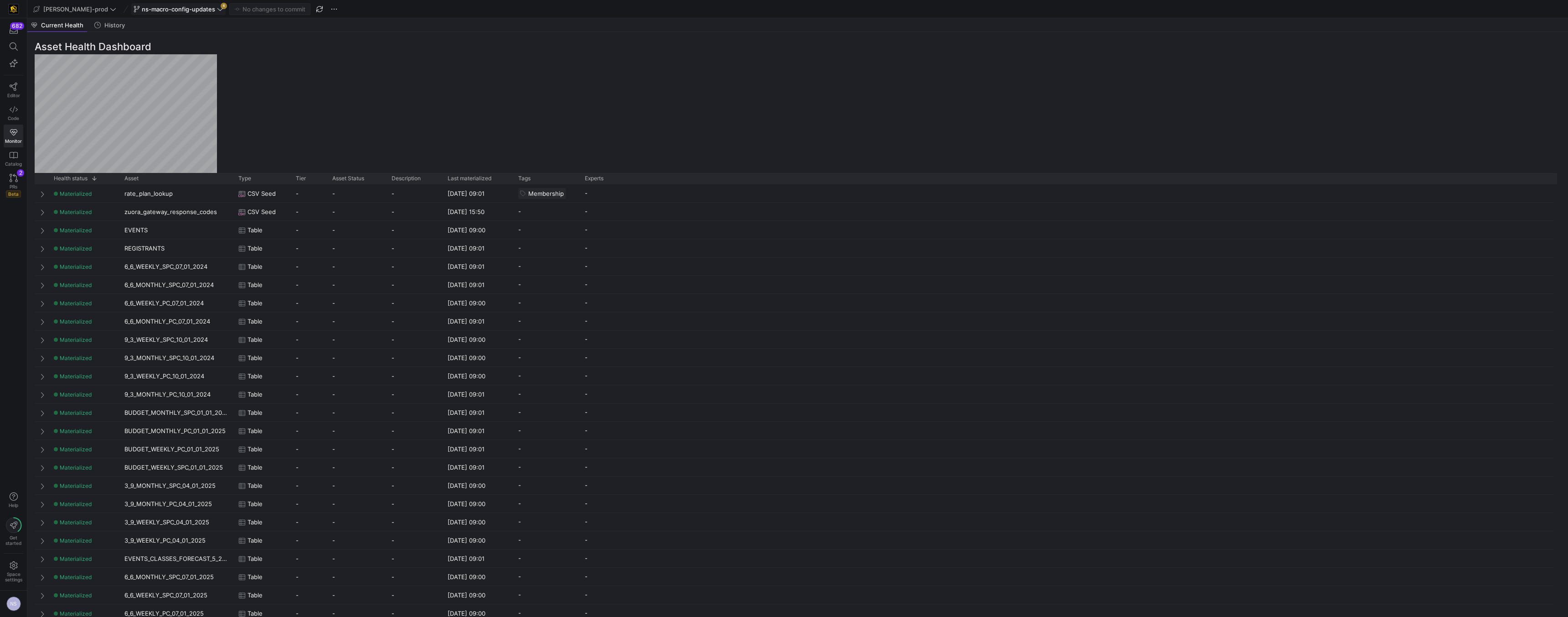
click at [178, 8] on span "ns-macro-config-updates" at bounding box center [178, 9] width 74 height 7
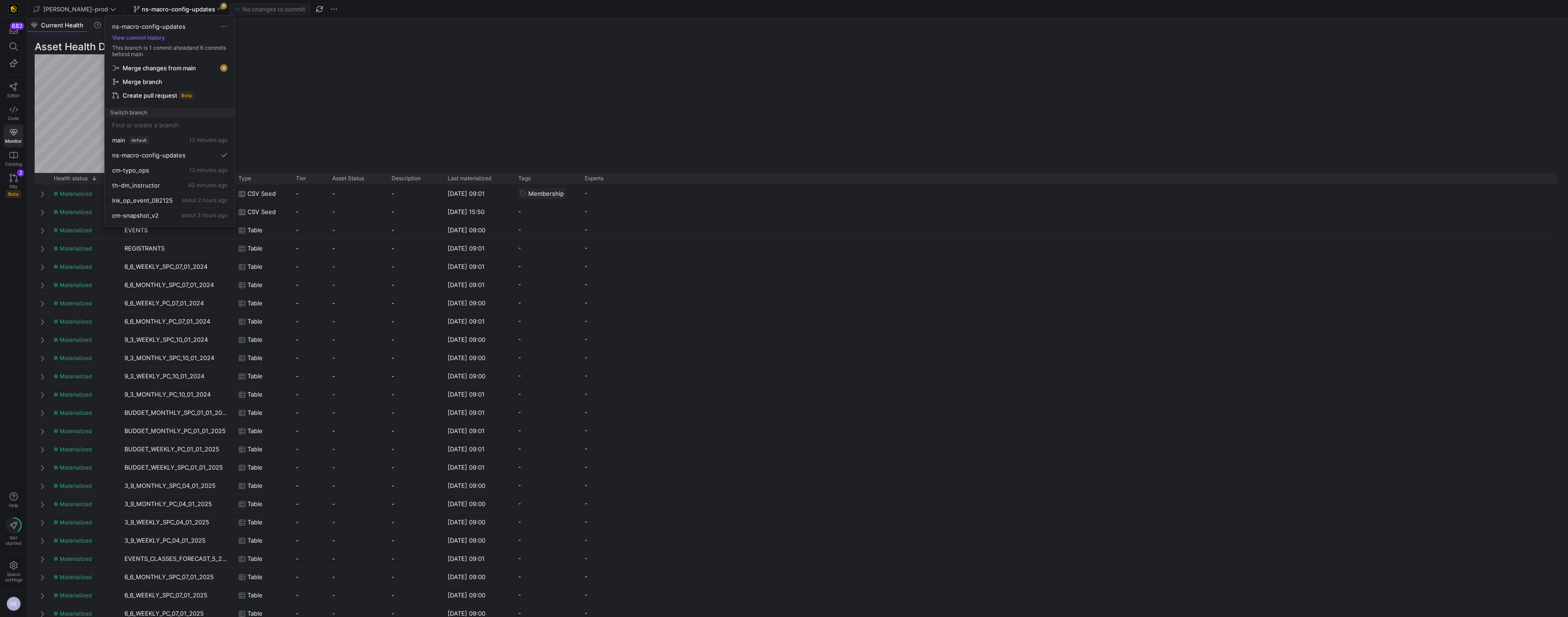
click at [182, 68] on span "Merge changes from main" at bounding box center [159, 68] width 74 height 7
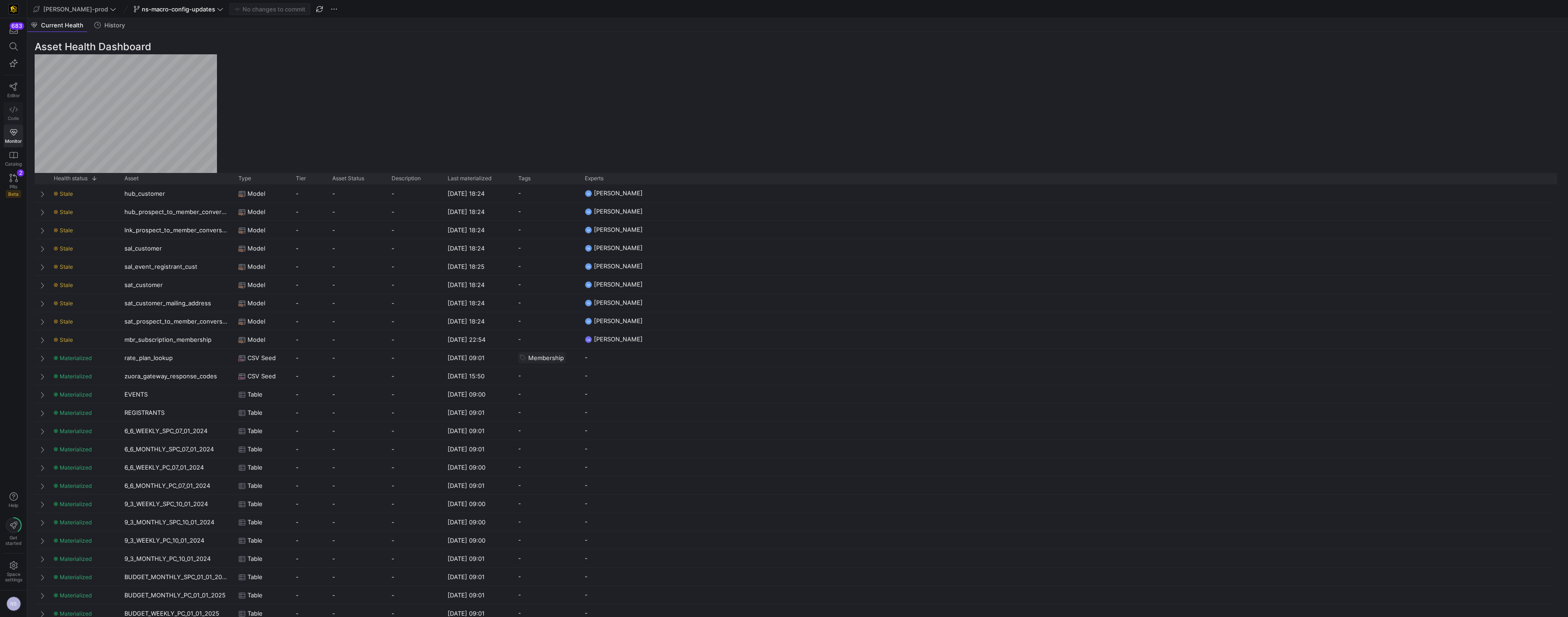
click at [14, 113] on icon at bounding box center [14, 109] width 8 height 8
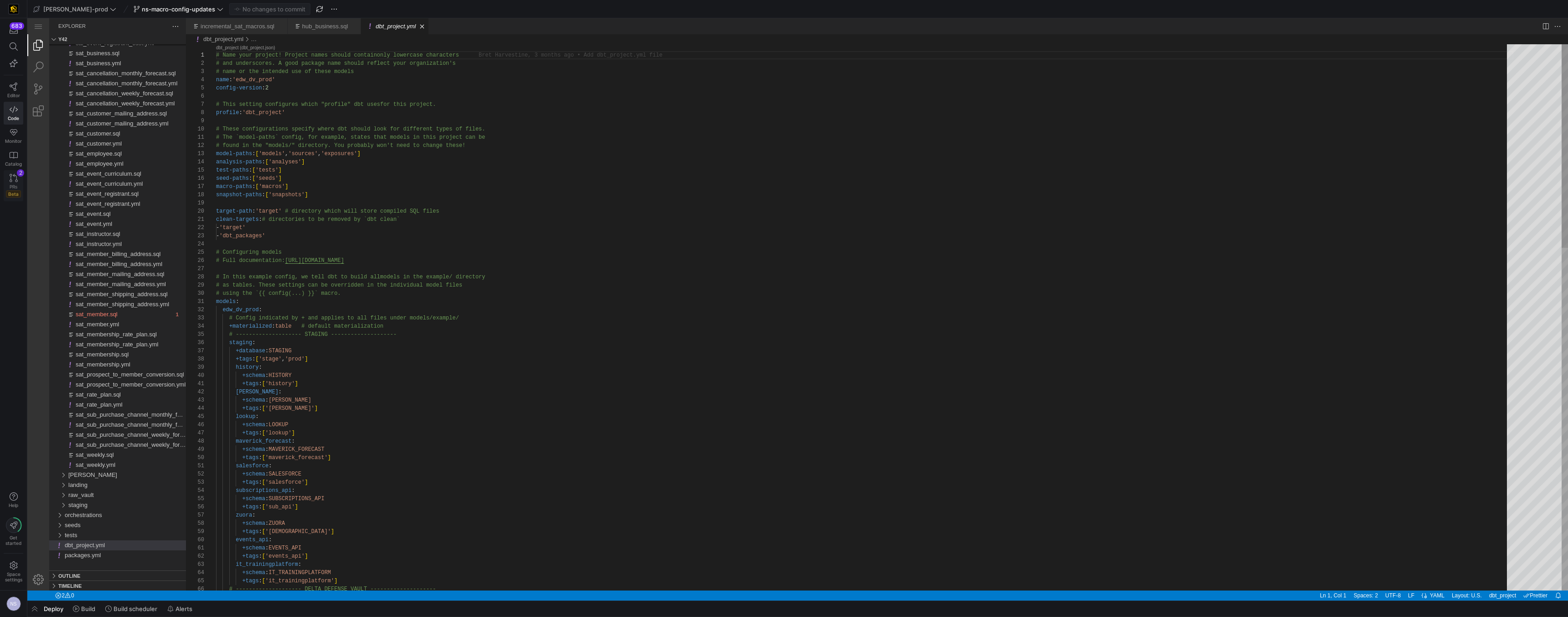
click at [7, 178] on link "PRs Beta 2" at bounding box center [14, 185] width 20 height 31
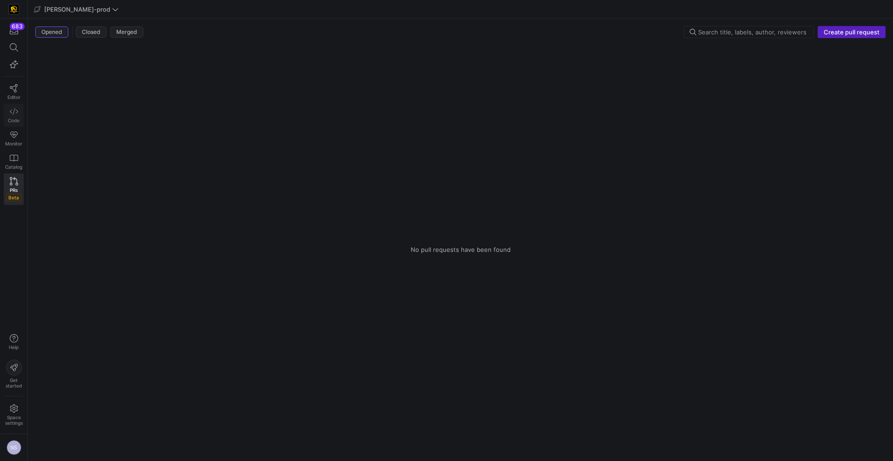
click at [7, 118] on link "Code" at bounding box center [14, 115] width 20 height 23
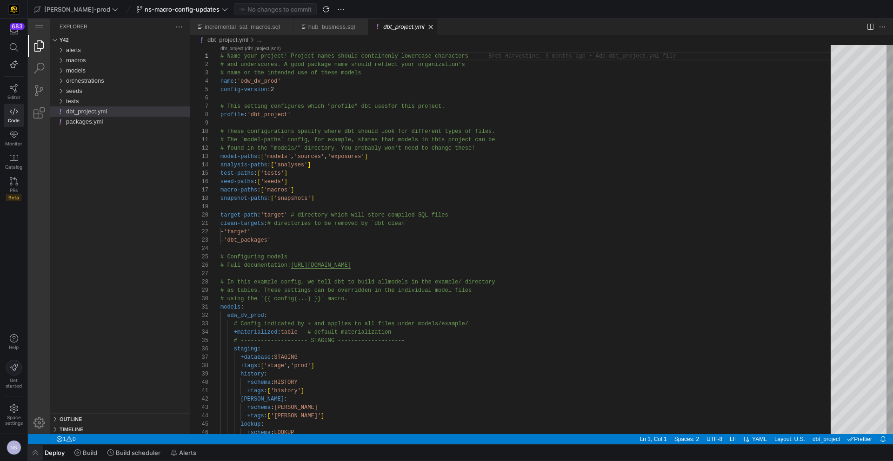
click at [162, 42] on span "button" at bounding box center [177, 37] width 31 height 8
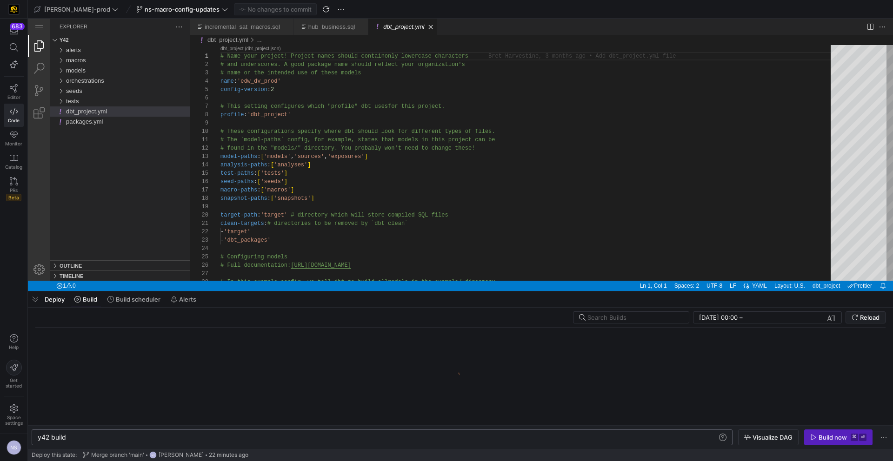
click at [137, 438] on div "y42 build" at bounding box center [377, 437] width 679 height 7
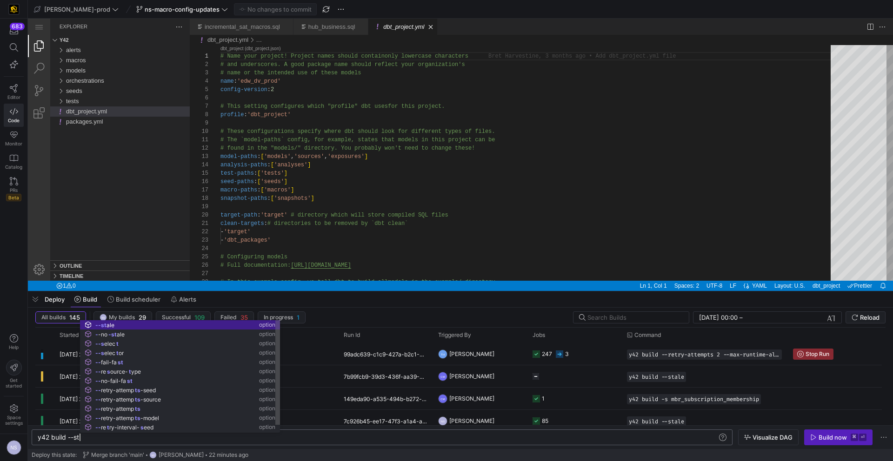
scroll to position [0, 51]
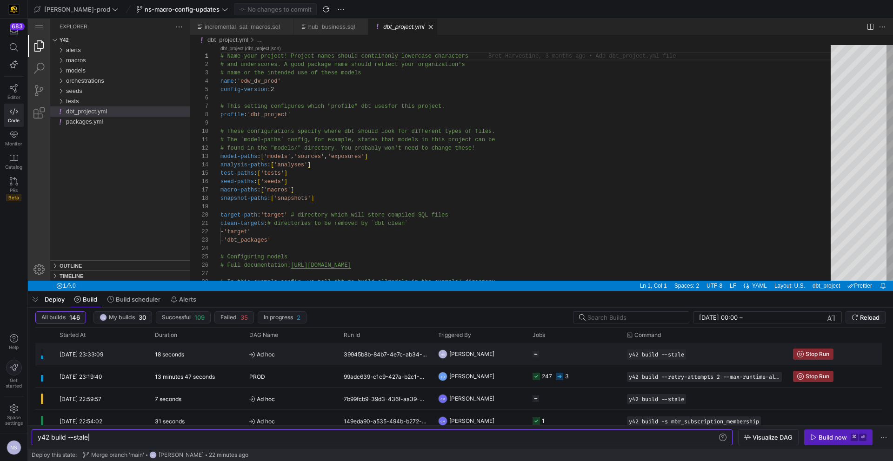
type textarea "y42 build --stale"
click at [564, 346] on y42-job-status-cell-renderer at bounding box center [573, 354] width 83 height 21
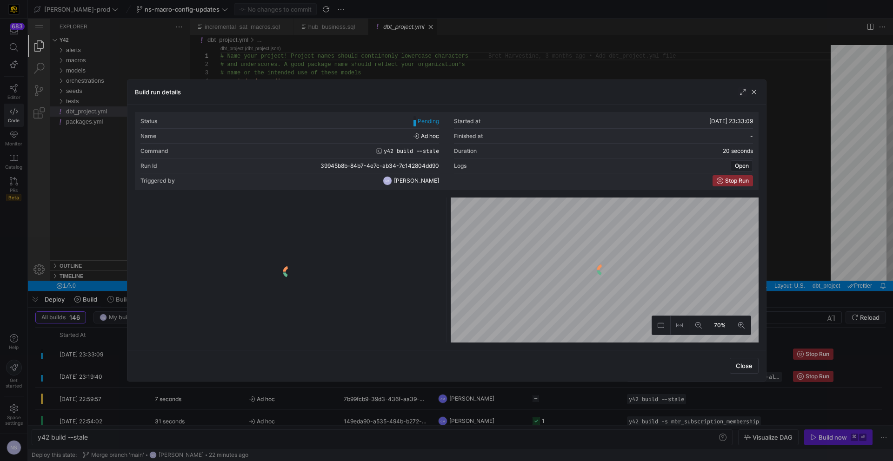
click at [816, 279] on div at bounding box center [446, 230] width 893 height 461
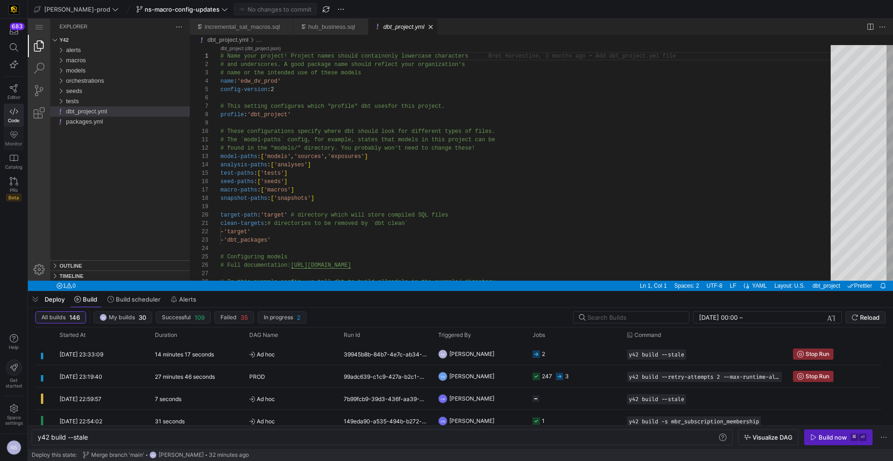
click at [17, 144] on span "Monitor" at bounding box center [13, 144] width 17 height 6
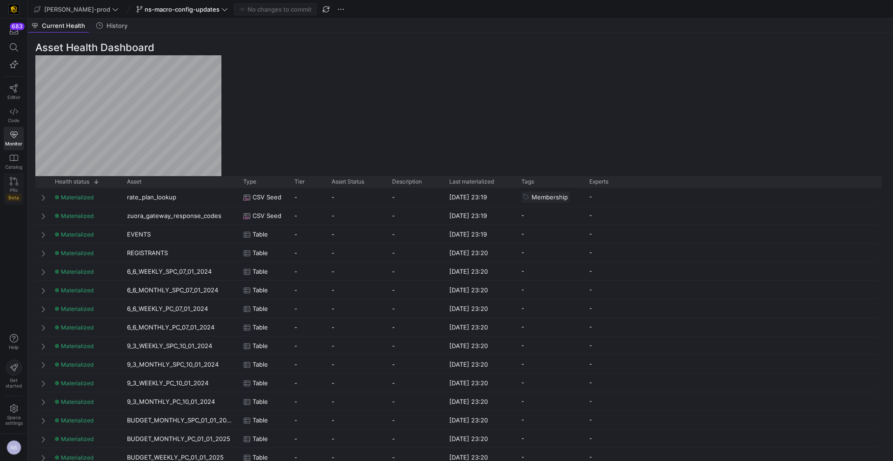
click at [16, 177] on link "PRs Beta" at bounding box center [14, 189] width 20 height 32
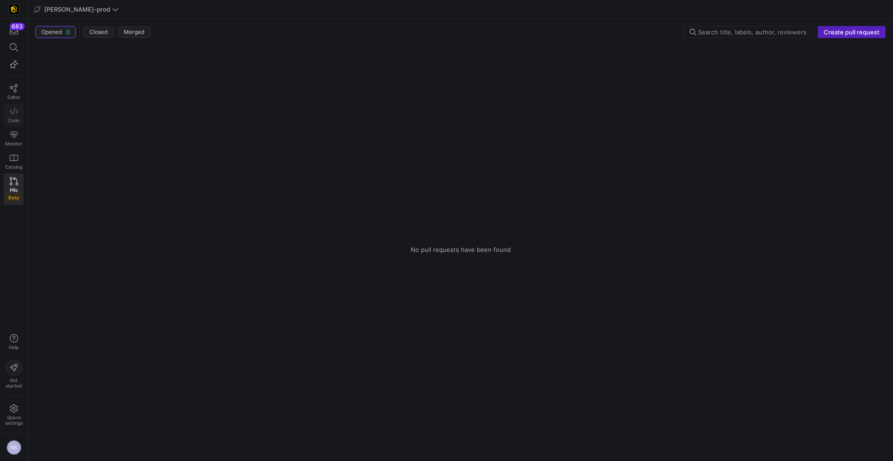
click at [12, 114] on icon at bounding box center [14, 111] width 8 height 8
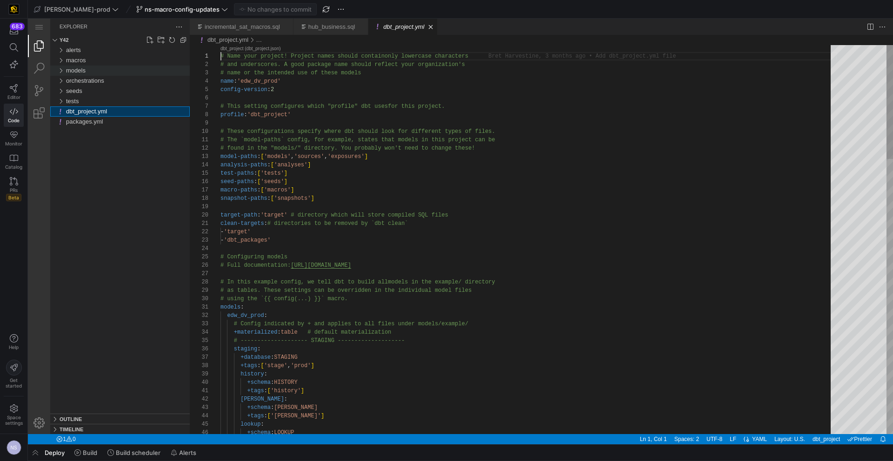
click at [94, 74] on div "models" at bounding box center [128, 71] width 124 height 10
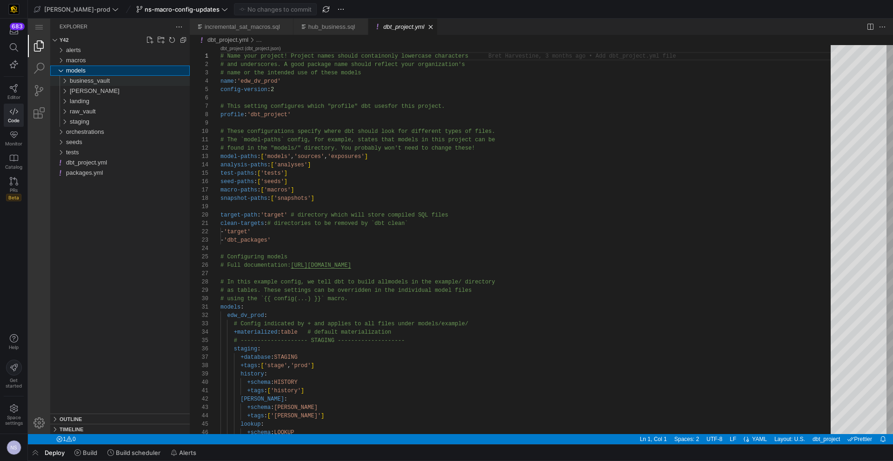
click at [97, 83] on span "business_vault" at bounding box center [90, 80] width 40 height 7
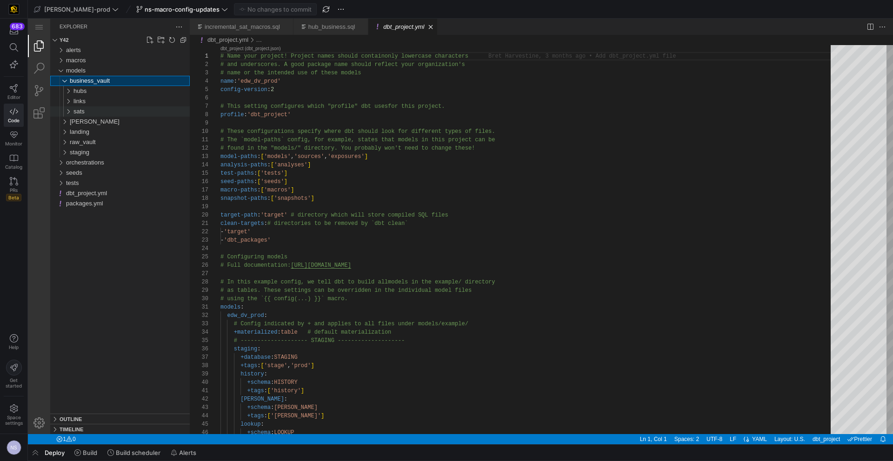
click at [96, 111] on div "sats" at bounding box center [131, 111] width 116 height 10
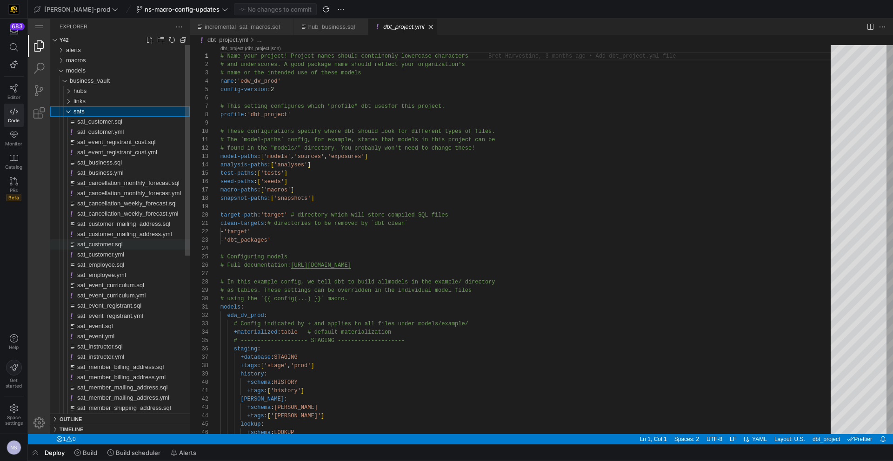
click at [123, 246] on div "sat_customer.sql" at bounding box center [133, 244] width 113 height 10
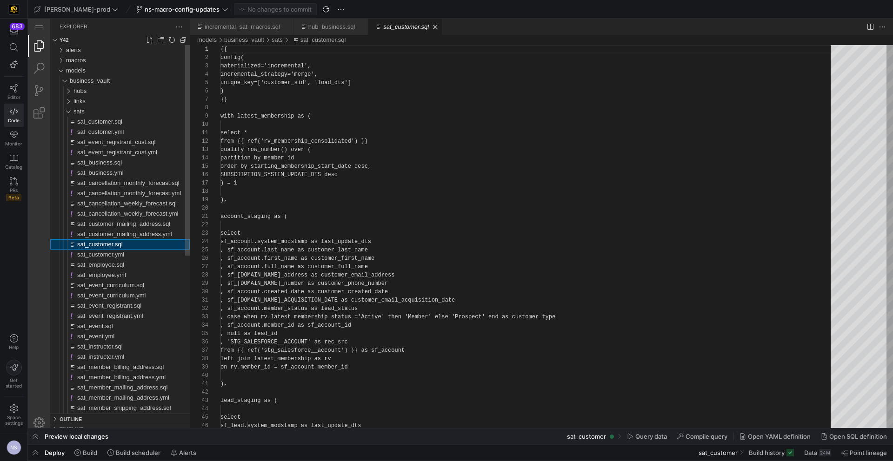
scroll to position [84, 0]
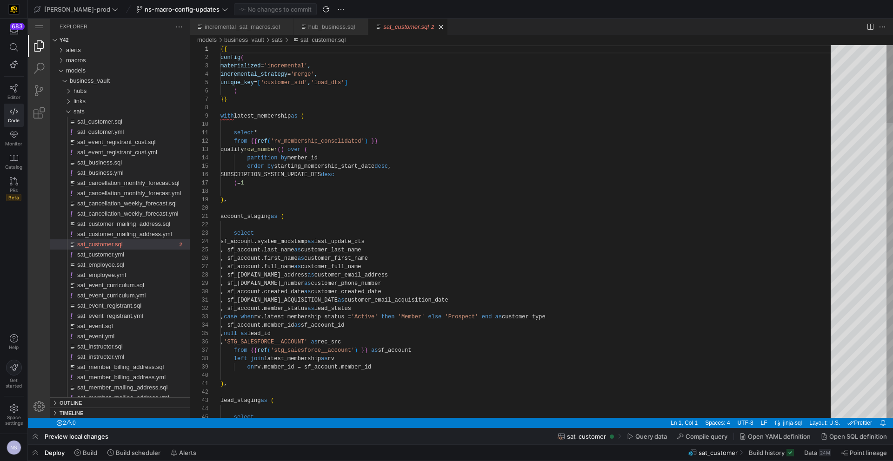
click at [4, 197] on link "PRs Beta" at bounding box center [14, 189] width 20 height 32
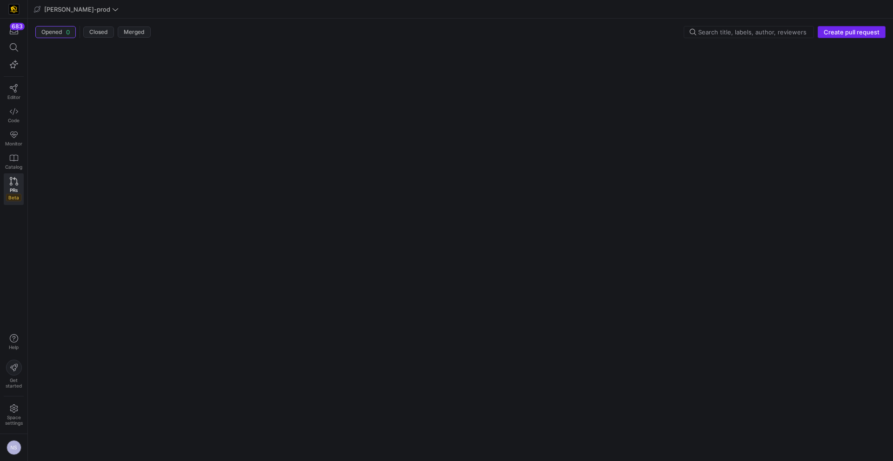
click at [842, 36] on span "button" at bounding box center [851, 32] width 67 height 11
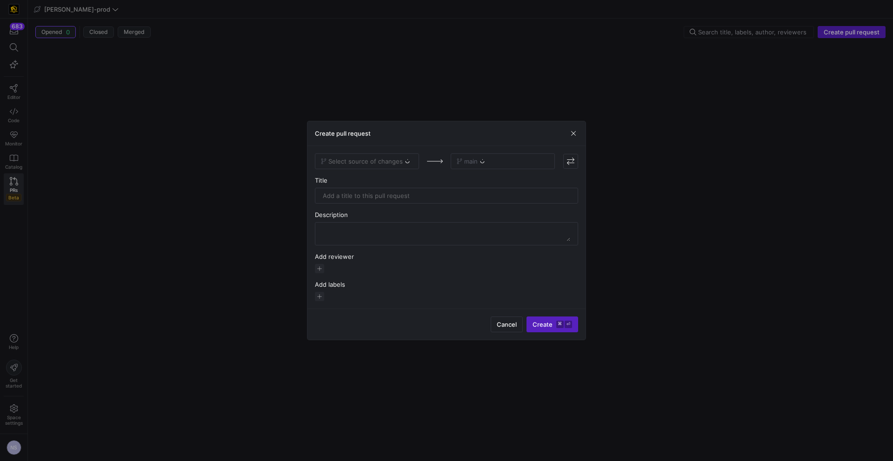
click at [393, 153] on div "Select source of changes" at bounding box center [367, 161] width 104 height 16
click at [387, 158] on div "Select source of changes" at bounding box center [367, 161] width 104 height 16
click at [379, 159] on div "Select source of changes" at bounding box center [367, 161] width 104 height 16
click at [377, 161] on div "Select source of changes" at bounding box center [367, 161] width 104 height 16
click at [381, 162] on span "Select source of changes" at bounding box center [365, 161] width 74 height 7
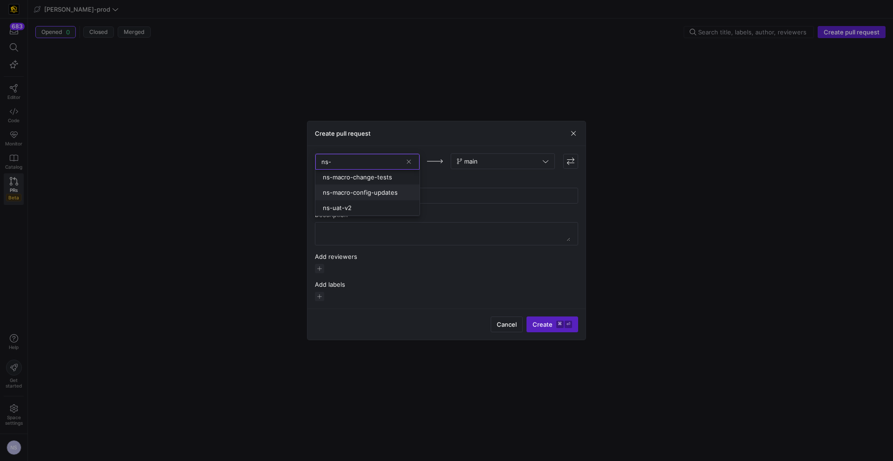
type input "ns-"
click at [394, 193] on span "ns-macro-config-updates" at bounding box center [360, 192] width 75 height 7
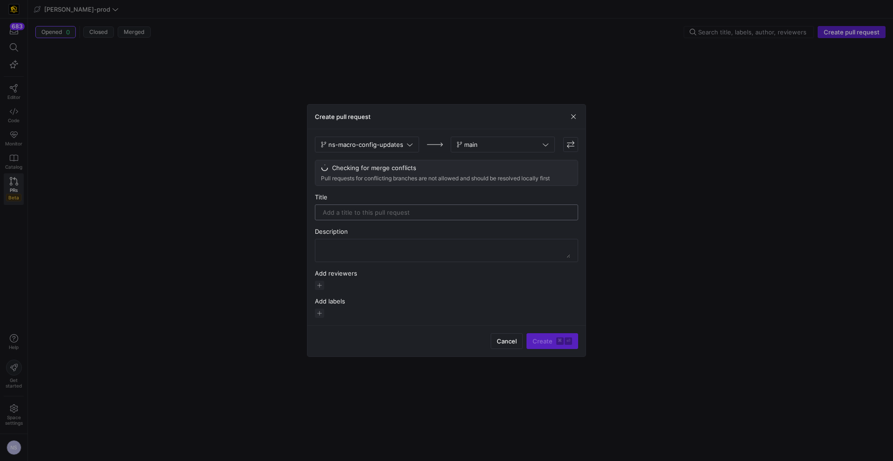
click at [413, 206] on div at bounding box center [446, 212] width 247 height 15
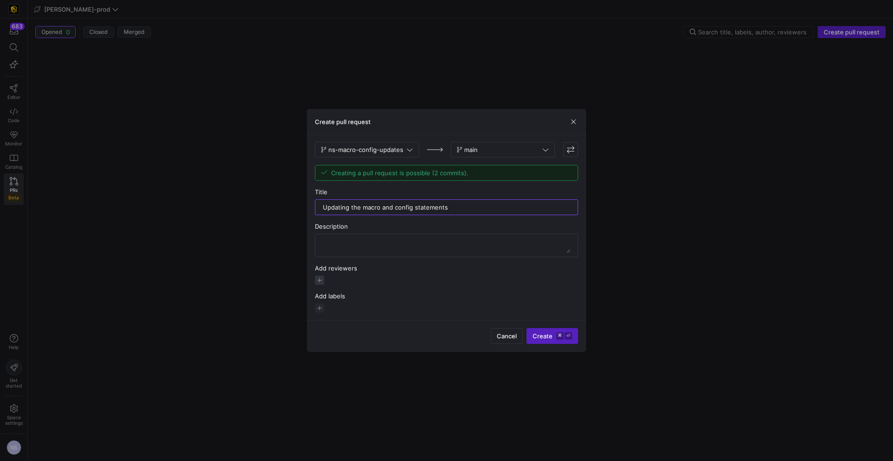
type input "Updating the macro and config statements"
click at [317, 284] on span "button" at bounding box center [319, 280] width 9 height 9
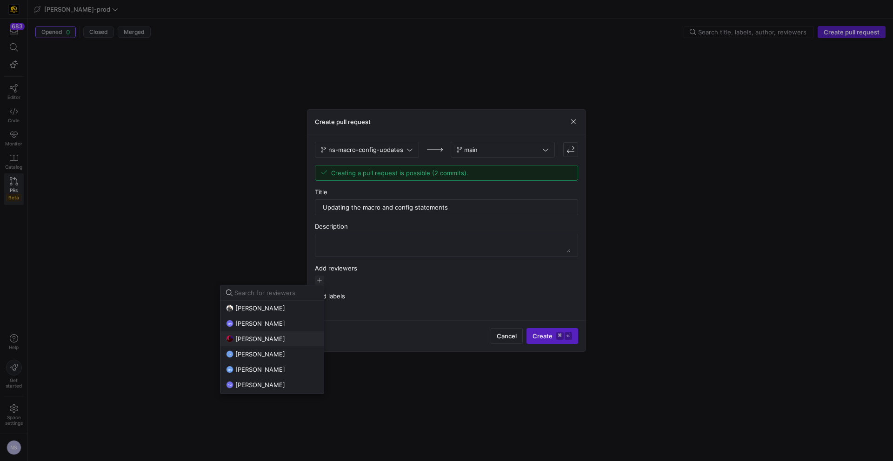
click at [271, 342] on span "[PERSON_NAME]" at bounding box center [260, 338] width 50 height 7
click at [537, 331] on div at bounding box center [446, 230] width 893 height 461
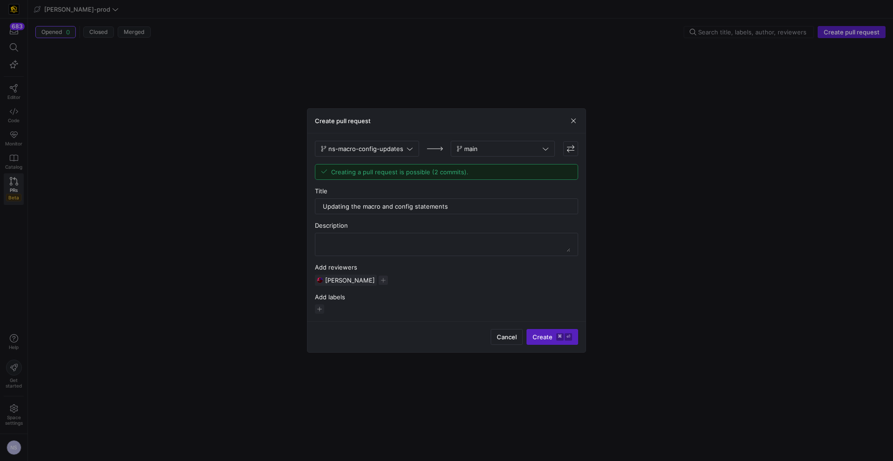
click at [537, 331] on span "submit" at bounding box center [552, 337] width 51 height 15
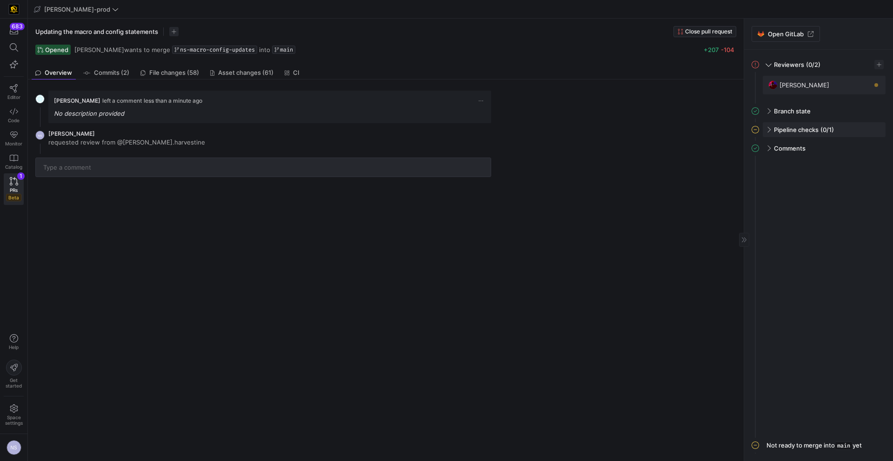
click at [799, 129] on span "Pipeline checks" at bounding box center [796, 129] width 45 height 7
click at [181, 75] on span "File changes (58)" at bounding box center [174, 73] width 50 height 6
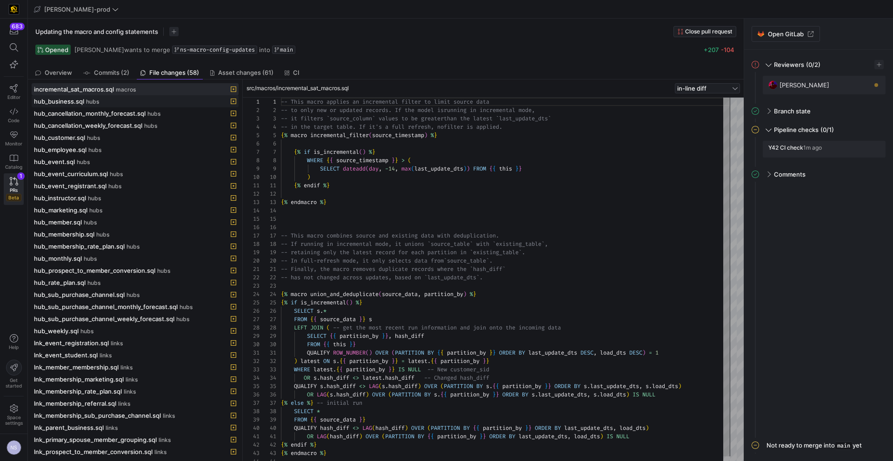
scroll to position [75, 0]
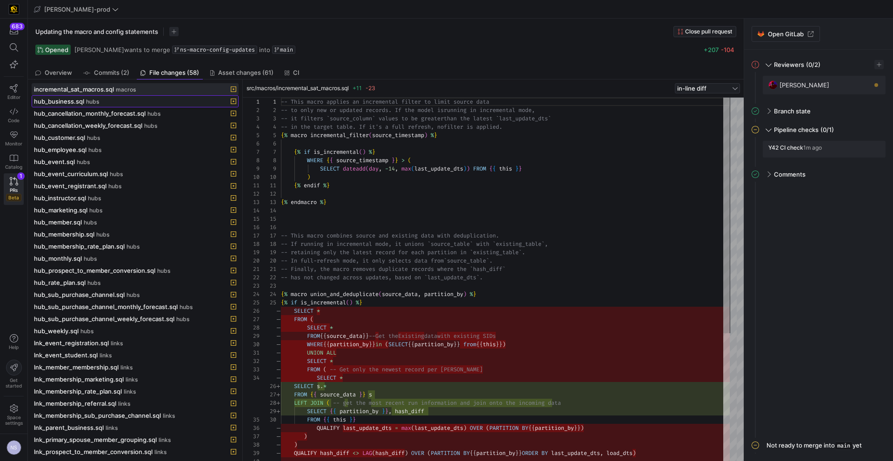
click at [106, 103] on div "hub_business.sql hubs" at bounding box center [125, 101] width 182 height 7
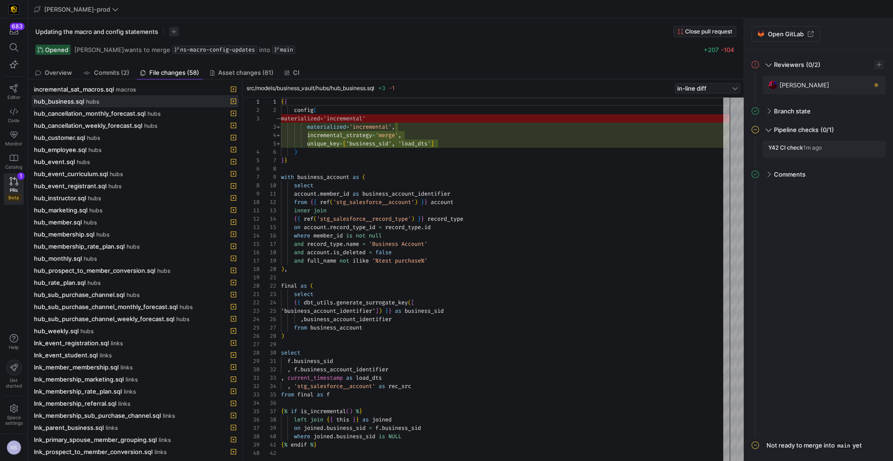
scroll to position [33, 157]
click at [450, 143] on div "{ { config ( materialized = 'incremental' , incremental_strategy = 'merge' , un…" at bounding box center [505, 280] width 449 height 364
click at [128, 115] on span "hub_cancellation_monthly_forecast.sql" at bounding box center [90, 113] width 112 height 7
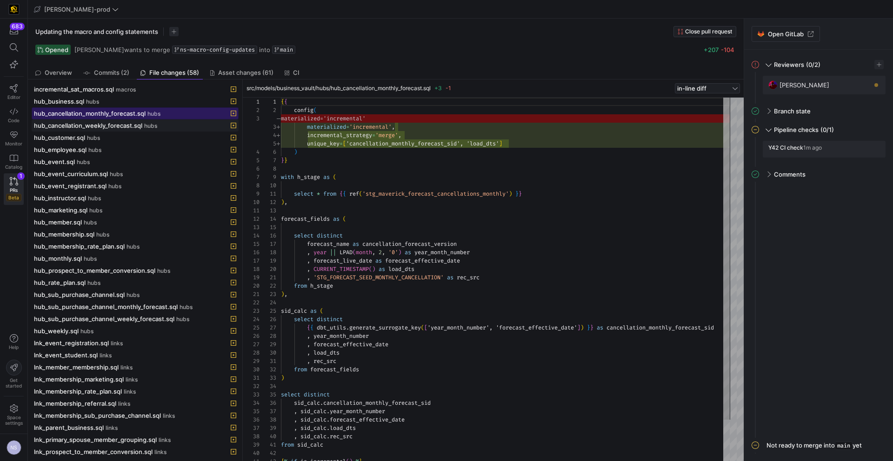
scroll to position [84, 0]
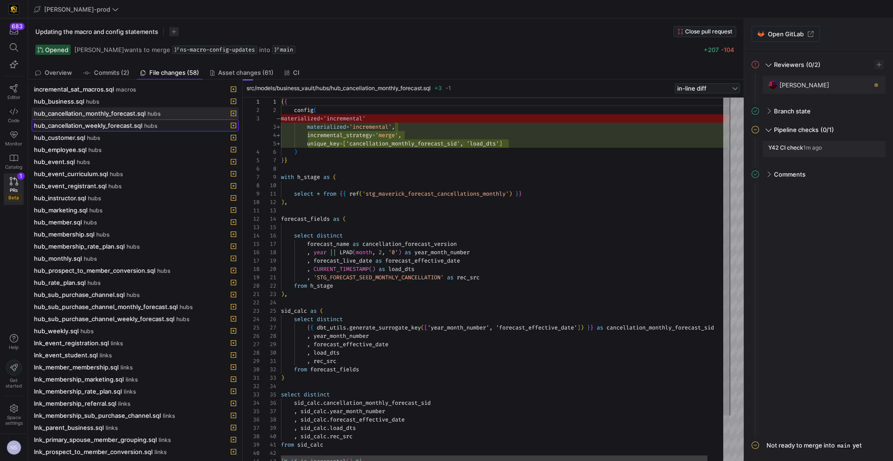
click at [132, 126] on span "hub_cancellation_weekly_forecast.sql" at bounding box center [88, 125] width 108 height 7
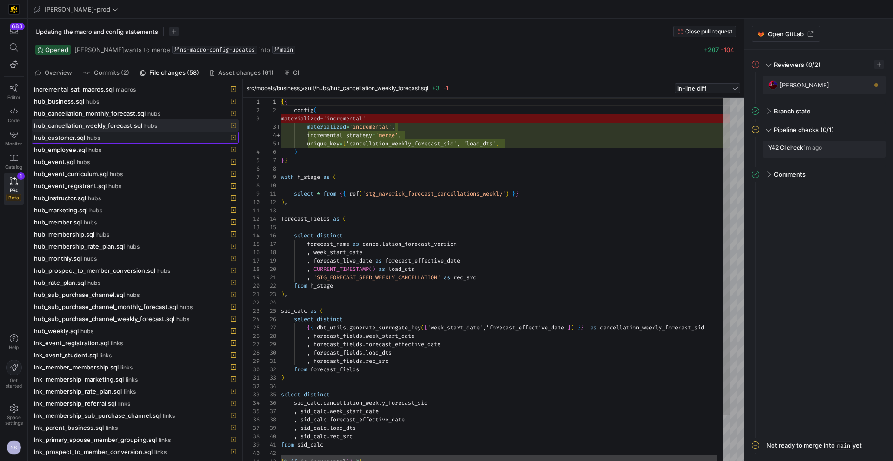
click at [133, 141] on div "hub_customer.sql hubs" at bounding box center [125, 137] width 182 height 7
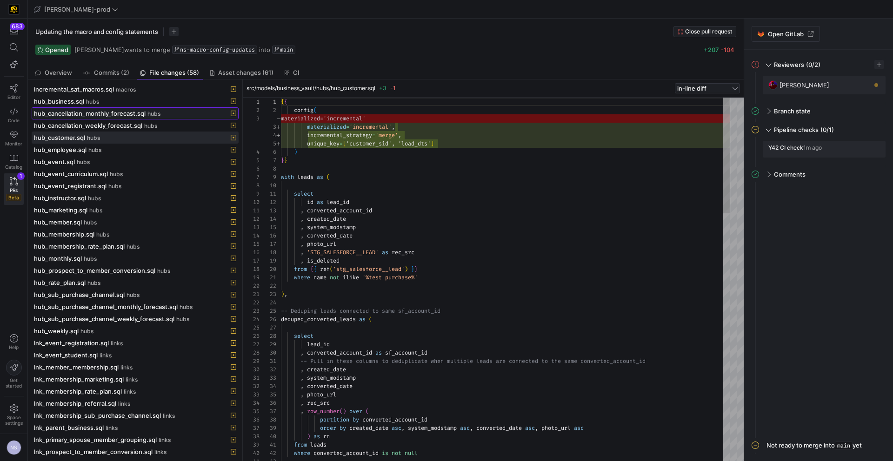
click at [129, 113] on span "hub_cancellation_monthly_forecast.sql" at bounding box center [90, 113] width 112 height 7
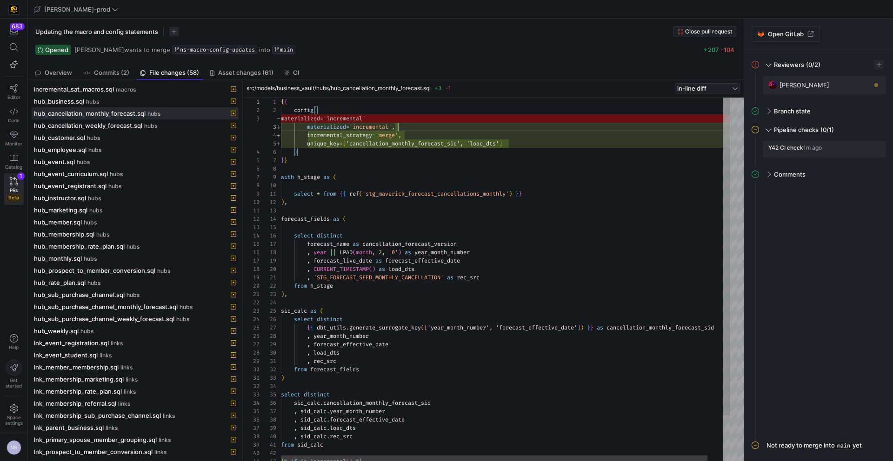
scroll to position [17, 117]
click at [407, 126] on div "{ { config ( materialized = 'incremental' , incremental_strategy = 'merge' , un…" at bounding box center [513, 306] width 465 height 416
click at [406, 127] on div "{ { config ( materialized = 'incremental' , incremental_strategy = 'merge' , un…" at bounding box center [513, 306] width 465 height 416
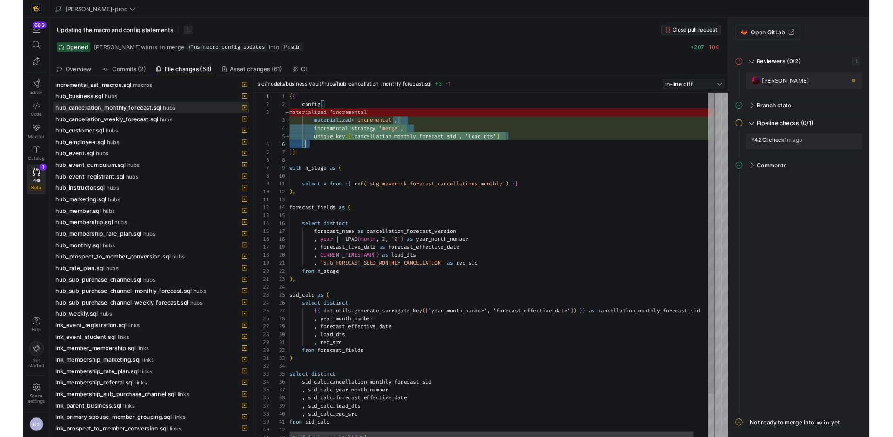
scroll to position [17, 7]
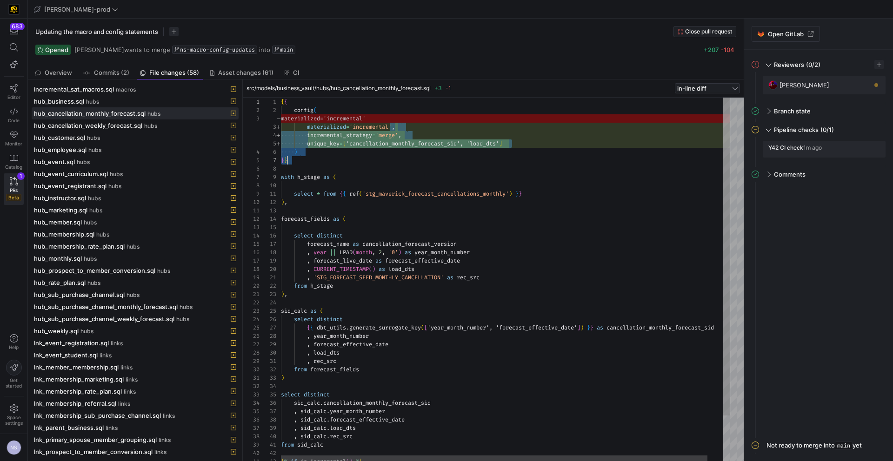
drag, startPoint x: 395, startPoint y: 126, endPoint x: 496, endPoint y: 156, distance: 105.2
click at [496, 156] on div "{ { config ( materialized = 'incremental' , incremental_strategy = 'merge' , un…" at bounding box center [513, 306] width 465 height 416
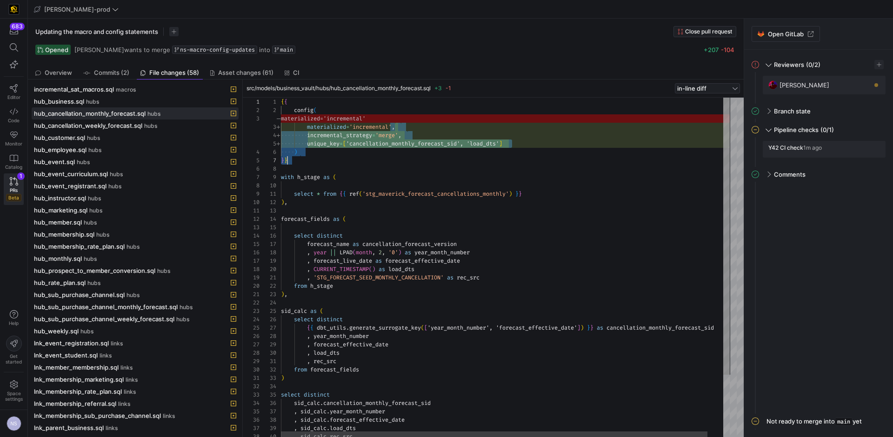
scroll to position [33, 227]
click at [523, 143] on div "{ { config ( materialized = 'incremental' , incremental_strategy = 'merge' , un…" at bounding box center [513, 306] width 465 height 416
click at [399, 146] on div "{ { config ( materialized = 'incremental' , incremental_strategy = 'merge' , un…" at bounding box center [513, 306] width 465 height 416
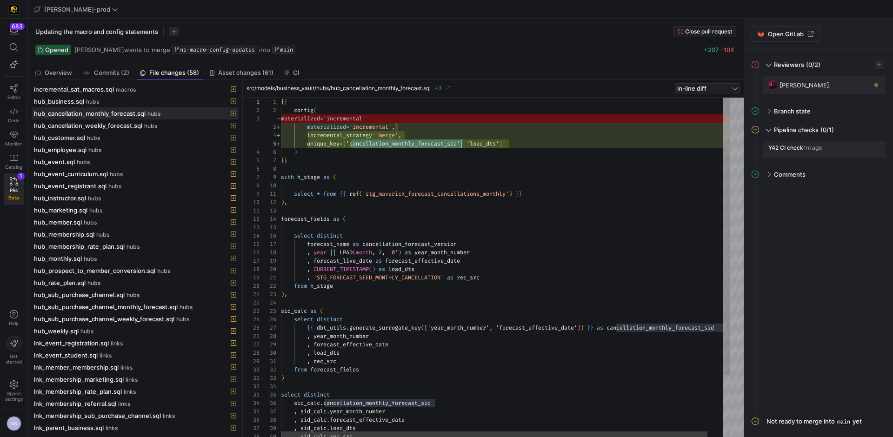
click at [487, 142] on div "{ { config ( materialized = 'incremental' , incremental_strategy = 'merge' , un…" at bounding box center [513, 306] width 465 height 416
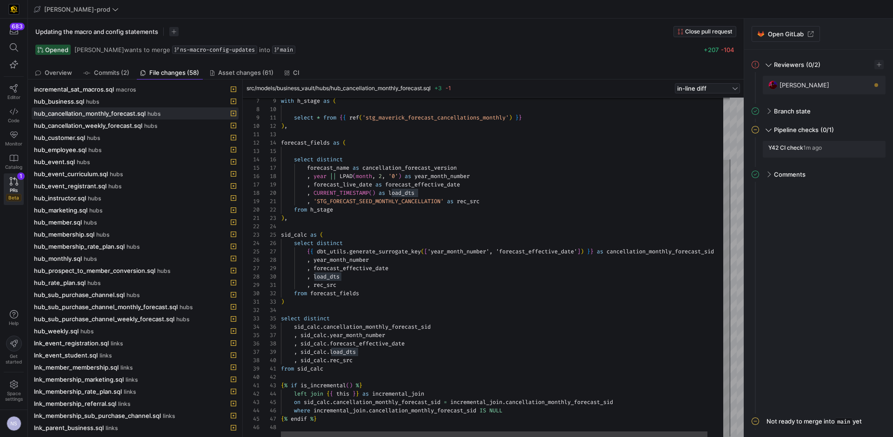
click at [661, 253] on div "with h_stage as ( select * from { { ref ( 'stg_maverick_forecast_cancellations_…" at bounding box center [513, 229] width 465 height 416
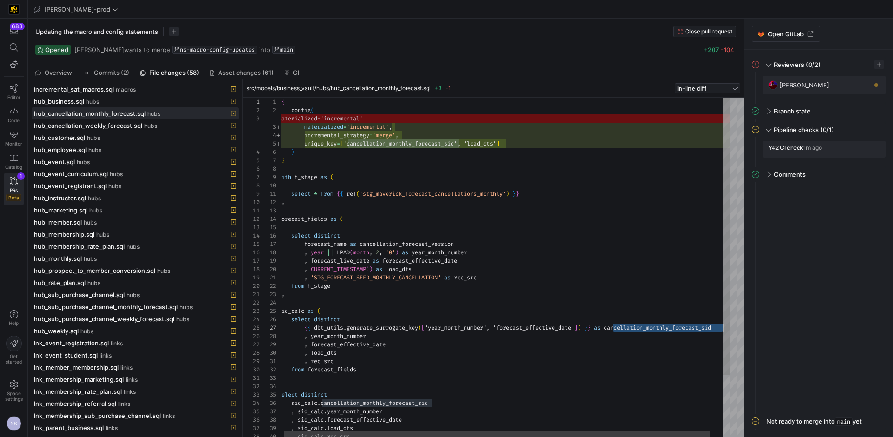
type textarea "{{ config( materialized='incremental', incremental_strategy='merge', unique_key…"
click at [390, 153] on div "with h_stage as ( select * from { { ref ( 'stg_maverick_forecast_cancellations_…" at bounding box center [510, 306] width 465 height 416
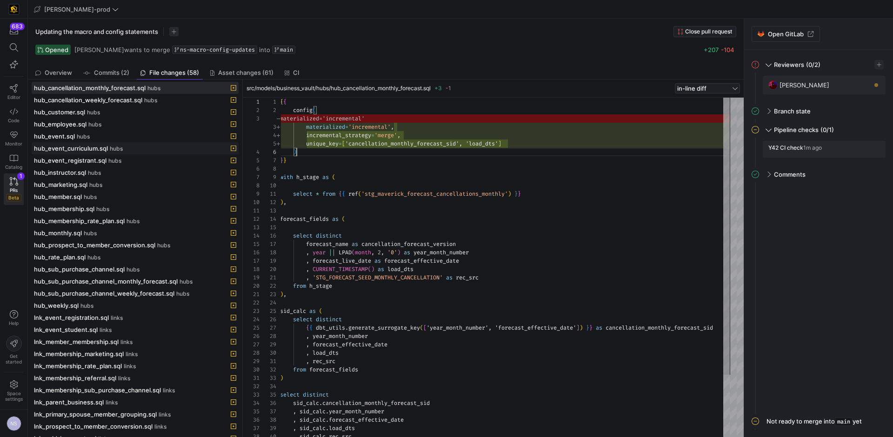
scroll to position [35, 0]
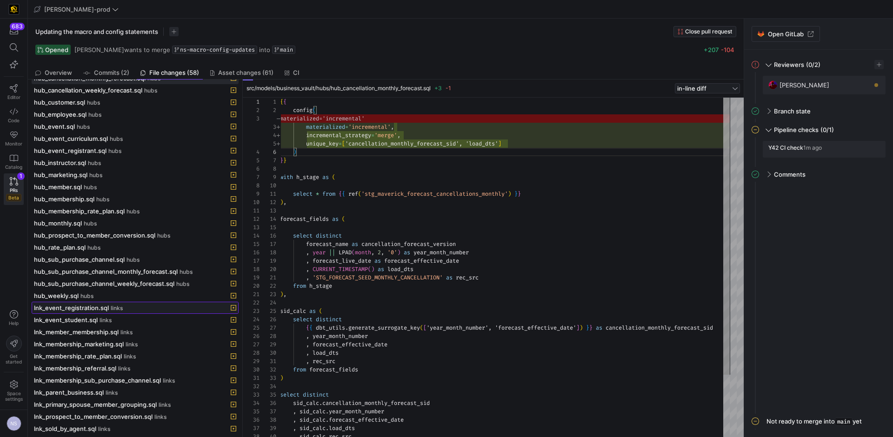
click at [80, 307] on span "lnk_event_registration.sql" at bounding box center [71, 307] width 75 height 7
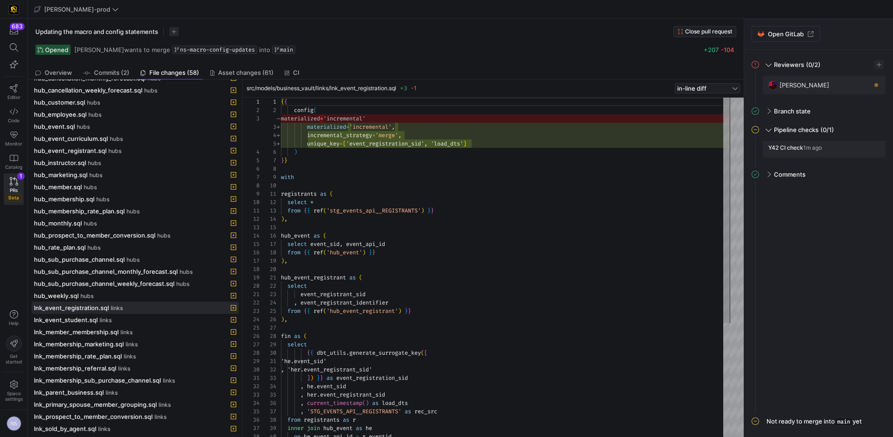
scroll to position [33, 190]
click at [499, 142] on div "{ { config ( materialized = 'incremental' , incremental_strategy = 'merge' , un…" at bounding box center [505, 353] width 449 height 511
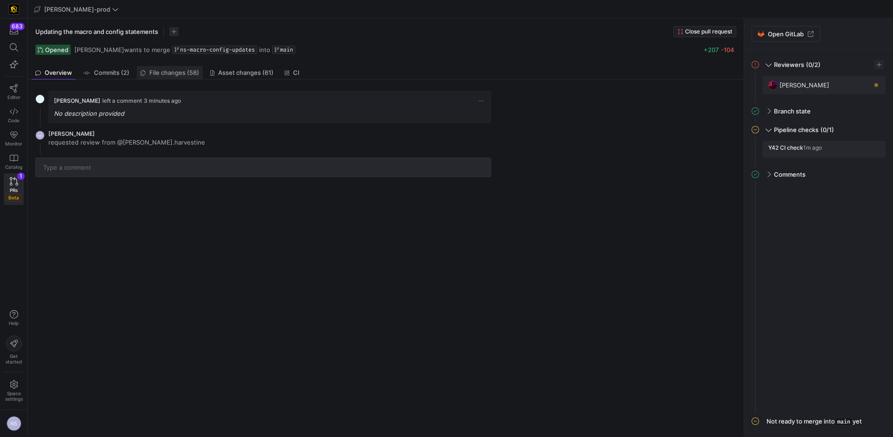
click at [175, 71] on span "File changes (58)" at bounding box center [174, 73] width 50 height 6
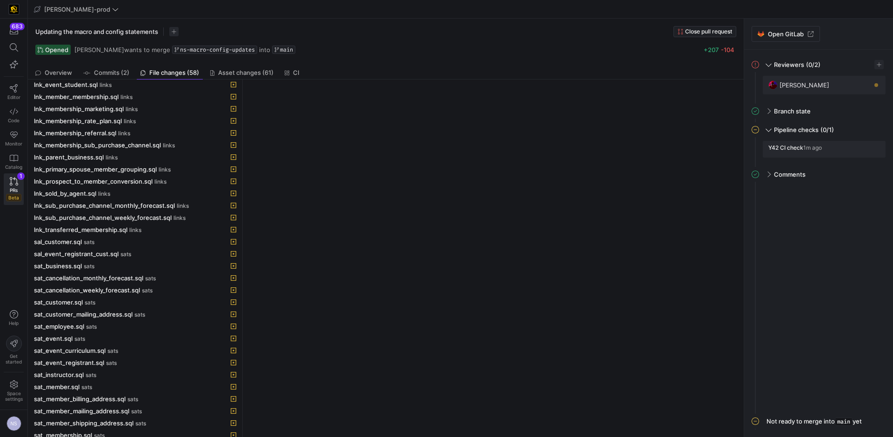
scroll to position [351, 0]
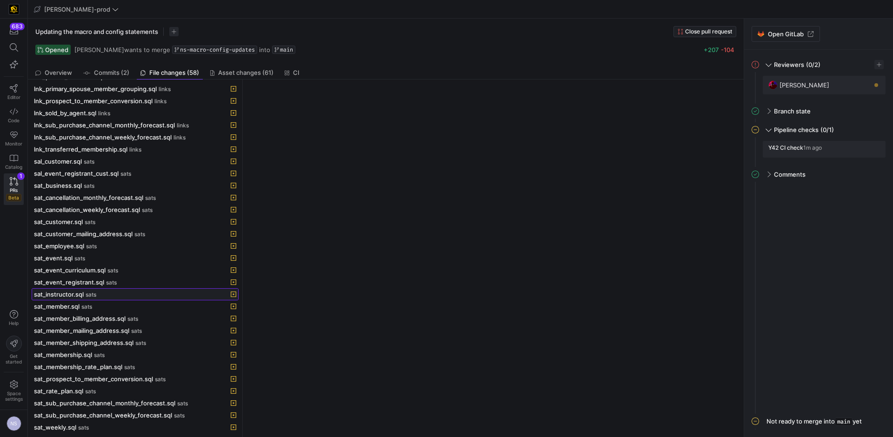
click at [63, 290] on span at bounding box center [135, 294] width 206 height 11
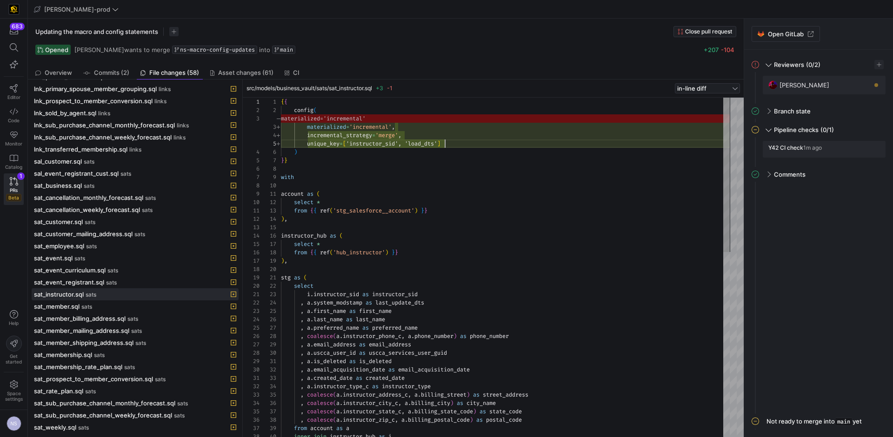
scroll to position [33, 164]
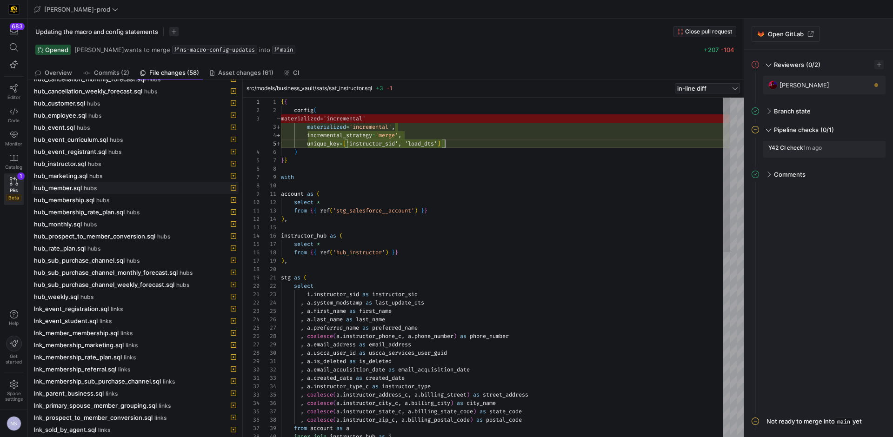
scroll to position [95, 0]
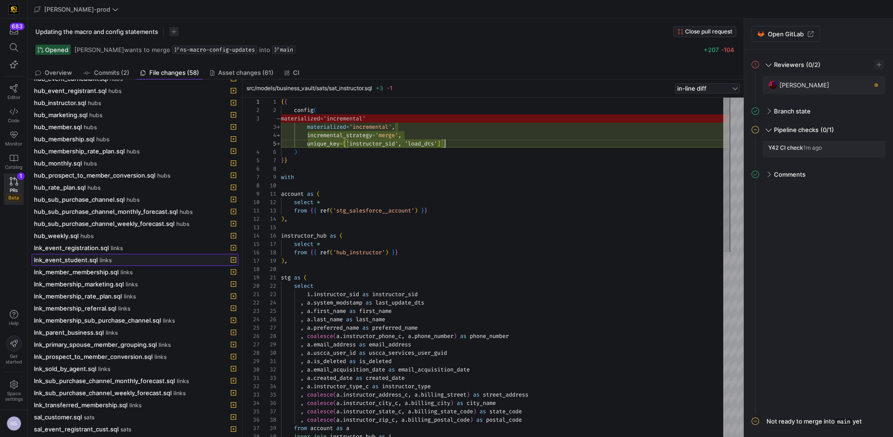
click at [105, 264] on span at bounding box center [135, 259] width 206 height 11
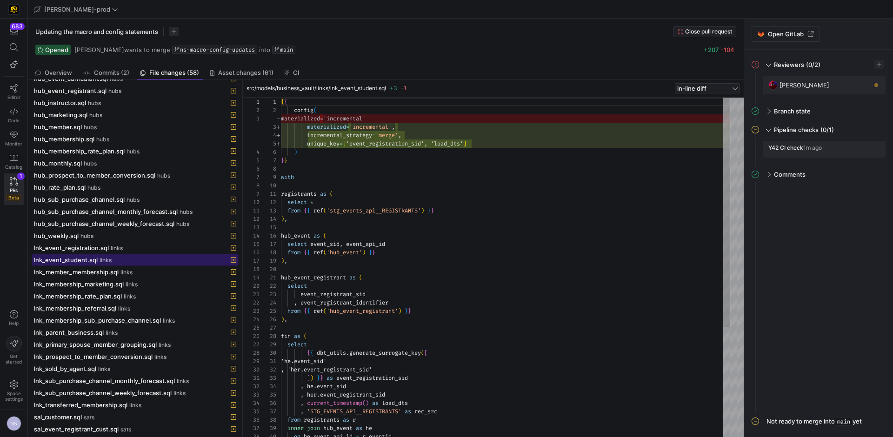
scroll to position [84, 0]
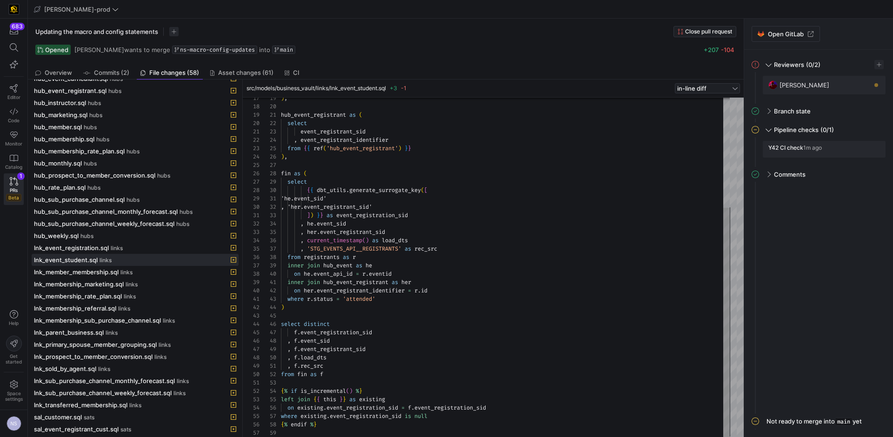
click at [349, 424] on div ") , hub_event_registrant as ( select event_registrant_sid , event_registrant_id…" at bounding box center [505, 186] width 449 height 502
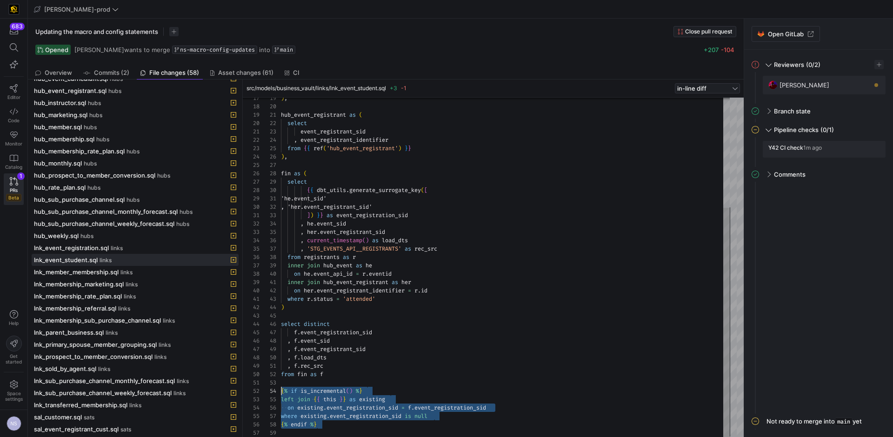
scroll to position [25, 0]
drag, startPoint x: 330, startPoint y: 428, endPoint x: 275, endPoint y: 389, distance: 67.7
click at [281, 389] on div ") , hub_event_registrant as ( select event_registrant_sid , event_registrant_id…" at bounding box center [505, 186] width 449 height 502
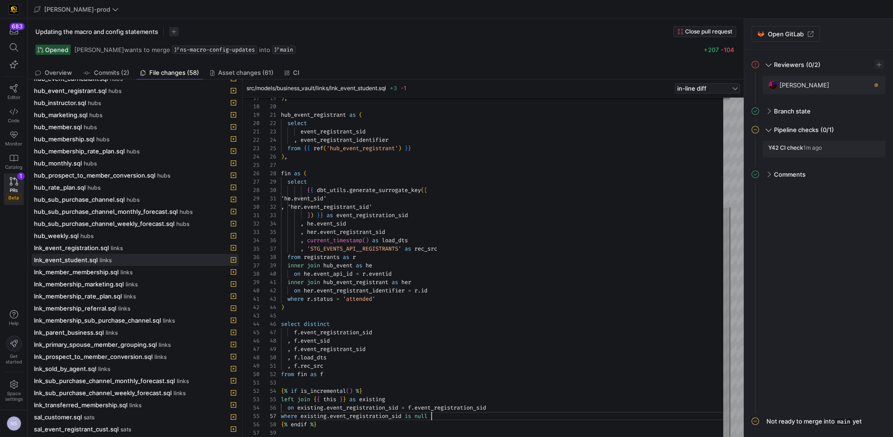
scroll to position [50, 151]
click at [462, 415] on div ") , hub_event_registrant as ( select event_registrant_sid , event_registrant_id…" at bounding box center [505, 186] width 449 height 502
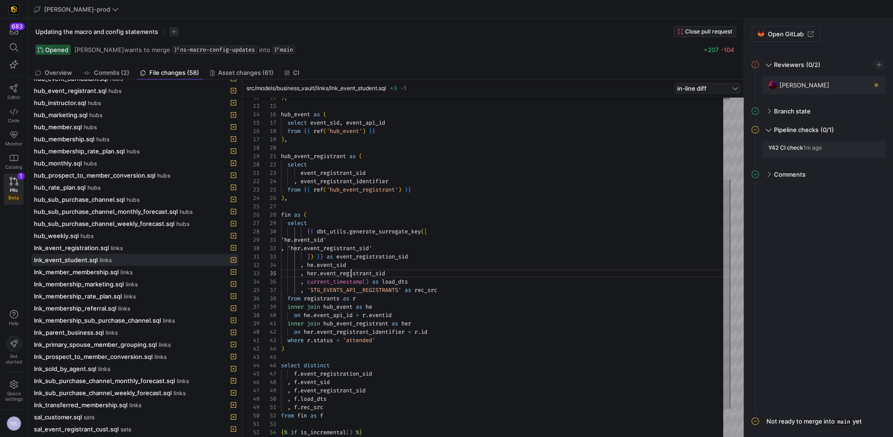
click at [351, 275] on div ") , hub_event_registrant as ( select event_registrant_sid , event_registrant_id…" at bounding box center [505, 227] width 449 height 502
click at [335, 269] on div ") , hub_event_registrant as ( select event_registrant_sid , event_registrant_id…" at bounding box center [505, 227] width 449 height 502
click at [333, 262] on div ") , hub_event_registrant as ( select event_registrant_sid , event_registrant_id…" at bounding box center [505, 227] width 449 height 502
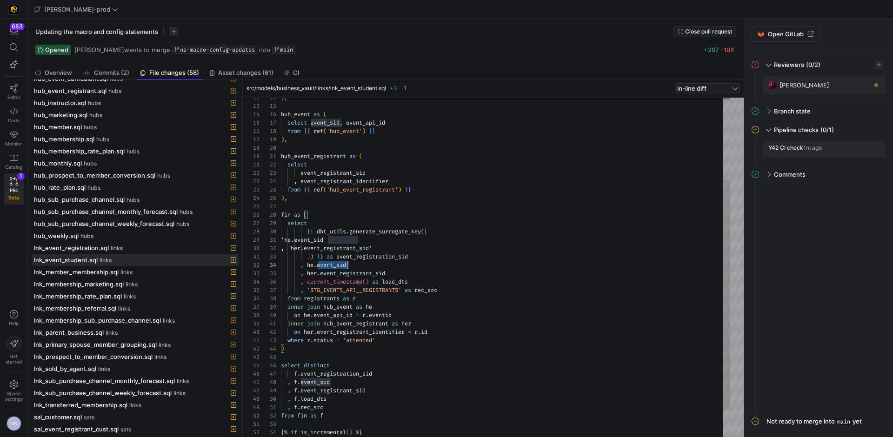
click at [333, 262] on div ") , hub_event_registrant as ( select event_registrant_sid , event_registrant_id…" at bounding box center [505, 227] width 449 height 502
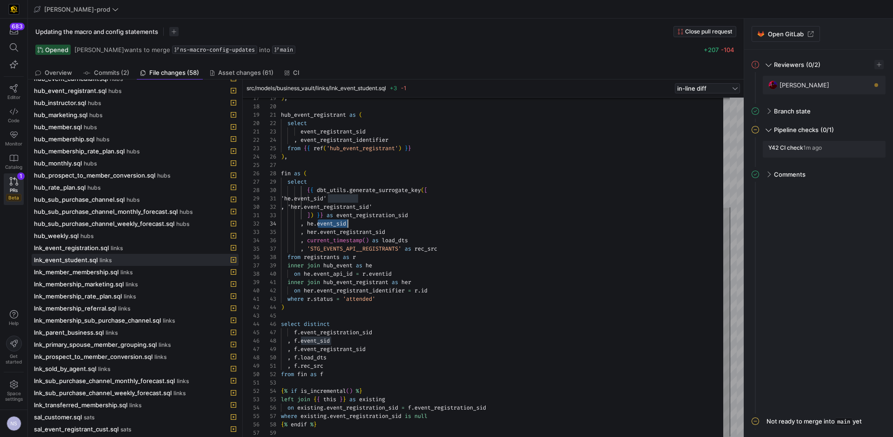
type textarea "inner join hub_event_registrant as her on her.event_registrant_identifier = r.i…"
click at [446, 303] on div ") , hub_event_registrant as ( select event_registrant_sid , event_registrant_id…" at bounding box center [505, 186] width 449 height 502
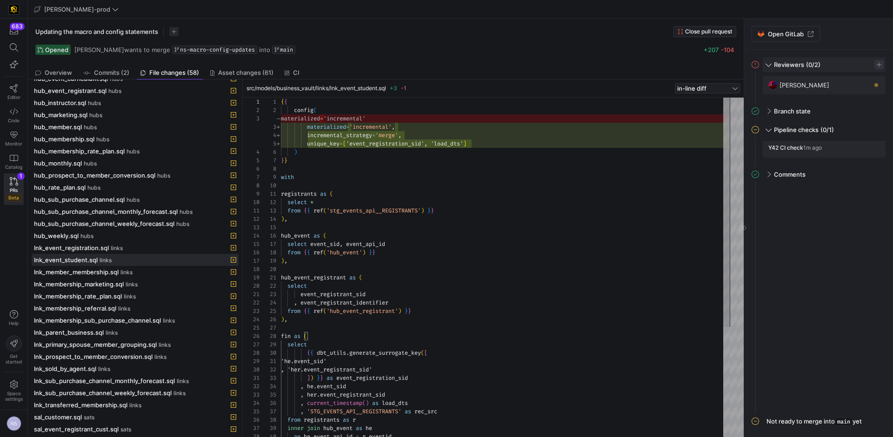
click at [878, 66] on span "button" at bounding box center [878, 64] width 9 height 9
type input "tom"
click at [819, 107] on span "[PERSON_NAME]" at bounding box center [820, 107] width 50 height 7
click at [838, 265] on div at bounding box center [446, 218] width 893 height 437
click at [872, 150] on span "button" at bounding box center [873, 149] width 9 height 9
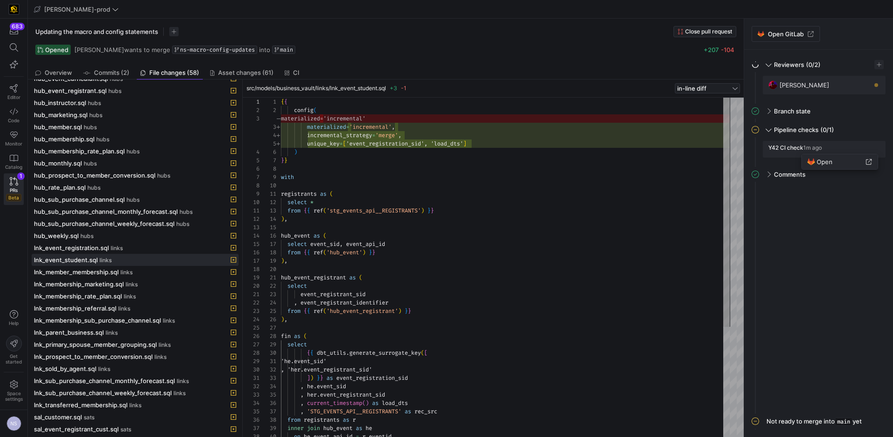
click at [828, 162] on span "Open" at bounding box center [824, 161] width 16 height 7
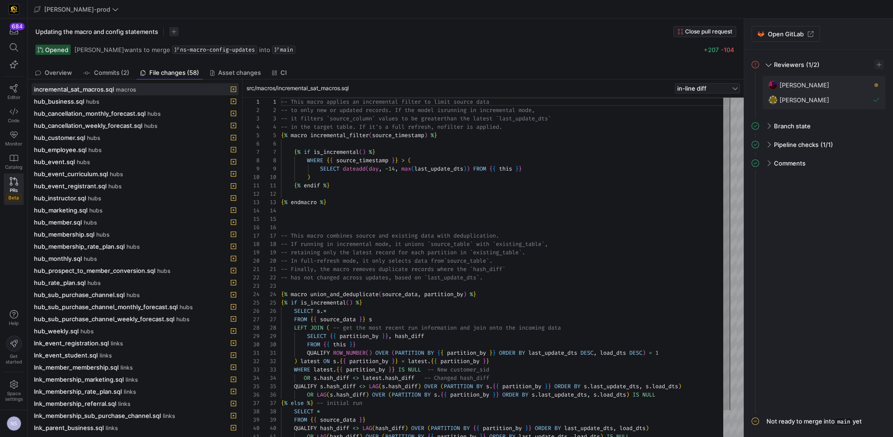
scroll to position [75, 0]
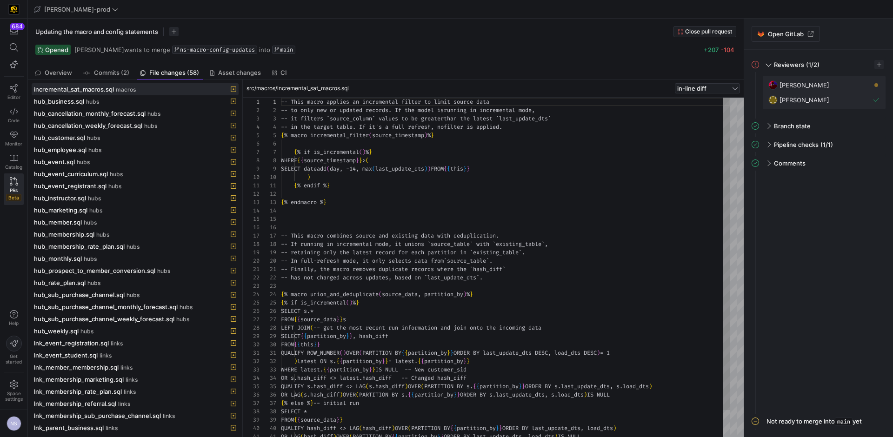
scroll to position [75, 0]
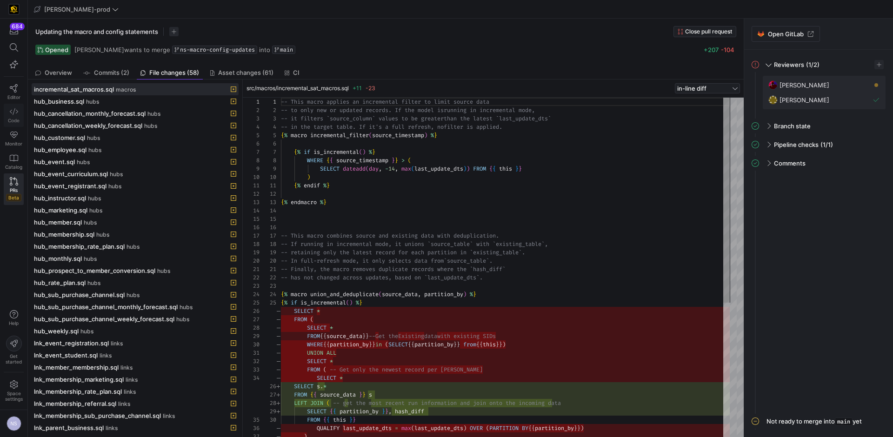
click at [7, 123] on link "Code" at bounding box center [14, 115] width 20 height 23
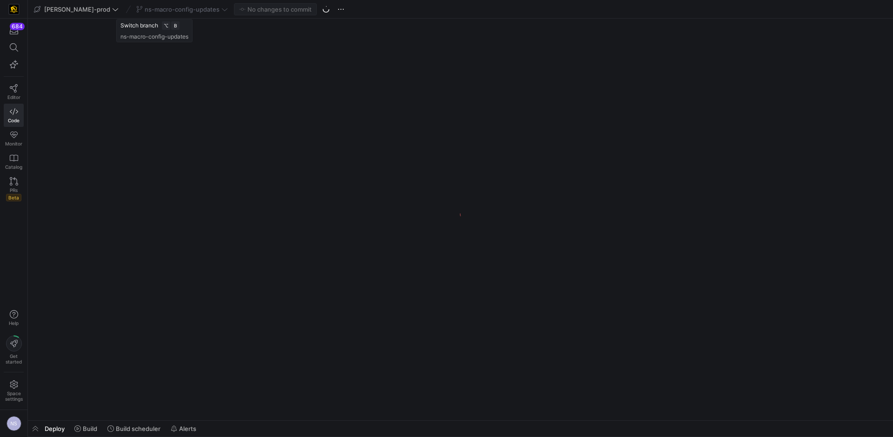
click at [186, 9] on div "ns-macro-config-updates" at bounding box center [182, 9] width 96 height 12
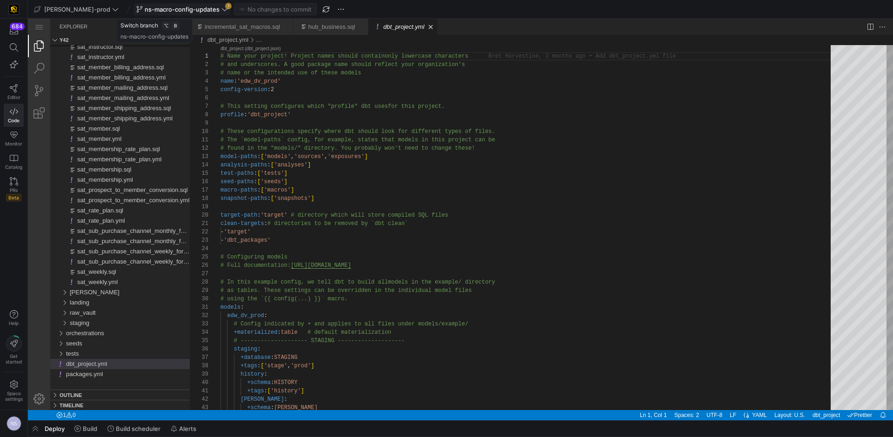
click at [221, 10] on icon at bounding box center [224, 9] width 7 height 7
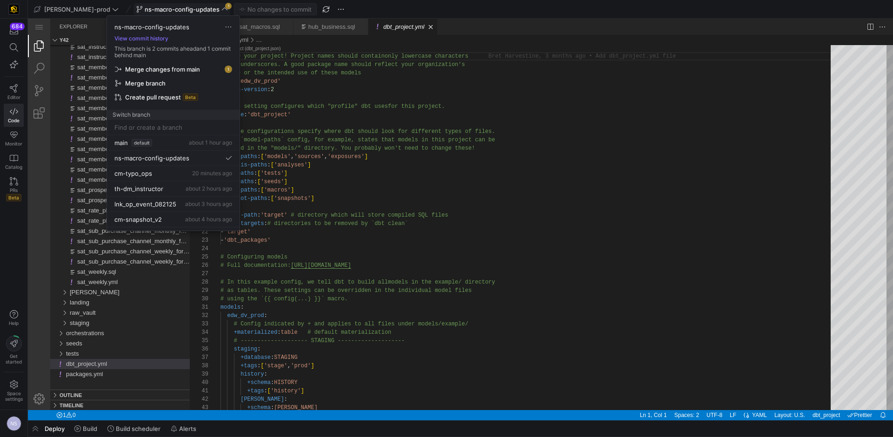
click at [190, 70] on span "Merge changes from main" at bounding box center [162, 69] width 75 height 7
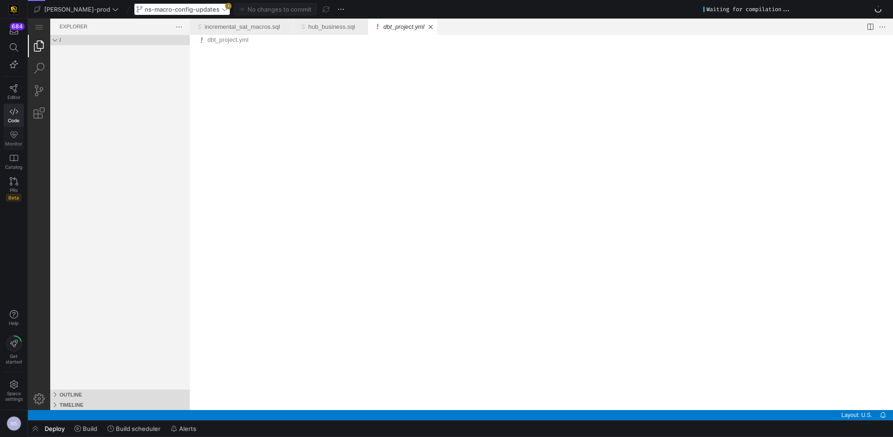
click at [16, 136] on icon at bounding box center [14, 135] width 8 height 8
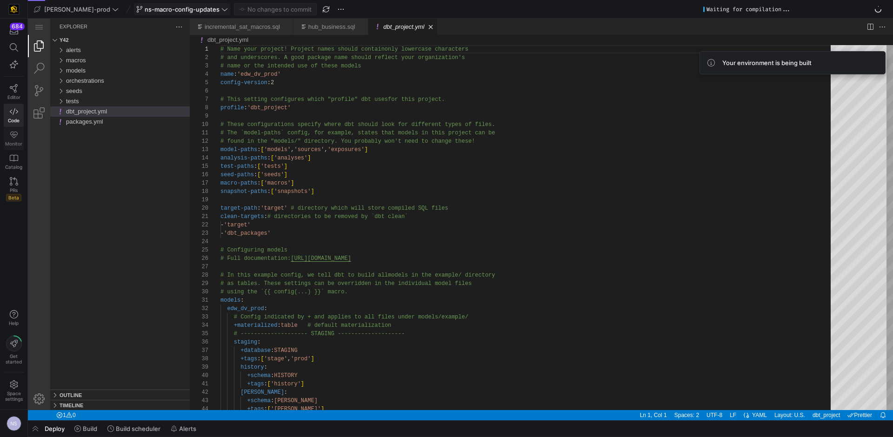
click at [23, 142] on link "Monitor" at bounding box center [14, 138] width 20 height 23
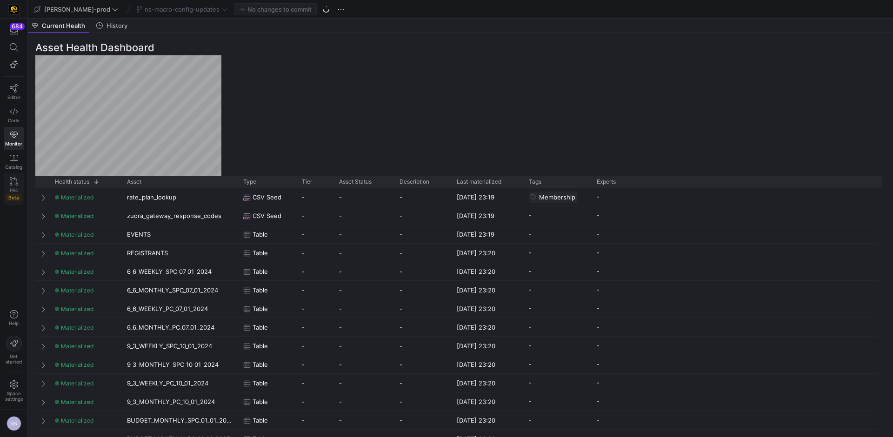
click at [9, 186] on link "PRs Beta" at bounding box center [14, 189] width 20 height 32
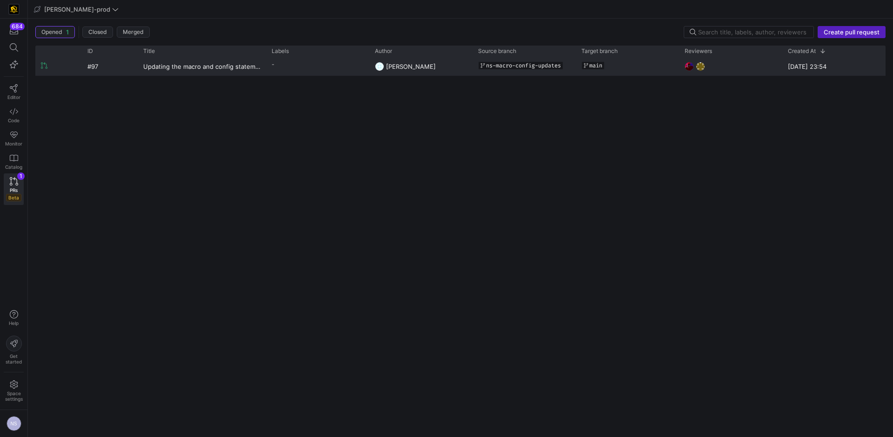
click at [339, 67] on y42-pull-request-list-view-label-cell-renderer "-" at bounding box center [318, 64] width 92 height 13
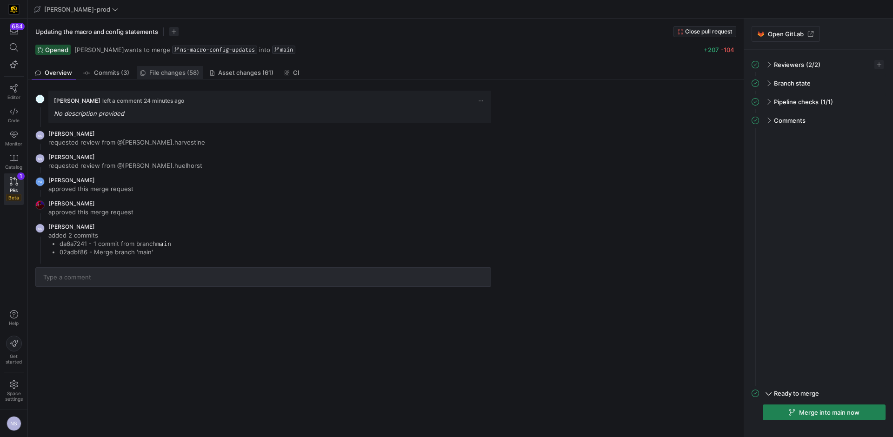
click at [173, 71] on span "File changes (58)" at bounding box center [174, 73] width 50 height 6
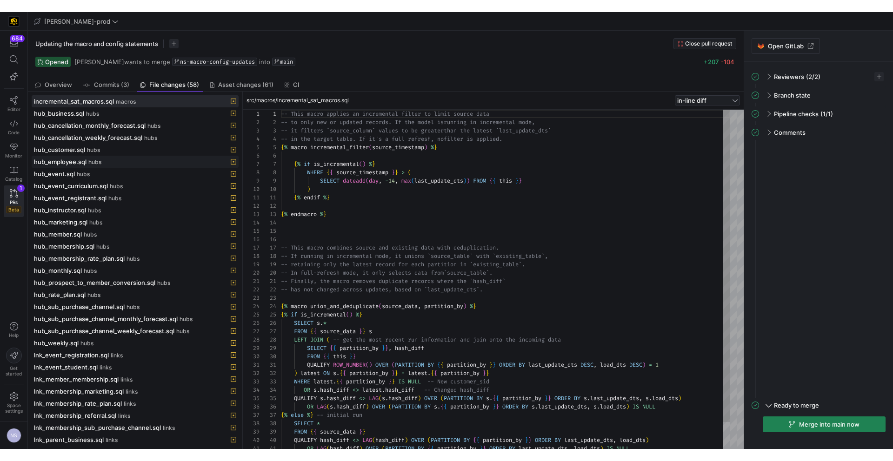
scroll to position [75, 0]
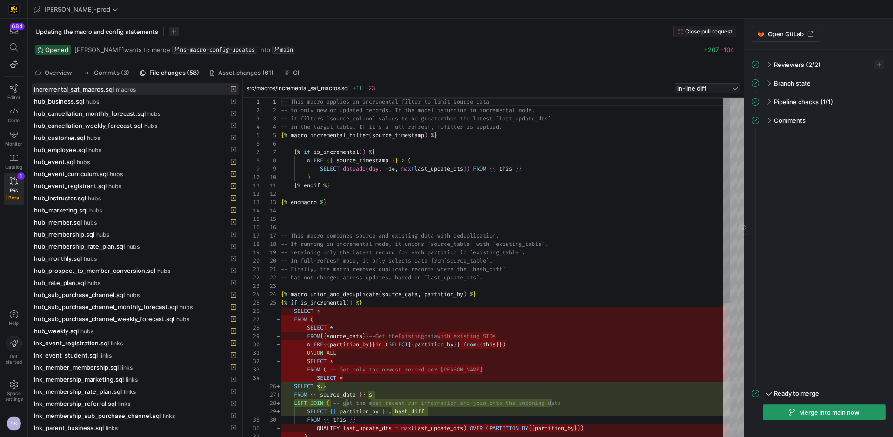
click at [822, 415] on span "Merge into main now" at bounding box center [829, 412] width 60 height 7
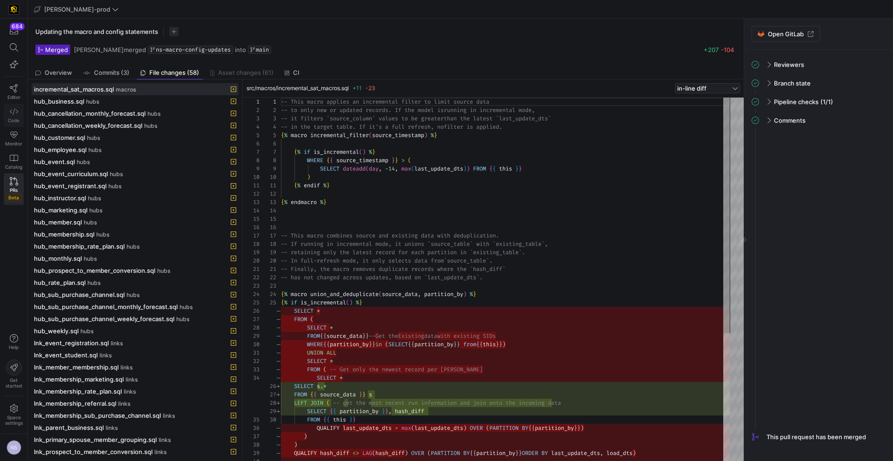
click at [15, 110] on icon at bounding box center [14, 111] width 8 height 8
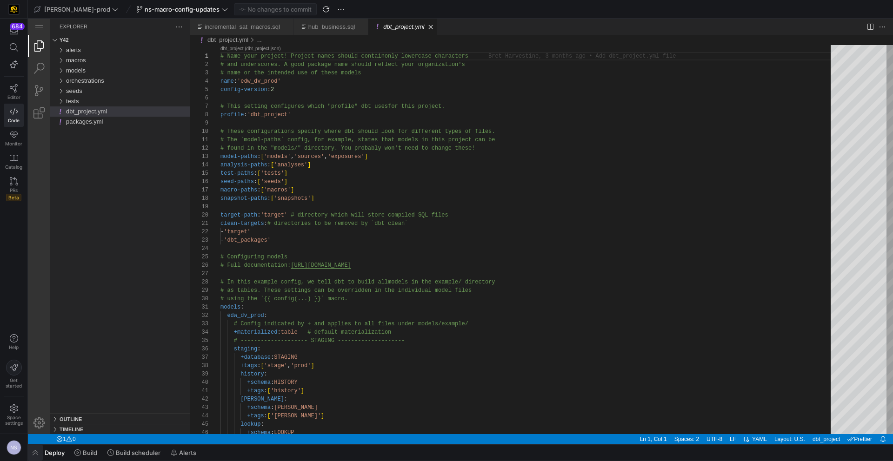
click at [30, 437] on span "button" at bounding box center [35, 453] width 15 height 16
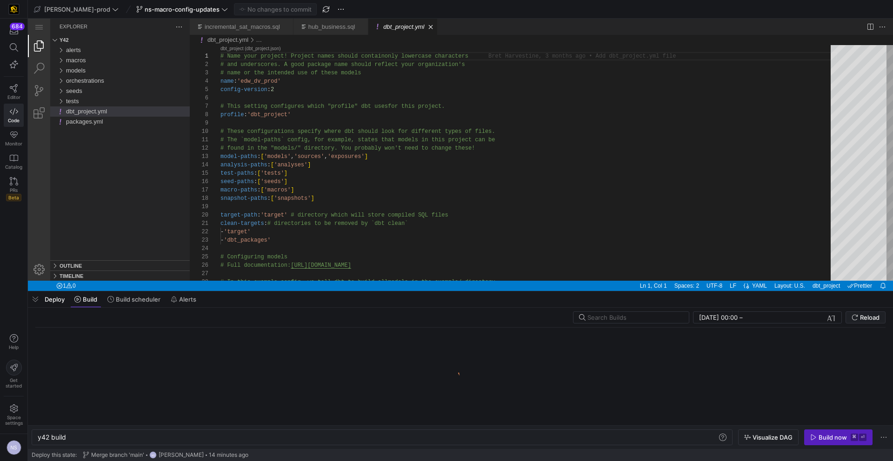
scroll to position [0, 28]
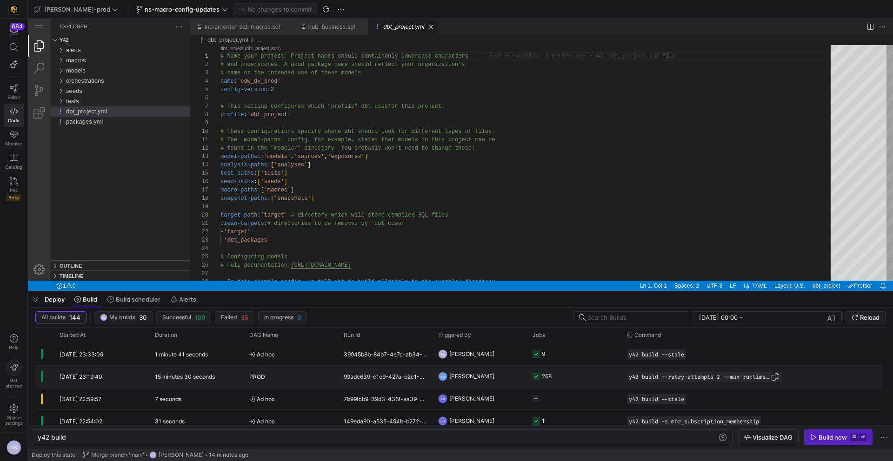
click at [772, 377] on span "button" at bounding box center [774, 376] width 9 height 9
drag, startPoint x: 119, startPoint y: 441, endPoint x: 40, endPoint y: 442, distance: 79.5
click at [39, 437] on div "y42 build y42 build" at bounding box center [382, 438] width 701 height 16
drag, startPoint x: 79, startPoint y: 438, endPoint x: 14, endPoint y: 437, distance: 65.1
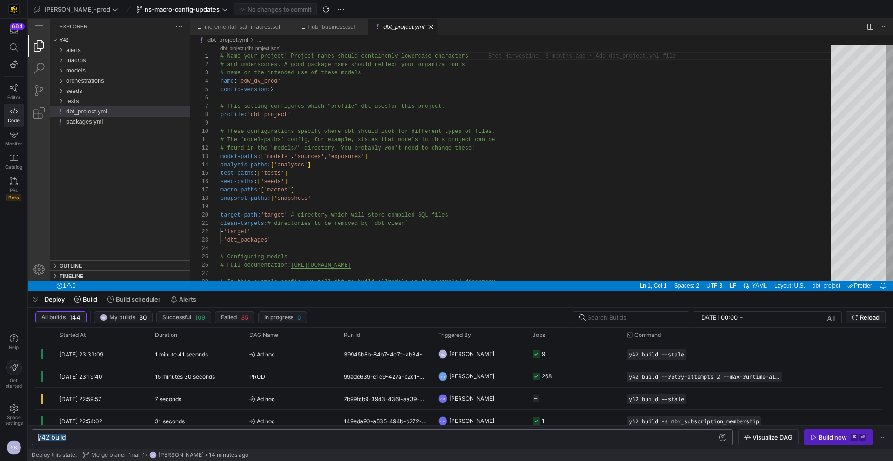
click at [38, 437] on div "y42 build" at bounding box center [377, 437] width 679 height 7
click at [64, 437] on div "y42 build --retry-attempts 2 --max-runtime-all 1h" at bounding box center [377, 437] width 679 height 7
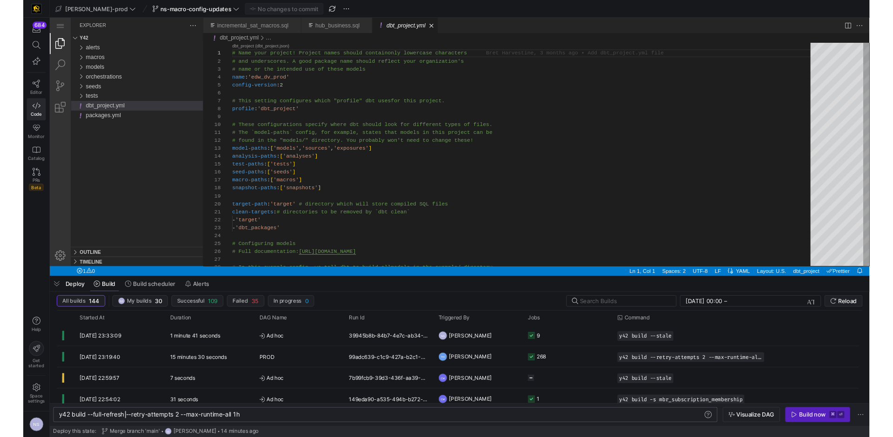
scroll to position [0, 70]
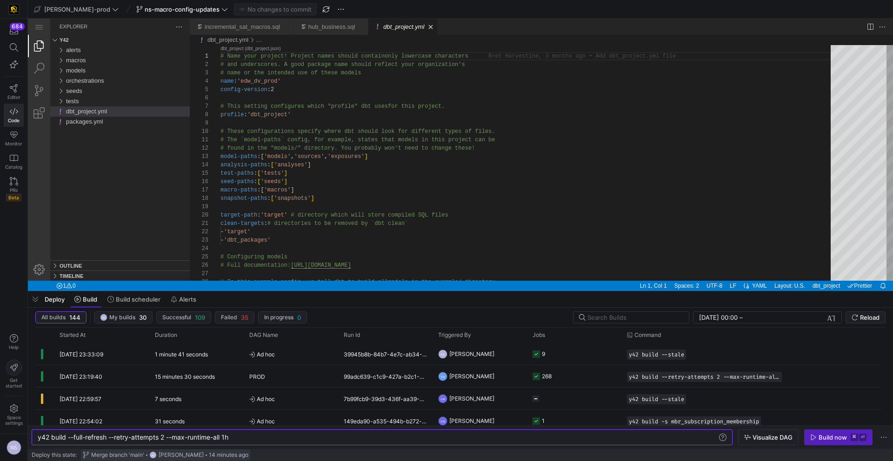
type textarea "y42 build --full-refresh --retry-attempts 2 --max-runtime-all 1h"
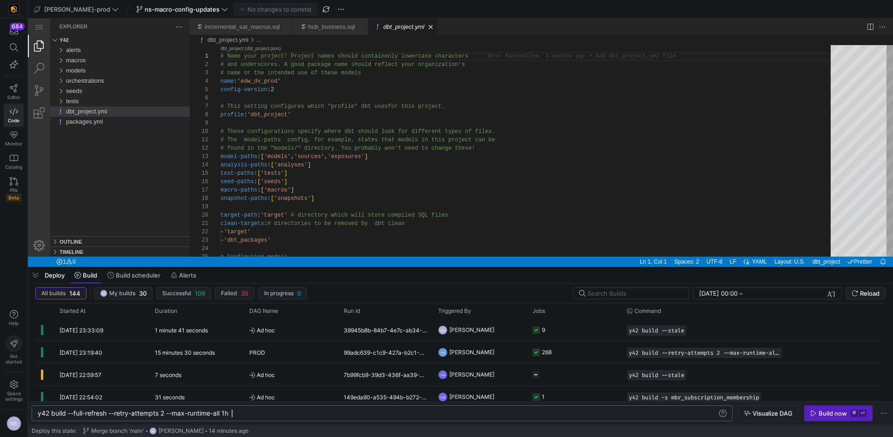
click at [252, 415] on div "y42 build --full-refresh --retry-attempts 2 --max- runtime-all 1h" at bounding box center [377, 413] width 679 height 7
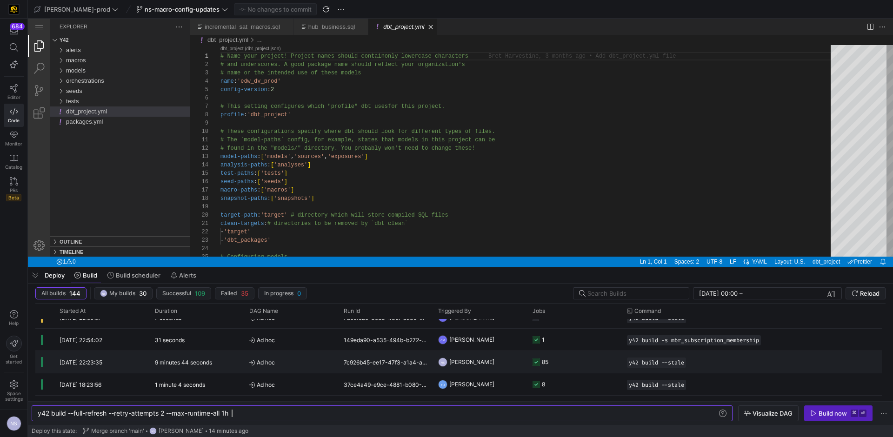
scroll to position [0, 0]
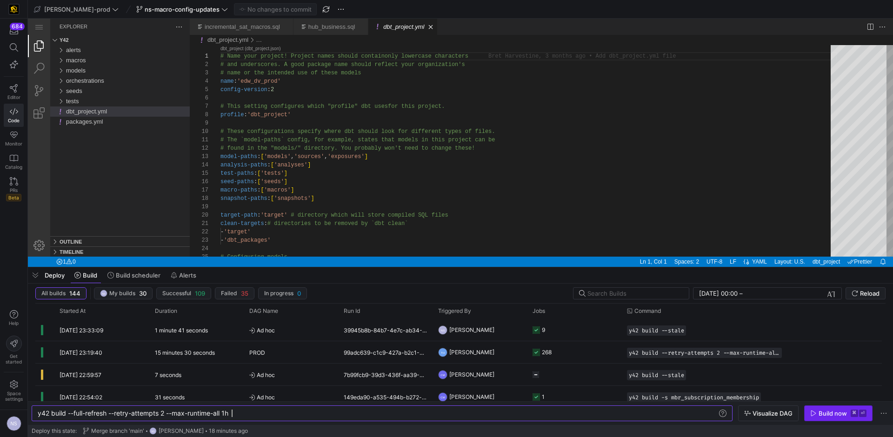
click at [828, 411] on div "Build now" at bounding box center [832, 413] width 28 height 7
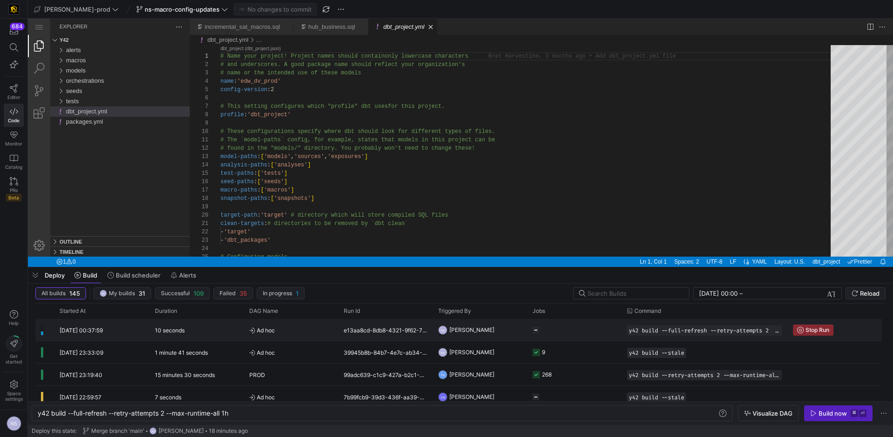
click at [513, 330] on y42-orchestration-triggered-by "NS [PERSON_NAME]" at bounding box center [479, 329] width 83 height 21
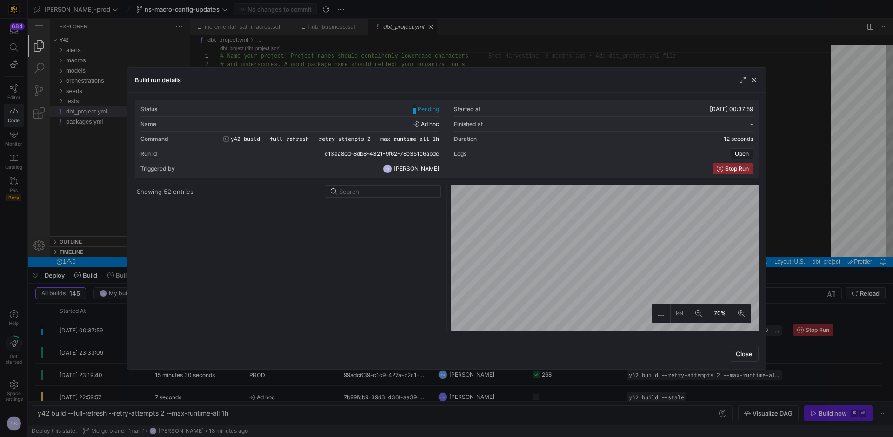
click at [832, 212] on div at bounding box center [446, 218] width 893 height 437
